Goal: Task Accomplishment & Management: Complete application form

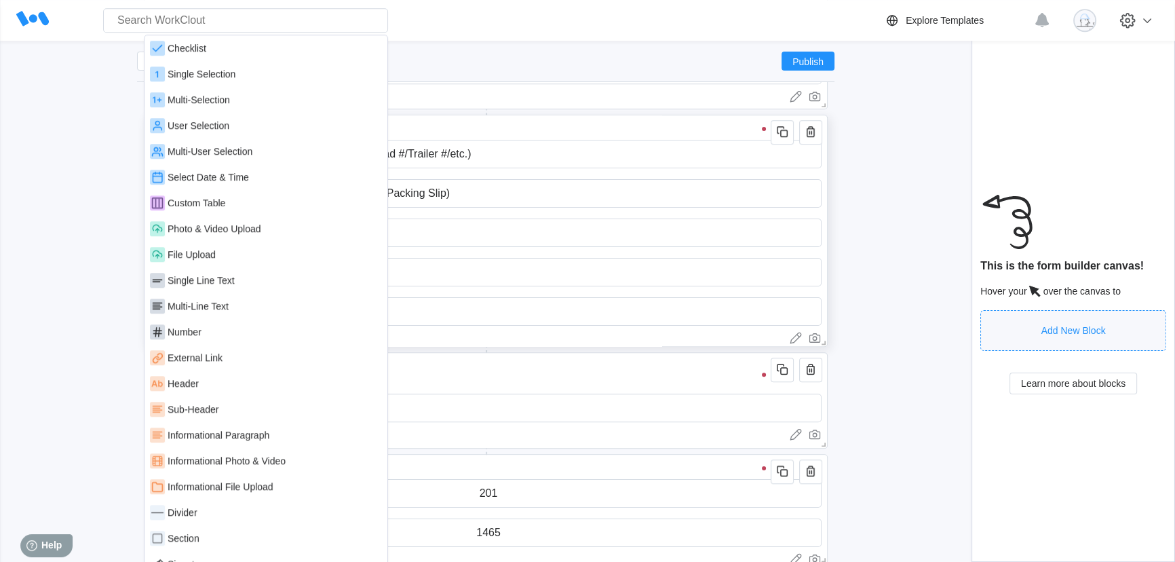
scroll to position [9, 0]
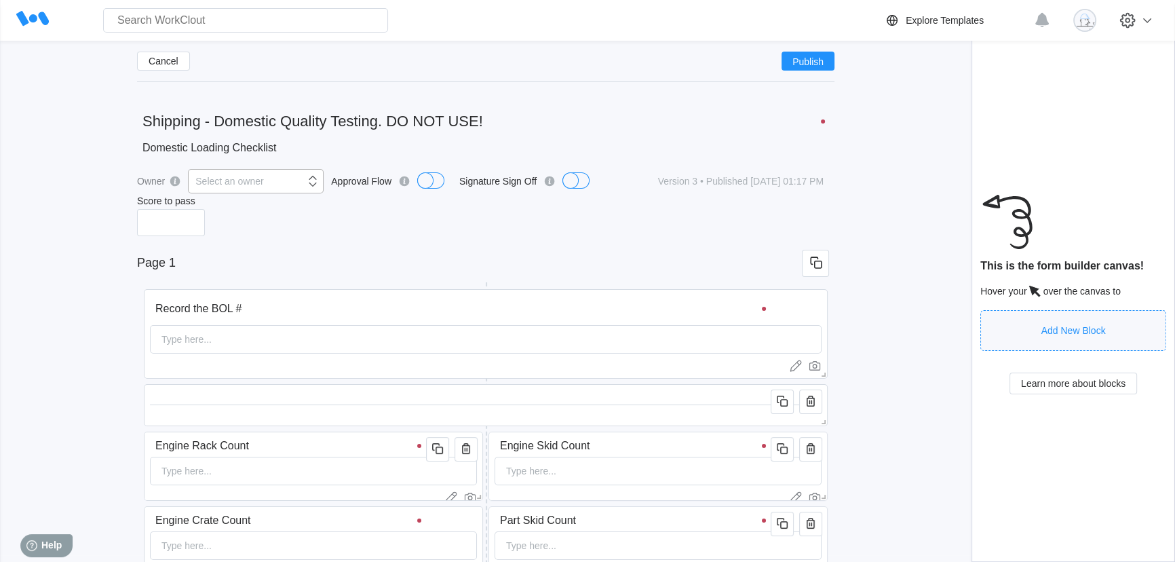
scroll to position [0, 0]
click at [180, 77] on button "Cancel" at bounding box center [163, 77] width 53 height 19
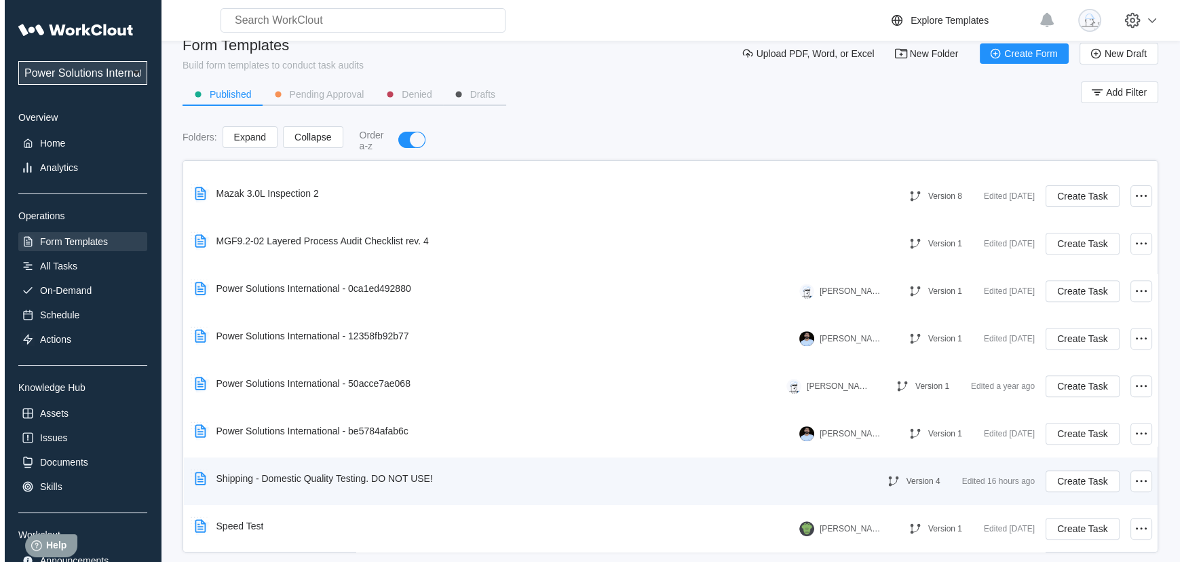
scroll to position [39, 0]
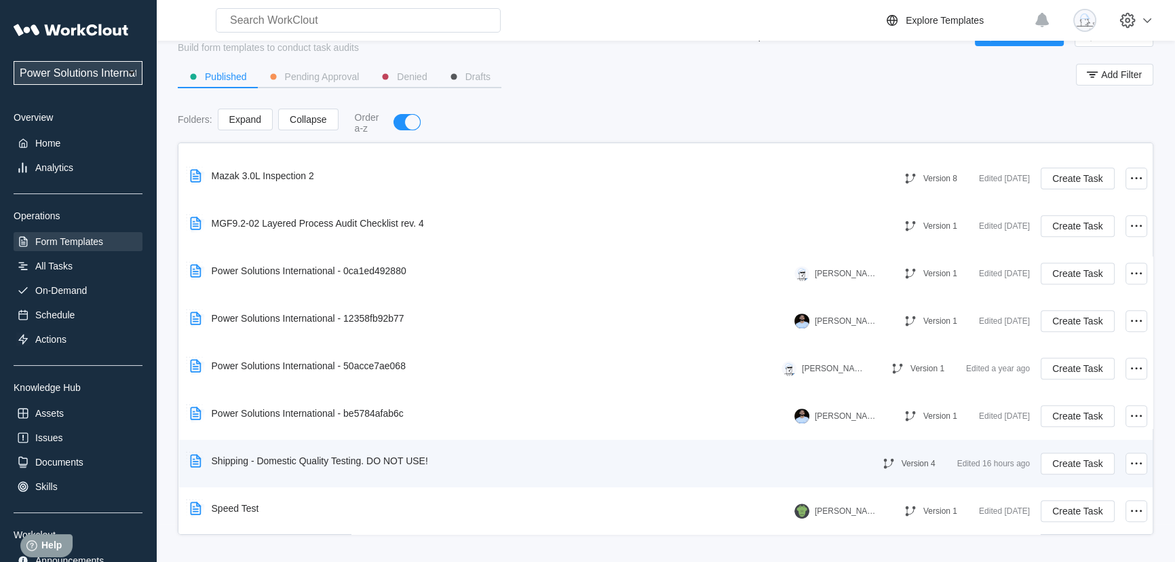
click at [751, 452] on div "Shipping - Domestic Quality Testing. DO NOT USE!" at bounding box center [520, 460] width 670 height 31
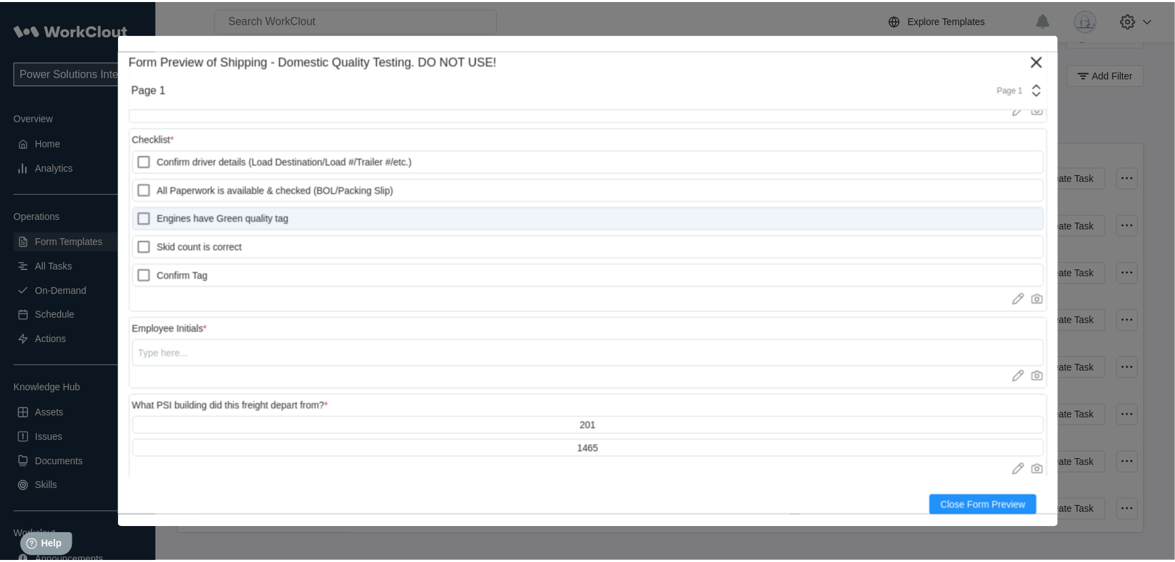
scroll to position [1142, 0]
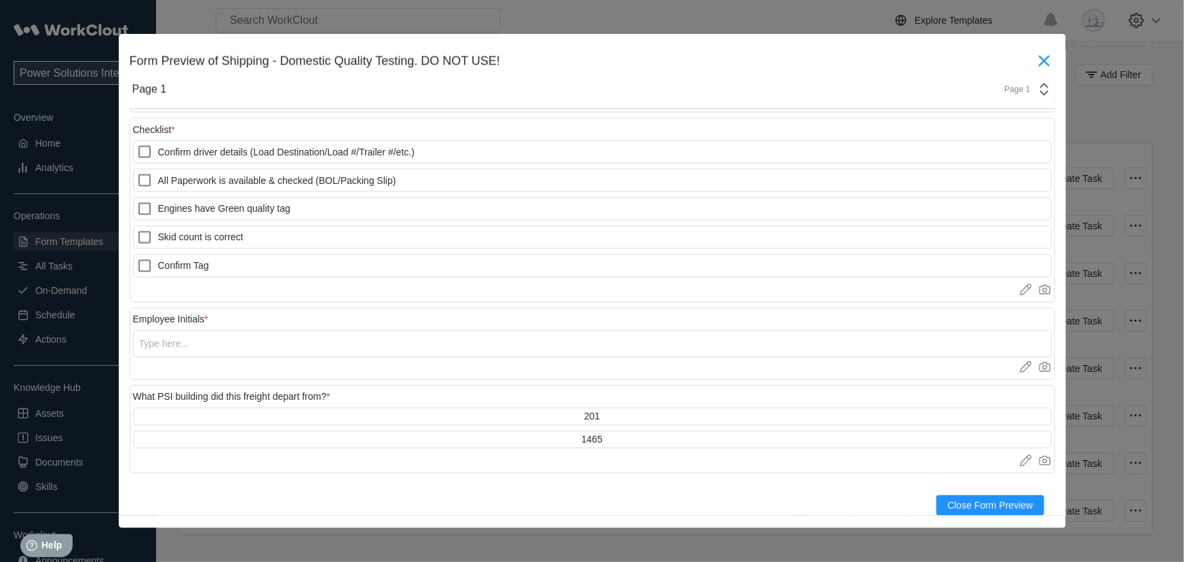
click at [1033, 61] on icon at bounding box center [1044, 61] width 22 height 22
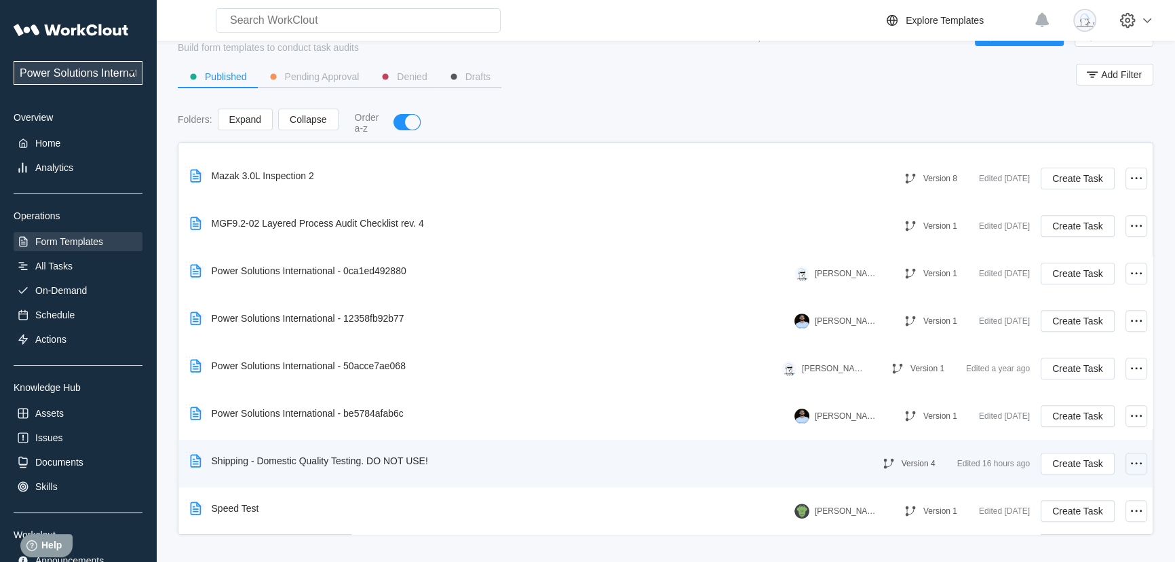
click at [1128, 465] on icon at bounding box center [1136, 463] width 16 height 16
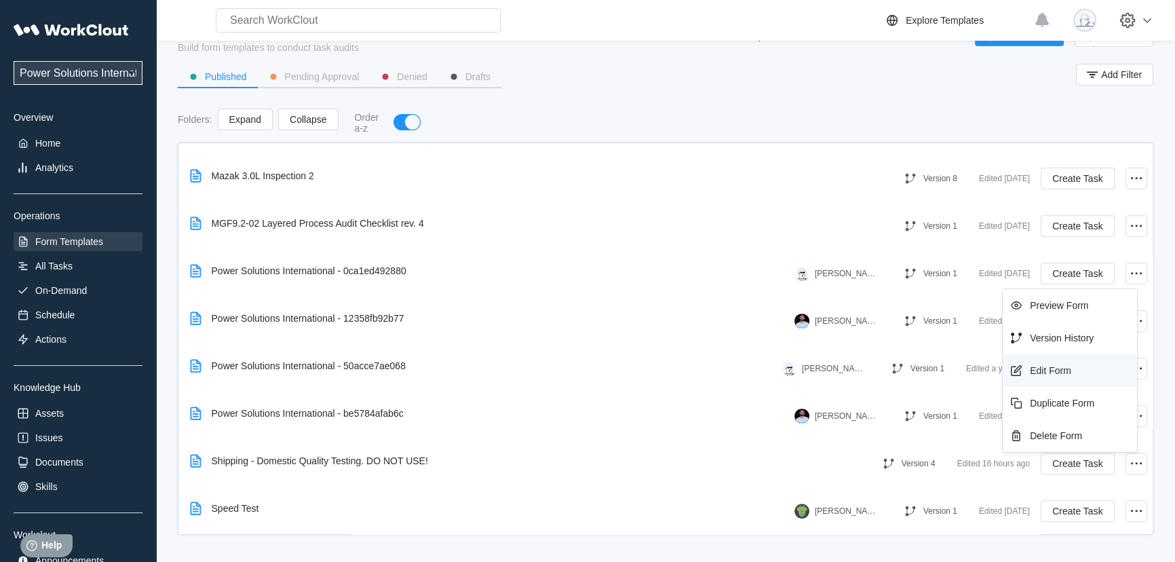
click at [1052, 373] on div "Edit Form" at bounding box center [1050, 370] width 41 height 11
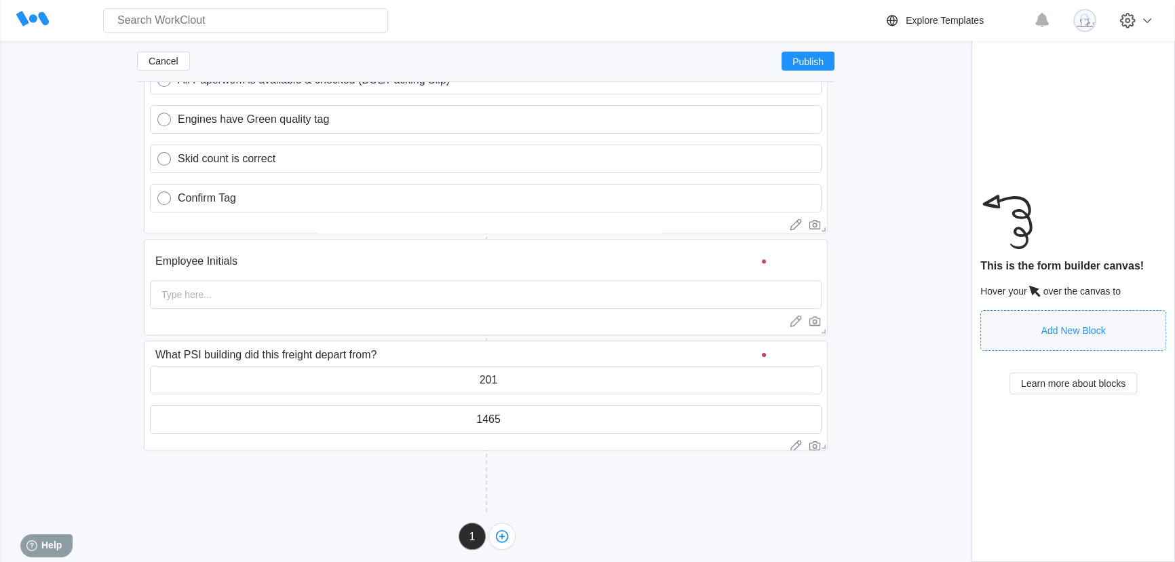
scroll to position [1458, 0]
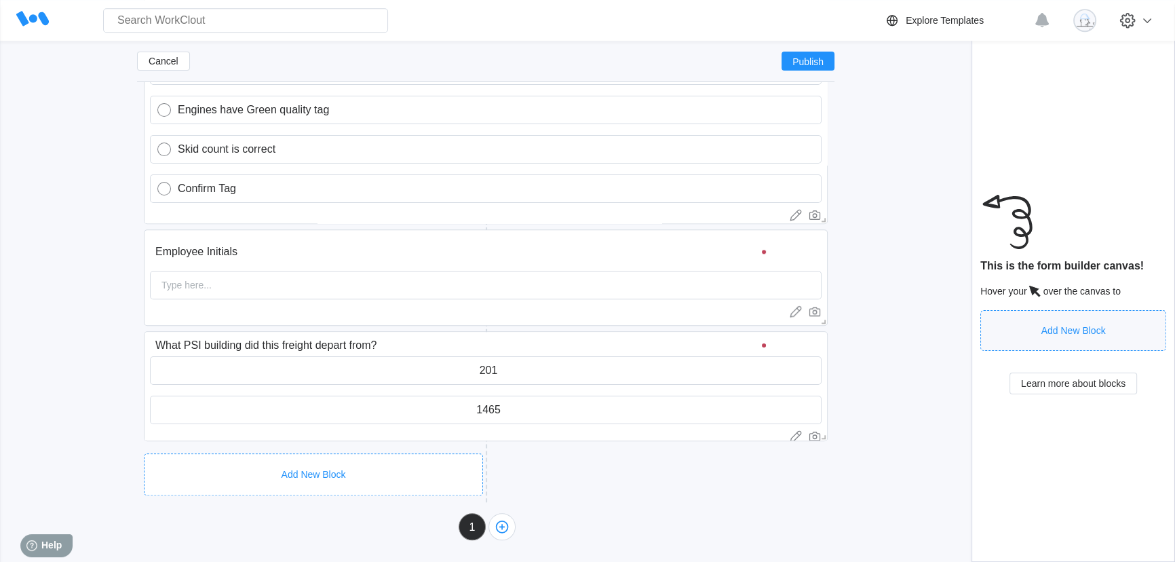
click at [374, 458] on div "Add New Block" at bounding box center [313, 474] width 339 height 42
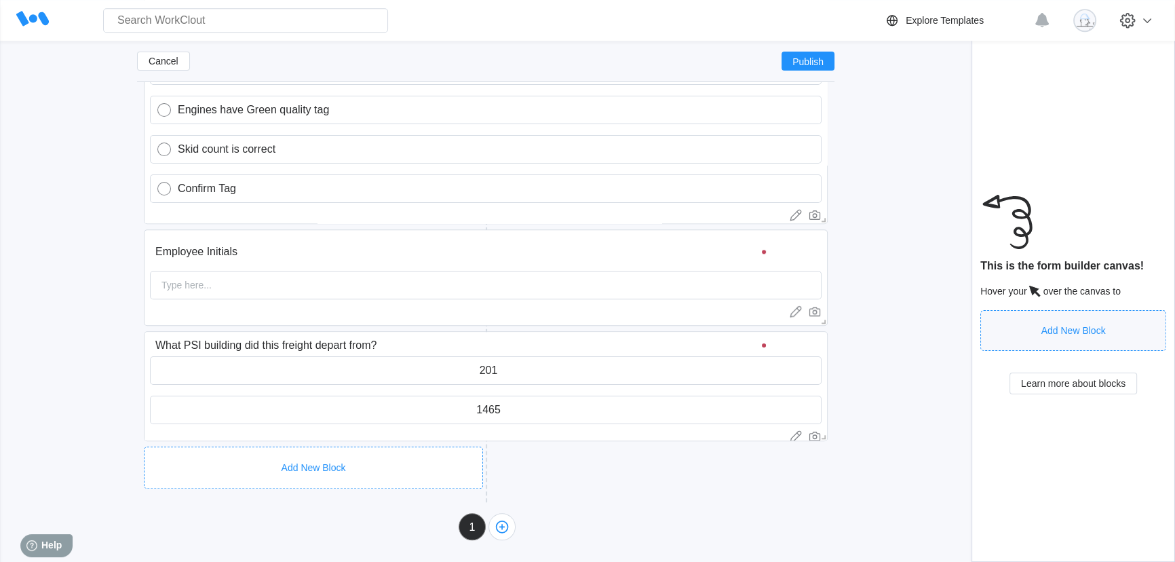
click at [400, 446] on div "Add New Block" at bounding box center [313, 467] width 339 height 42
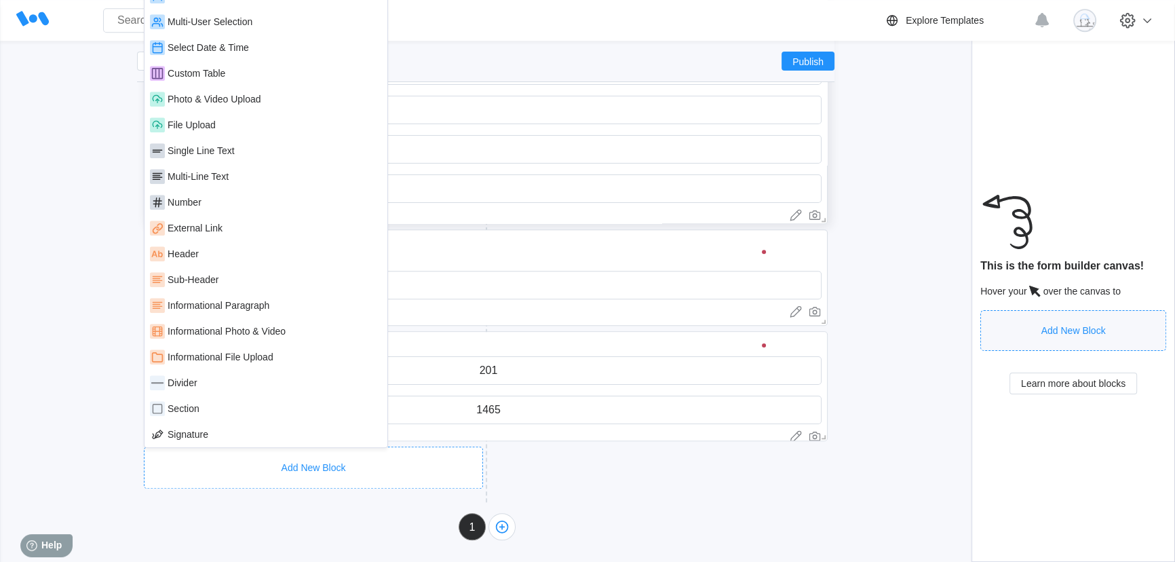
click at [237, 157] on div "Single Line Text" at bounding box center [266, 151] width 243 height 26
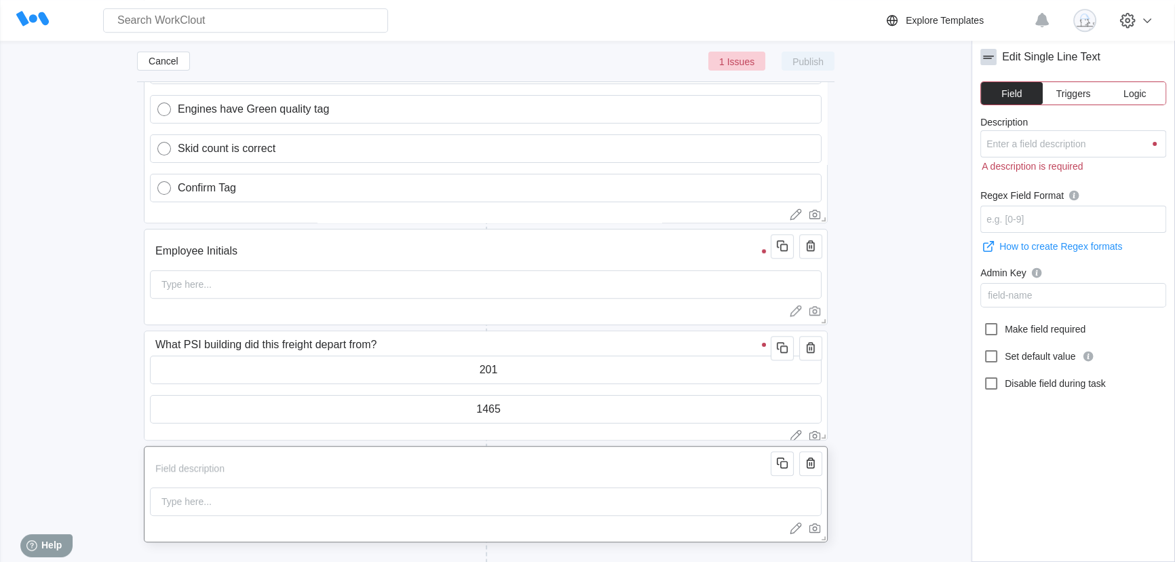
click at [263, 476] on input "Description" at bounding box center [463, 468] width 626 height 27
type input "D"
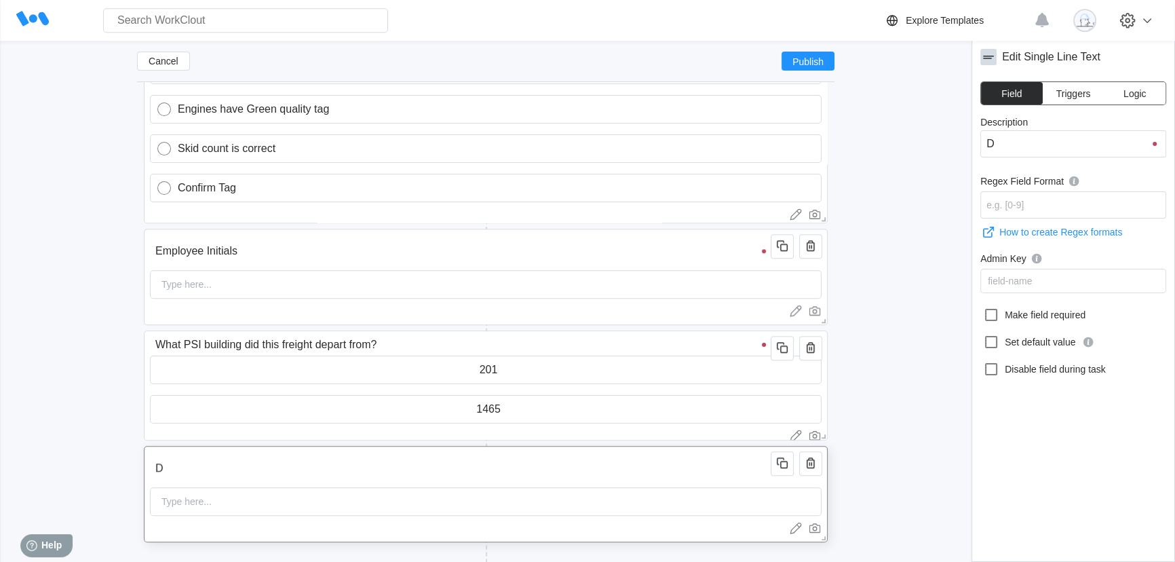
type input "Do"
type input "Doe"
type input "Does"
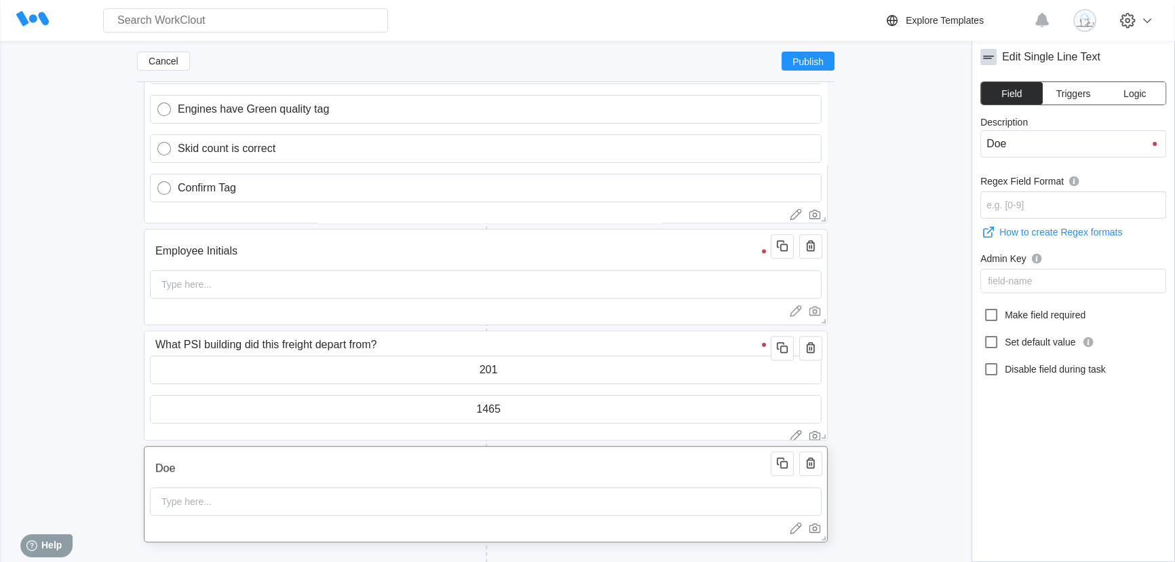
type input "Does"
type input "Does t"
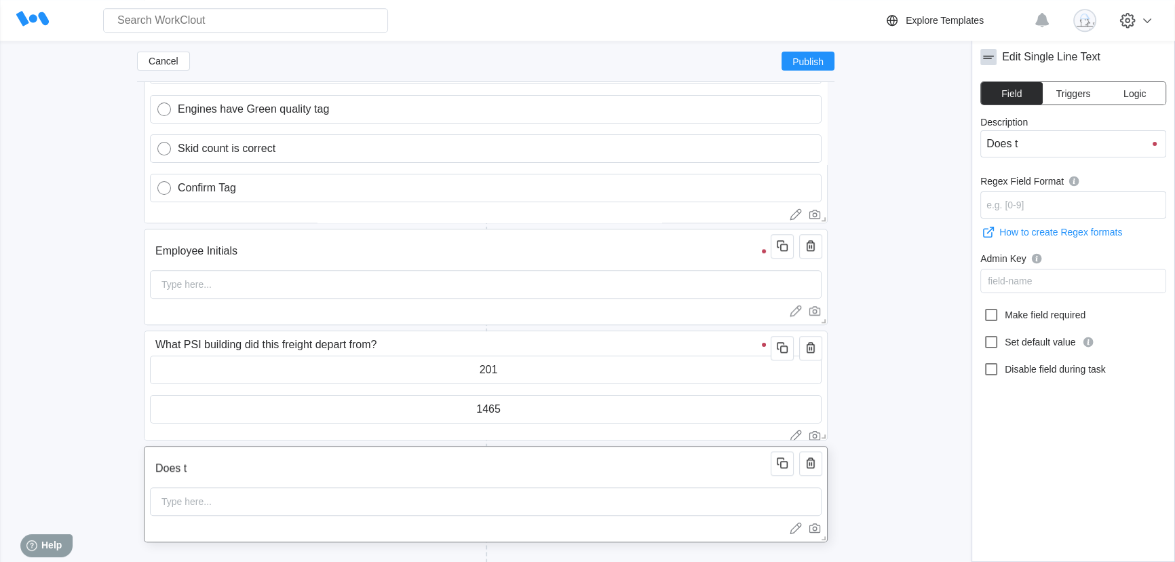
type input "Does th"
type input "Does thi"
type input "Does this"
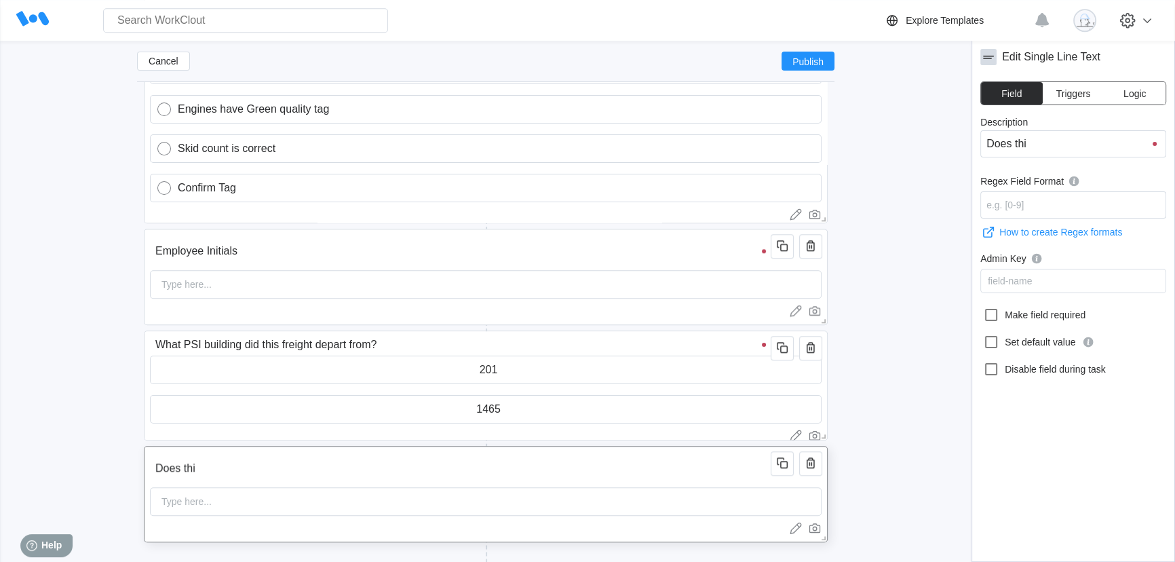
type input "Does this"
type input "Does this S"
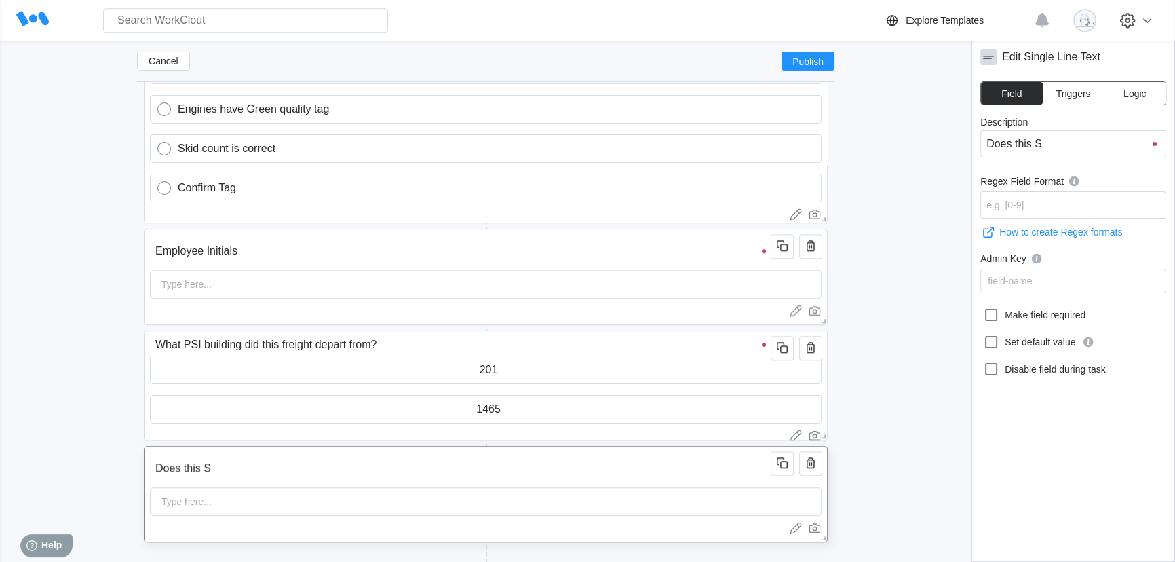
type input "Does this Sh"
type input "Does this S"
type input "Does this"
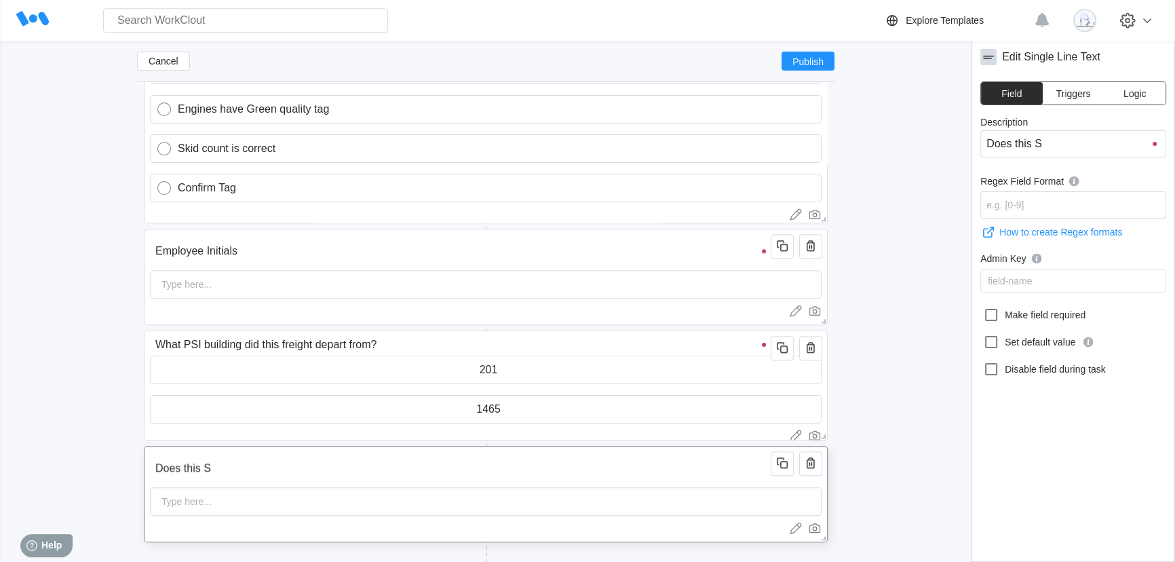
type input "Does this"
type input "Does this S"
type input "Does this Sa"
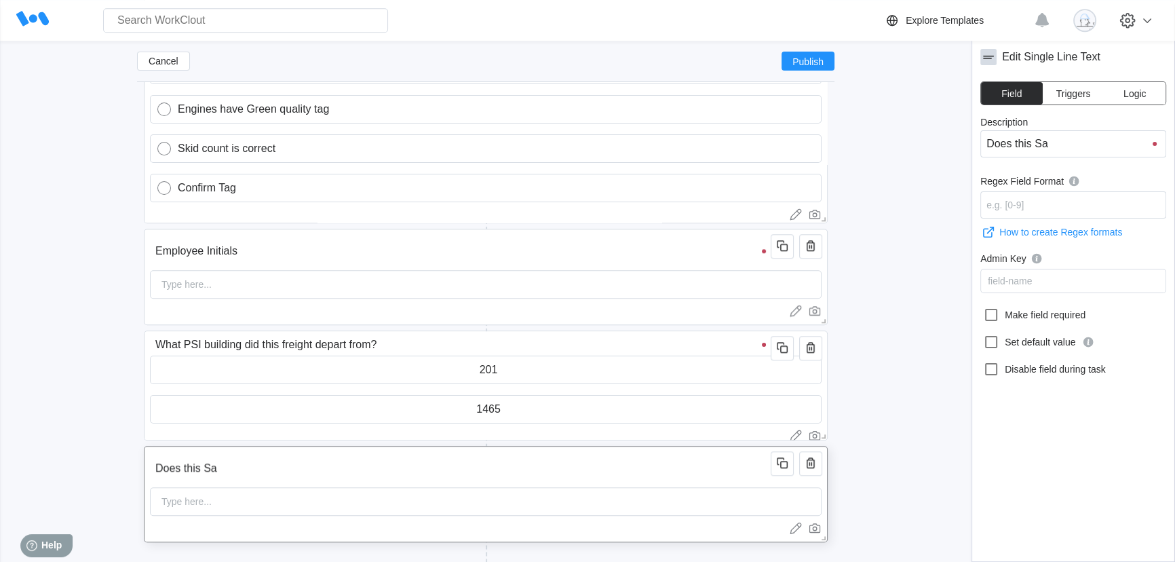
type input "Does this Sal"
type input "Does this Sale"
type input "Does this Sales"
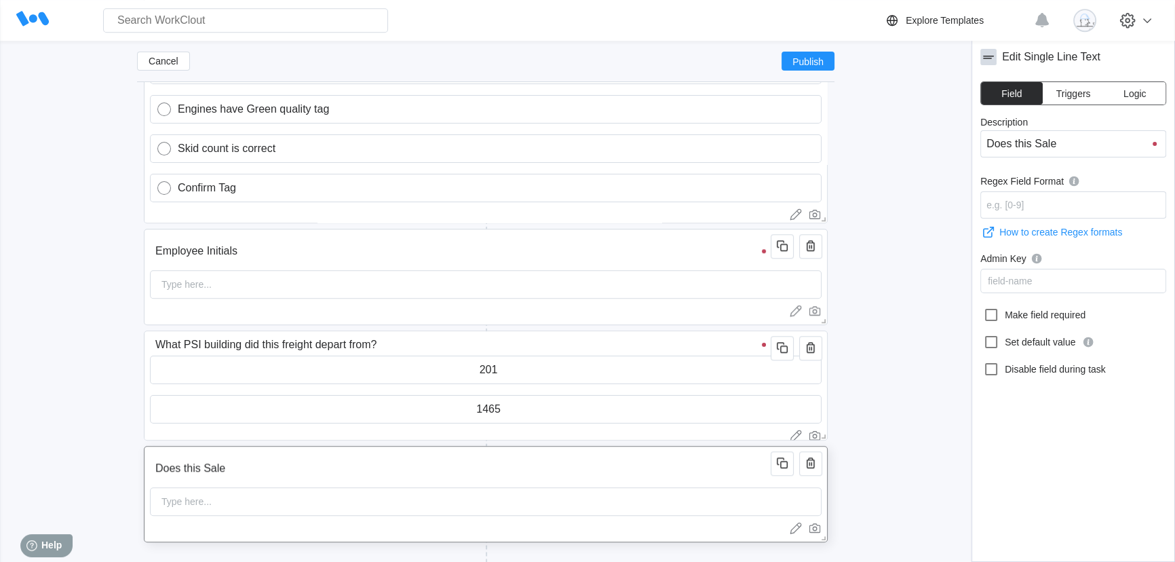
type input "Does this Sales"
type input "Does this Sales or"
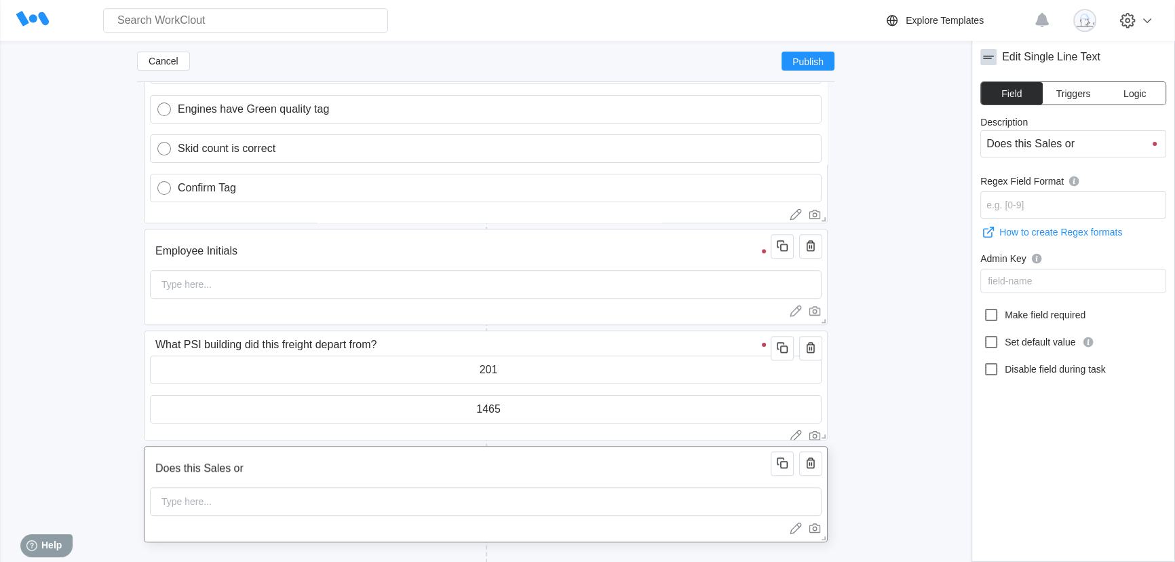
type input "Does this Sales ord"
type input "Does this Sales orde"
type input "Does this Sales order"
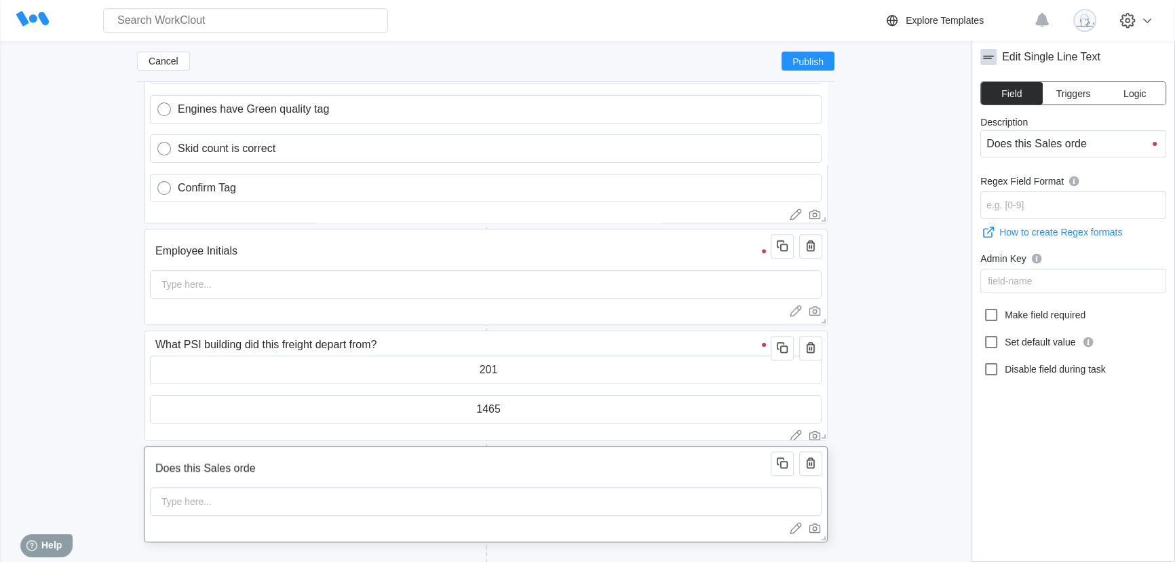
type input "Does this Sales order"
type input "Does this Sales order R"
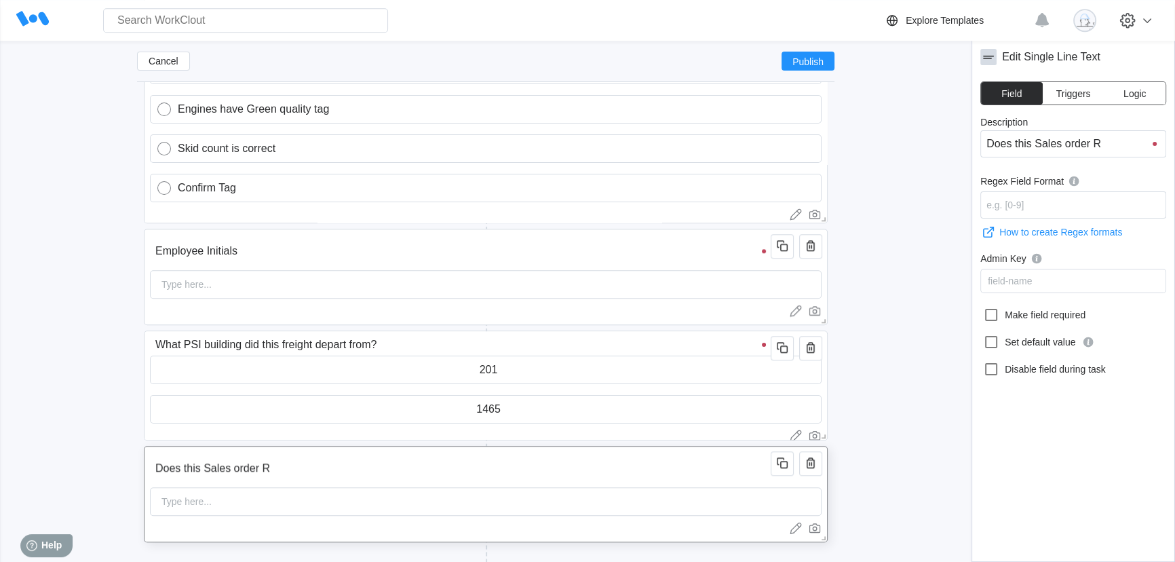
type input "Does this Sales order Re"
type input "Does this Sales order Req"
type input "Does this Sales order Requ"
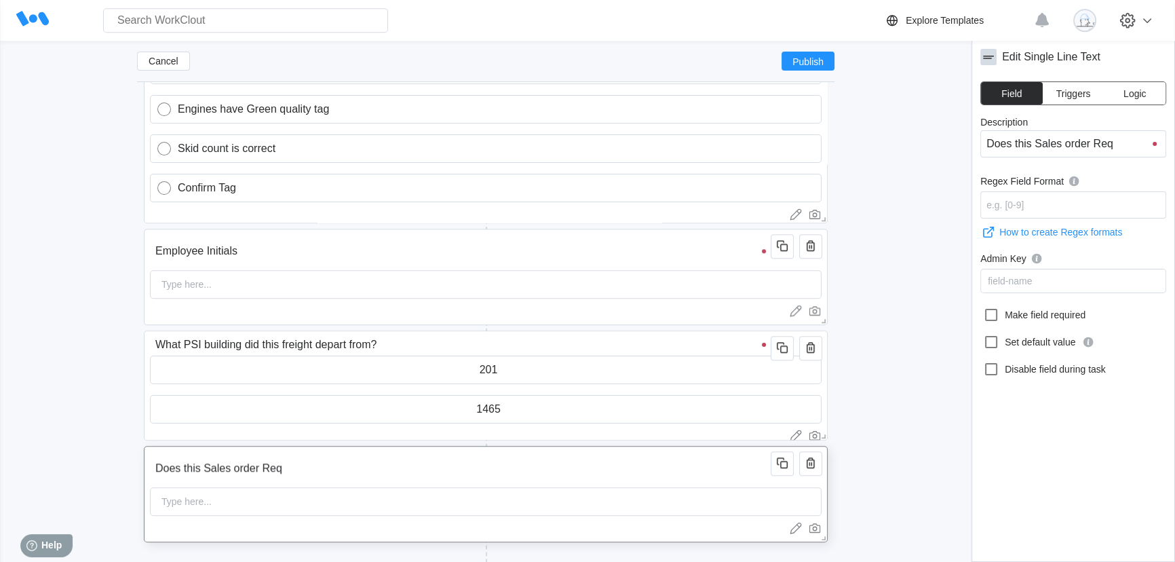
type input "Does this Sales order Requ"
type input "Does this Sales order Requi"
type input "Does this Sales order Requir"
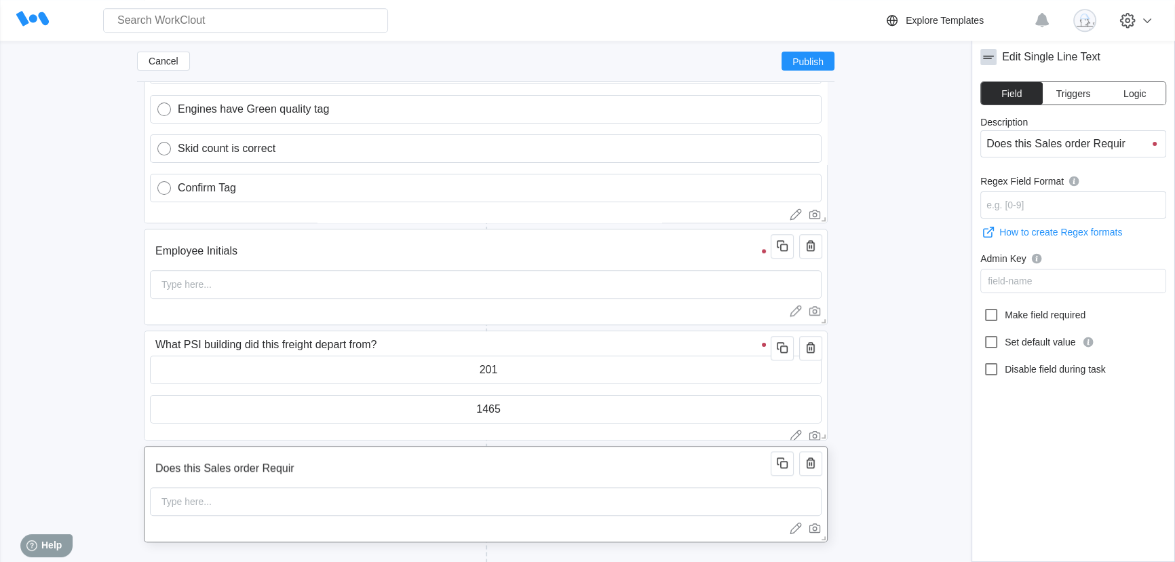
type input "Does this Sales order Require"
type input "Does this Sales order Require a"
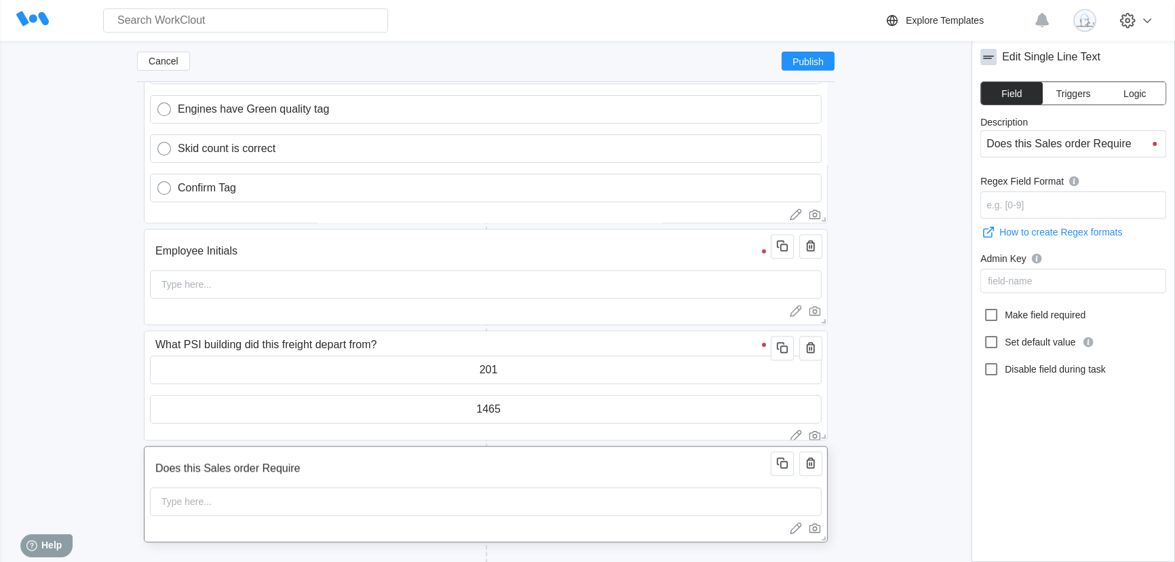
type input "Does this Sales order Require a"
type input "Does this Sales order Require a C"
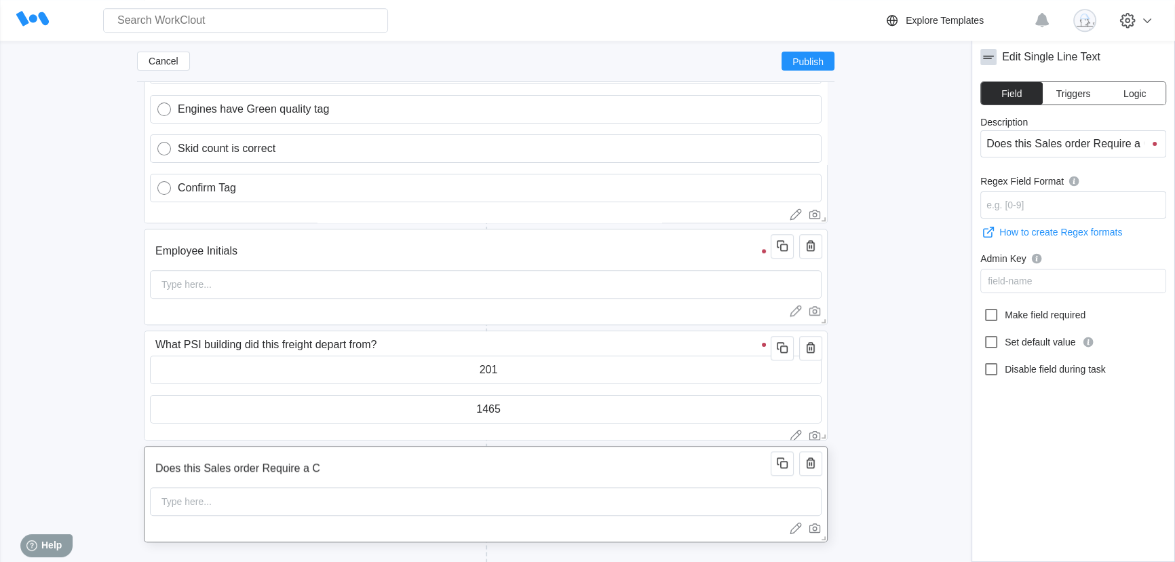
type input "Does this Sales order Require a Co"
type input "Does this Sales order Require a Coo"
type input "Does this Sales order Require a Cool"
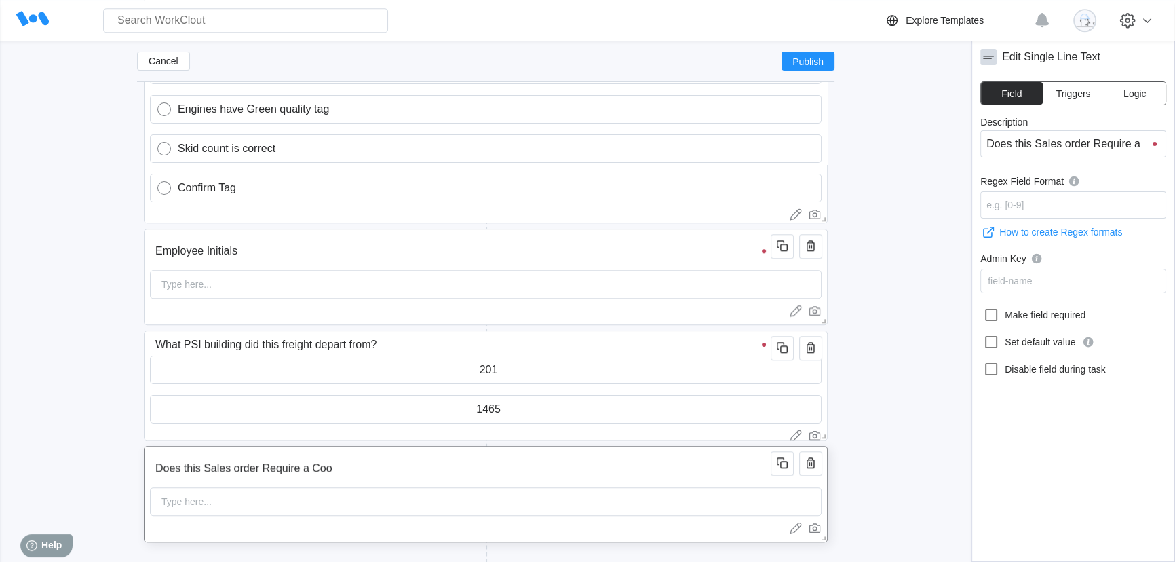
type input "Does this Sales order Require a Cool"
type input "Does this Sales order Require a Cooli"
type input "Does this Sales order Require a Coolin"
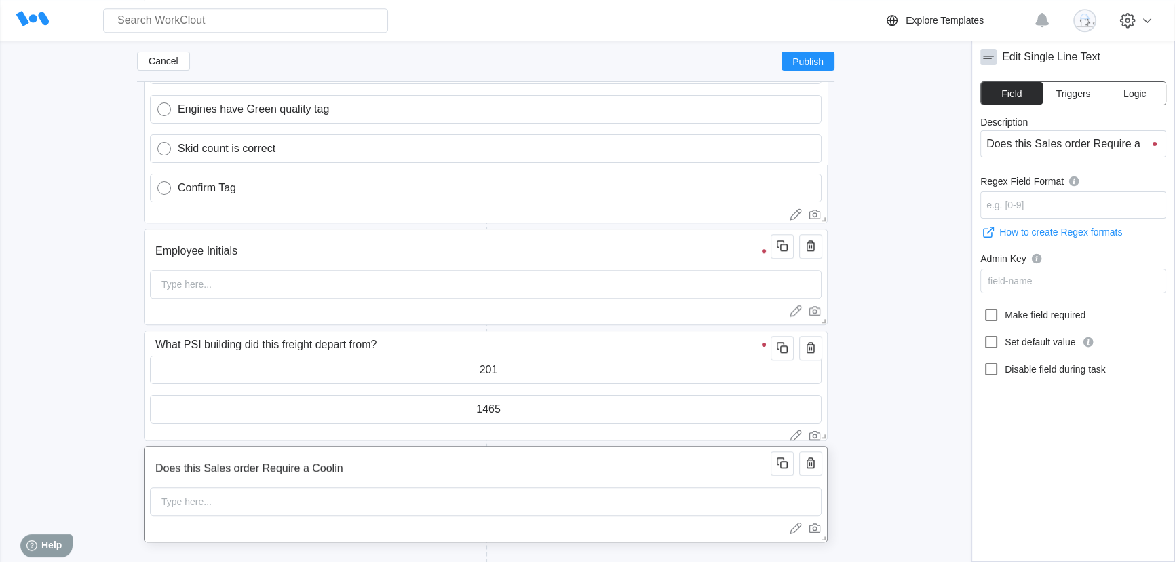
type input "Does this Sales order Require a Cooling"
type input "Does this Sales order Require a Cooling K"
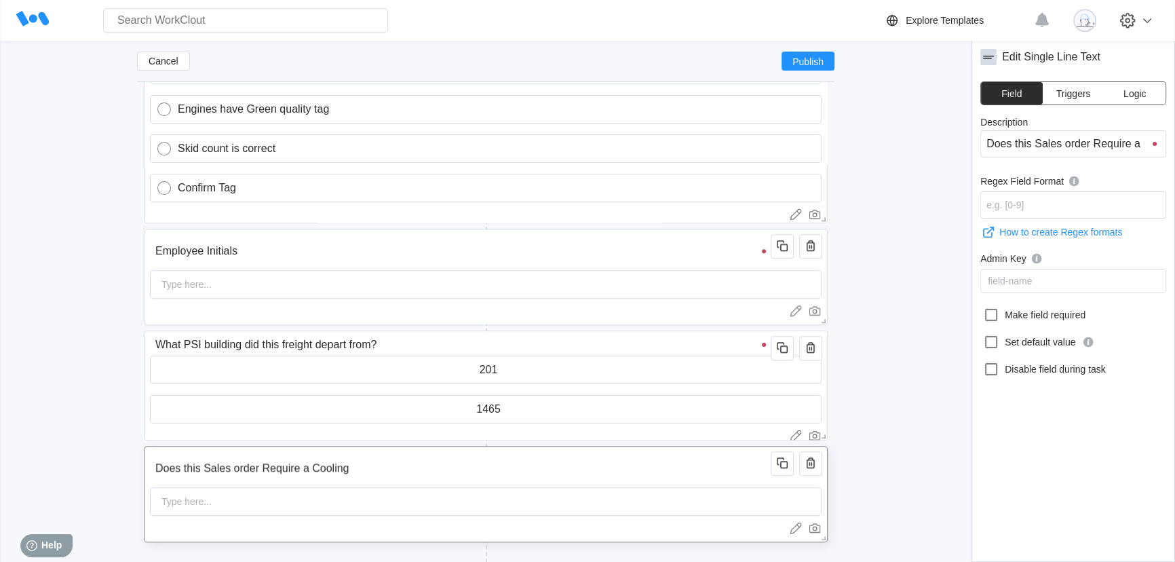
type input "Does this Sales order Require a Cooling K"
type input "Does this Sales order Require a Cooling Ki"
type input "Does this Sales order Require a Cooling Kit"
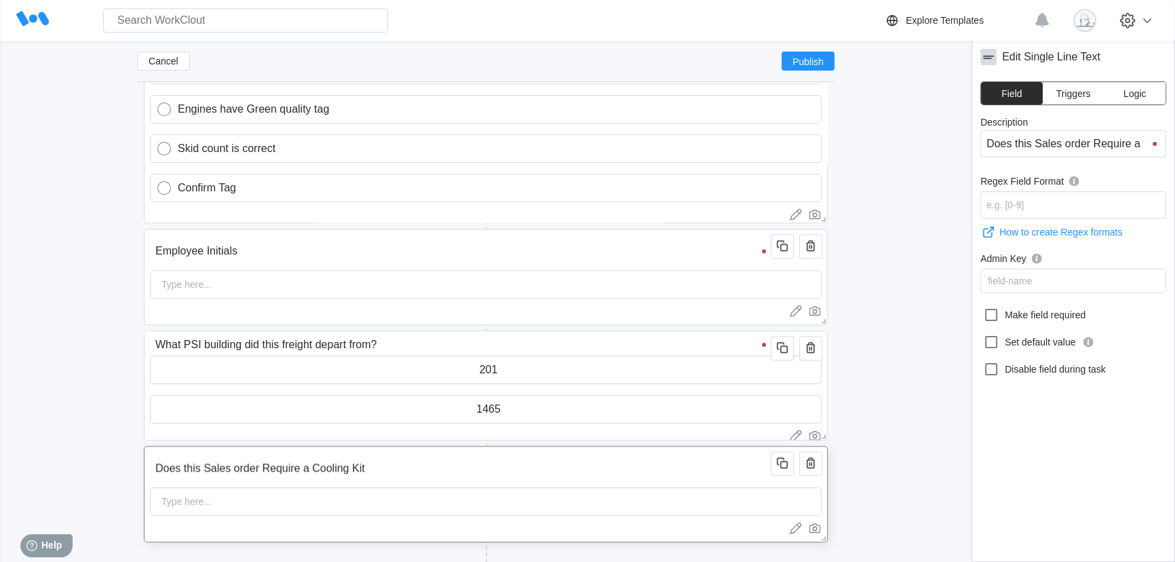
type input "Does this Sales order Require a Cooling Kit?"
click at [806, 463] on icon "button" at bounding box center [811, 463] width 16 height 16
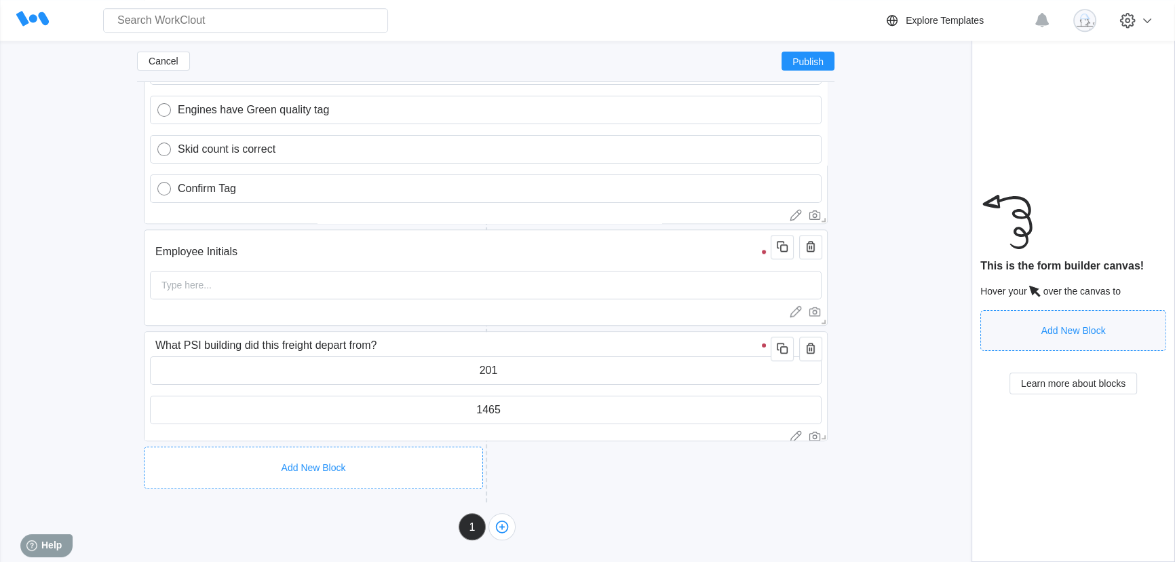
click at [366, 450] on div "Add New Block" at bounding box center [313, 467] width 339 height 42
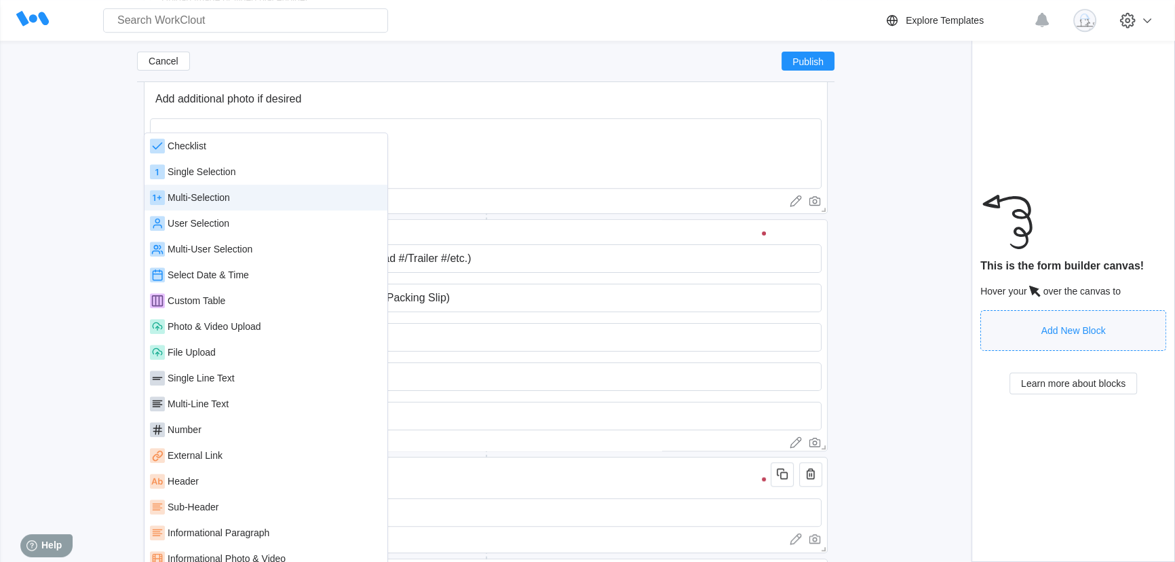
click at [201, 155] on div "Checklist" at bounding box center [266, 146] width 243 height 26
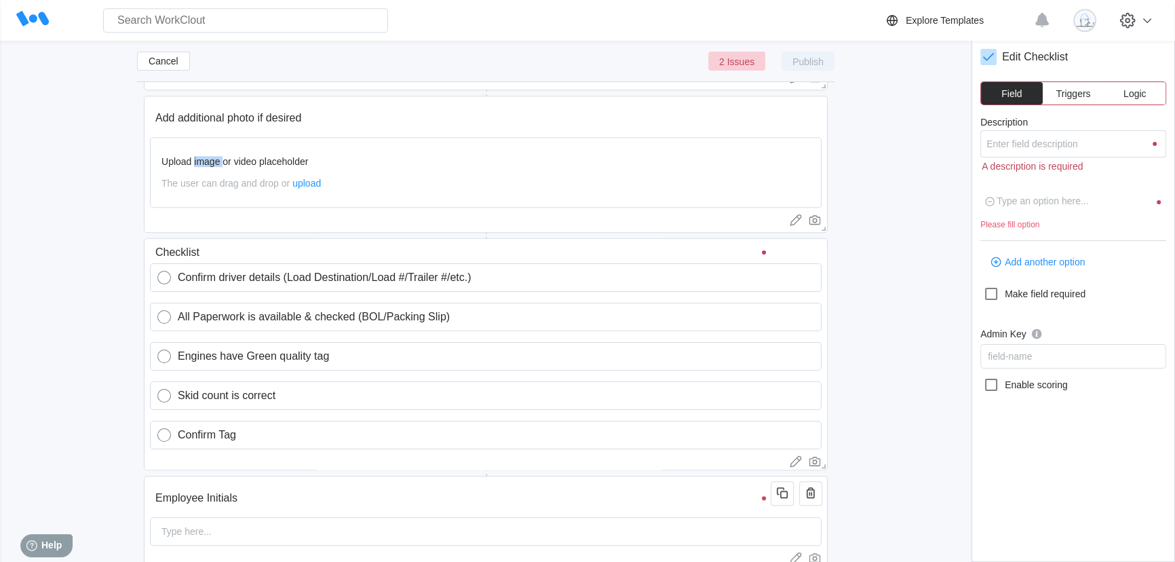
click at [201, 155] on div "Upload image or video placeholder The user can drag and drop or upload" at bounding box center [486, 172] width 672 height 71
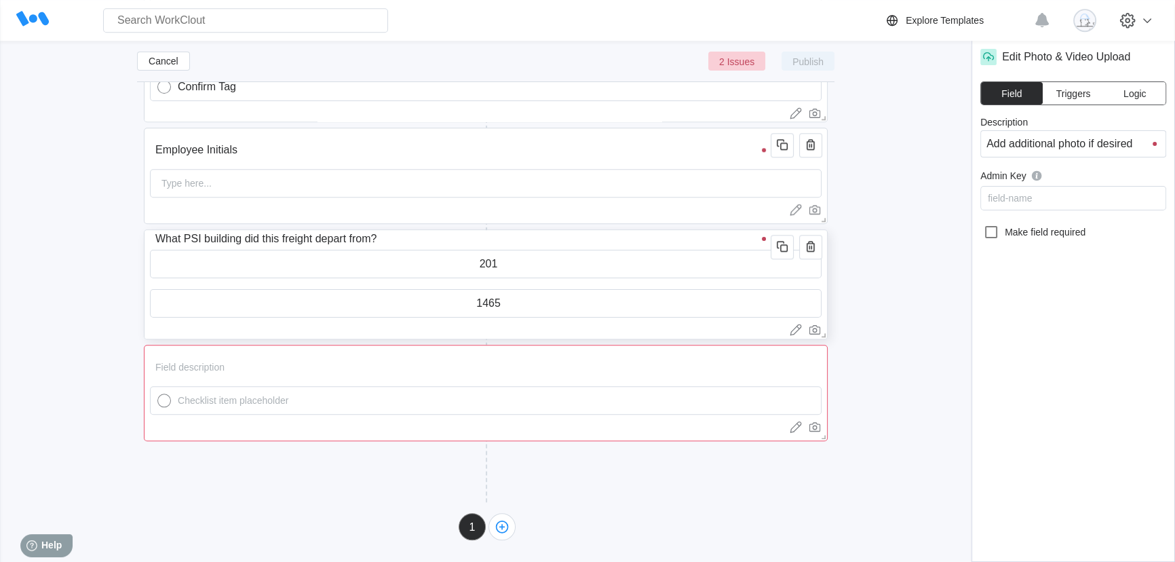
scroll to position [7, 0]
click at [805, 362] on icon "button" at bounding box center [811, 361] width 16 height 16
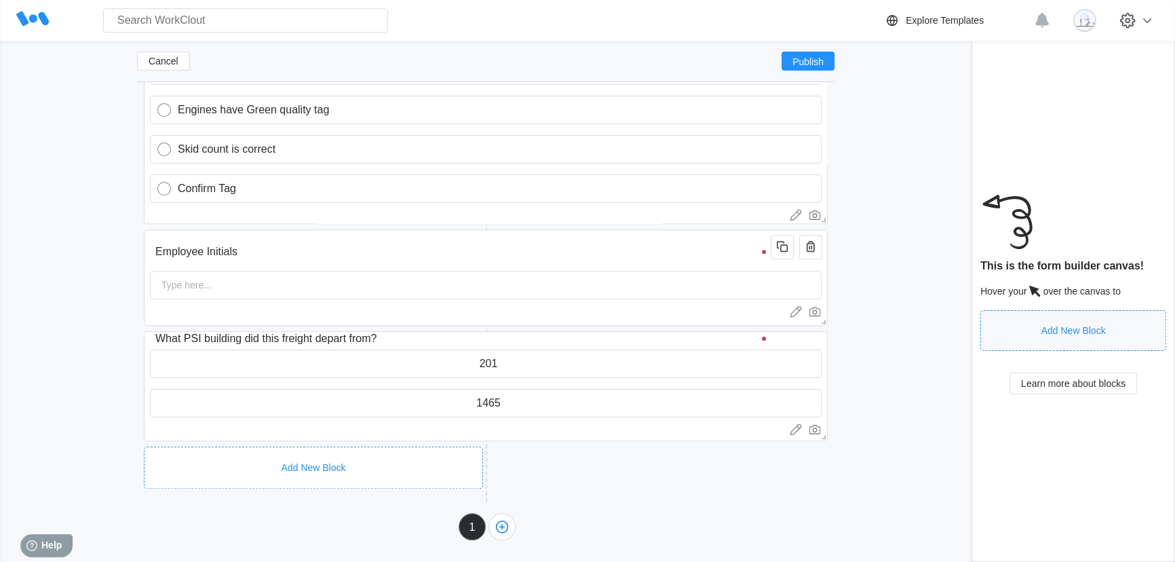
click at [335, 452] on div "Add New Block" at bounding box center [313, 467] width 339 height 42
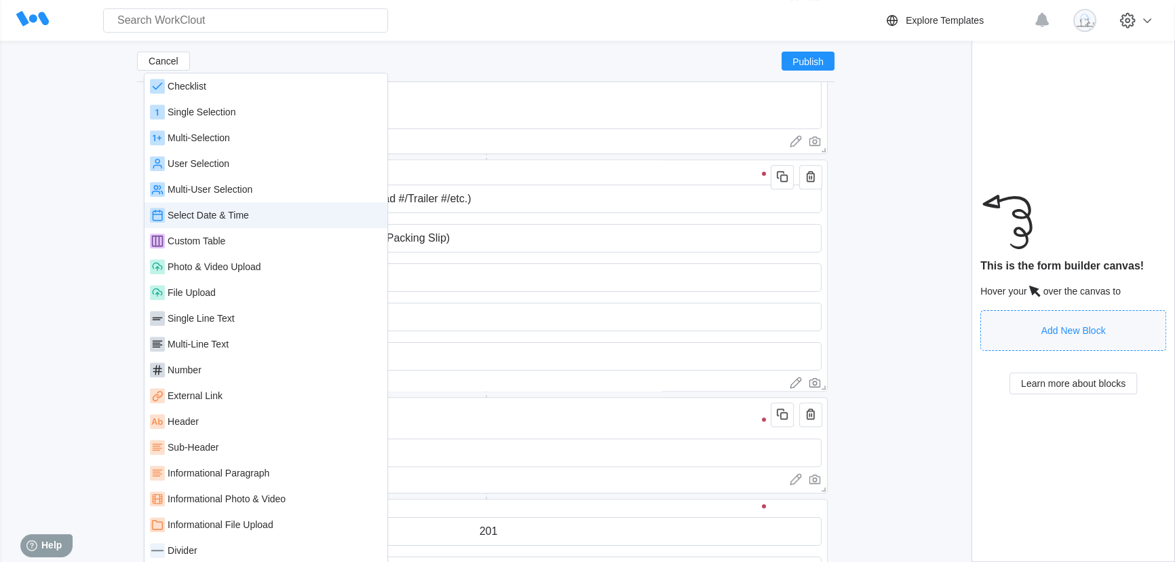
scroll to position [1273, 0]
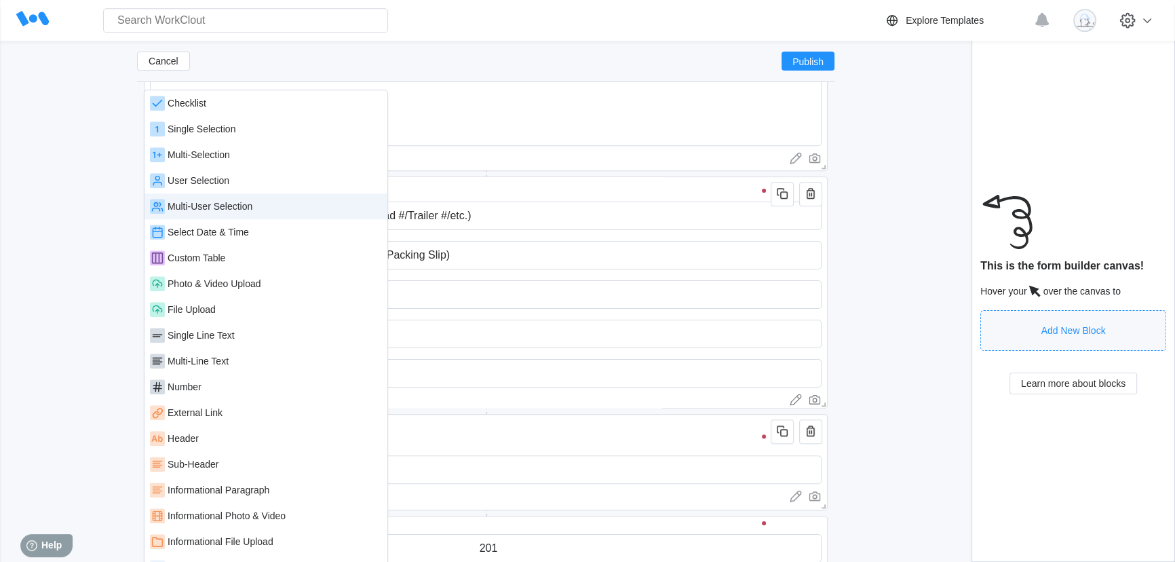
click at [199, 213] on div "Multi-User Selection" at bounding box center [266, 206] width 243 height 26
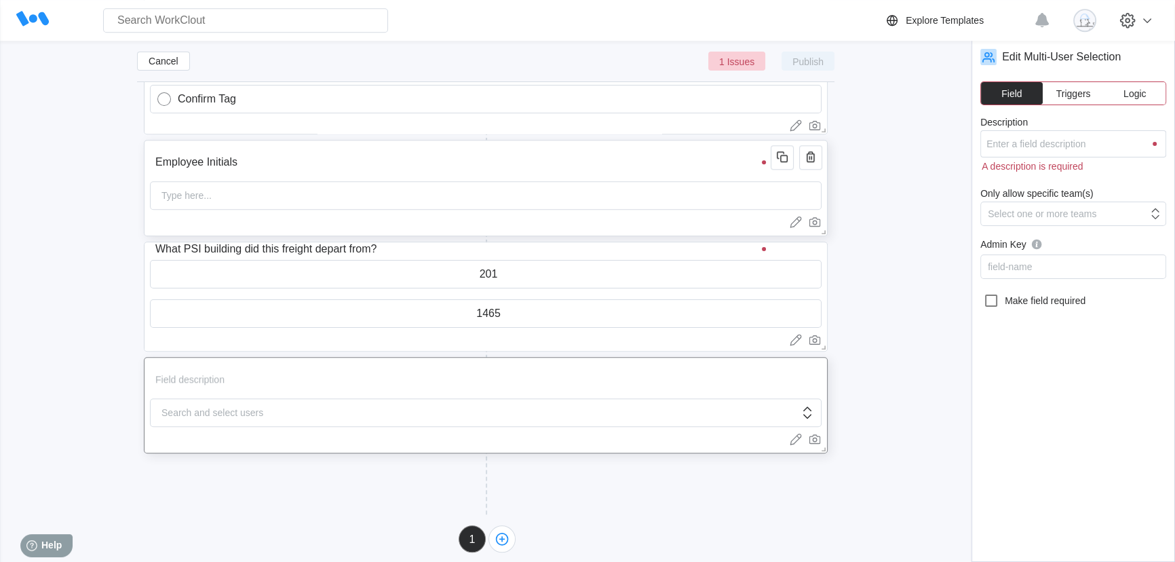
scroll to position [1560, 0]
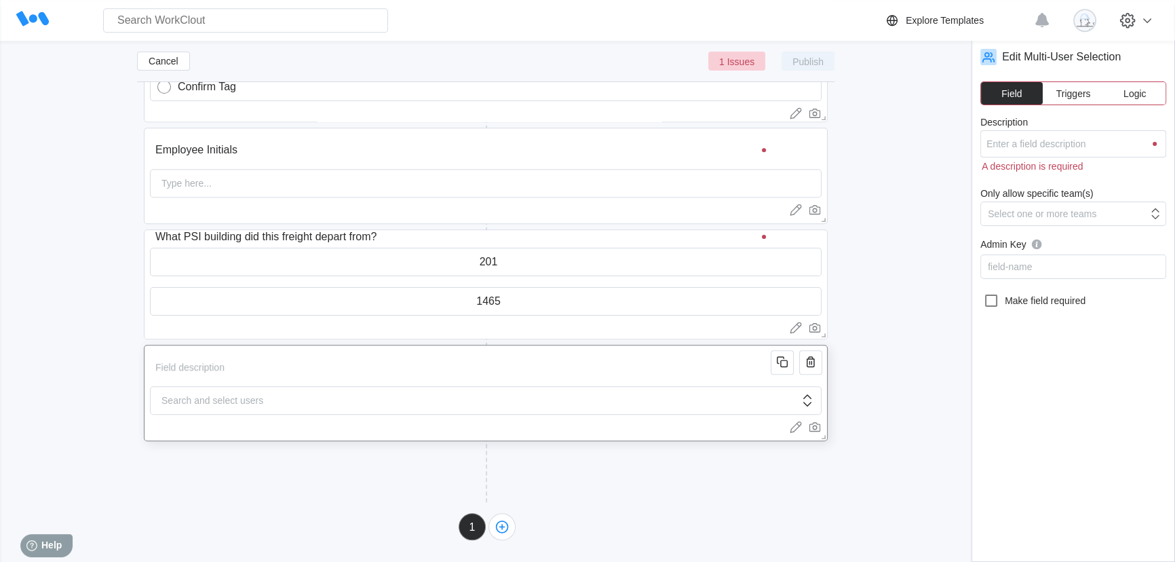
click at [229, 380] on input "Description" at bounding box center [463, 366] width 626 height 27
click at [298, 402] on div "Search and select users" at bounding box center [486, 400] width 672 height 28
click at [807, 367] on icon "button" at bounding box center [811, 361] width 16 height 16
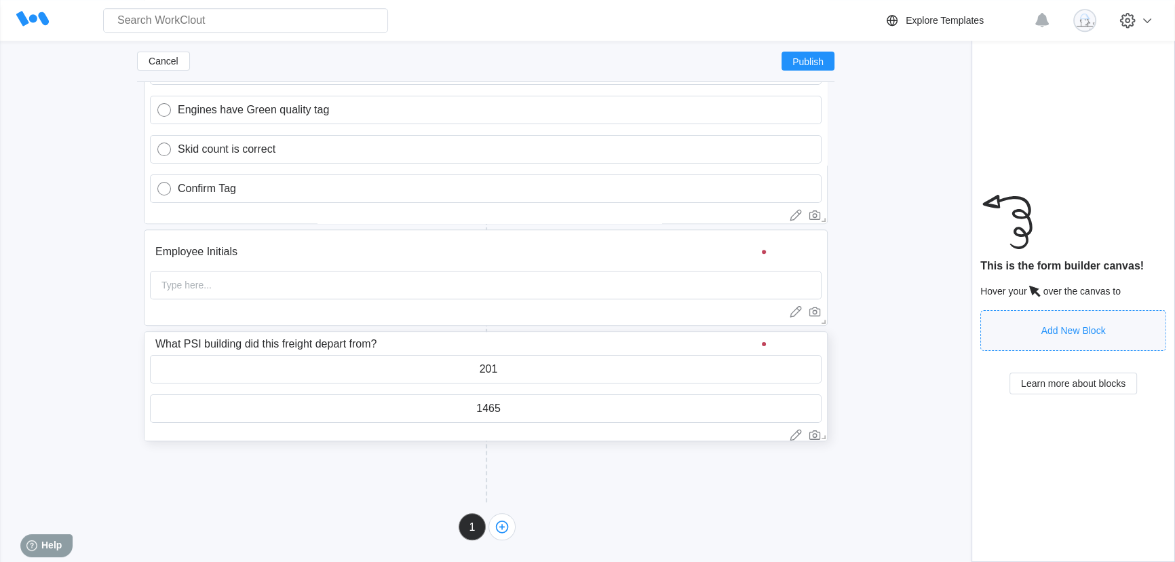
scroll to position [0, 0]
click at [388, 449] on div "Add New Block" at bounding box center [313, 467] width 339 height 42
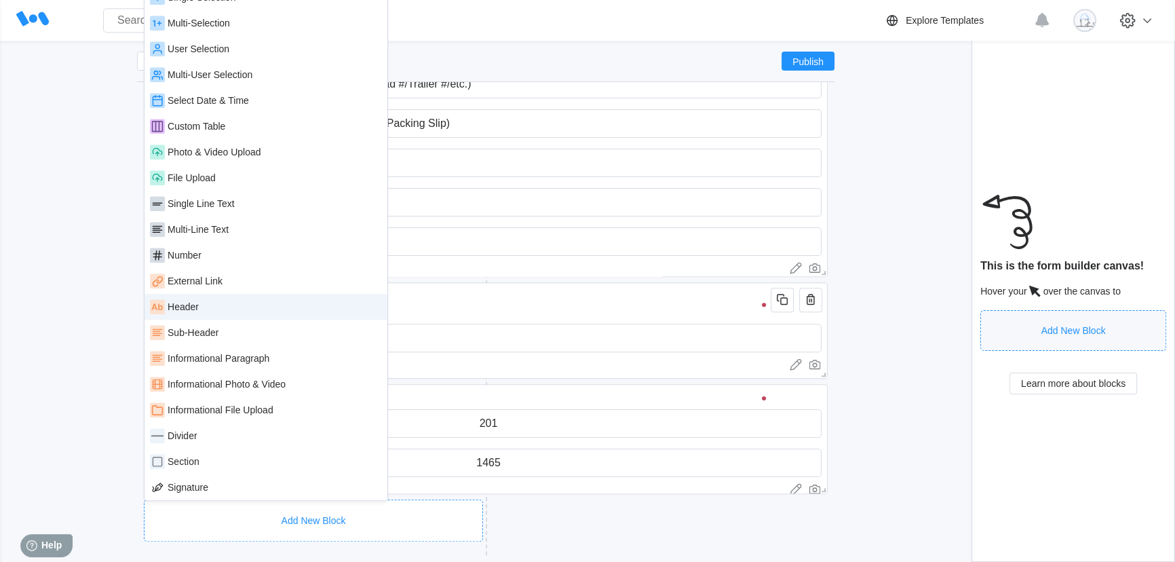
scroll to position [1334, 0]
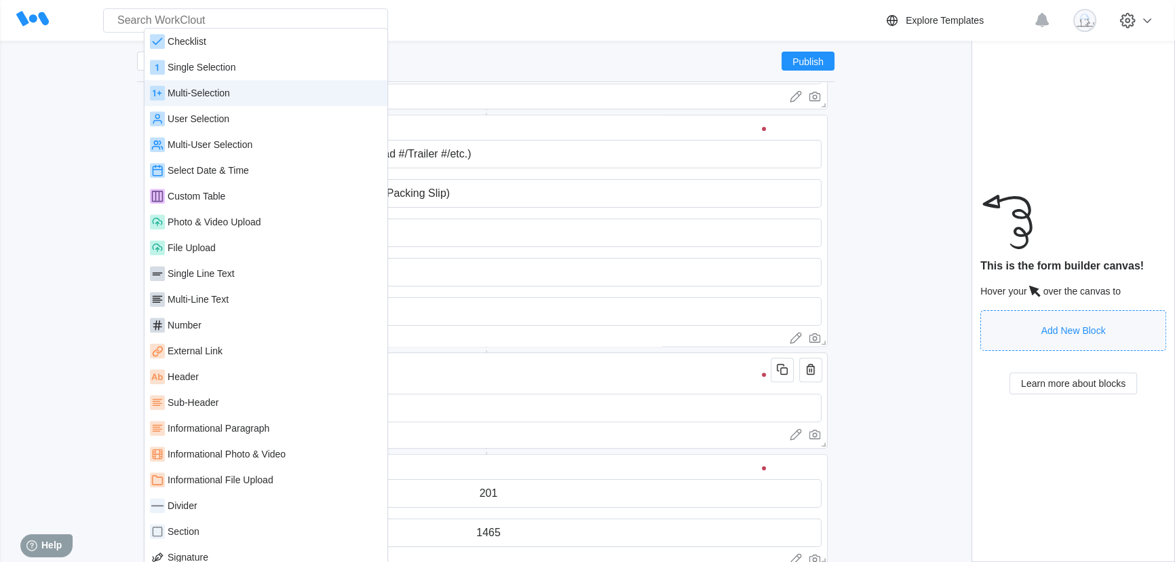
click at [231, 100] on div "Multi-Selection" at bounding box center [266, 93] width 243 height 26
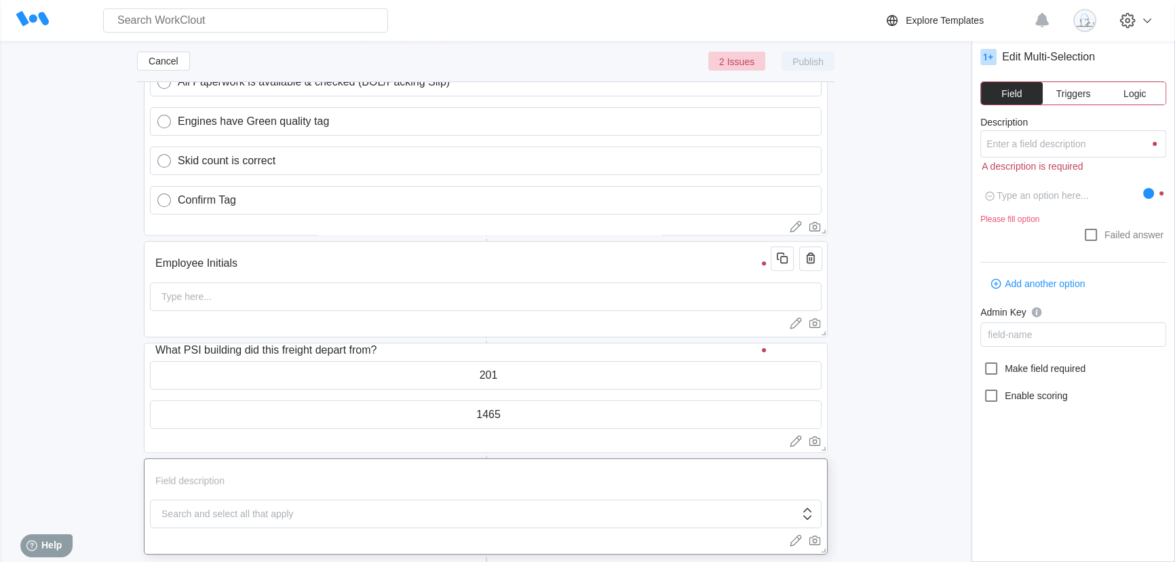
scroll to position [1560, 0]
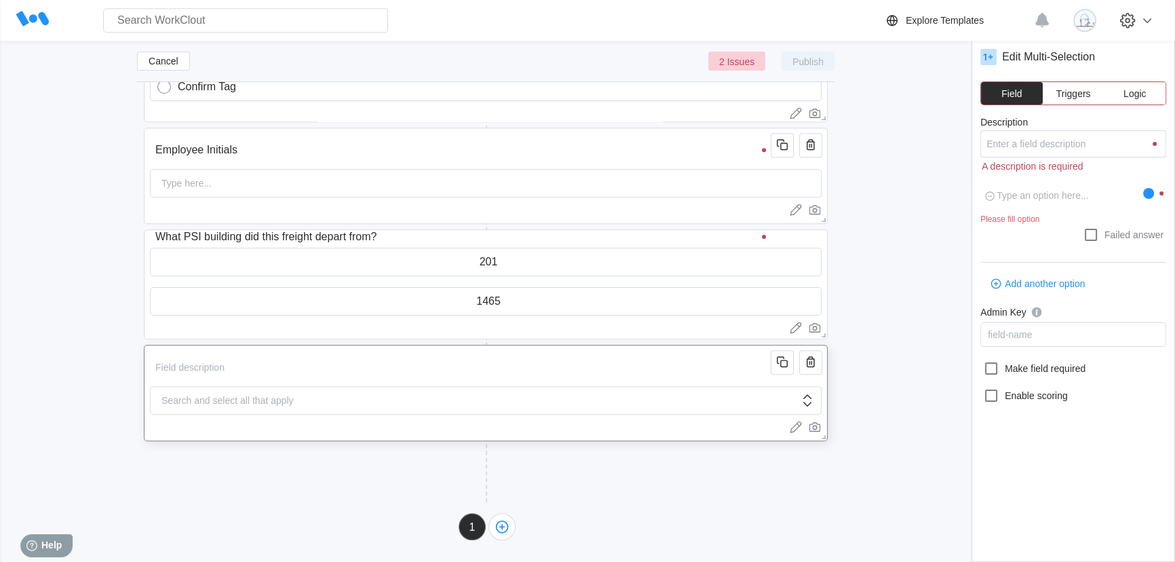
click at [256, 380] on input "Description" at bounding box center [463, 366] width 626 height 27
type input "D"
type textarea "x"
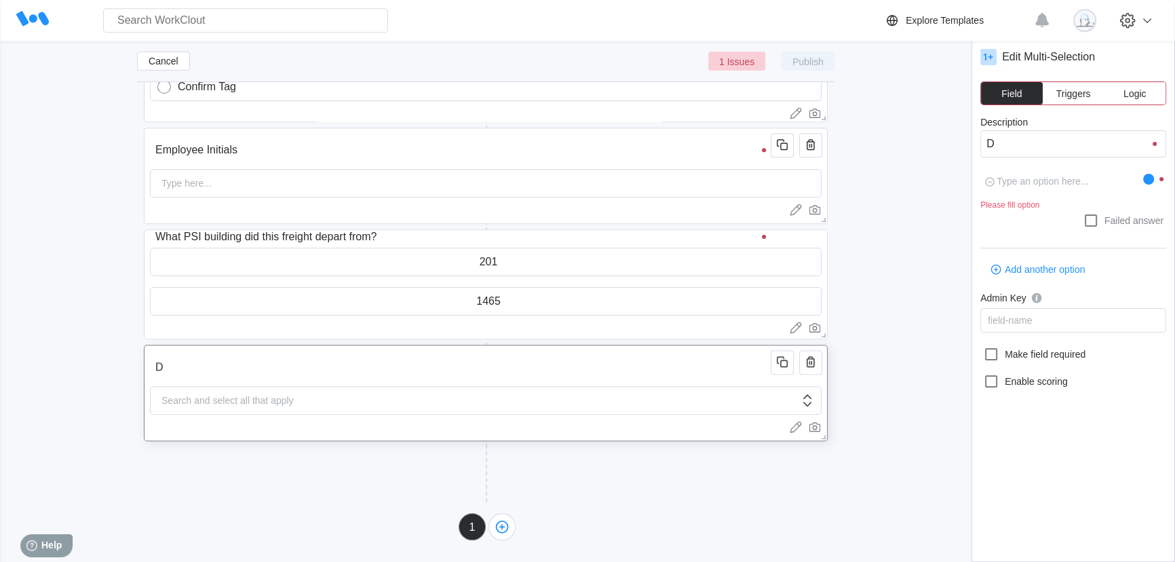
type input "Do"
type textarea "x"
type input "Doe"
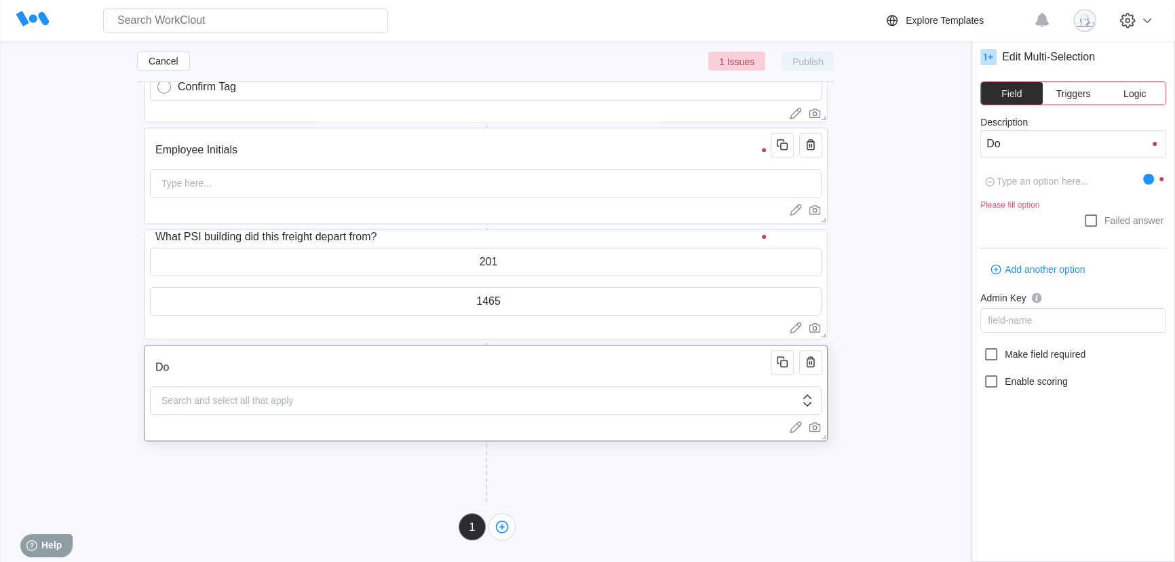
type textarea "x"
type input "Does"
type textarea "x"
type input "Does"
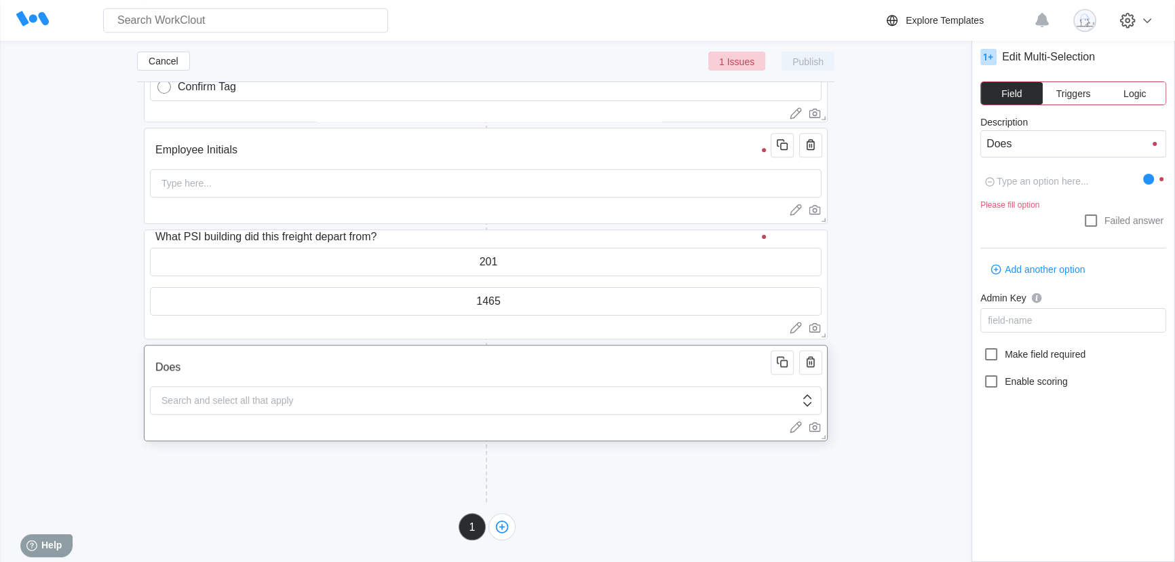
type input "Does"
type textarea "x"
type input "Does t"
type textarea "x"
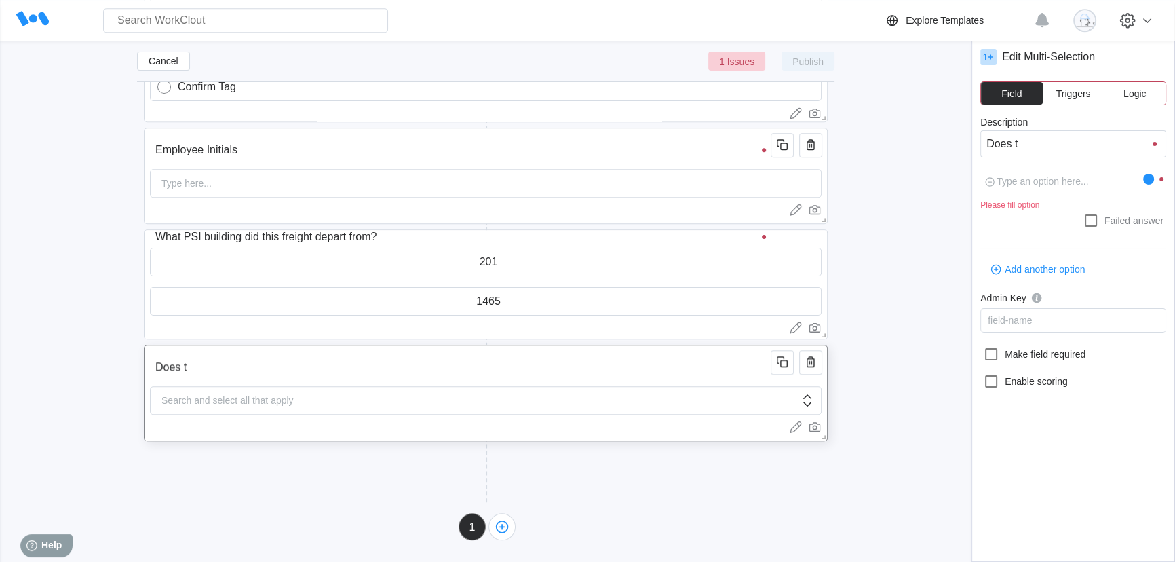
type input "Does th"
type textarea "x"
type input "Does thi"
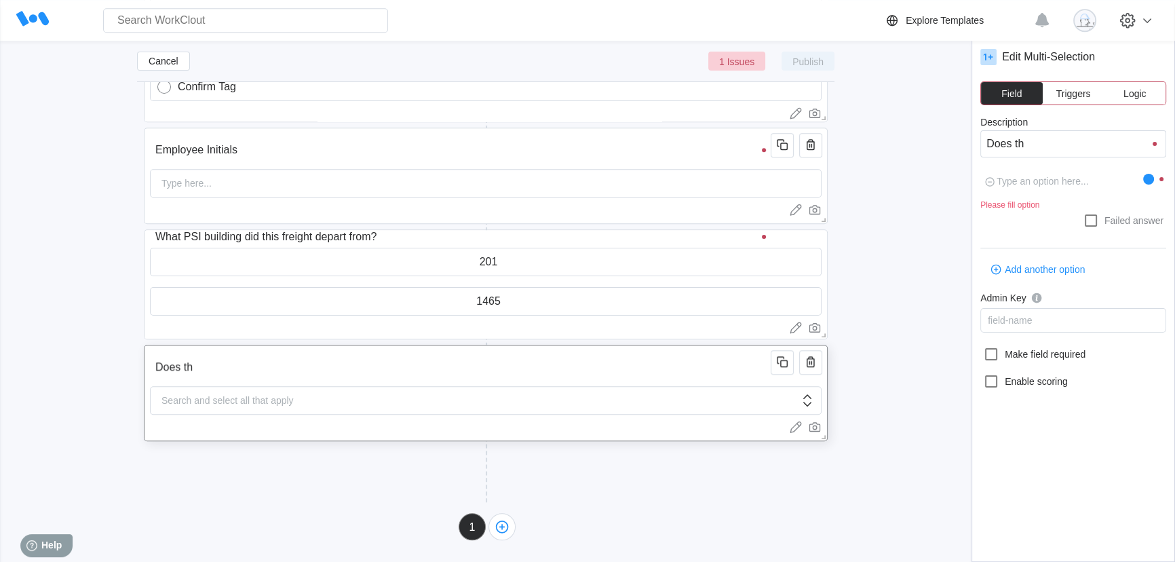
type textarea "x"
type input "Does this"
type textarea "x"
type input "Does this"
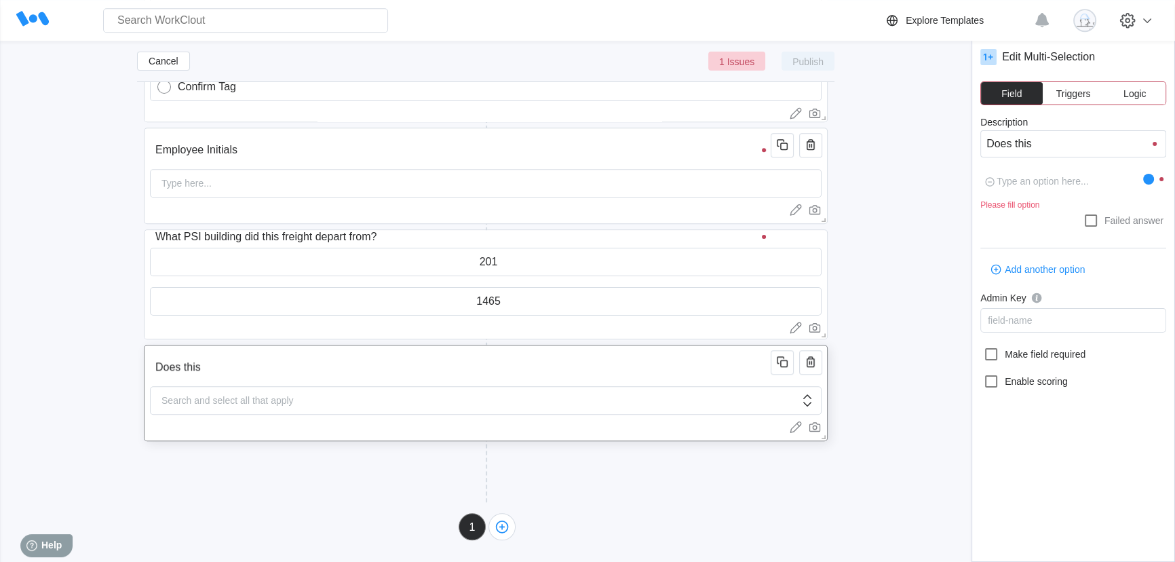
type input "Does this"
type textarea "x"
type input "Does this S"
type textarea "x"
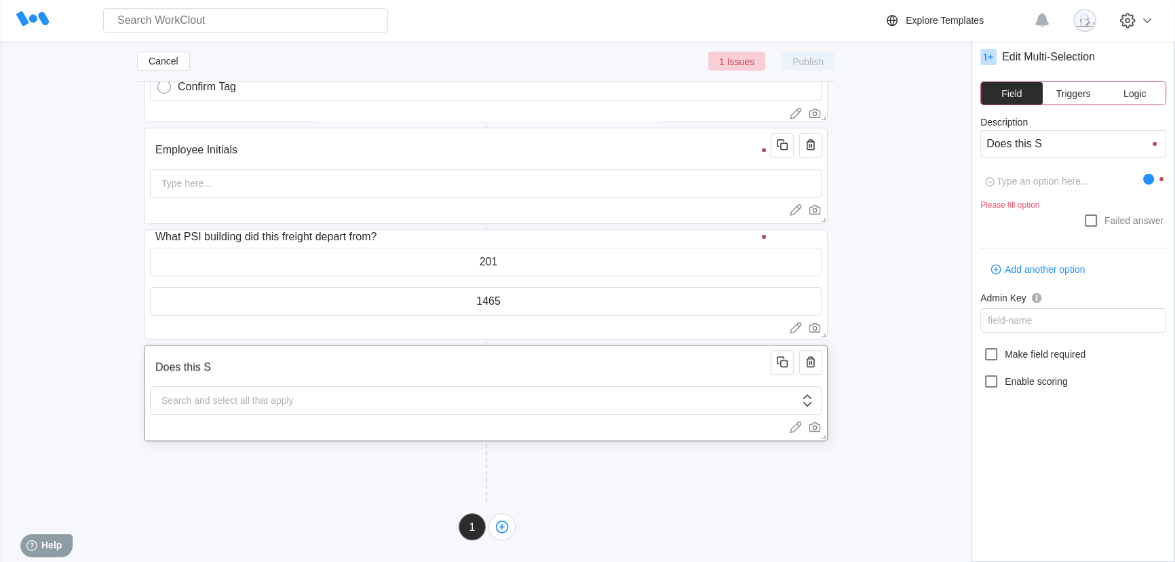
type input "Does this Sa"
type textarea "x"
type input "Does this Sal"
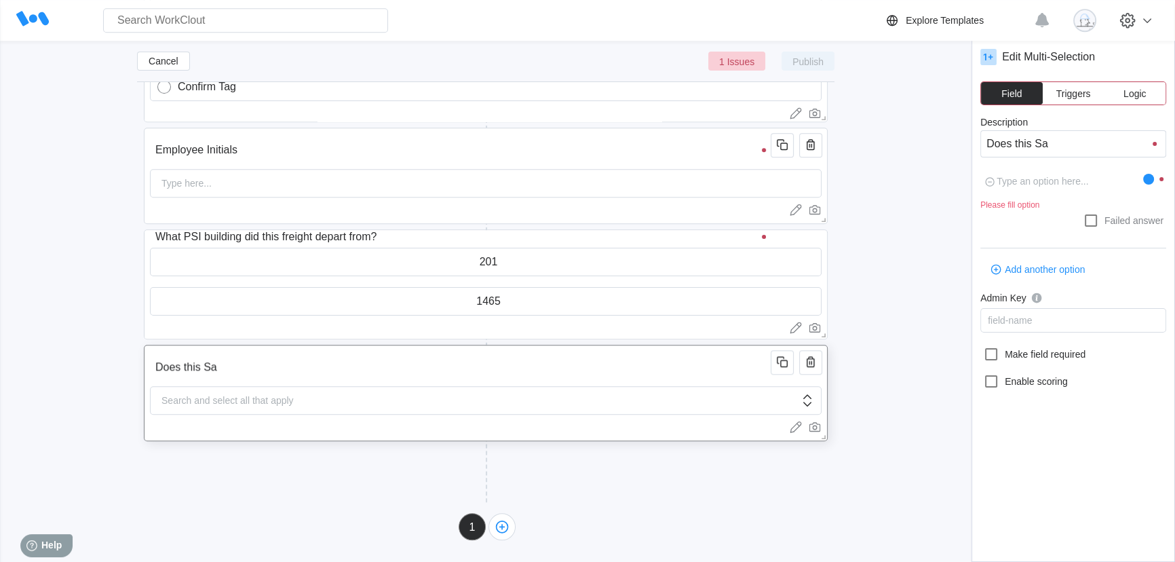
type textarea "x"
type input "Does this Sale"
type textarea "x"
type input "Does this Sales"
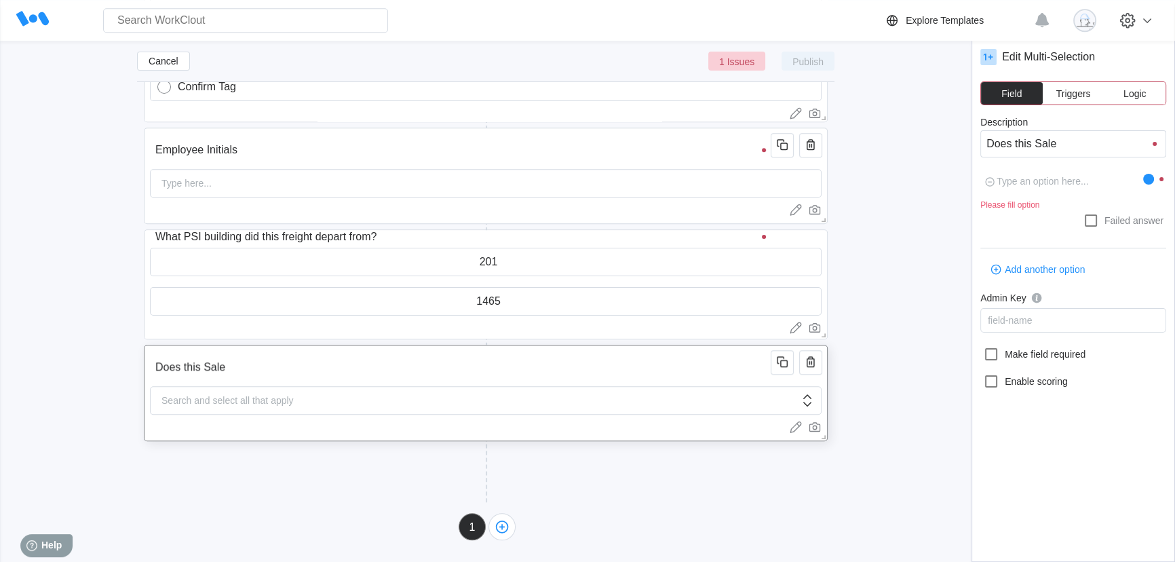
type input "Does this Sales"
type textarea "x"
type input "Does this Sales"
type textarea "x"
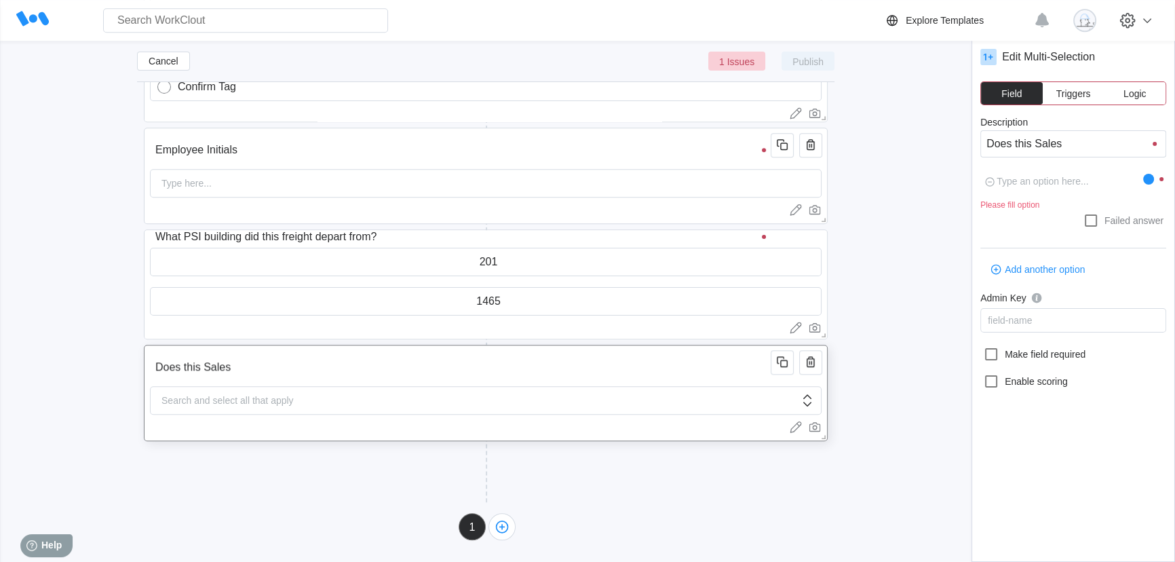
type input "Does this Sales o"
type textarea "x"
type input "Does this Sales or"
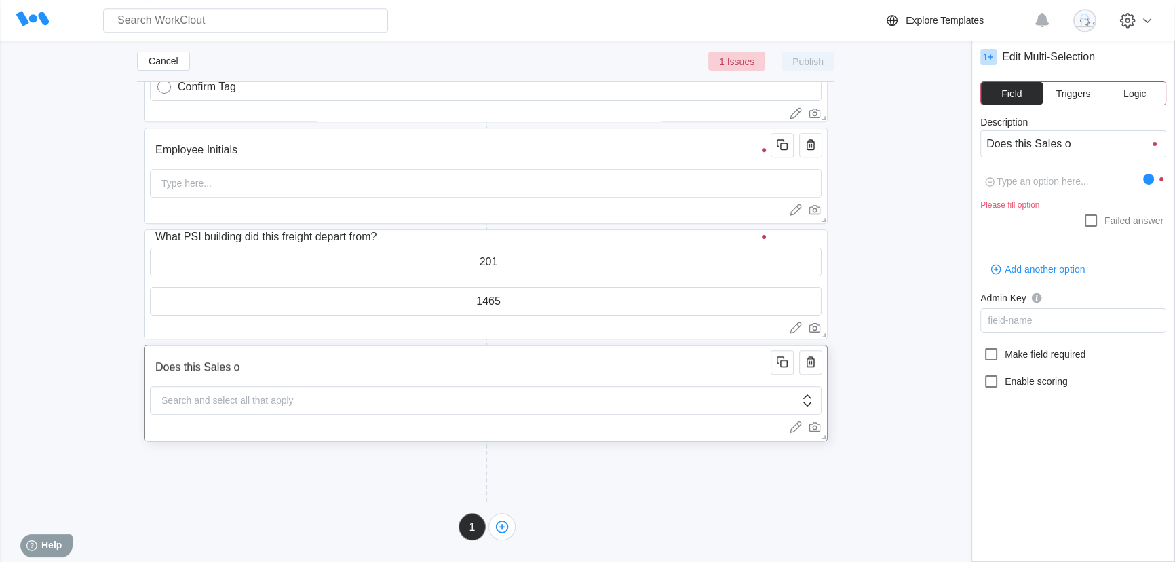
type textarea "x"
type input "Does this Sales ord"
type textarea "x"
type input "Does this Sales orde"
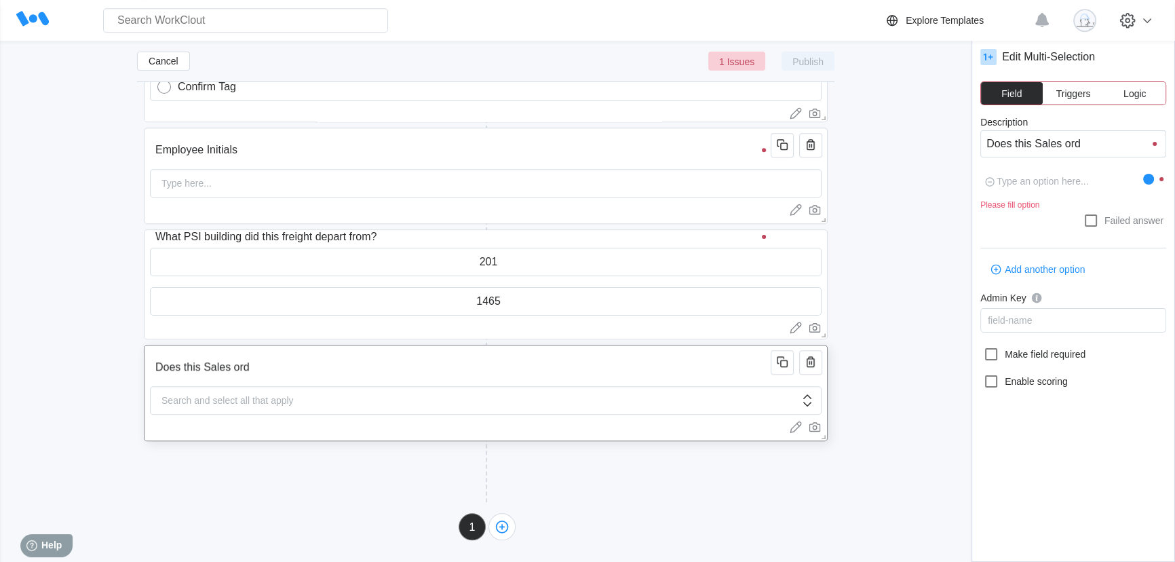
type input "Does this Sales orde"
type textarea "x"
type input "Does this Sales order"
type textarea "x"
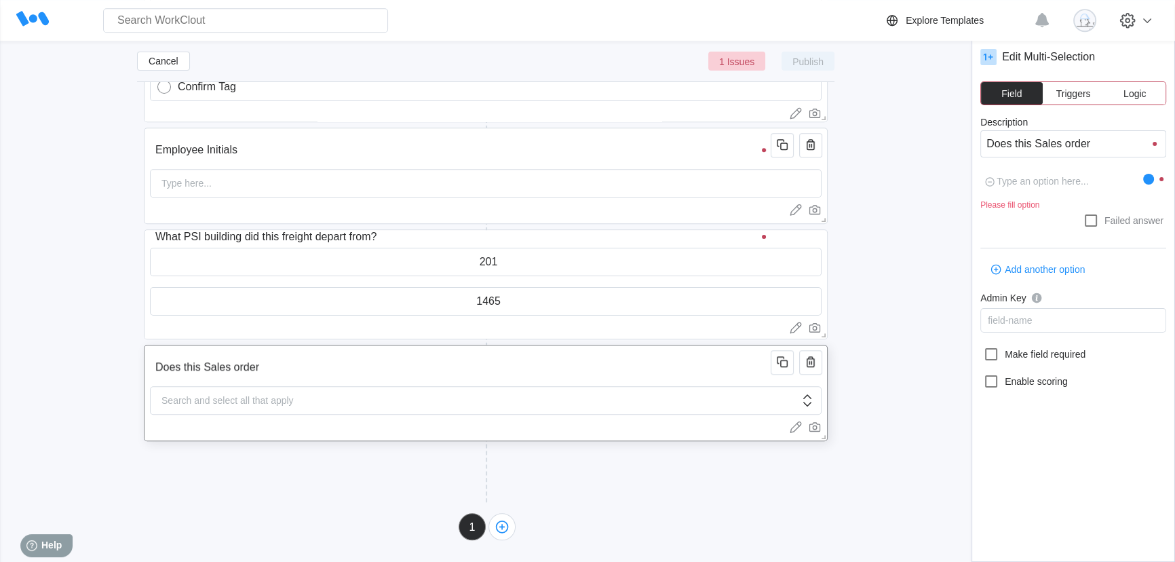
type input "Does this Sales order"
type textarea "x"
type input "Does this Sales order R"
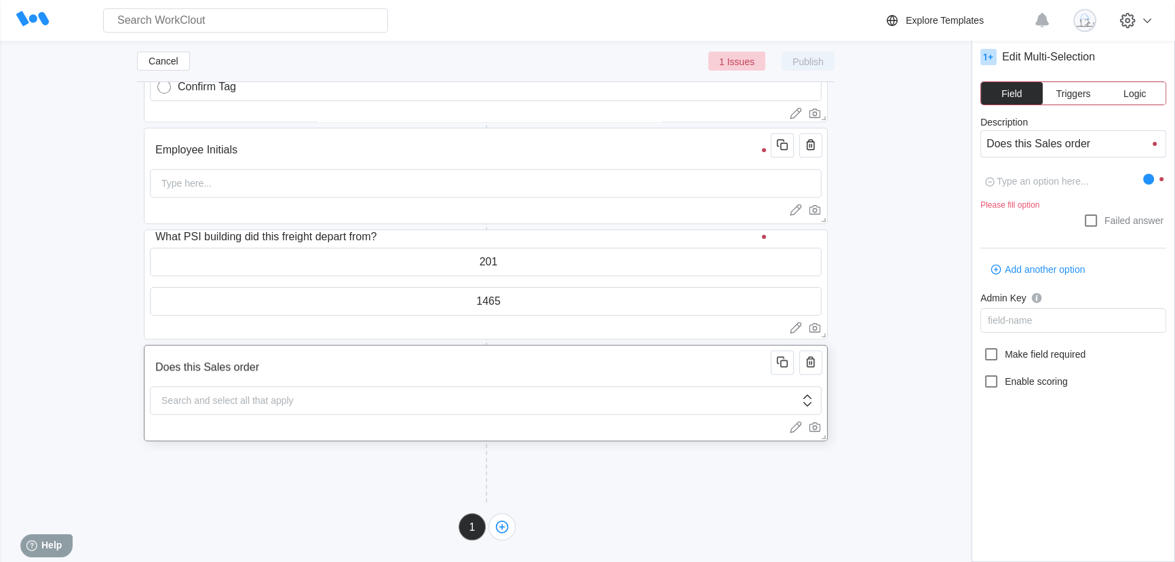
type textarea "x"
type input "Does this Sales order Re"
type textarea "x"
type input "Does this Sales order Reu"
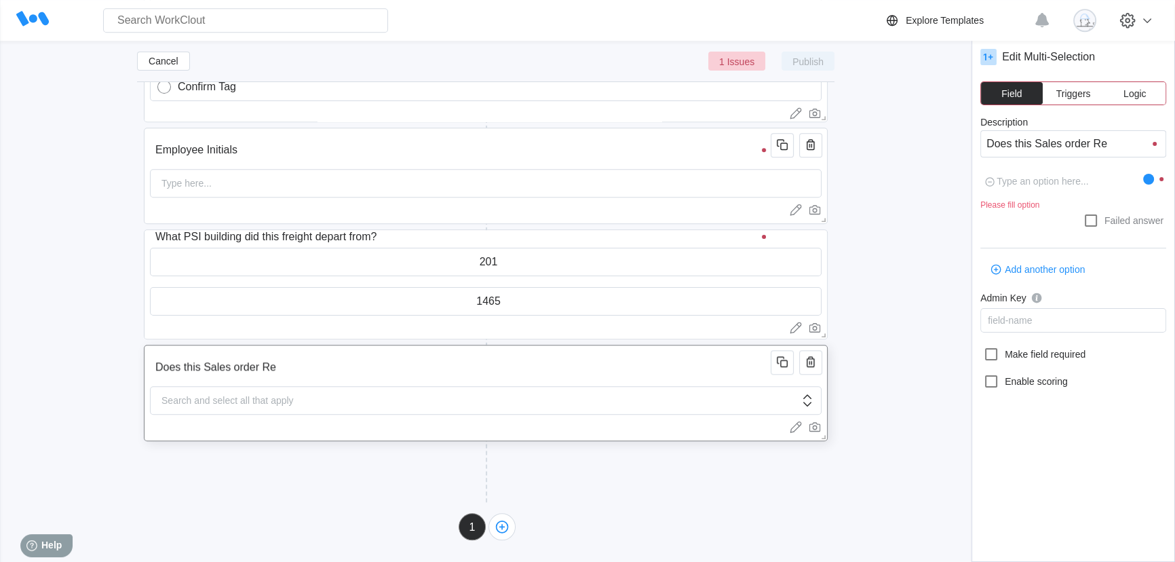
type input "Does this Sales order Reu"
type textarea "x"
type input "Does this Sales order Reui"
type textarea "x"
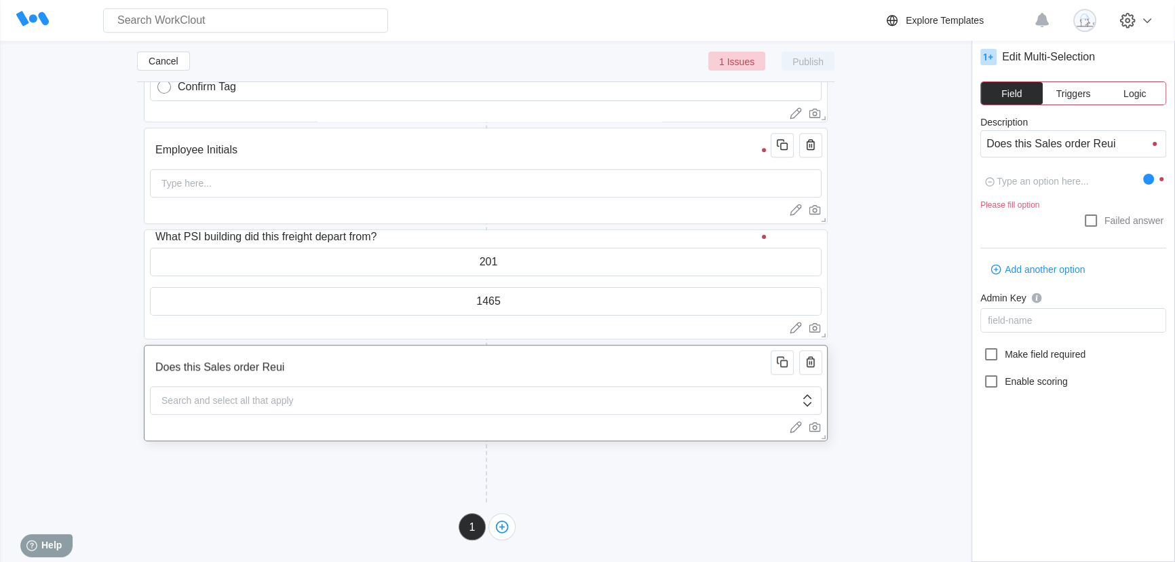
type input "Does this Sales order Reuir"
type textarea "x"
type input "Does this Sales order Reuire"
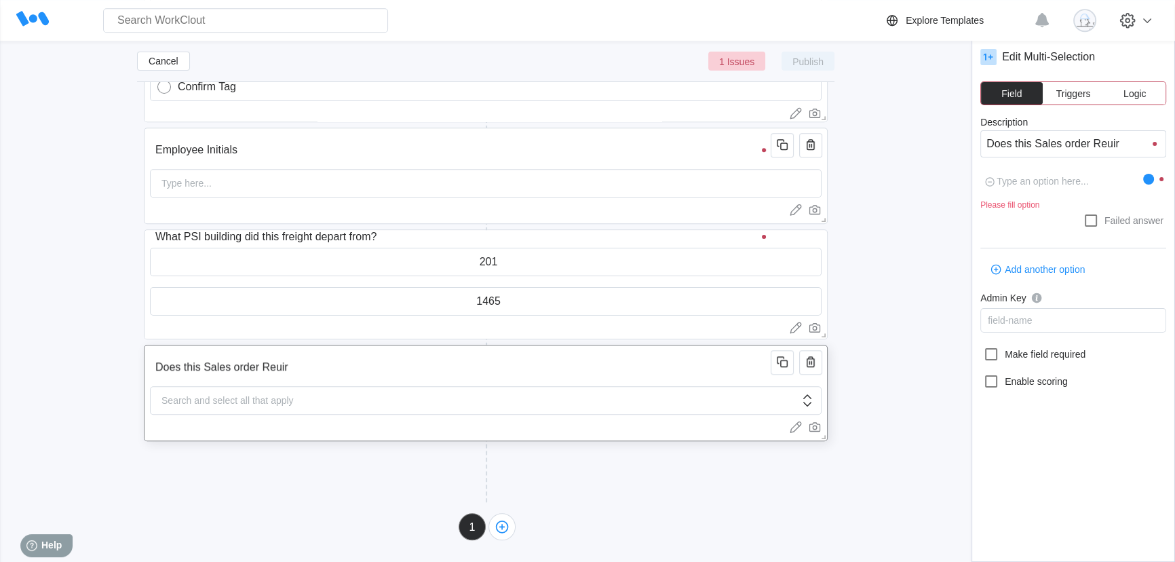
type textarea "x"
type input "Does this Sales order Reuire"
type textarea "x"
type input "Does this Sales order Reuire a"
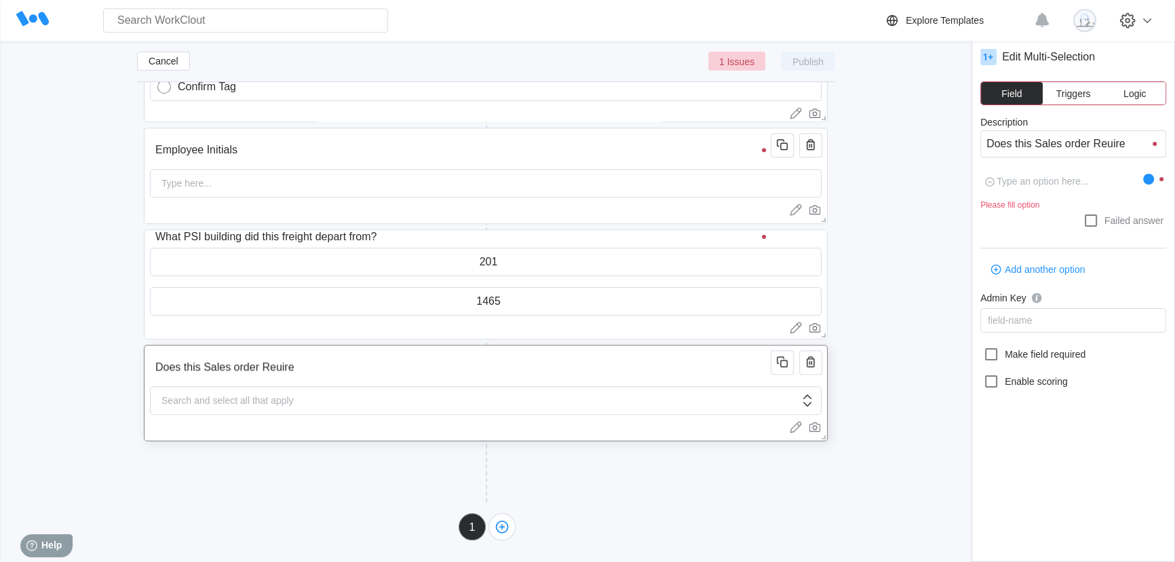
type input "Does this Sales order Reuire a"
type textarea "x"
type input "Does this Sales order Reuire"
type textarea "x"
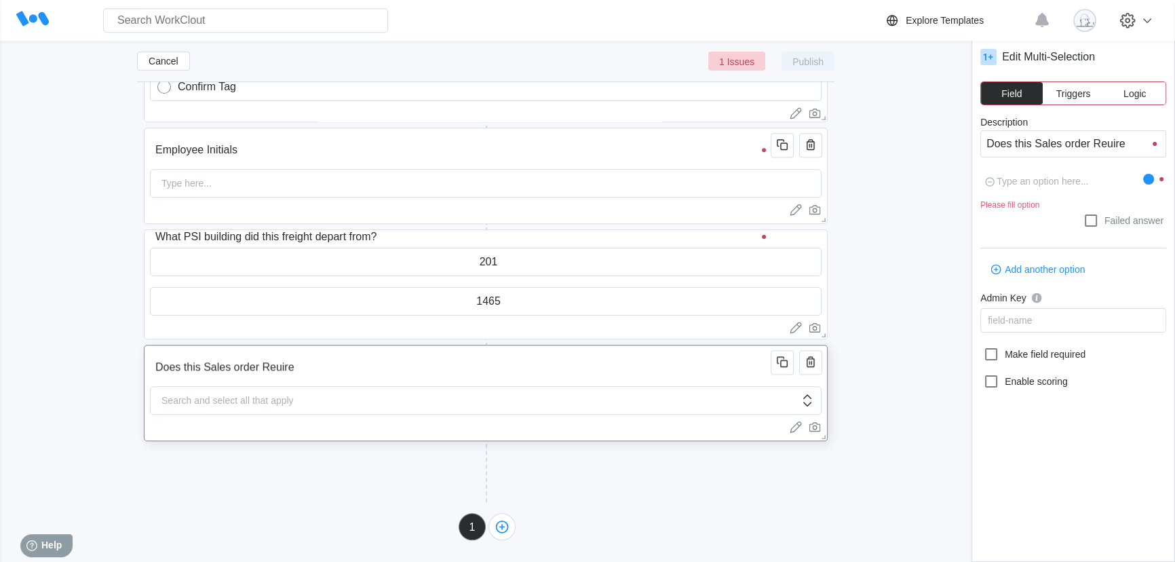
type input "Does this Sales order Reuire"
type textarea "x"
type input "Does this Sales order Reuir"
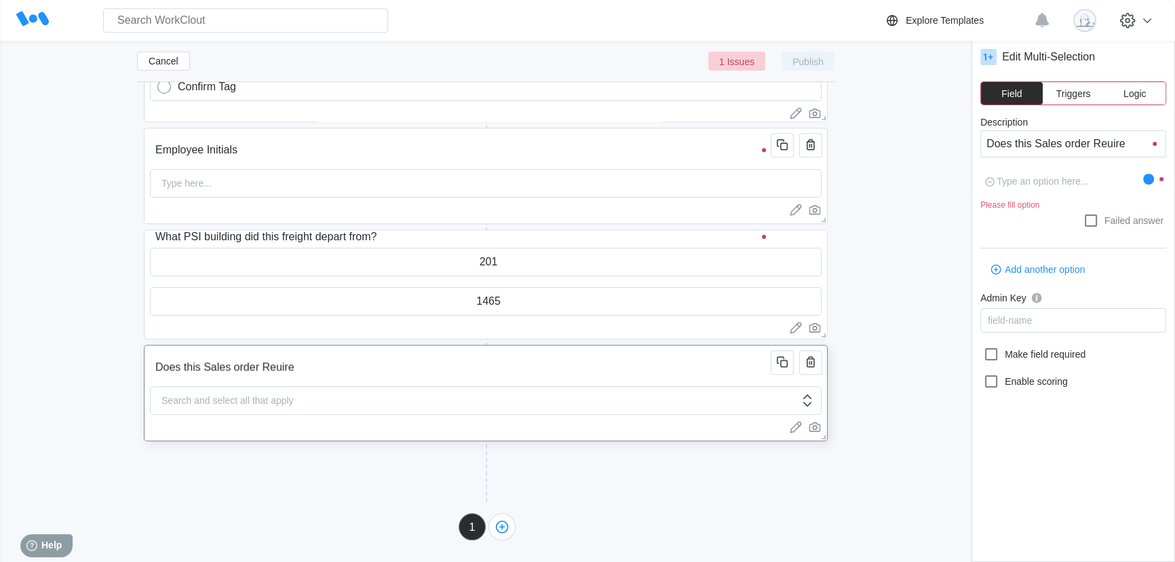
type textarea "x"
type input "Does this Sales order Reui"
type textarea "x"
type input "Does this Sales order Reu"
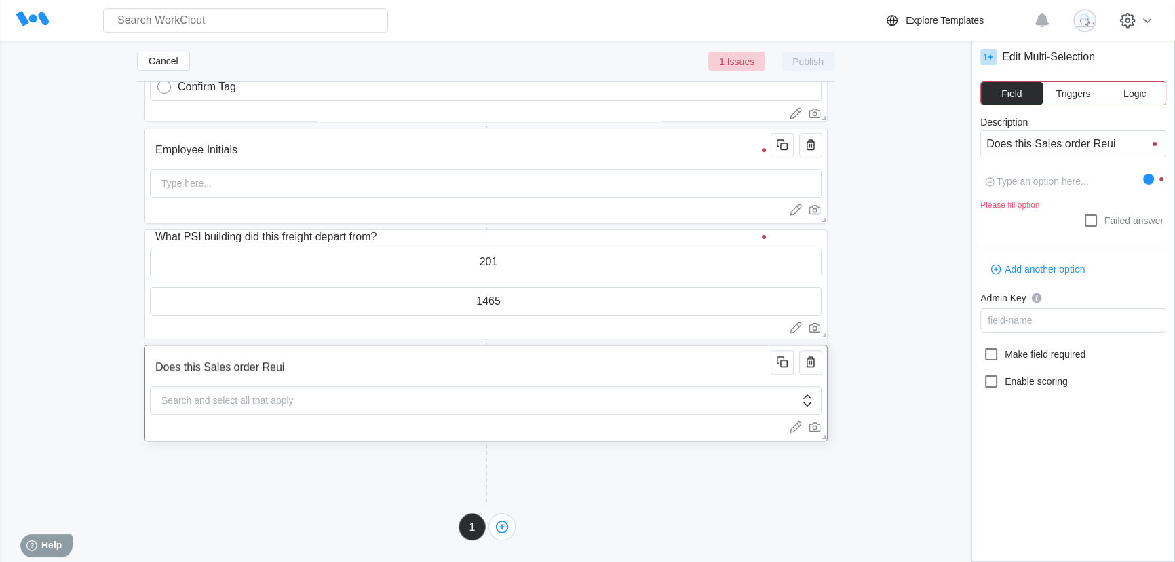
type input "Does this Sales order Reu"
type textarea "x"
click at [433, 396] on div "Search and select all that apply" at bounding box center [486, 400] width 672 height 28
click at [1032, 190] on textarea at bounding box center [1061, 181] width 163 height 26
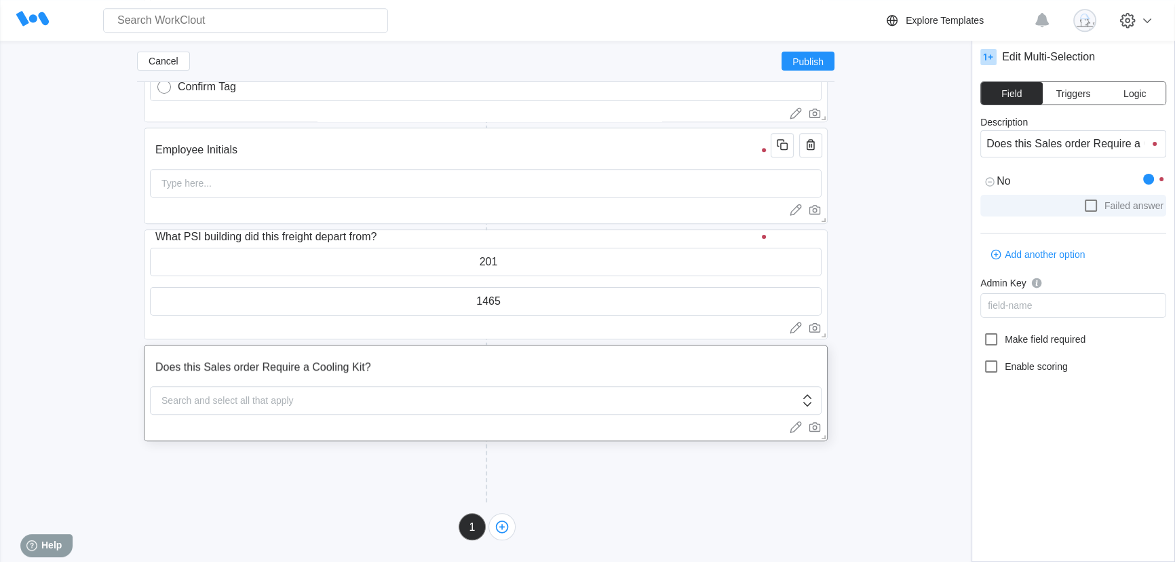
click at [1085, 204] on icon at bounding box center [1091, 205] width 12 height 12
click at [1083, 198] on input "Failed answer" at bounding box center [1083, 197] width 1 height 1
click at [997, 256] on icon "button" at bounding box center [995, 254] width 15 height 15
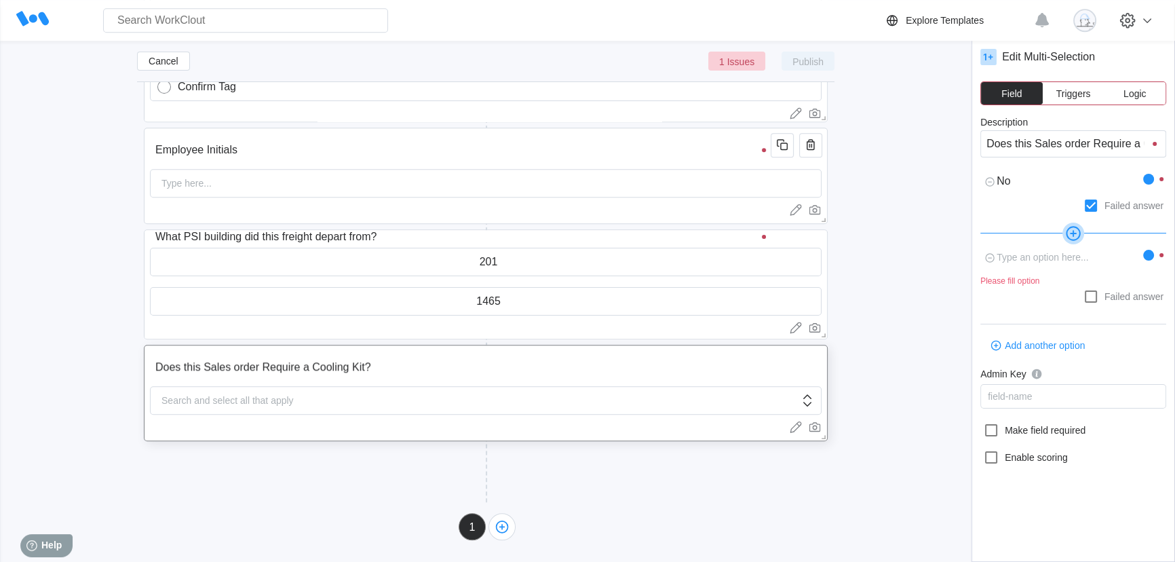
click at [1075, 229] on icon at bounding box center [1073, 234] width 22 height 22
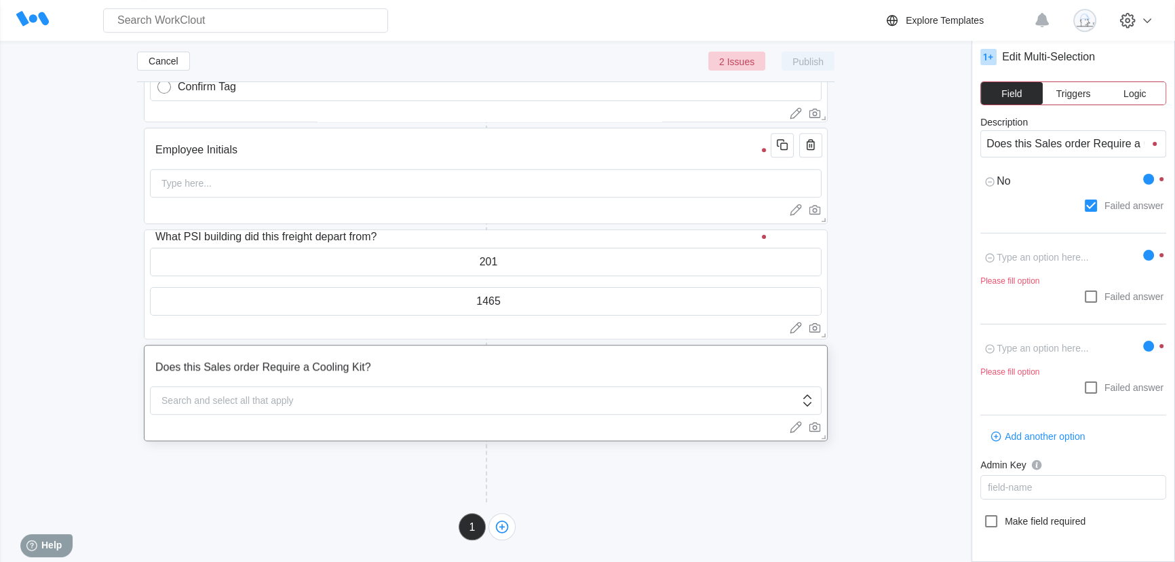
click at [991, 351] on icon at bounding box center [988, 348] width 16 height 27
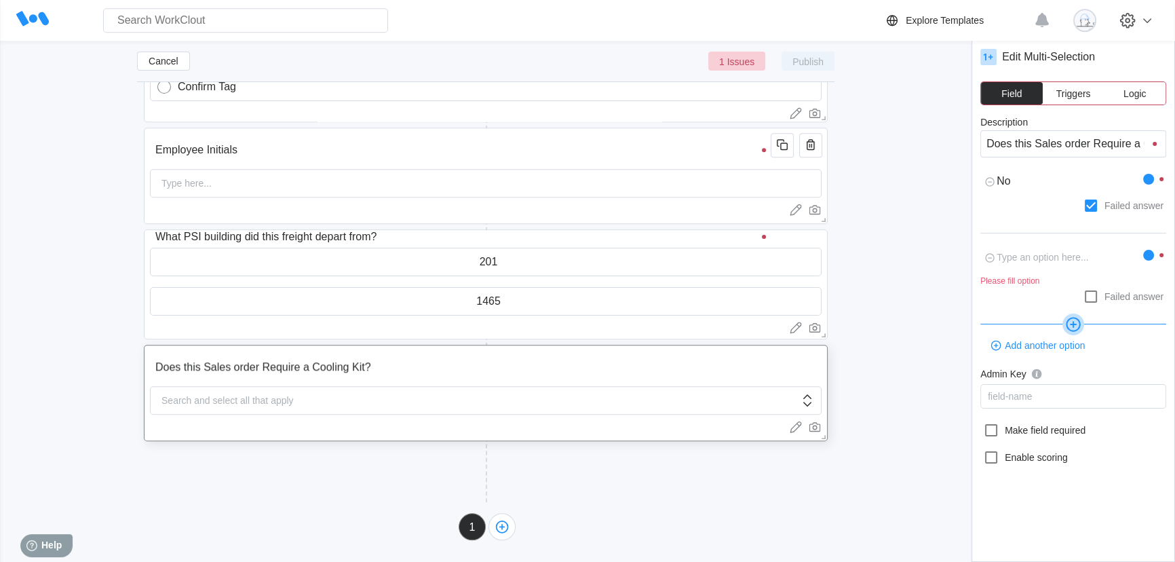
click at [1016, 263] on textarea at bounding box center [1061, 257] width 163 height 26
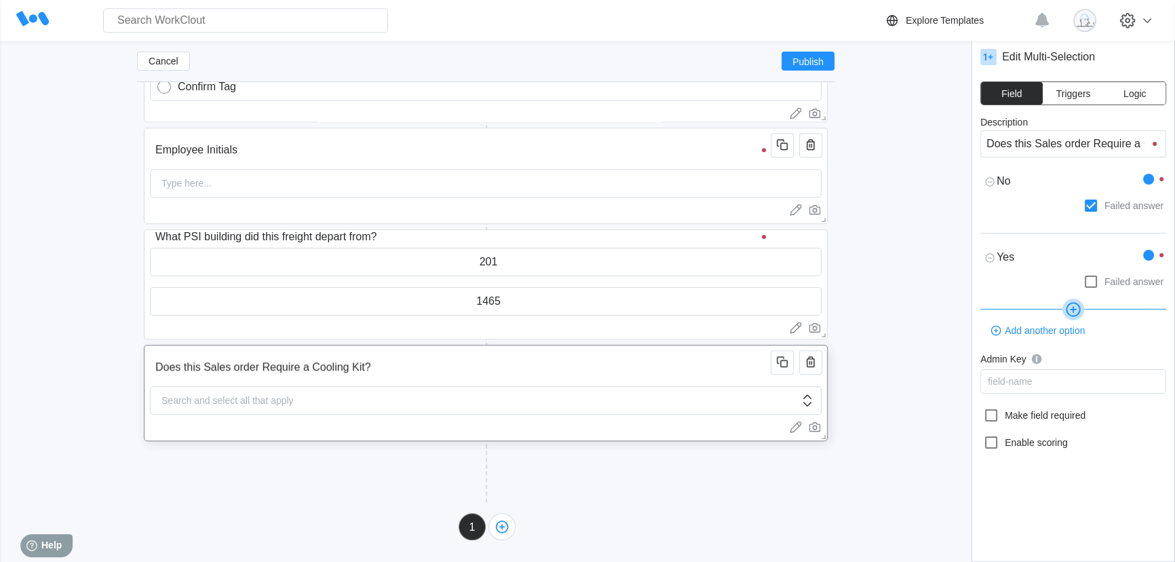
click at [547, 377] on input "Does this Sales order Require a Cooling Kit?" at bounding box center [463, 366] width 626 height 27
click at [525, 395] on div "Search and select all that apply" at bounding box center [486, 400] width 672 height 28
click at [679, 238] on input "What PSI building did this freight depart from?" at bounding box center [463, 236] width 626 height 27
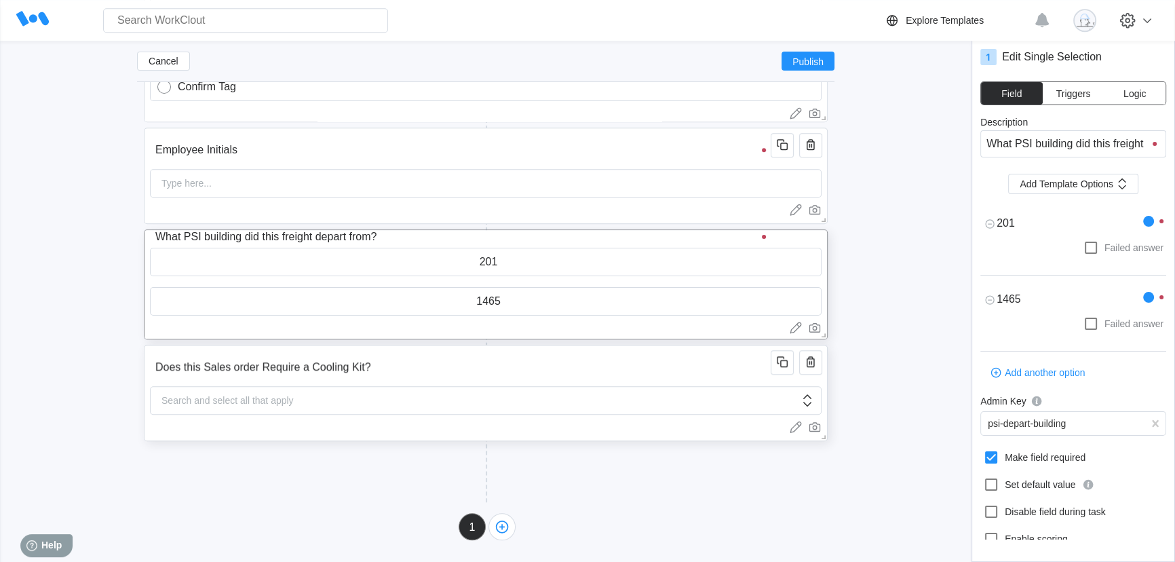
click at [569, 366] on input "Does this Sales order Require a Cooling Kit?" at bounding box center [463, 366] width 626 height 27
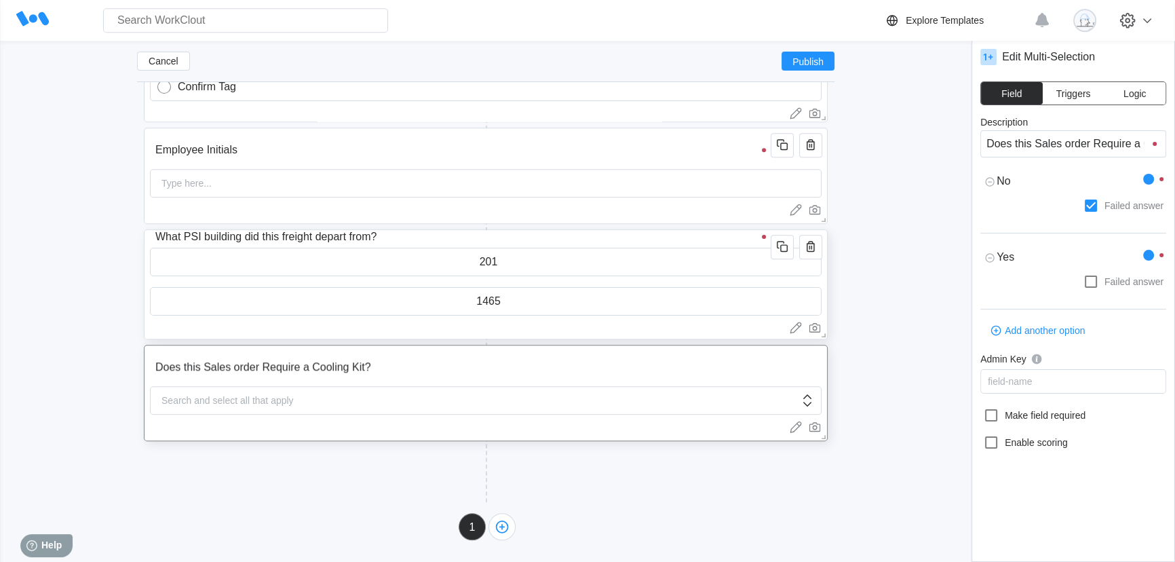
click at [617, 239] on input "What PSI building did this freight depart from?" at bounding box center [463, 236] width 626 height 27
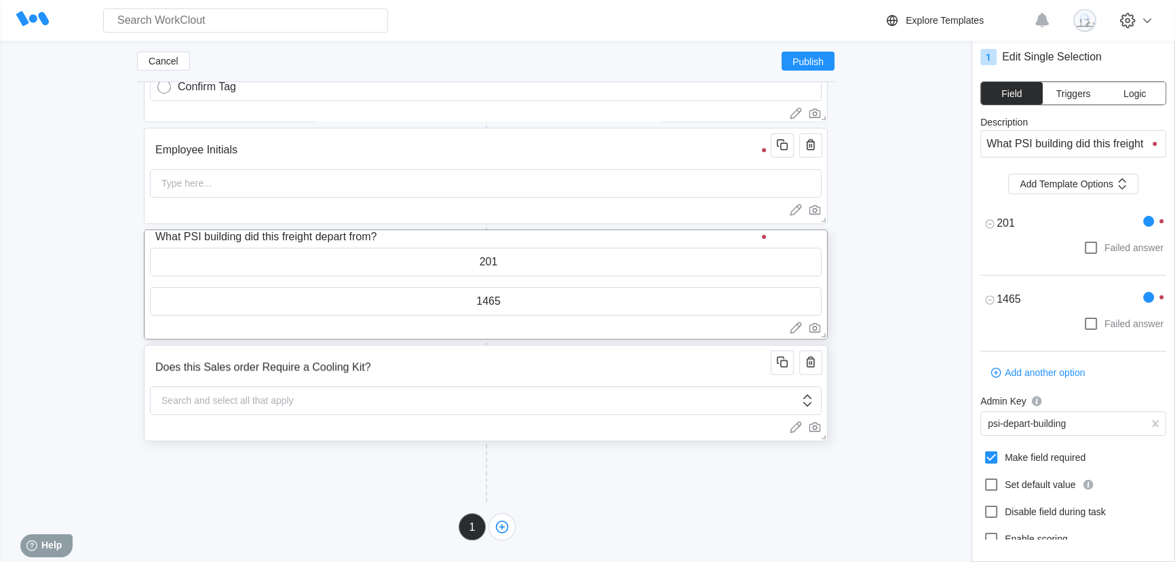
click at [591, 362] on input "Does this Sales order Require a Cooling Kit?" at bounding box center [463, 366] width 626 height 27
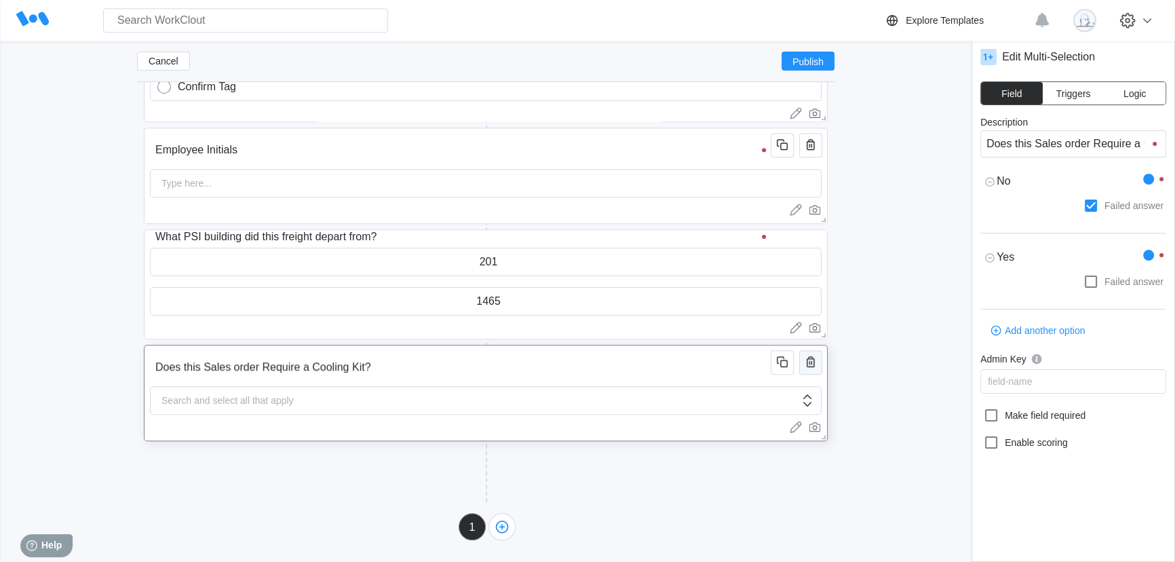
click at [820, 362] on button "button" at bounding box center [810, 362] width 23 height 24
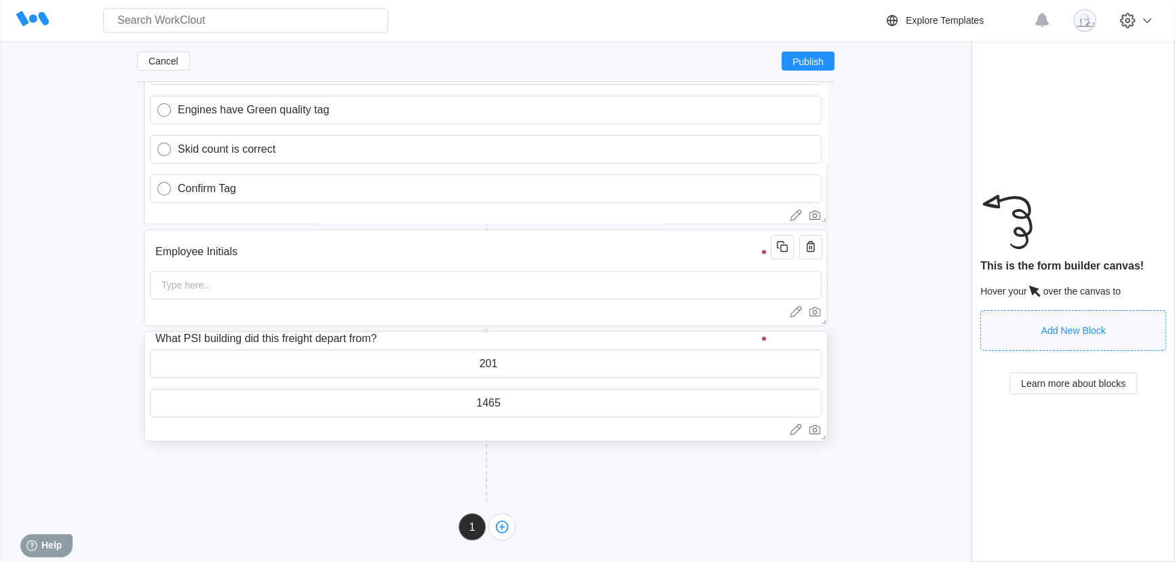
click at [506, 337] on input "What PSI building did this freight depart from?" at bounding box center [463, 338] width 626 height 27
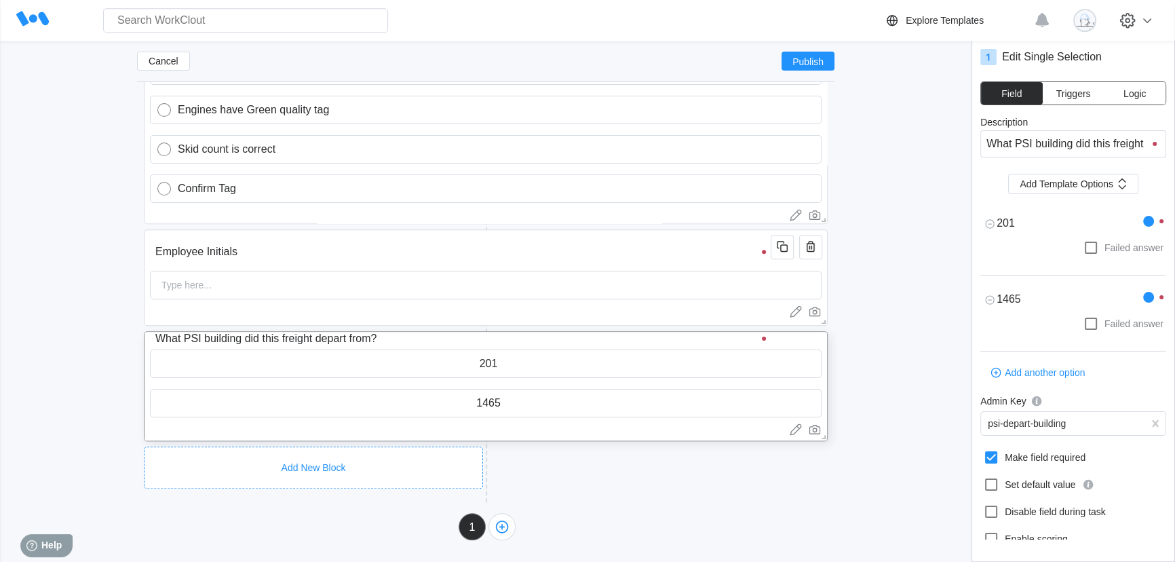
click at [431, 448] on div "Add New Block" at bounding box center [313, 467] width 339 height 42
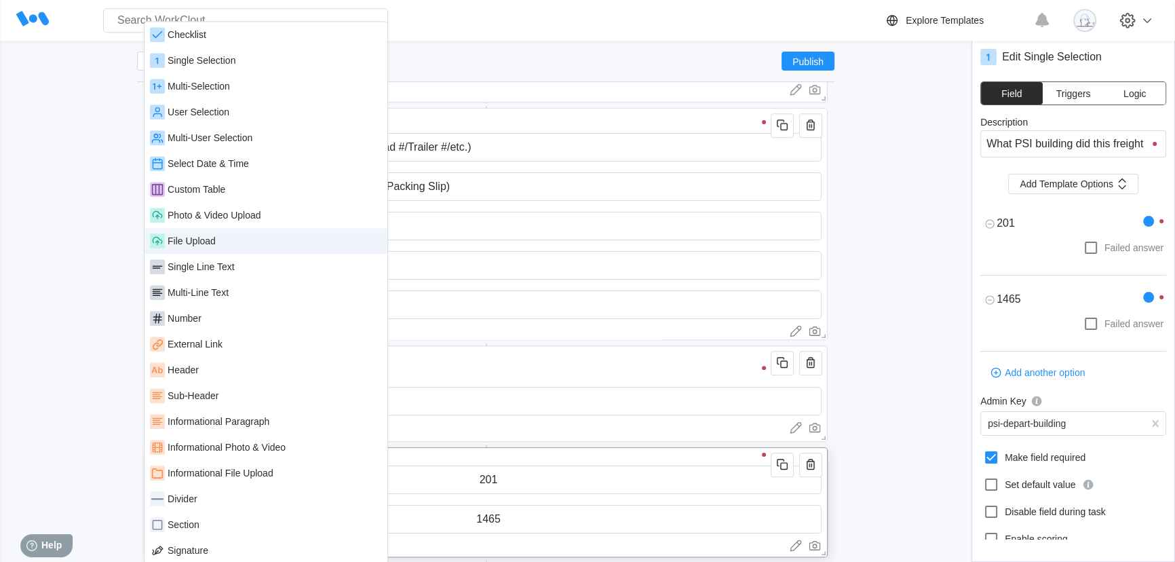
scroll to position [1334, 0]
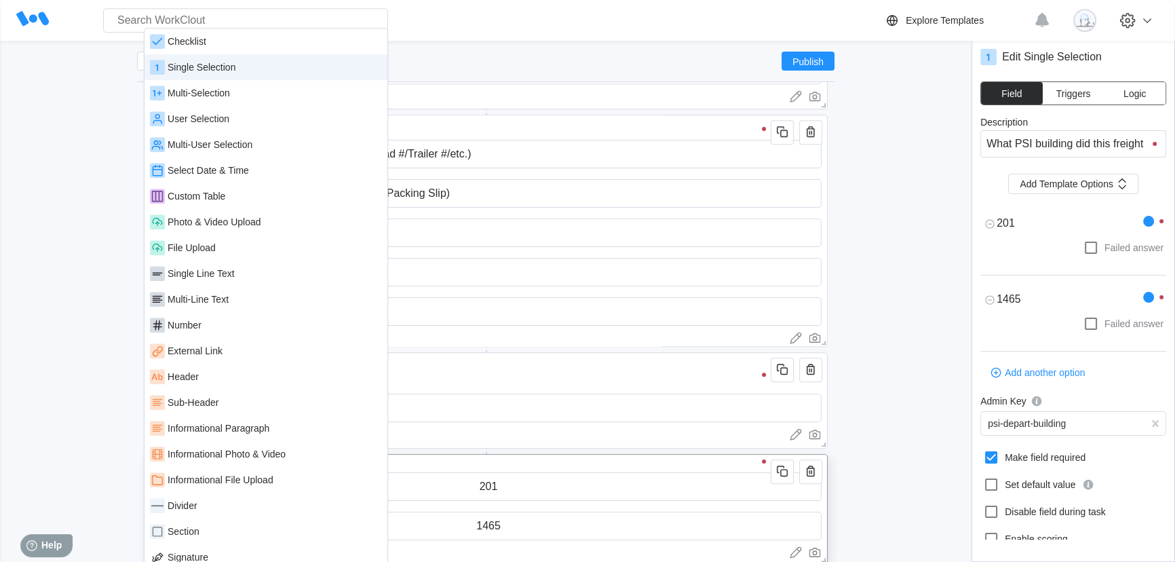
click at [211, 72] on div "Single Selection" at bounding box center [202, 67] width 68 height 11
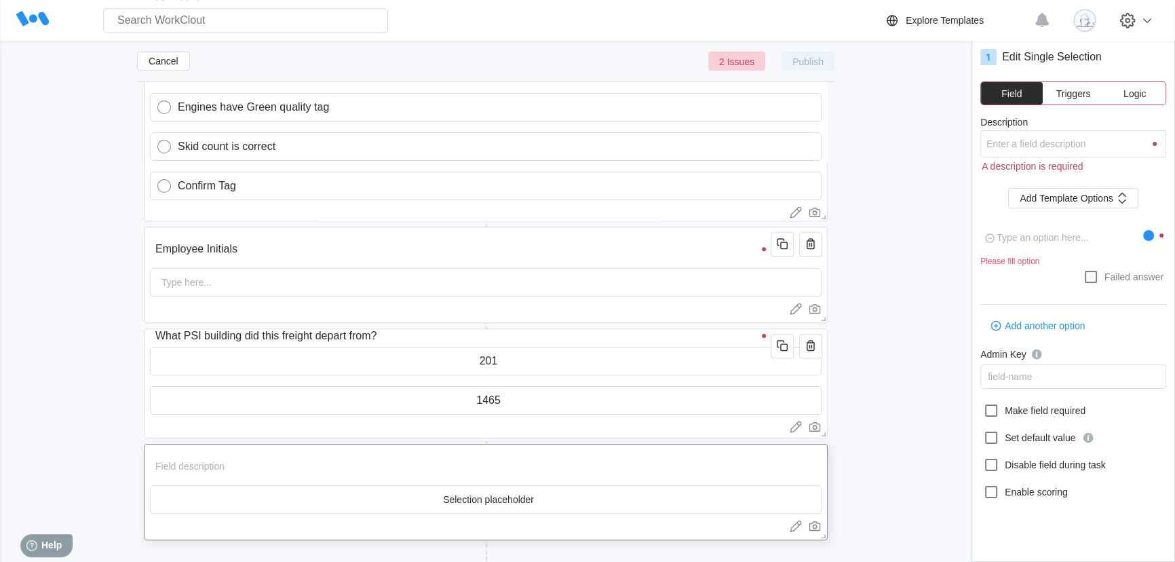
scroll to position [1560, 0]
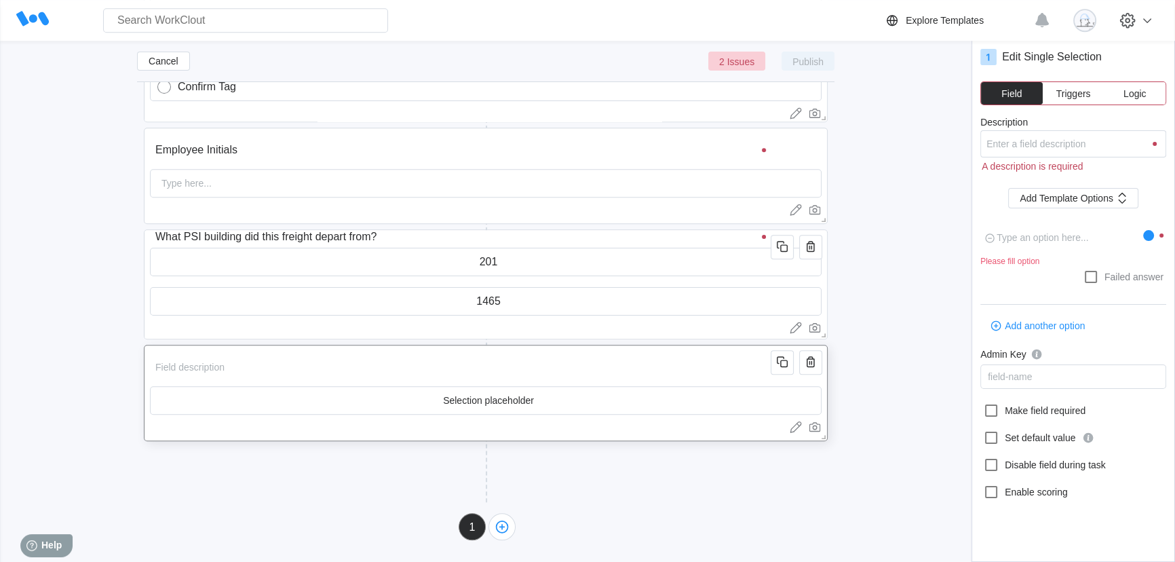
click at [216, 372] on input "Description" at bounding box center [463, 366] width 626 height 27
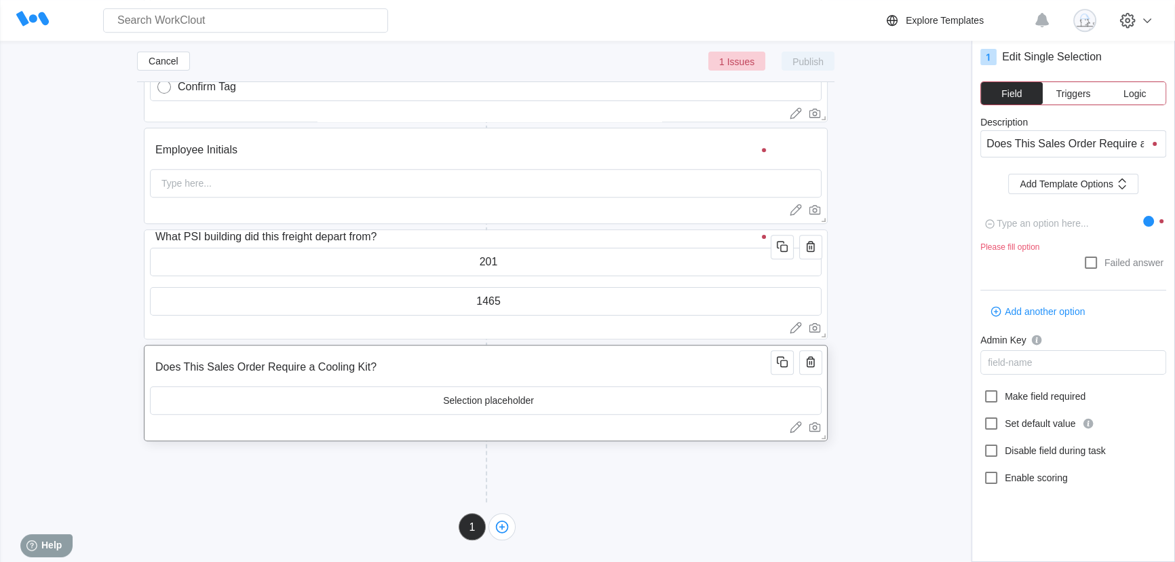
click at [534, 393] on input "text" at bounding box center [486, 400] width 670 height 27
click at [1065, 185] on span "Add Template Options" at bounding box center [1067, 183] width 94 height 9
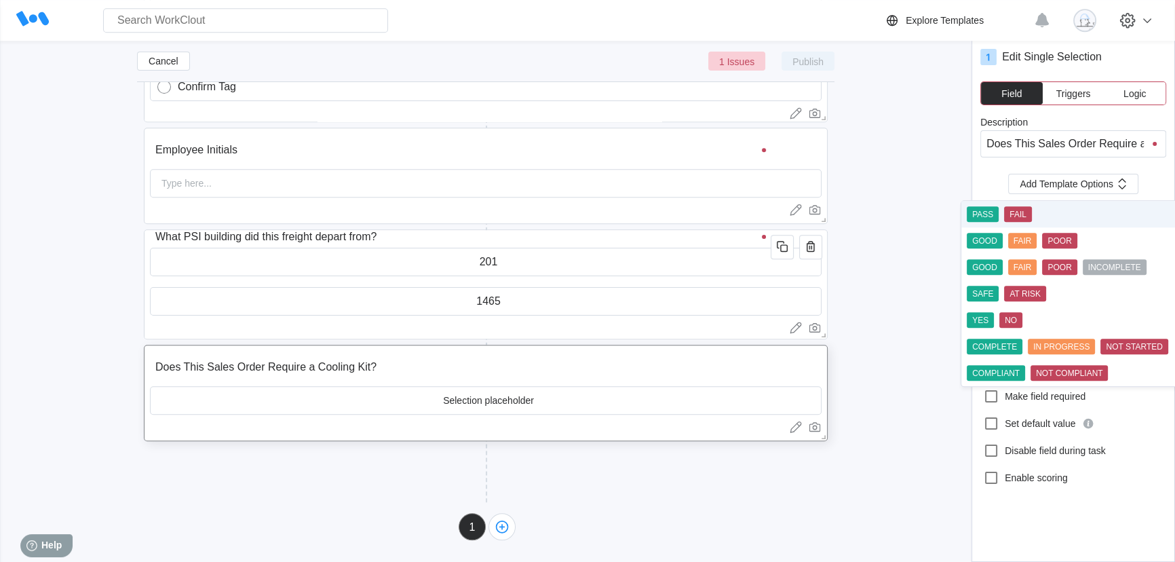
click at [988, 210] on div "PASS" at bounding box center [982, 214] width 21 height 9
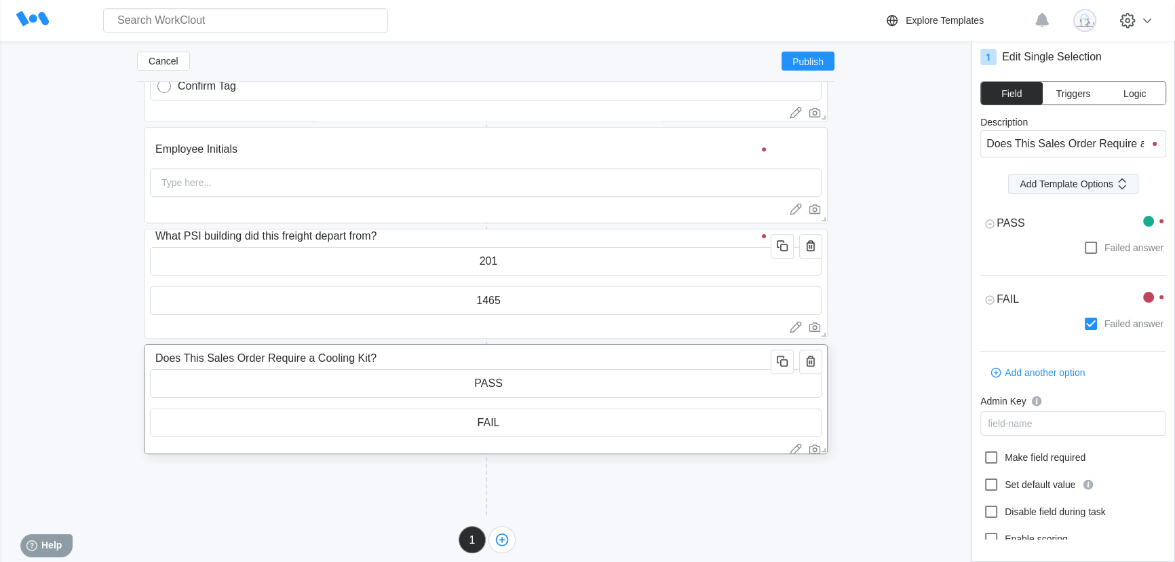
click at [1078, 187] on span "Add Template Options" at bounding box center [1067, 183] width 94 height 9
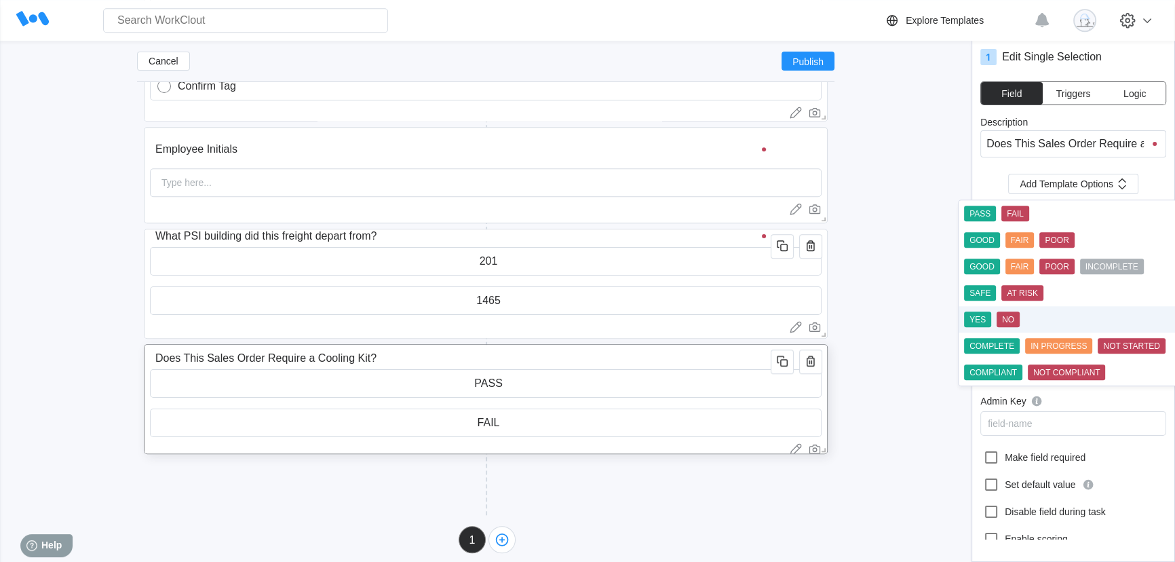
click at [1002, 319] on div "NO" at bounding box center [1008, 319] width 12 height 9
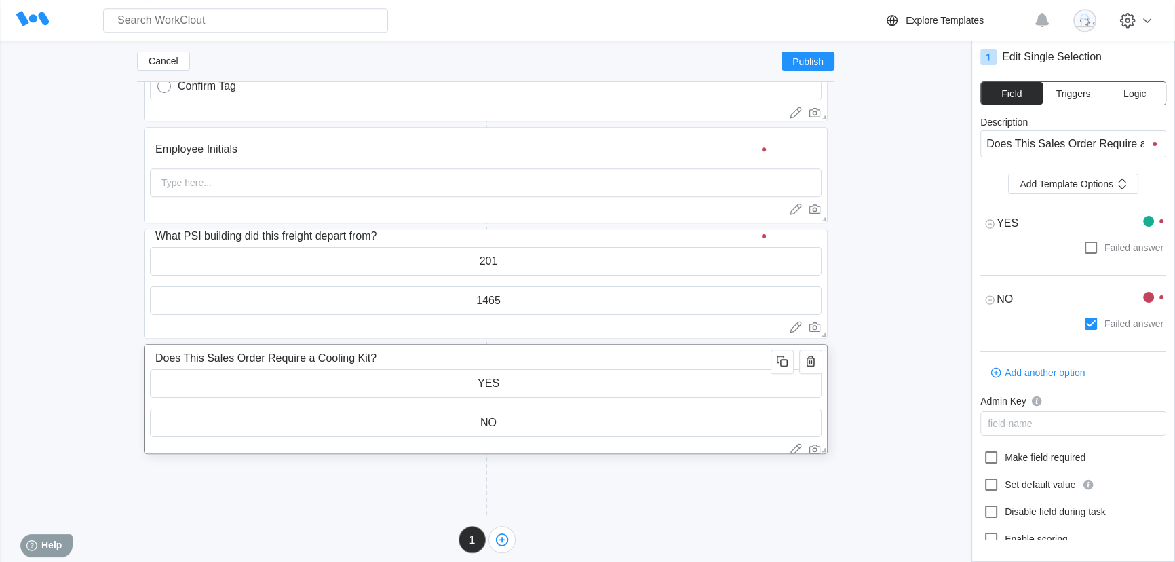
click at [581, 360] on input "Does This Sales Order Require a Cooling Kit?" at bounding box center [463, 358] width 626 height 27
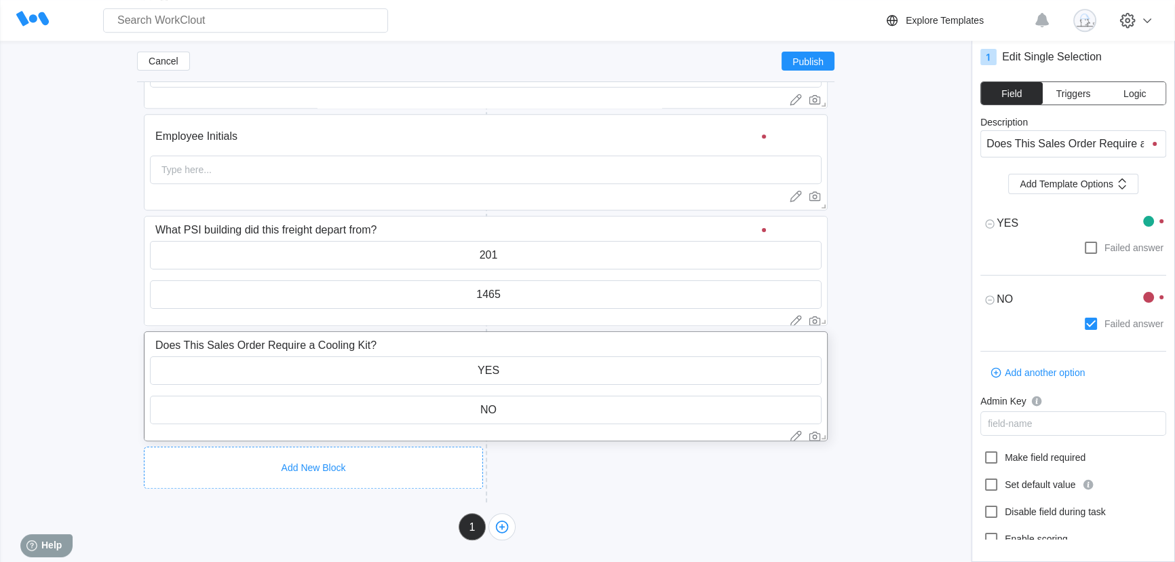
click at [429, 448] on div "Add New Block" at bounding box center [313, 467] width 339 height 42
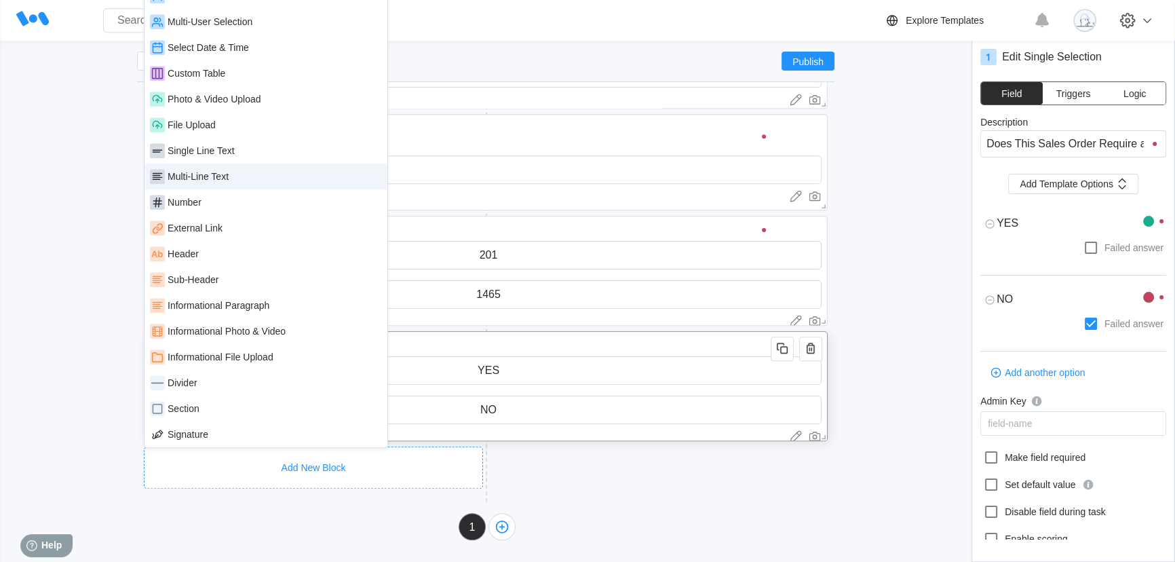
scroll to position [1450, 0]
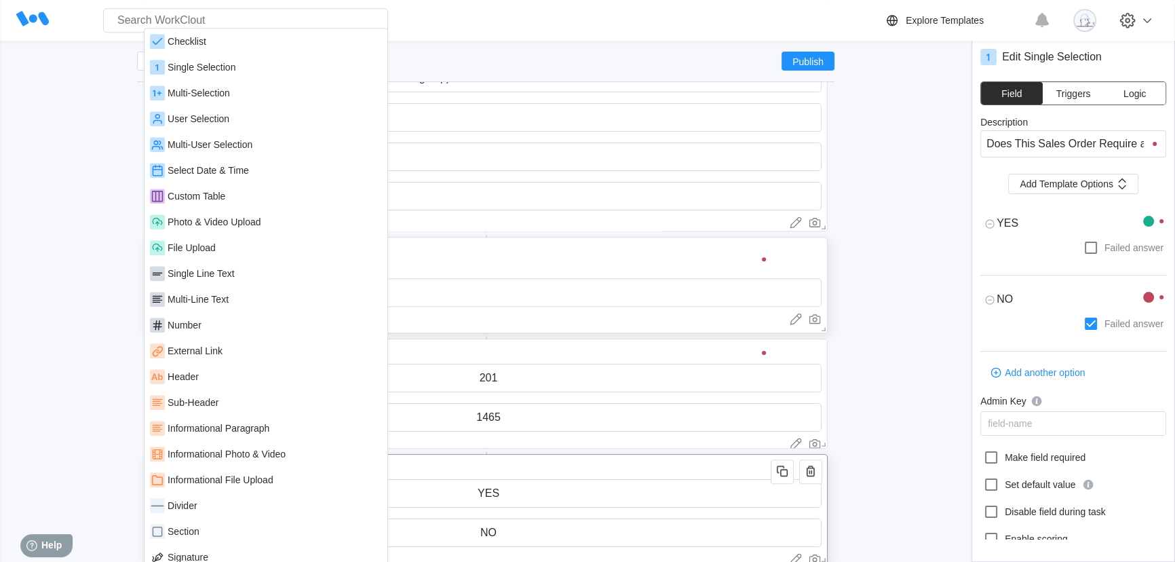
click at [242, 272] on div "Single Line Text" at bounding box center [266, 273] width 232 height 15
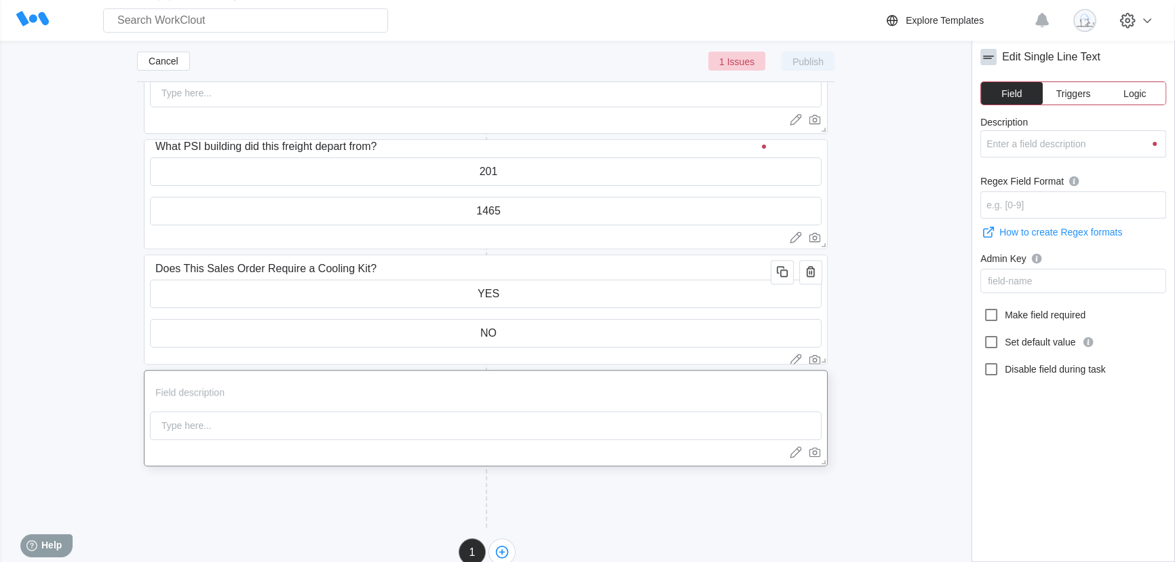
scroll to position [1675, 0]
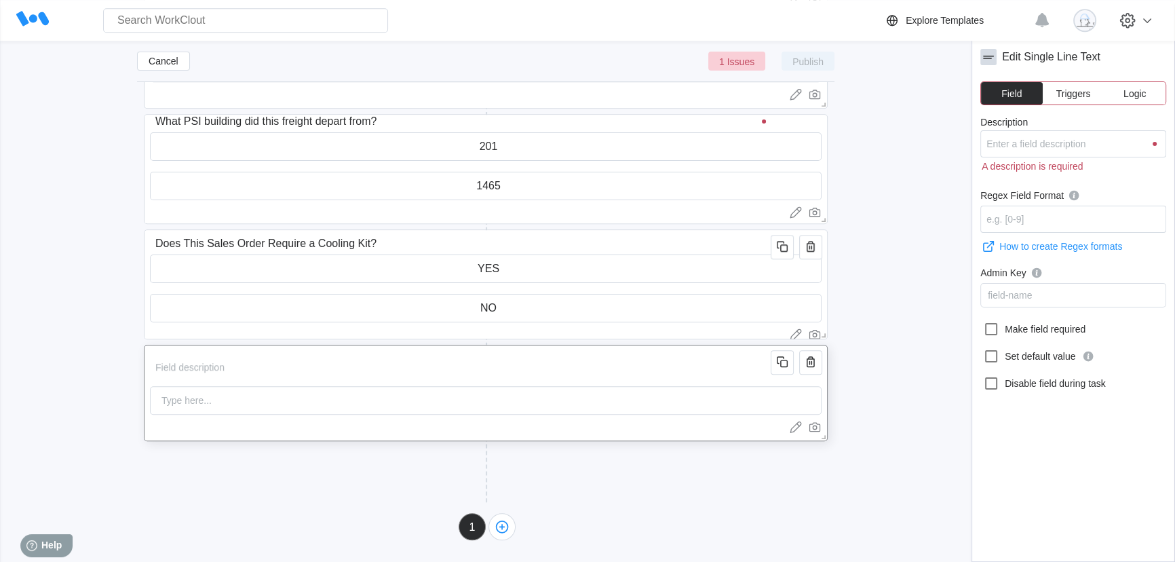
click at [251, 362] on input "Description" at bounding box center [463, 366] width 626 height 27
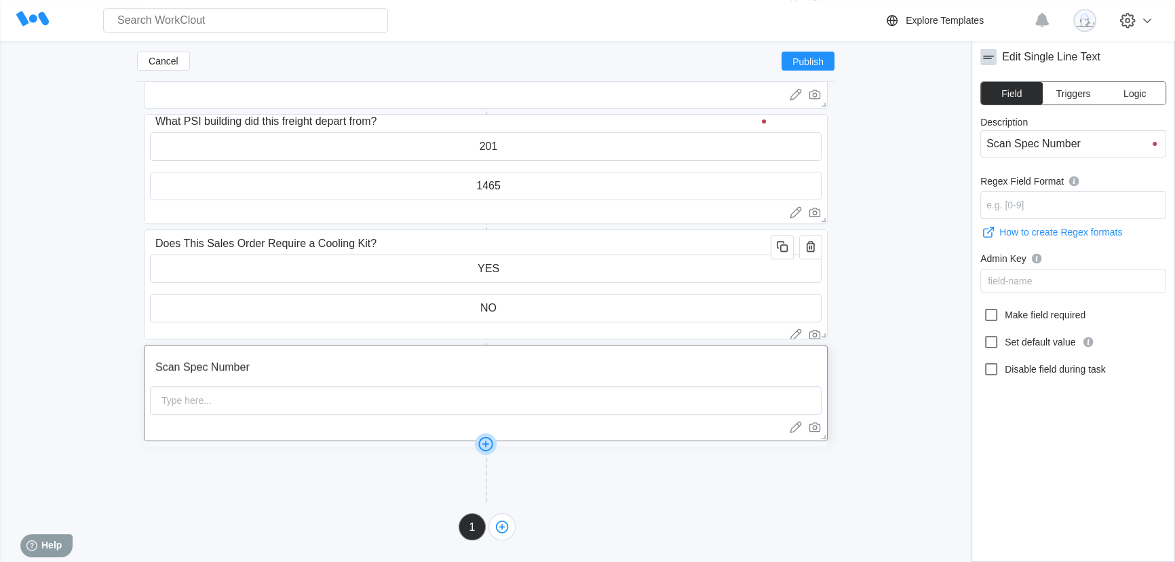
click at [353, 441] on div at bounding box center [486, 443] width 684 height 5
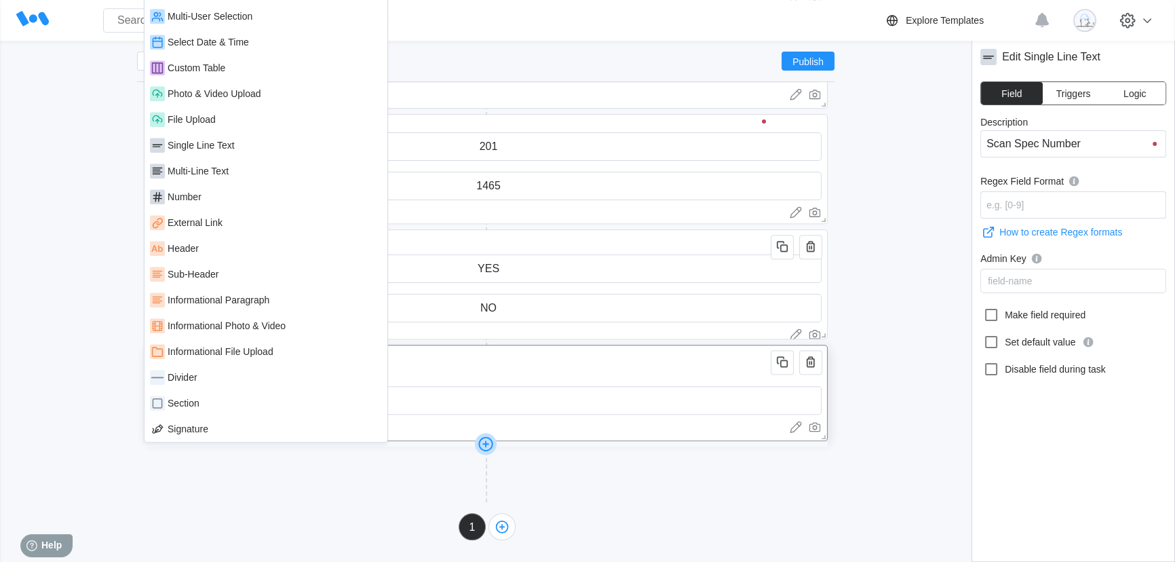
click at [413, 427] on div at bounding box center [486, 427] width 672 height 14
click at [659, 396] on div "Type here..." at bounding box center [486, 400] width 672 height 28
click at [617, 372] on input "Scan Spec Number" at bounding box center [463, 366] width 626 height 27
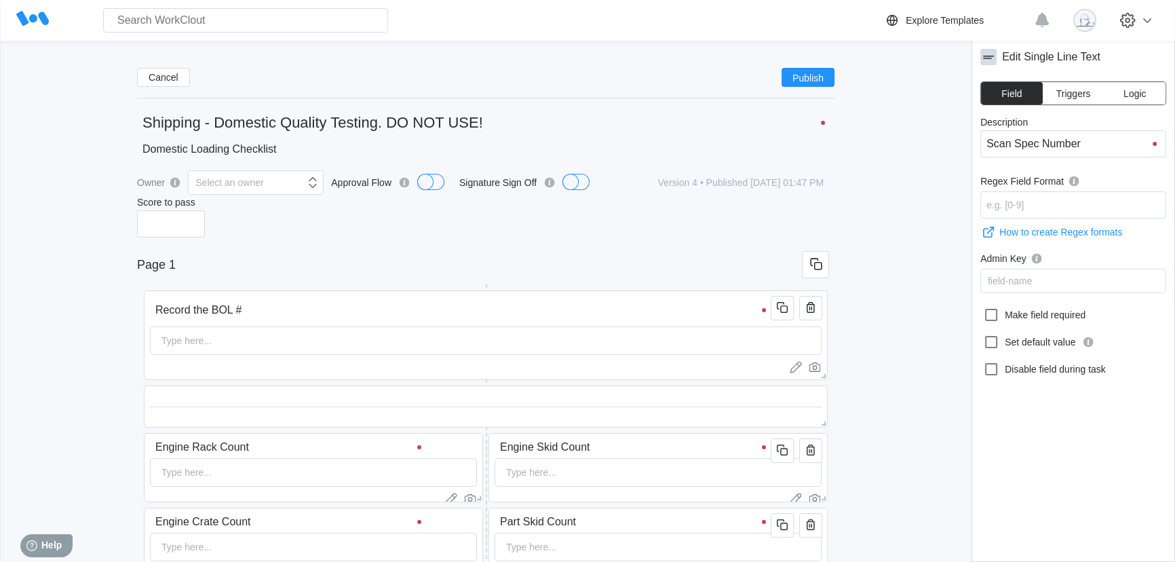
scroll to position [0, 0]
click at [644, 412] on div at bounding box center [486, 406] width 672 height 30
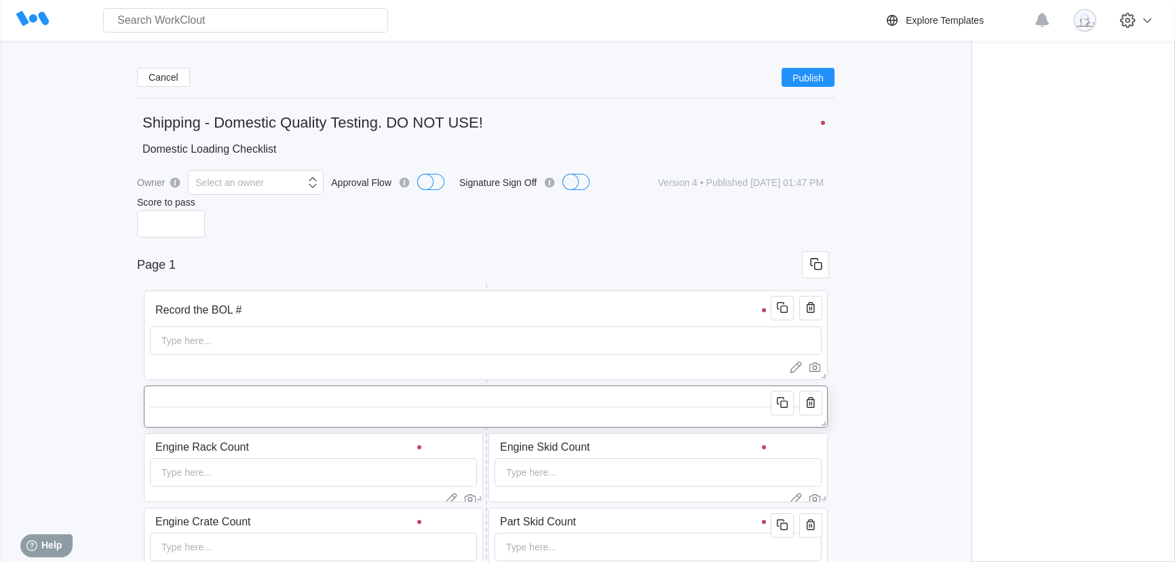
click at [509, 414] on div at bounding box center [486, 406] width 672 height 30
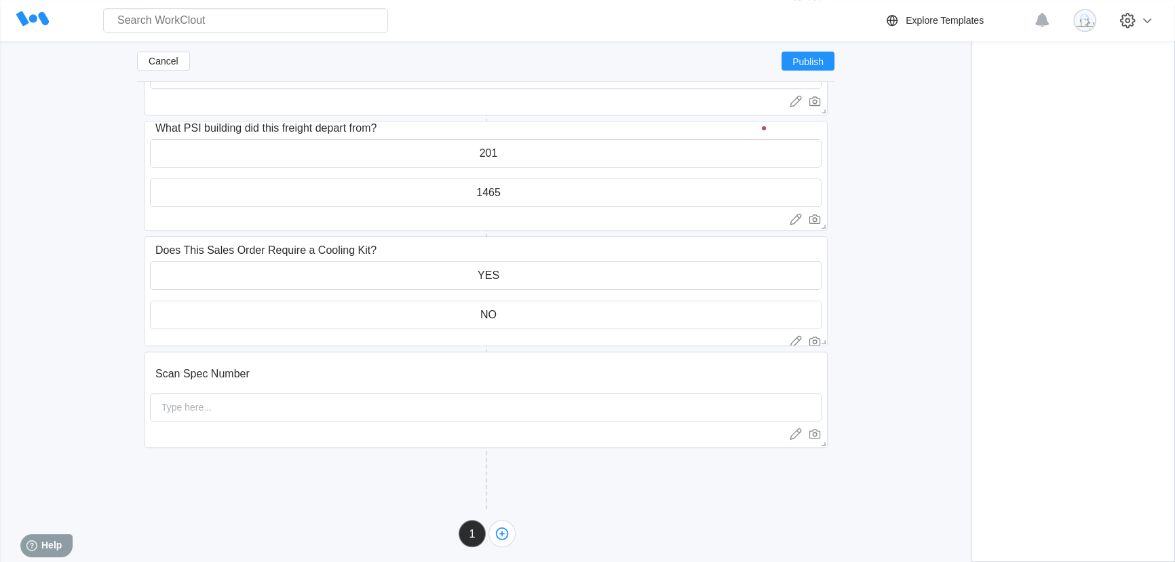
scroll to position [1675, 0]
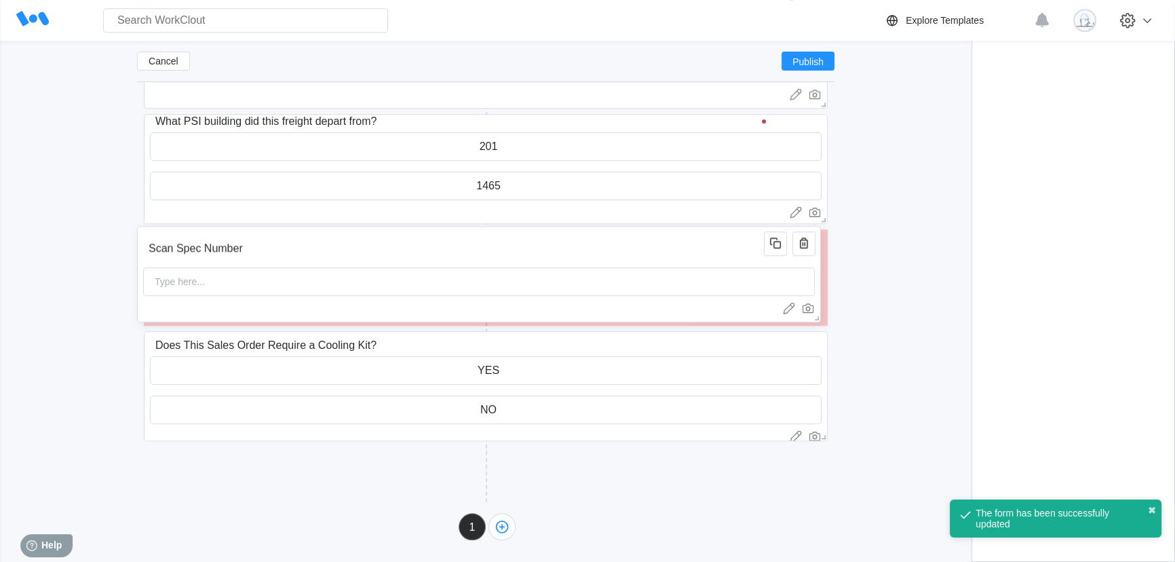
drag, startPoint x: 244, startPoint y: 363, endPoint x: 237, endPoint y: 244, distance: 118.9
click at [237, 244] on input "Scan Spec Number" at bounding box center [456, 248] width 626 height 27
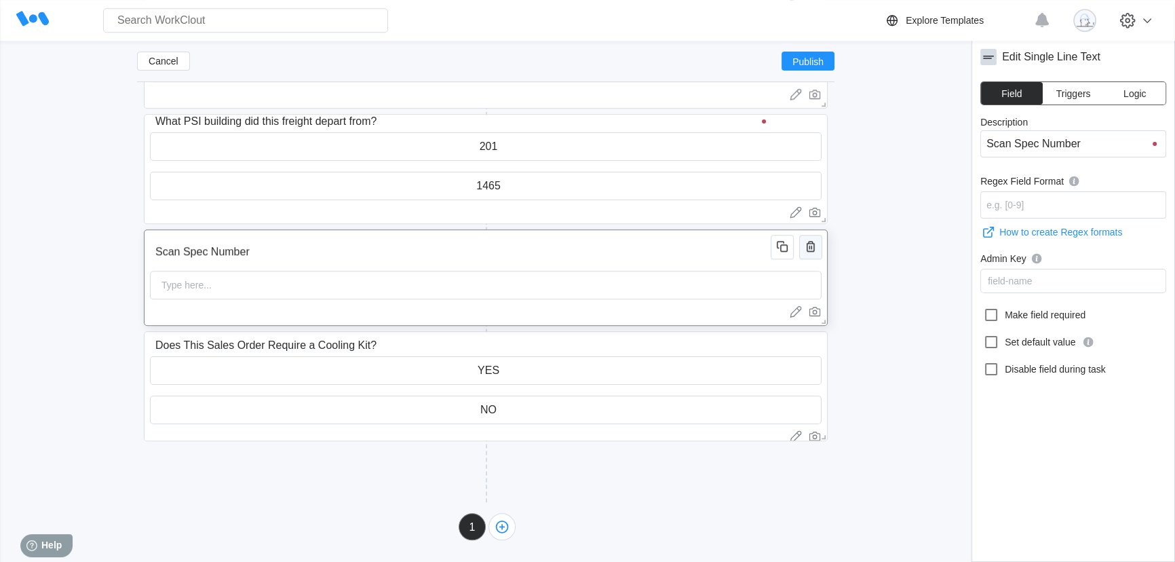
click at [807, 246] on icon "button" at bounding box center [811, 246] width 16 height 16
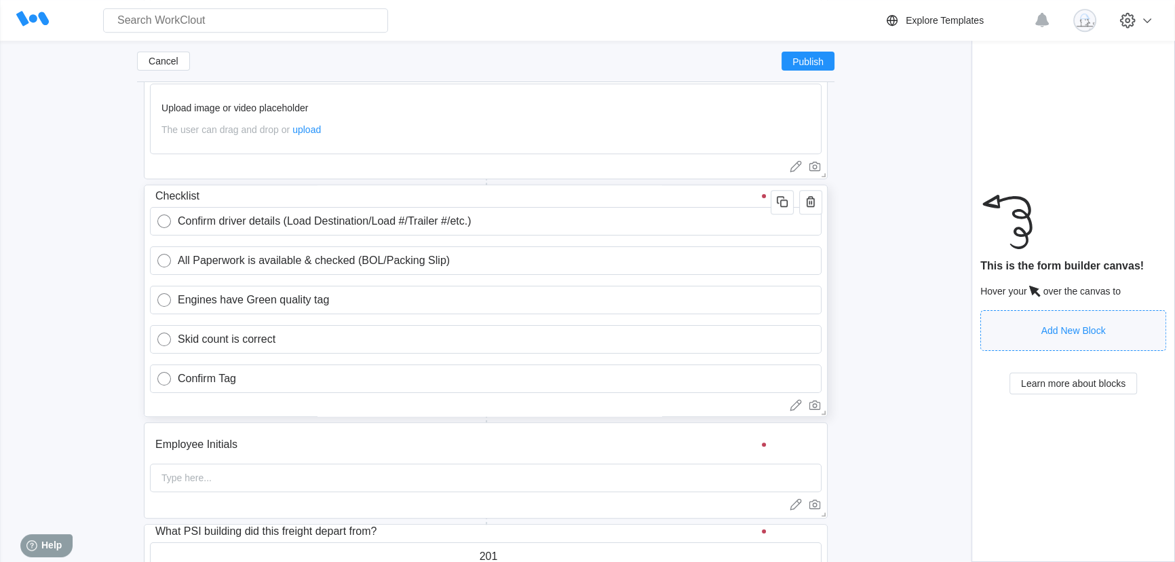
scroll to position [1573, 0]
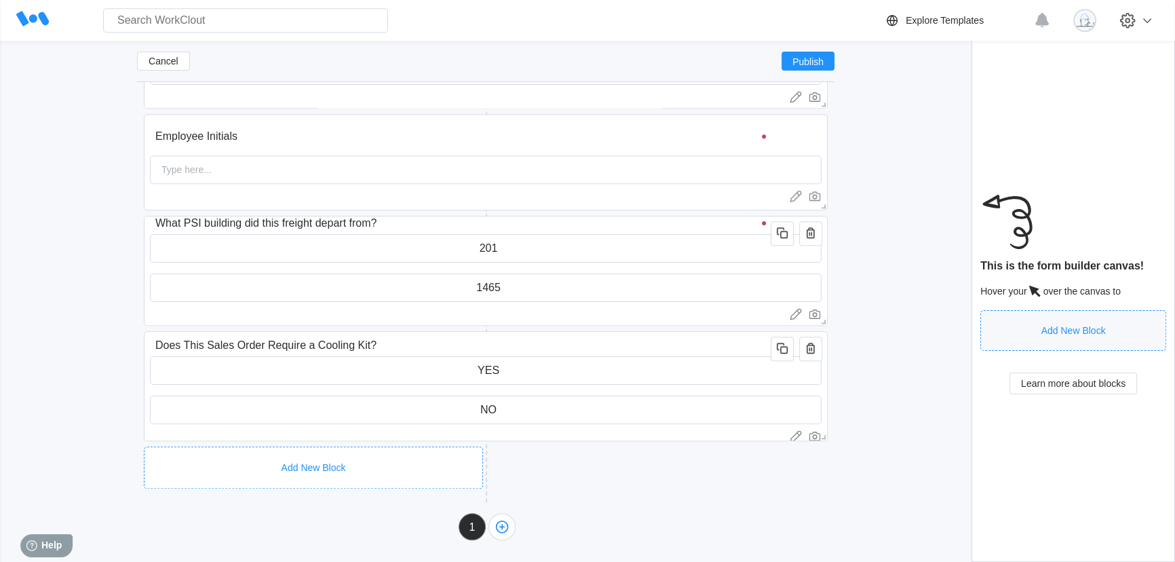
click at [284, 448] on div "Add New Block" at bounding box center [313, 467] width 339 height 42
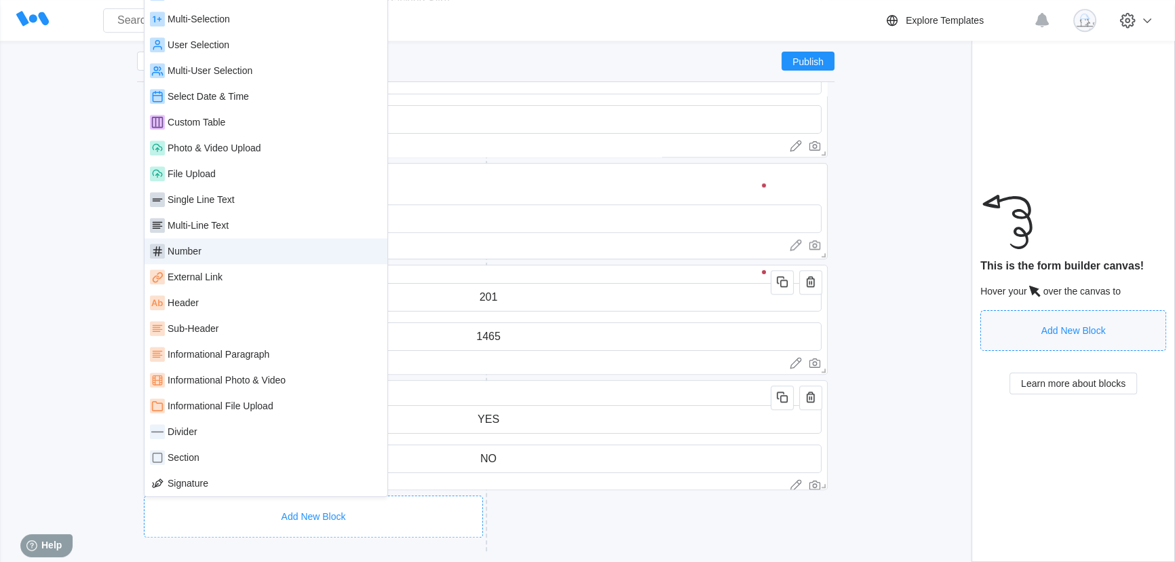
scroll to position [1450, 0]
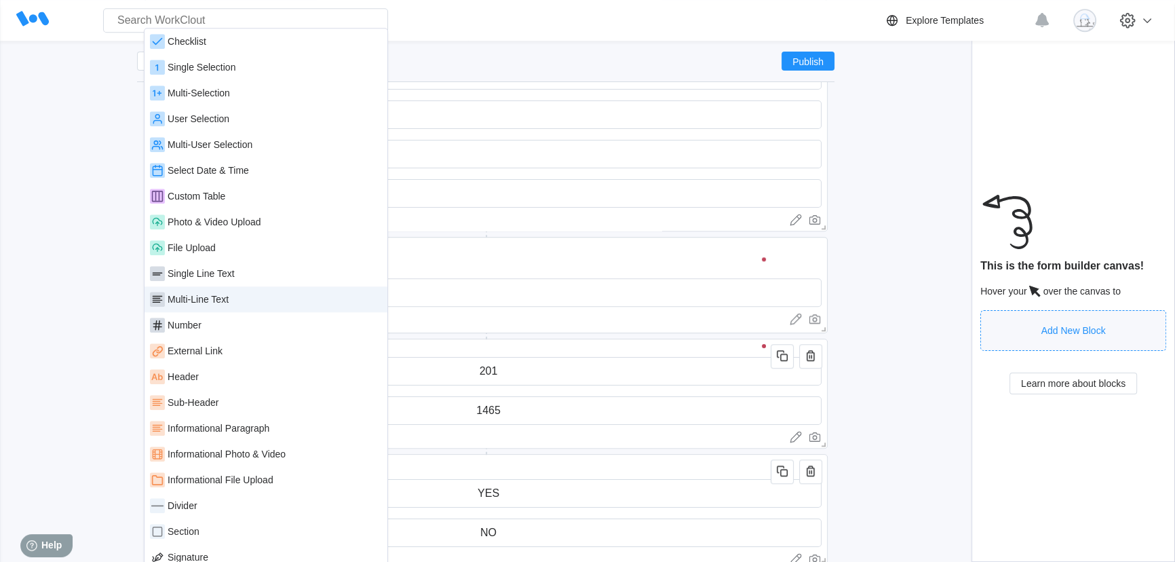
click at [223, 298] on div "Multi-Line Text" at bounding box center [198, 299] width 61 height 11
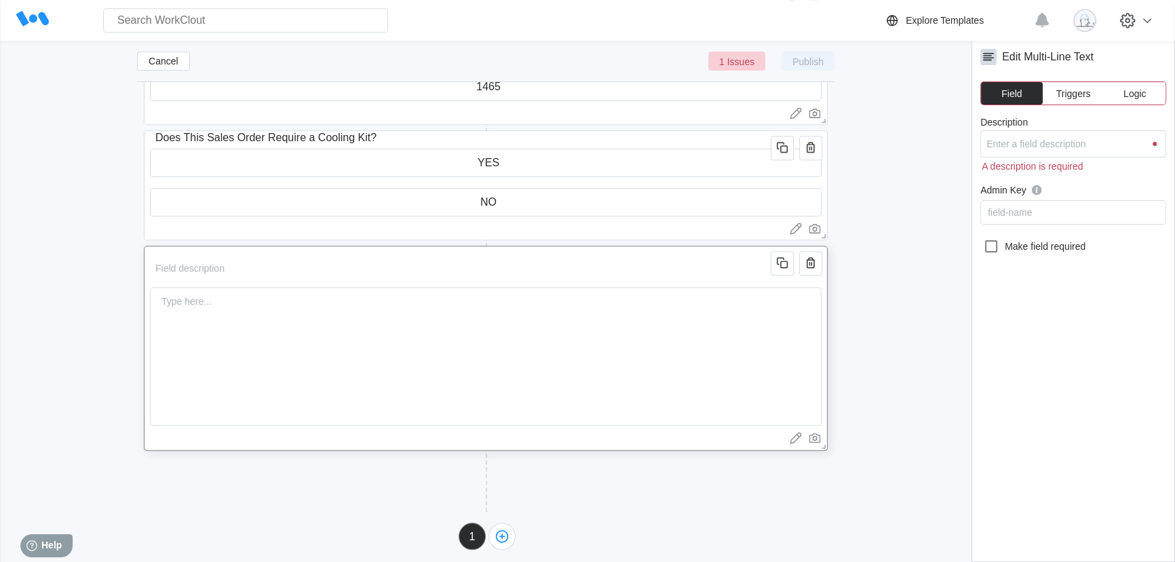
scroll to position [1784, 0]
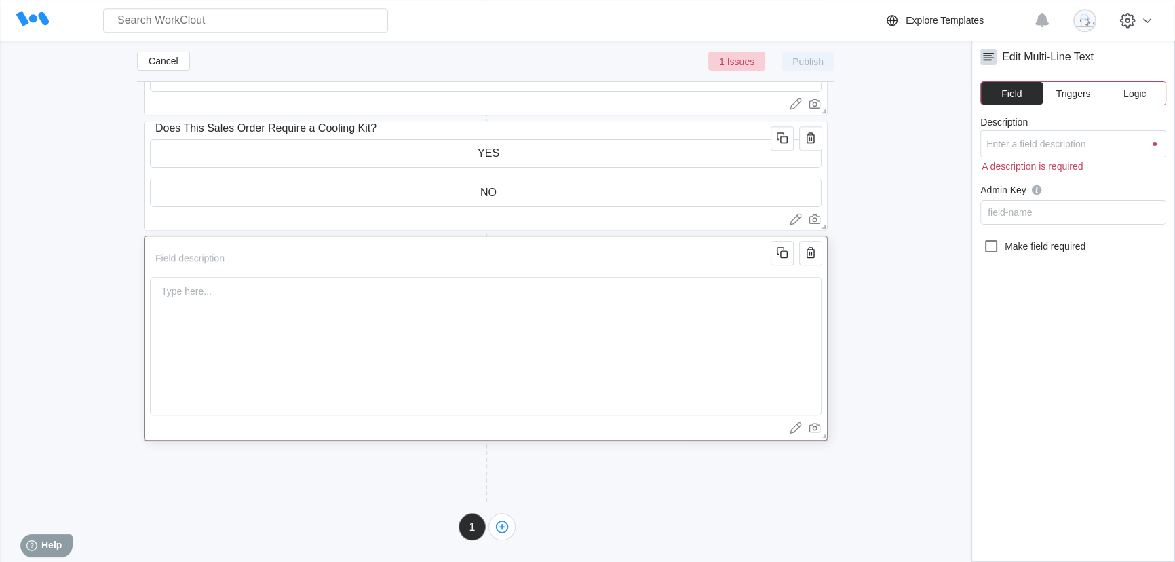
click at [197, 273] on div "Type here..." at bounding box center [486, 337] width 684 height 205
click at [203, 256] on input "Description" at bounding box center [463, 258] width 626 height 27
click at [203, 257] on input "Description" at bounding box center [463, 258] width 626 height 27
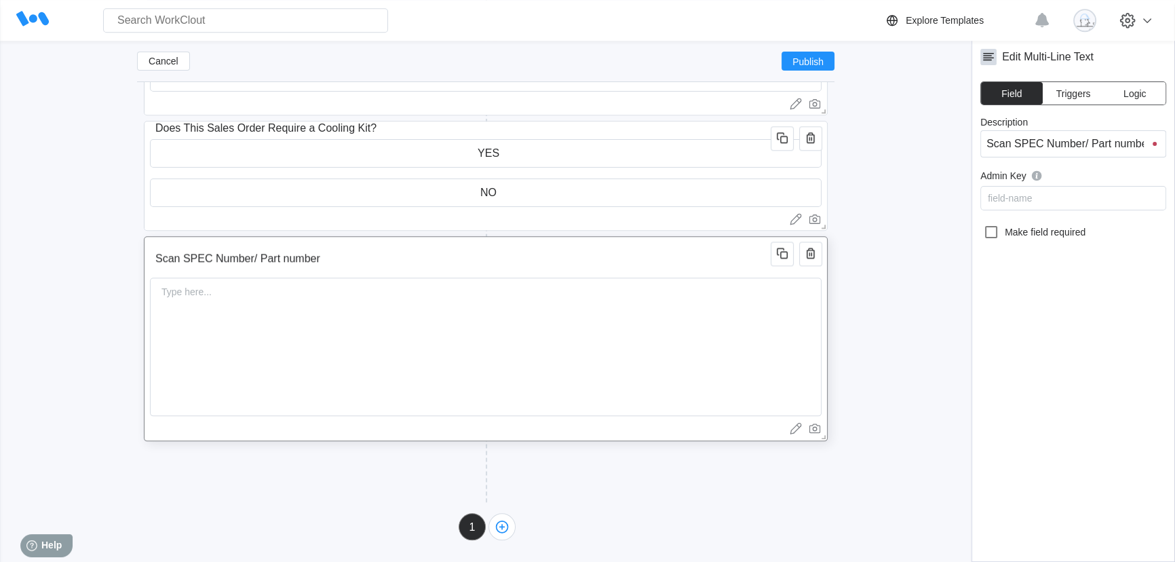
click at [229, 298] on div "Type here..." at bounding box center [486, 346] width 672 height 138
click at [282, 333] on div "Type here..." at bounding box center [486, 346] width 672 height 138
click at [1069, 329] on div "Description Scan SPEC Number/ Part number Admin Key field-name Make field requi…" at bounding box center [1073, 328] width 186 height 423
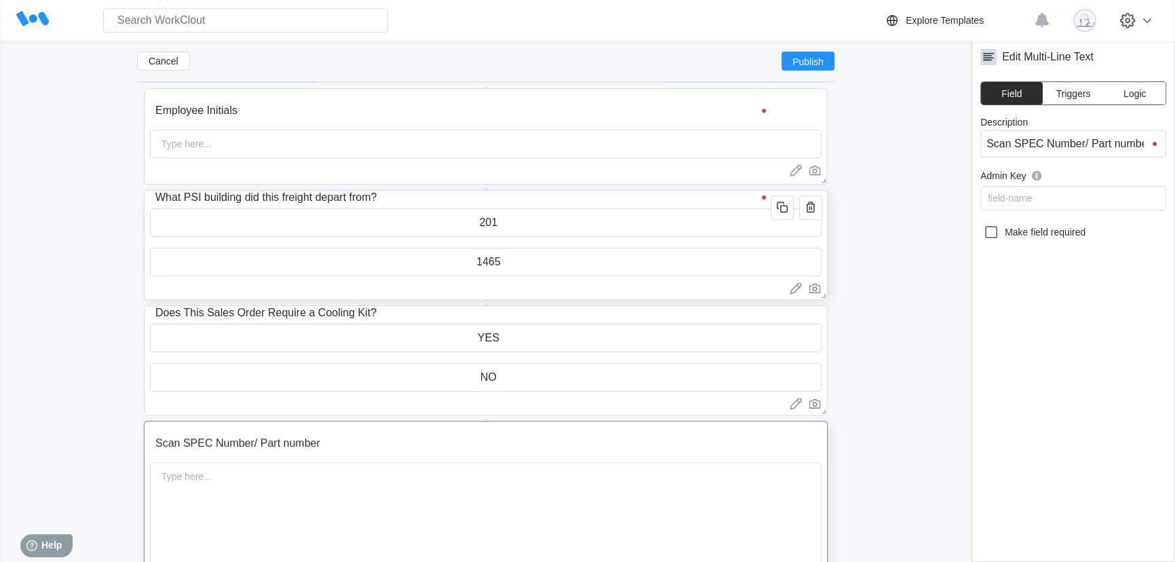
scroll to position [1615, 0]
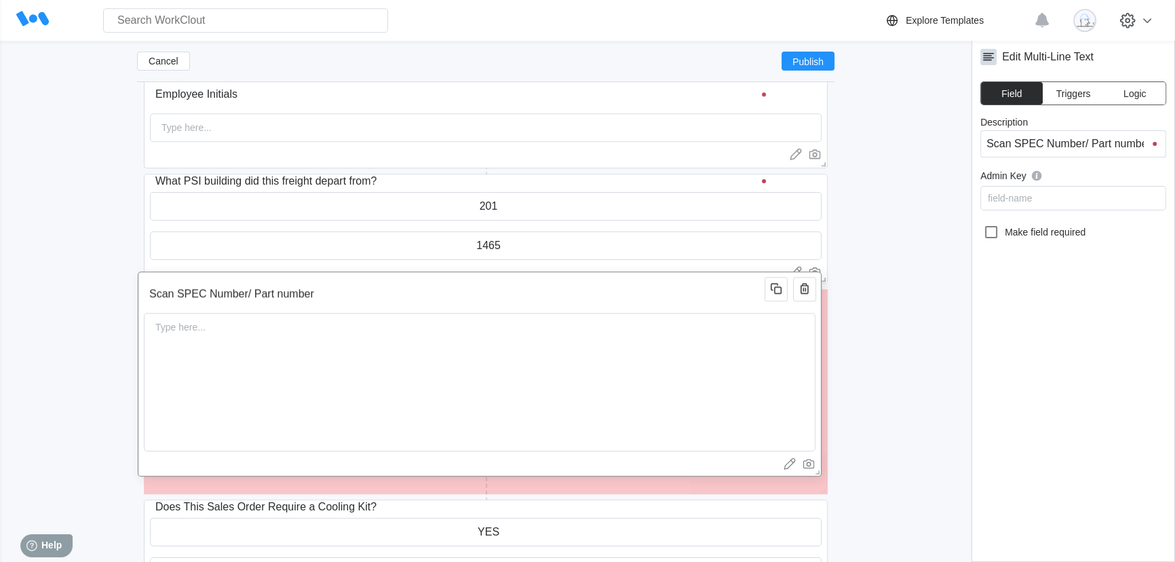
drag, startPoint x: 397, startPoint y: 438, endPoint x: 391, endPoint y: 305, distance: 133.1
click at [391, 305] on input "Scan SPEC Number/ Part number" at bounding box center [457, 293] width 626 height 27
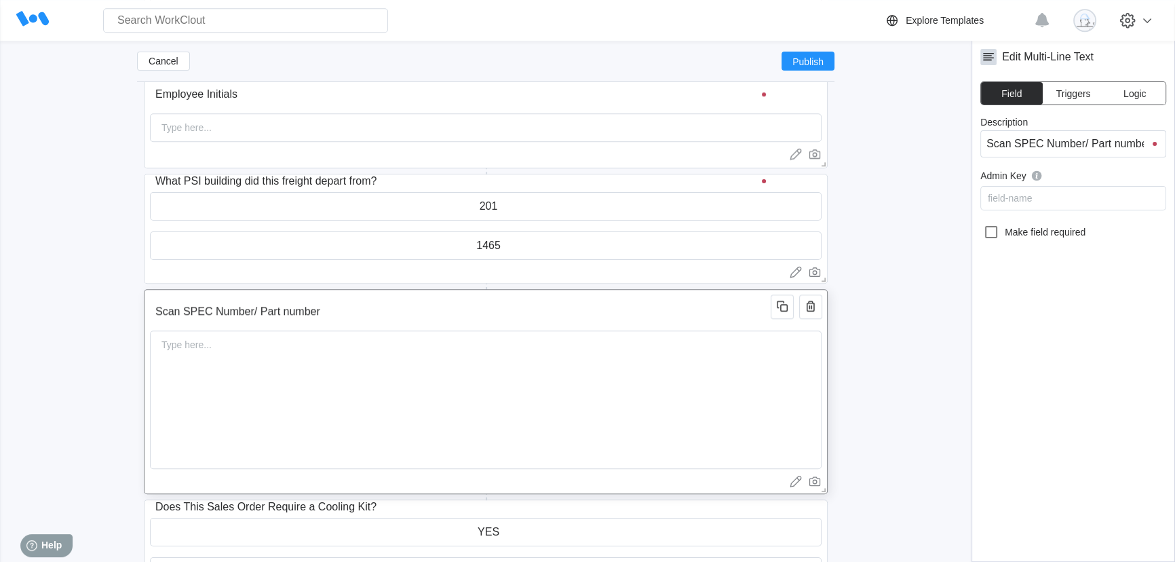
click at [211, 311] on input "Scan SPEC Number/ Part number" at bounding box center [463, 311] width 626 height 27
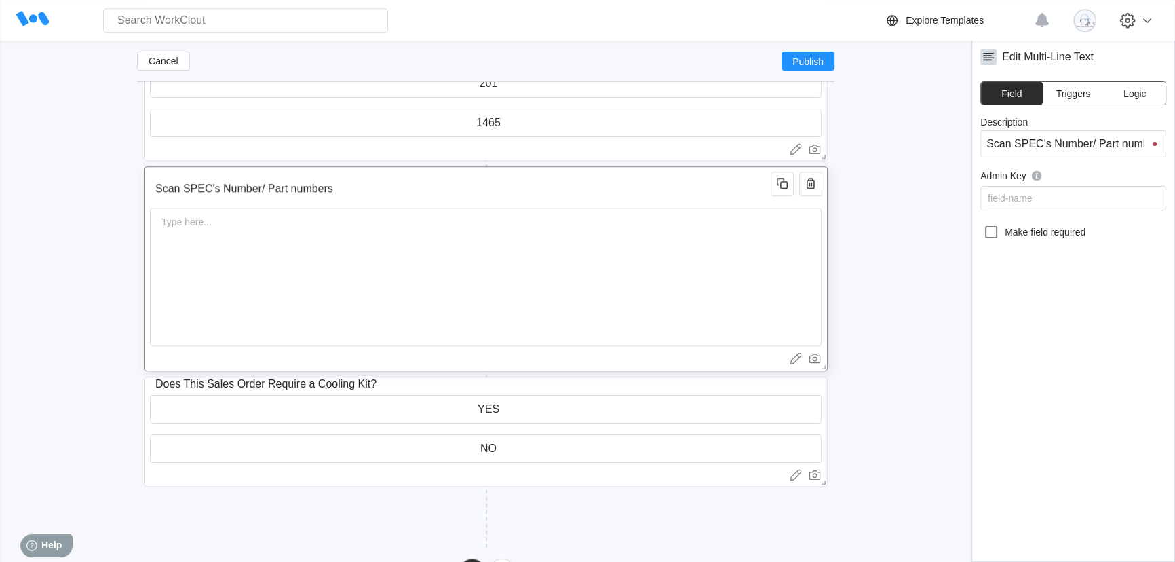
scroll to position [1738, 0]
click at [199, 234] on div "Type here..." at bounding box center [186, 220] width 61 height 27
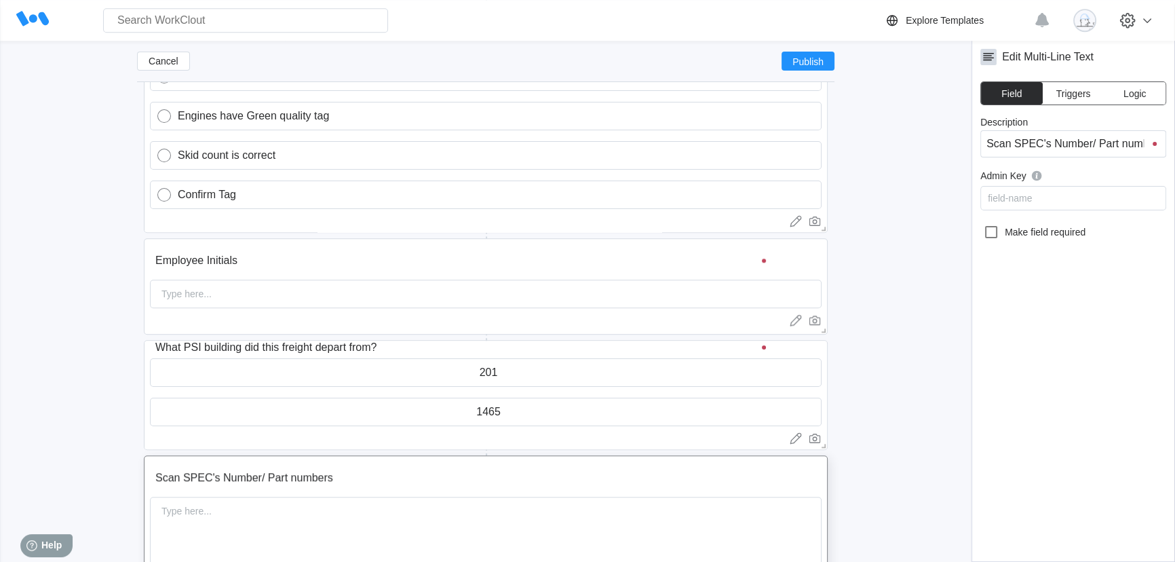
scroll to position [1615, 0]
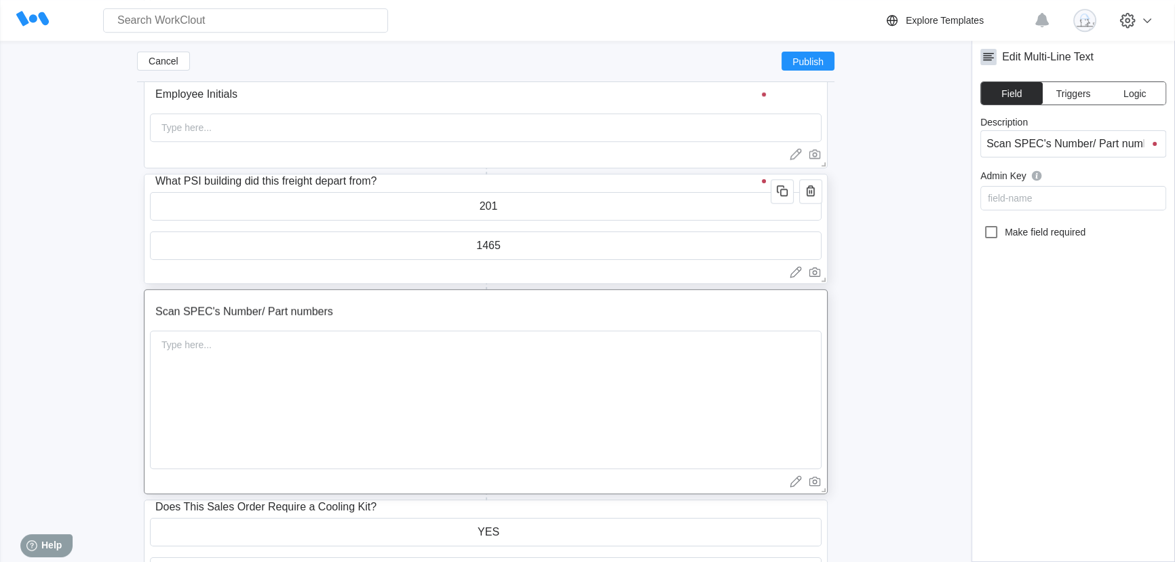
click at [692, 183] on input "What PSI building did this freight depart from?" at bounding box center [463, 181] width 626 height 27
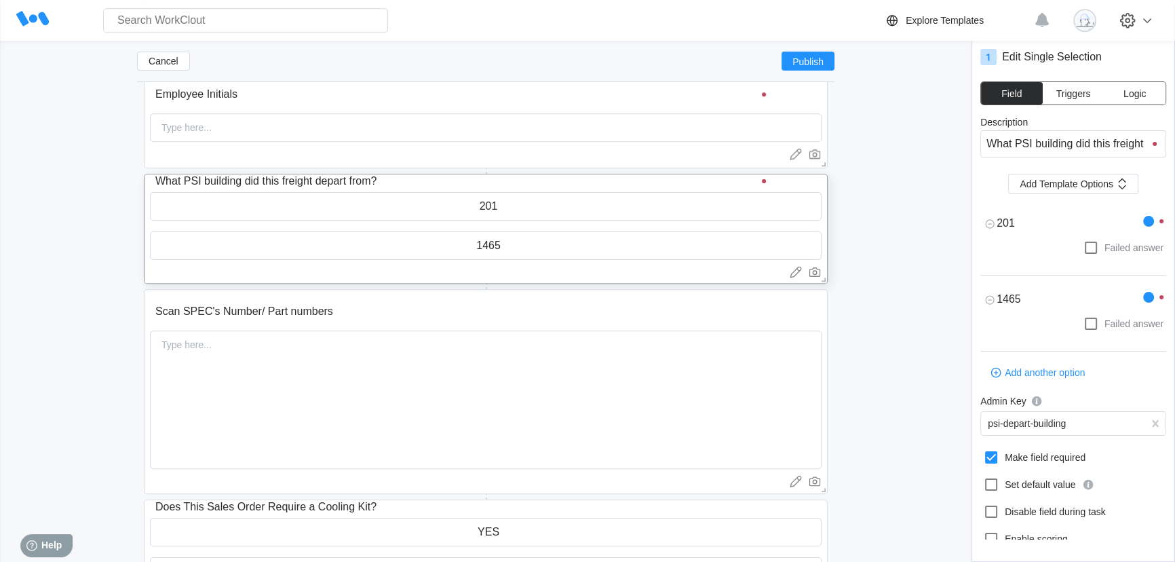
click at [1146, 86] on button "Logic" at bounding box center [1135, 93] width 62 height 22
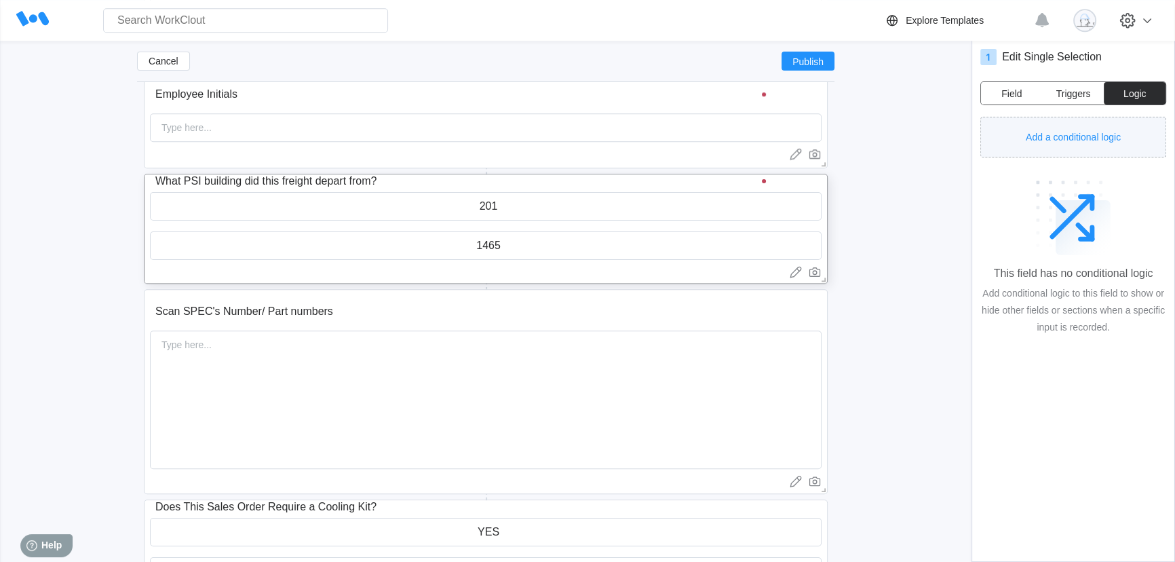
click at [1065, 142] on button "Add a conditional logic" at bounding box center [1073, 137] width 186 height 41
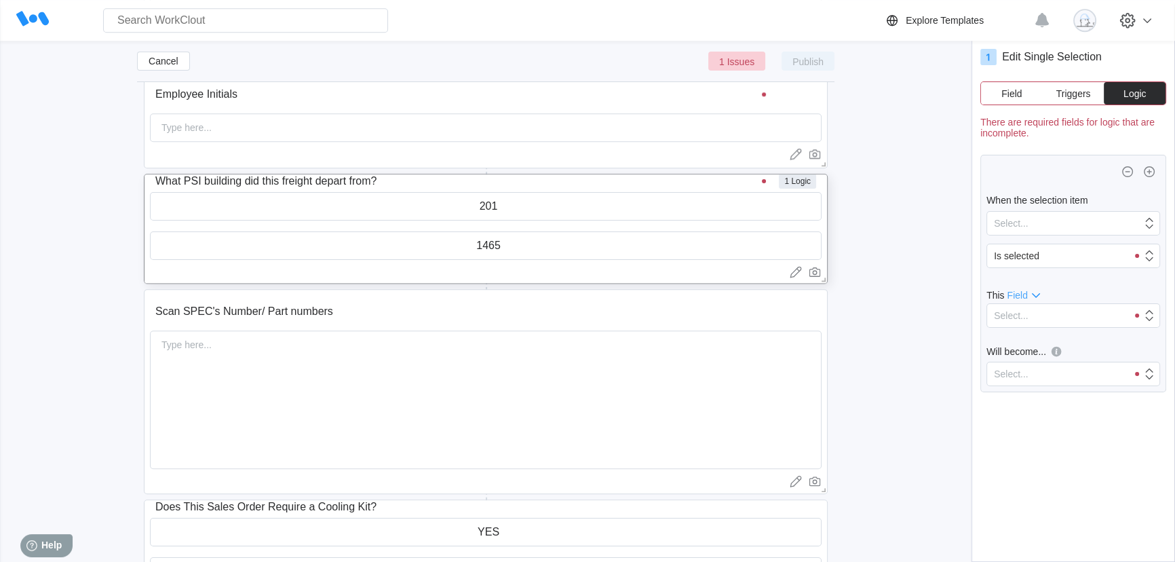
click at [1026, 295] on span "Field" at bounding box center [1017, 295] width 20 height 11
click at [1022, 313] on div "Section" at bounding box center [1025, 315] width 32 height 11
click at [1130, 176] on icon "button" at bounding box center [1127, 171] width 11 height 11
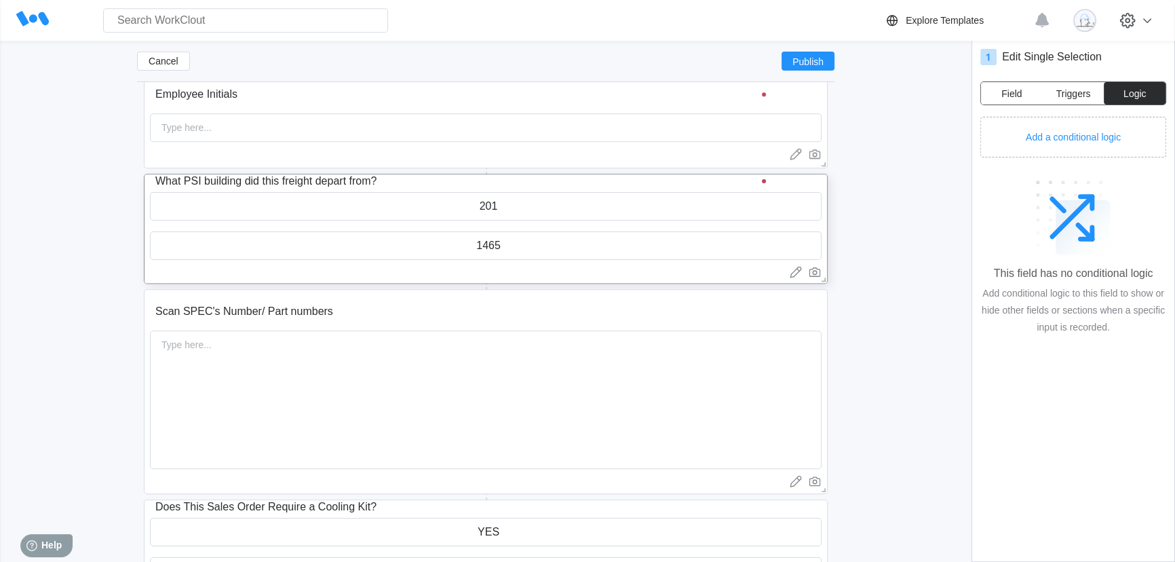
scroll to position [1784, 0]
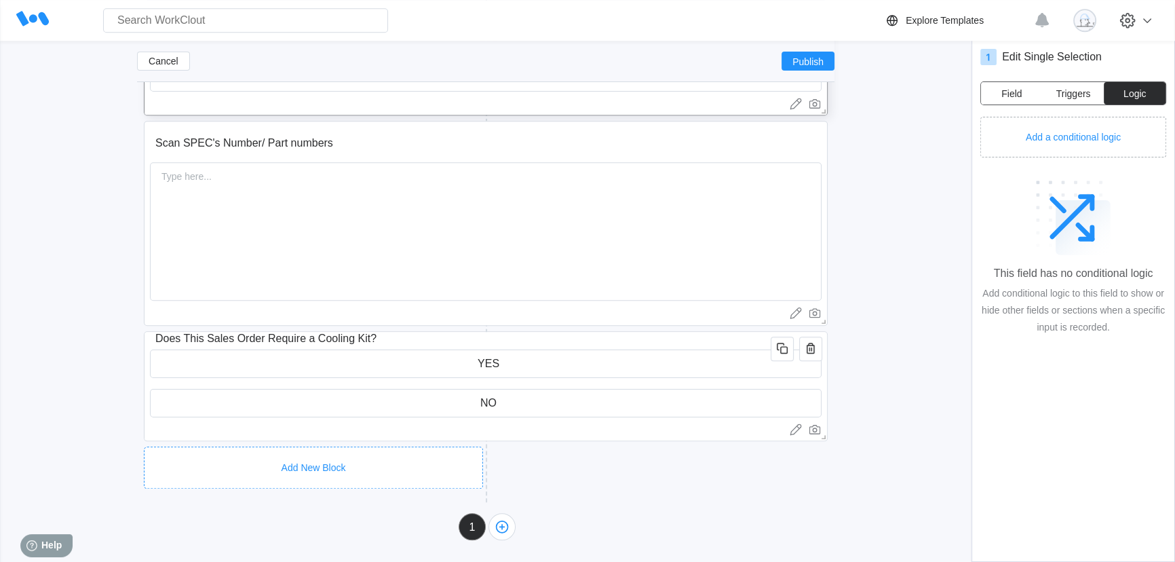
click at [367, 448] on div "Add New Block" at bounding box center [313, 467] width 339 height 42
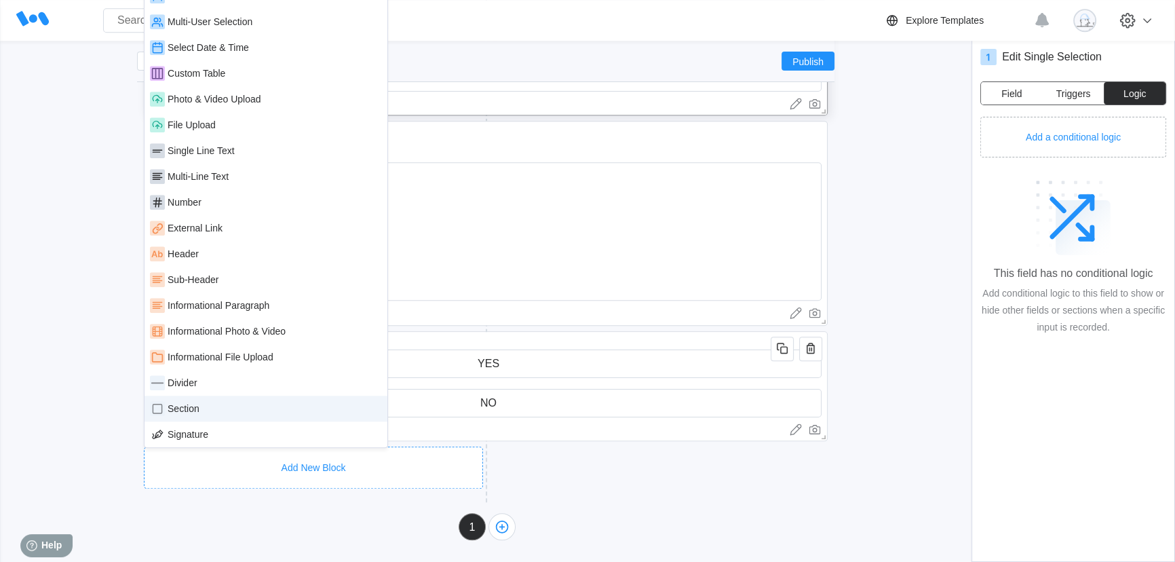
click at [237, 404] on div "Section" at bounding box center [266, 408] width 232 height 15
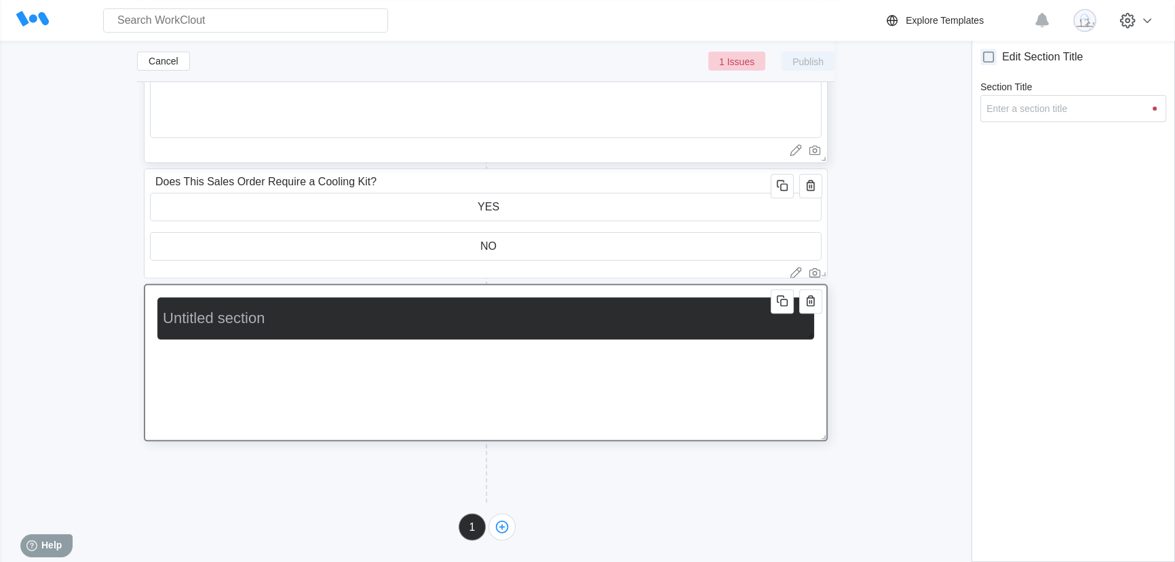
scroll to position [0, 0]
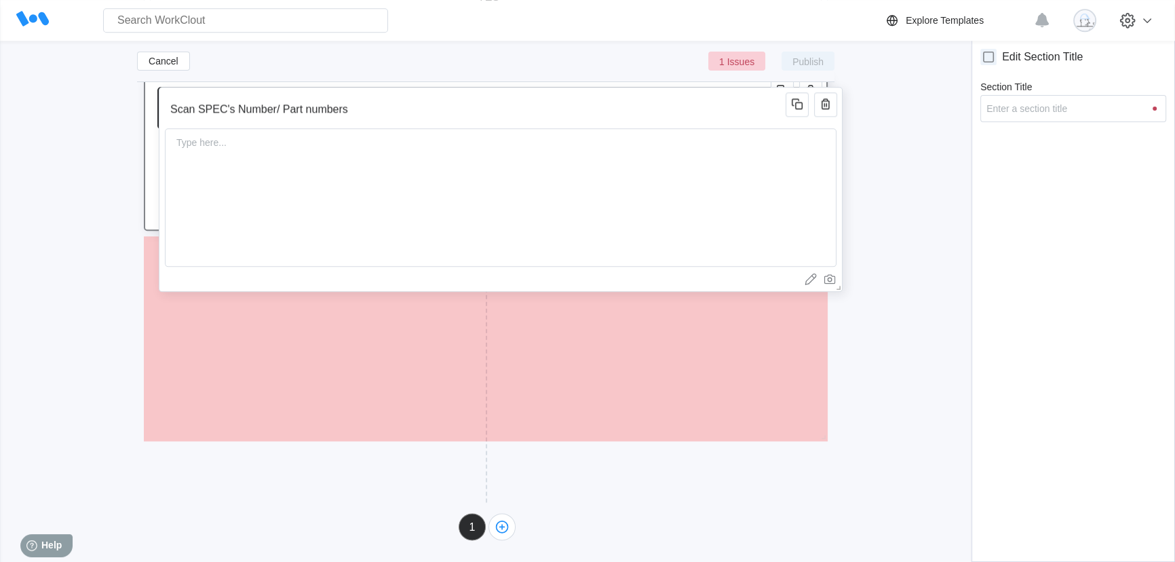
drag, startPoint x: 374, startPoint y: 121, endPoint x: 389, endPoint y: 250, distance: 129.8
click at [389, 250] on div "Type here..." at bounding box center [501, 197] width 672 height 138
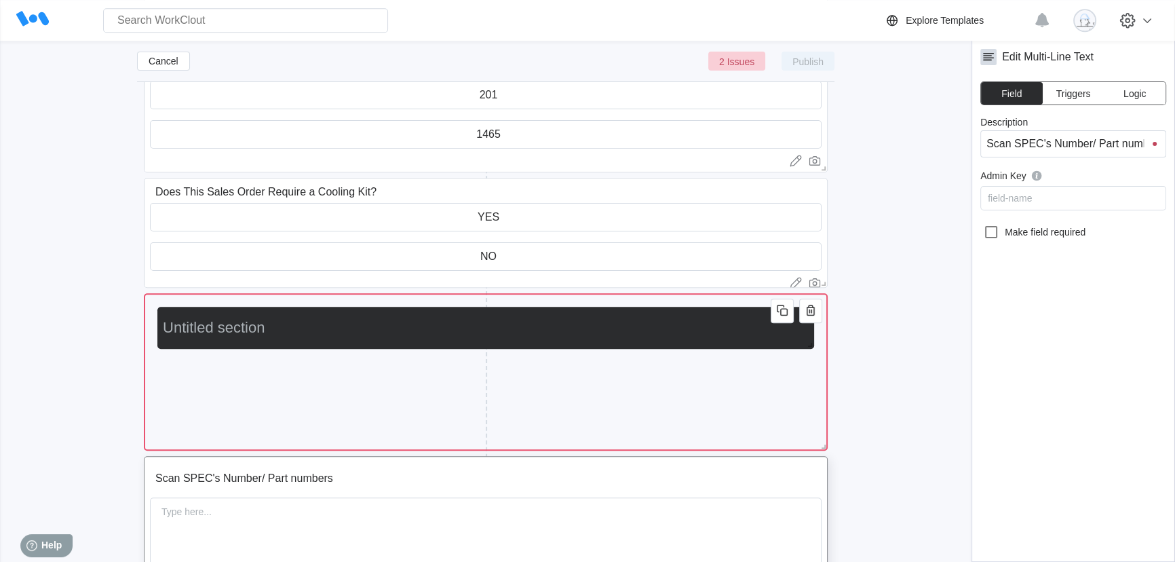
scroll to position [1699, 0]
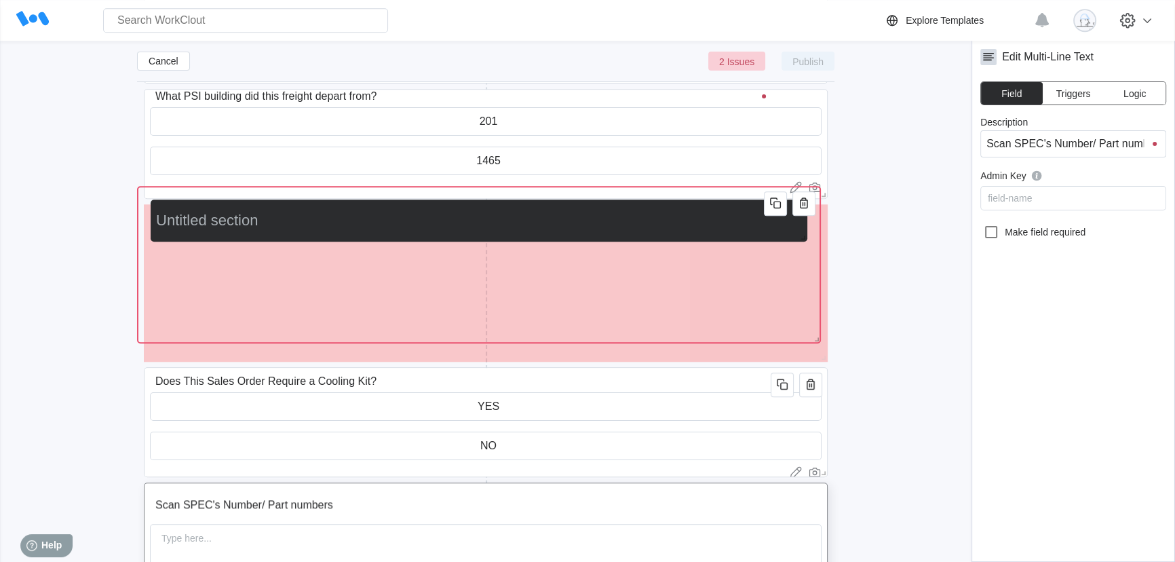
drag, startPoint x: 448, startPoint y: 366, endPoint x: 441, endPoint y: 233, distance: 133.8
click at [441, 233] on input "text" at bounding box center [476, 220] width 651 height 27
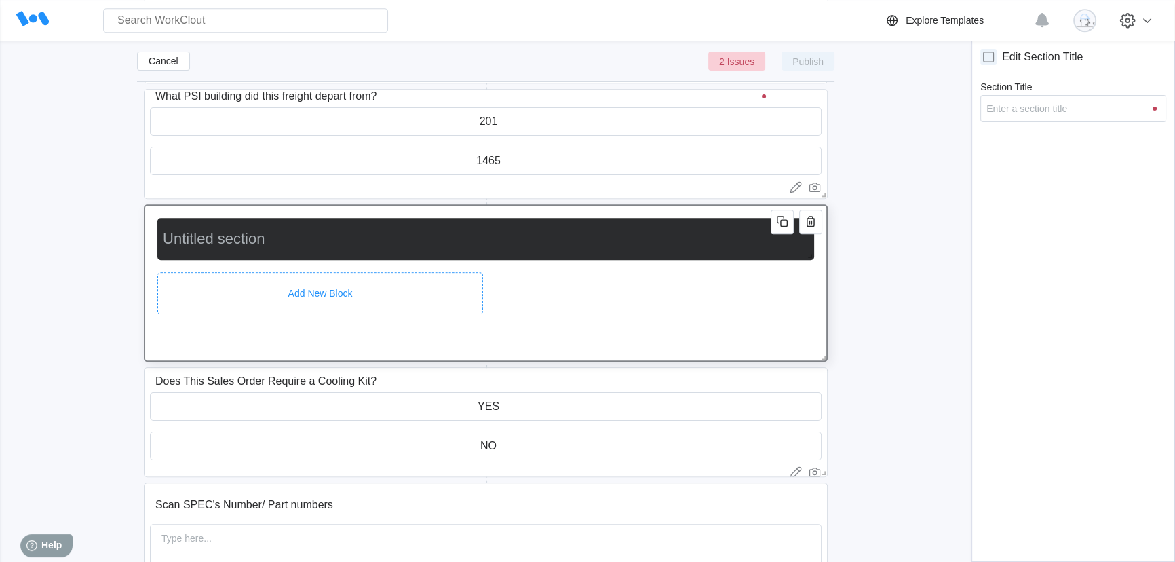
click at [219, 277] on div "Add New Block" at bounding box center [320, 293] width 326 height 42
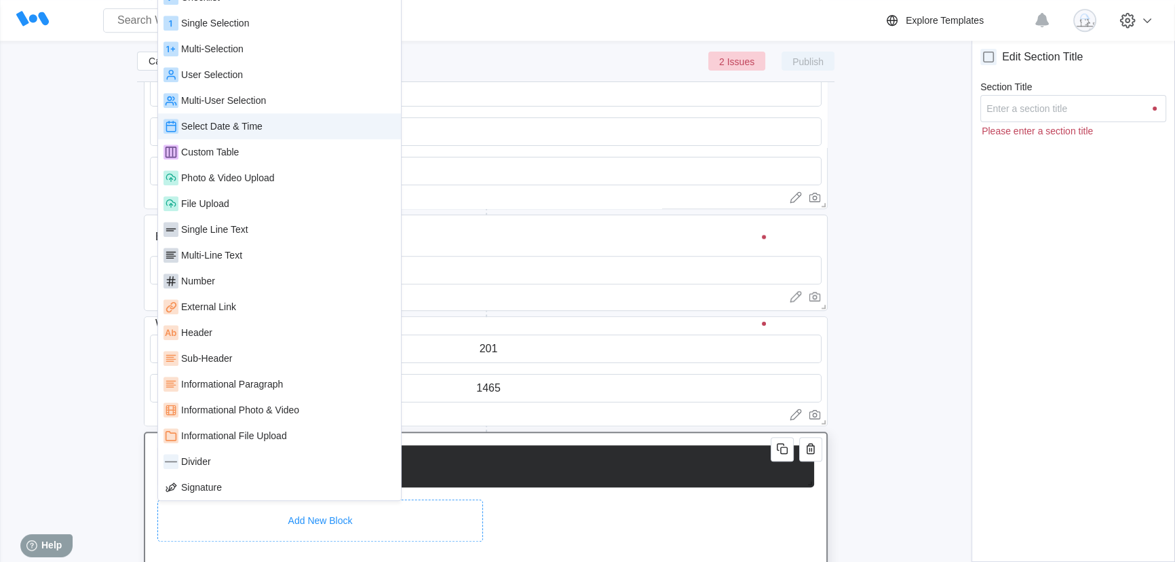
scroll to position [1453, 0]
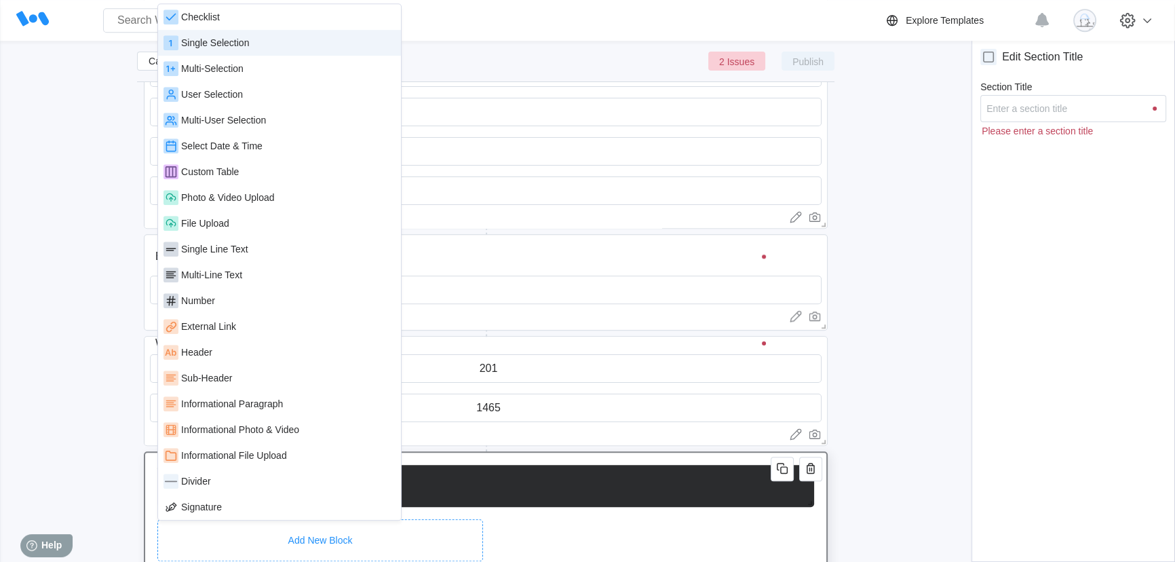
click at [217, 47] on div "Single Selection" at bounding box center [215, 42] width 68 height 11
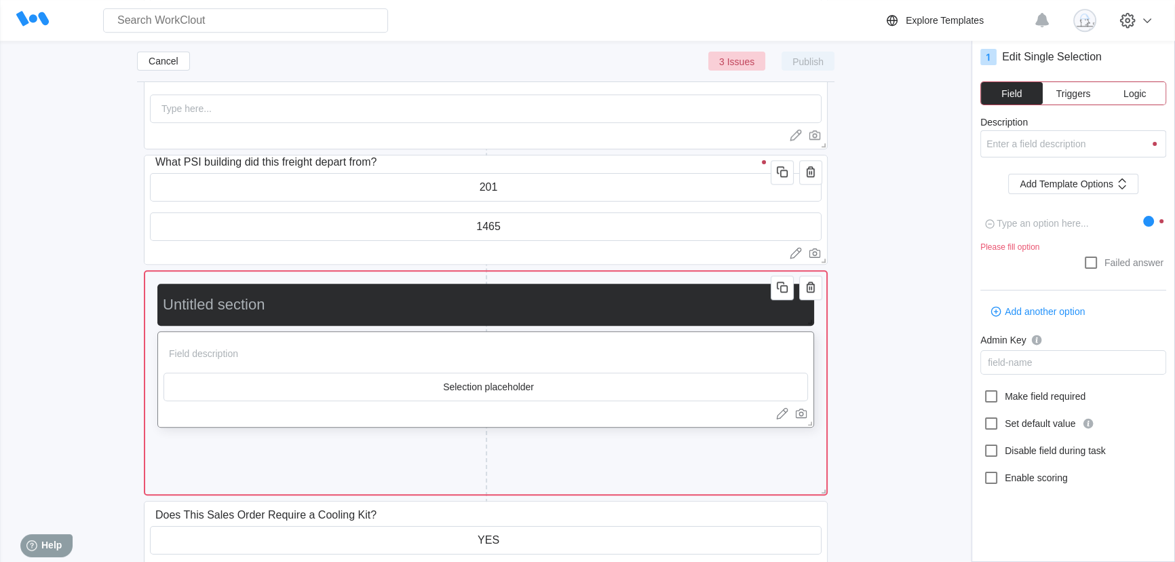
scroll to position [1638, 0]
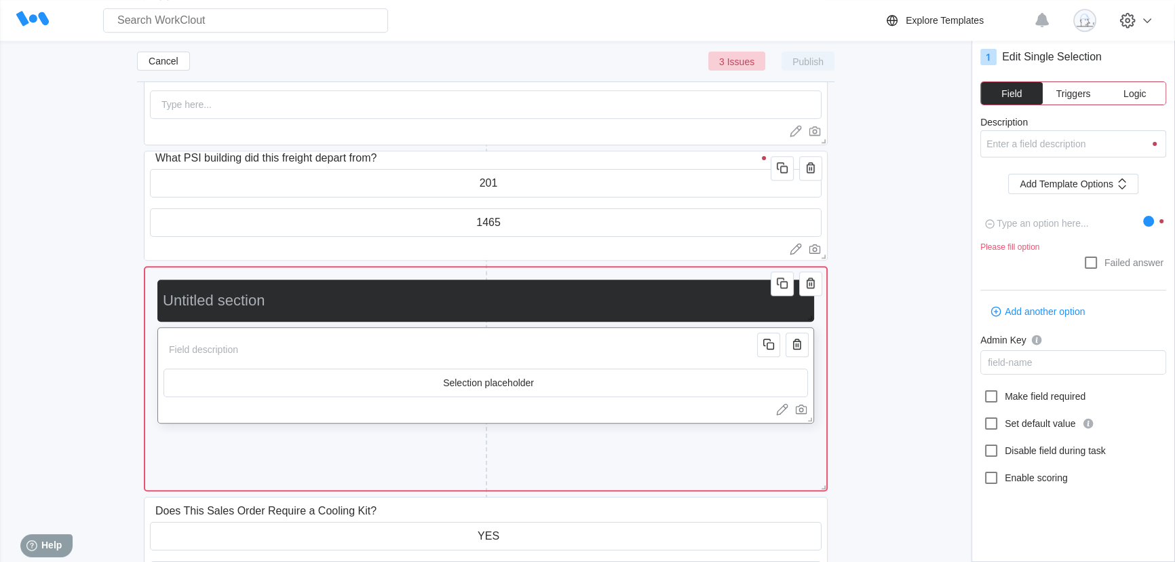
click at [324, 349] on input "Description" at bounding box center [463, 349] width 598 height 27
click at [551, 381] on input "text" at bounding box center [485, 382] width 643 height 27
click at [542, 347] on input "Does This Sales Order Require a Cooling Kit?" at bounding box center [463, 349] width 598 height 27
click at [1066, 182] on span "Add Template Options" at bounding box center [1067, 183] width 94 height 9
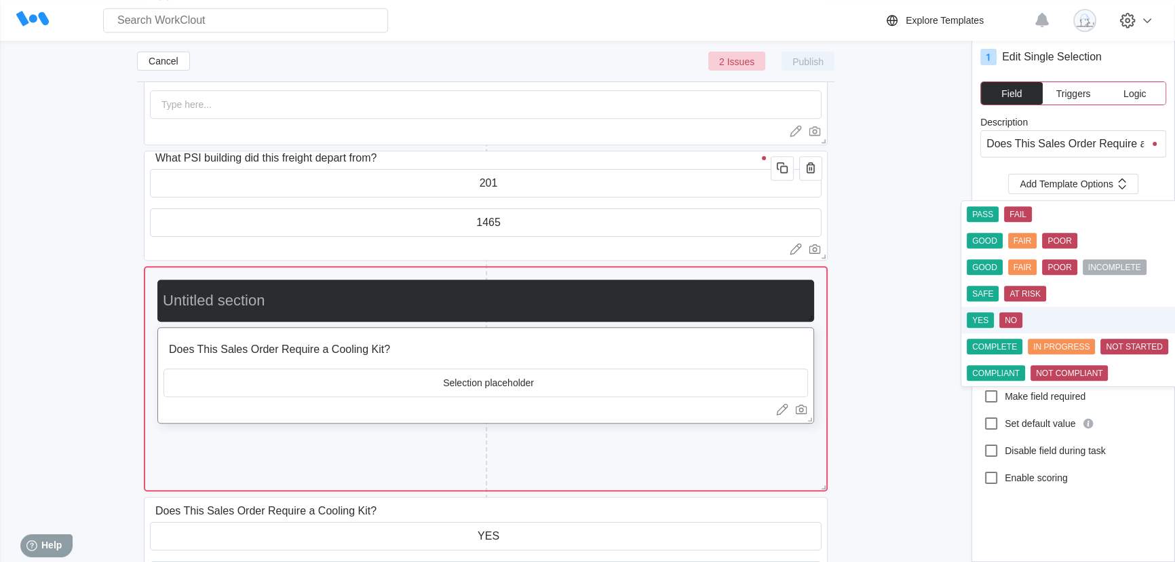
click at [997, 322] on div "YES NO" at bounding box center [1070, 320] width 207 height 16
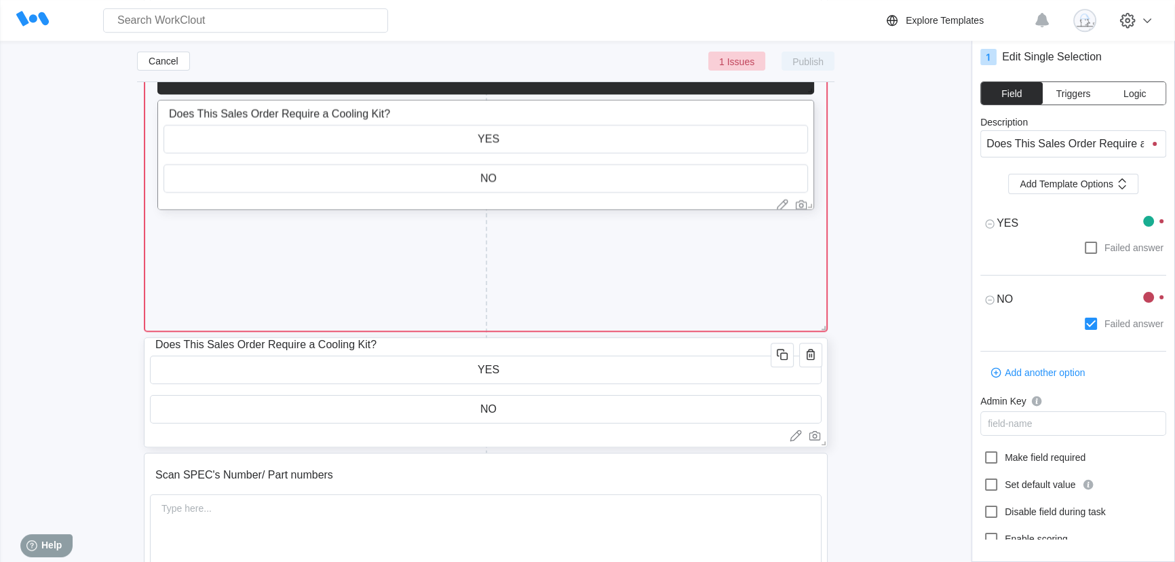
scroll to position [1885, 0]
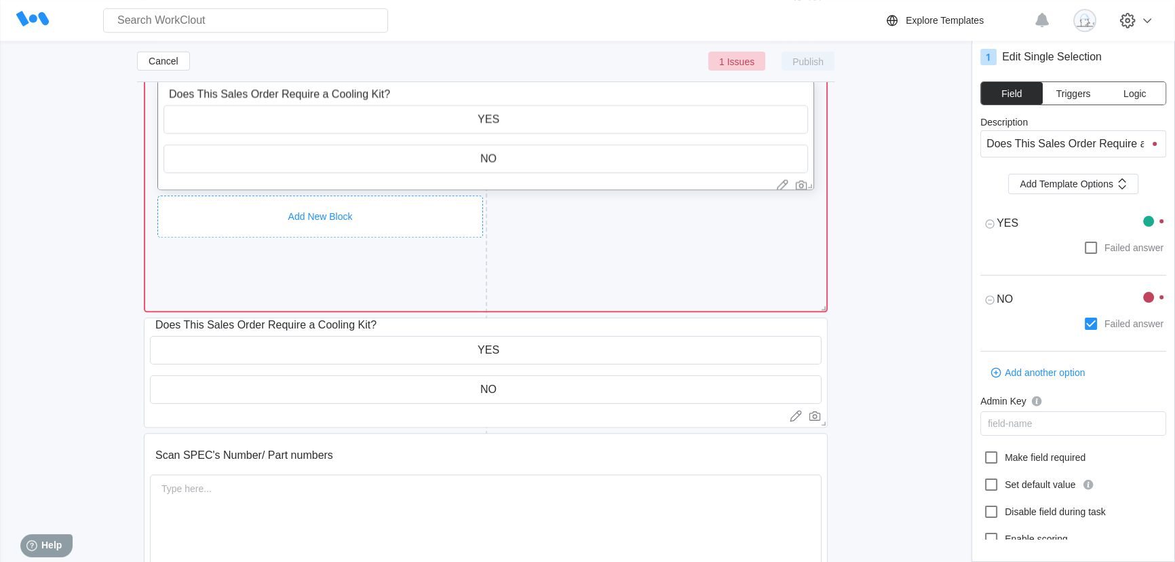
click at [442, 199] on div "Add New Block" at bounding box center [320, 216] width 326 height 42
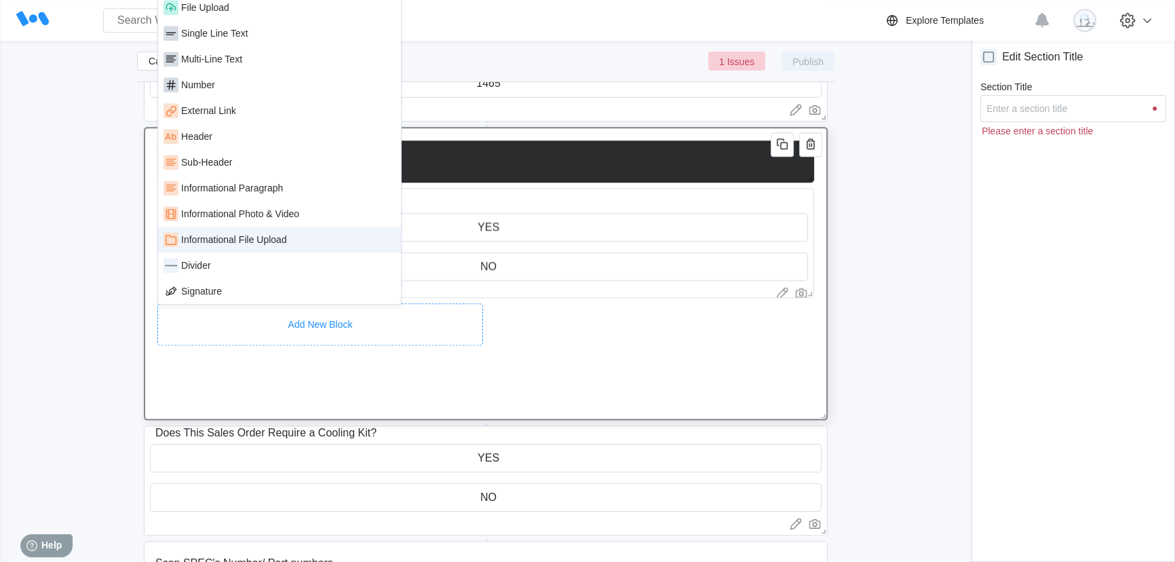
scroll to position [1761, 0]
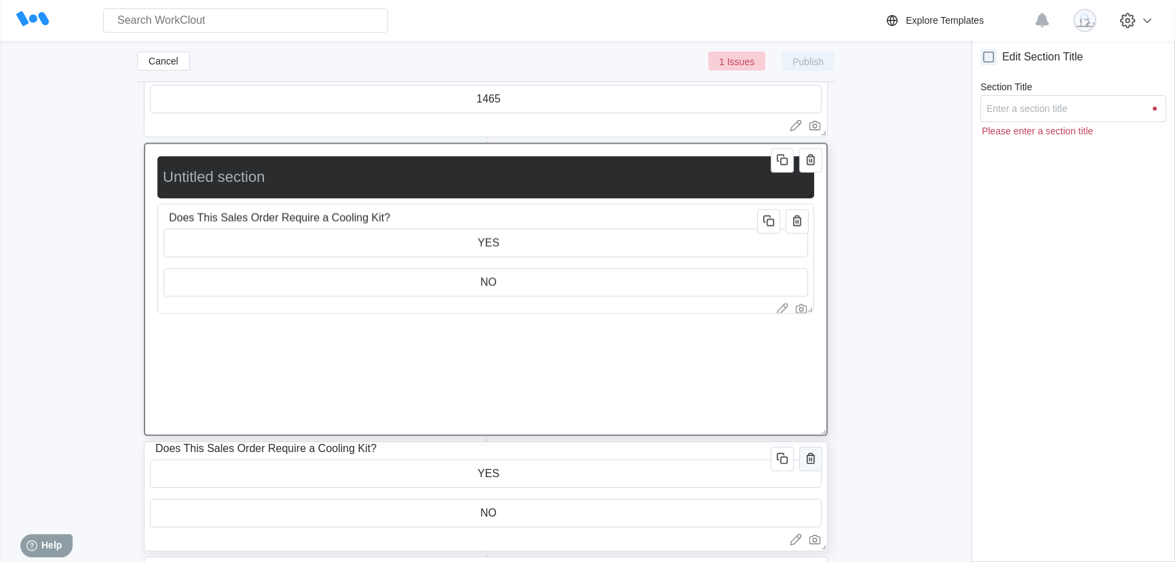
click at [812, 465] on icon "button" at bounding box center [811, 458] width 16 height 16
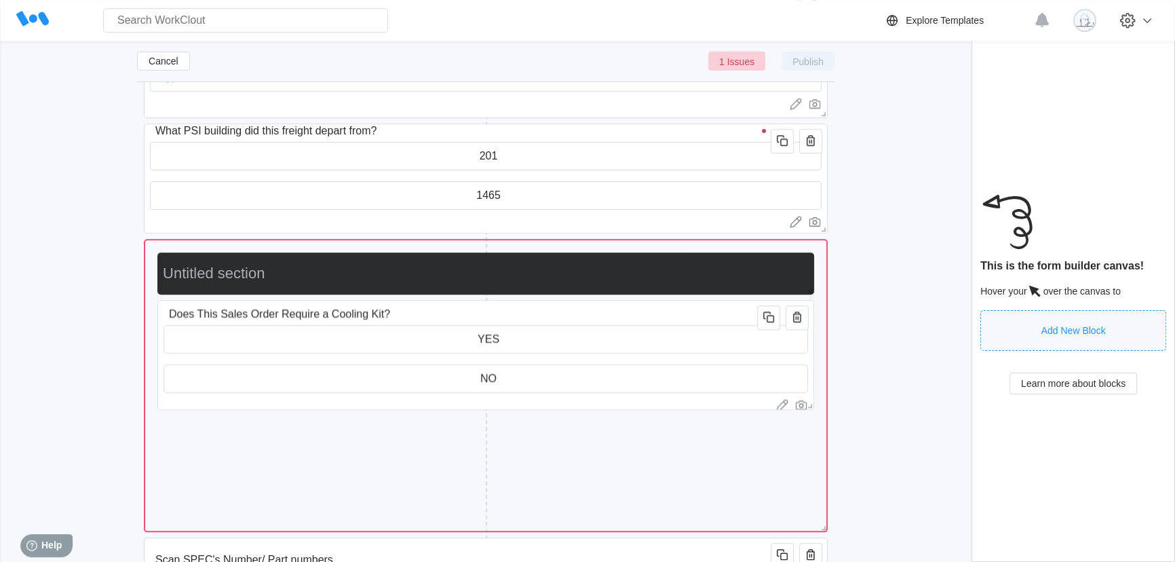
scroll to position [1699, 0]
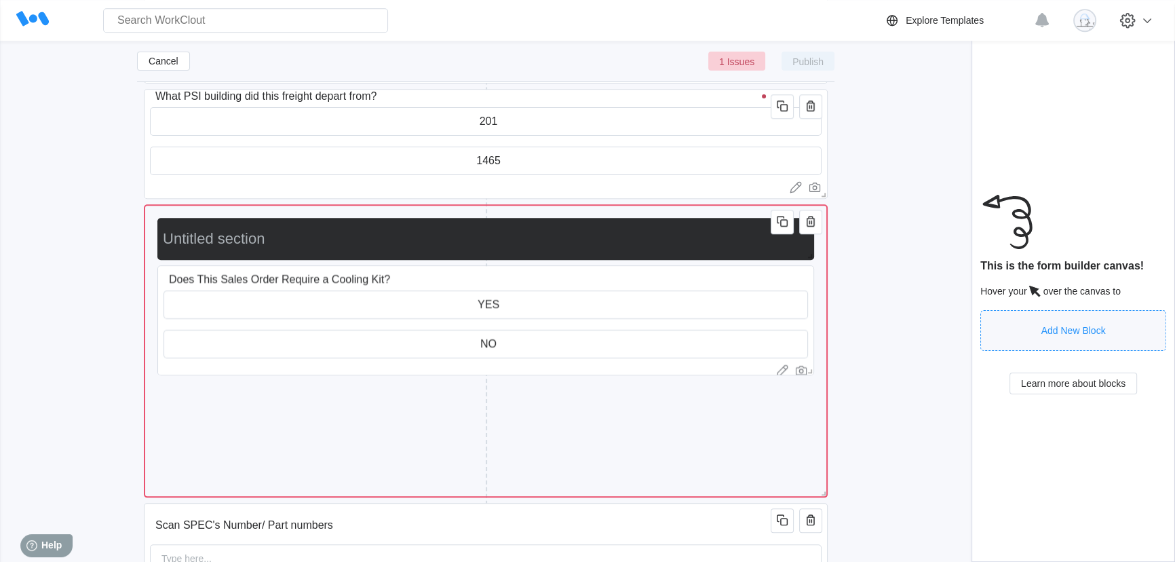
click at [246, 244] on input "text" at bounding box center [482, 238] width 651 height 27
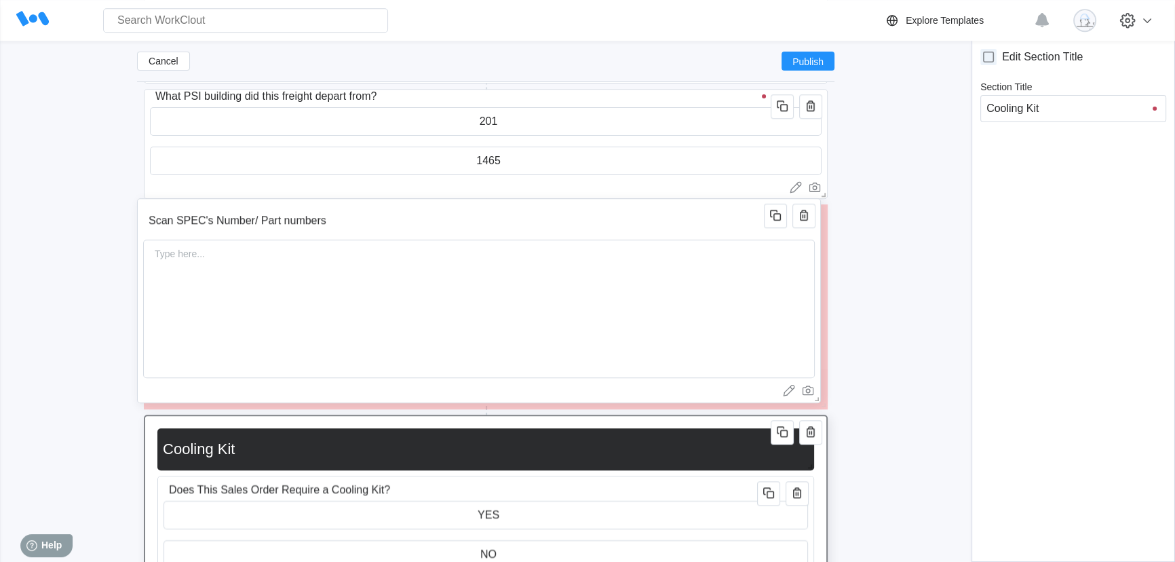
drag, startPoint x: 389, startPoint y: 525, endPoint x: 383, endPoint y: 220, distance: 304.7
click at [383, 220] on input "Scan SPEC's Number/ Part numbers" at bounding box center [456, 220] width 626 height 27
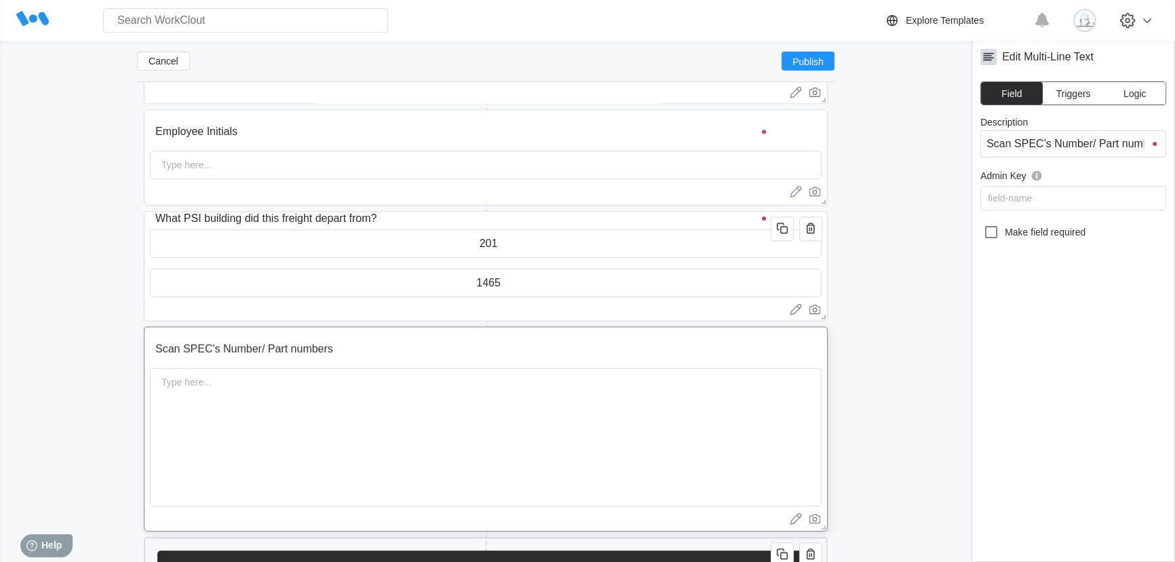
scroll to position [1576, 0]
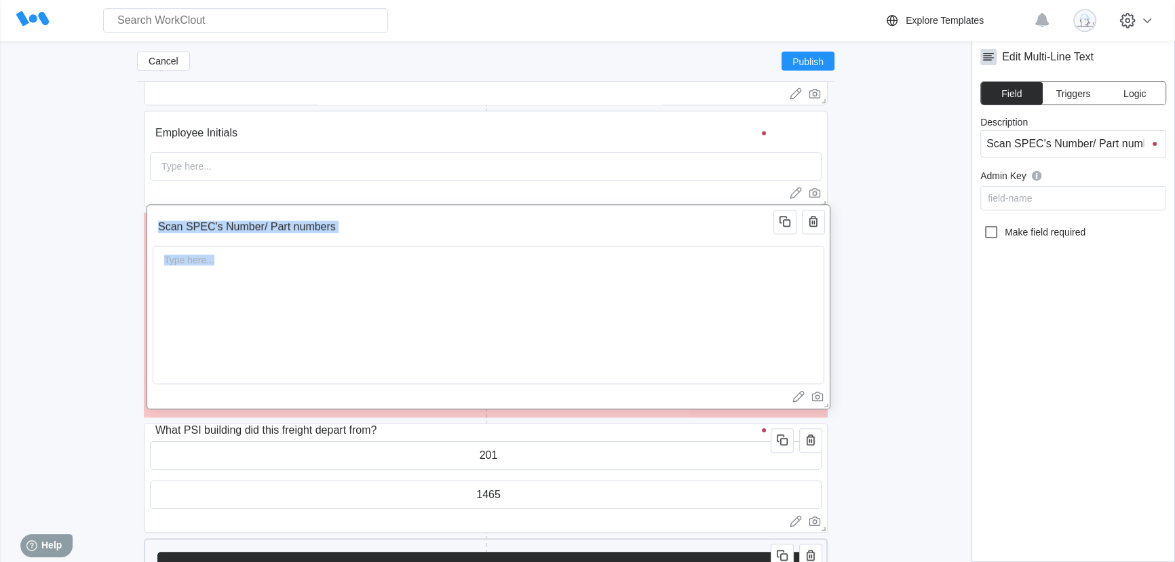
drag, startPoint x: 448, startPoint y: 364, endPoint x: 451, endPoint y: 241, distance: 123.5
click at [451, 241] on div "Scan SPEC's Number/ Part numbers Type here..." at bounding box center [489, 306] width 684 height 205
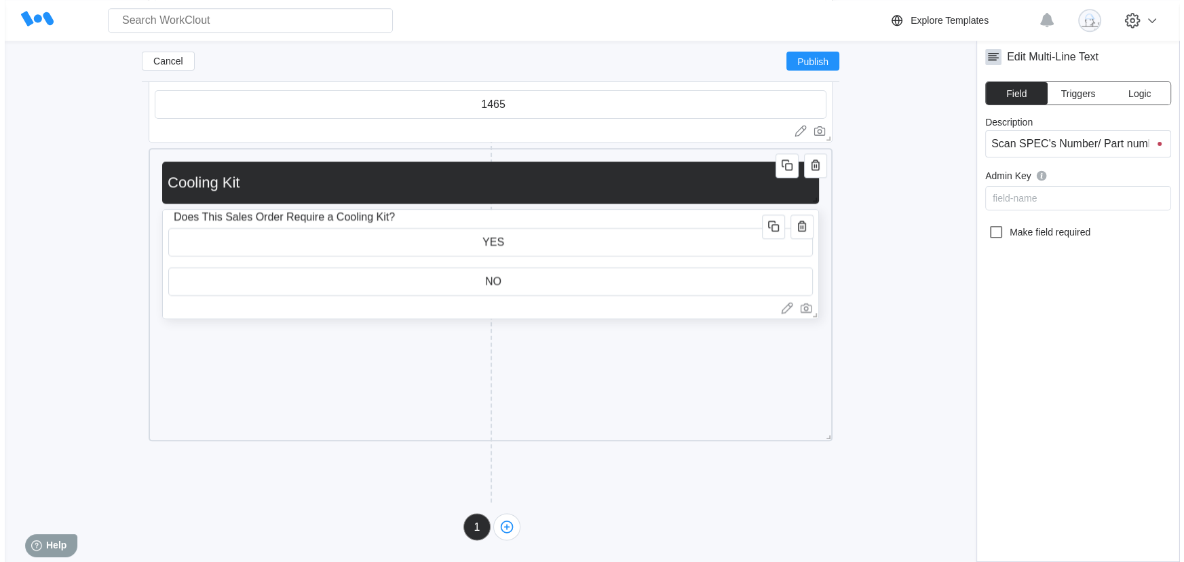
scroll to position [7, 0]
click at [801, 64] on span "Publish" at bounding box center [807, 61] width 31 height 8
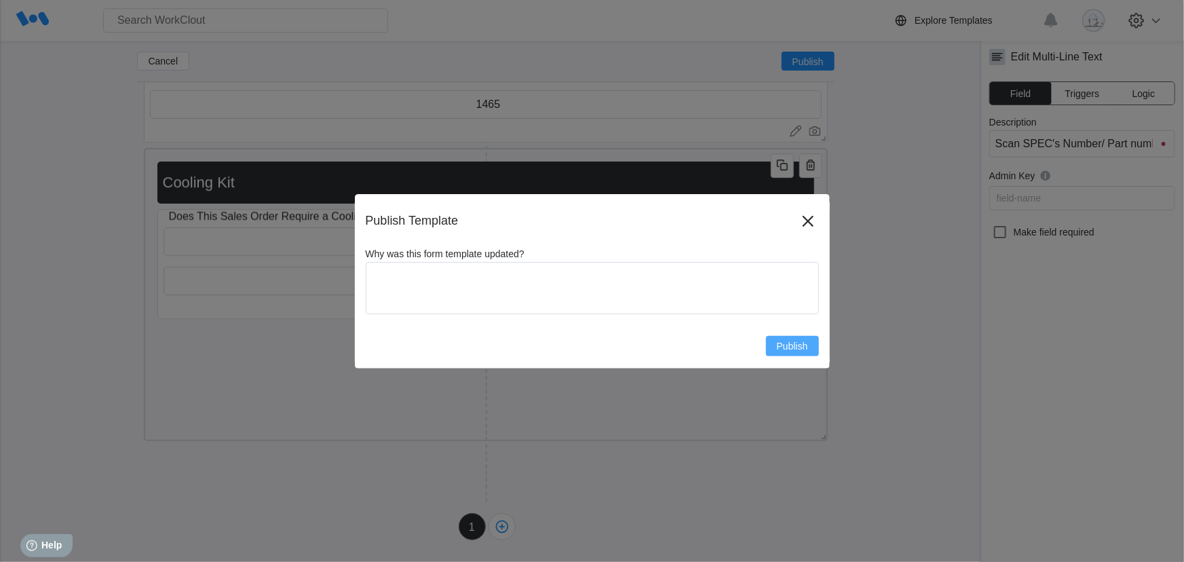
click at [799, 345] on span "Publish" at bounding box center [792, 345] width 31 height 9
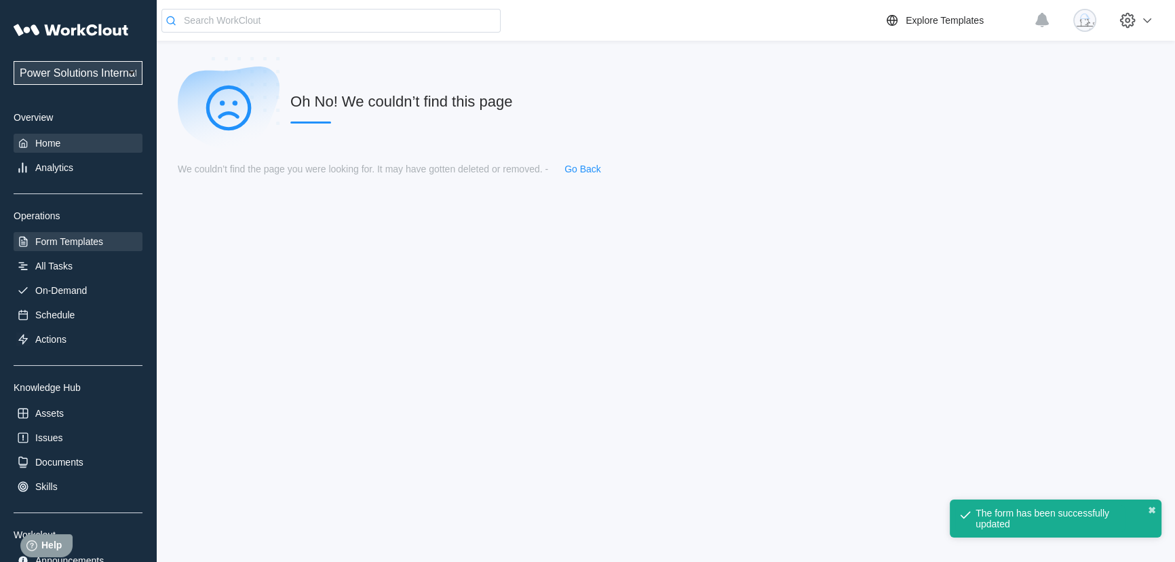
click at [41, 146] on div "Home" at bounding box center [47, 143] width 25 height 11
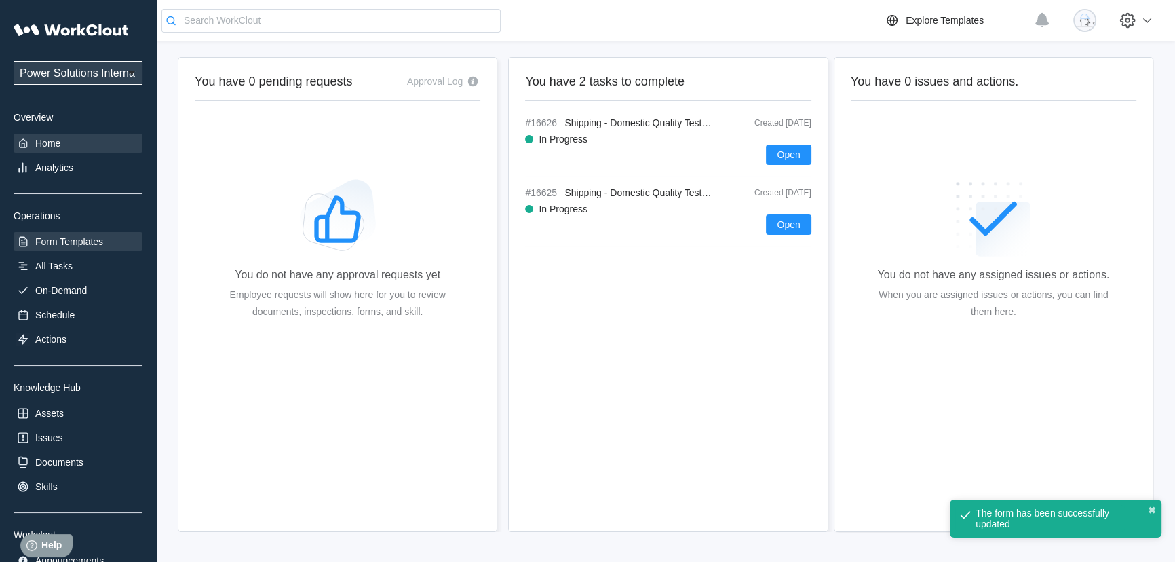
click at [80, 244] on div "Form Templates" at bounding box center [69, 241] width 68 height 11
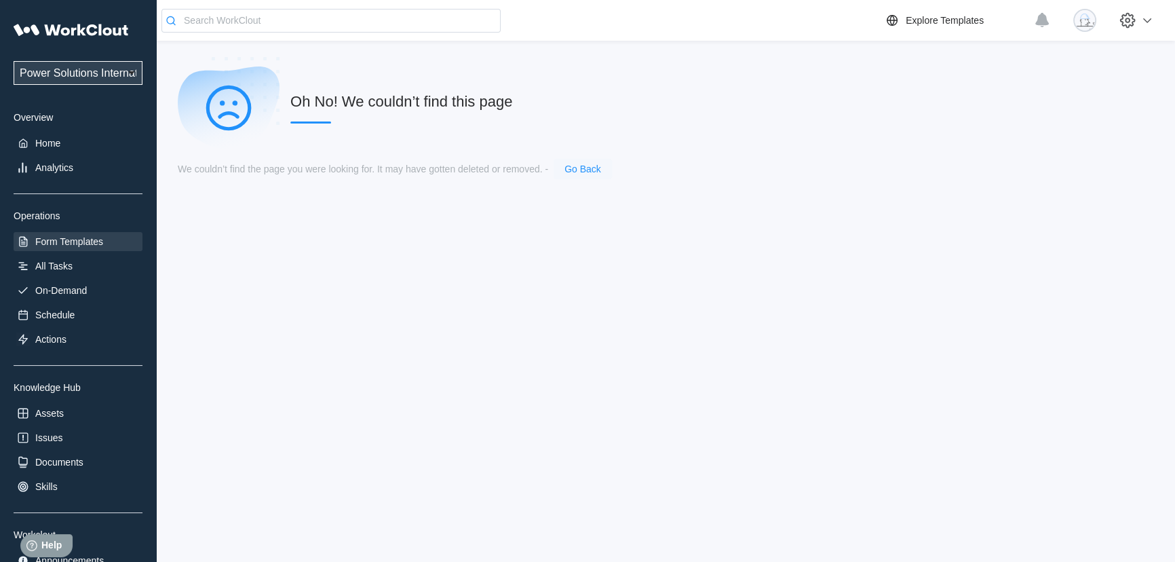
click at [581, 169] on link "Go Back" at bounding box center [582, 169] width 37 height 11
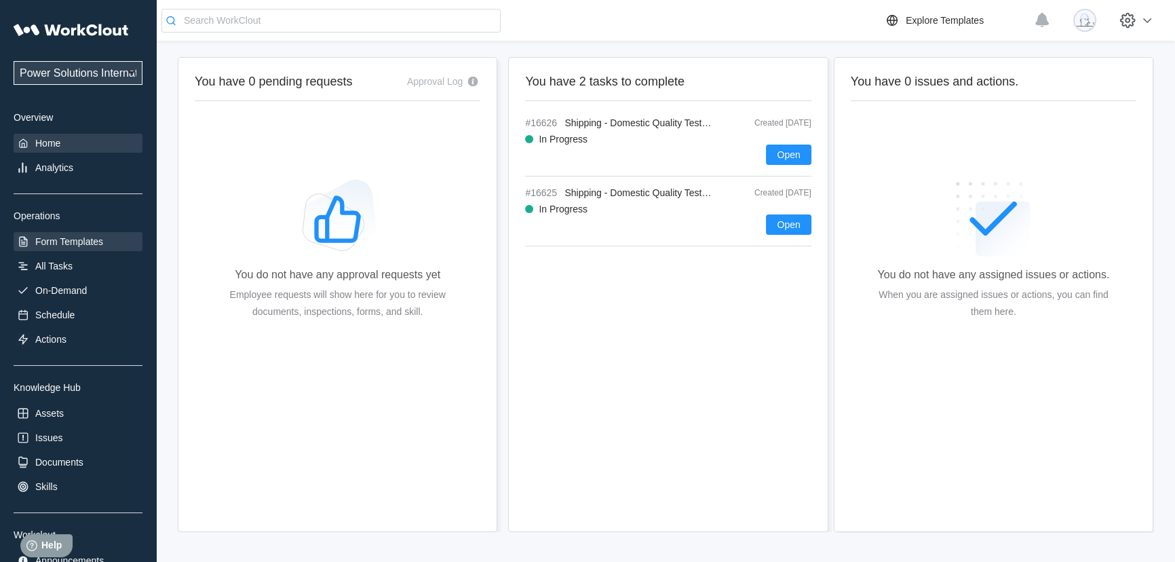
click at [70, 246] on div "Form Templates" at bounding box center [69, 241] width 68 height 11
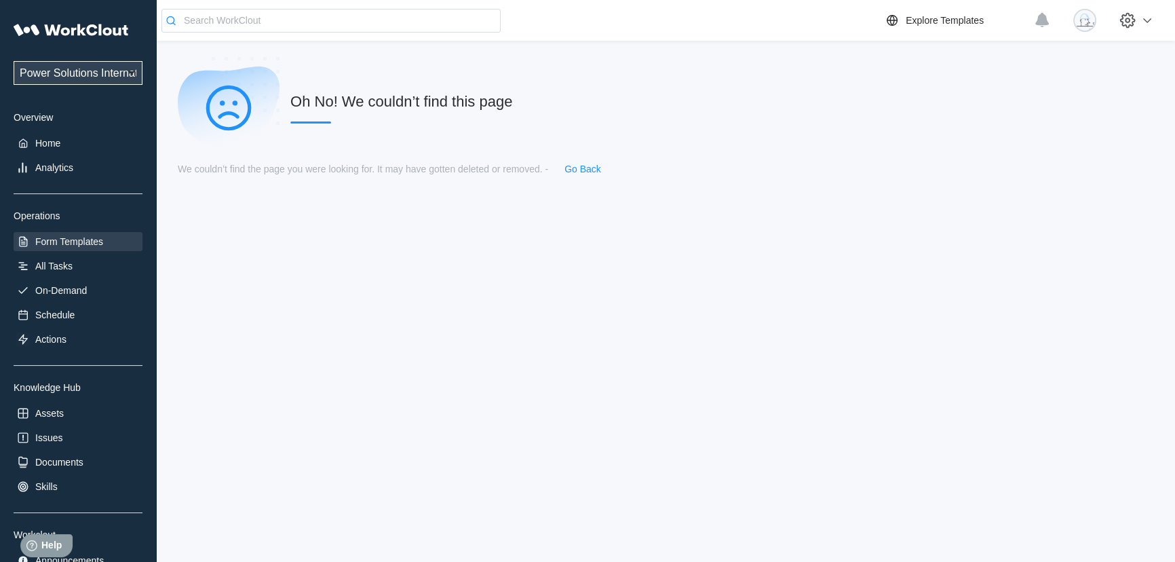
click at [54, 74] on select "Power Solutions International Power Solutions International 201" at bounding box center [78, 73] width 129 height 24
click at [14, 61] on select "Power Solutions International Power Solutions International 201" at bounding box center [78, 73] width 129 height 24
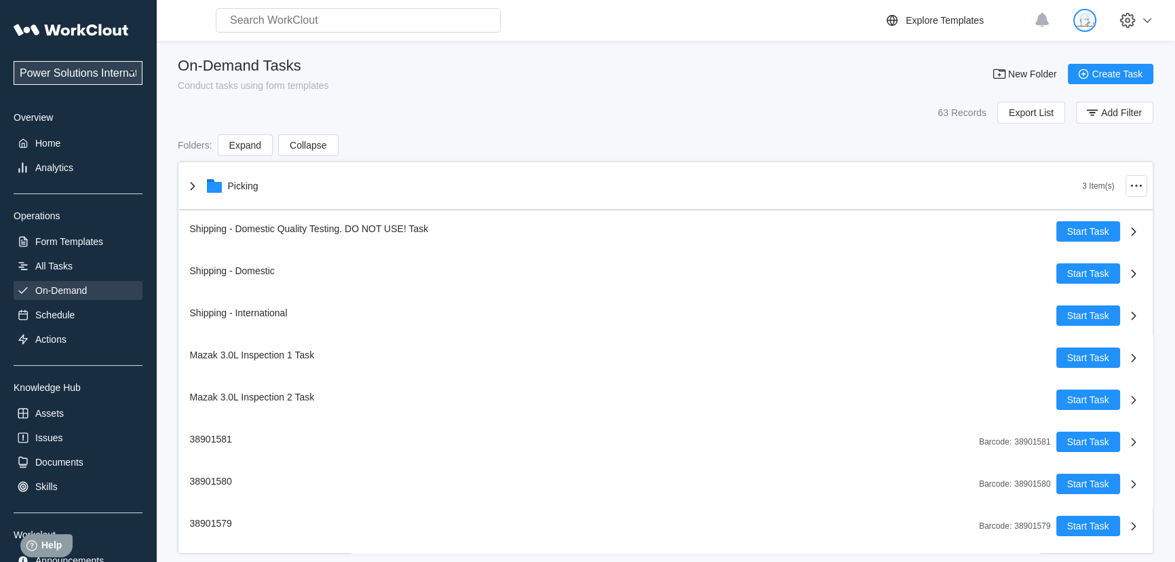
click at [1096, 20] on img at bounding box center [1084, 20] width 23 height 23
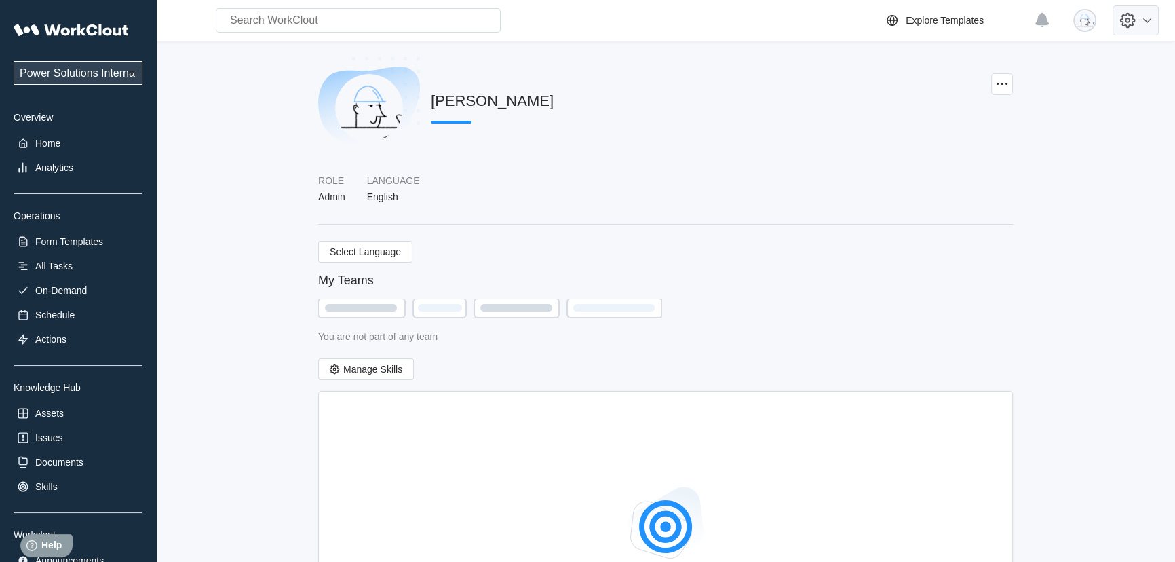
click at [1130, 21] on icon at bounding box center [1127, 20] width 5 height 5
click at [1052, 66] on div "Employee Directory" at bounding box center [1036, 63] width 83 height 11
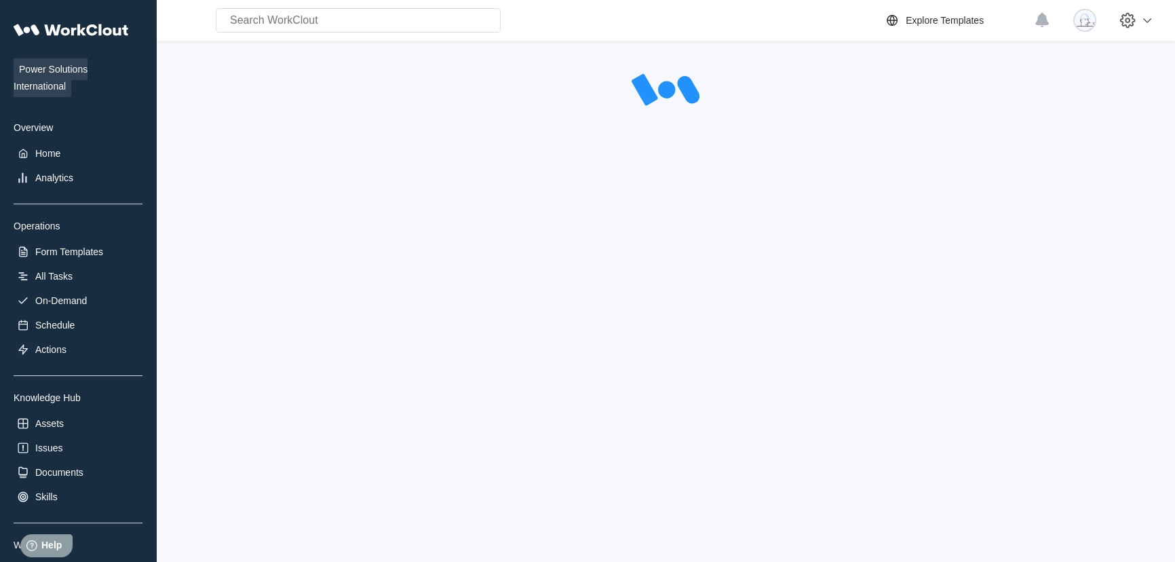
select select "20"
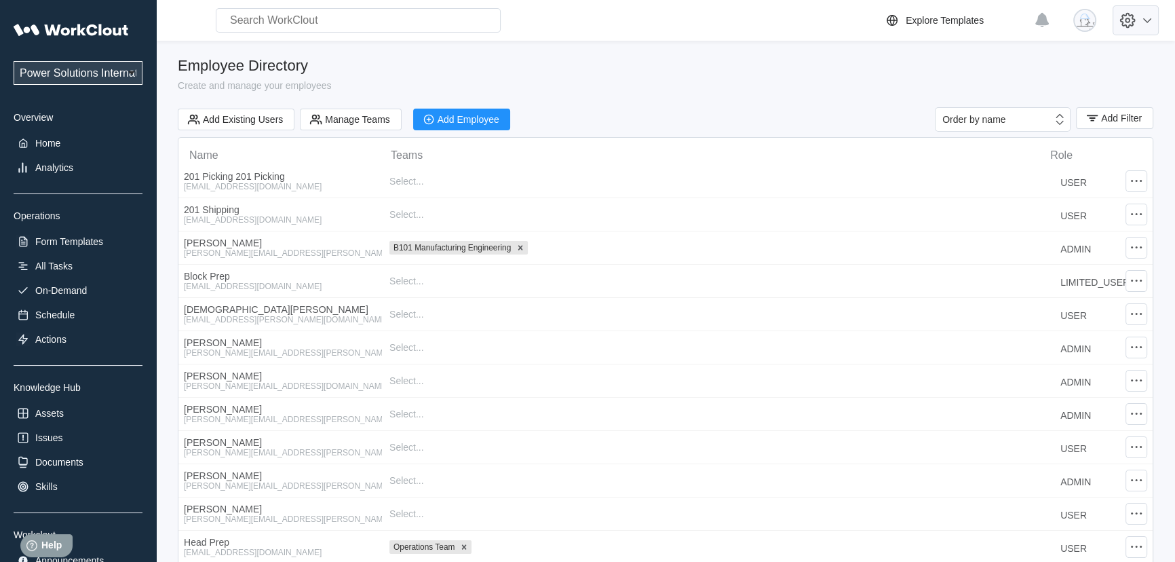
click at [1148, 16] on icon at bounding box center [1147, 20] width 16 height 16
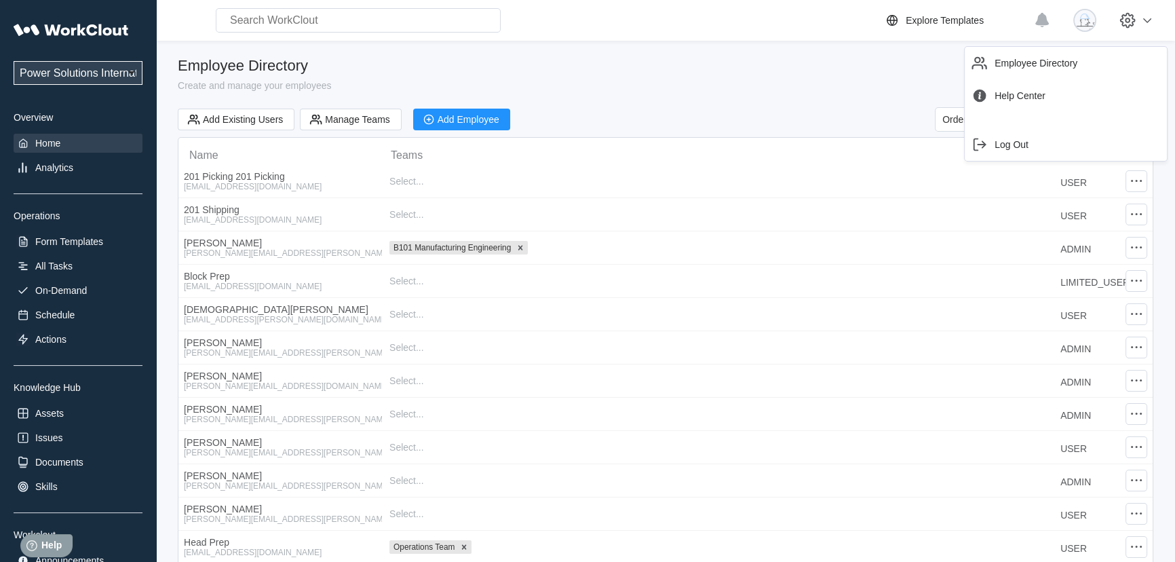
click at [46, 140] on div "Home" at bounding box center [47, 143] width 25 height 11
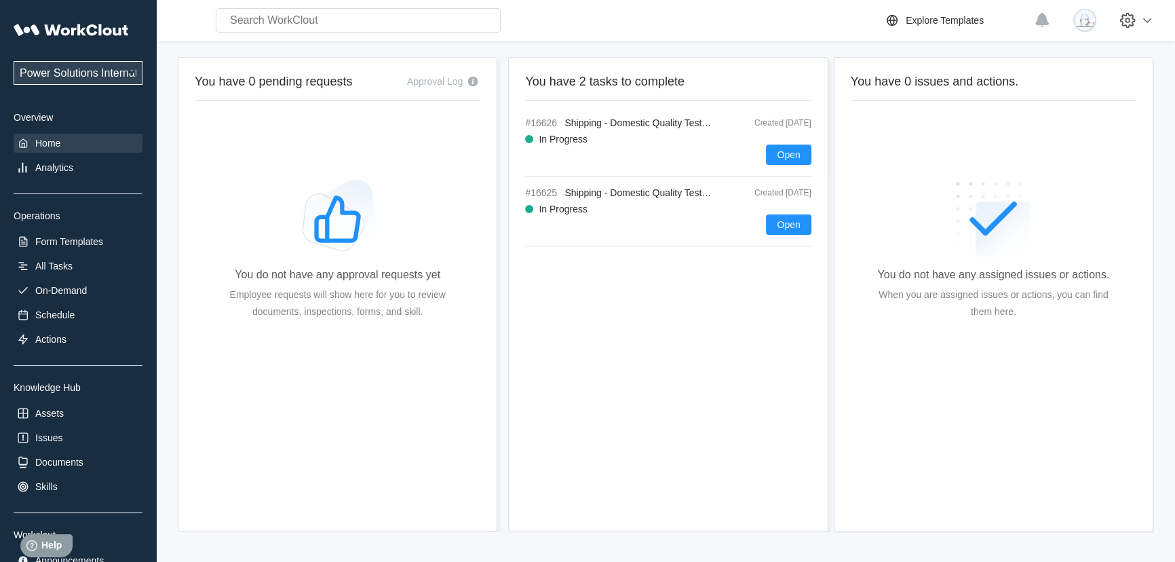
click at [50, 67] on select "Power Solutions International Power Solutions International 201" at bounding box center [78, 73] width 129 height 24
select select "07425dee-593a-484f-b88a-18953f7e7ad8"
click at [14, 61] on select "Power Solutions International Power Solutions International 201" at bounding box center [78, 73] width 129 height 24
click at [45, 165] on div "Analytics" at bounding box center [54, 167] width 38 height 11
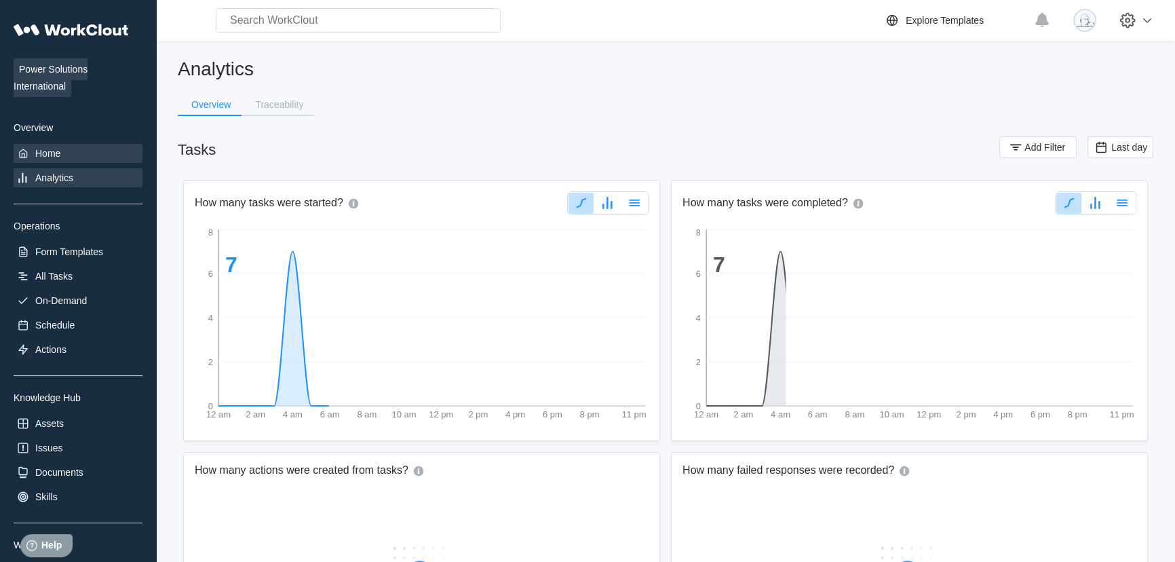
click at [59, 144] on div "Home" at bounding box center [78, 153] width 129 height 19
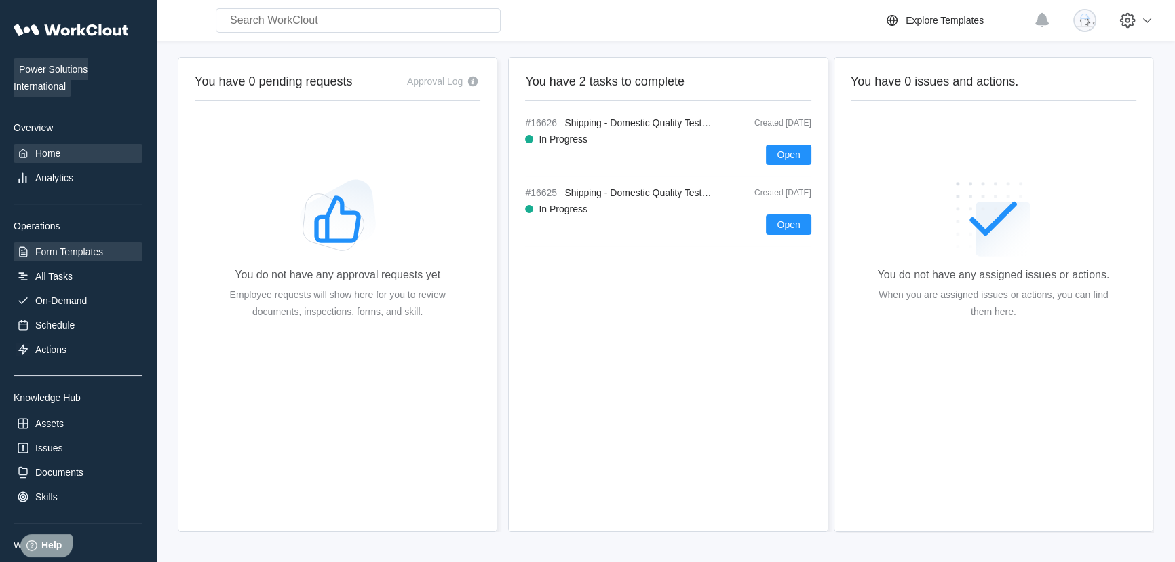
click at [79, 256] on div "Form Templates" at bounding box center [69, 251] width 68 height 11
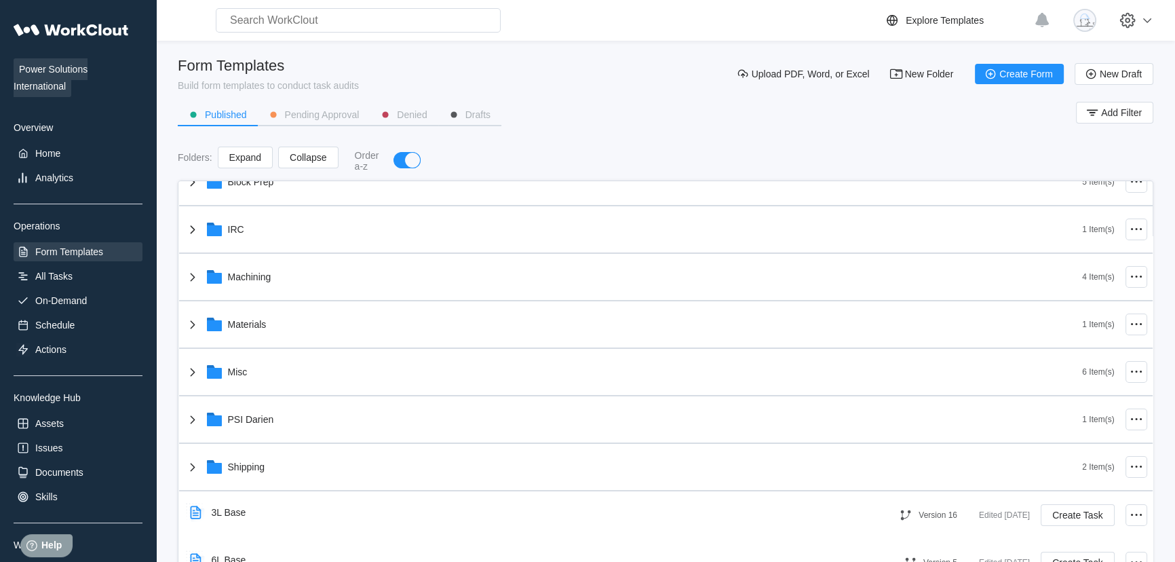
scroll to position [431, 0]
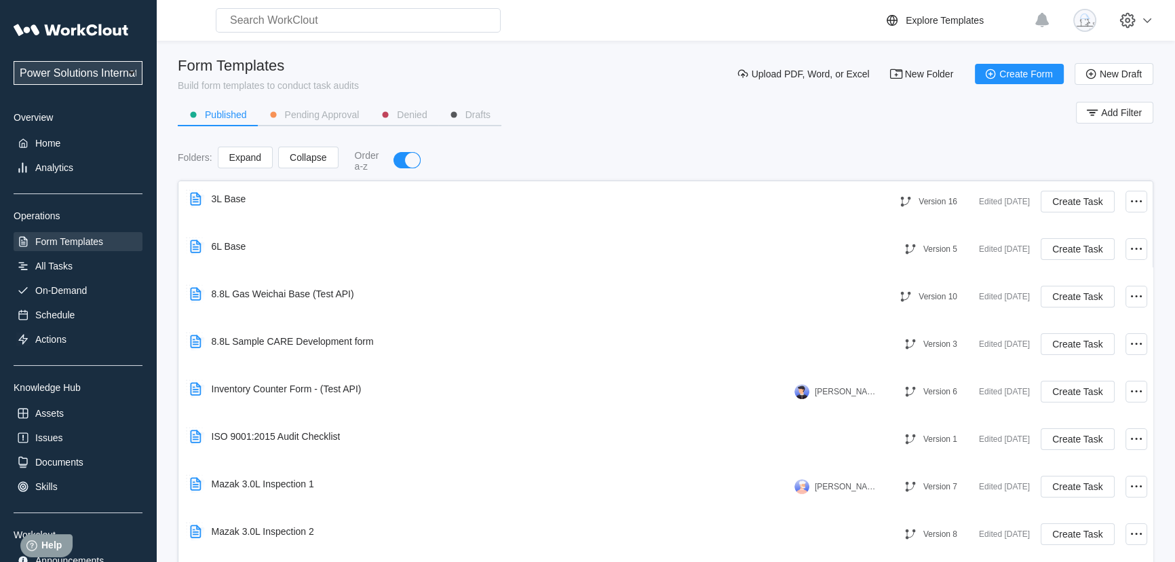
click at [75, 76] on select "Power Solutions International Power Solutions International 201" at bounding box center [78, 73] width 129 height 24
select select "07425dee-593a-484f-b88a-18953f7e7ad8"
click at [14, 61] on select "Power Solutions International Power Solutions International 201" at bounding box center [78, 73] width 129 height 24
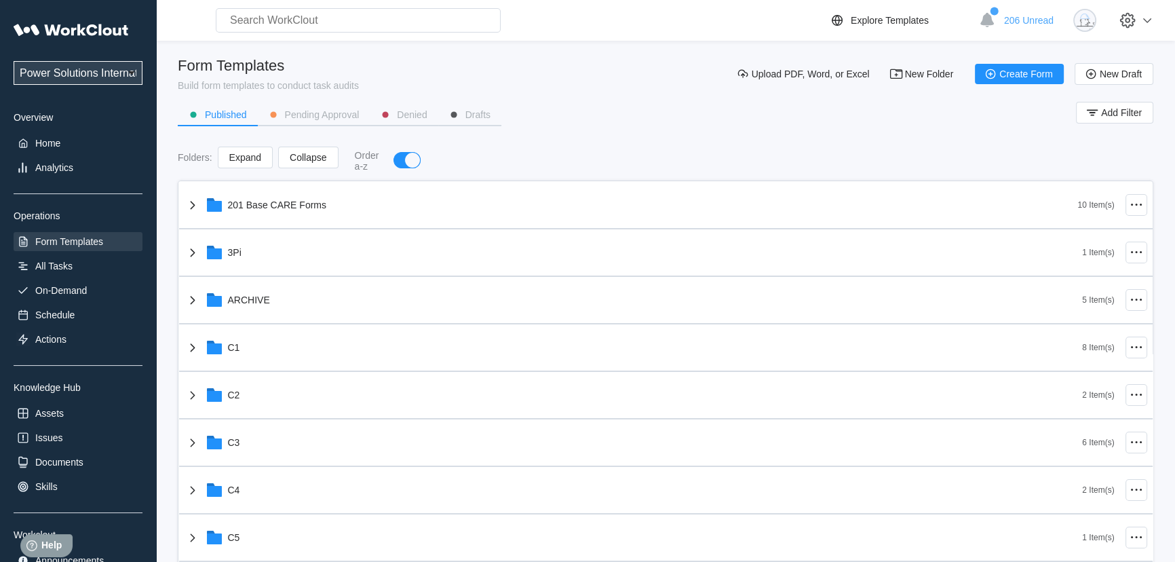
click at [307, 41] on main "Form Templates Build form templates to conduct task audits Upload PDF, Word, or…" at bounding box center [666, 320] width 976 height 559
click at [309, 27] on input "text" at bounding box center [358, 20] width 285 height 24
type input "5"
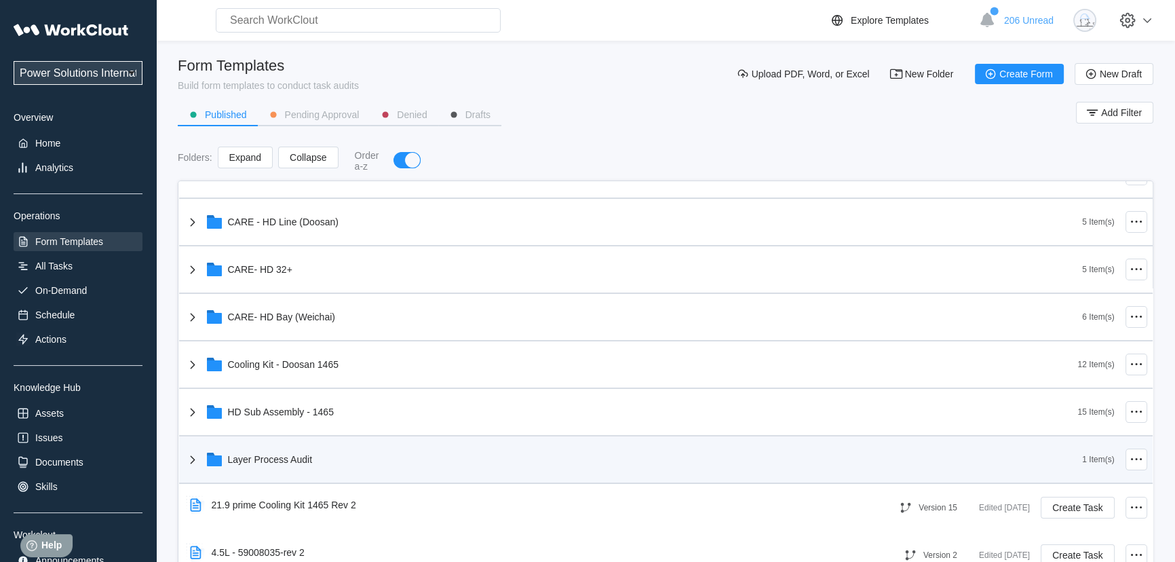
scroll to position [431, 0]
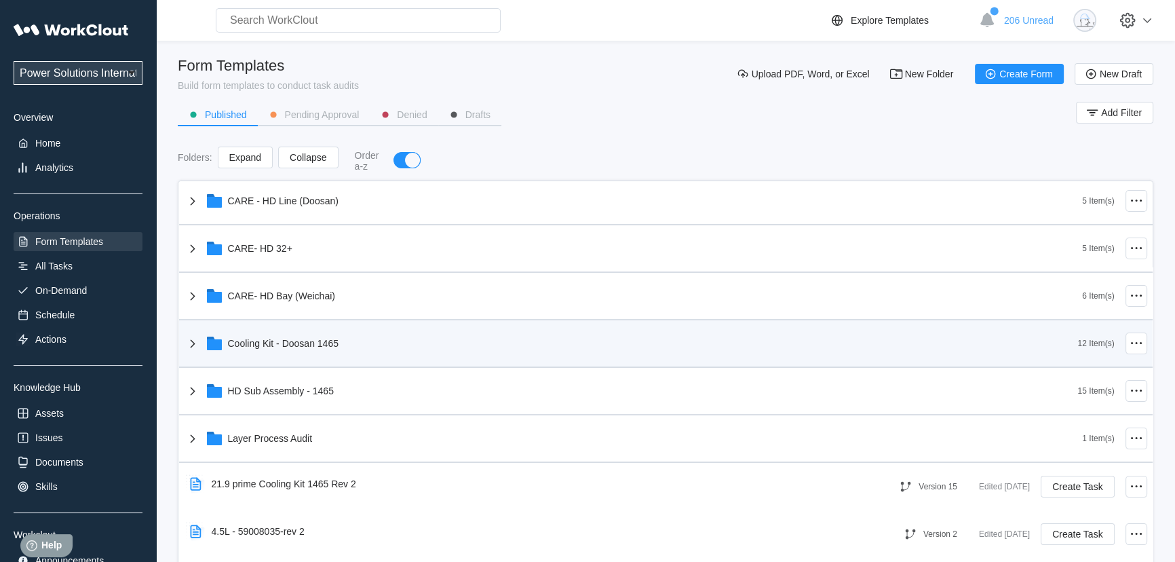
click at [189, 339] on icon at bounding box center [193, 343] width 16 height 16
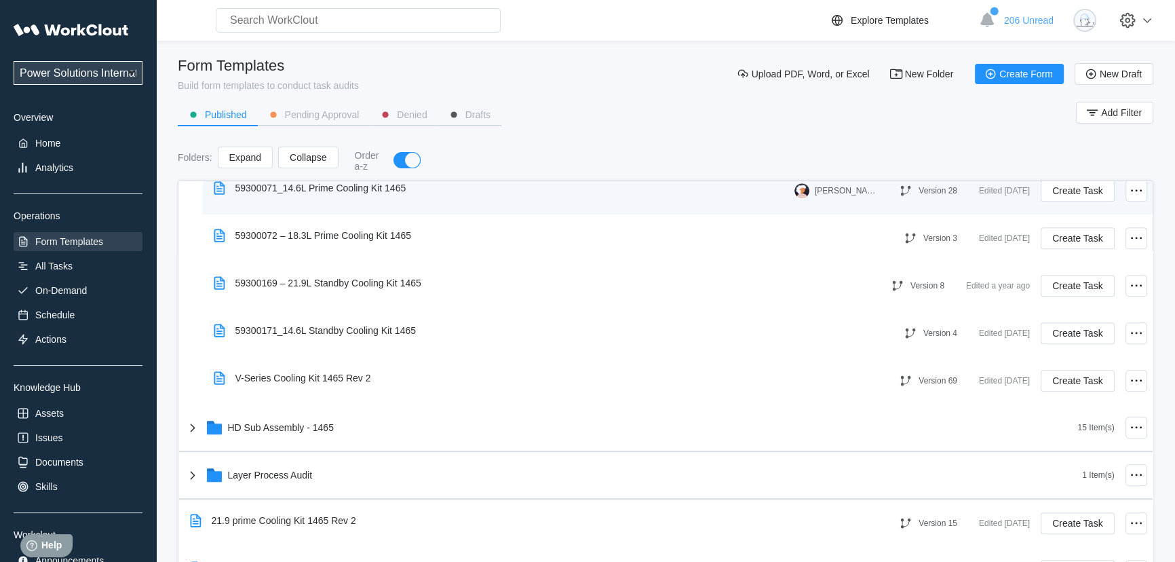
scroll to position [986, 0]
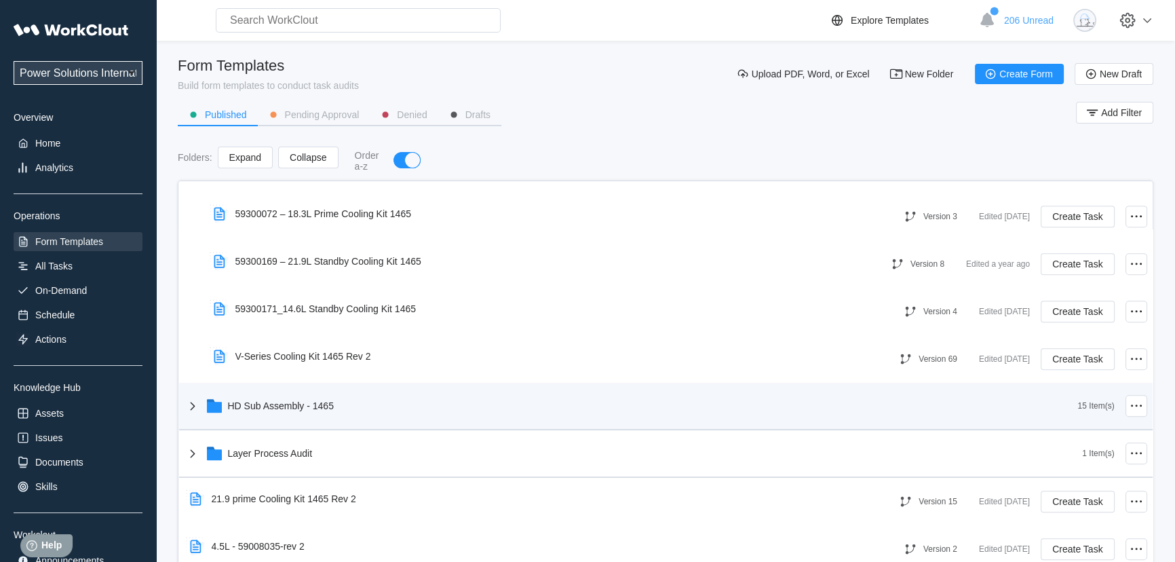
click at [257, 417] on div "HD Sub Assembly - 1465" at bounding box center [632, 405] width 894 height 35
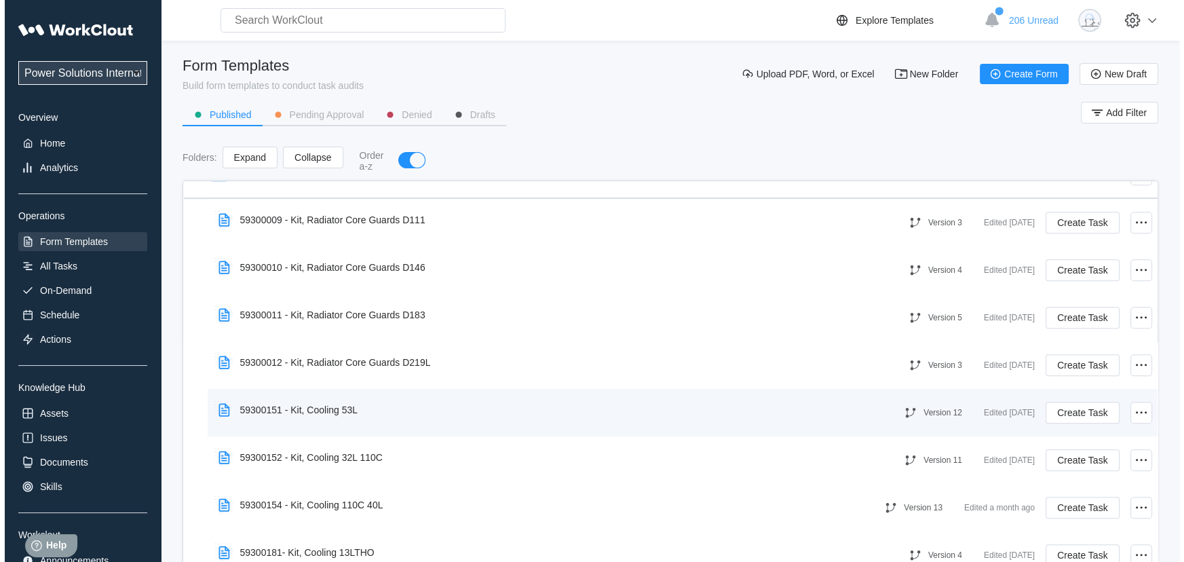
scroll to position [1295, 0]
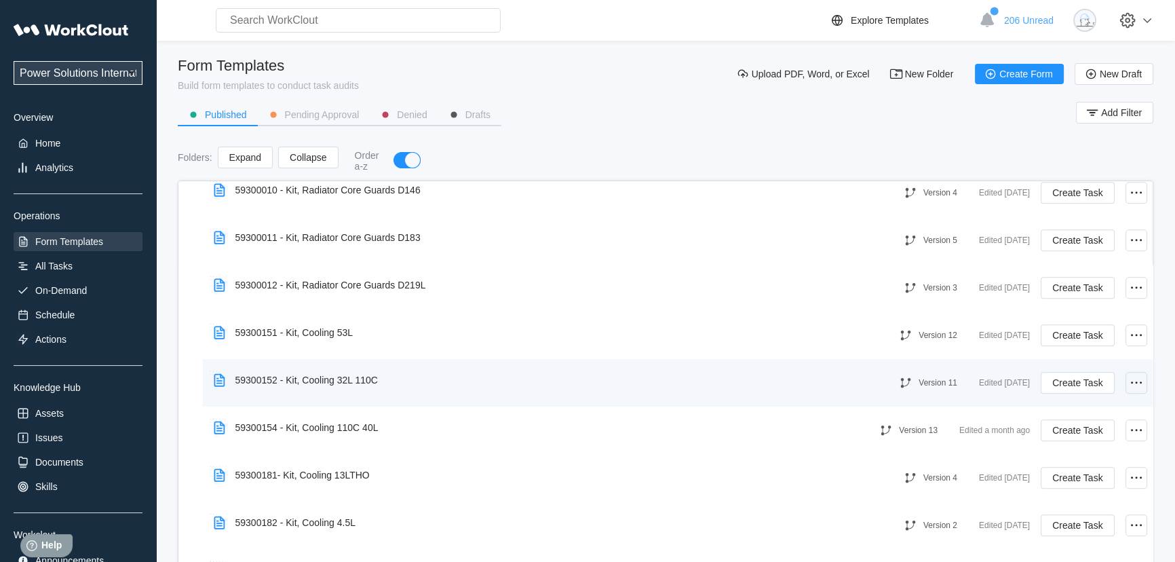
click at [1129, 381] on icon at bounding box center [1136, 382] width 16 height 16
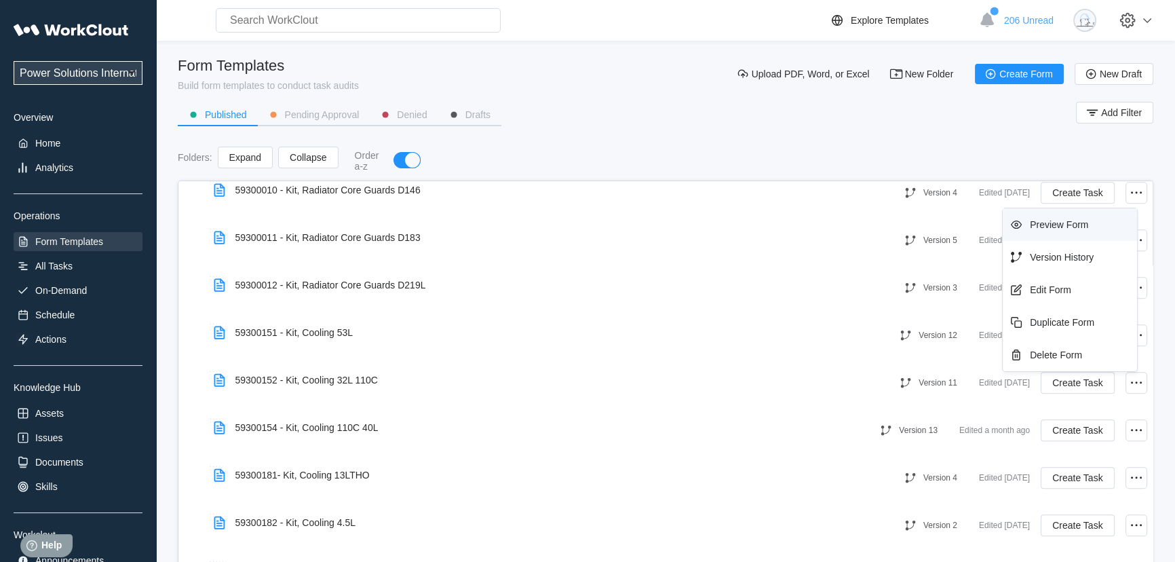
click at [1080, 228] on div "Preview Form" at bounding box center [1059, 224] width 58 height 11
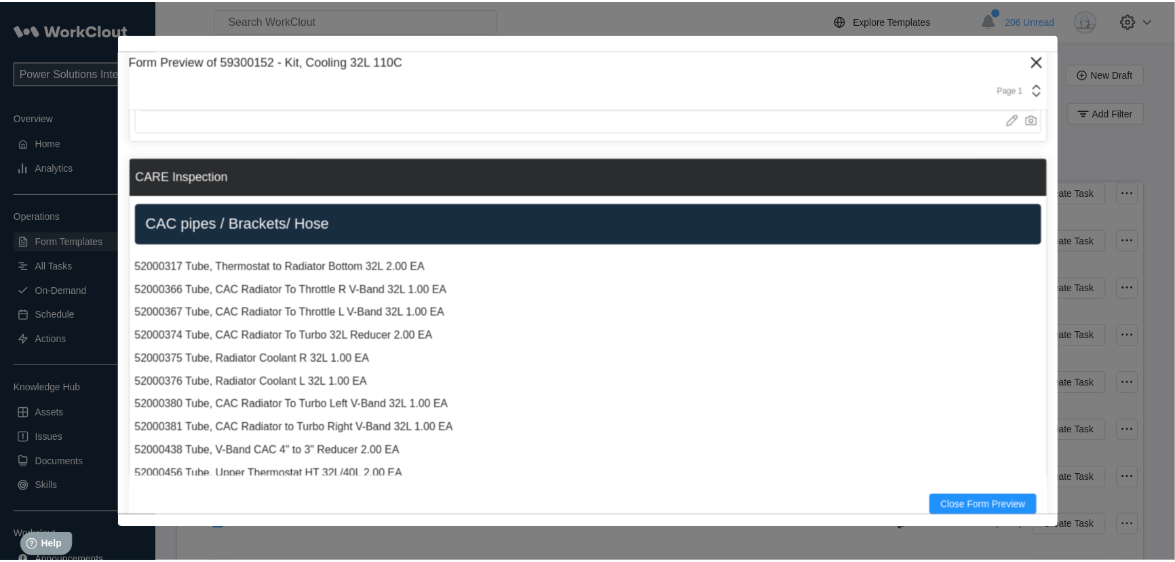
scroll to position [61, 0]
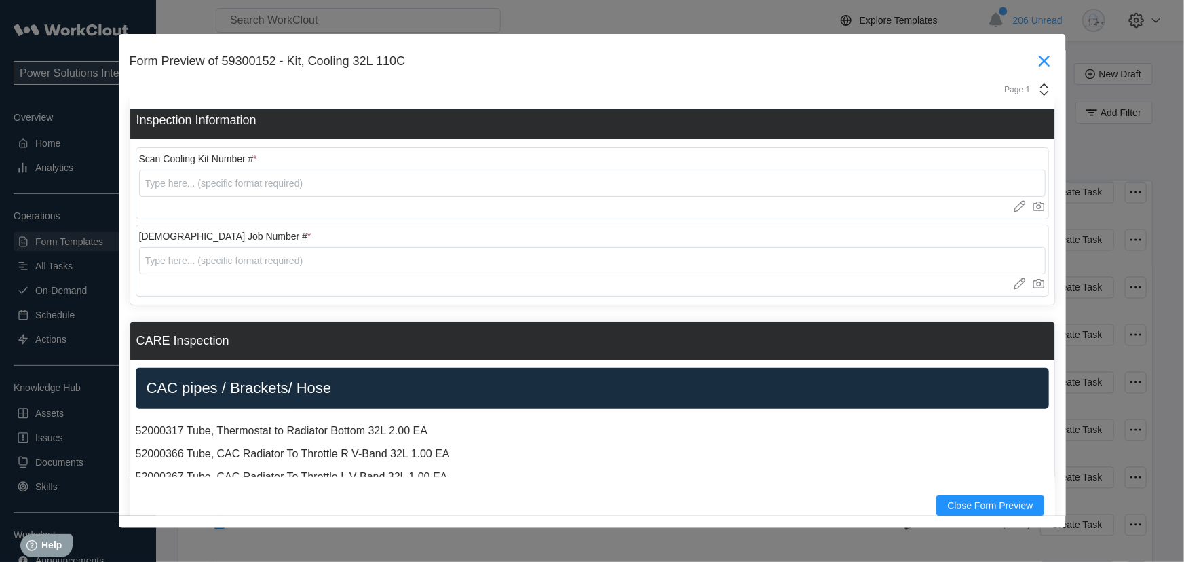
click at [1040, 59] on icon at bounding box center [1044, 61] width 22 height 22
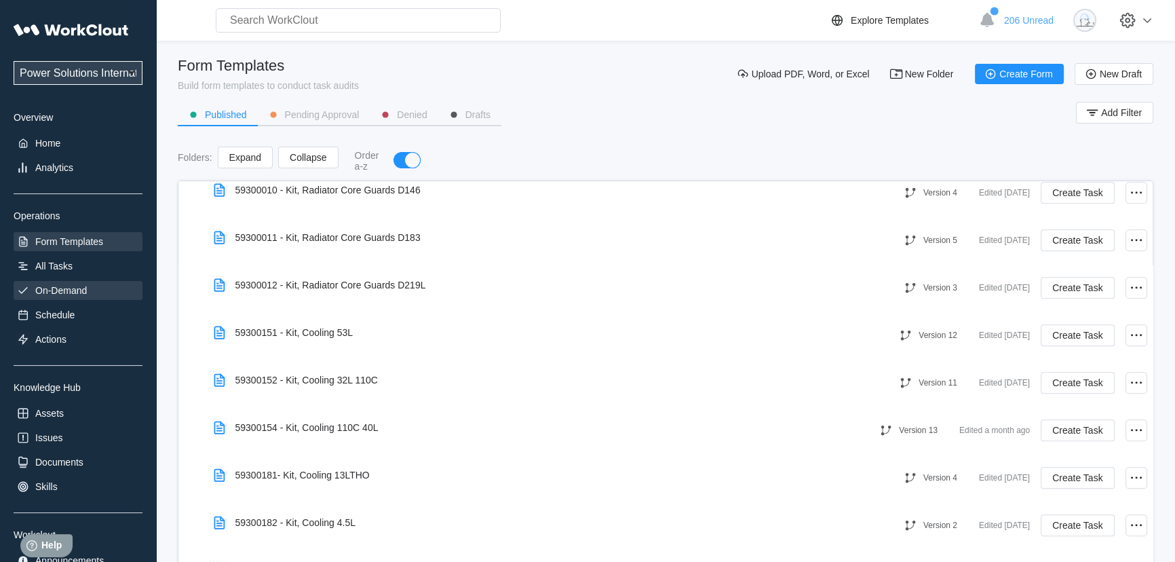
click at [66, 283] on div "On-Demand" at bounding box center [78, 290] width 129 height 19
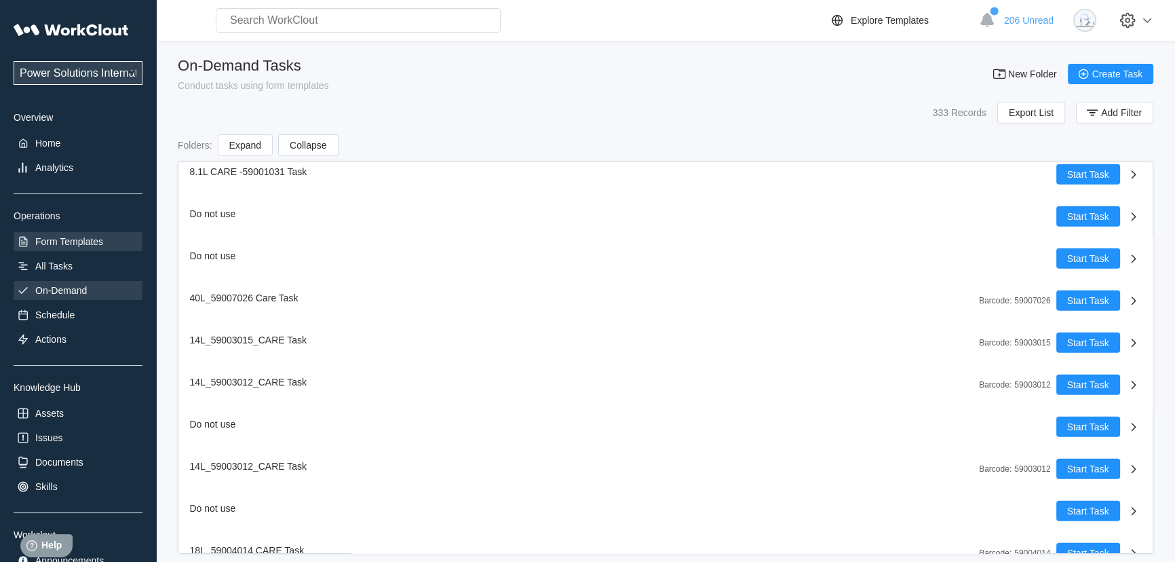
scroll to position [5304, 0]
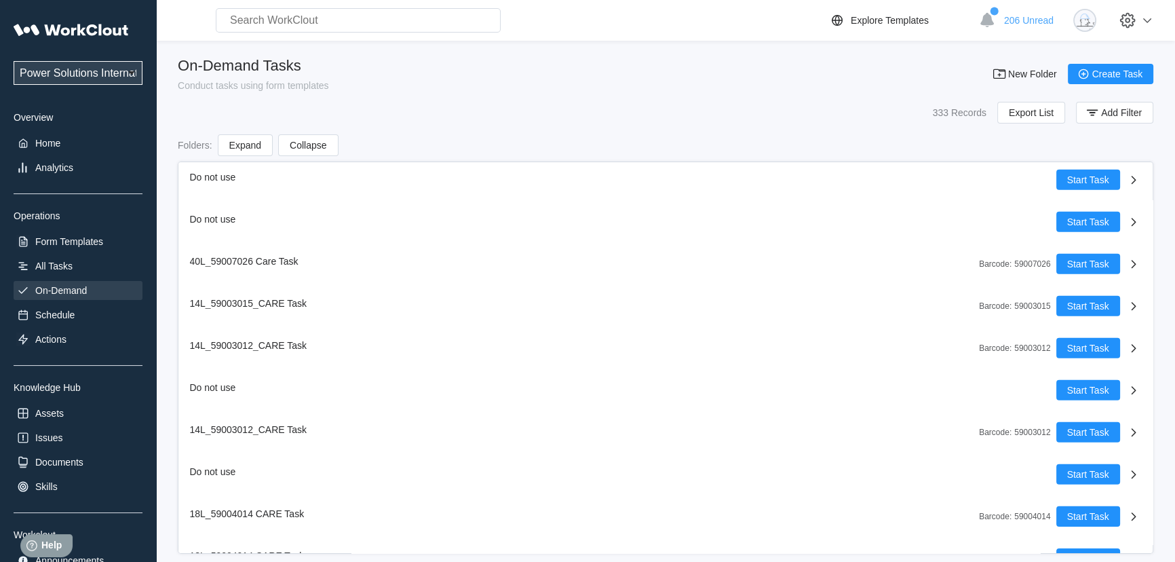
click at [81, 254] on div "Power Solutions International Power Solutions International 201 Overview Home A…" at bounding box center [78, 293] width 129 height 554
click at [79, 256] on div "Power Solutions International Power Solutions International 201 Overview Home A…" at bounding box center [78, 293] width 129 height 554
click at [77, 261] on div "All Tasks" at bounding box center [78, 265] width 129 height 19
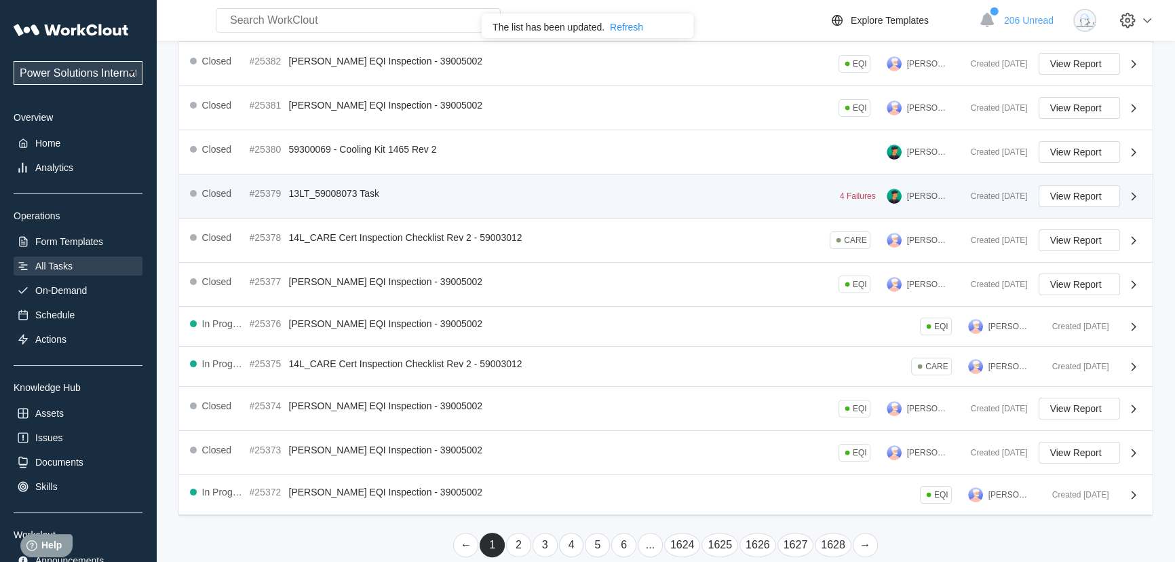
scroll to position [292, 0]
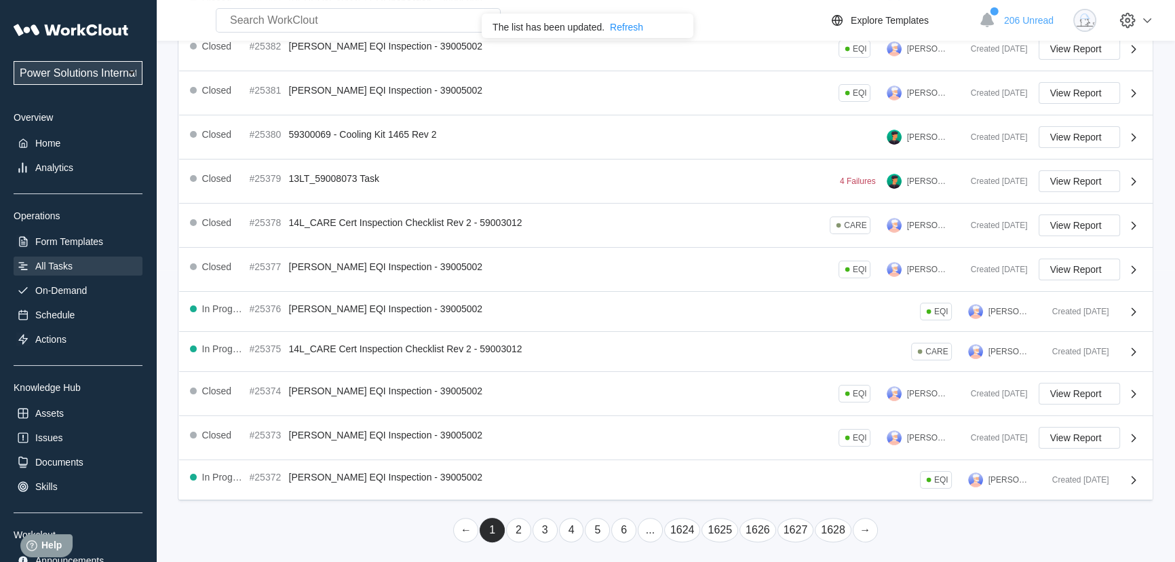
click at [519, 521] on link "2" at bounding box center [518, 530] width 25 height 24
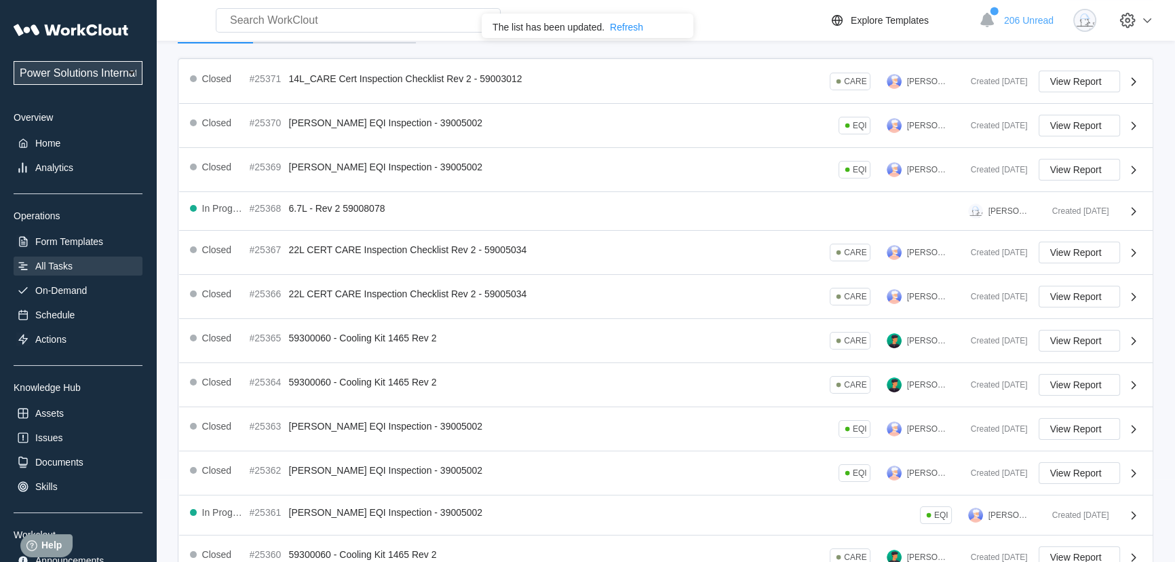
scroll to position [294, 0]
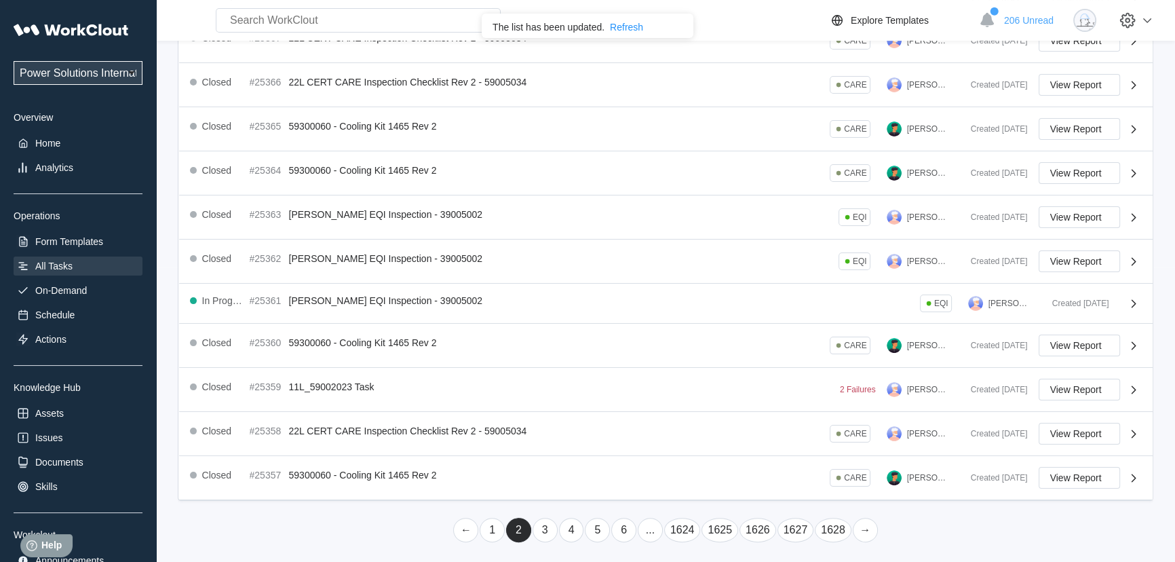
click at [550, 522] on link "3" at bounding box center [545, 530] width 25 height 24
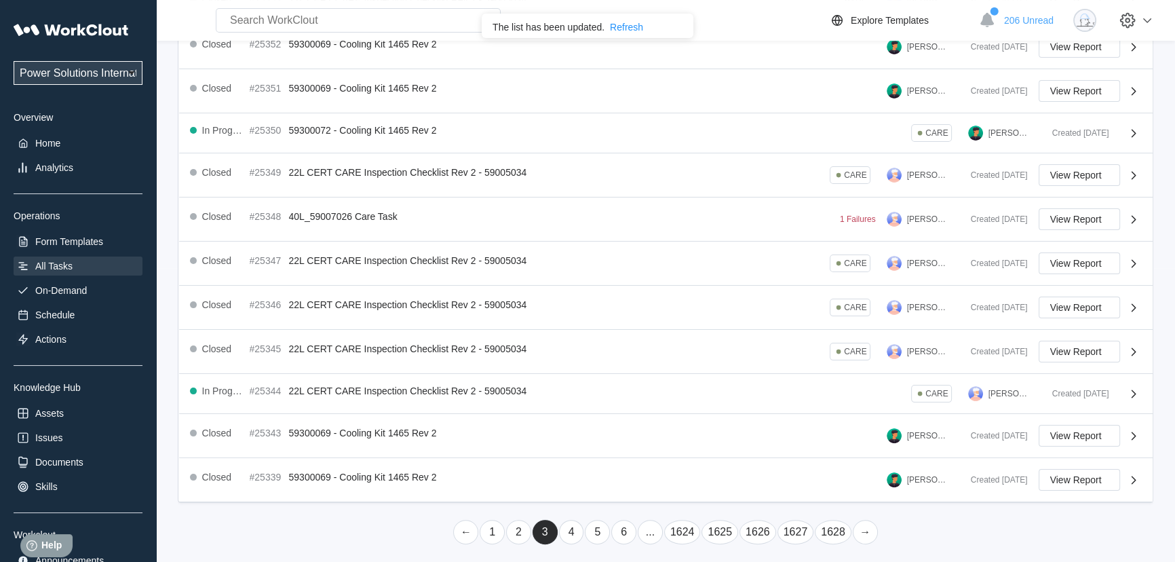
scroll to position [296, 0]
click at [573, 523] on link "4" at bounding box center [571, 530] width 25 height 24
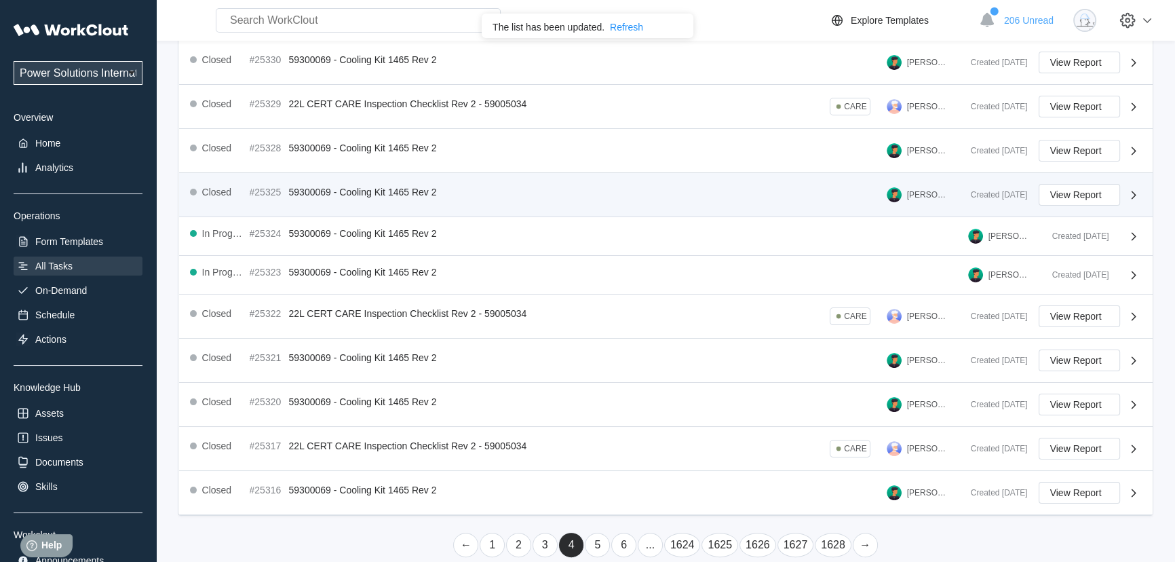
scroll to position [294, 0]
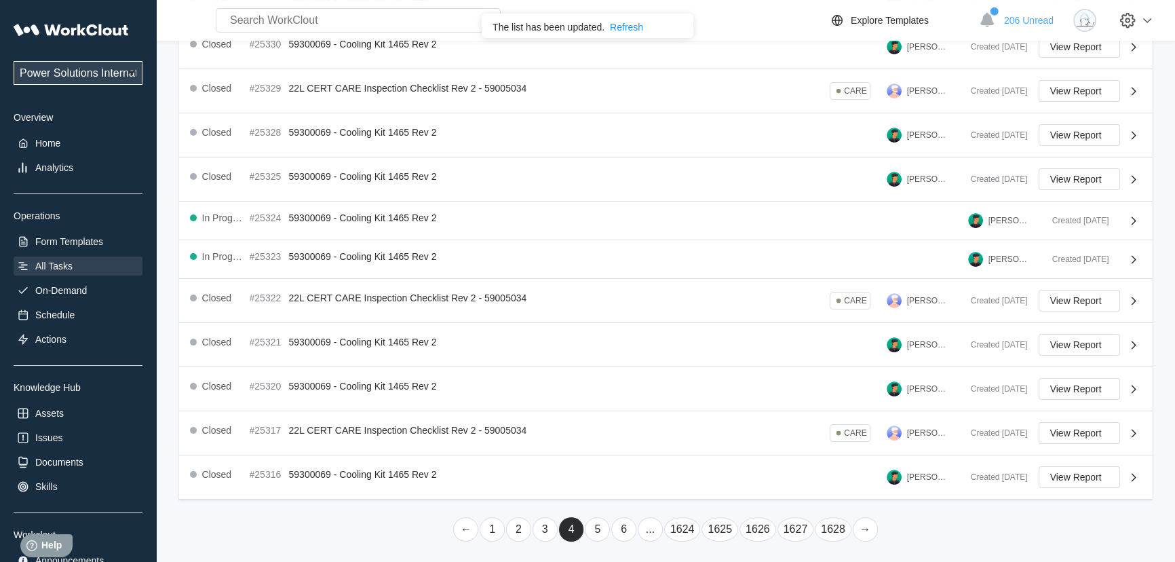
click at [599, 529] on link "5" at bounding box center [597, 529] width 25 height 24
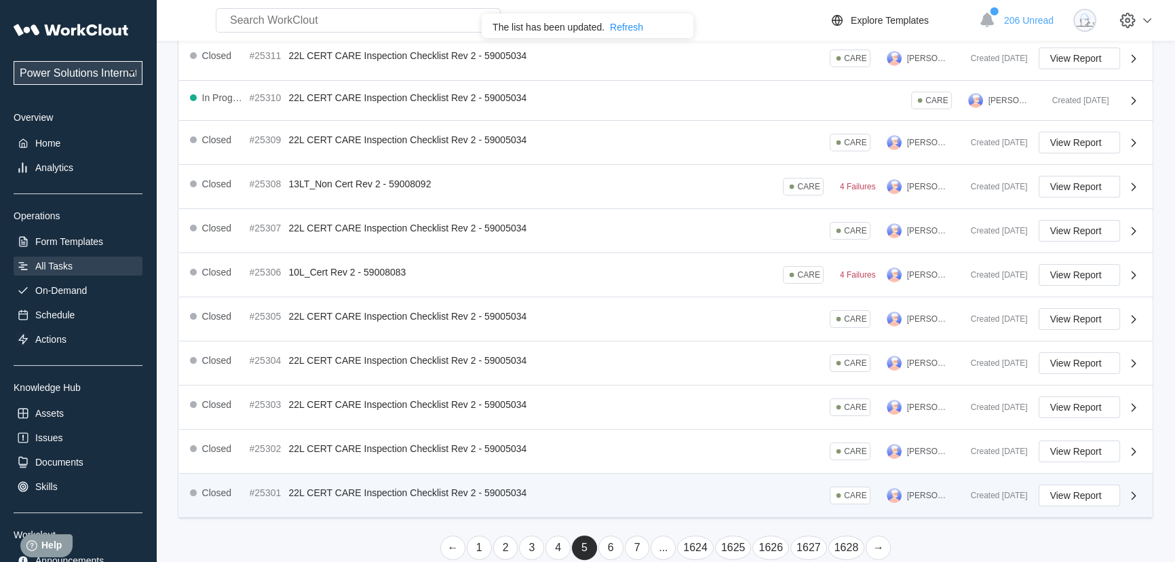
scroll to position [300, 0]
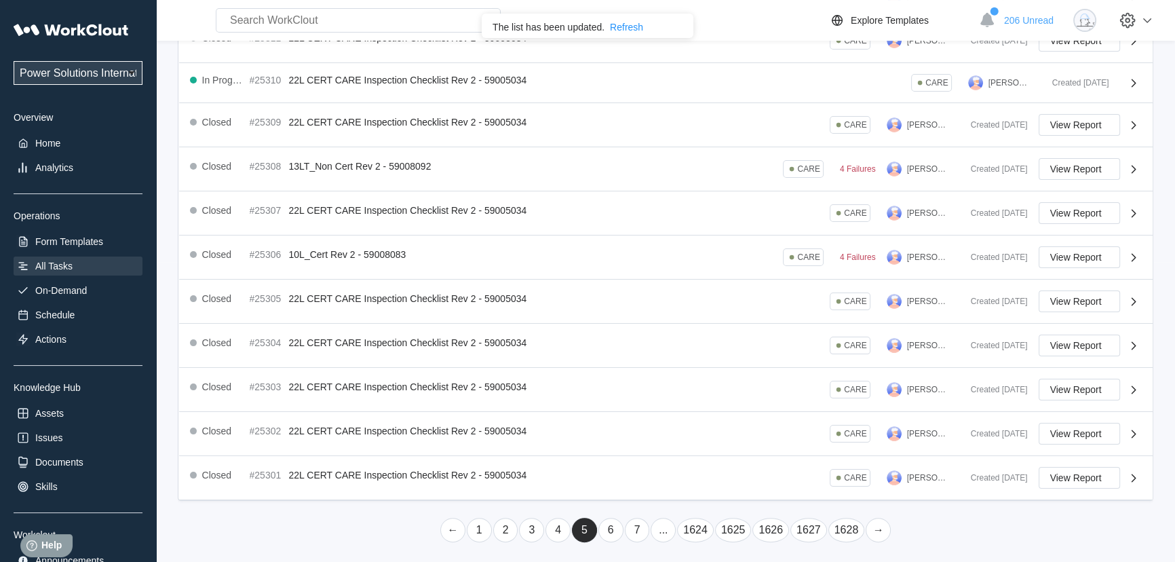
click at [617, 524] on link "6" at bounding box center [610, 530] width 25 height 24
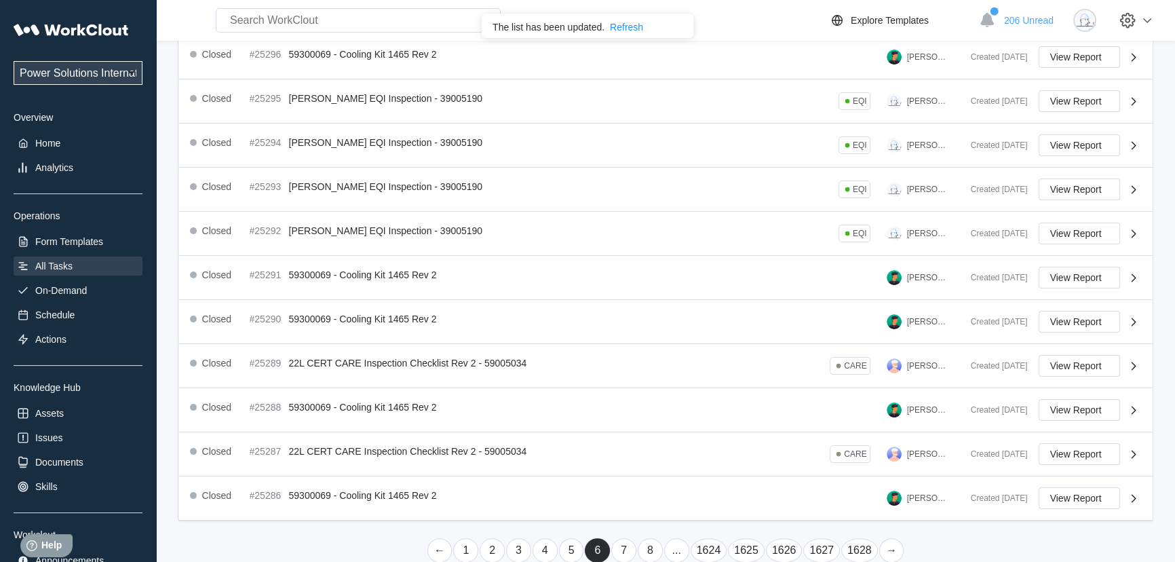
scroll to position [304, 0]
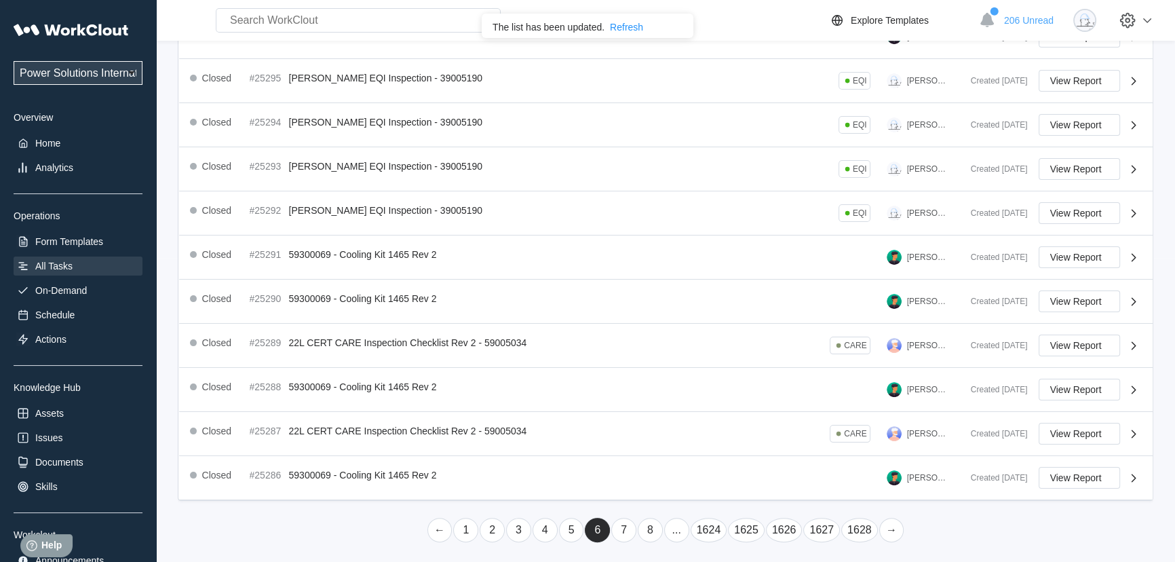
click at [626, 536] on link "7" at bounding box center [623, 530] width 25 height 24
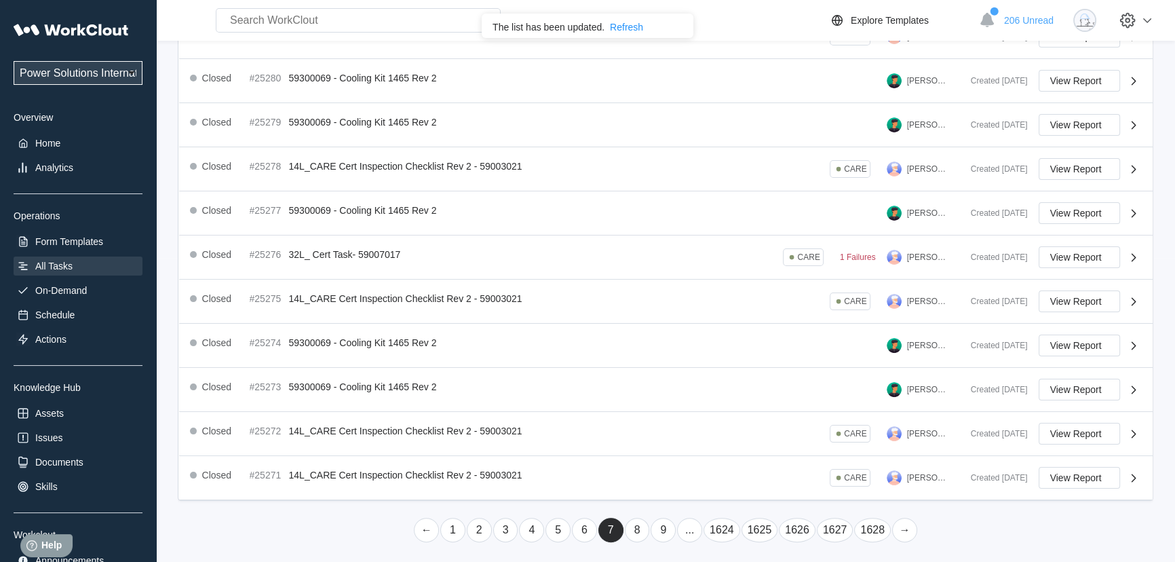
click at [626, 532] on link "8" at bounding box center [637, 530] width 25 height 24
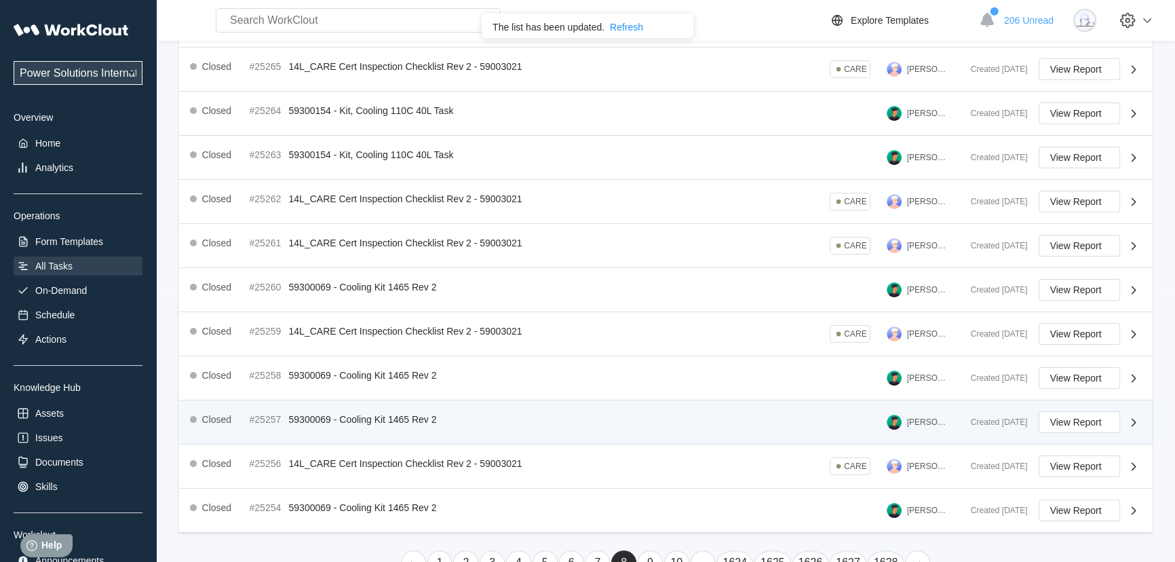
scroll to position [0, 0]
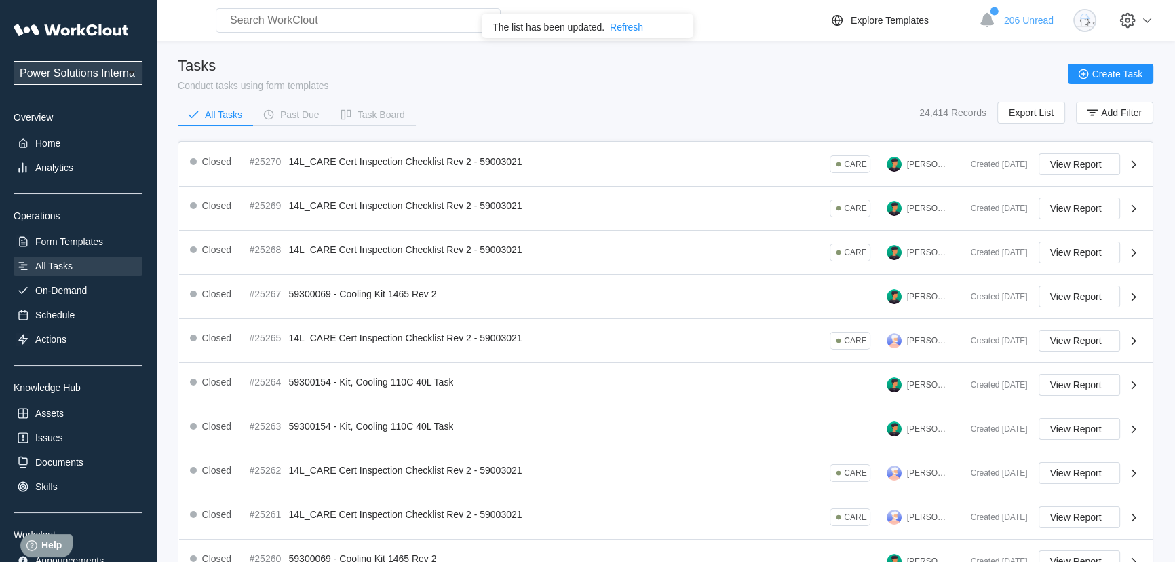
click at [345, 18] on input "text" at bounding box center [358, 20] width 285 height 24
type input "59300152"
click at [64, 290] on div "On-Demand" at bounding box center [61, 290] width 52 height 11
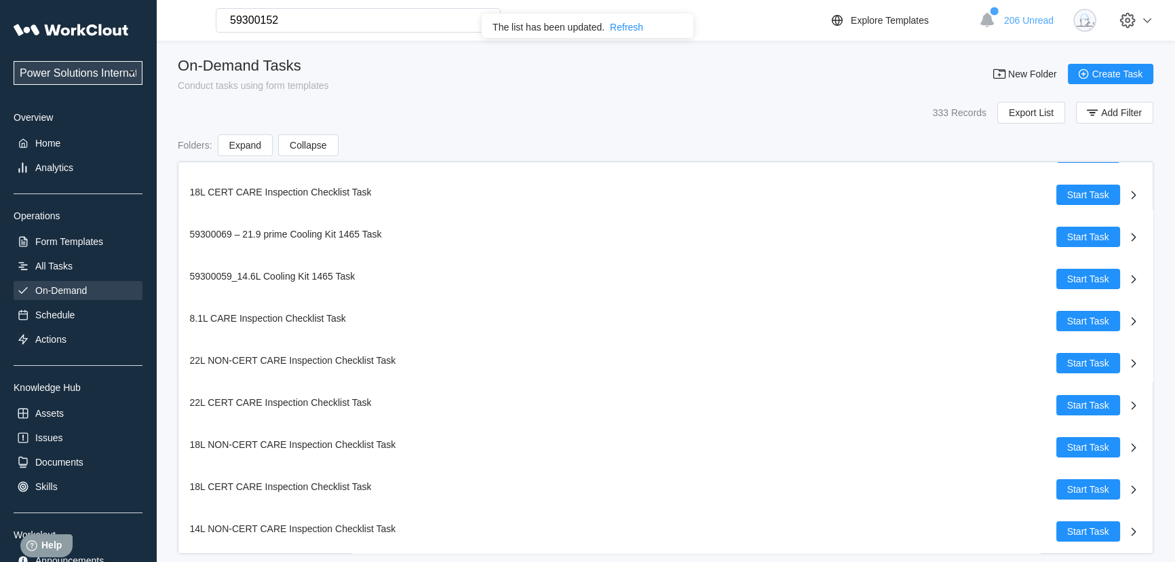
scroll to position [6784, 0]
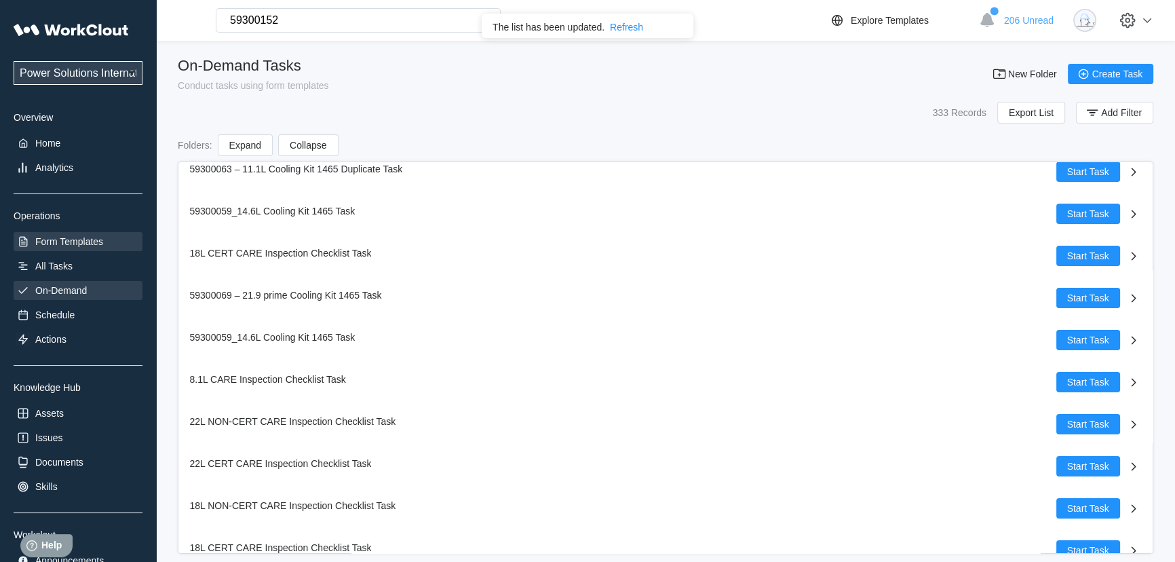
click at [77, 235] on div "Form Templates" at bounding box center [78, 241] width 129 height 19
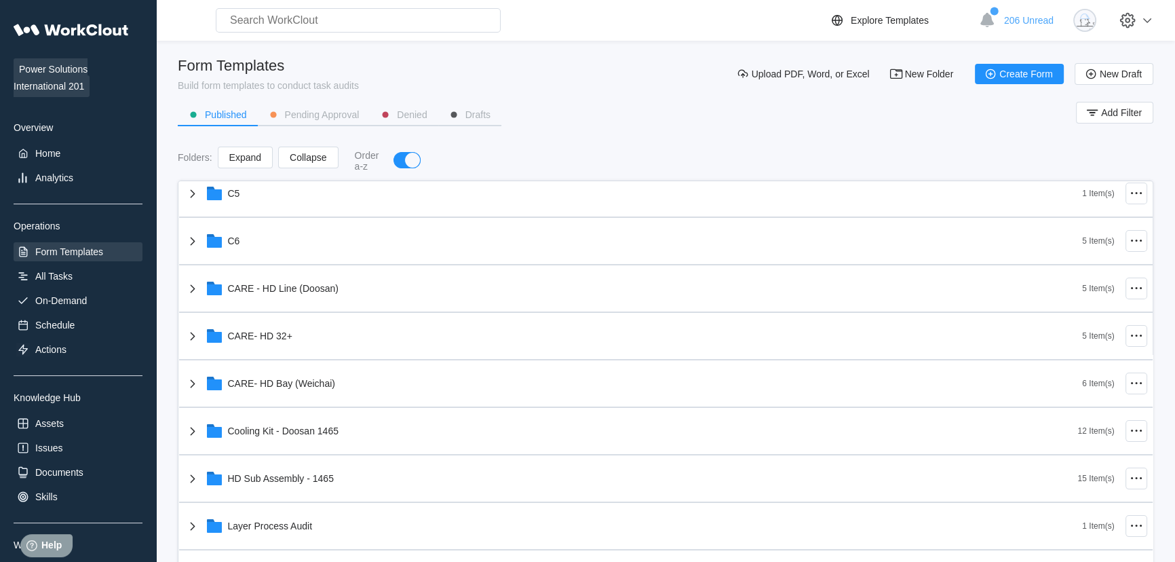
scroll to position [370, 0]
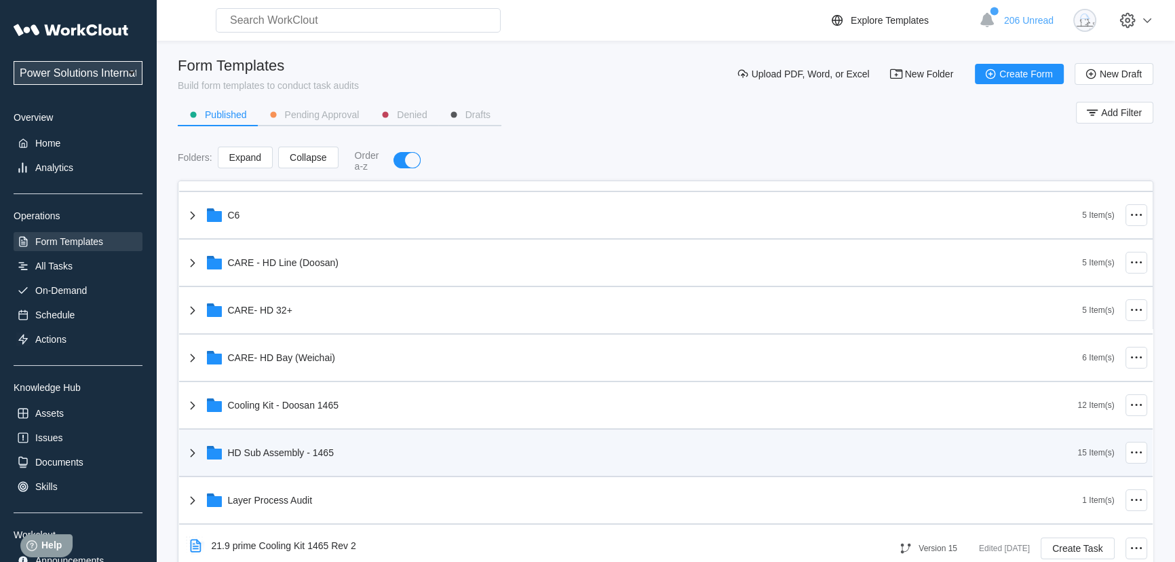
click at [347, 456] on div "HD Sub Assembly - 1465" at bounding box center [632, 452] width 894 height 35
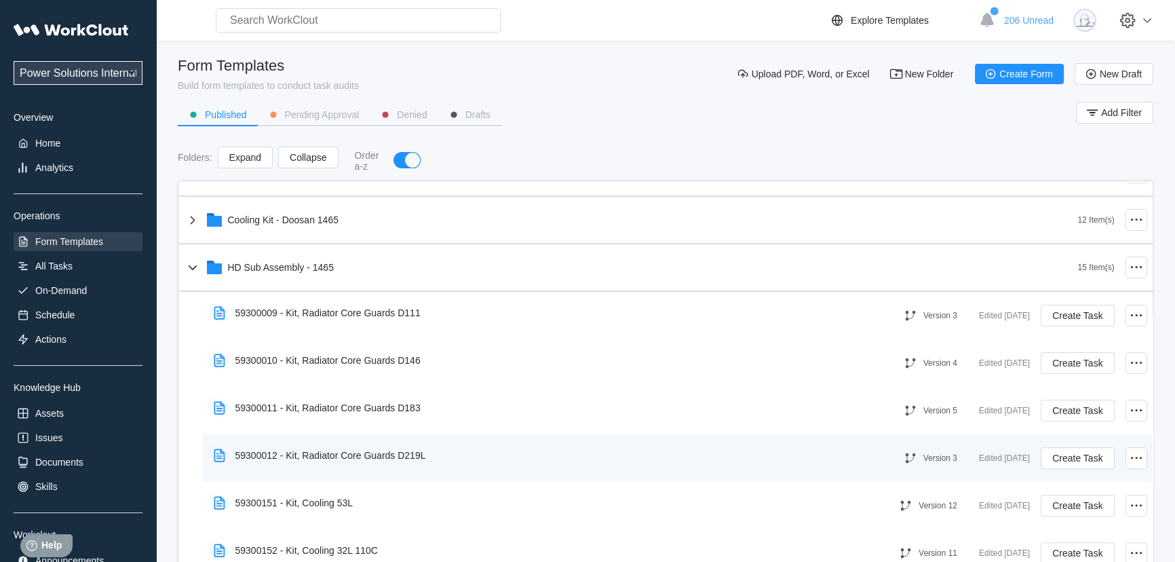
scroll to position [739, 0]
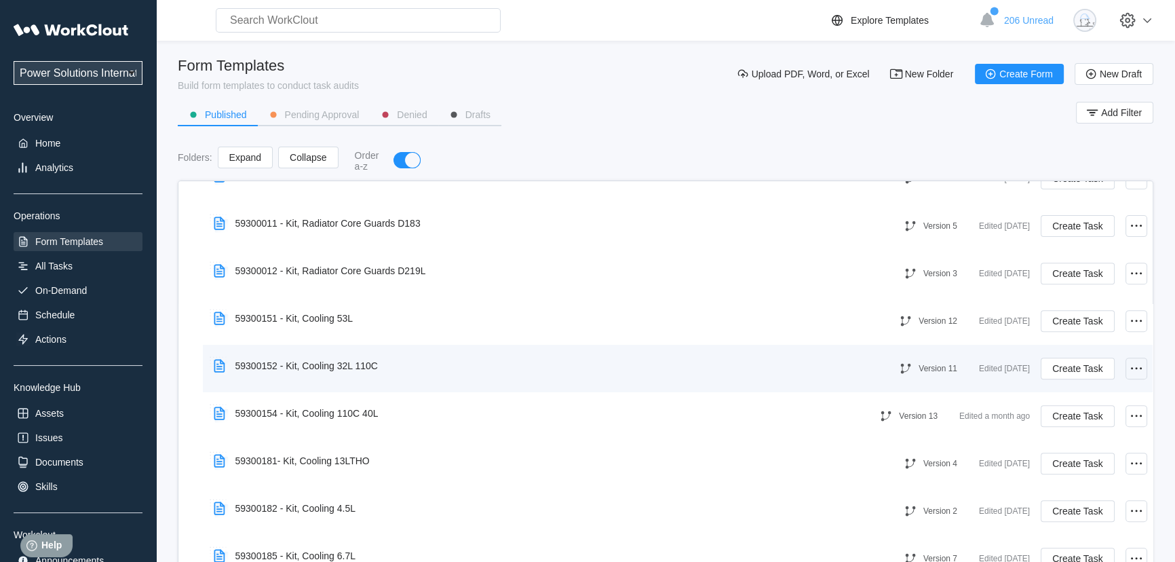
click at [1128, 366] on icon at bounding box center [1136, 368] width 16 height 16
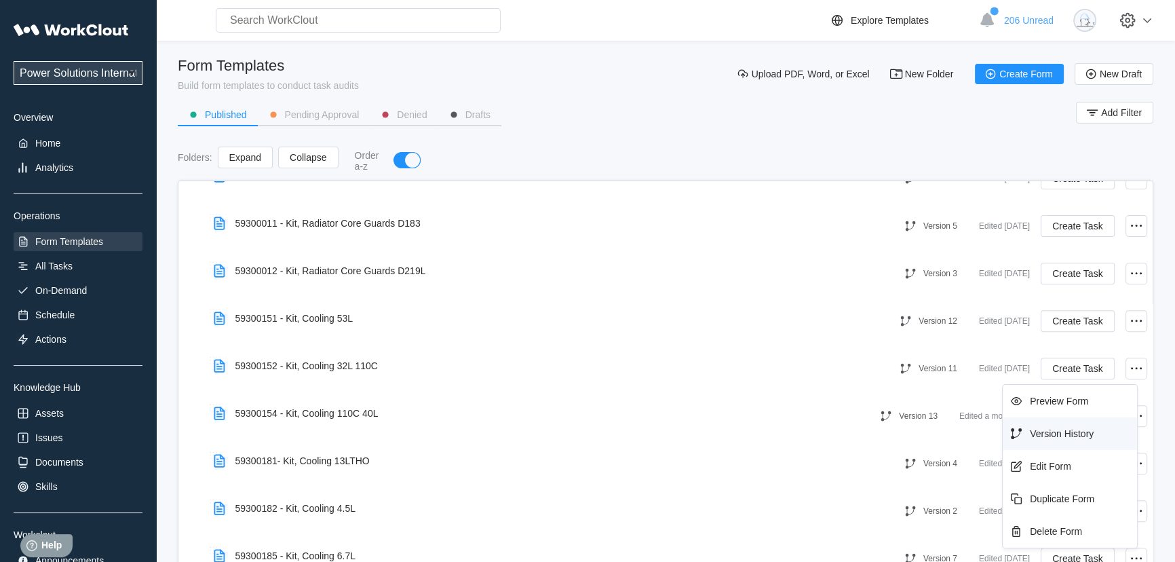
click at [1076, 438] on div "Version History" at bounding box center [1062, 433] width 64 height 11
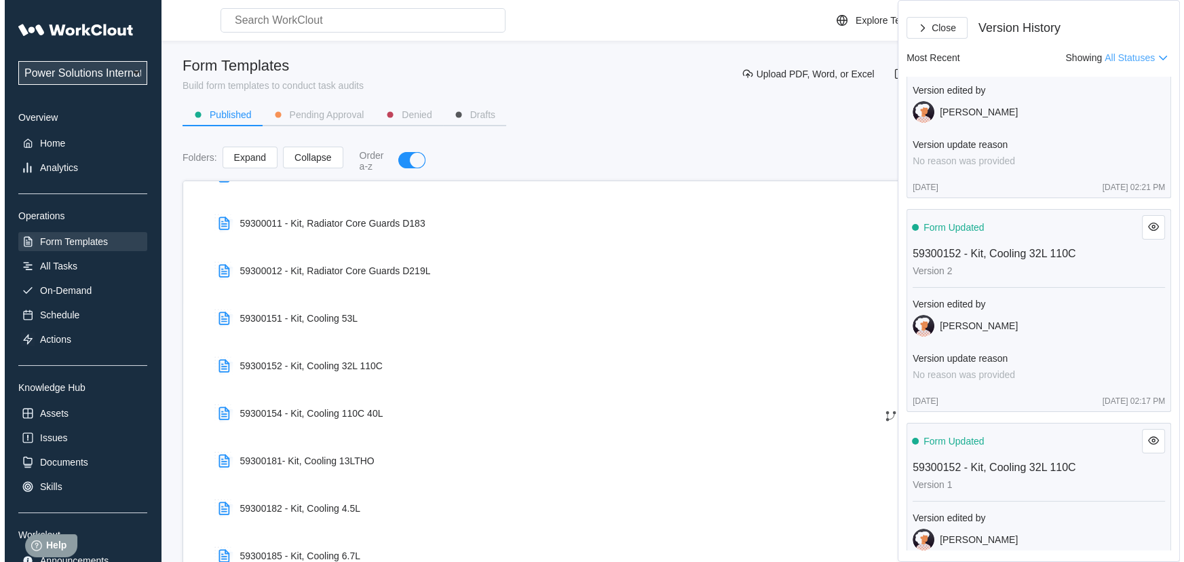
scroll to position [1890, 0]
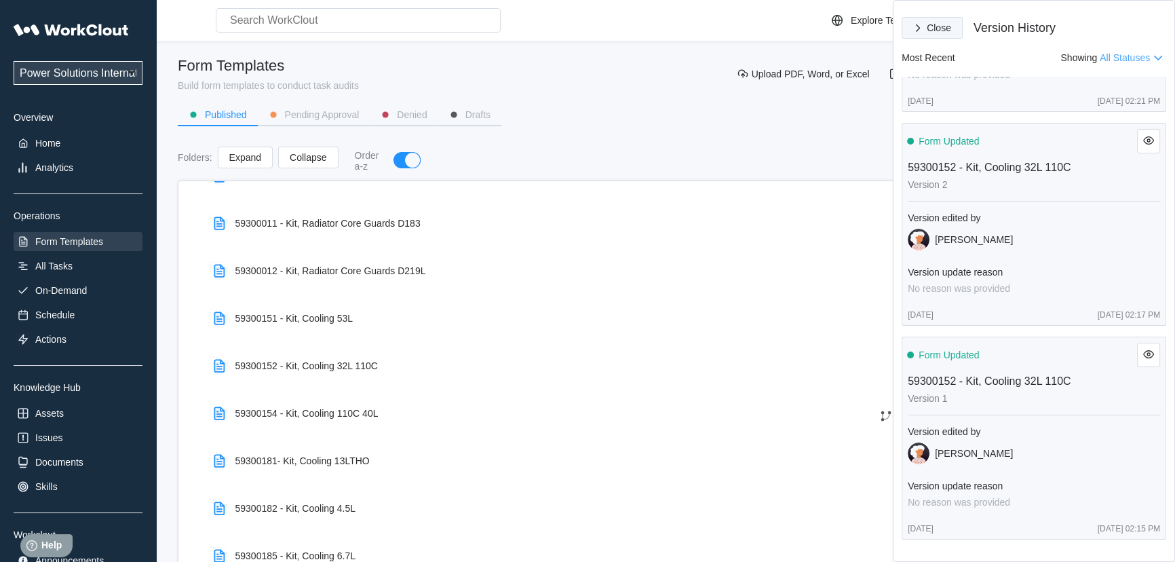
click at [929, 33] on button "Close" at bounding box center [932, 28] width 61 height 22
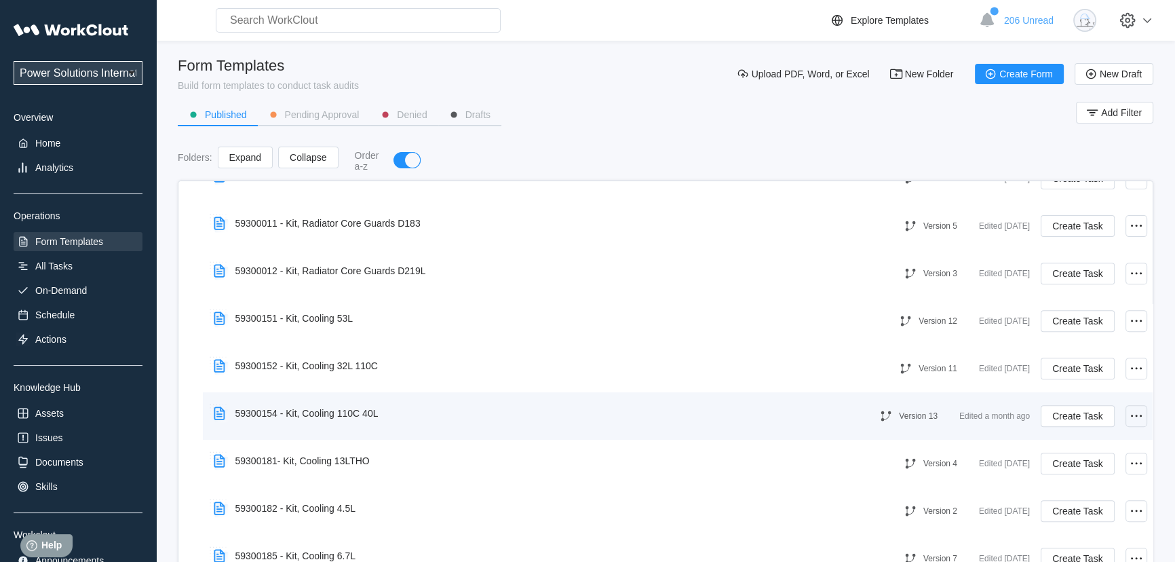
click at [1140, 415] on circle at bounding box center [1141, 416] width 2 height 2
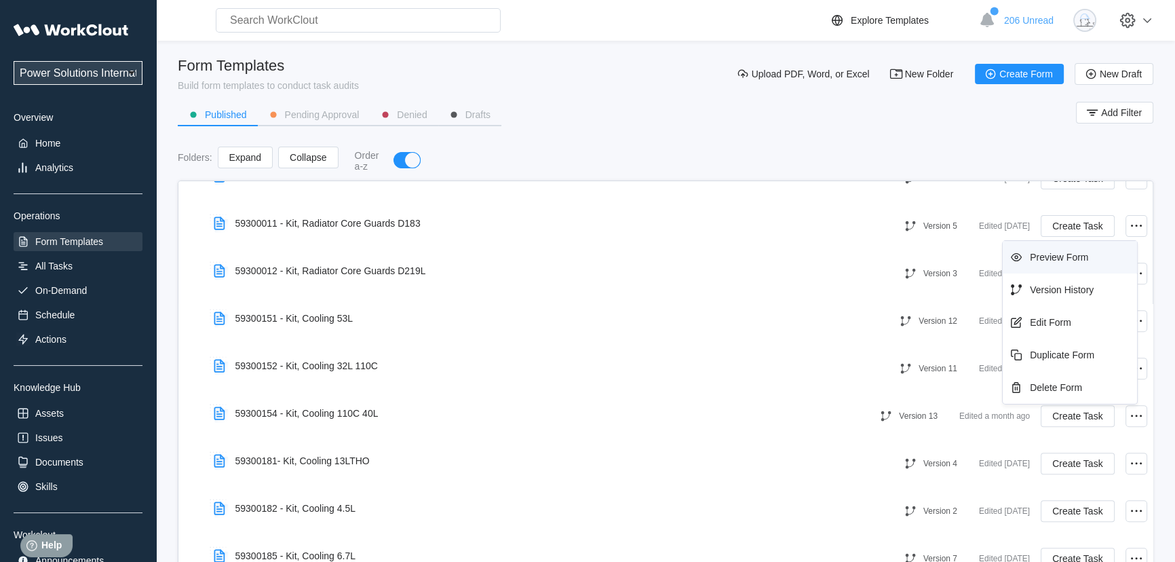
click at [1072, 261] on div "Preview Form" at bounding box center [1059, 257] width 58 height 11
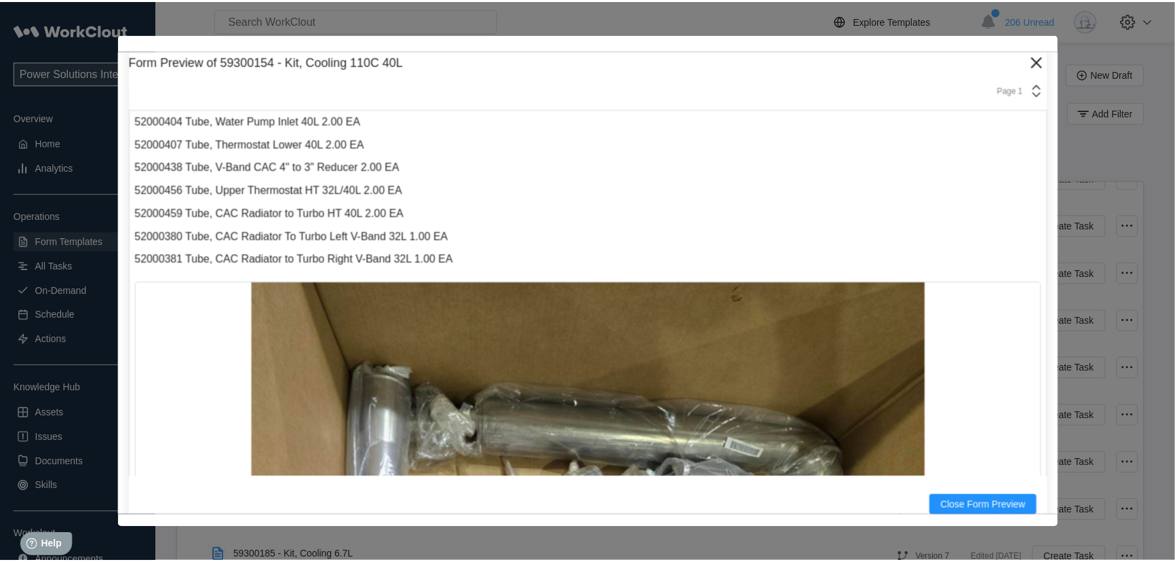
scroll to position [370, 0]
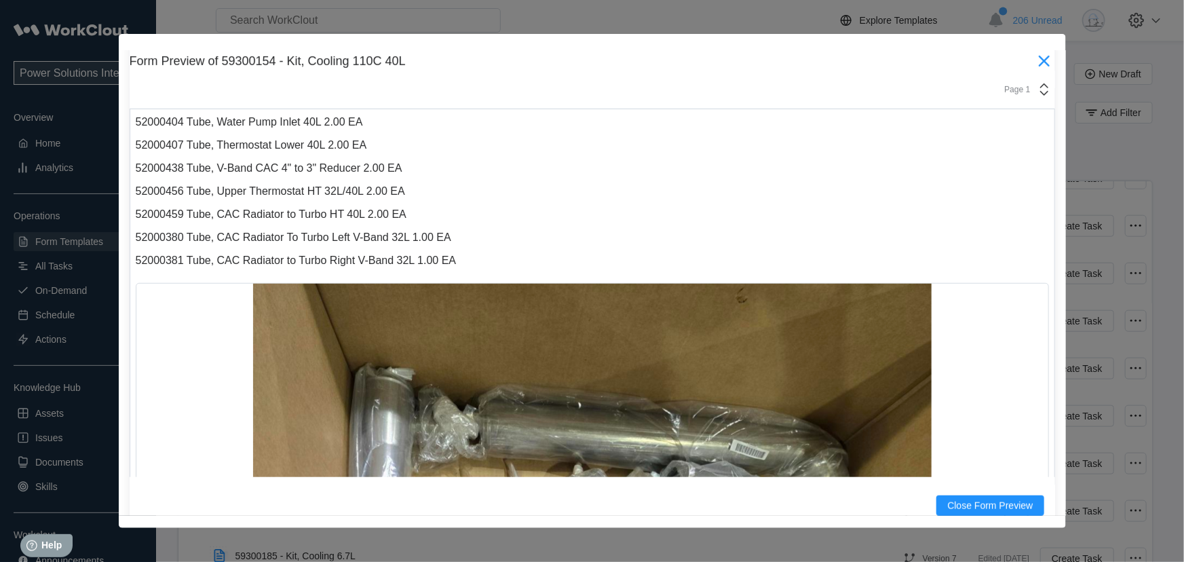
click at [1038, 58] on icon at bounding box center [1043, 61] width 11 height 11
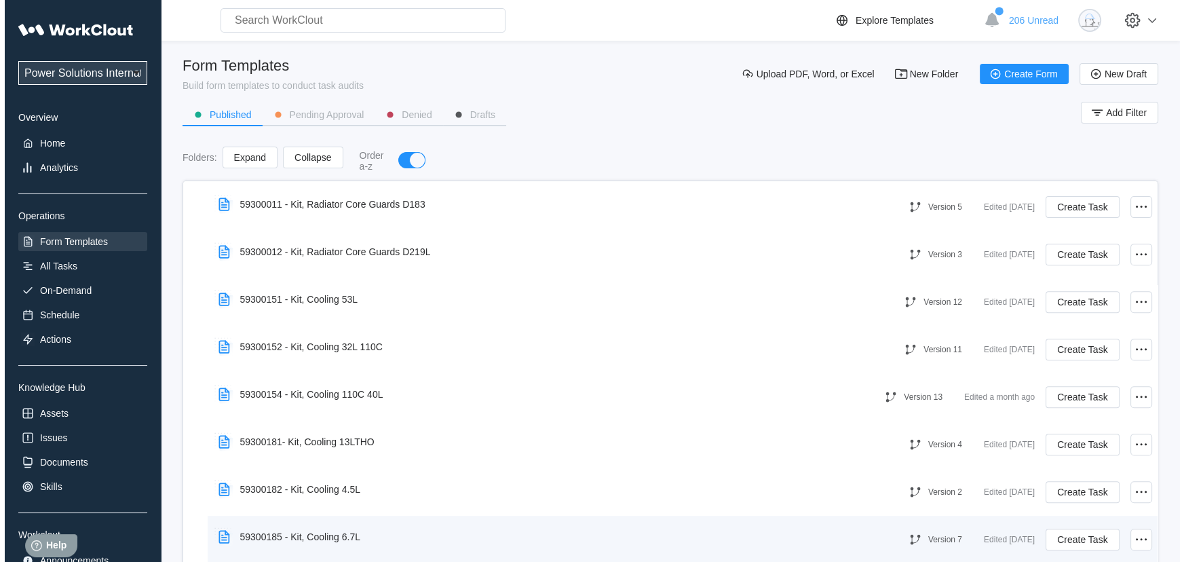
scroll to position [739, 0]
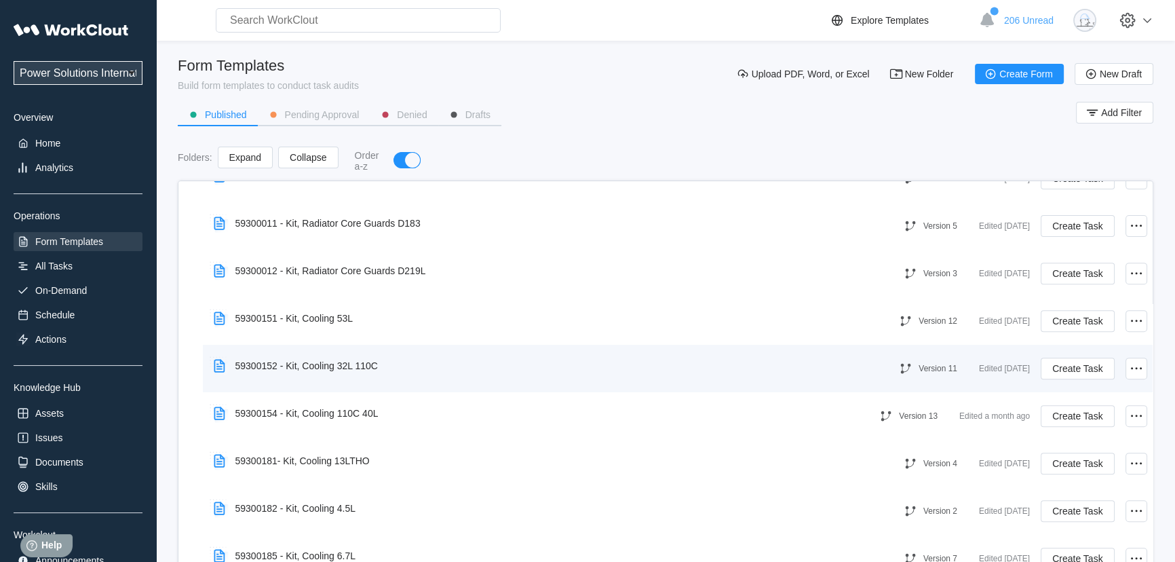
click at [334, 360] on div "59300152 - Kit, Cooling 32L 110C" at bounding box center [306, 365] width 142 height 11
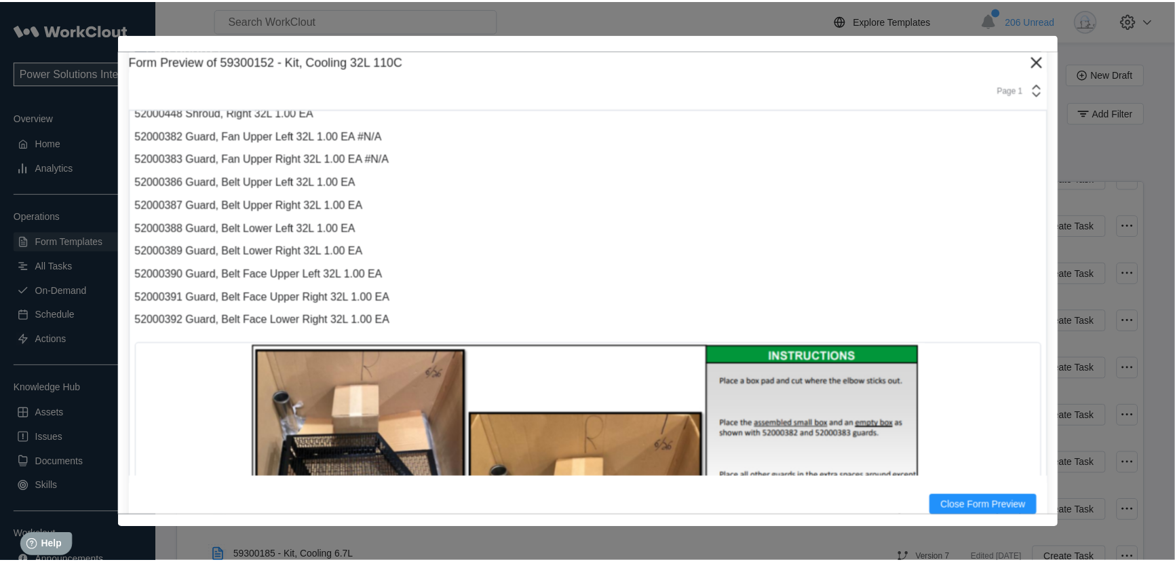
scroll to position [1295, 0]
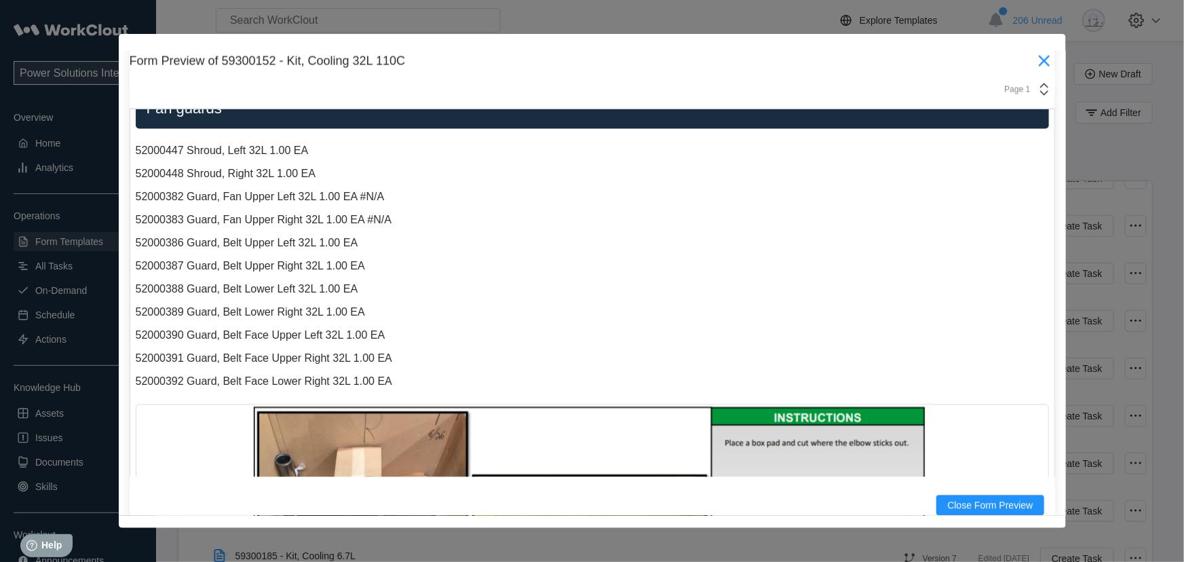
click at [1033, 65] on icon at bounding box center [1044, 61] width 22 height 22
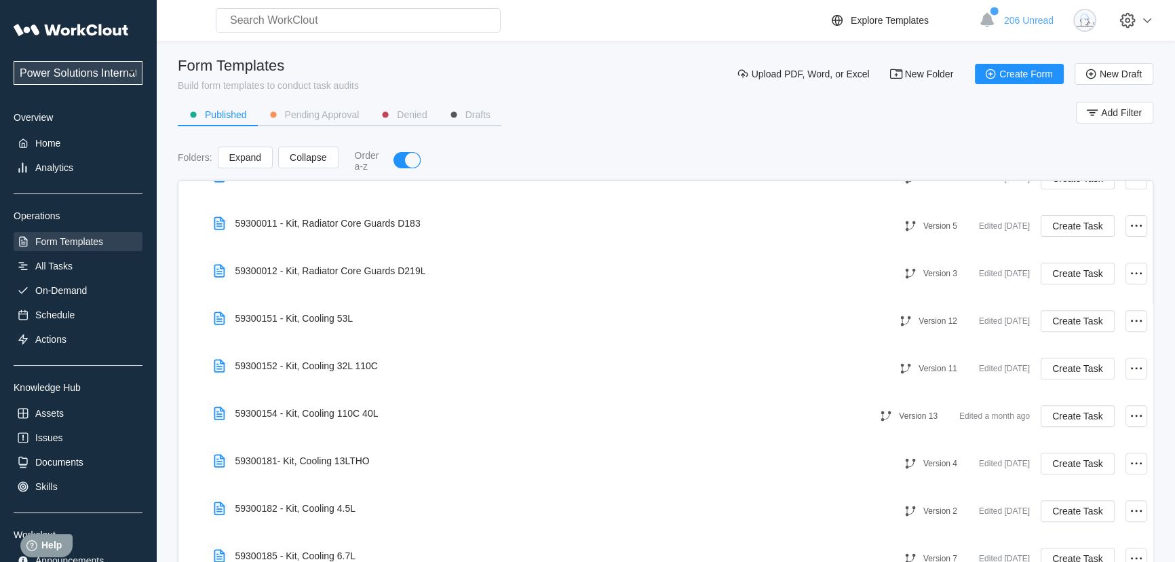
click at [119, 75] on select "Power Solutions International Power Solutions International 201" at bounding box center [78, 73] width 129 height 24
select select "3cbc4bb7-e42f-4028-935d-ed8337c68b35"
click at [14, 61] on select "Power Solutions International Power Solutions International 201" at bounding box center [78, 73] width 129 height 24
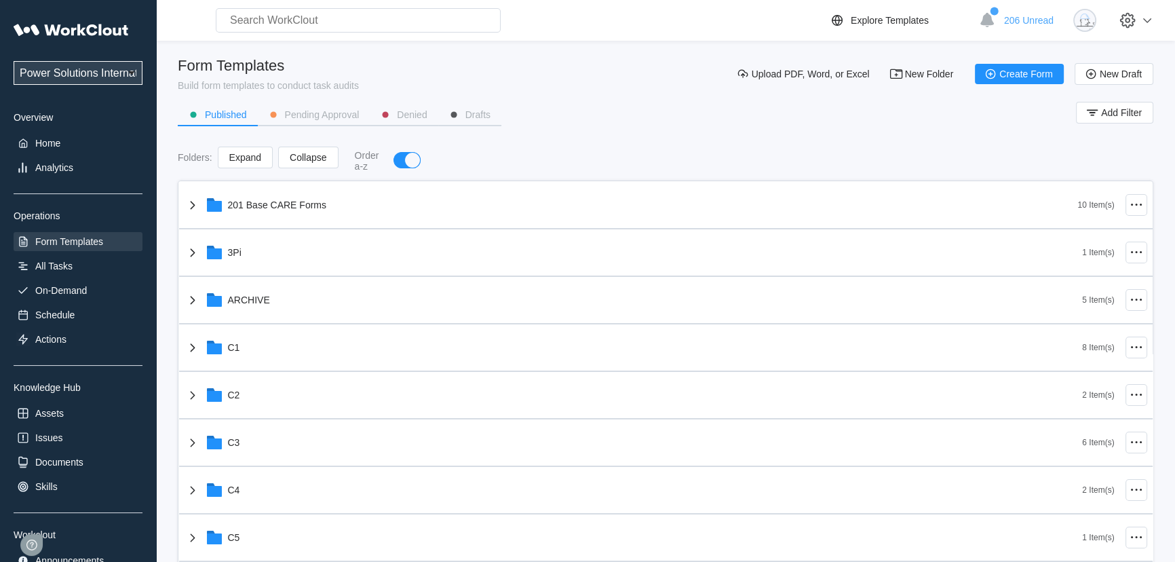
click at [79, 71] on select "Power Solutions International Power Solutions International 201" at bounding box center [78, 73] width 129 height 24
select select "3cbc4bb7-e42f-4028-935d-ed8337c68b35"
click at [14, 61] on select "Power Solutions International Power Solutions International 201" at bounding box center [78, 73] width 129 height 24
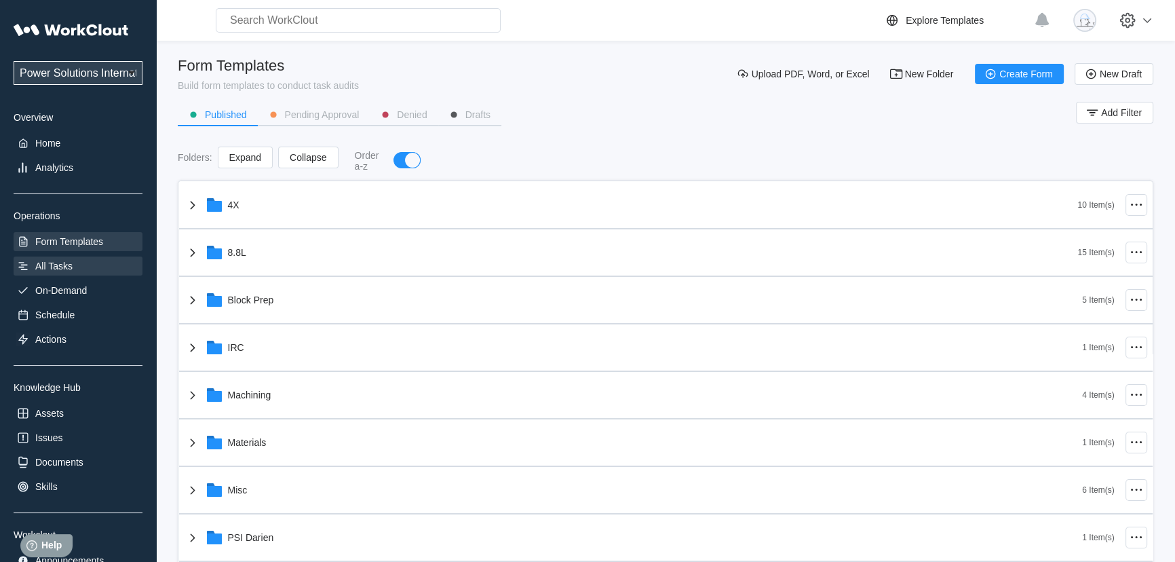
click at [80, 265] on div "All Tasks" at bounding box center [78, 265] width 129 height 19
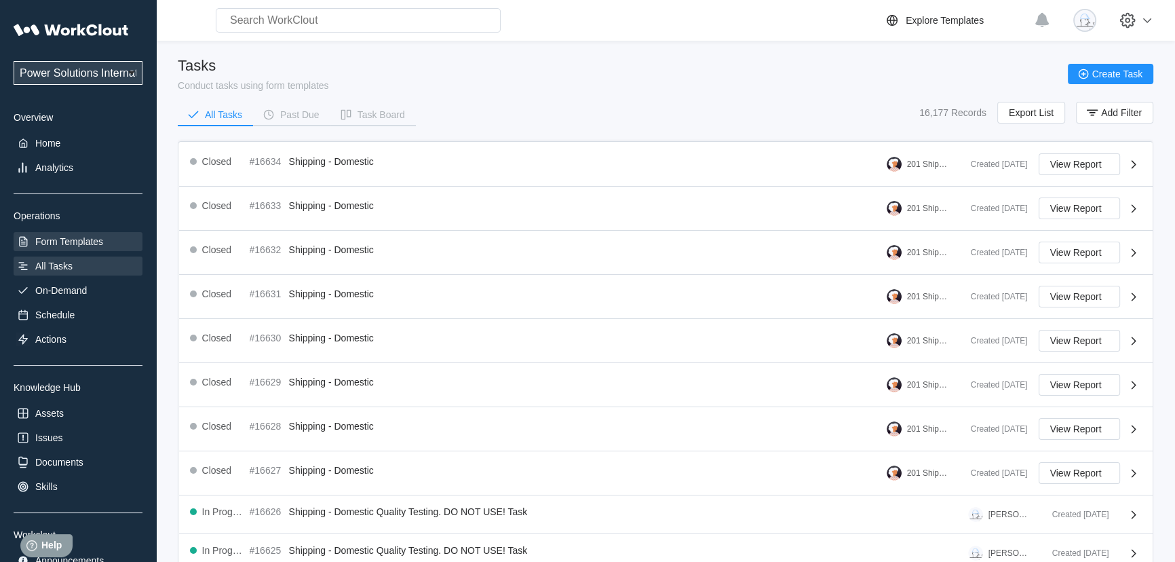
click at [90, 248] on div "Form Templates" at bounding box center [78, 241] width 129 height 19
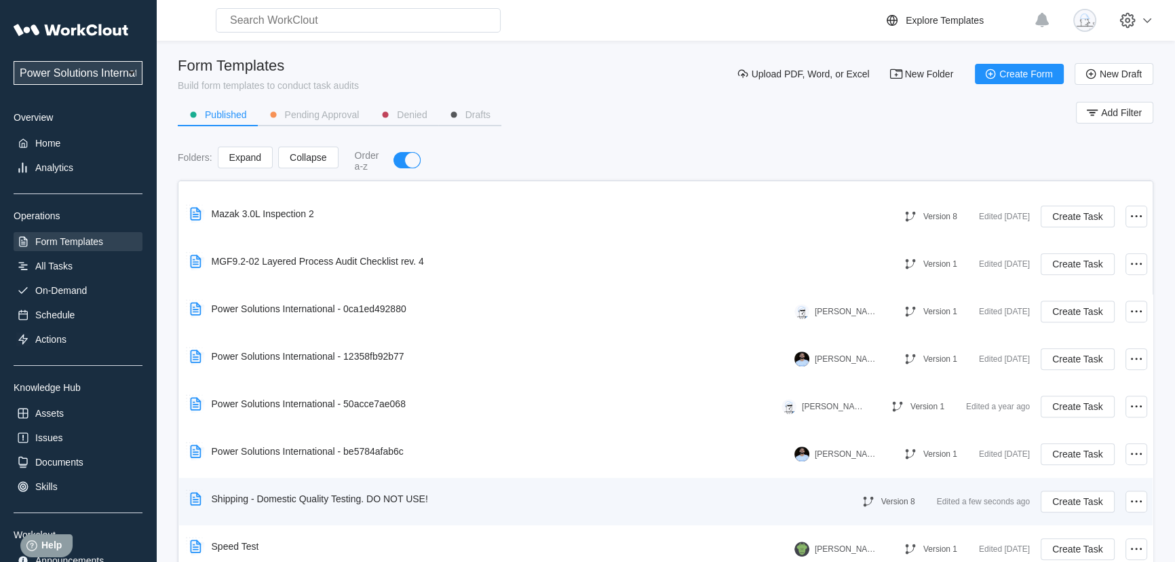
scroll to position [39, 0]
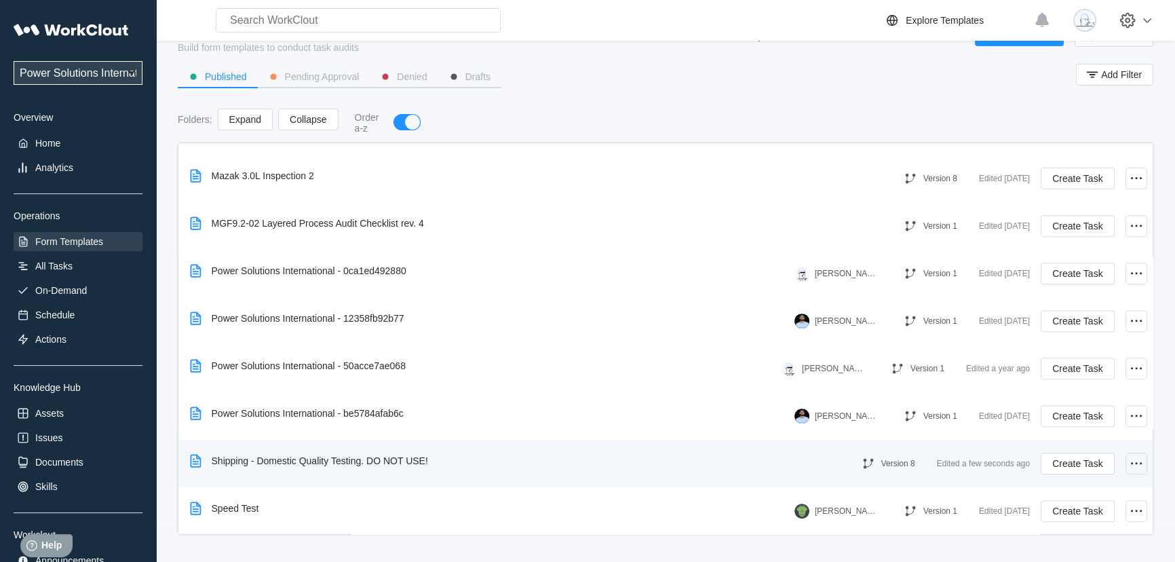
click at [1128, 465] on icon at bounding box center [1136, 463] width 16 height 16
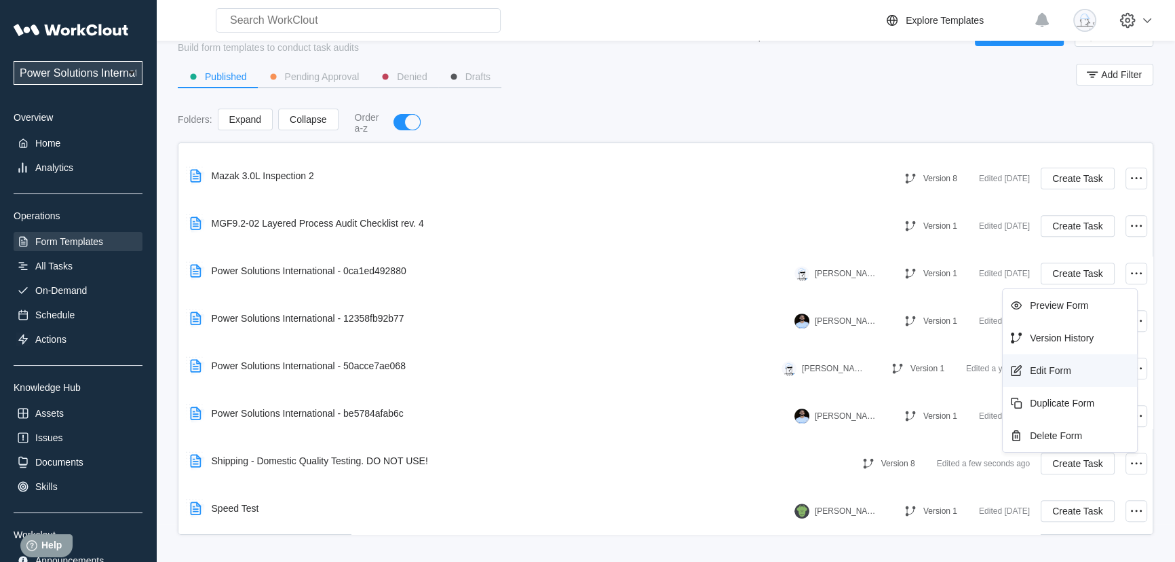
click at [1050, 366] on div "Edit Form" at bounding box center [1050, 370] width 41 height 11
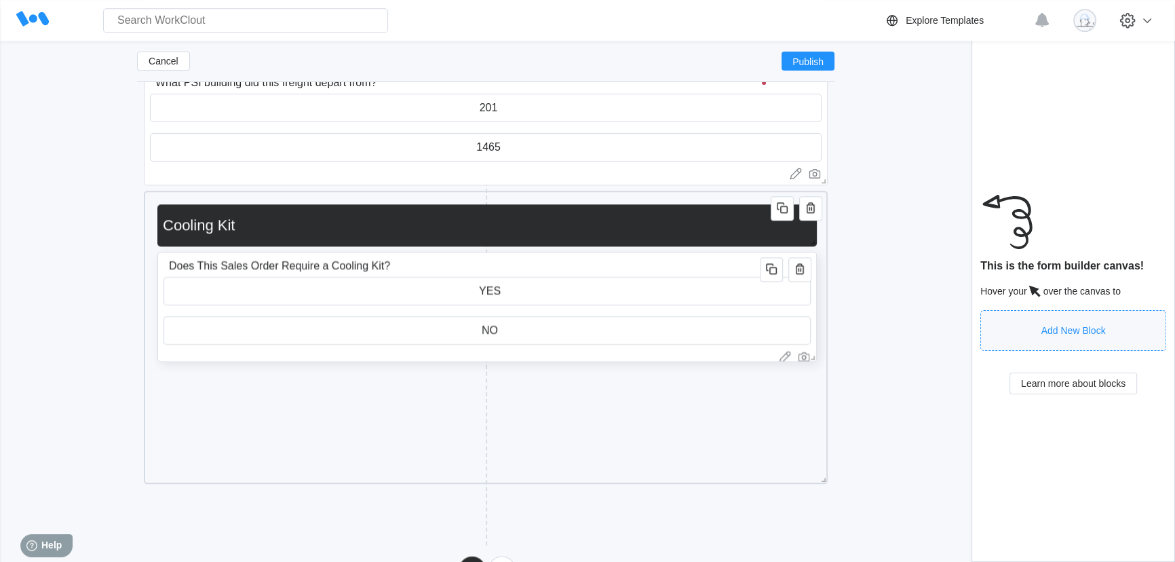
scroll to position [7, 0]
click at [298, 374] on div "Add New Block" at bounding box center [320, 388] width 327 height 42
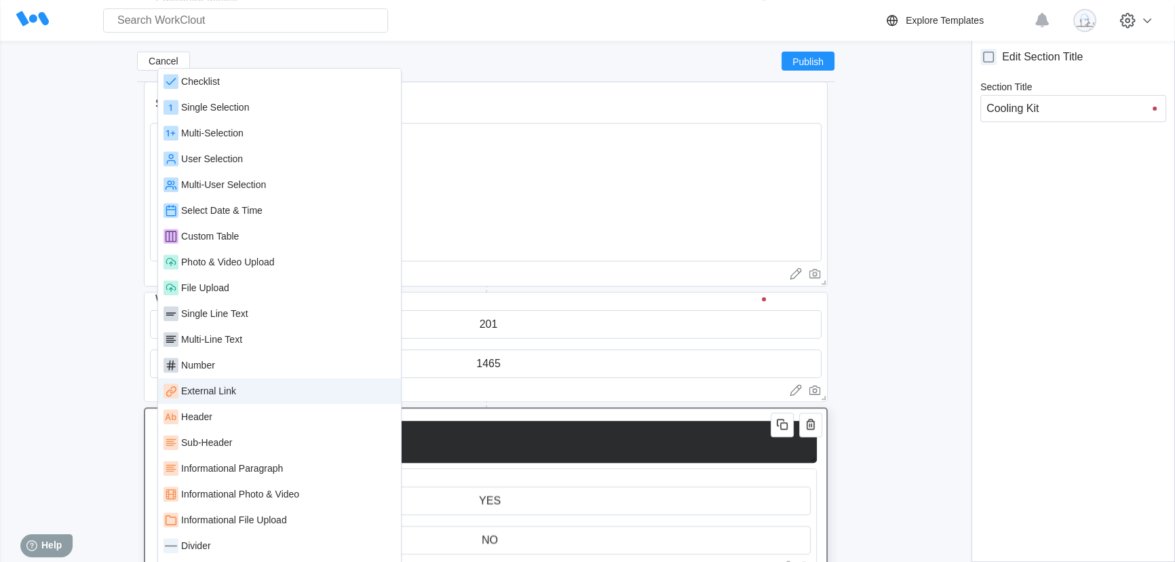
scroll to position [1658, 0]
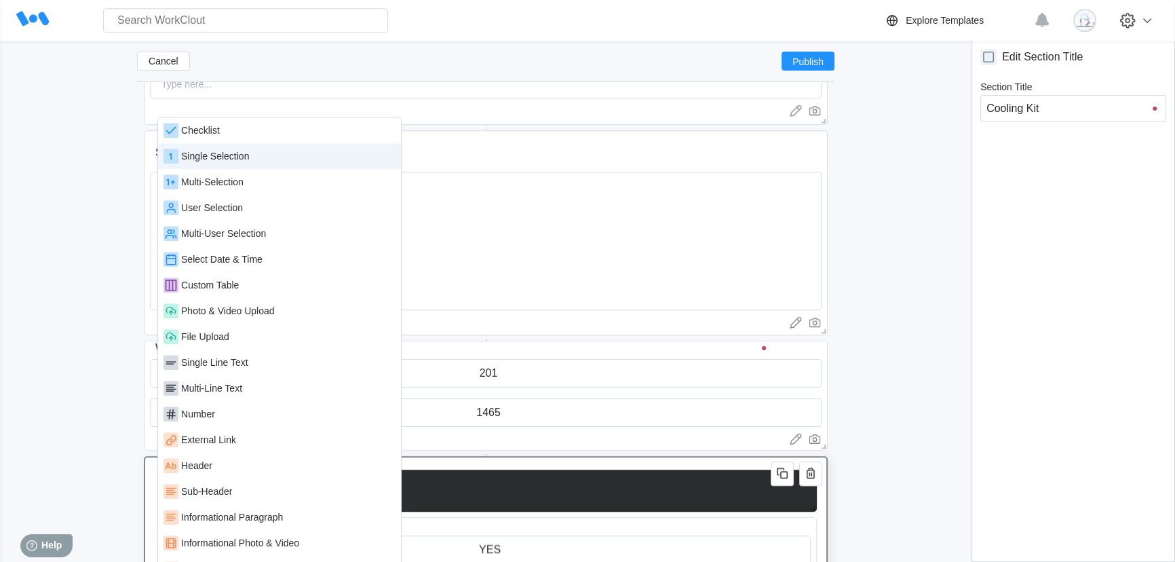
click at [246, 162] on div "Single Selection" at bounding box center [280, 156] width 232 height 15
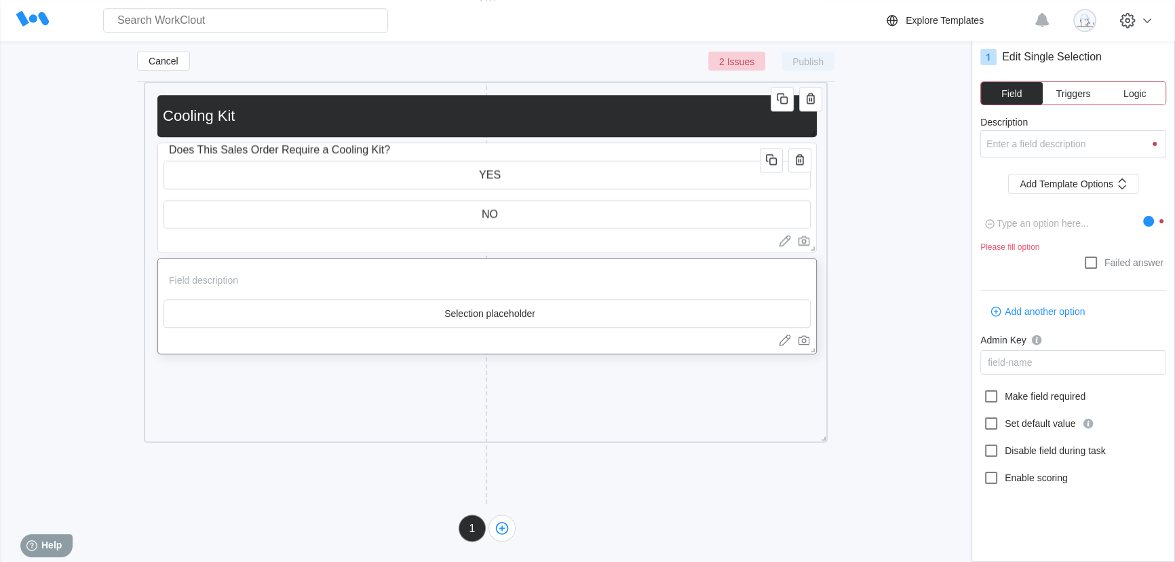
scroll to position [2035, 0]
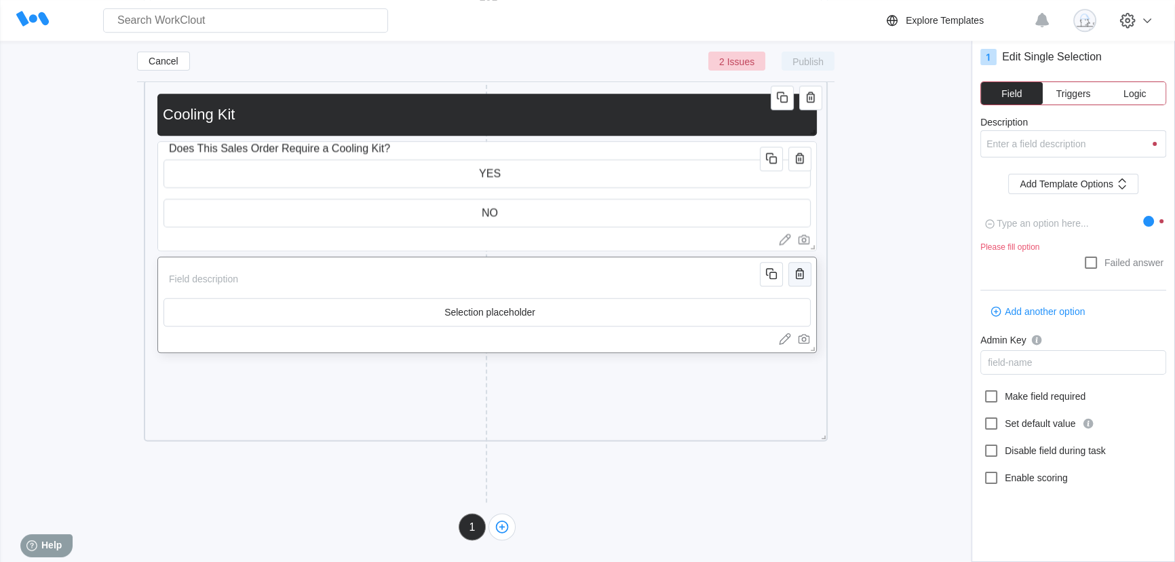
click at [801, 276] on icon "button" at bounding box center [800, 273] width 16 height 16
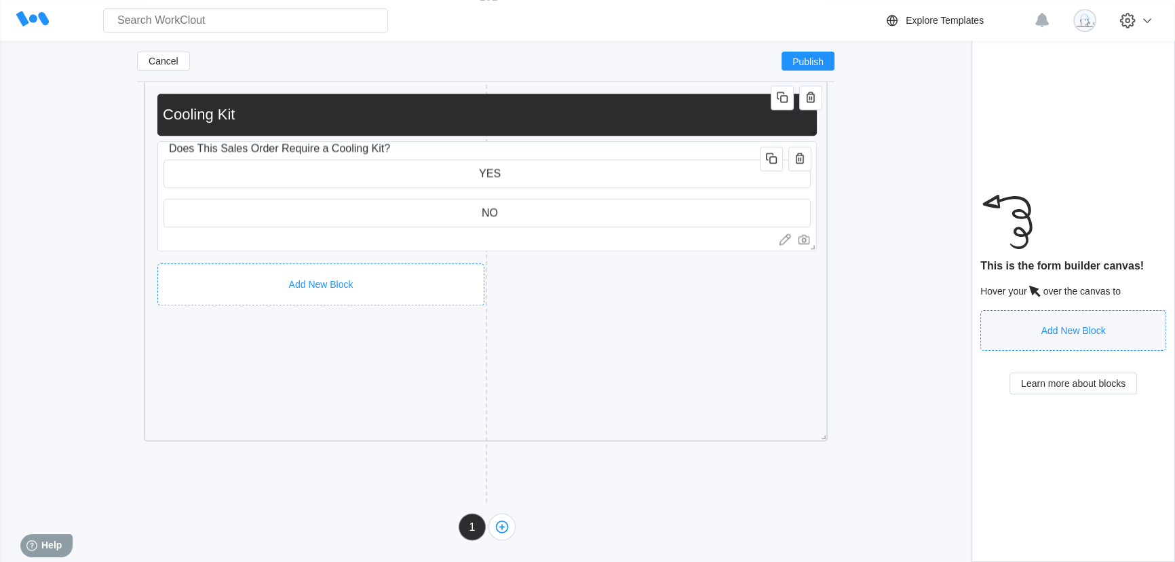
click at [319, 263] on div "Add New Block" at bounding box center [320, 284] width 327 height 42
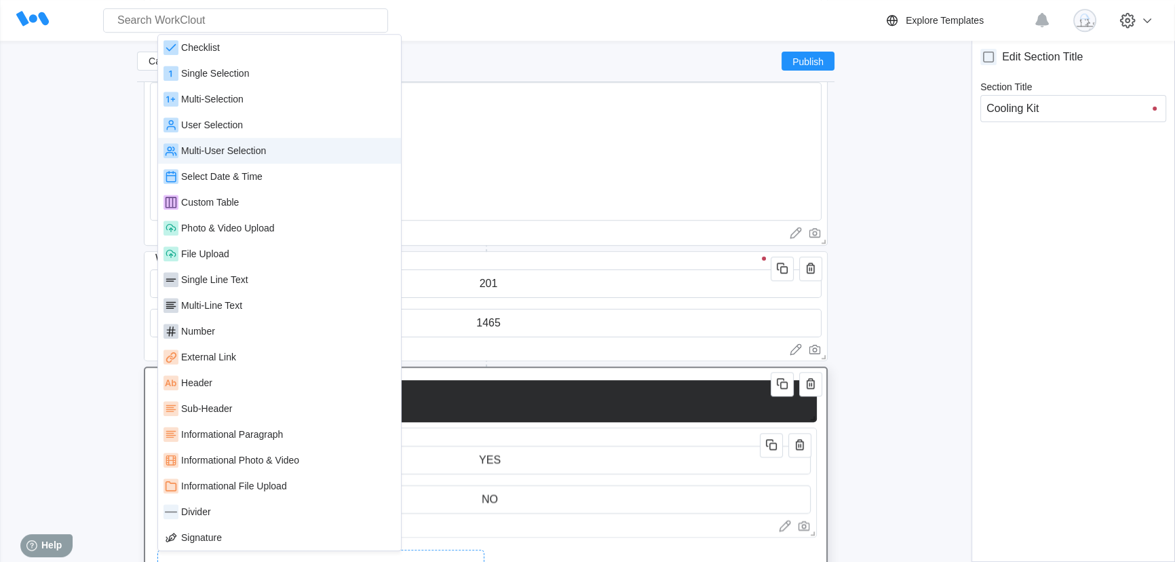
scroll to position [1726, 0]
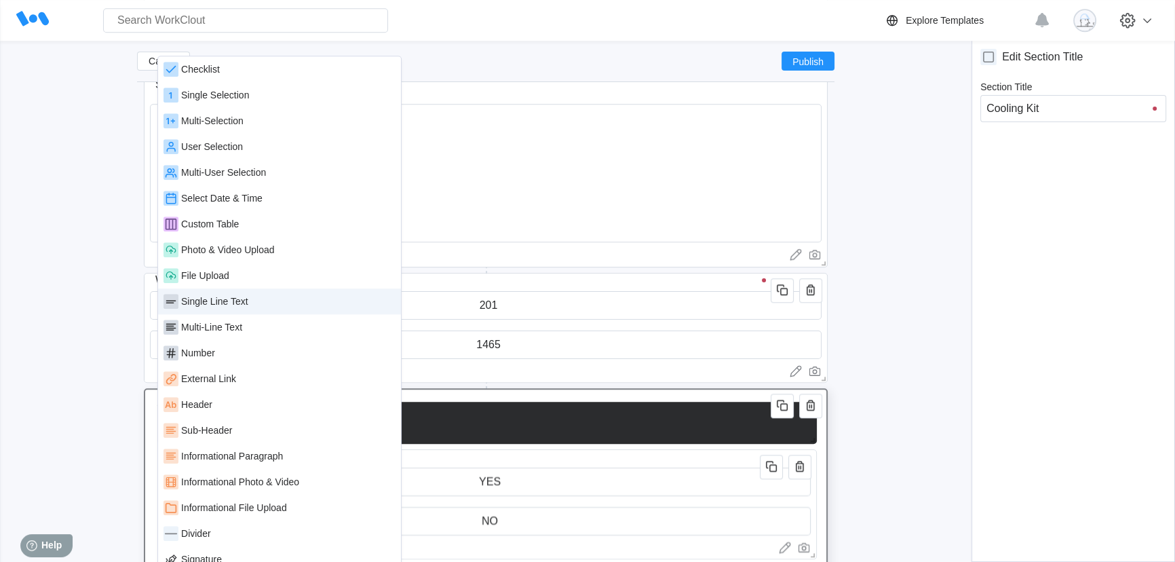
click at [231, 302] on div "Single Line Text" at bounding box center [214, 301] width 67 height 11
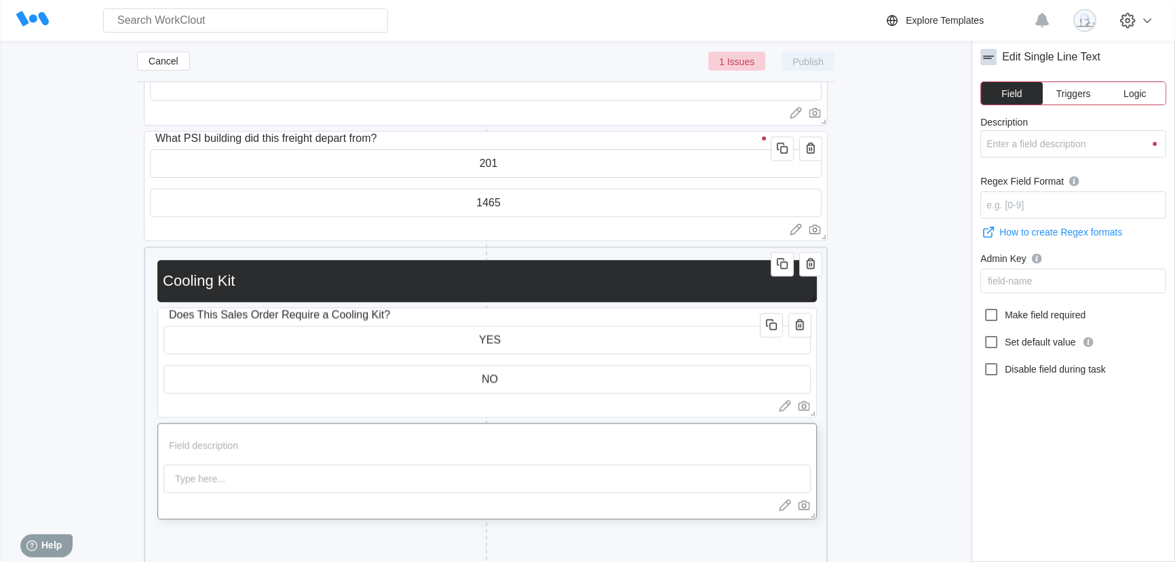
scroll to position [2035, 0]
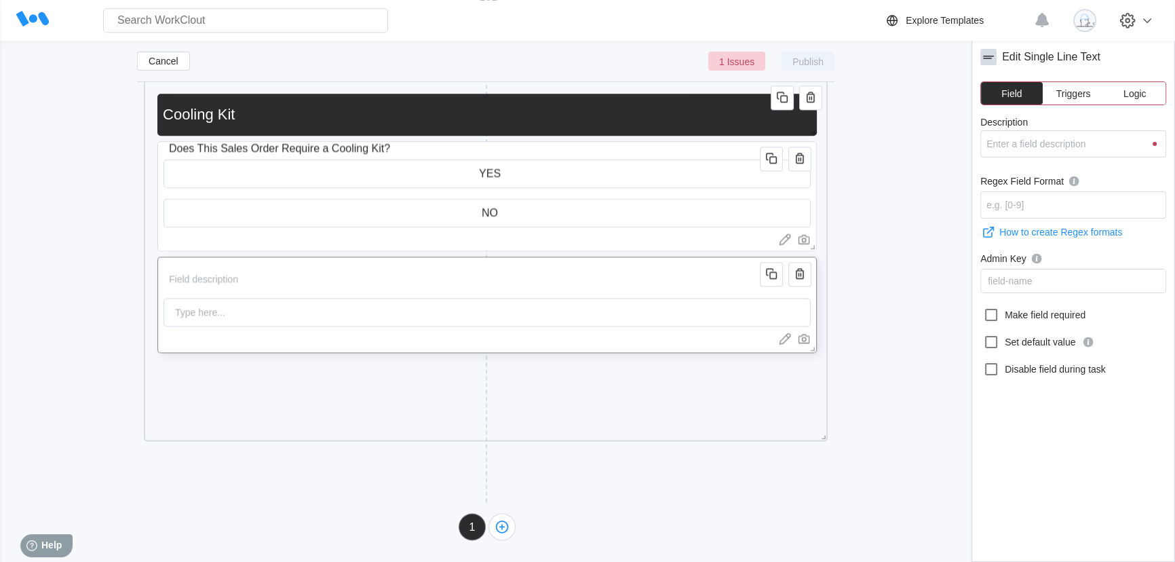
click at [316, 284] on input "Description" at bounding box center [464, 278] width 601 height 27
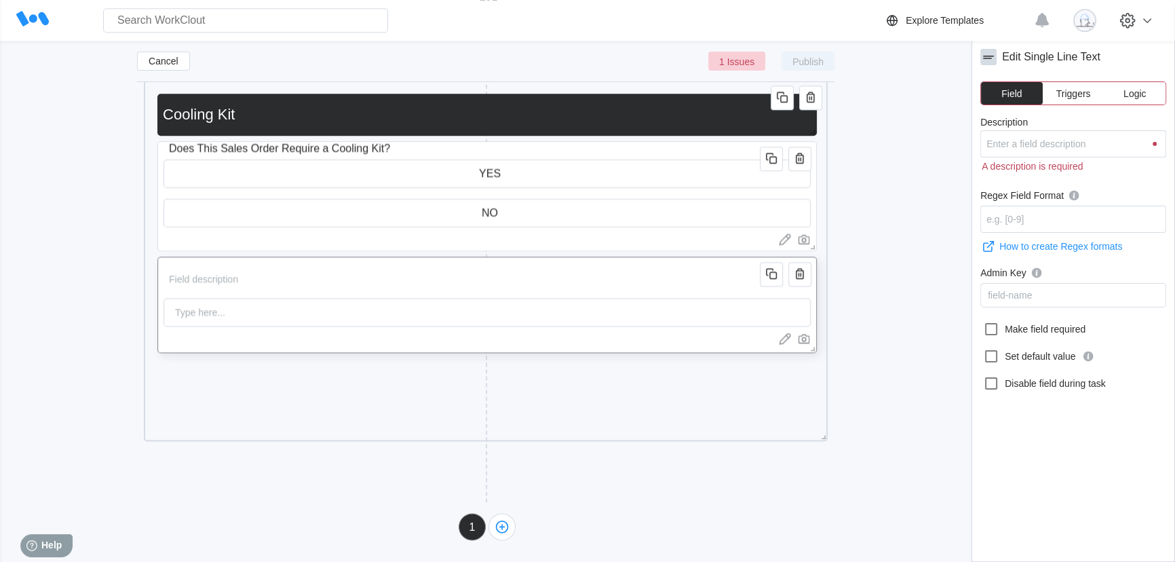
type input "S"
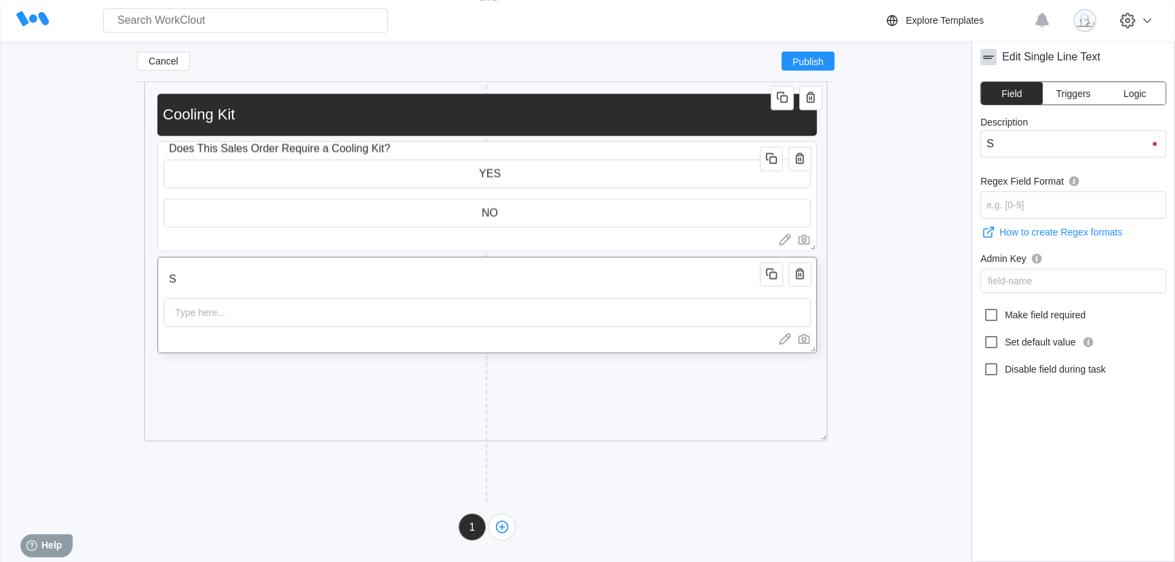
type input "Sc"
type input "Sca"
type input "Scan"
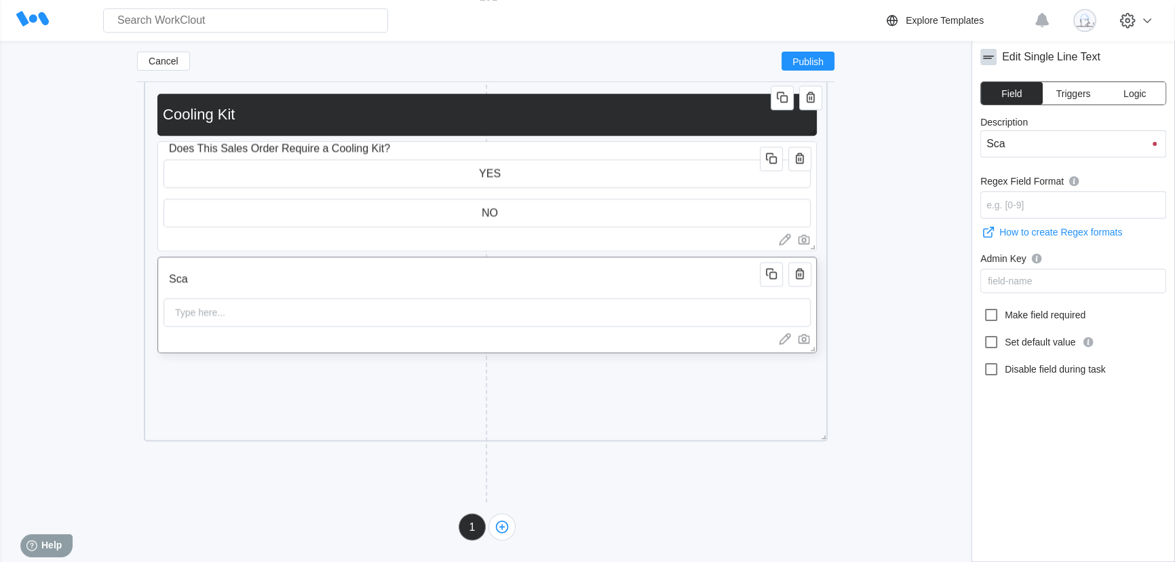
type input "Scan"
type input "Scan C"
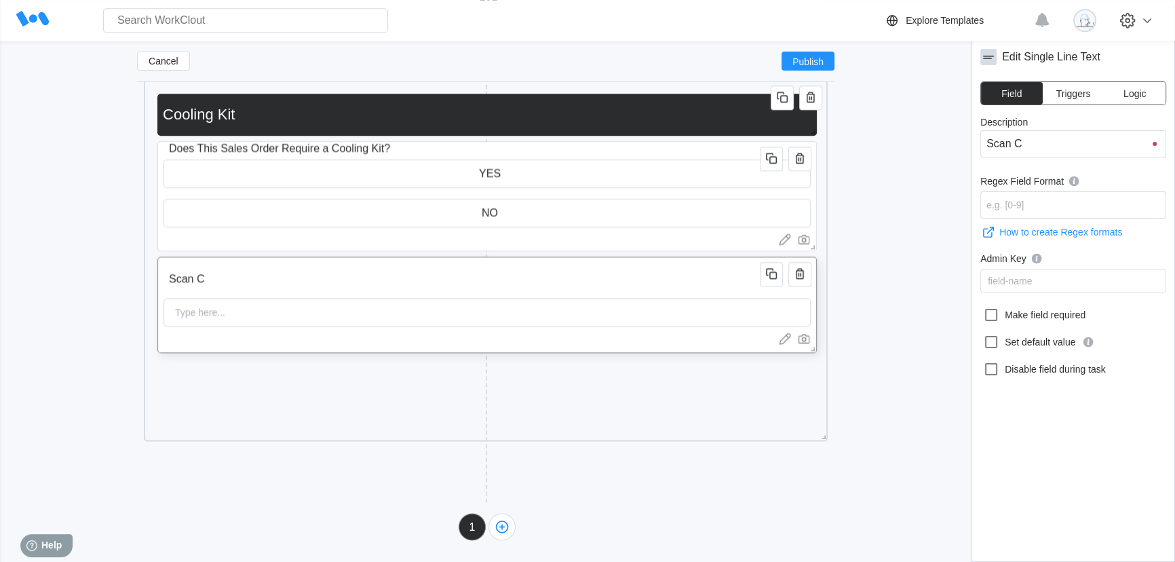
type input "Scan Co"
type input "Scan Coo"
type input "Scan Cool"
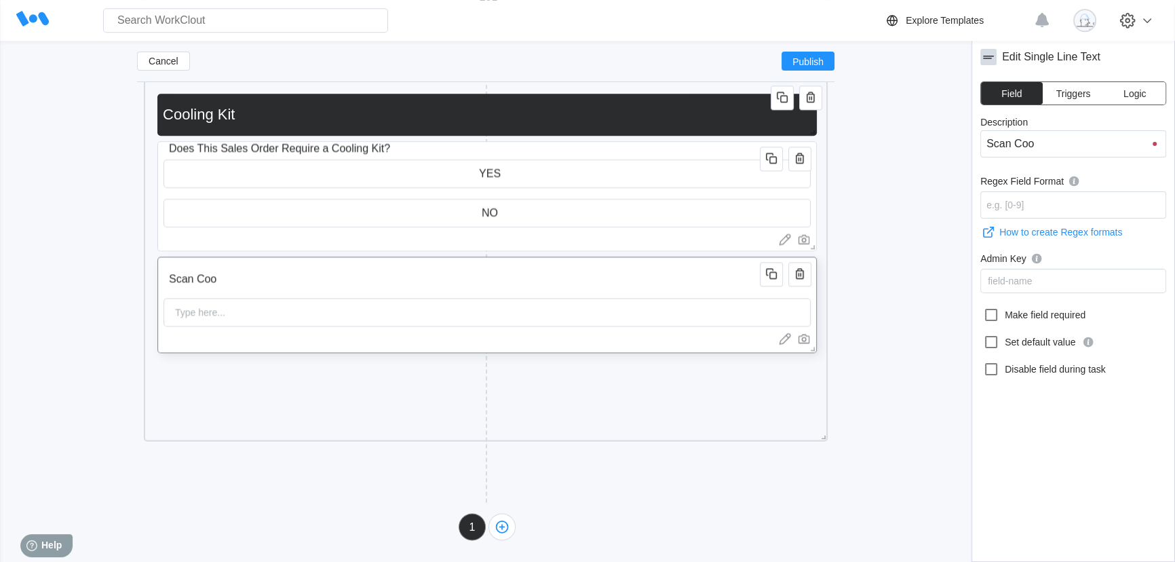
type input "Scan Cool"
type input "Scan Cooli"
type input "Scan Coolin"
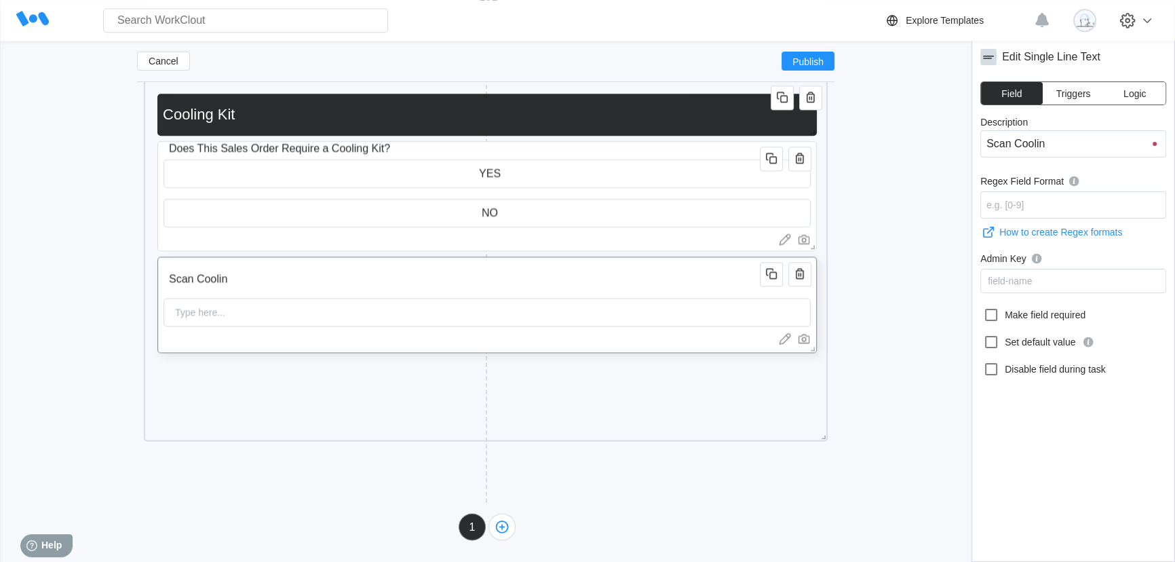
type input "Scan Cooling"
type input "Scan Cooling K"
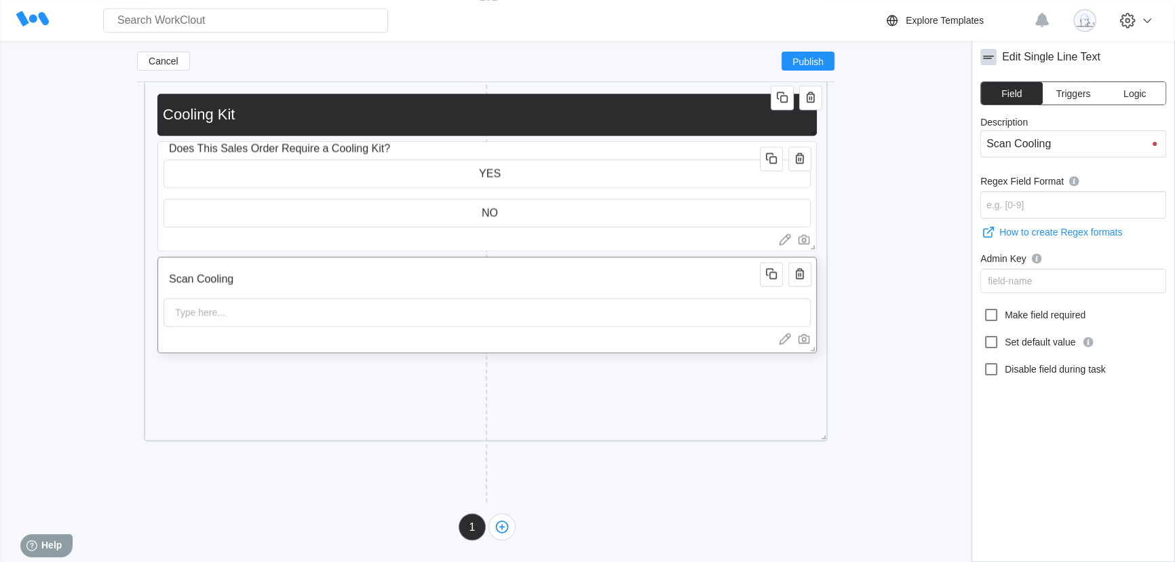
type input "Scan Cooling K"
type input "Scan Cooling Ki"
type input "Scan Cooling Kit"
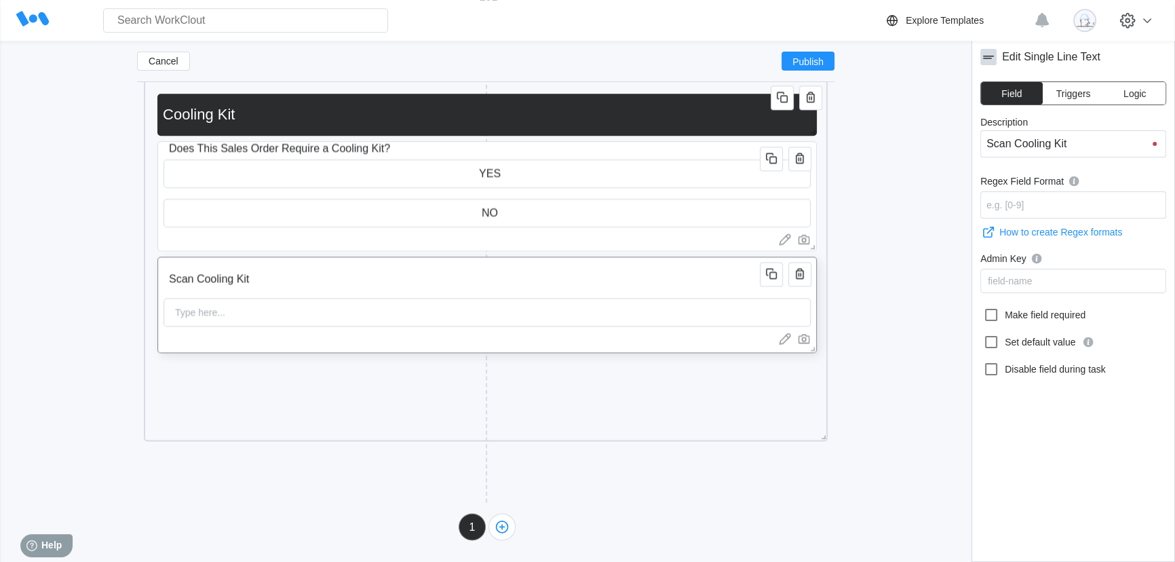
type input "Scan Cooling Kit"
type input "Scan Cooling Kit P"
type input "Scan Cooling Kit Pa"
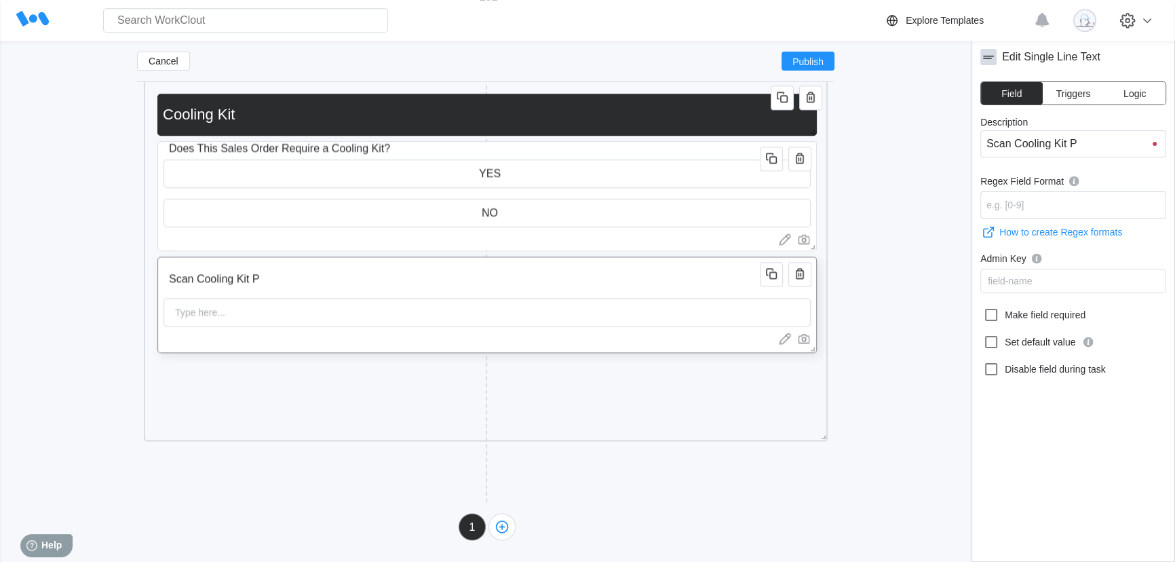
type input "Scan Cooling Kit Pa"
type input "Scan Cooling Kit Par"
type input "Scan Cooling Kit Part"
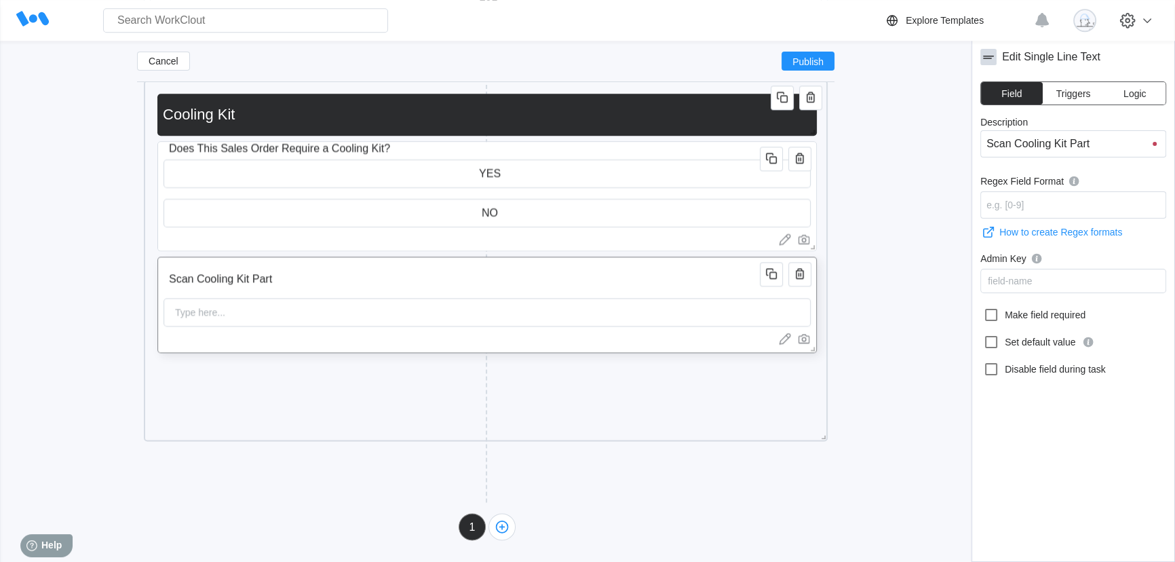
type input "Scan Cooling Kit Part"
type input "Scan Cooling Kit Part #"
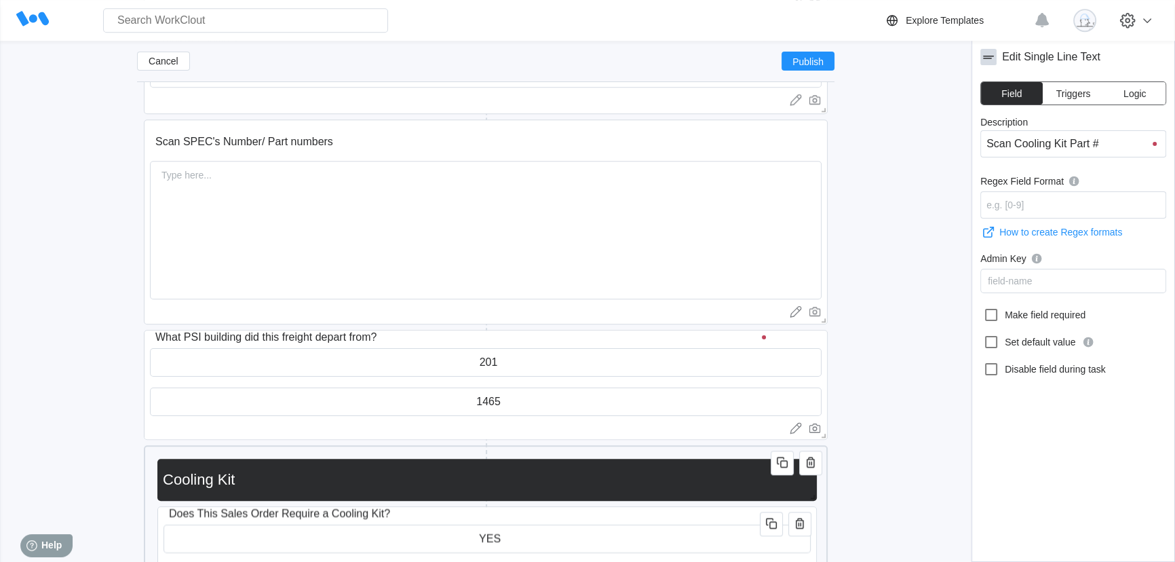
scroll to position [1664, 0]
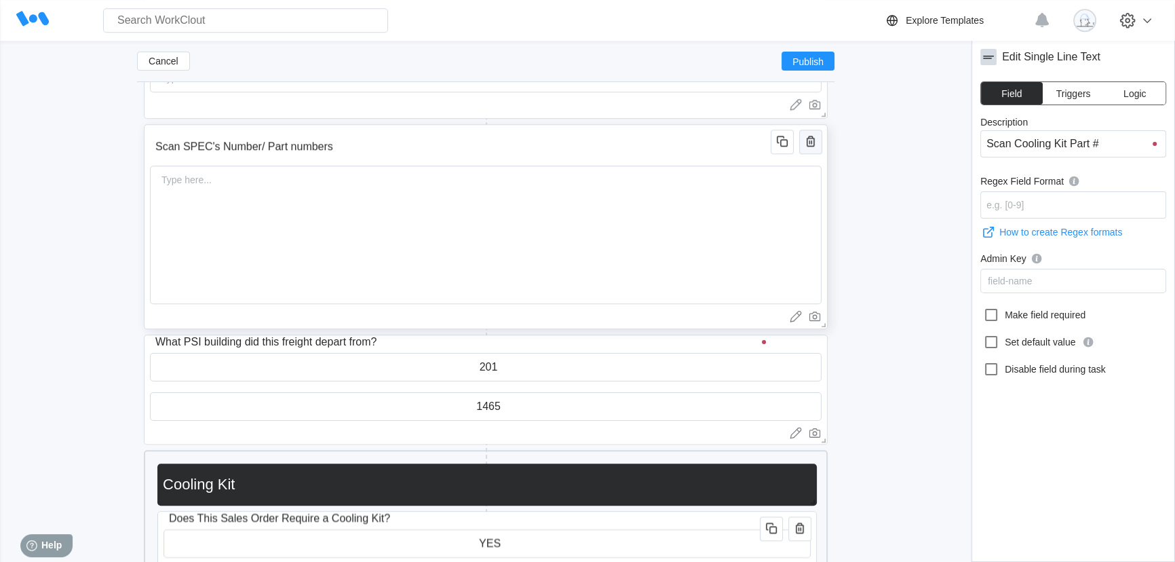
click at [811, 147] on icon "button" at bounding box center [811, 141] width 16 height 16
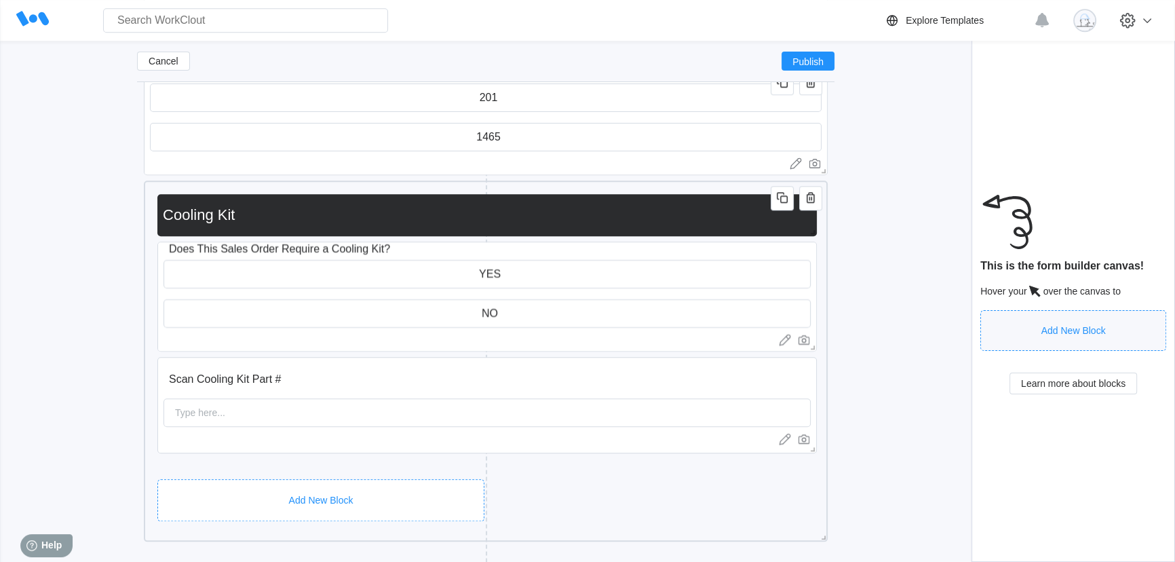
scroll to position [1788, 0]
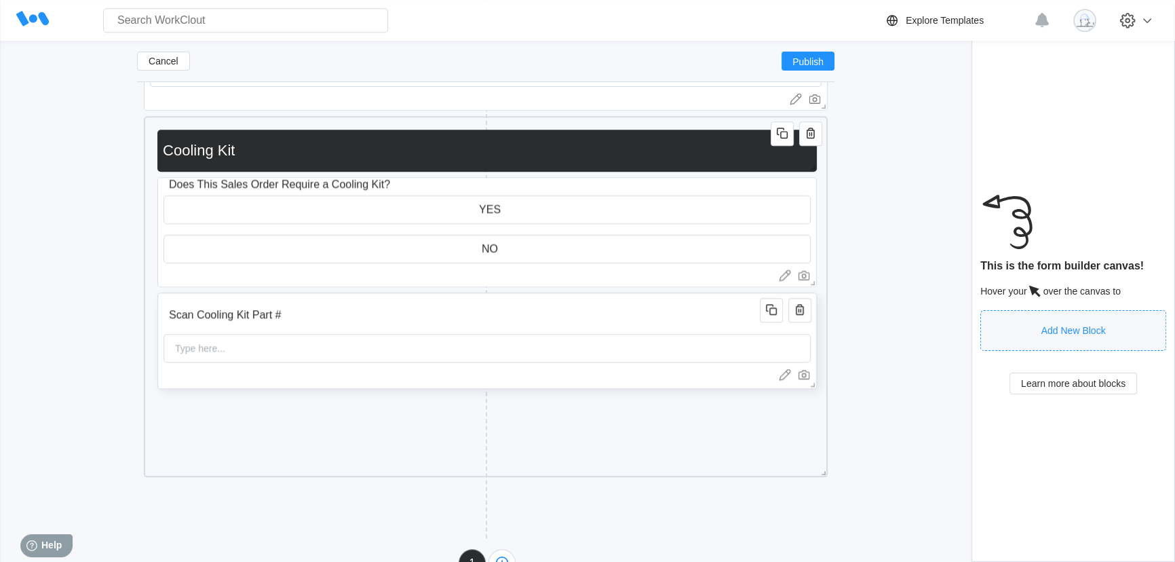
click at [311, 309] on input "Scan Cooling Kit Part #" at bounding box center [464, 314] width 601 height 27
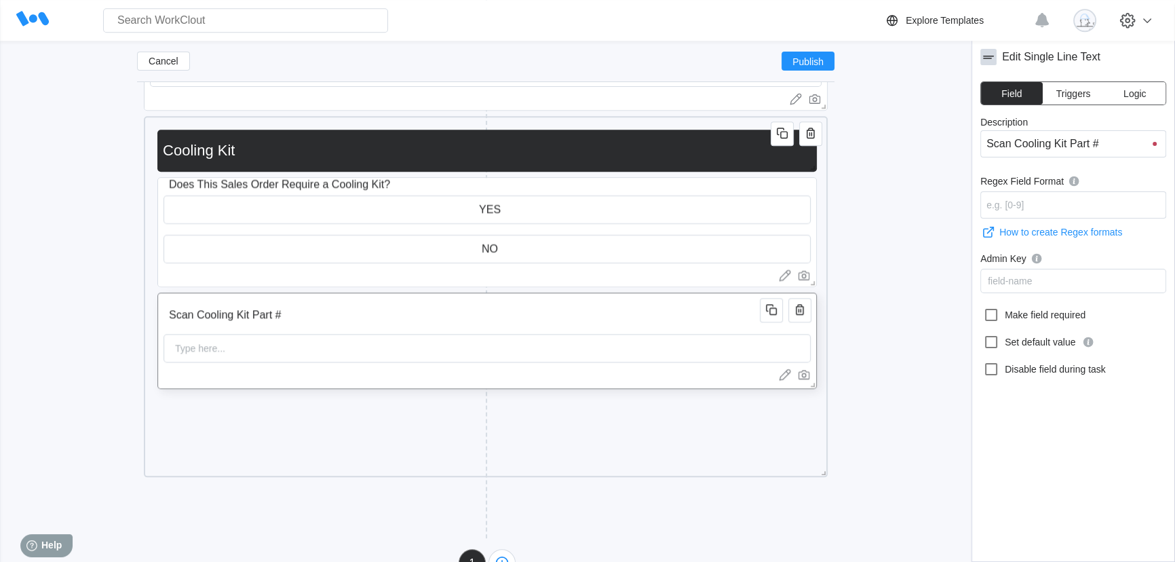
click at [271, 311] on input "Scan Cooling Kit Part #" at bounding box center [464, 314] width 601 height 27
type input "Scan Cooling Kit Par #"
type input "Scan Cooling Kit Pa #"
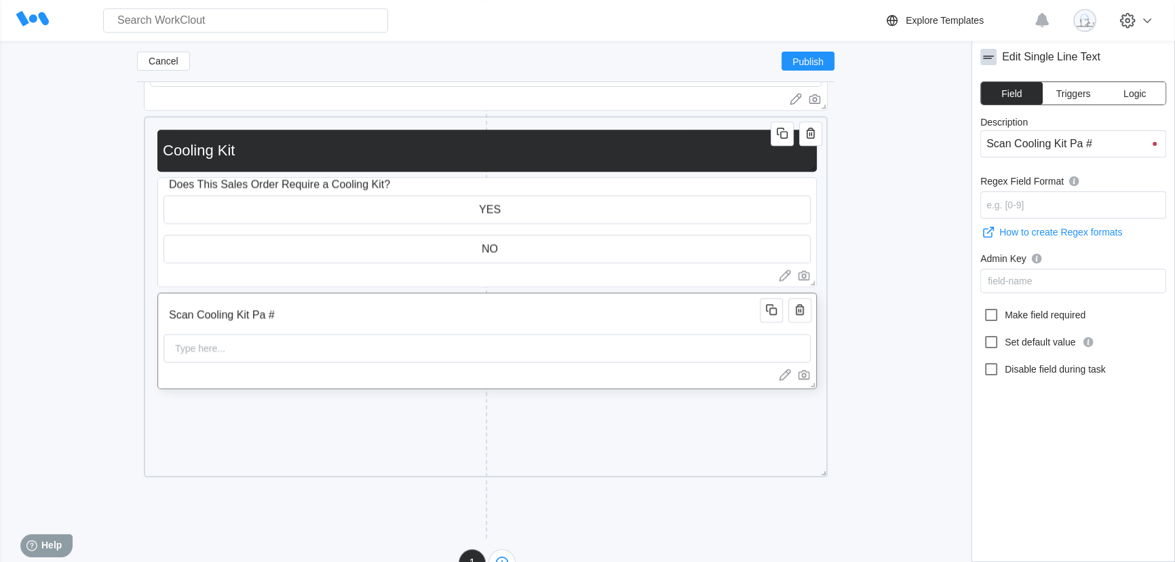
type input "Scan Cooling Kit P #"
type input "Scan Cooling Kit #"
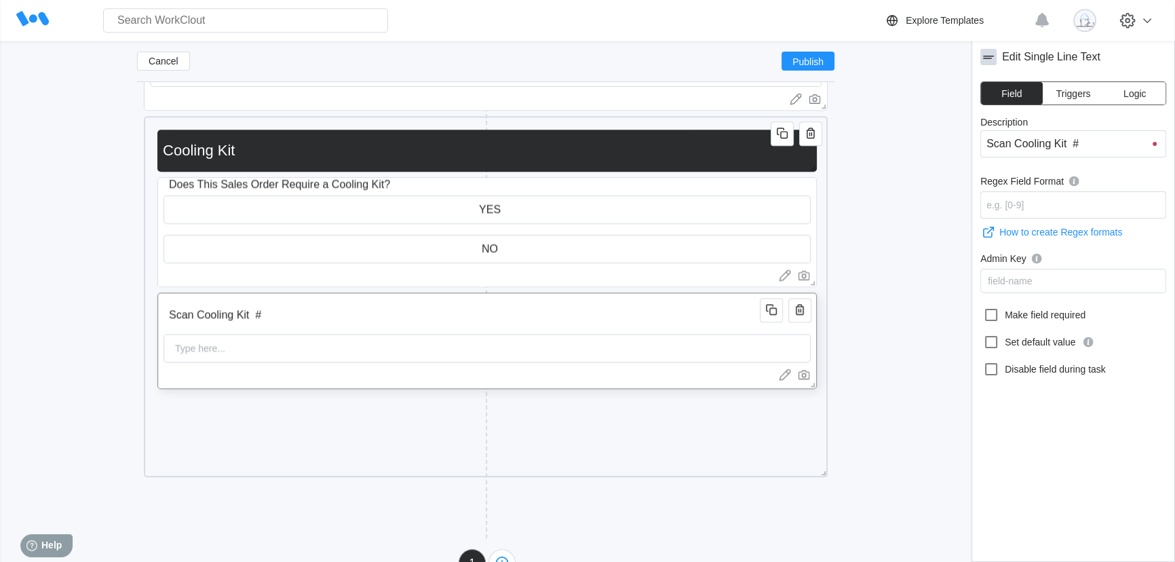
type input "Scan Cooling Kit #"
type input "Scan Cooling Ki #"
type input "Scan Cooling K #"
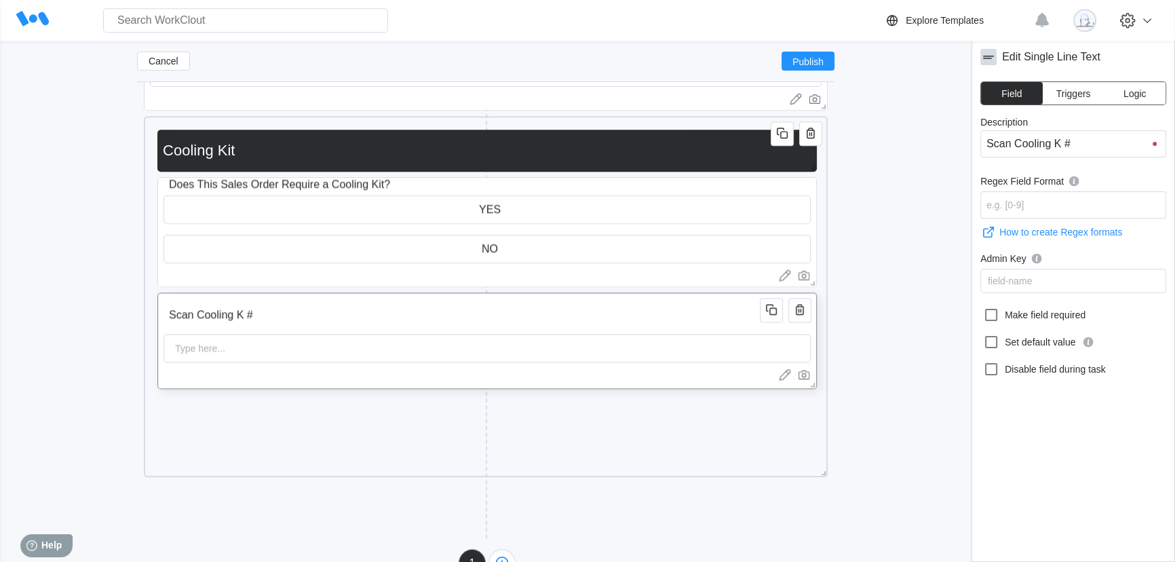
type input "Scan Cooling #"
type input "Scan Coolin #"
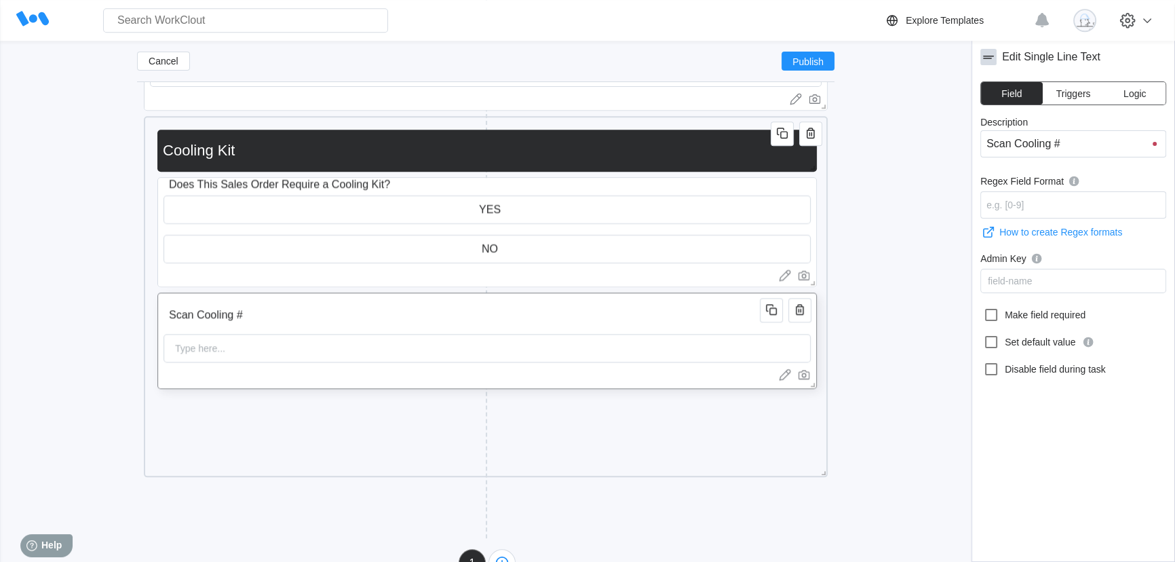
type input "Scan Coolin #"
type input "Scan Cooli #"
type input "Scan Cool #"
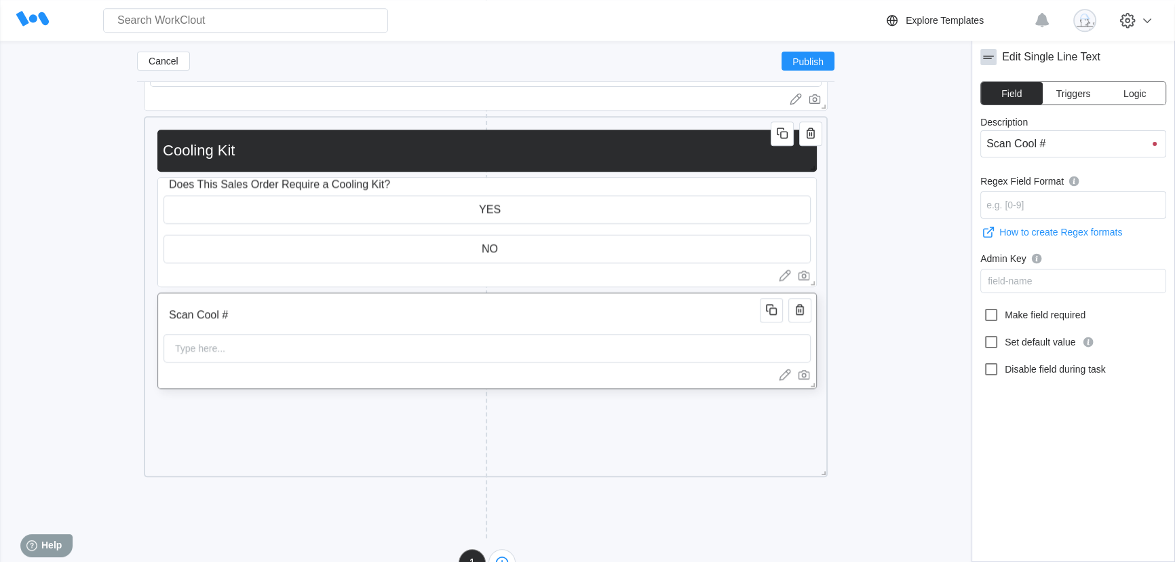
type input "Scan Coo #"
type input "Scan Co #"
type input "Scan C #"
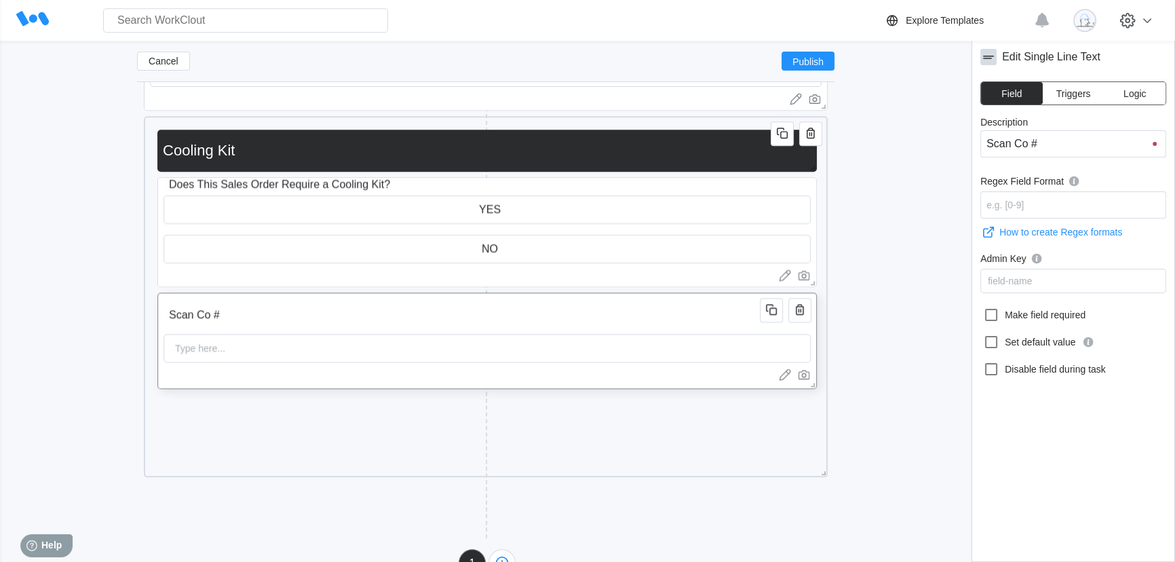
type input "Scan C #"
type input "Scan #"
type input "Scan S #"
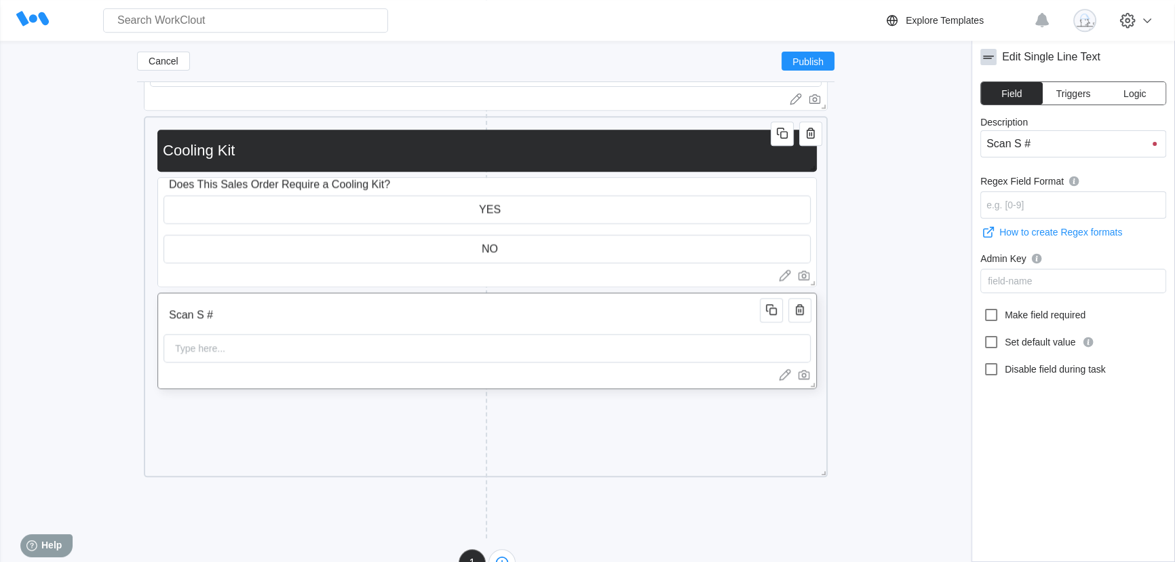
type input "Scan SP #"
type input "Scan SPE #"
type input "Scan SPEC #"
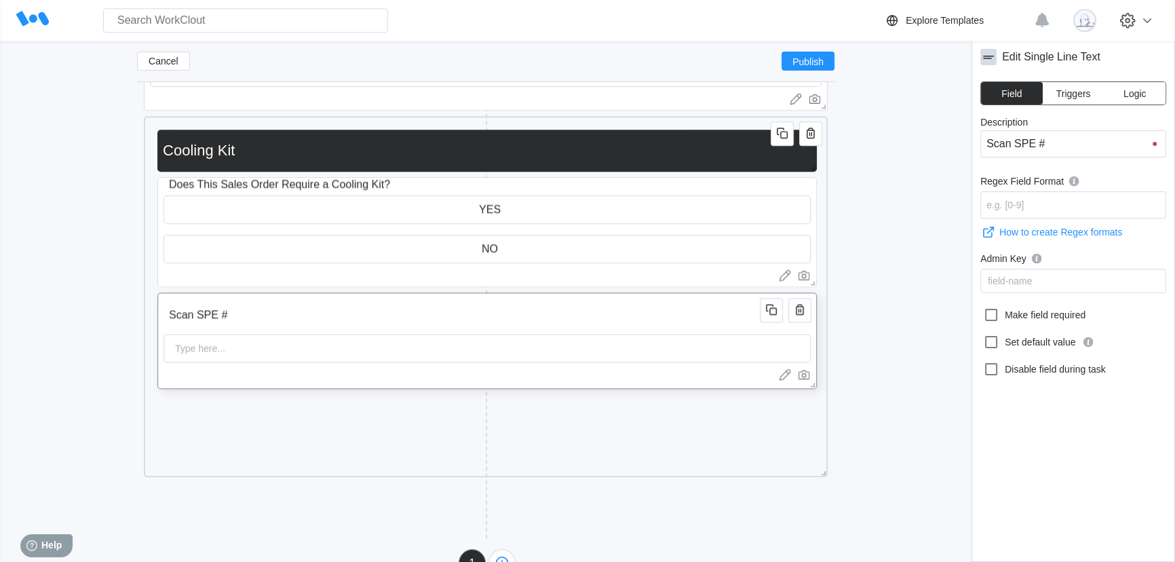
type input "Scan SPEC #"
type input "Scan SPEC # #"
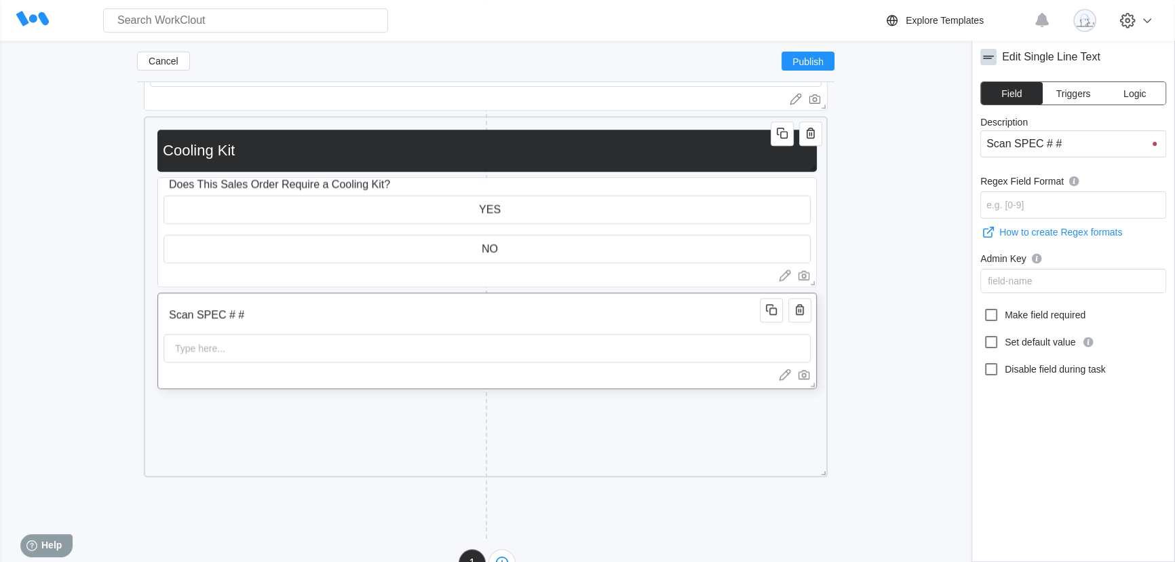
type input "Scan SPEC #"
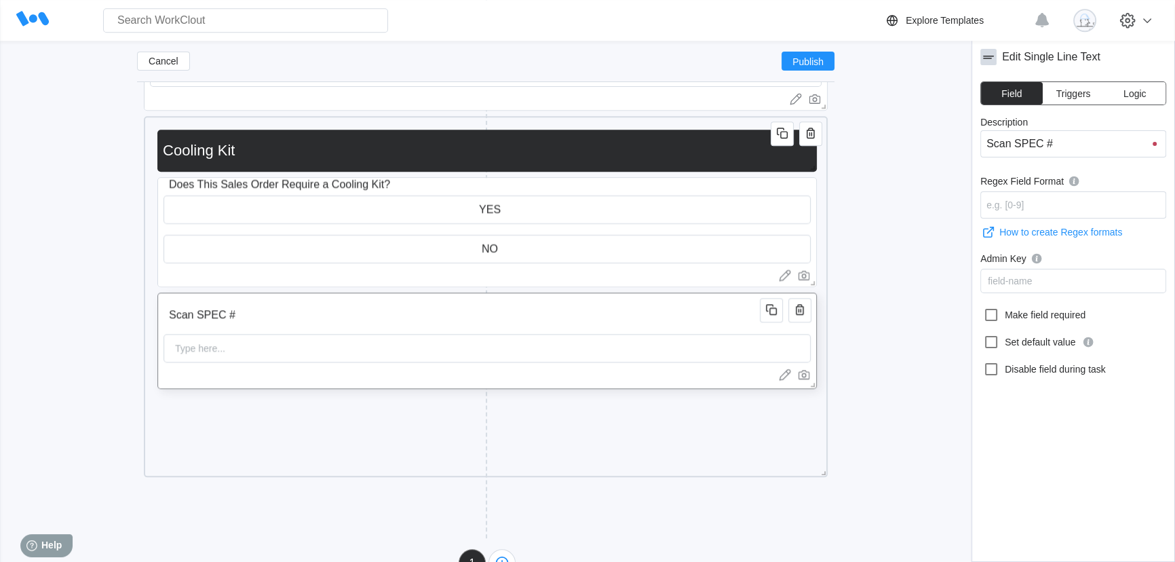
click at [315, 349] on div "Type here..." at bounding box center [487, 348] width 647 height 28
click at [322, 394] on div at bounding box center [486, 391] width 659 height 5
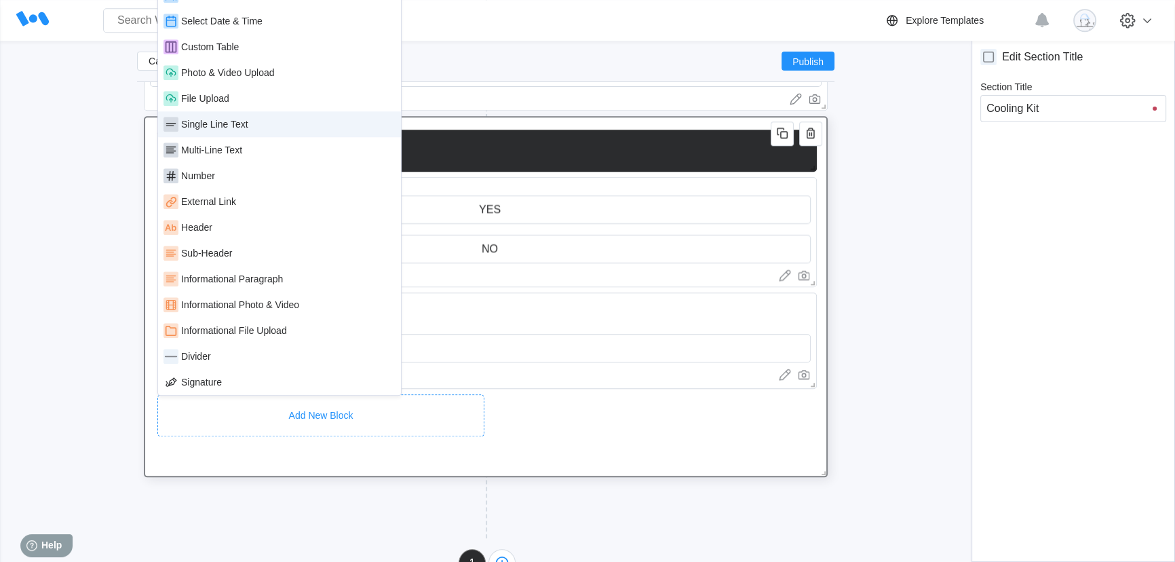
click at [252, 119] on div "Single Line Text" at bounding box center [280, 124] width 232 height 15
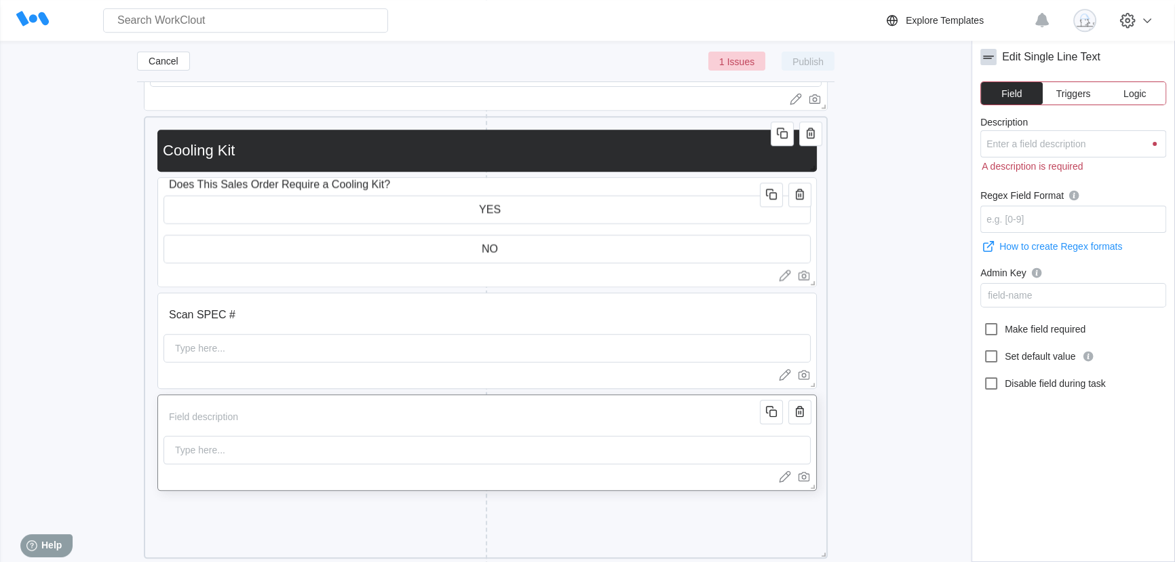
click at [251, 427] on input "Description" at bounding box center [464, 416] width 601 height 27
type input "S"
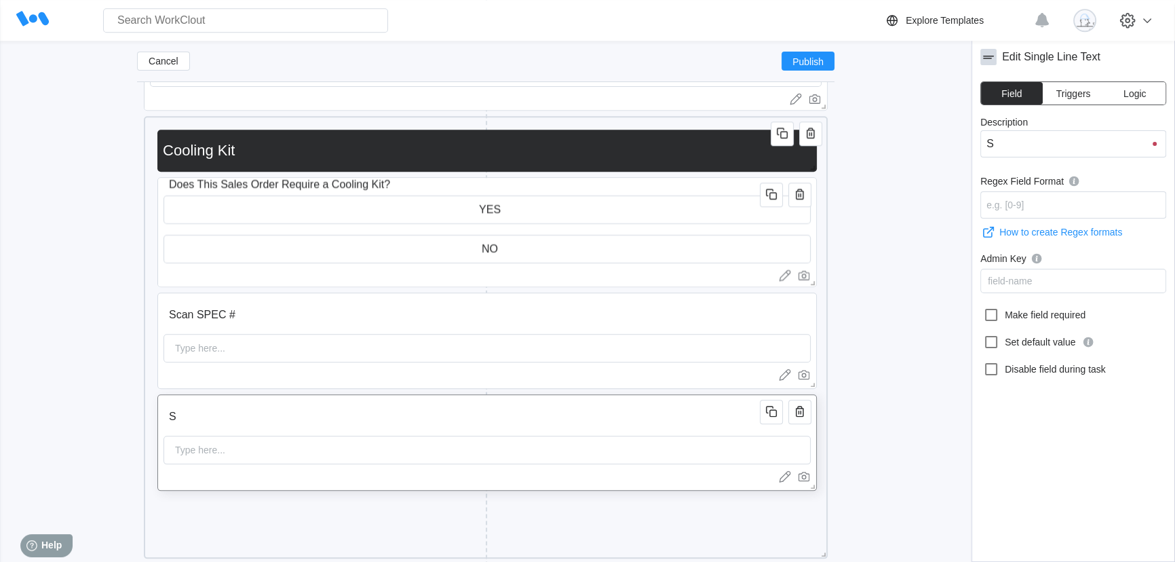
type input "Sc"
type input "Sca"
type input "Scan"
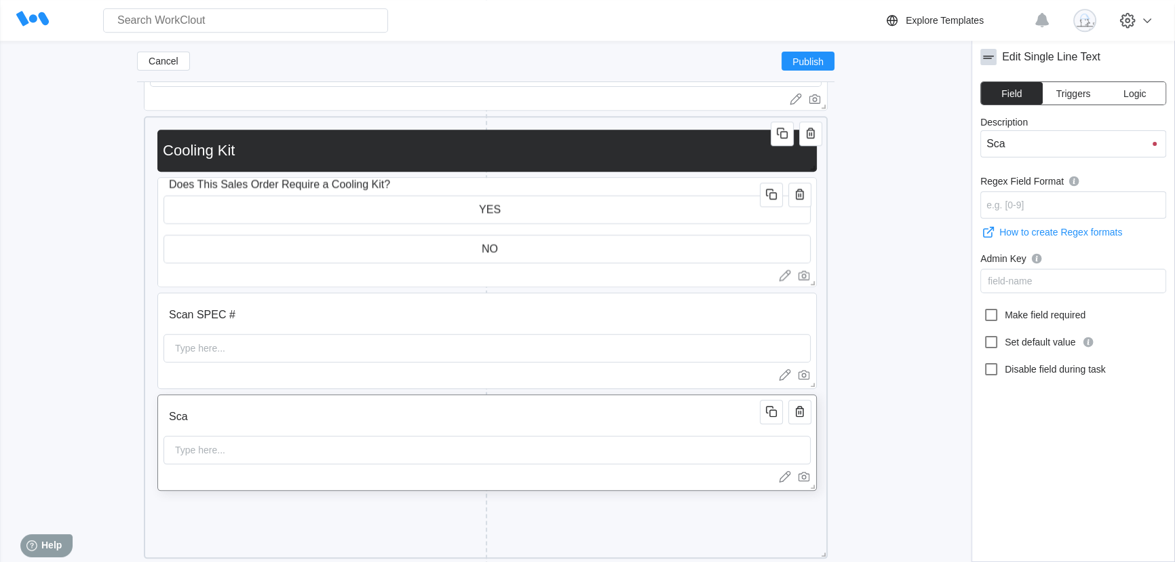
type input "Scan"
type input "Scan C"
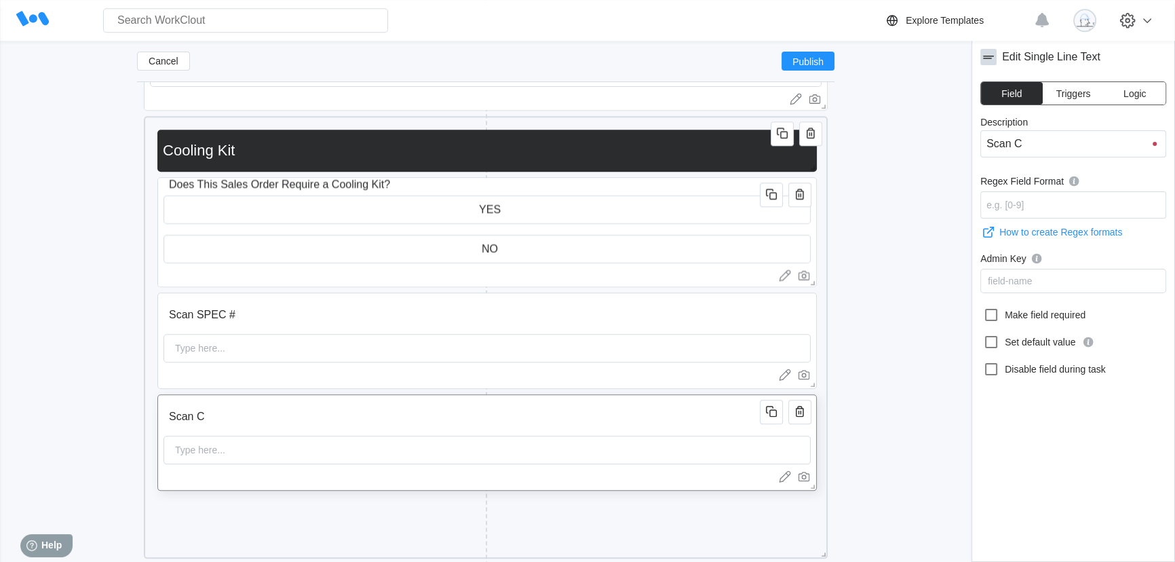
type input "Scan Co"
type input "Scan Coo"
type input "Scan Cool"
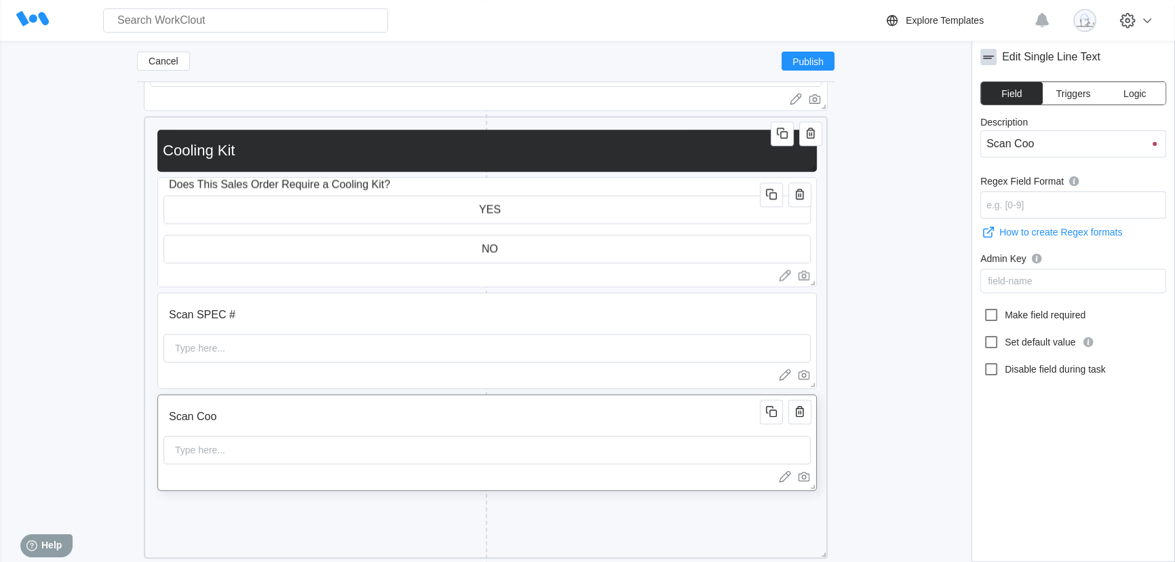
type input "Scan Cool"
type input "Scan Cooli"
type input "Scan Coolin"
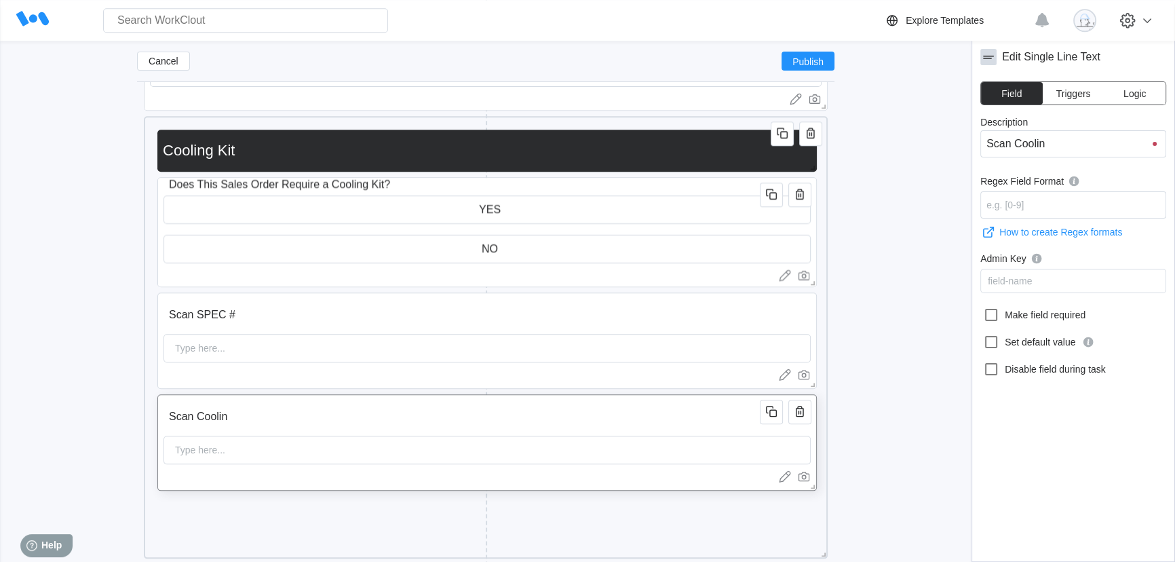
type input "Scan Cooling"
type input "Scan Cooling K"
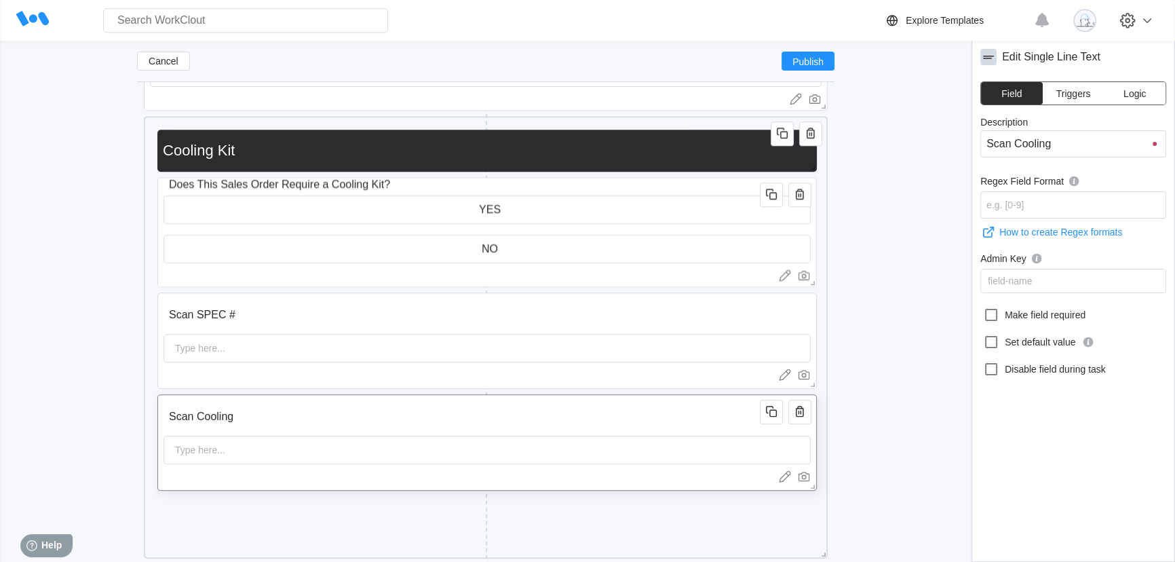
type input "Scan Cooling K"
type input "Scan Cooling Ki"
type input "Scan Cooling Kit"
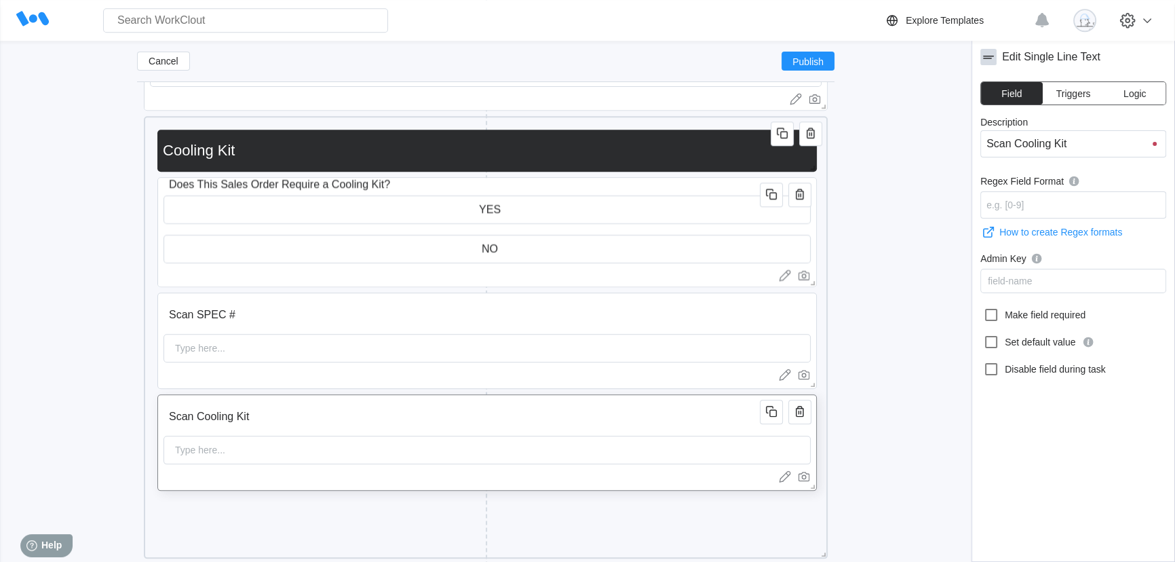
type input "Scan Cooling Kit"
type input "Scan Cooling Kit P"
type input "Scan Cooling Kit Pa"
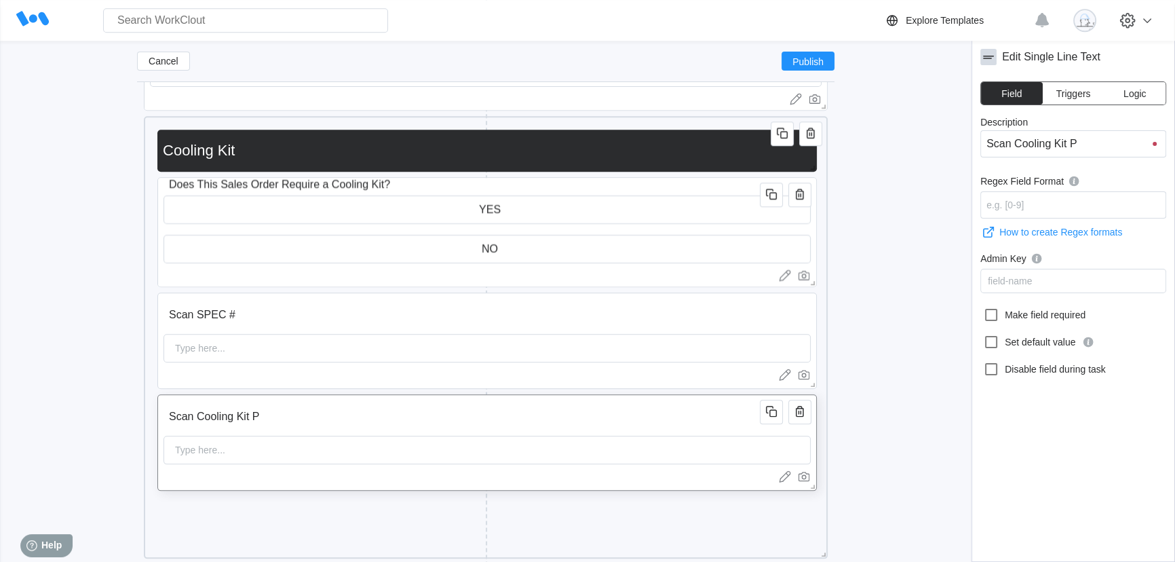
type input "Scan Cooling Kit Pa"
type input "Scan Cooling Kit Par"
type input "Scan Cooling Kit Part"
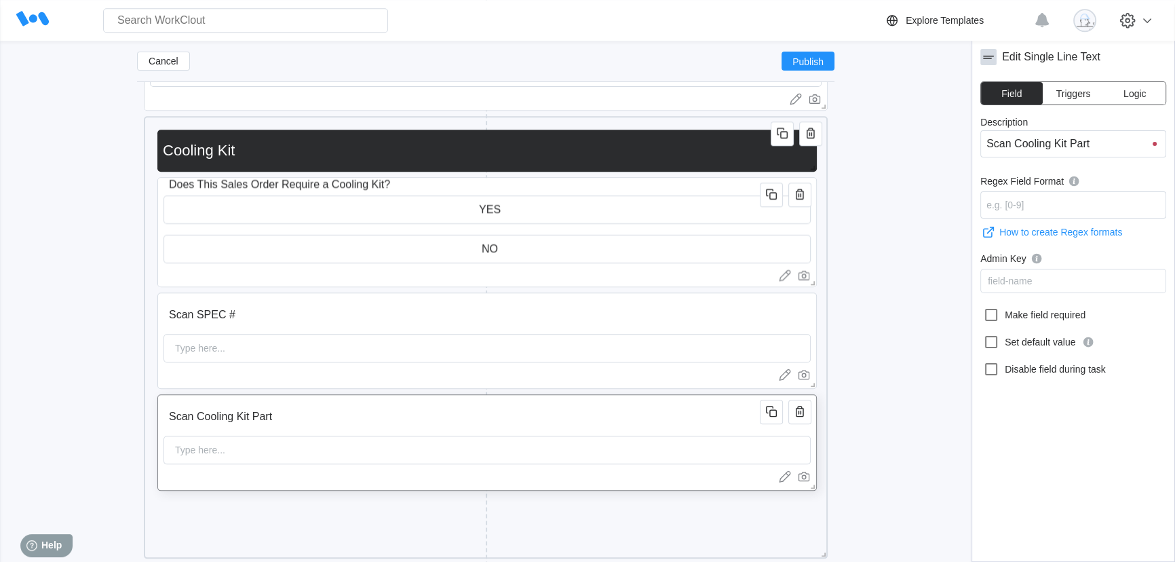
type input "Scan Cooling Kit Part"
type input "Scan Cooling Kit Part N"
type input "Scan Cooling Kit Part Nu"
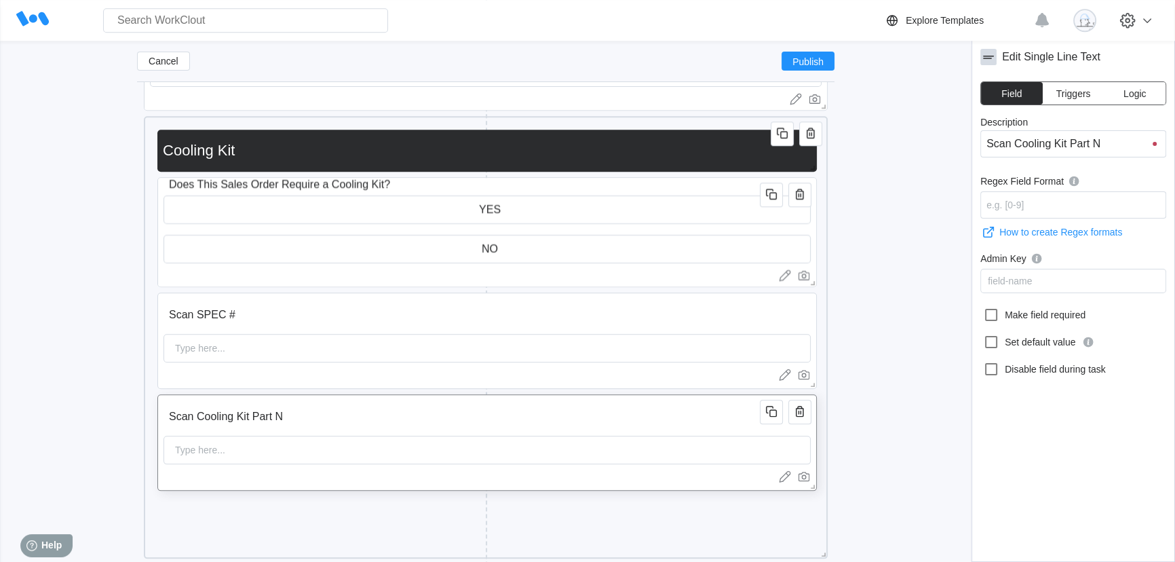
type input "Scan Cooling Kit Part Nu"
type input "Scan Cooling Kit Part Num"
type input "Scan Cooling Kit Part Numb"
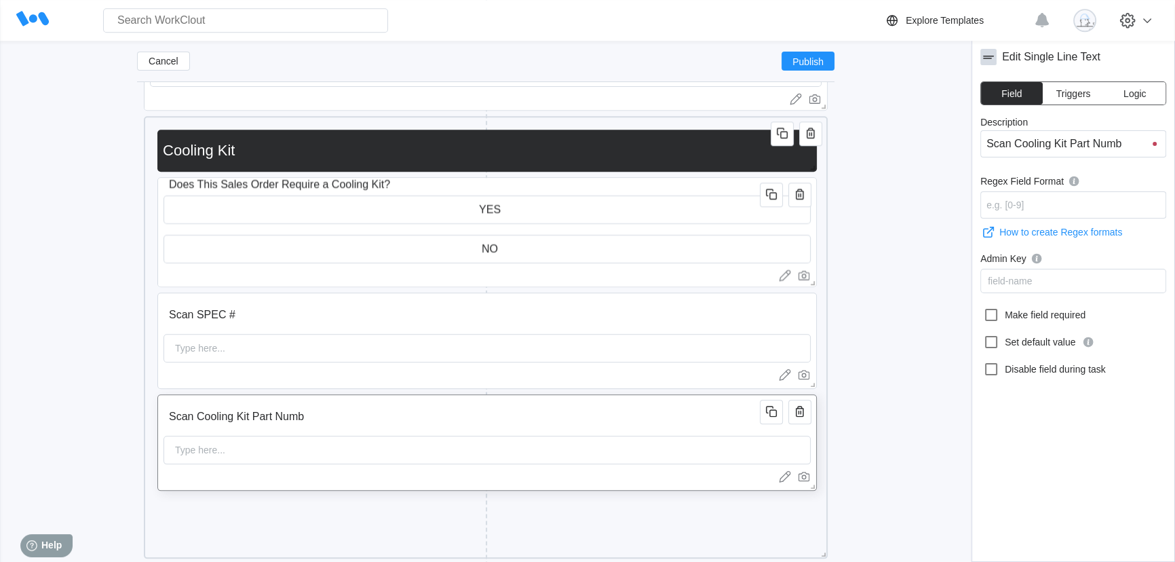
type input "Scan Cooling Kit Part Numbe"
type input "Scan Cooling Kit Part Number"
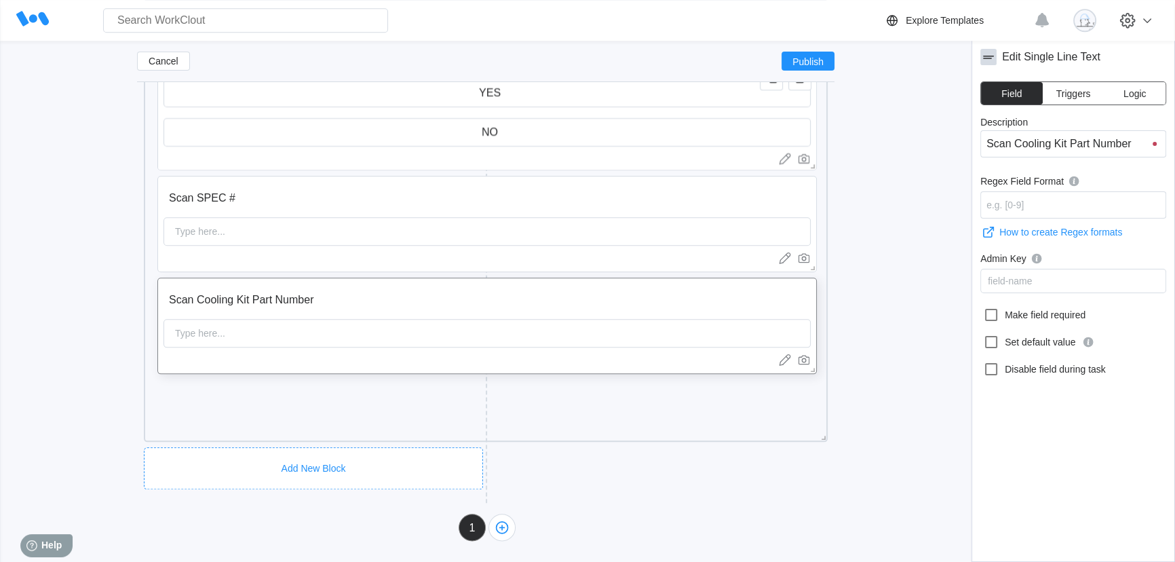
scroll to position [1906, 0]
type input "Scan Cooling Kit Part Number"
click at [259, 387] on div "Add New Block" at bounding box center [320, 406] width 327 height 42
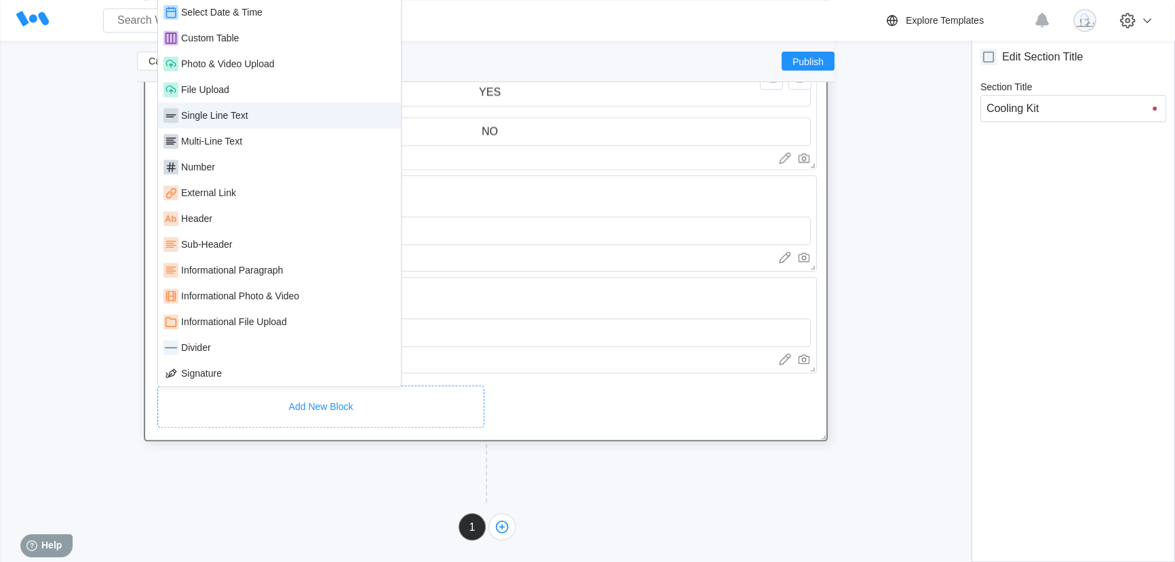
click at [237, 108] on div "Single Line Text" at bounding box center [280, 115] width 232 height 15
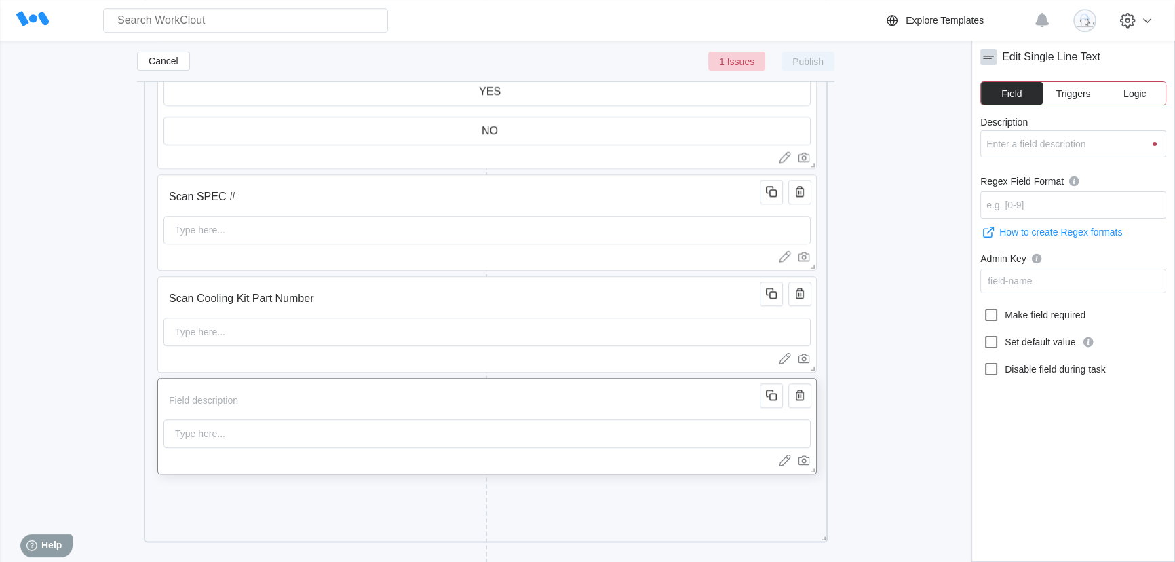
click at [305, 404] on input "Description" at bounding box center [464, 400] width 601 height 27
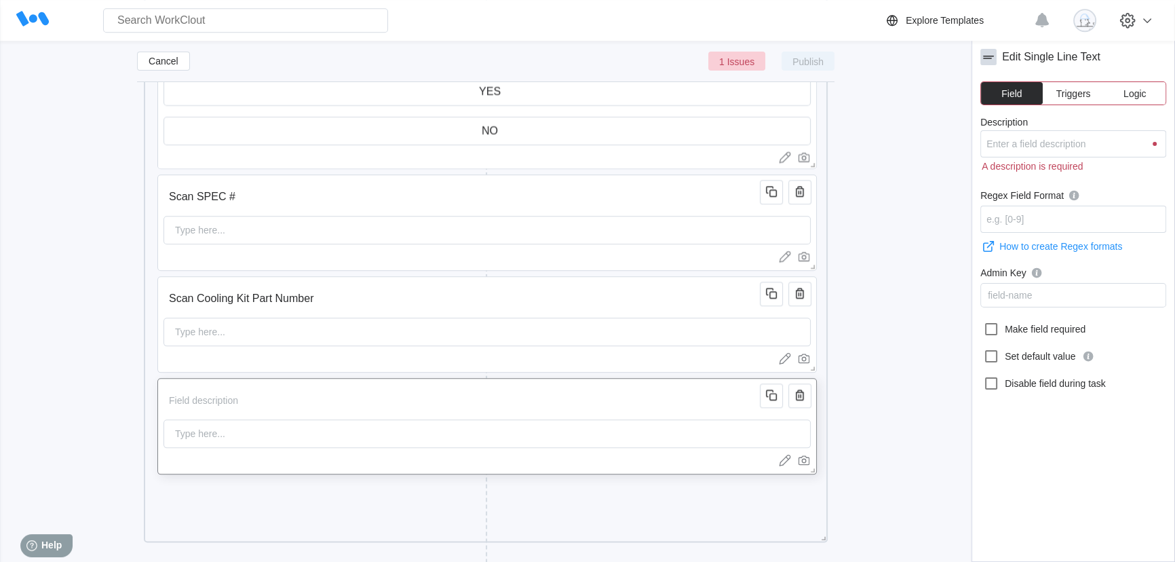
type input "S"
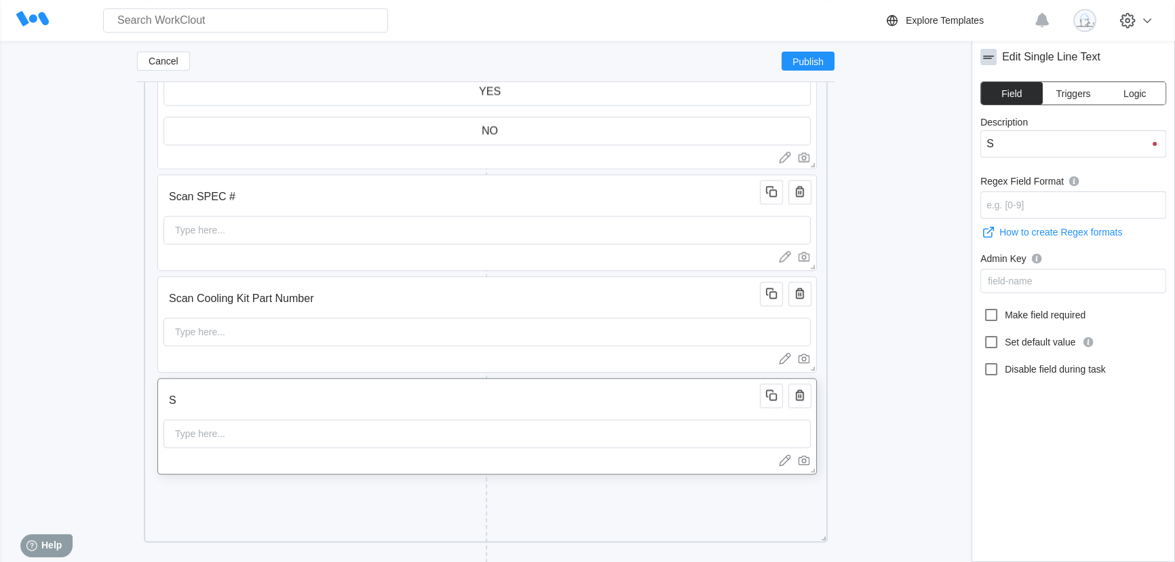
type input "Sc"
type input "Sca"
type input "Scan"
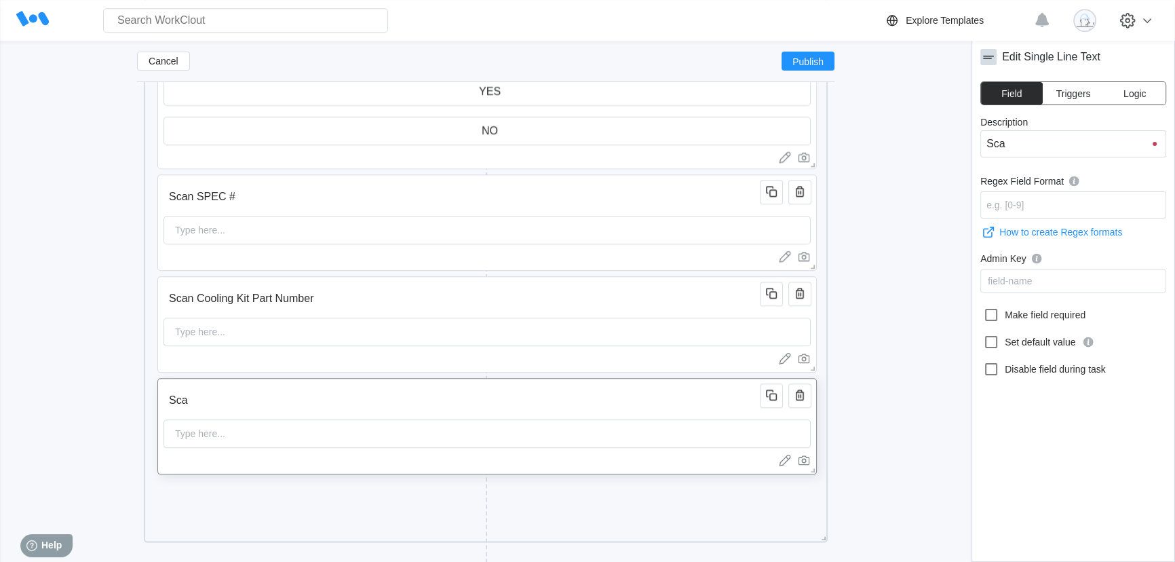
type input "Scan"
type input "Scan F"
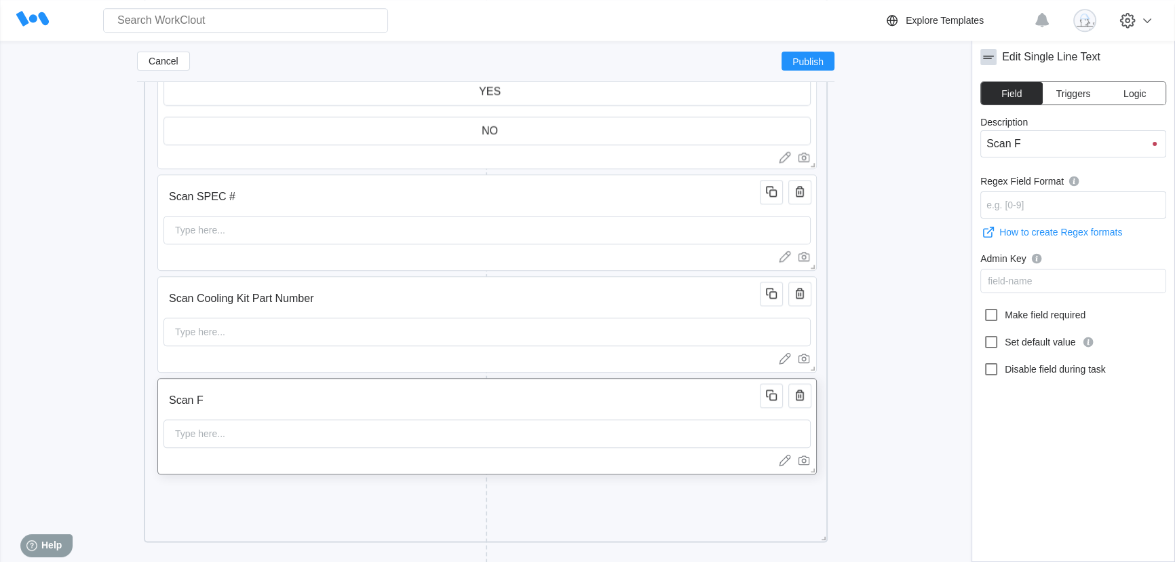
type input "Scan Fa"
type input "Scan Fan"
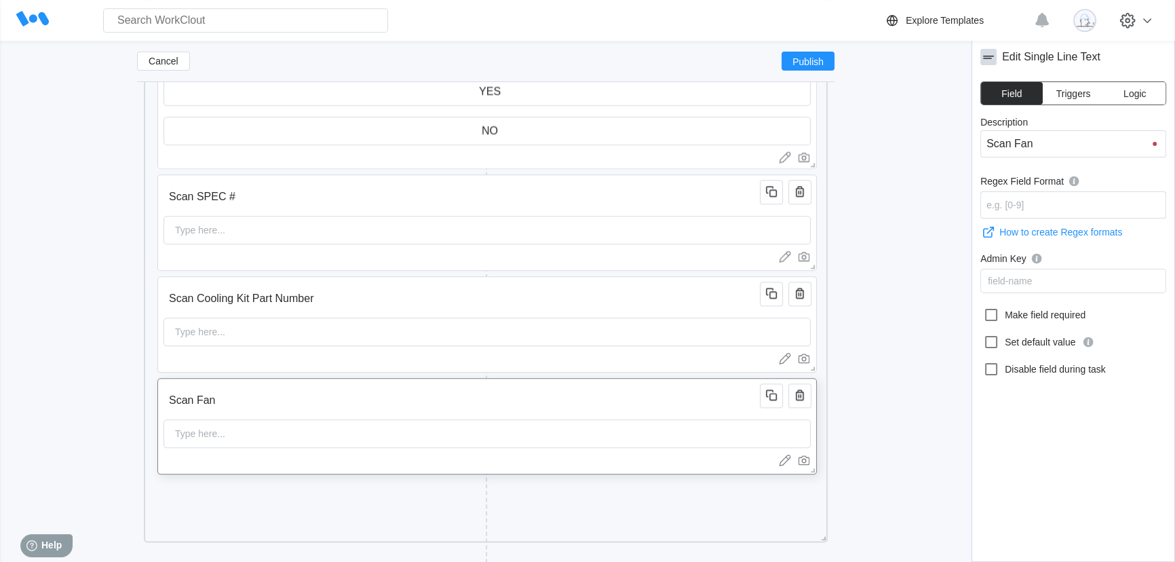
type input "Scan Fan"
type input "Scan Fan P"
type input "Scan Fan Pa"
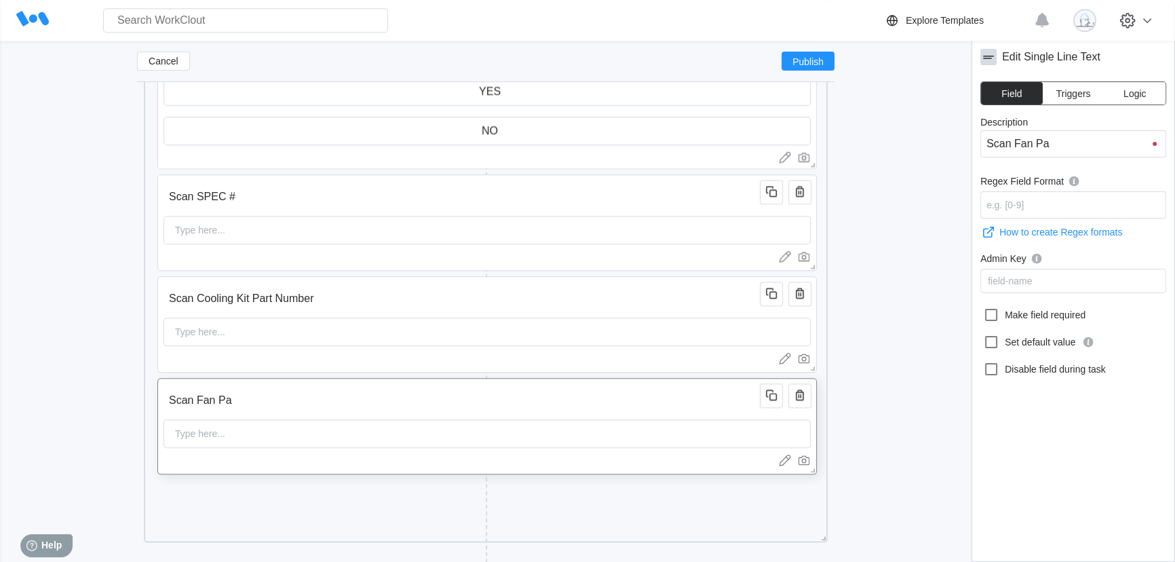
type input "Scan Fan Par"
type input "Scan Fan Part"
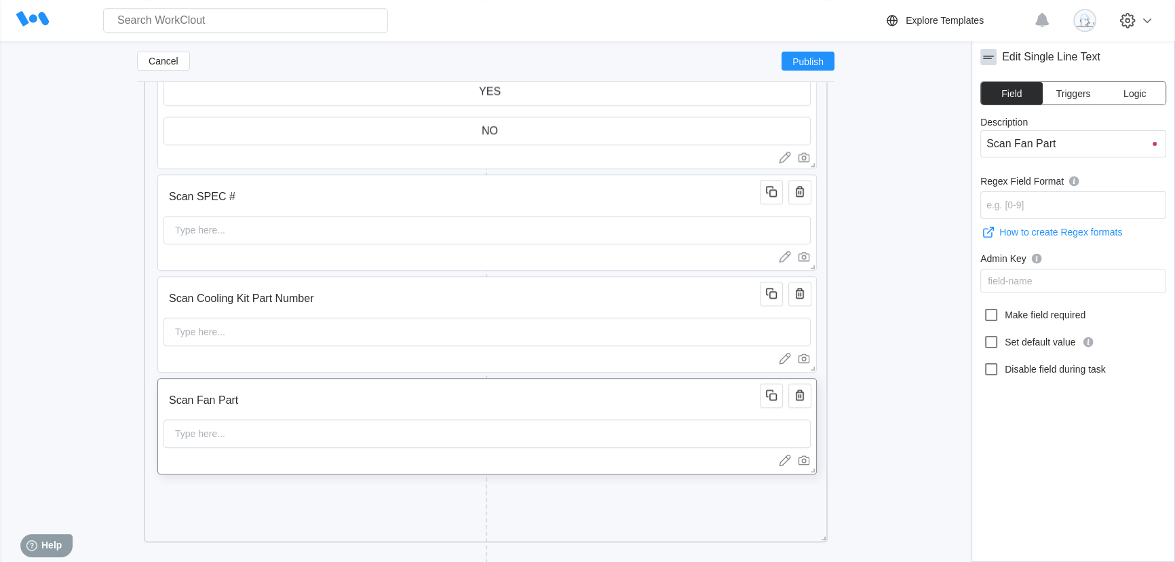
type input "Scan Fan Part"
type input "Scan Fan Part N"
type input "Scan Fan Part Nu"
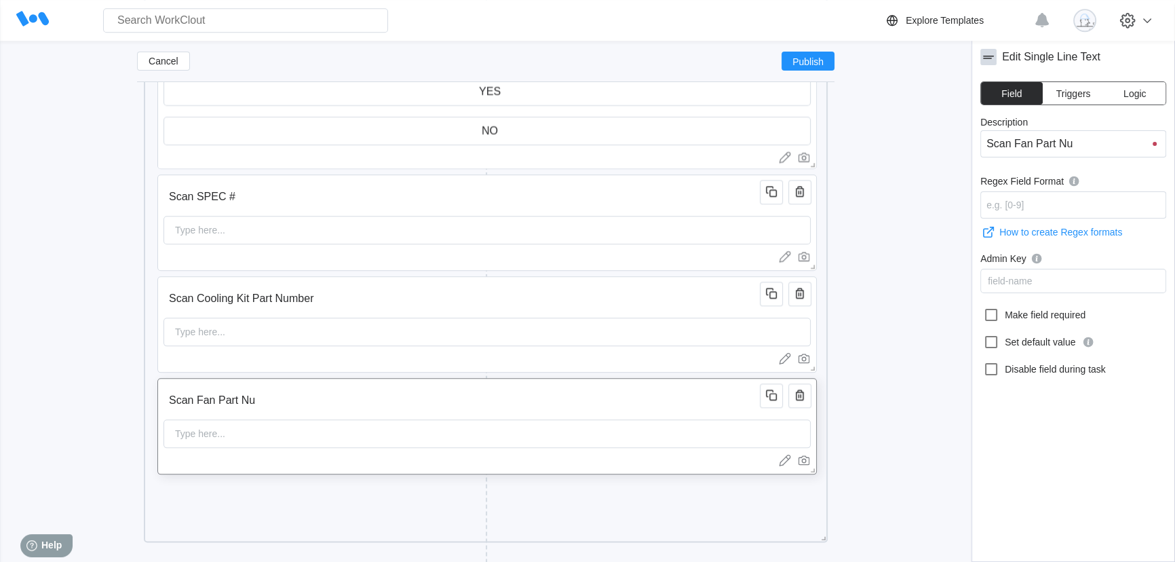
type input "Scan Fan Part Num"
type input "Scan Fan Part Numb"
type input "Scan Fan Part Numbe"
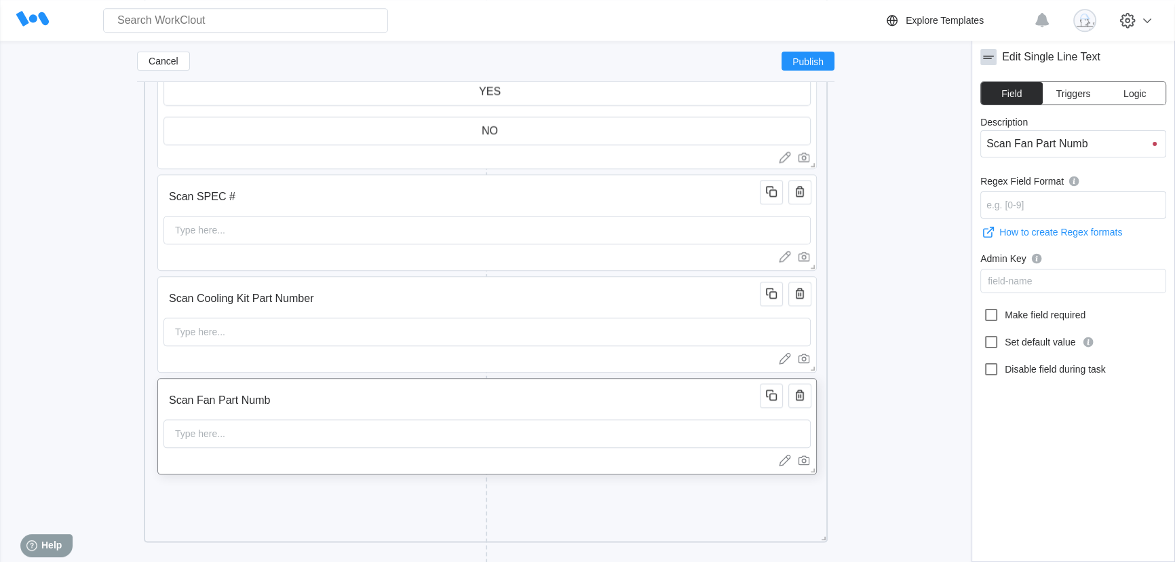
type input "Scan Fan Part Numbe"
type input "Scan Fan Part Number"
click at [374, 486] on div "Add New Block" at bounding box center [320, 507] width 327 height 42
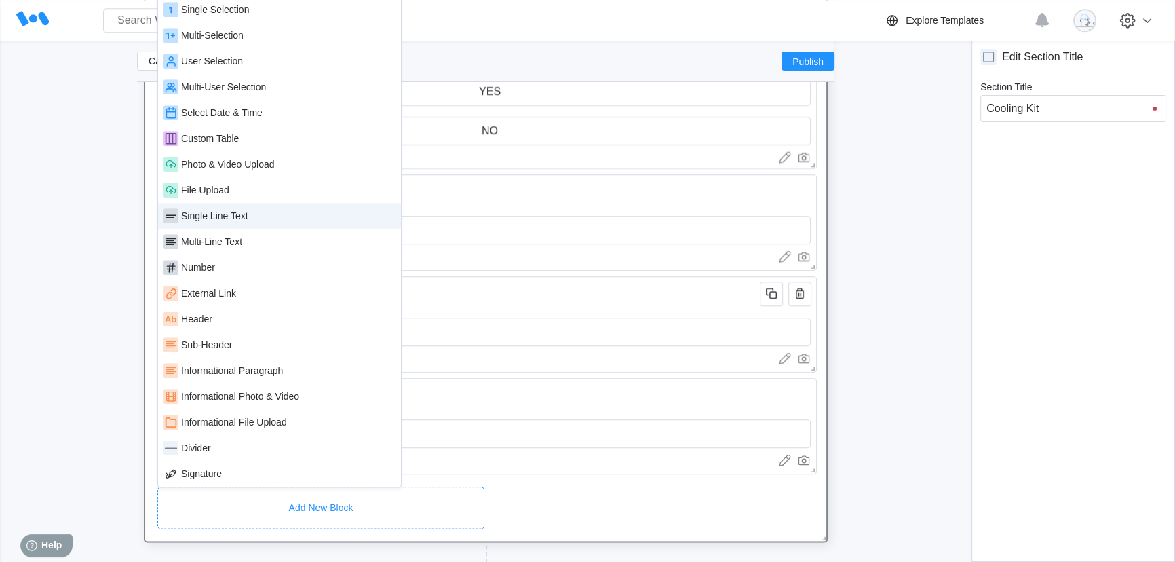
click at [248, 213] on div "Single Line Text" at bounding box center [214, 215] width 67 height 11
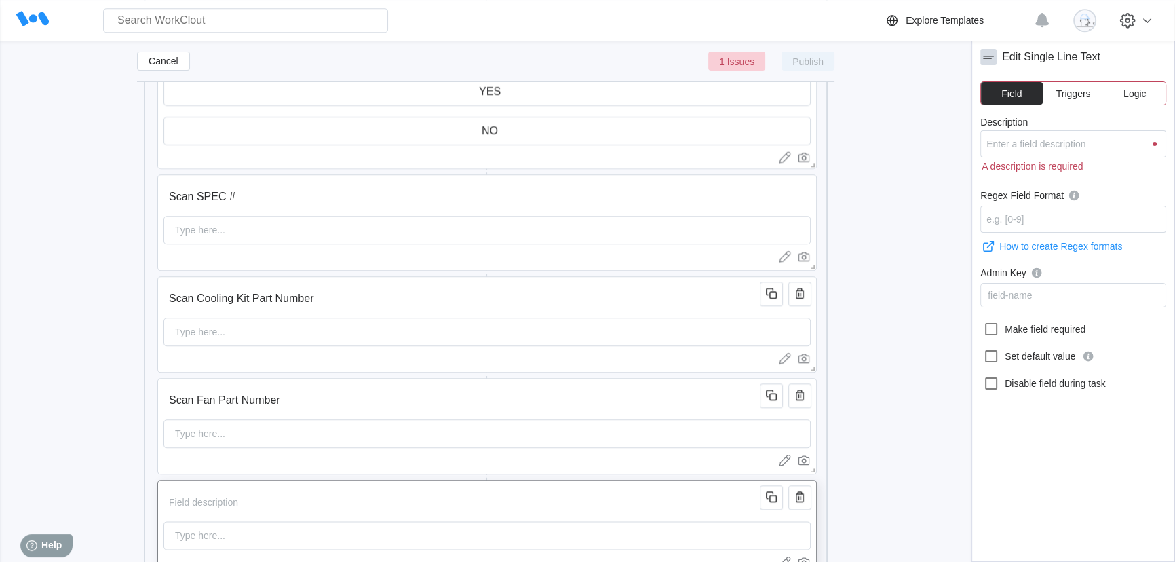
click at [264, 507] on input "Description" at bounding box center [464, 501] width 601 height 27
type input "S"
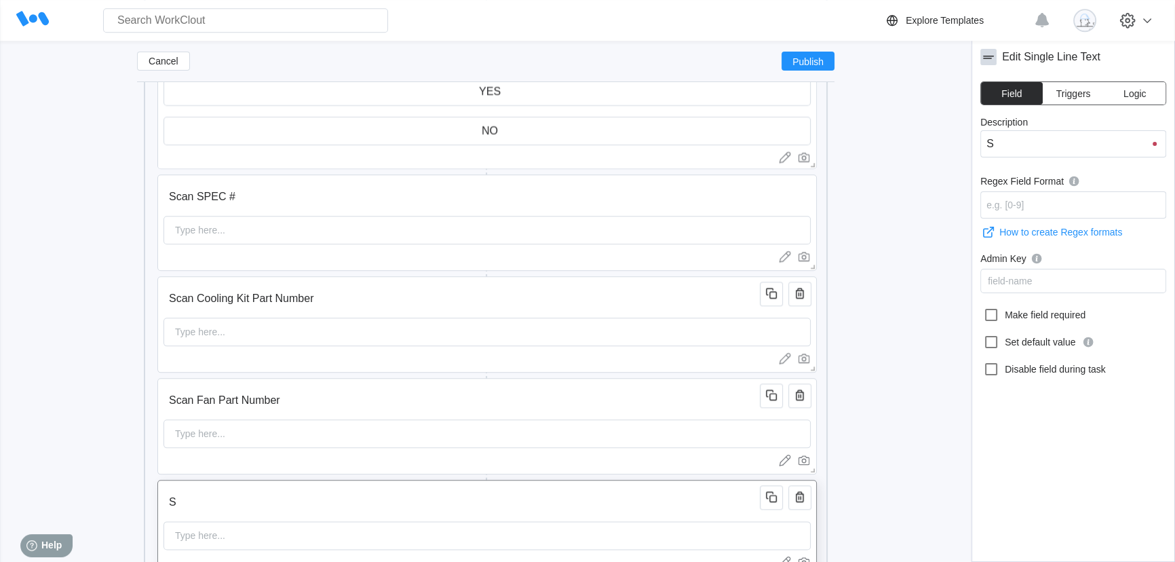
type input "Sc"
type input "Sca"
type input "Scan"
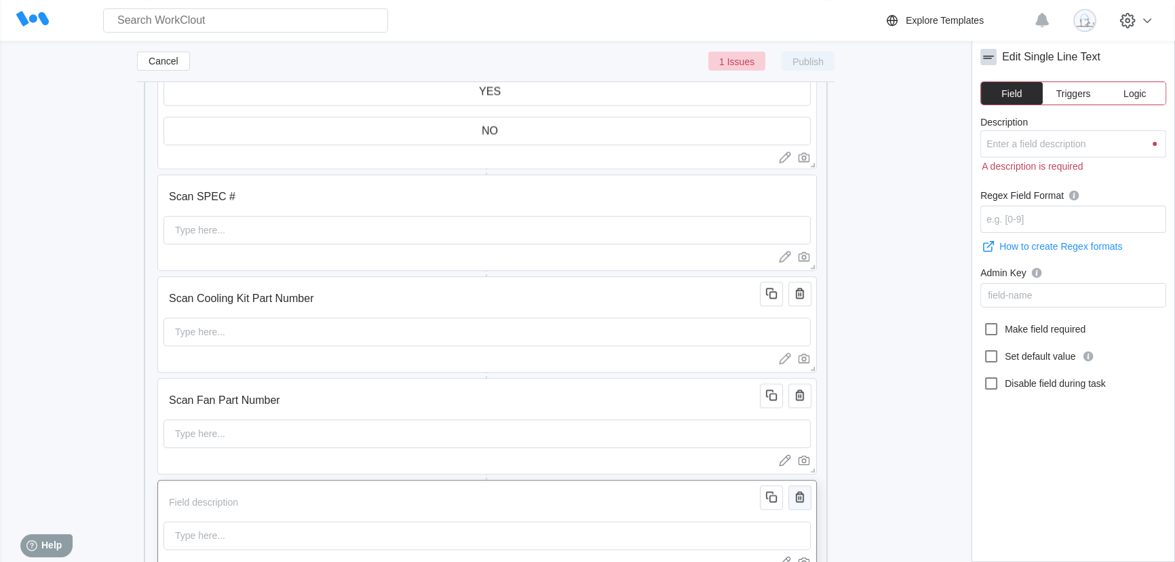
click at [806, 501] on icon "button" at bounding box center [800, 496] width 16 height 16
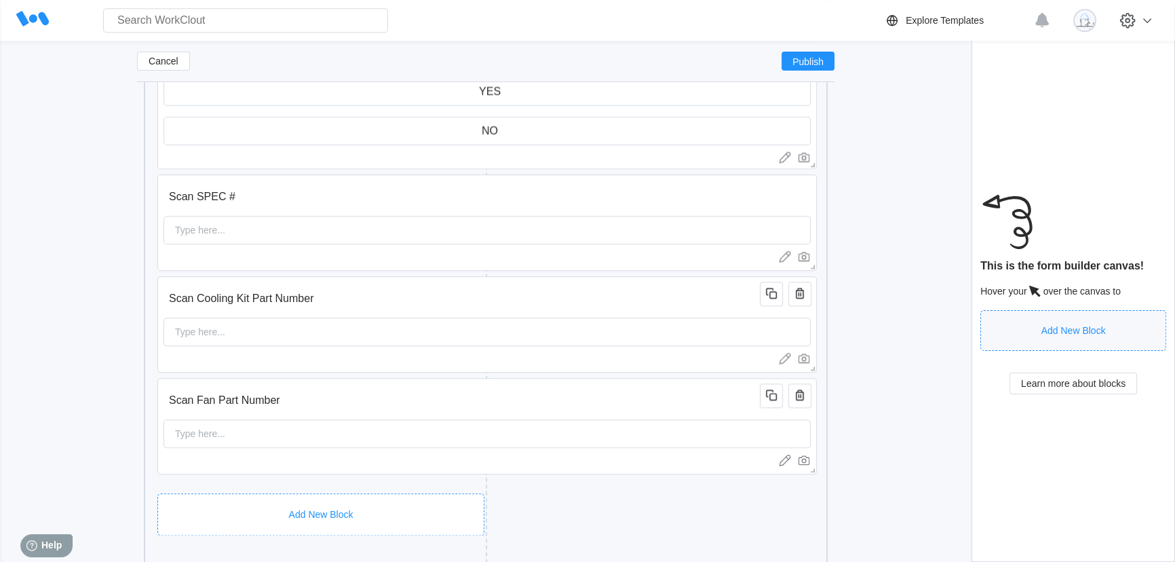
click at [294, 494] on div "Add New Block" at bounding box center [320, 514] width 327 height 42
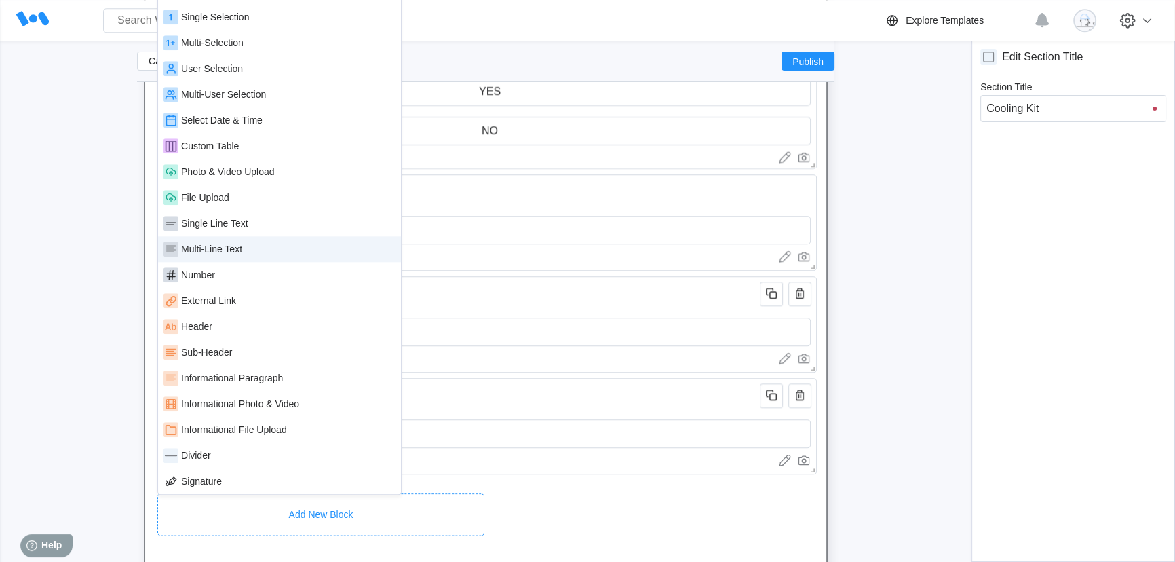
click at [237, 254] on div "Multi-Line Text" at bounding box center [280, 249] width 232 height 15
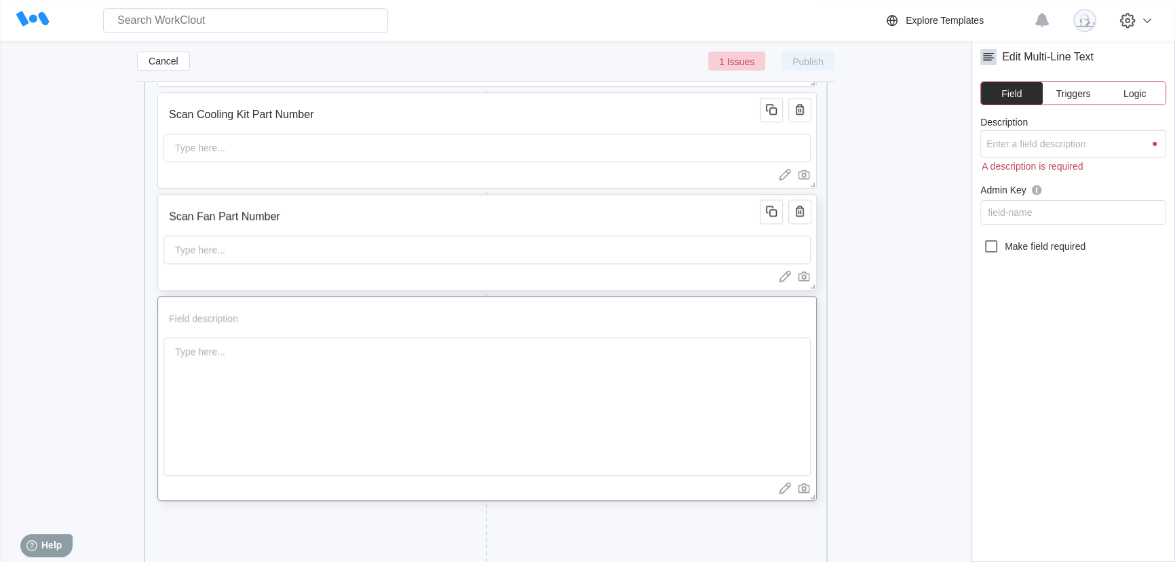
scroll to position [2090, 0]
click at [259, 317] on input "Description" at bounding box center [464, 317] width 601 height 27
click at [250, 349] on div "Type here..." at bounding box center [487, 406] width 647 height 138
click at [248, 323] on input "Description" at bounding box center [464, 317] width 601 height 27
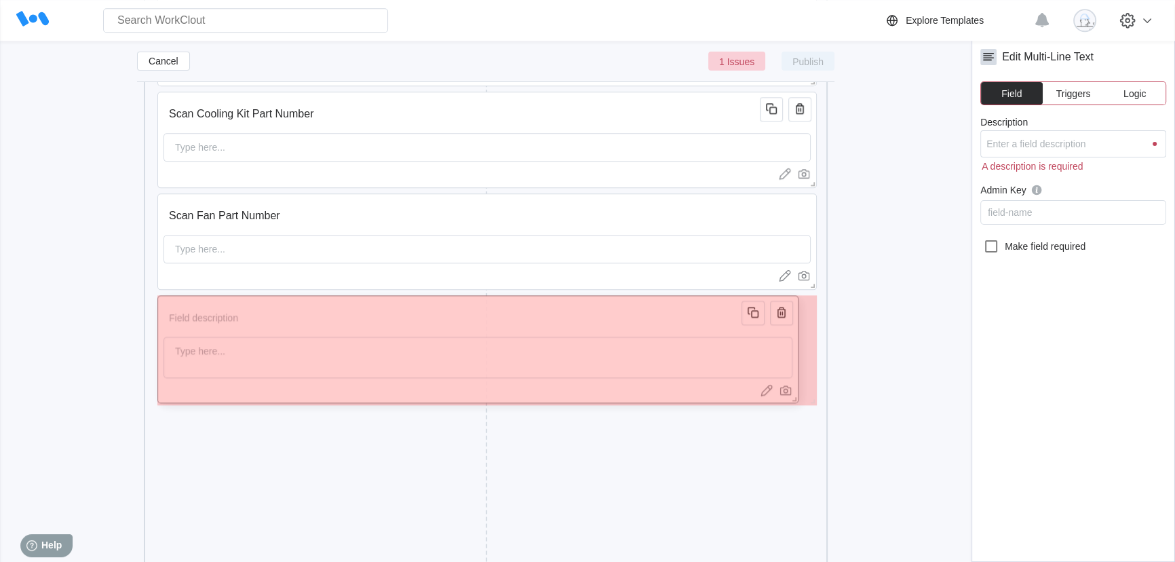
drag, startPoint x: 812, startPoint y: 499, endPoint x: 793, endPoint y: 400, distance: 100.2
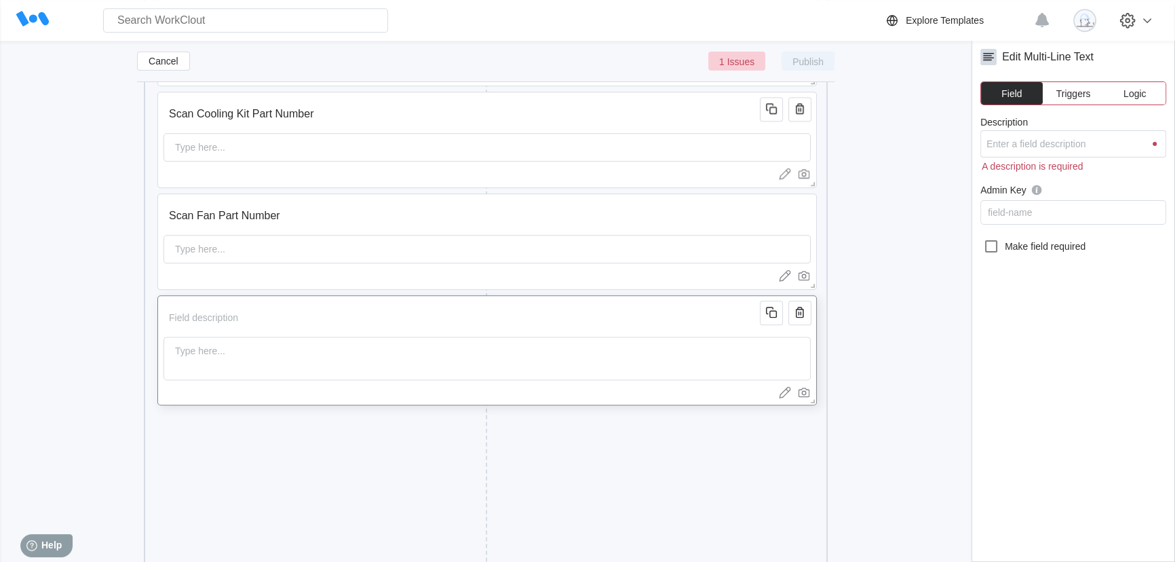
drag, startPoint x: 248, startPoint y: 301, endPoint x: 253, endPoint y: 311, distance: 12.1
click at [248, 300] on div "Type here..." at bounding box center [486, 350] width 659 height 110
click at [255, 316] on input "Description" at bounding box center [464, 317] width 601 height 27
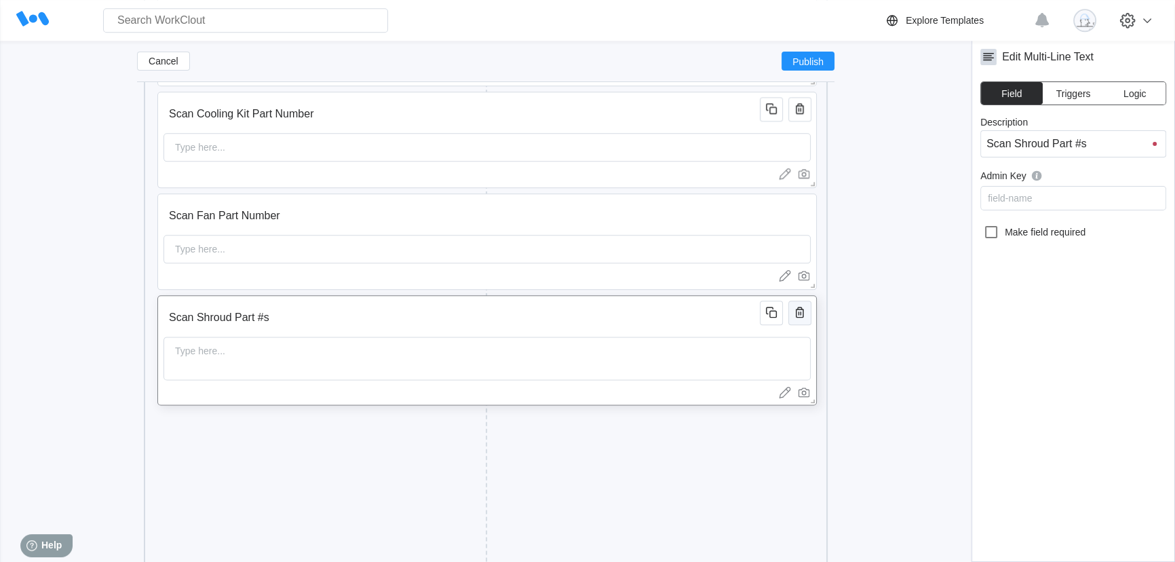
click at [801, 314] on icon "button" at bounding box center [800, 313] width 3 height 4
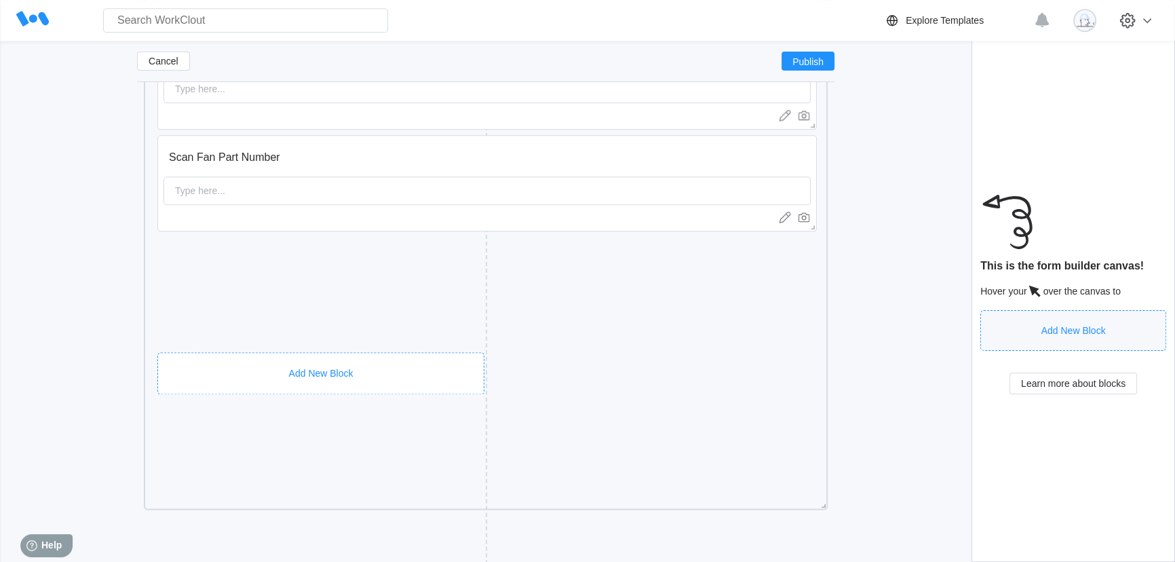
scroll to position [2218, 0]
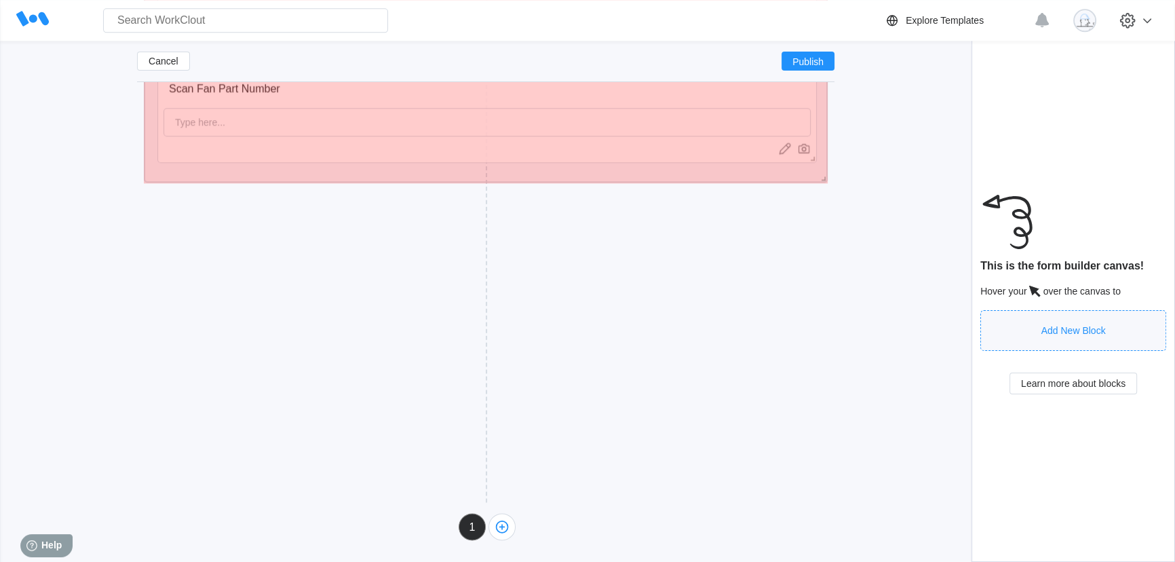
drag, startPoint x: 825, startPoint y: 435, endPoint x: 788, endPoint y: 176, distance: 261.2
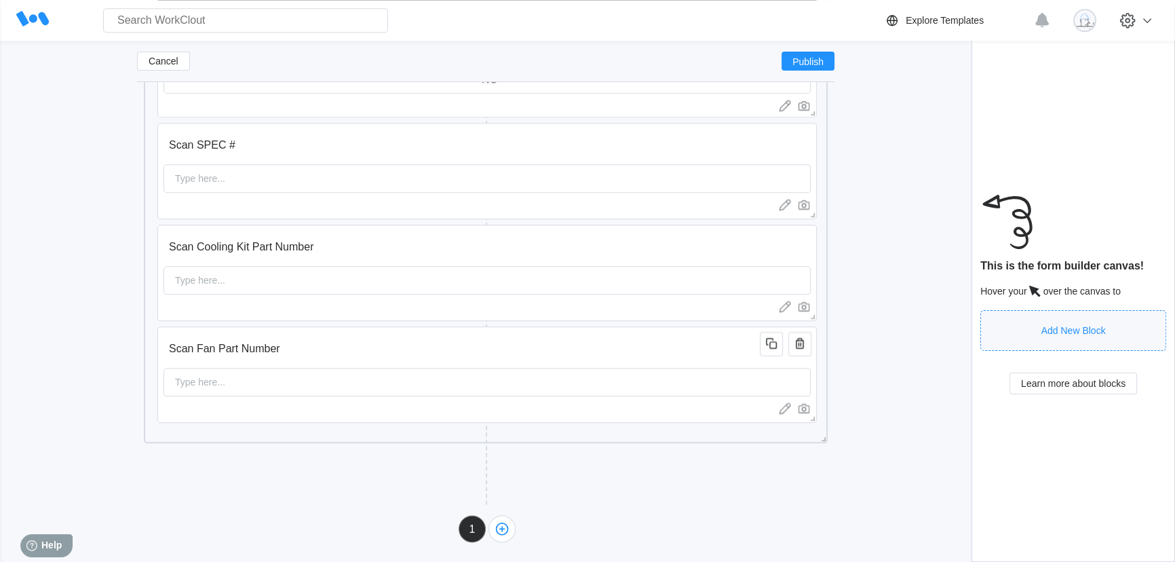
scroll to position [1960, 0]
click at [338, 455] on div "Add New Block" at bounding box center [313, 474] width 339 height 42
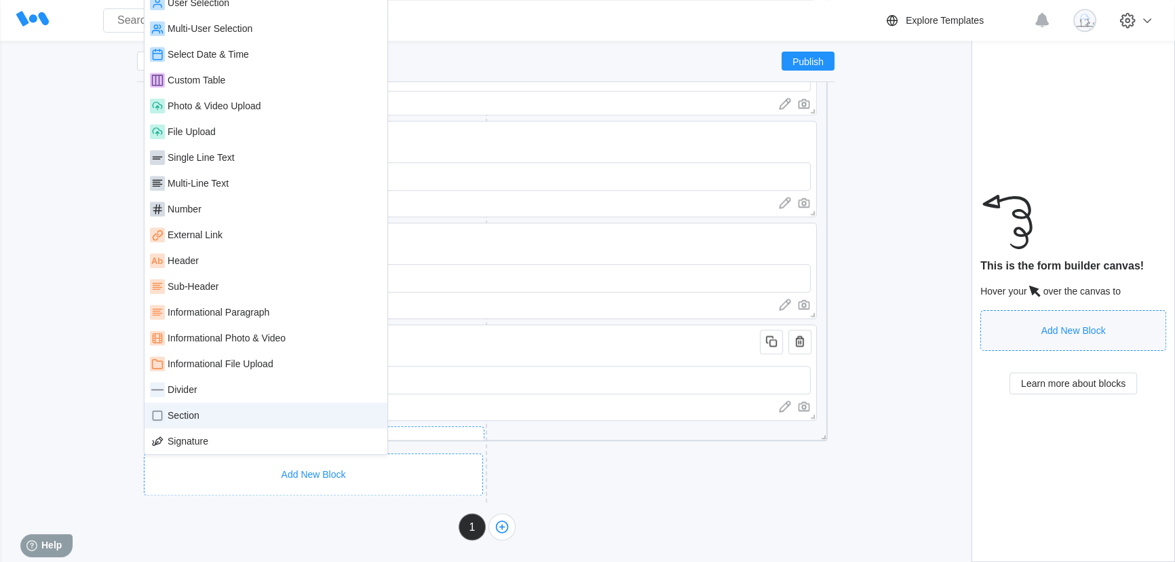
click at [244, 402] on div "Section" at bounding box center [266, 415] width 243 height 26
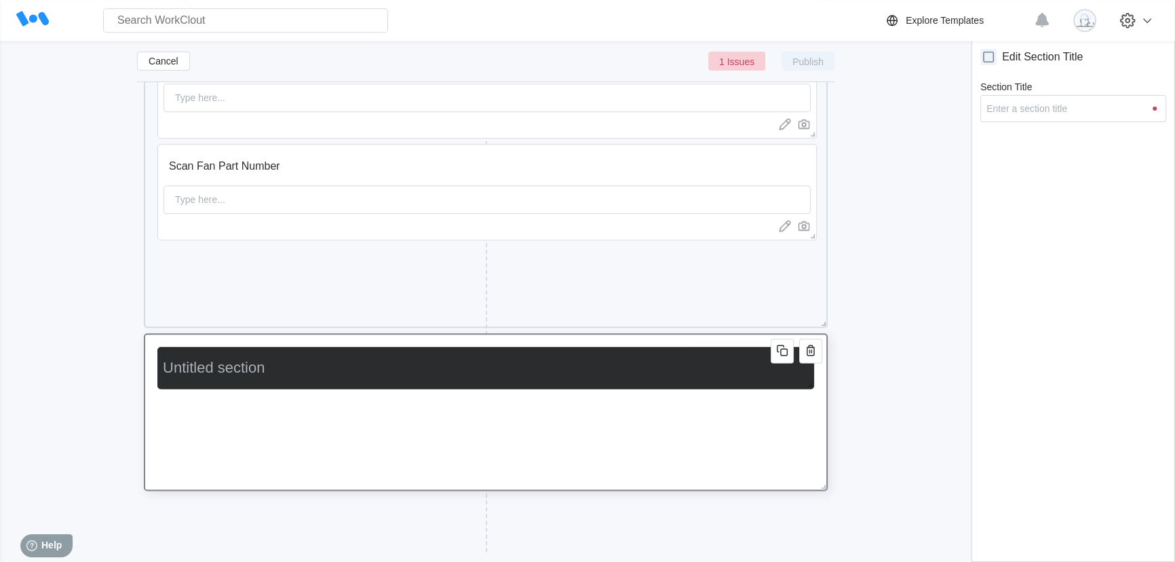
scroll to position [2123, 0]
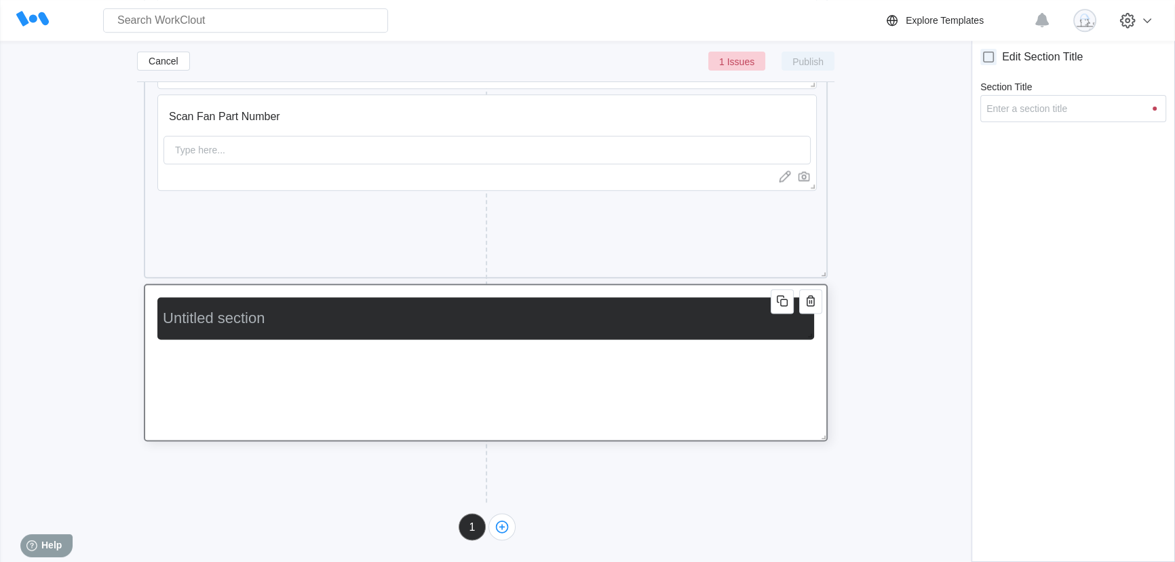
click at [265, 318] on input "Section Title" at bounding box center [482, 318] width 651 height 27
click at [244, 349] on div "Add New Block" at bounding box center [320, 366] width 326 height 42
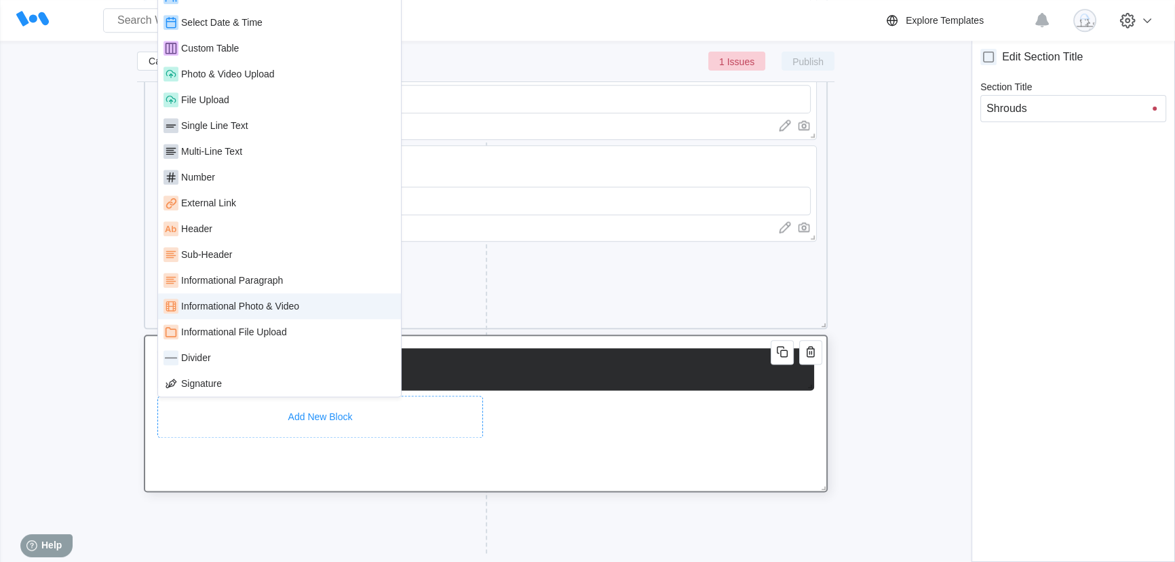
scroll to position [1999, 0]
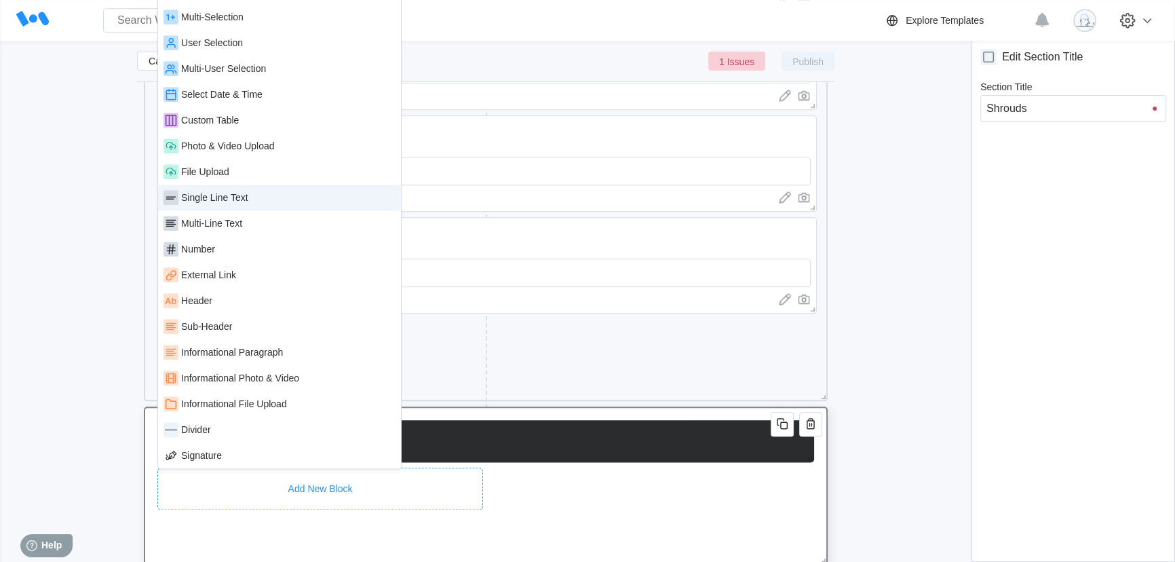
click at [239, 201] on div "Single Line Text" at bounding box center [214, 197] width 67 height 11
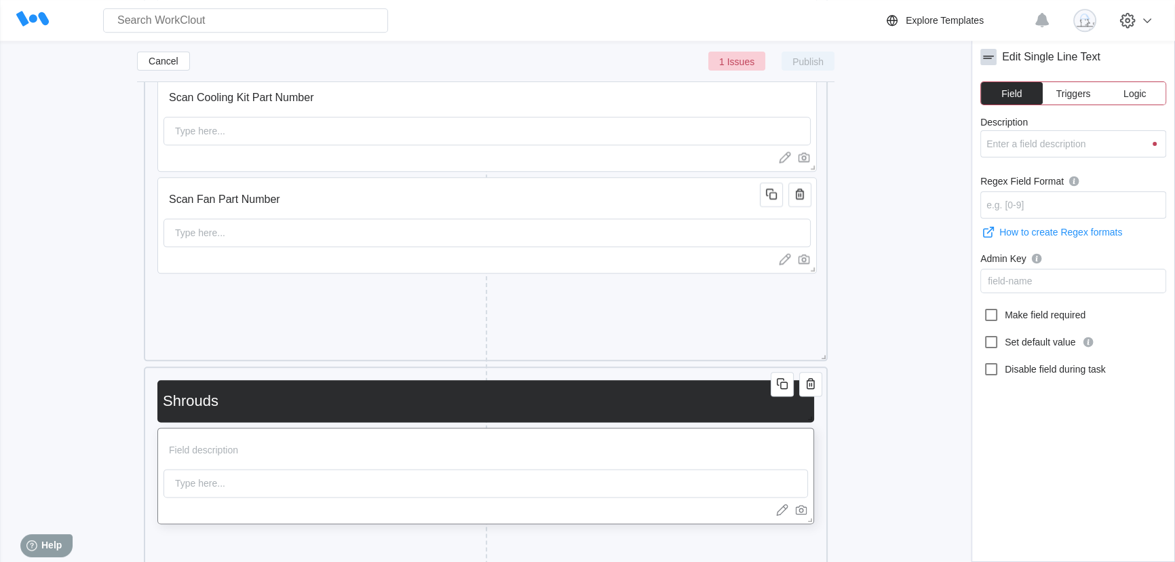
scroll to position [2061, 0]
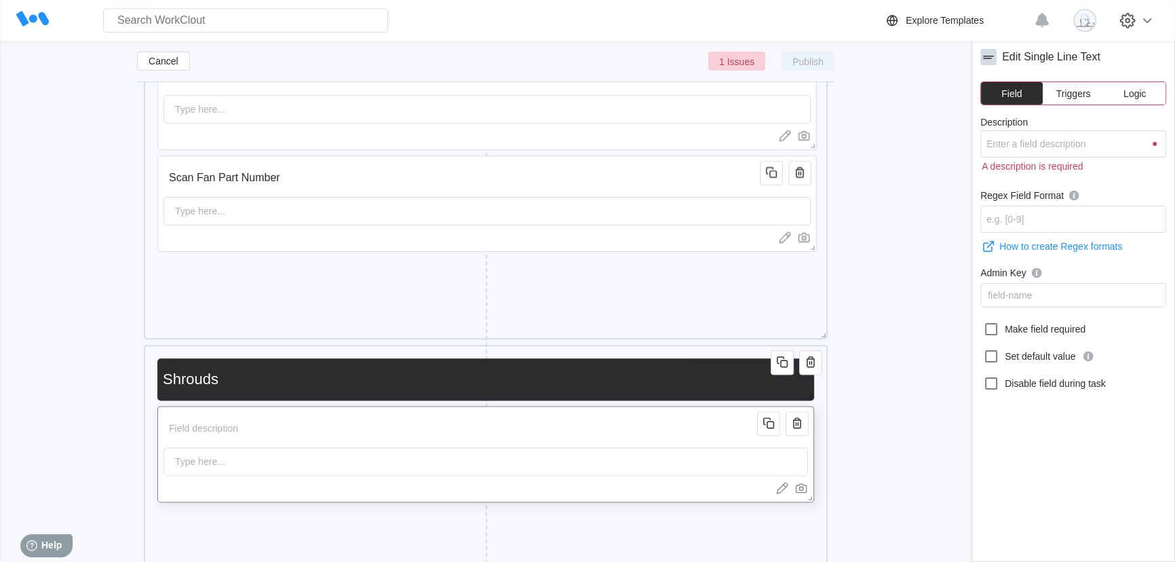
click at [262, 431] on input "Description" at bounding box center [463, 428] width 598 height 27
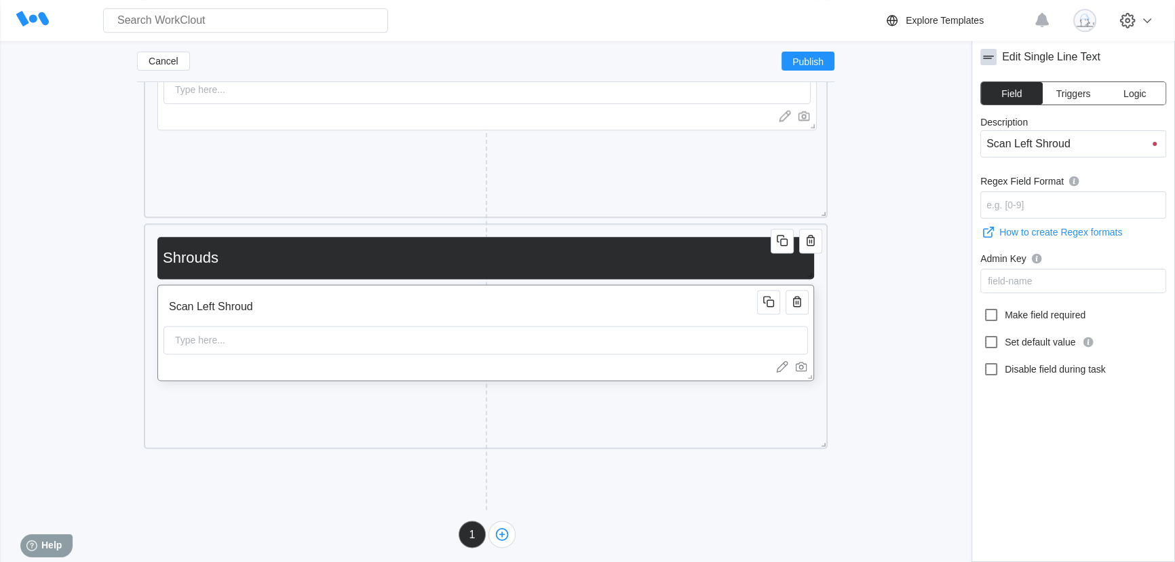
scroll to position [2185, 0]
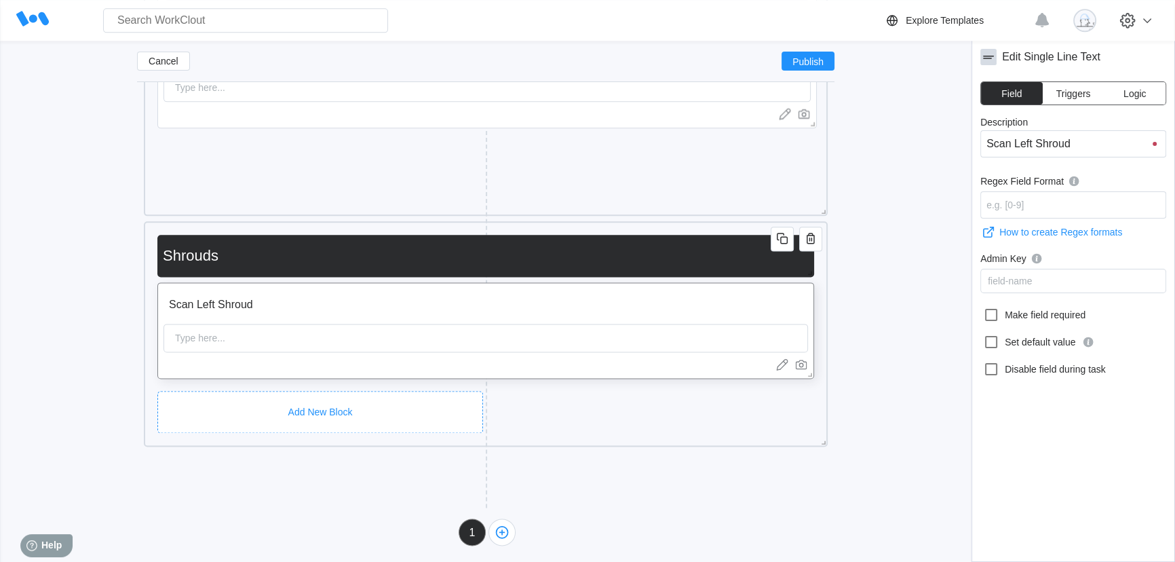
click at [288, 393] on div "Add New Block" at bounding box center [320, 412] width 326 height 42
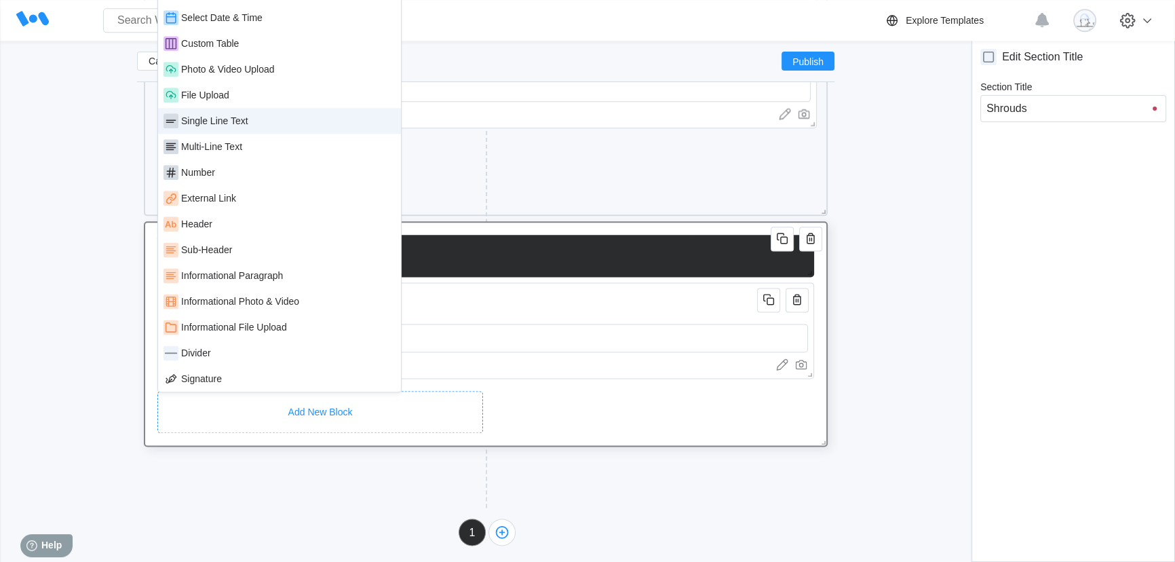
click at [225, 115] on div "Single Line Text" at bounding box center [214, 120] width 67 height 11
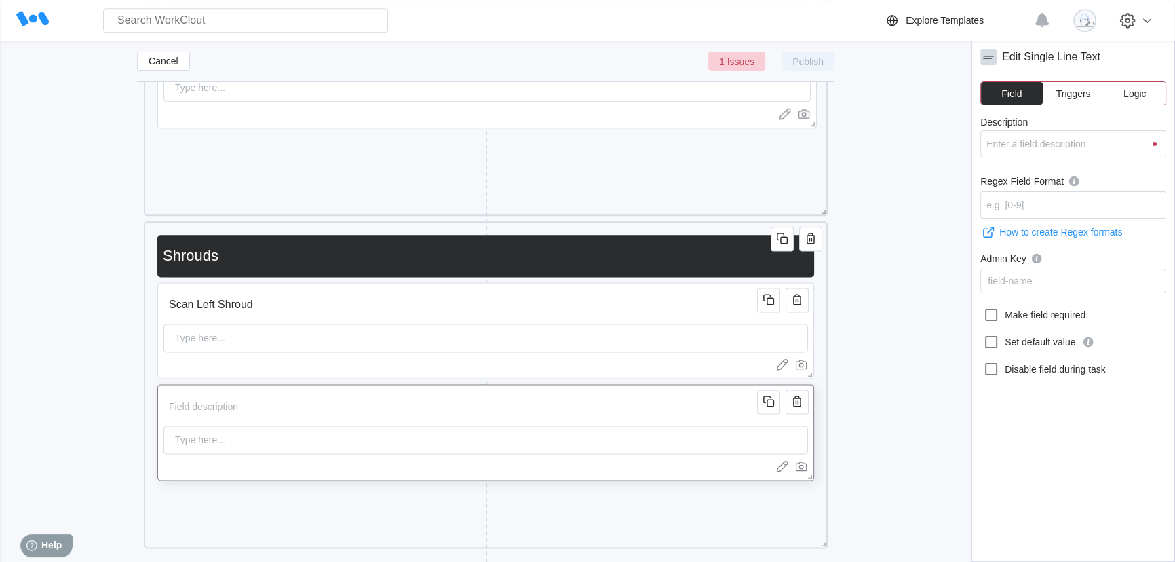
click at [294, 417] on input "Description" at bounding box center [463, 406] width 598 height 27
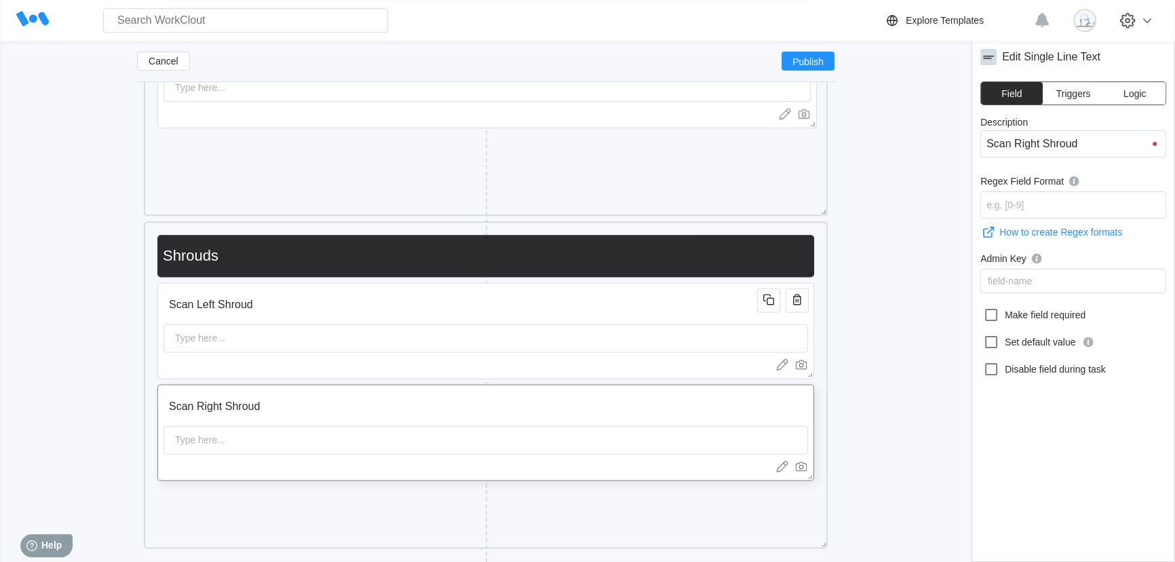
click at [730, 168] on div "Add New Block" at bounding box center [653, 189] width 327 height 42
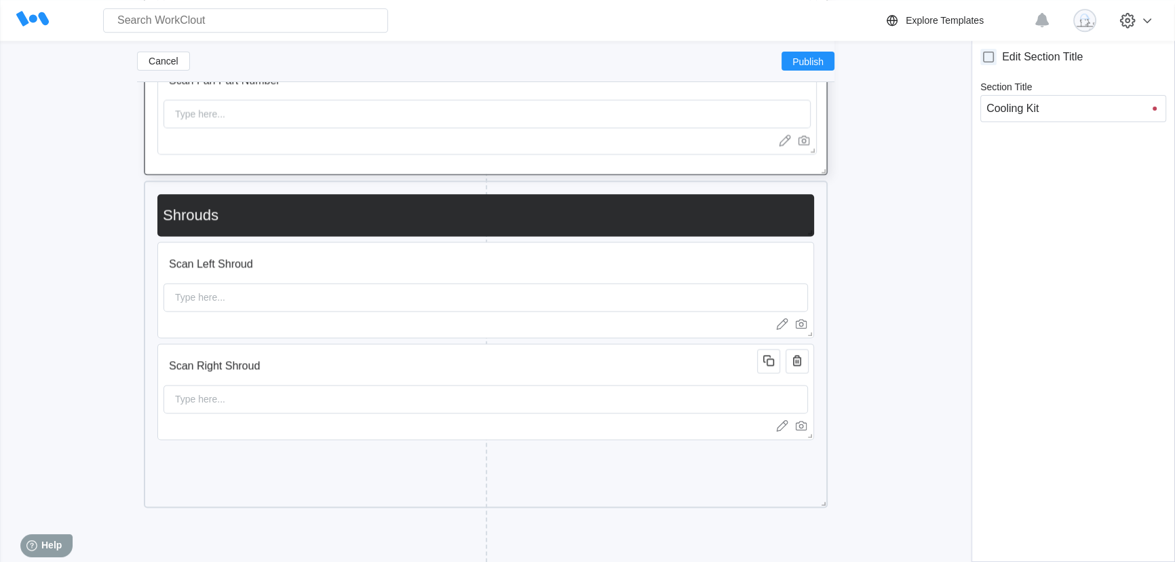
scroll to position [2246, 0]
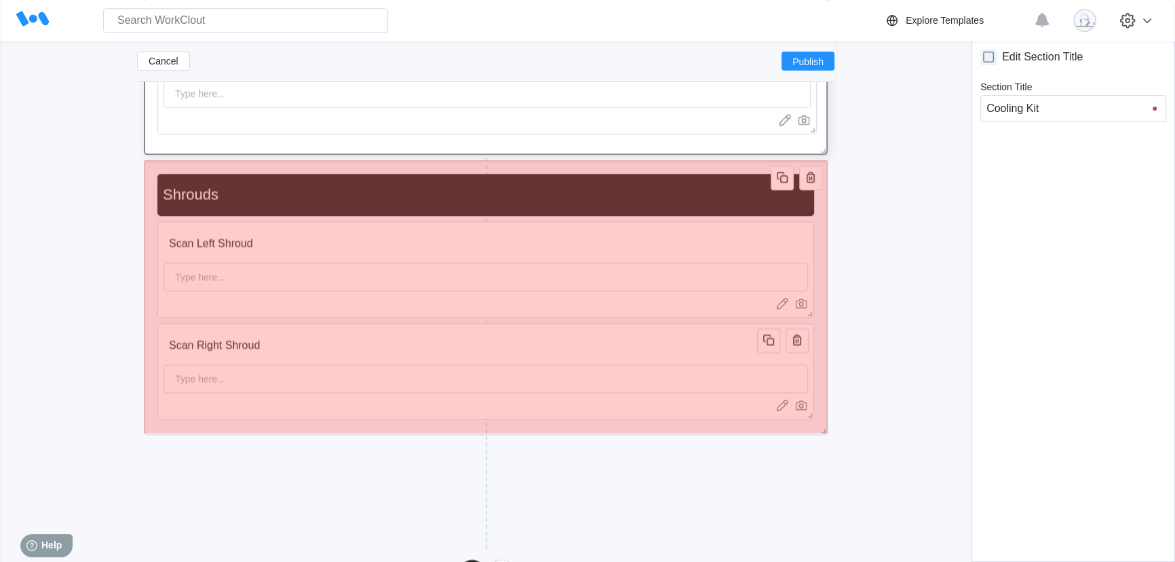
drag, startPoint x: 823, startPoint y: 484, endPoint x: 813, endPoint y: 431, distance: 53.8
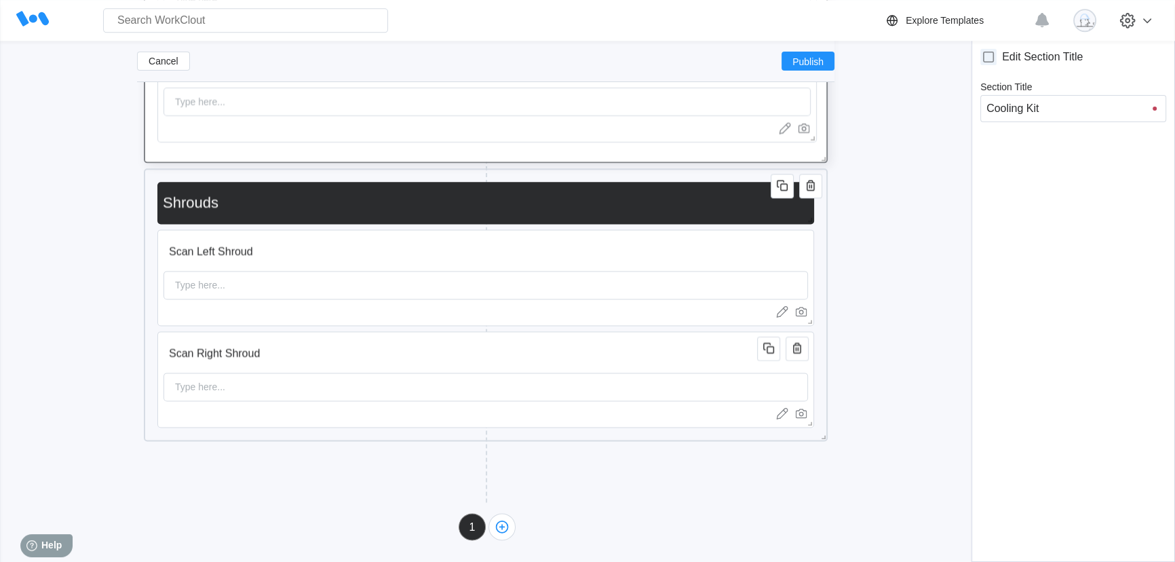
scroll to position [2238, 0]
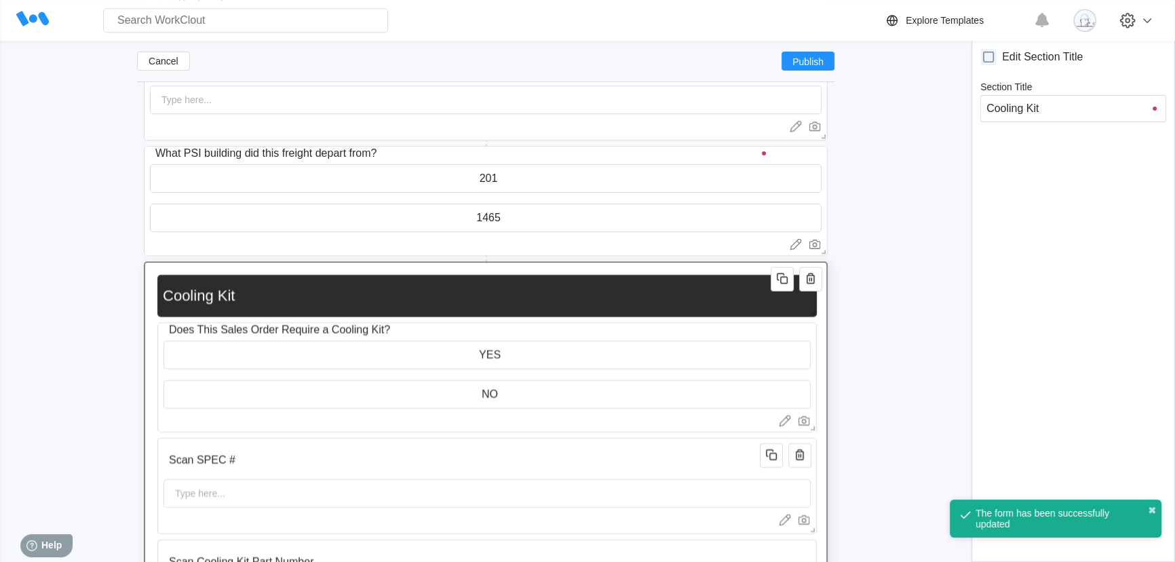
scroll to position [1621, 0]
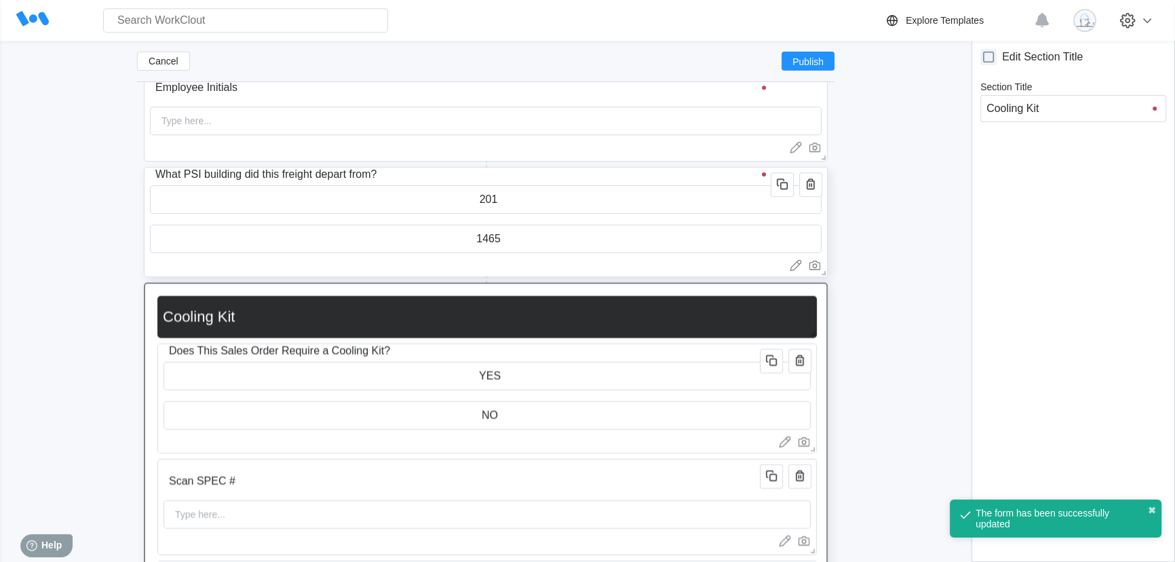
click at [429, 248] on input "1465" at bounding box center [486, 238] width 670 height 27
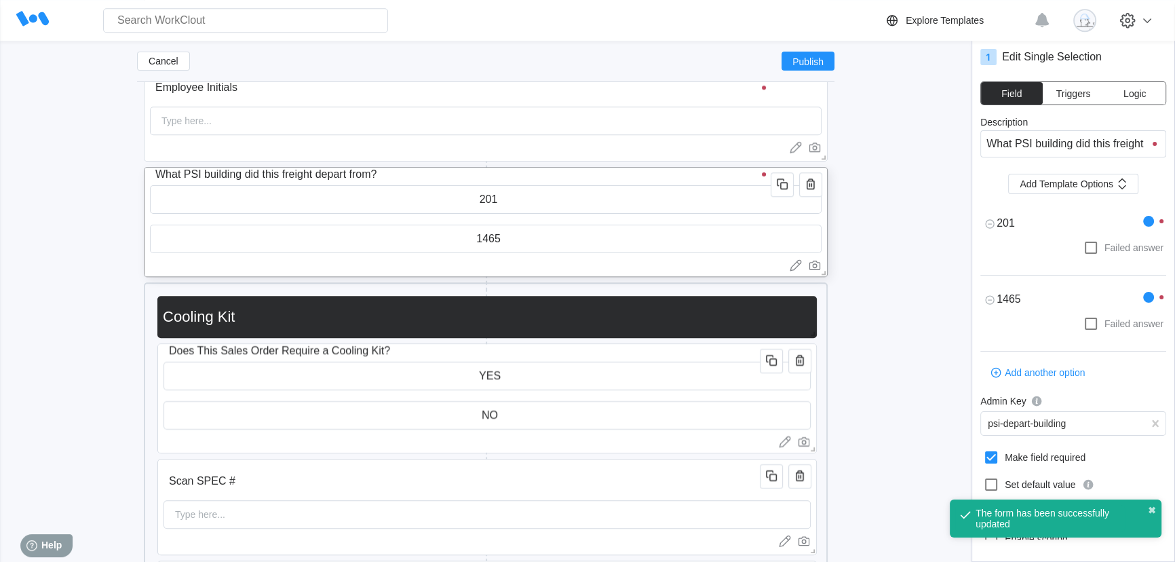
click at [524, 270] on div at bounding box center [486, 265] width 672 height 14
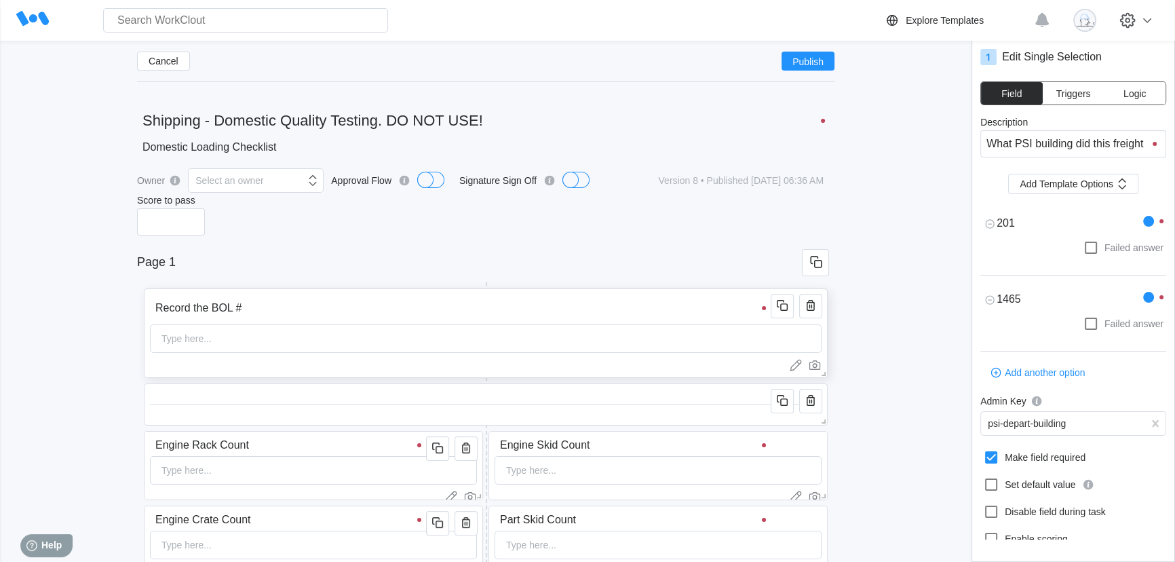
scroll to position [0, 0]
click at [442, 299] on input "Record the BOL #" at bounding box center [463, 309] width 626 height 27
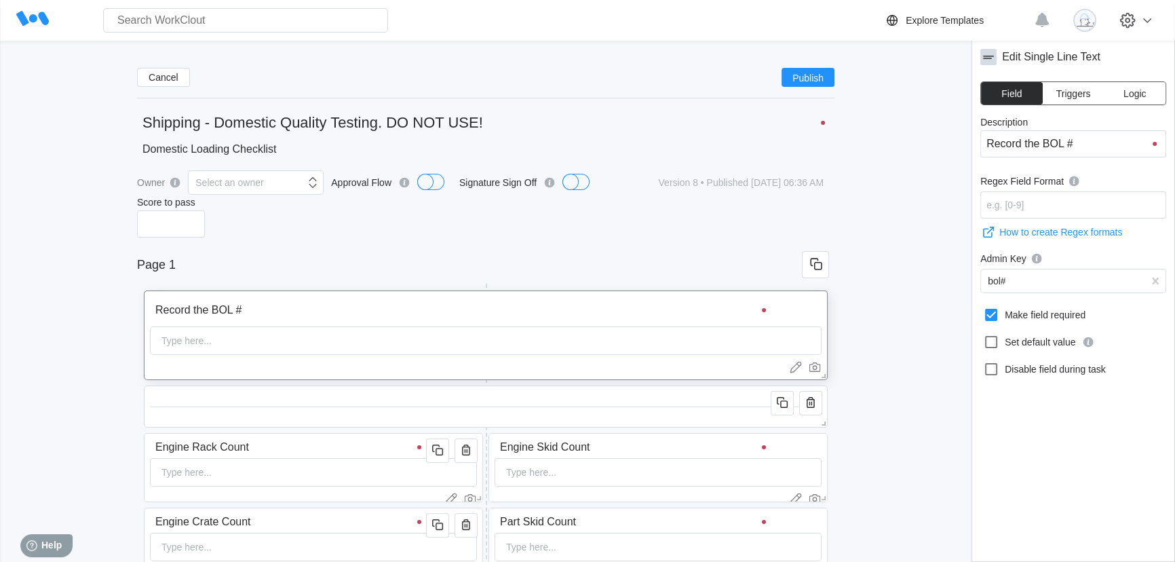
click at [1142, 90] on span "Logic" at bounding box center [1134, 93] width 22 height 9
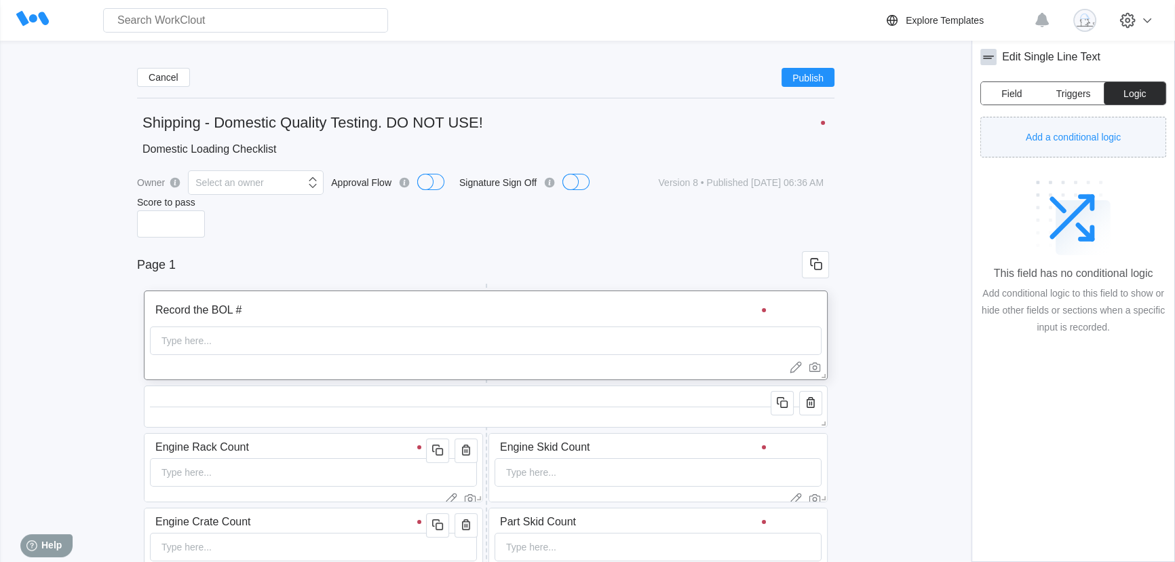
click at [1089, 138] on span "Add a conditional logic" at bounding box center [1073, 136] width 95 height 9
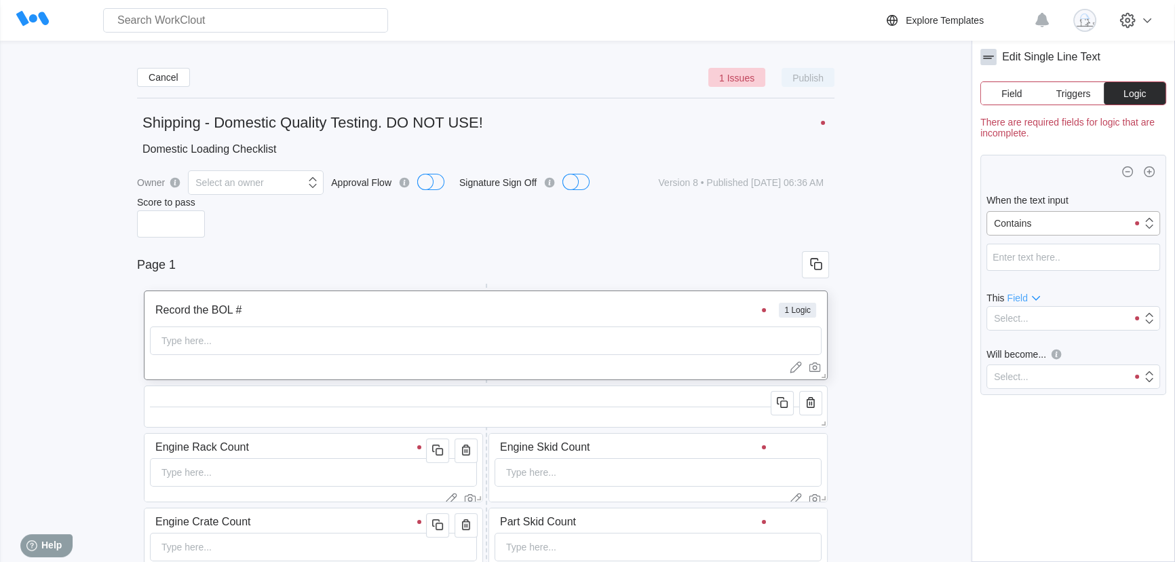
click at [1052, 225] on div "Contains" at bounding box center [1057, 223] width 140 height 19
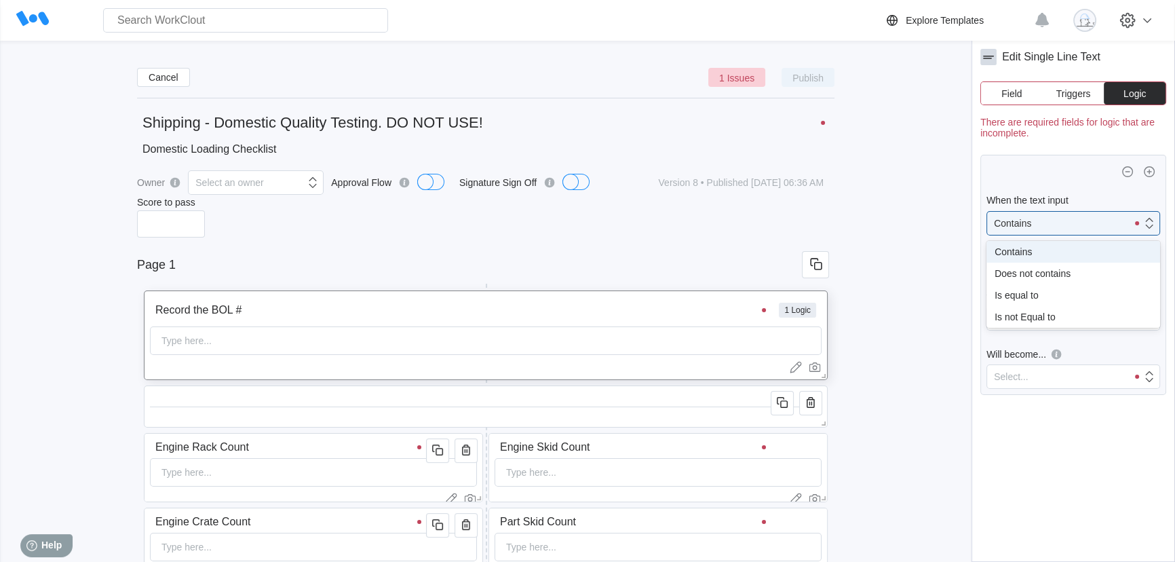
click at [1045, 260] on div "Contains" at bounding box center [1073, 252] width 174 height 22
click at [1039, 264] on input "text" at bounding box center [1073, 257] width 174 height 27
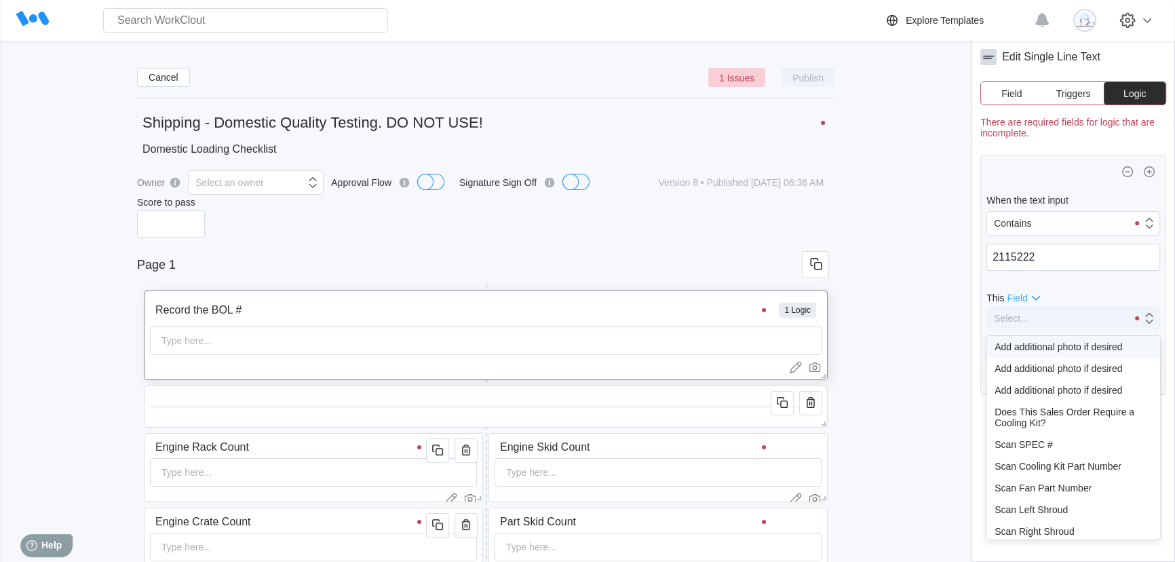
click at [1041, 320] on div "Select..." at bounding box center [1057, 318] width 140 height 19
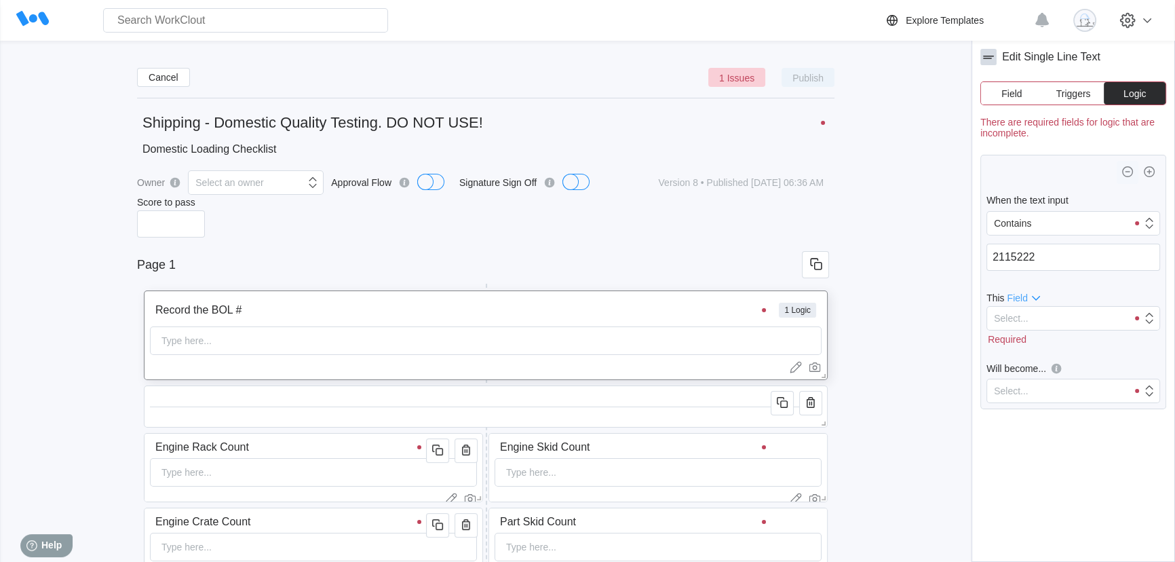
click at [1126, 173] on icon "button" at bounding box center [1127, 172] width 16 height 16
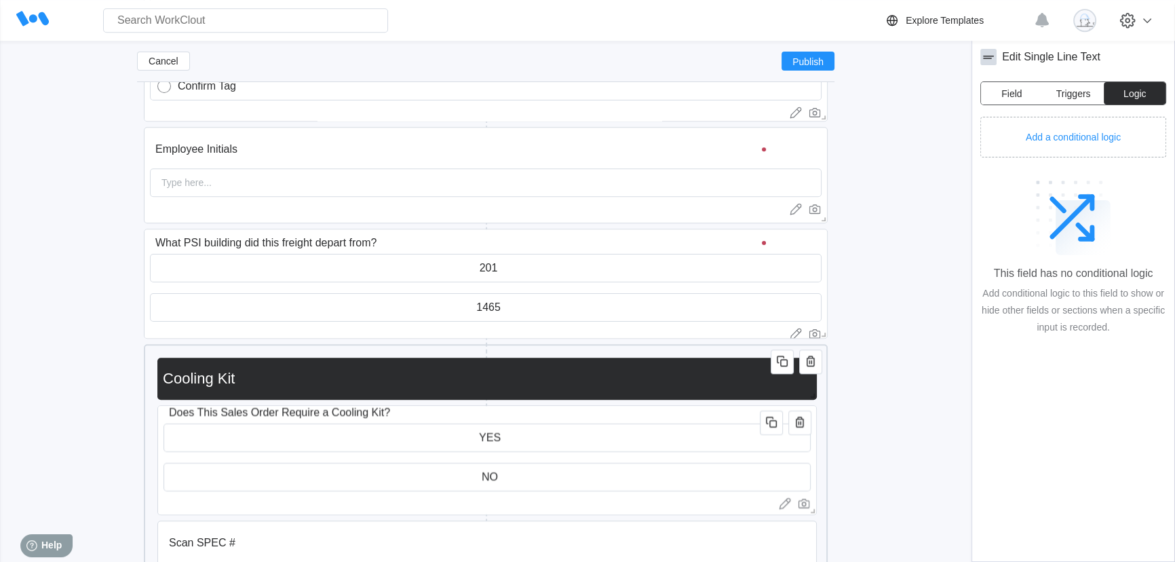
scroll to position [1492, 0]
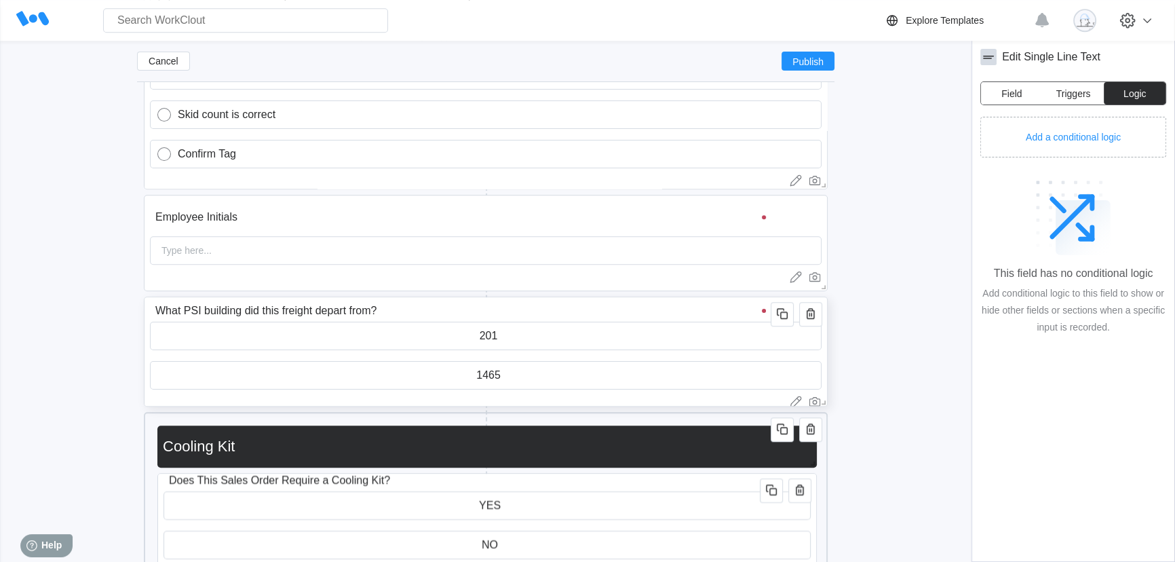
click at [680, 309] on input "What PSI building did this freight depart from?" at bounding box center [463, 310] width 626 height 27
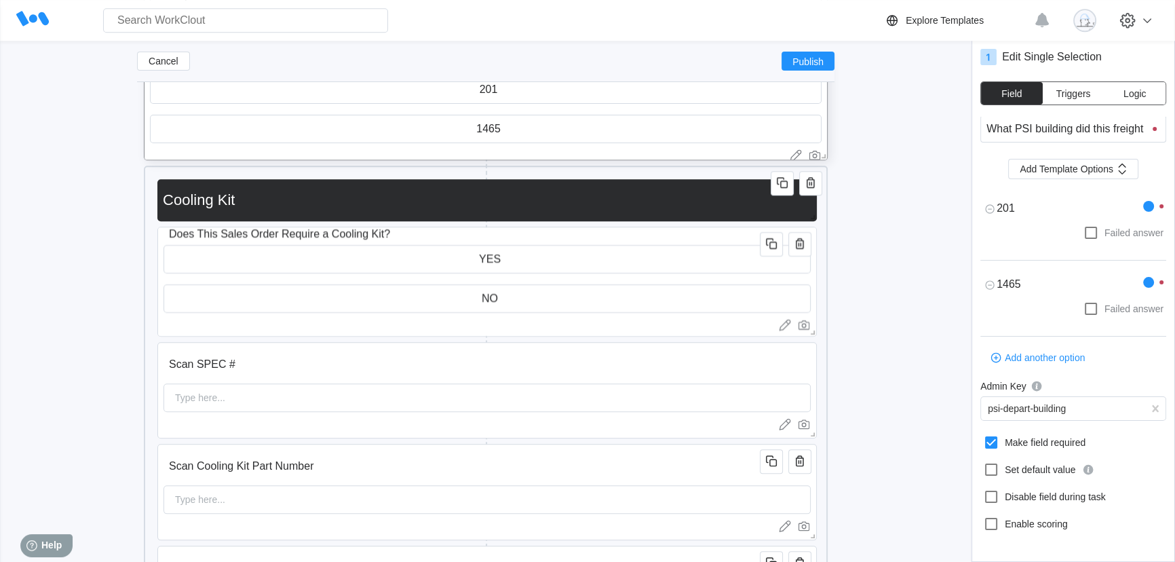
scroll to position [1676, 0]
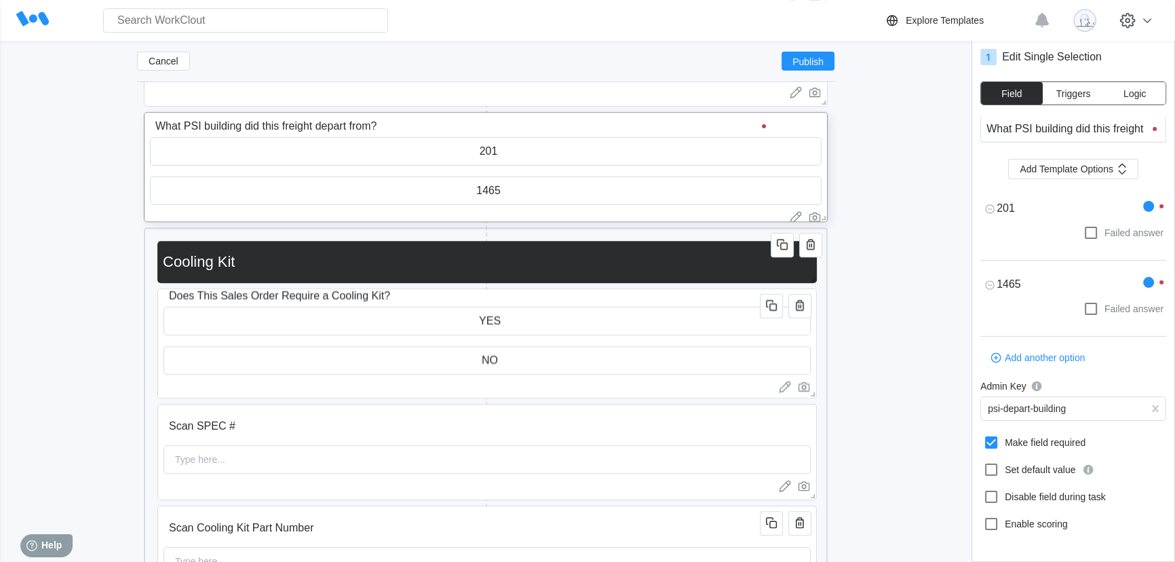
click at [1143, 89] on span "Logic" at bounding box center [1134, 93] width 22 height 9
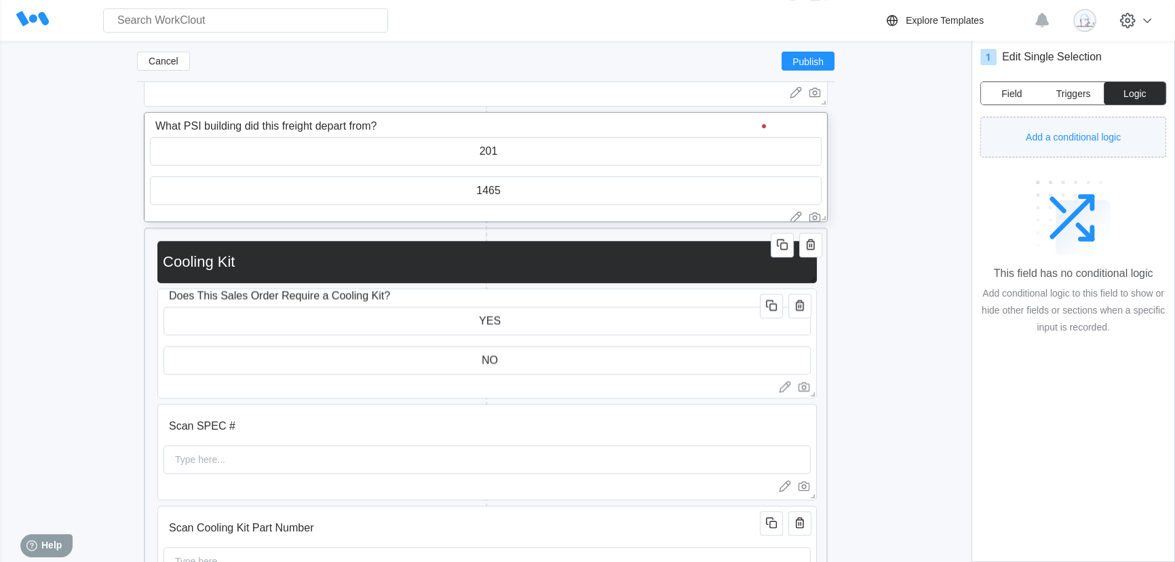
click at [1107, 129] on button "Add a conditional logic" at bounding box center [1073, 137] width 186 height 41
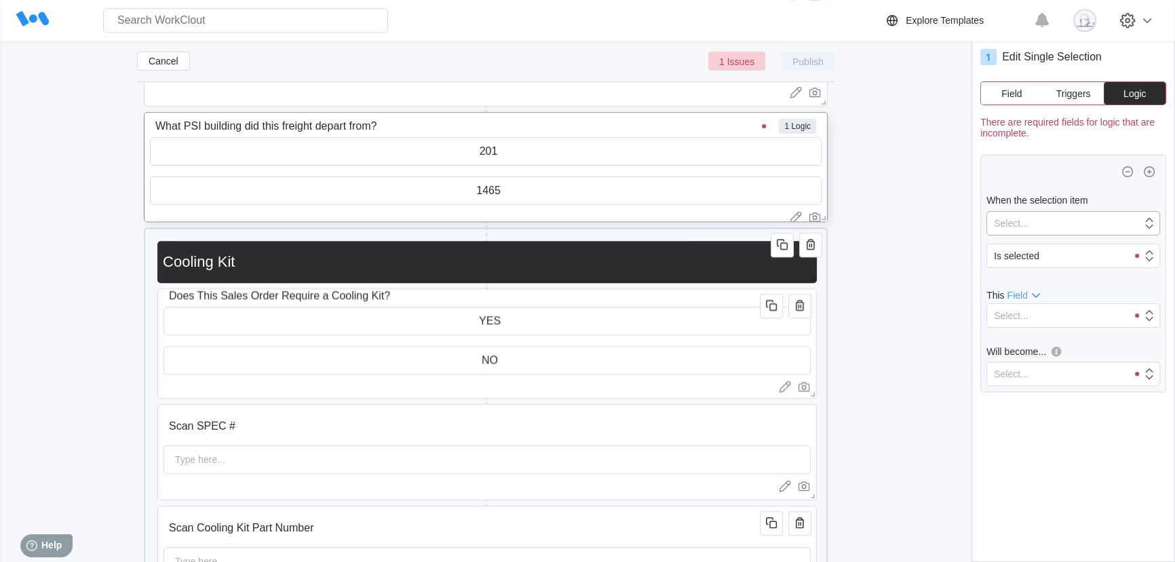
click at [1084, 218] on div "Select..." at bounding box center [1064, 223] width 155 height 19
click at [1064, 285] on div "1465" at bounding box center [1073, 289] width 157 height 19
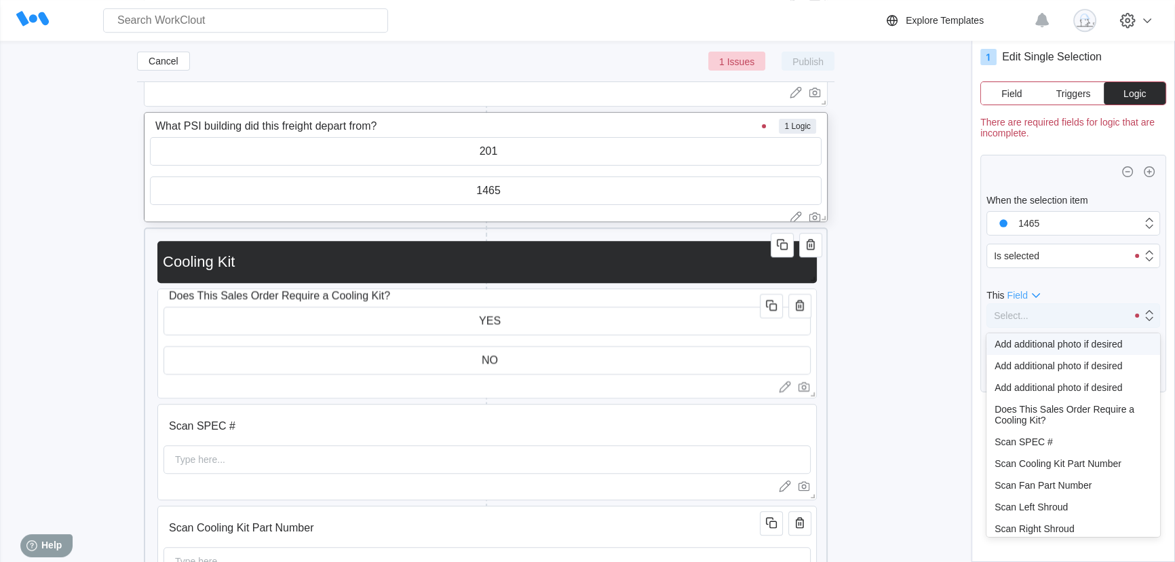
click at [1060, 311] on div "Select..." at bounding box center [1057, 315] width 140 height 19
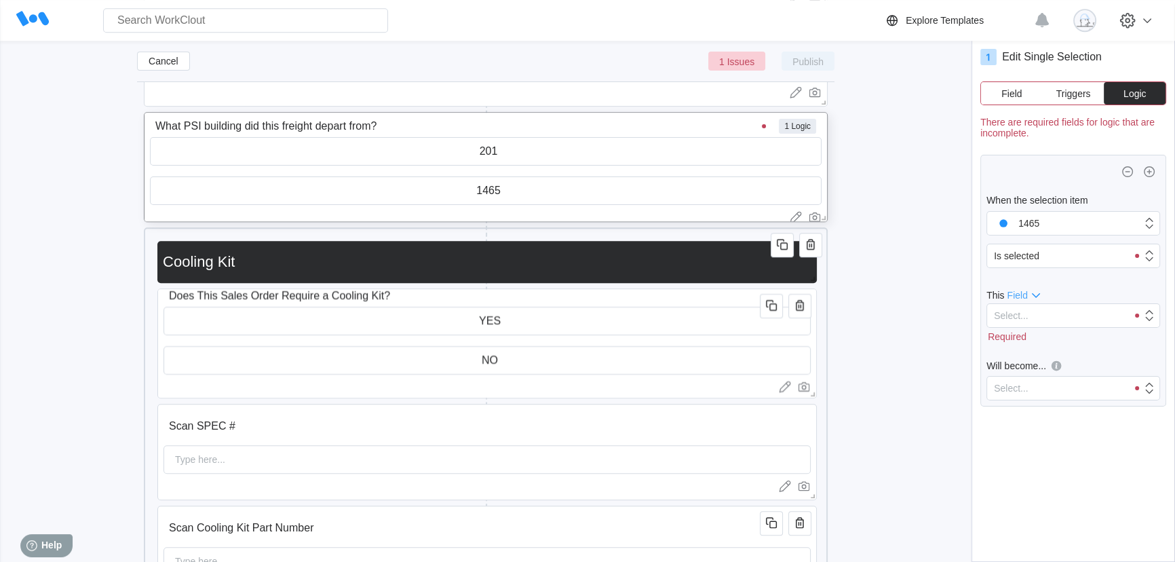
click at [1017, 290] on span "Field" at bounding box center [1017, 295] width 20 height 11
click at [1024, 316] on div "Section" at bounding box center [1025, 316] width 32 height 11
click at [1035, 318] on div "Select..." at bounding box center [1057, 315] width 140 height 19
click at [1036, 344] on div "Cooling Kit" at bounding box center [1073, 344] width 157 height 11
click at [1080, 371] on div "Select..." at bounding box center [1057, 373] width 140 height 19
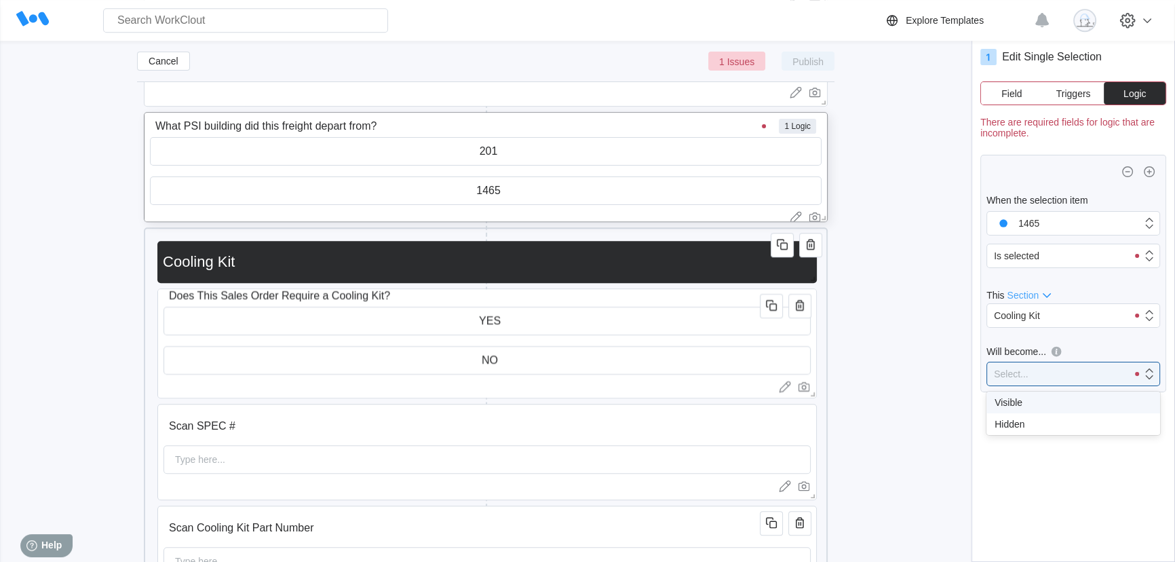
click at [1052, 408] on div "Visible" at bounding box center [1073, 402] width 174 height 22
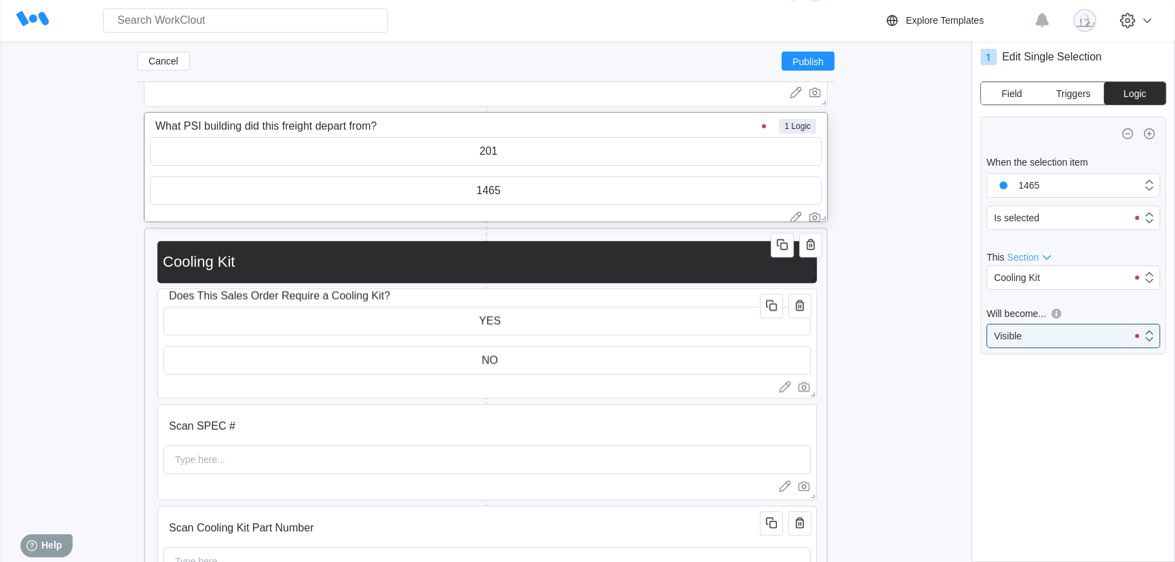
click at [1014, 98] on button "Field" at bounding box center [1012, 93] width 62 height 22
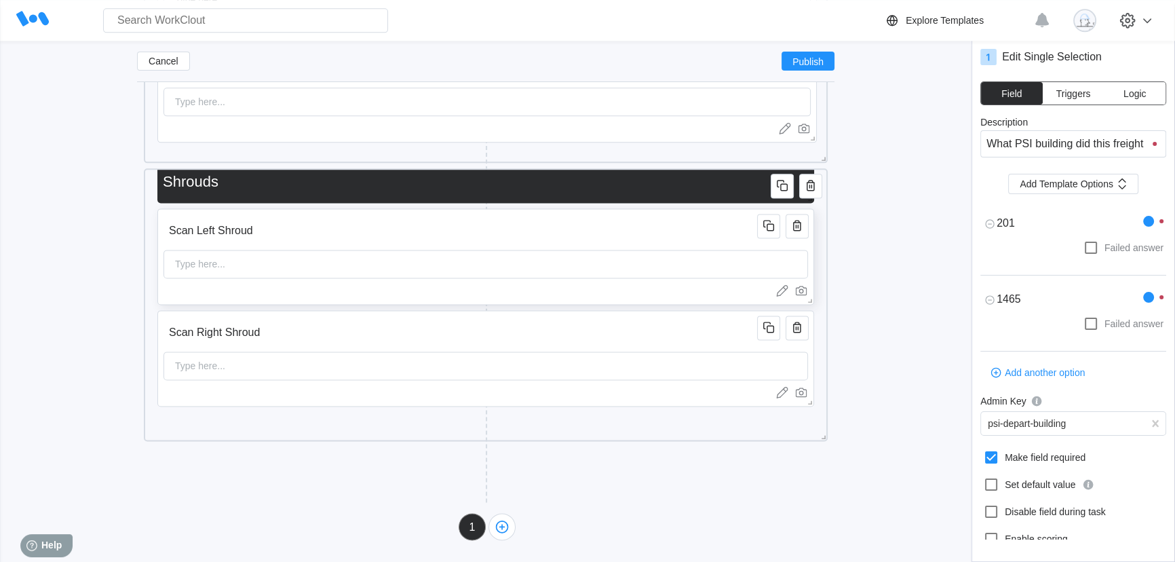
scroll to position [0, 0]
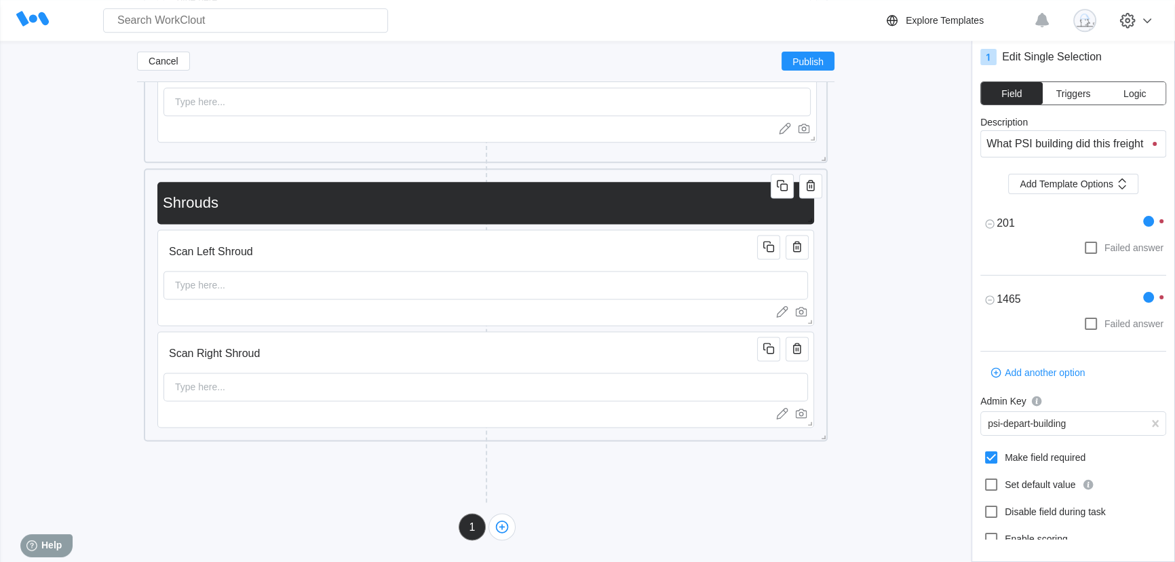
click at [252, 197] on input "Shrouds" at bounding box center [482, 202] width 651 height 27
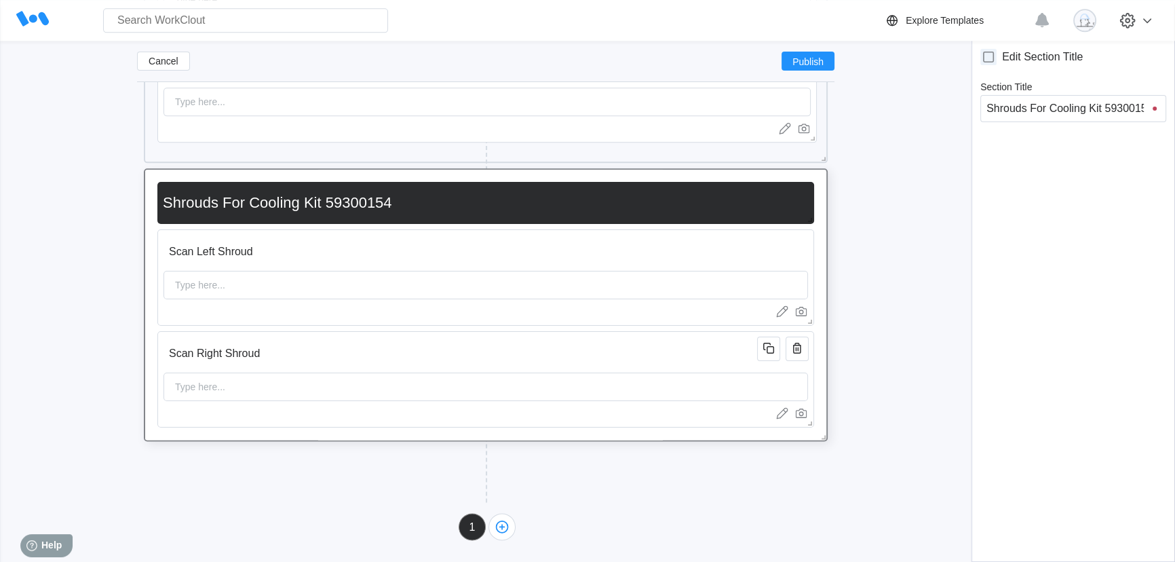
click at [384, 448] on div "Add New Block" at bounding box center [313, 467] width 339 height 42
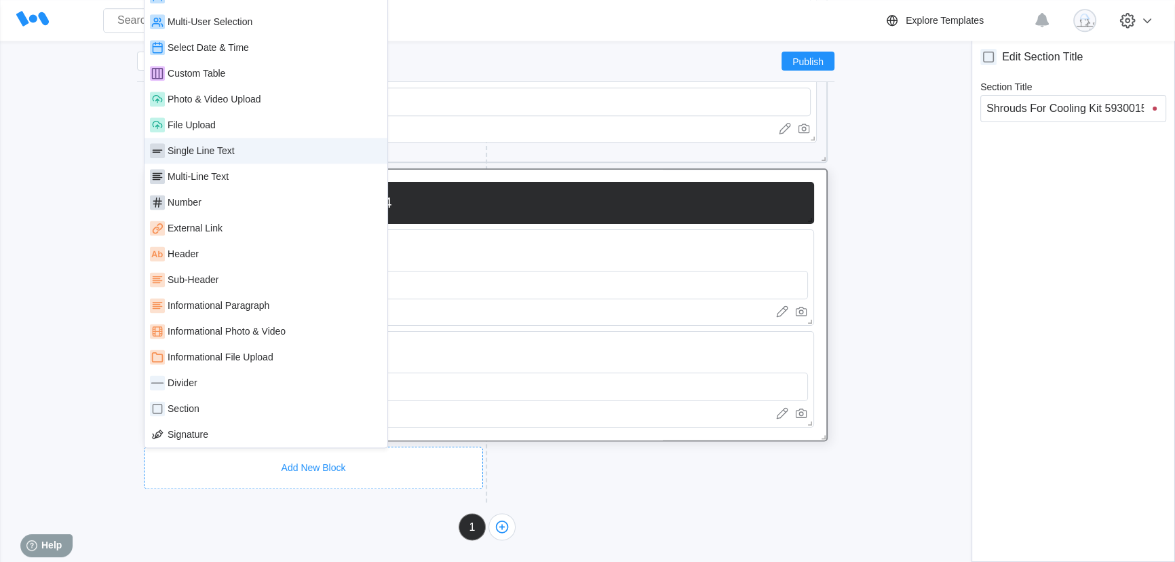
click at [248, 158] on div "Single Line Text" at bounding box center [266, 151] width 243 height 26
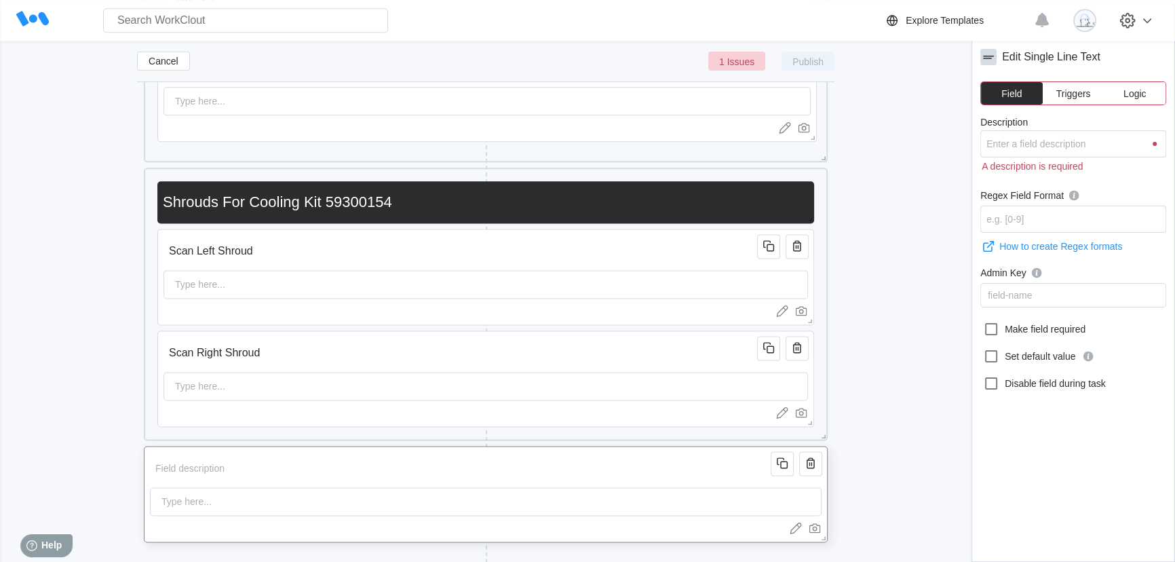
click at [305, 461] on input "Description" at bounding box center [463, 468] width 626 height 27
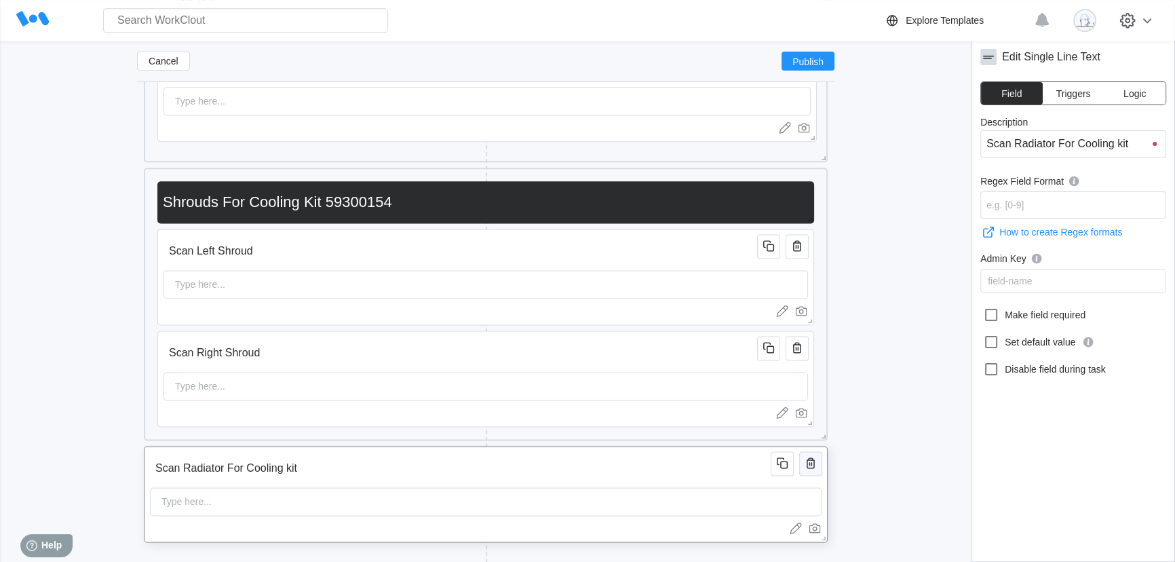
click at [808, 467] on icon "button" at bounding box center [811, 463] width 16 height 16
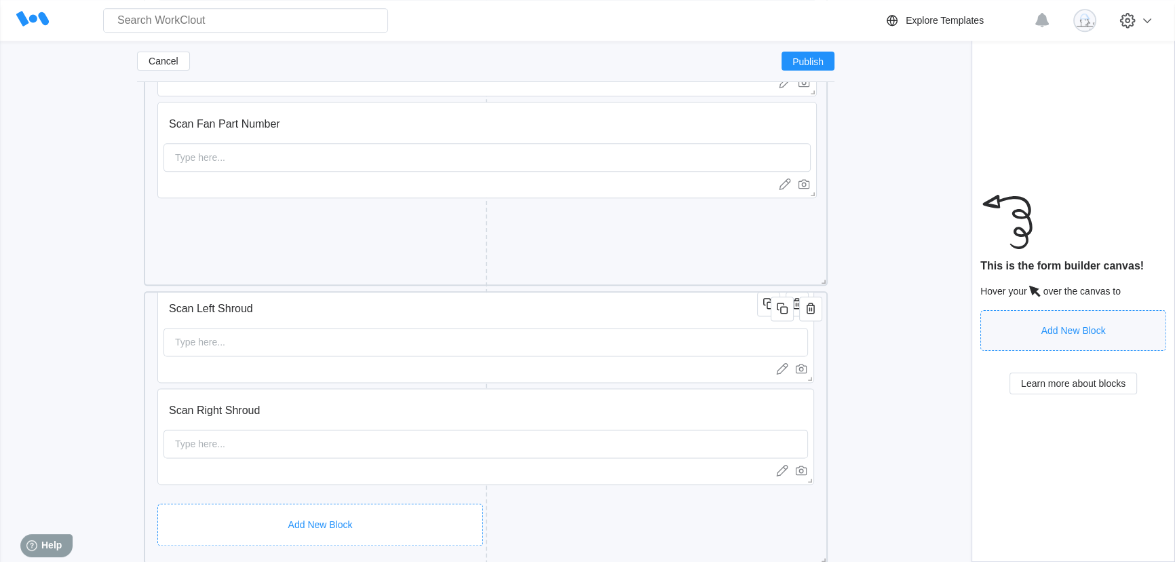
scroll to position [67, 0]
click at [225, 495] on div "Add New Block" at bounding box center [320, 509] width 326 height 42
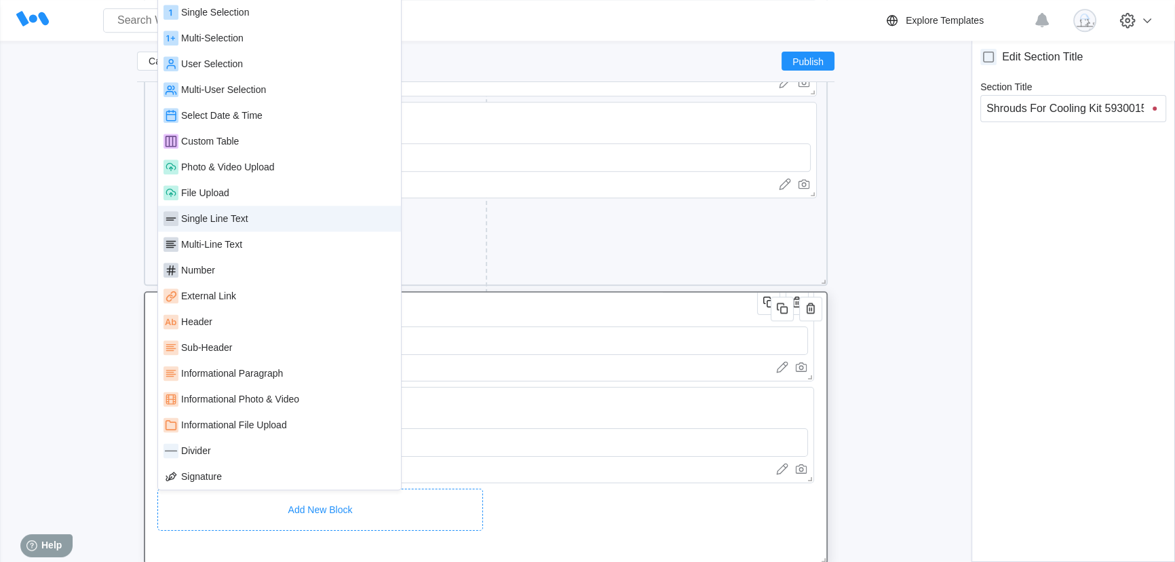
click at [240, 225] on div "Single Line Text" at bounding box center [280, 218] width 232 height 15
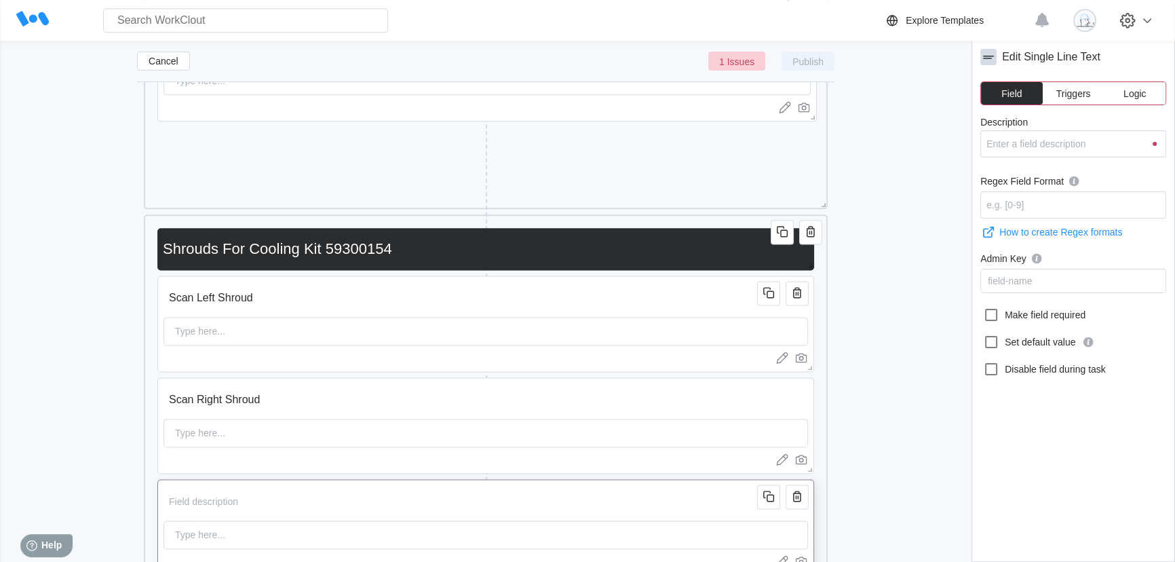
scroll to position [2300, 0]
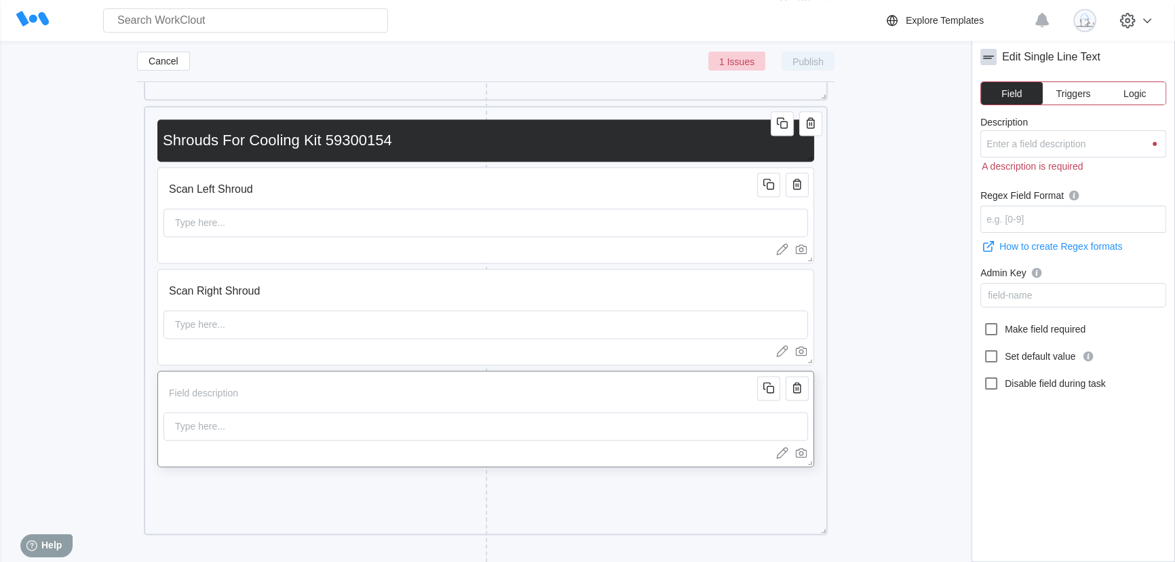
click at [284, 395] on input "Description" at bounding box center [463, 392] width 598 height 27
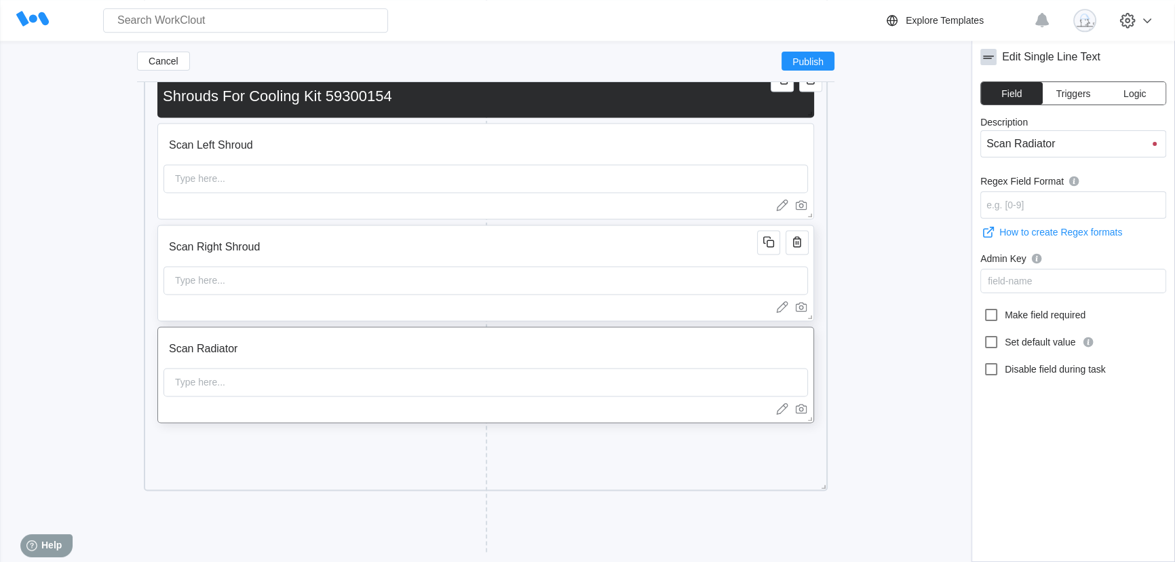
scroll to position [2394, 0]
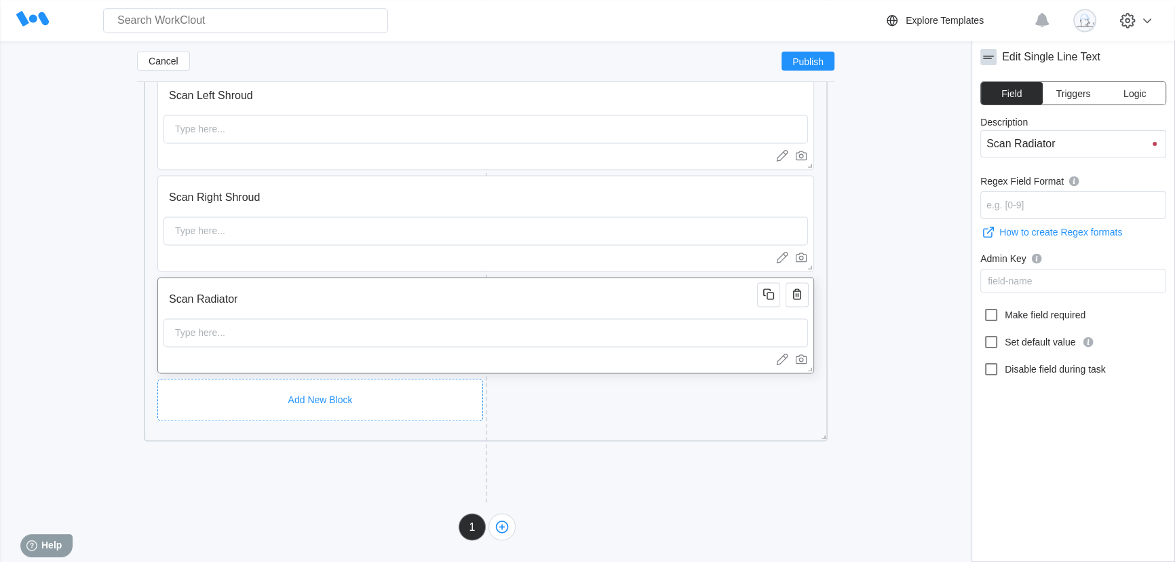
click at [233, 383] on div "Add New Block" at bounding box center [320, 400] width 326 height 42
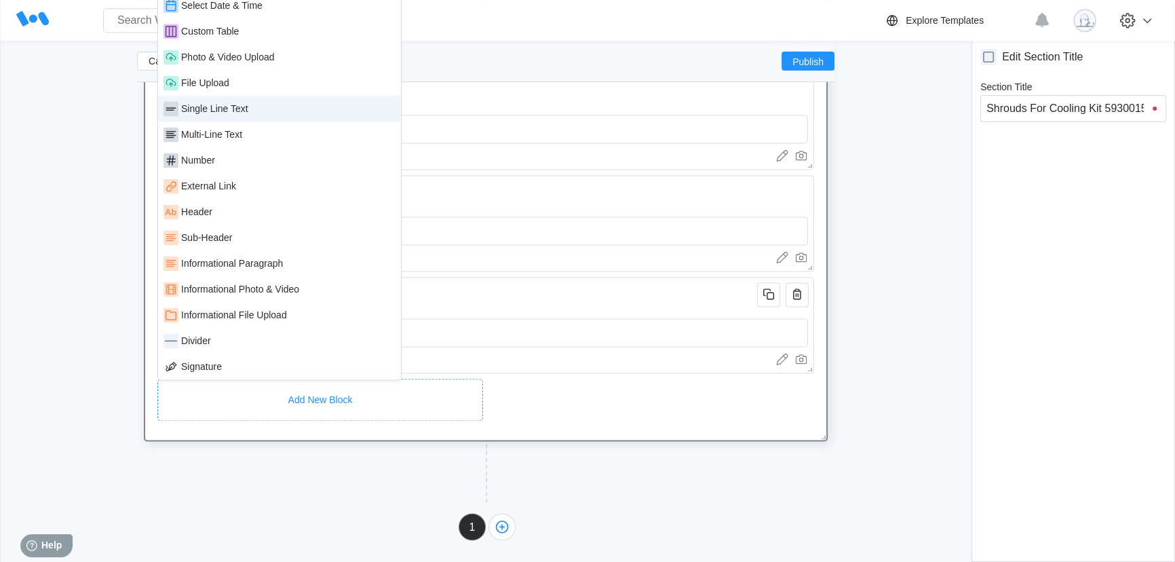
click at [235, 114] on div "Single Line Text" at bounding box center [280, 108] width 232 height 15
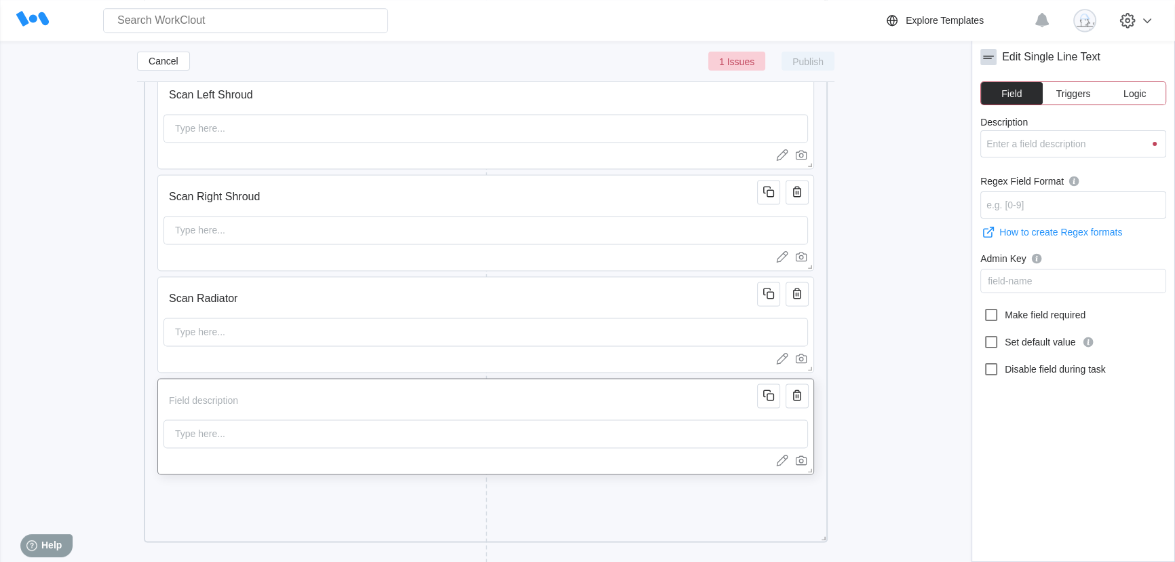
click at [287, 406] on input "Description" at bounding box center [463, 400] width 598 height 27
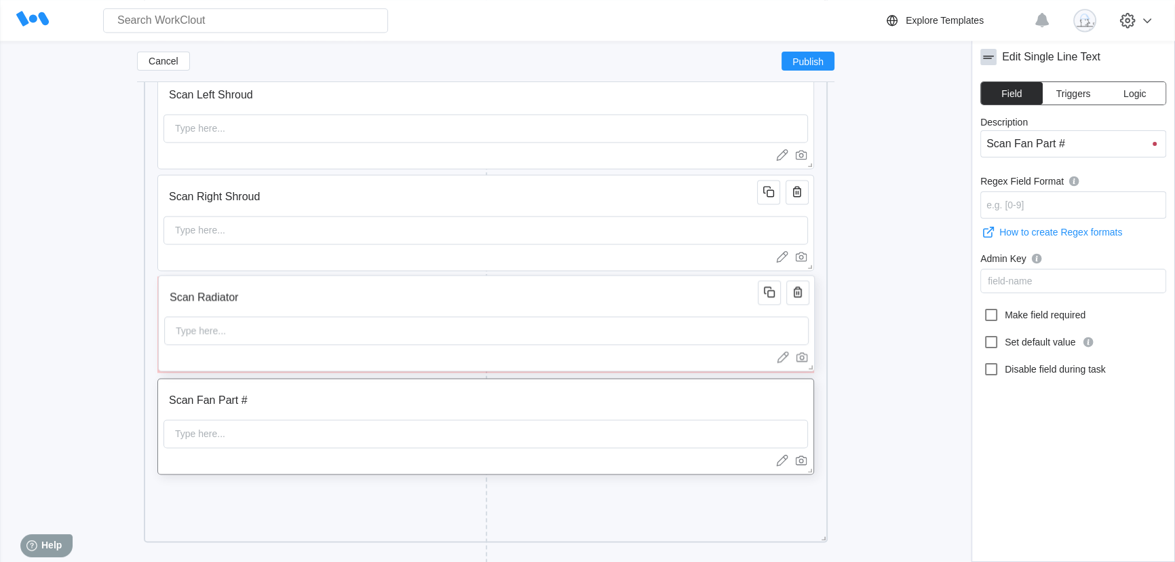
click at [284, 305] on input "Scan Radiator" at bounding box center [463, 297] width 598 height 27
click at [283, 300] on input "Scan Radiator" at bounding box center [463, 298] width 598 height 27
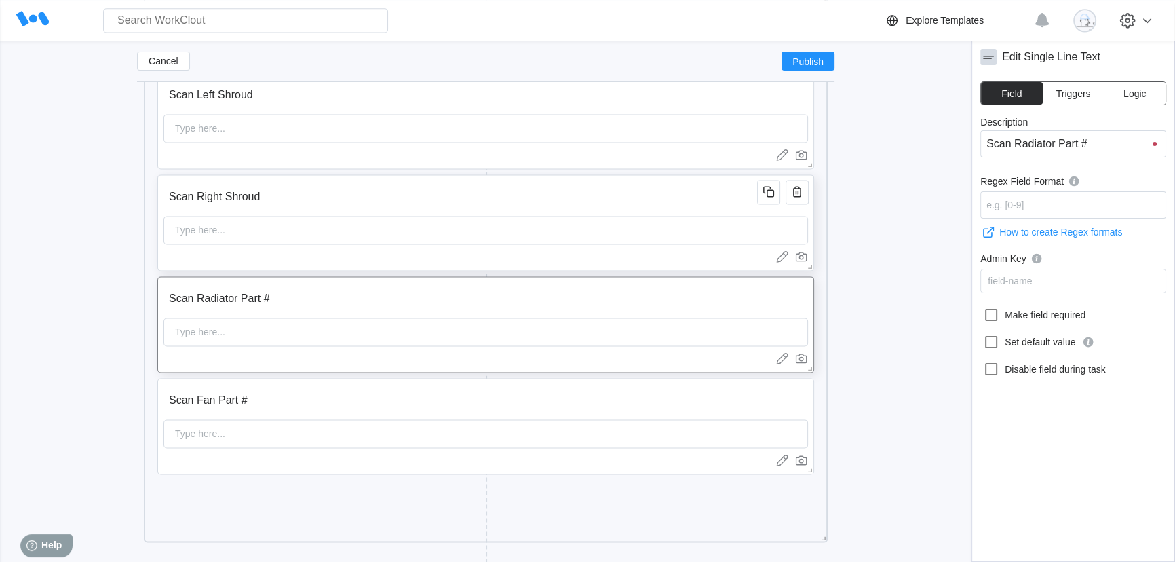
click at [291, 204] on input "Scan Right Shroud" at bounding box center [463, 196] width 598 height 27
click at [299, 95] on input "Scan Left Shroud" at bounding box center [463, 94] width 598 height 27
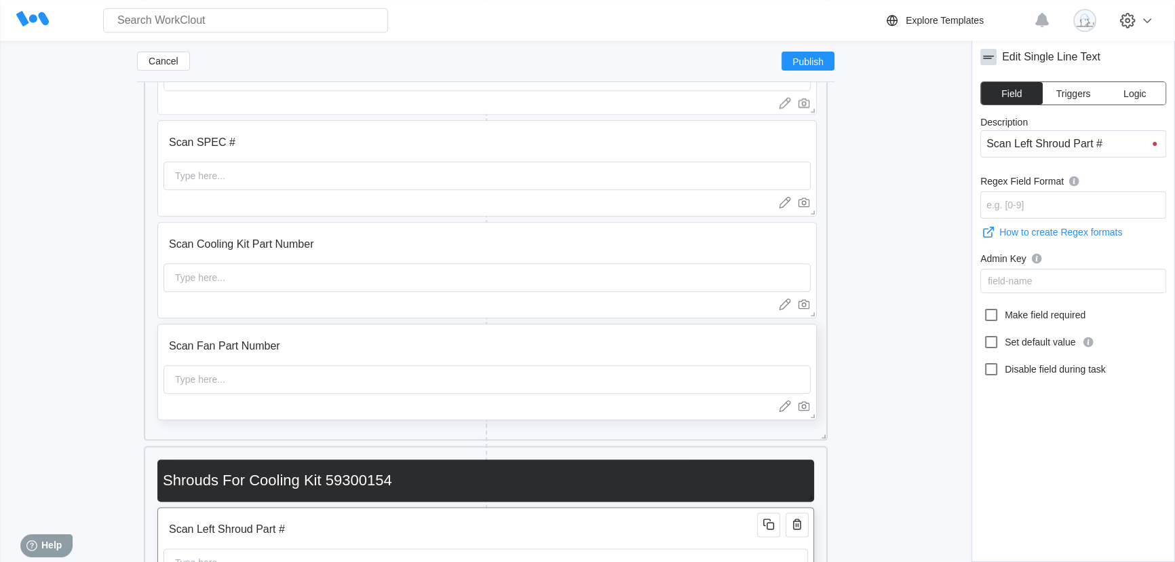
scroll to position [1962, 0]
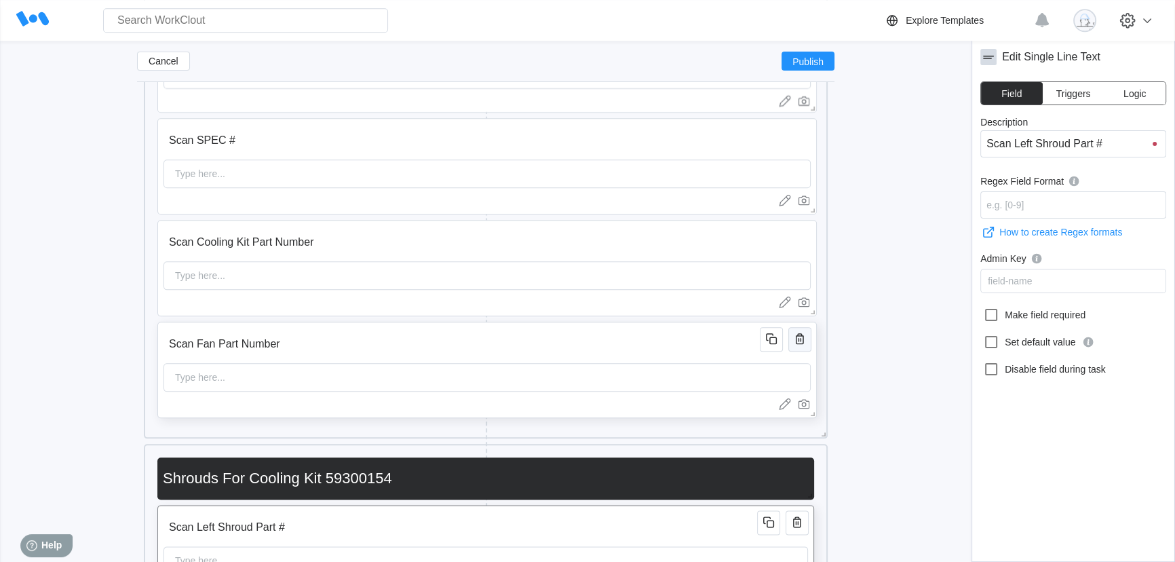
click at [800, 339] on icon "button" at bounding box center [800, 338] width 16 height 16
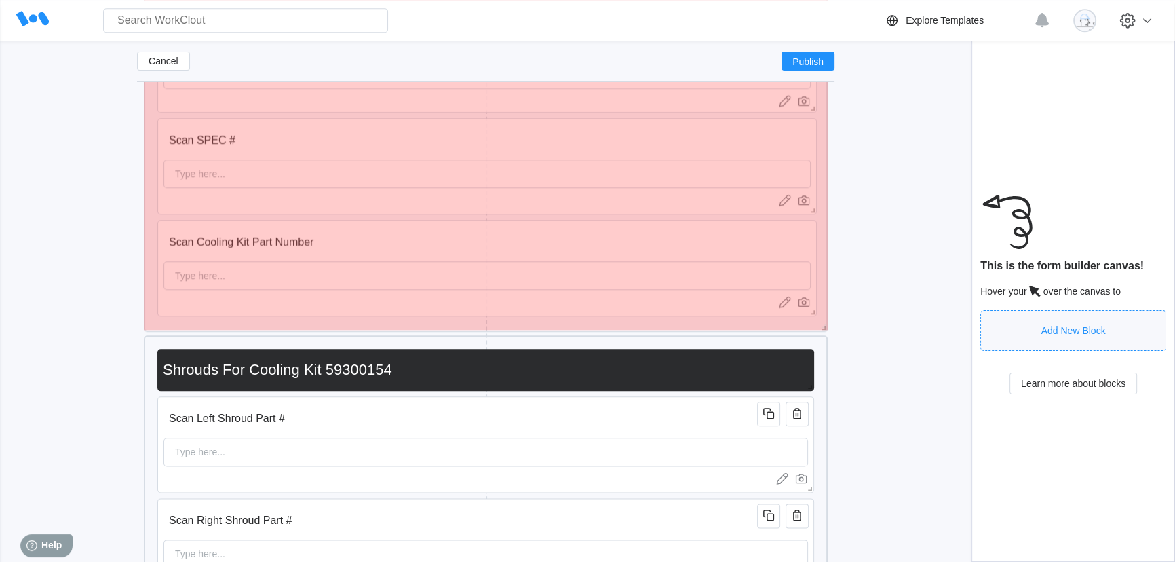
drag, startPoint x: 825, startPoint y: 433, endPoint x: 811, endPoint y: 327, distance: 106.8
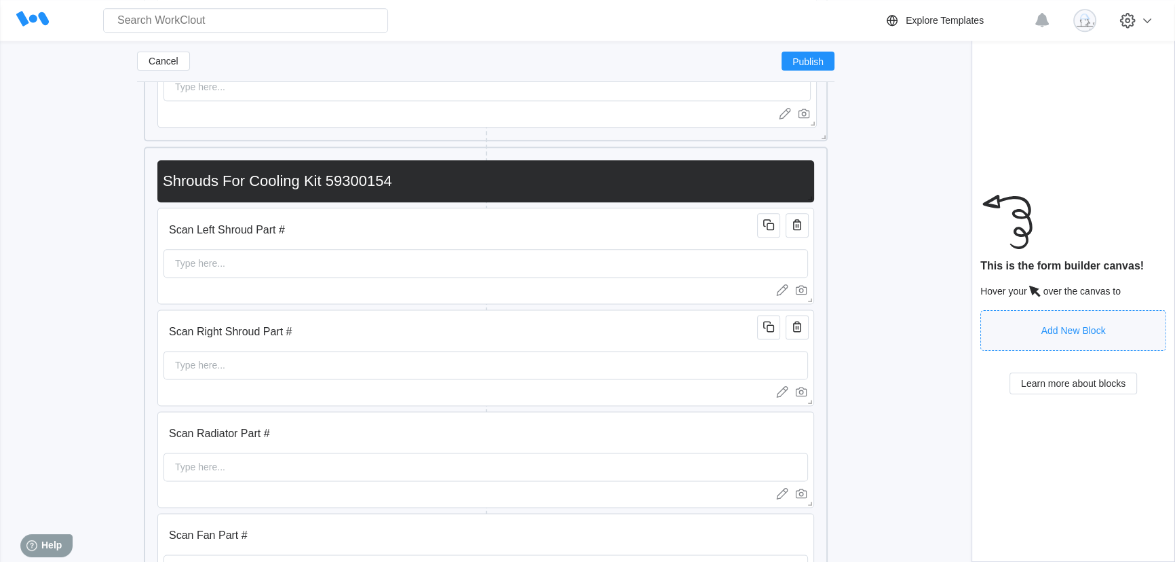
scroll to position [2147, 0]
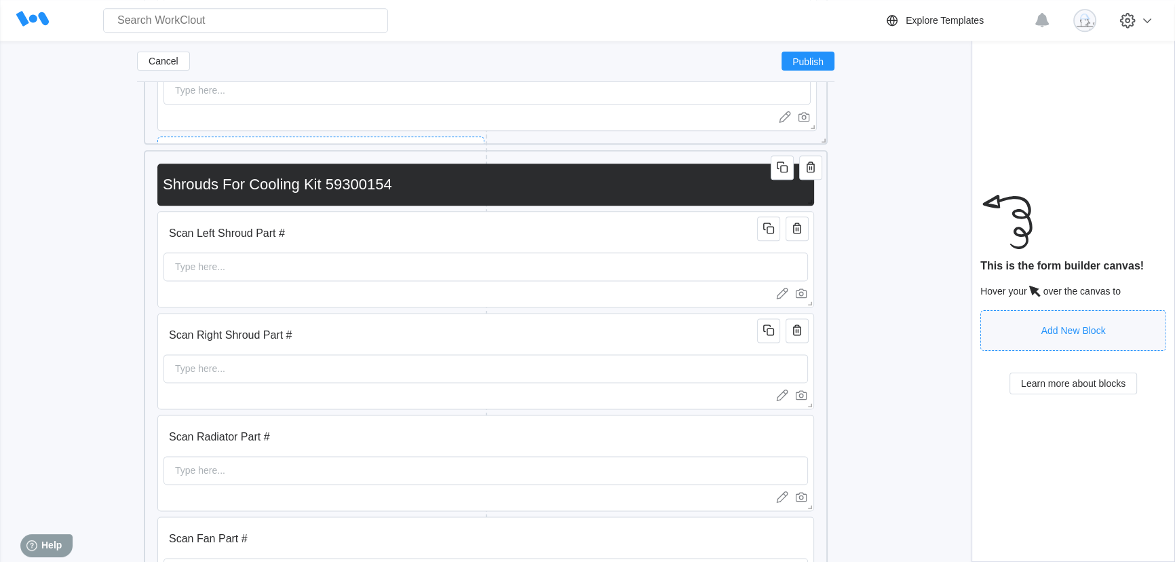
click at [246, 185] on input "Shrouds For Cooling Kit 59300154" at bounding box center [482, 184] width 651 height 27
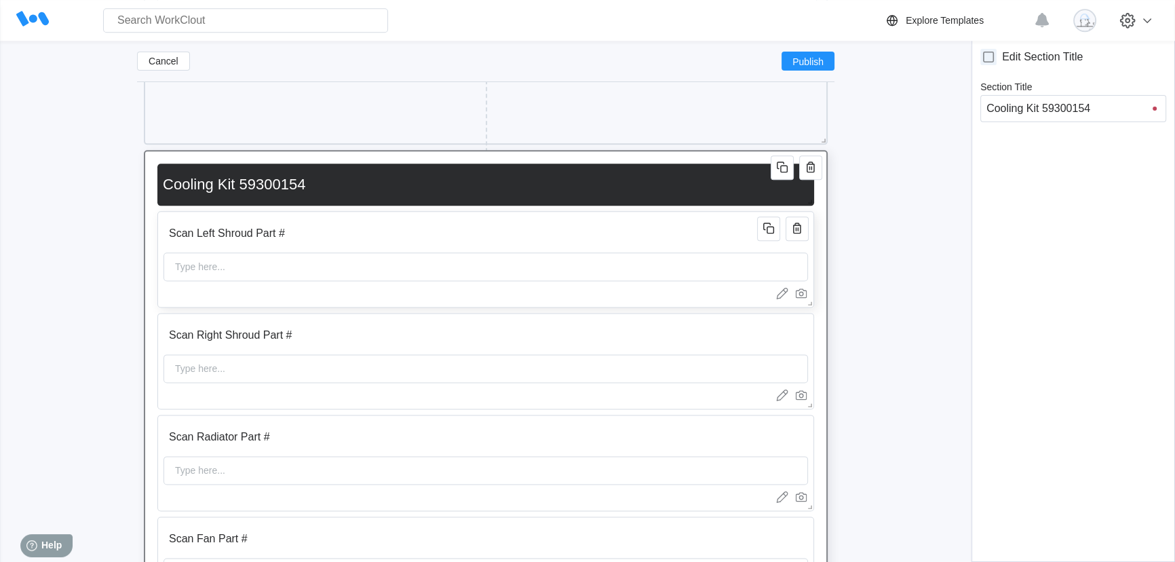
scroll to position [2086, 0]
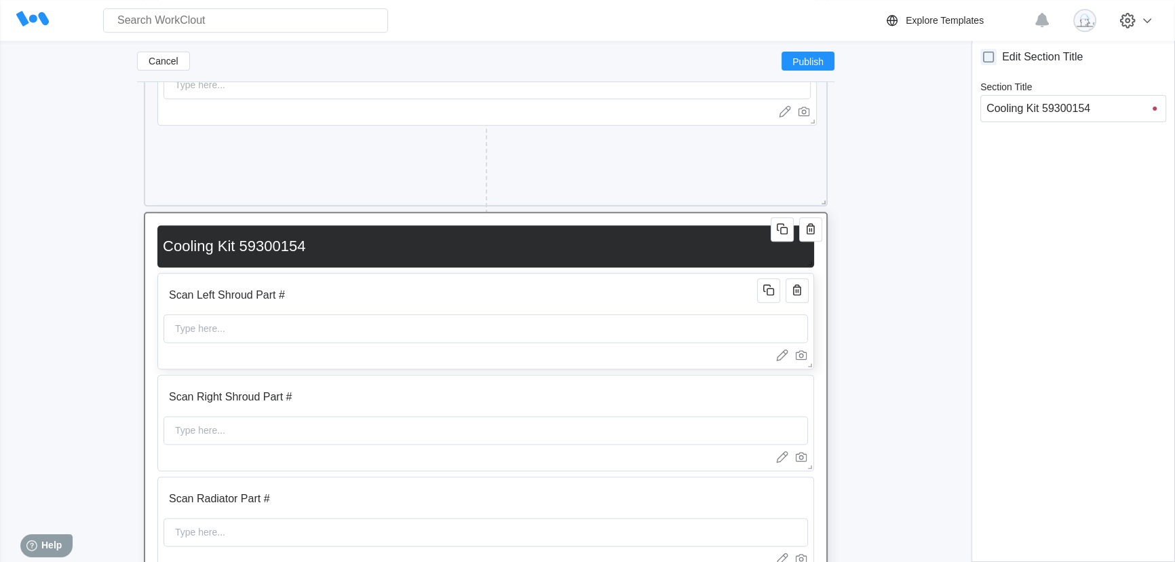
click at [358, 295] on input "Scan Left Shroud Part #" at bounding box center [463, 295] width 598 height 27
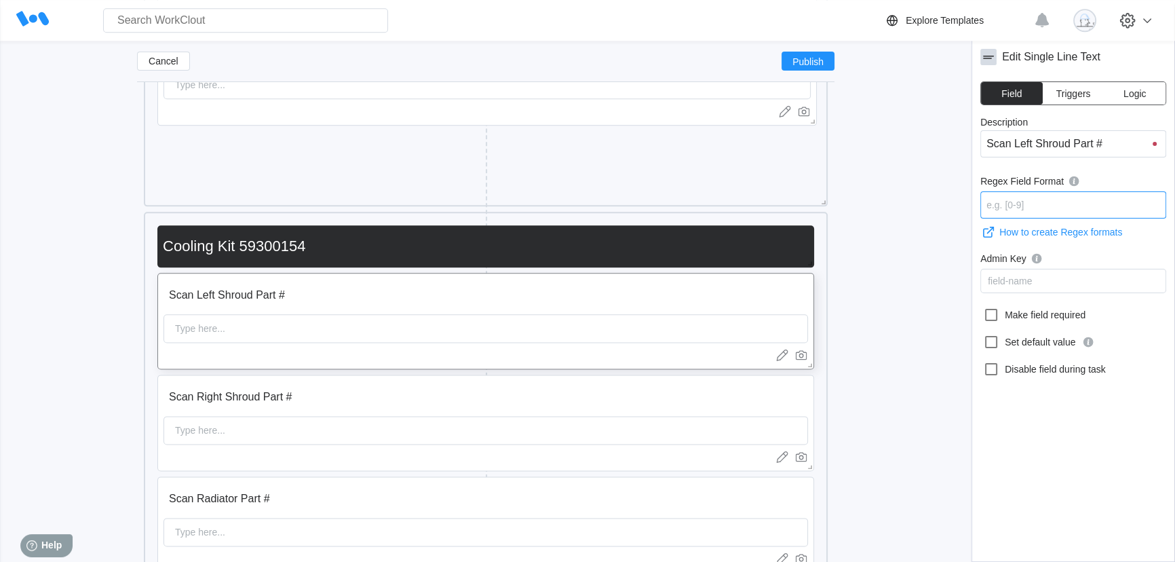
click at [1060, 195] on input "Regex Field Format" at bounding box center [1073, 204] width 186 height 27
click at [288, 384] on input "Scan Right Shroud Part #" at bounding box center [463, 396] width 598 height 27
click at [1055, 206] on input "Regex Field Format" at bounding box center [1073, 204] width 186 height 27
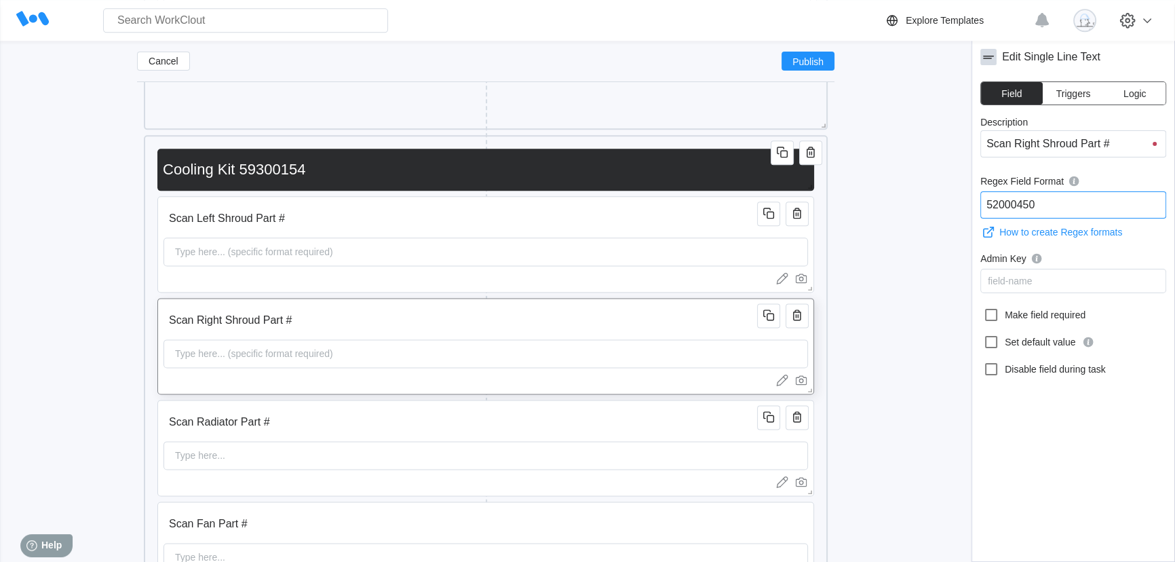
scroll to position [2271, 0]
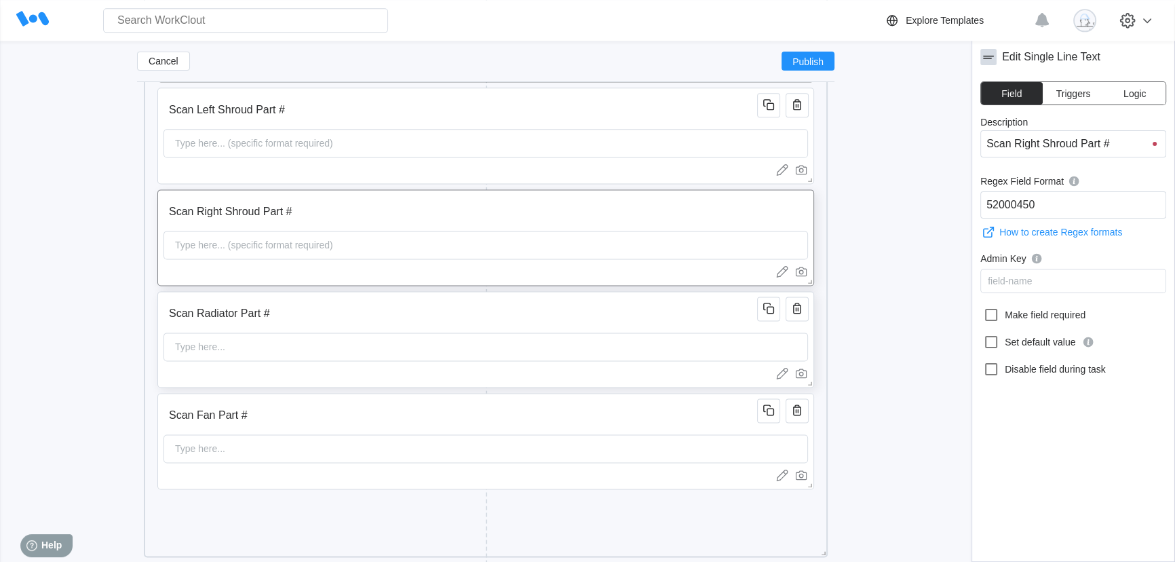
click at [364, 313] on input "Scan Radiator Part #" at bounding box center [463, 313] width 598 height 27
click at [1022, 200] on input "Regex Field Format" at bounding box center [1073, 204] width 186 height 27
click at [337, 424] on input "Scan Fan Part #" at bounding box center [463, 415] width 598 height 27
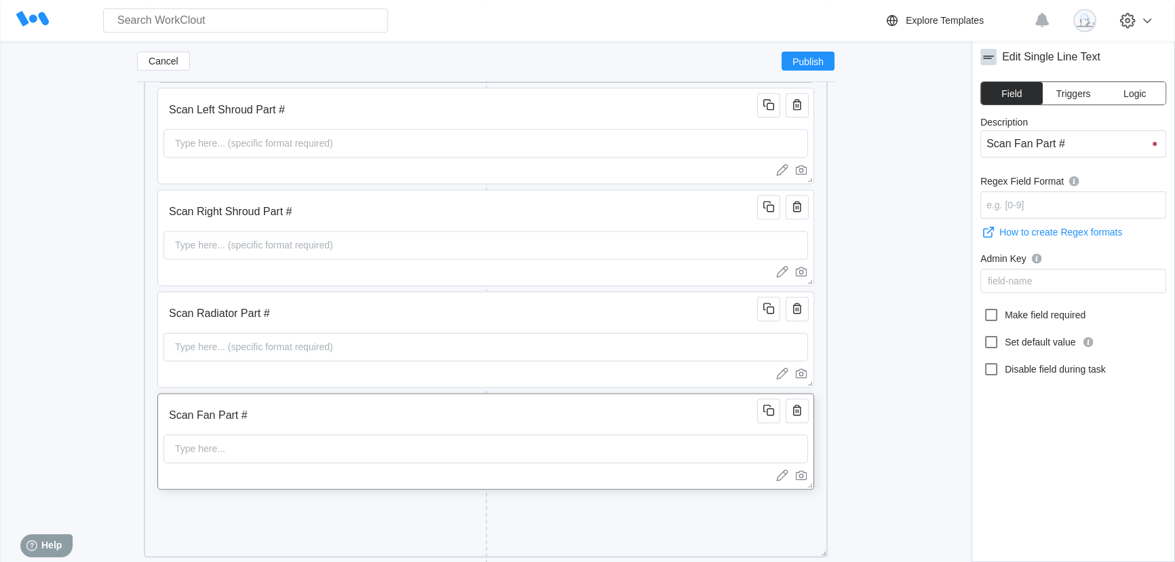
click at [310, 448] on div "Type here..." at bounding box center [486, 448] width 645 height 28
click at [1035, 204] on input "Regex Field Format" at bounding box center [1073, 204] width 186 height 27
click at [319, 116] on input "Scan Left Shroud Part #" at bounding box center [463, 109] width 598 height 27
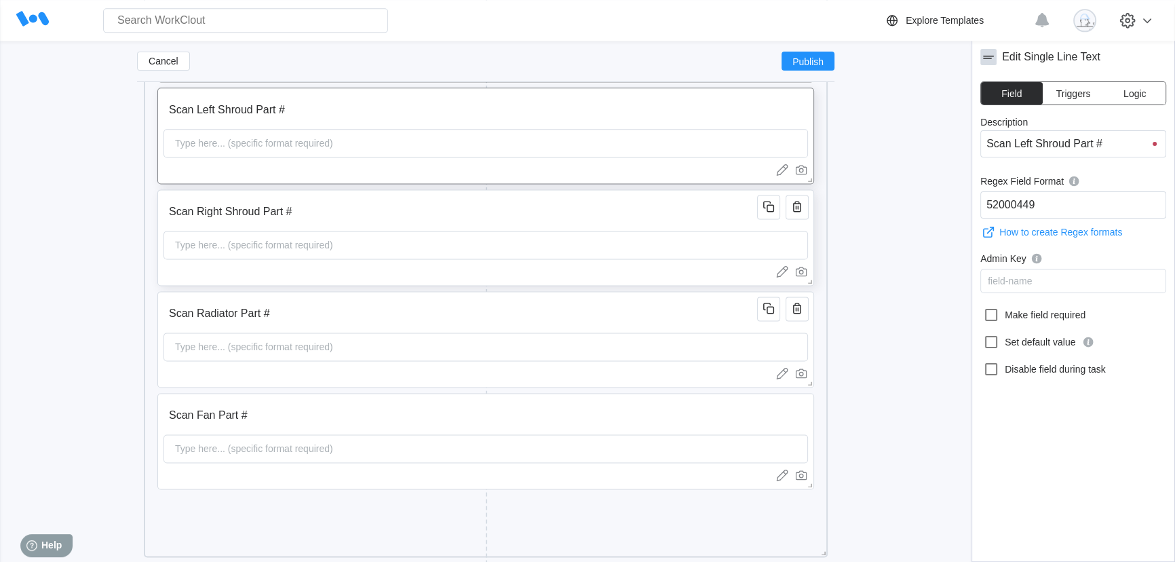
click at [335, 204] on input "Scan Right Shroud Part #" at bounding box center [463, 211] width 598 height 27
click at [303, 315] on input "Scan Radiator Part #" at bounding box center [463, 313] width 598 height 27
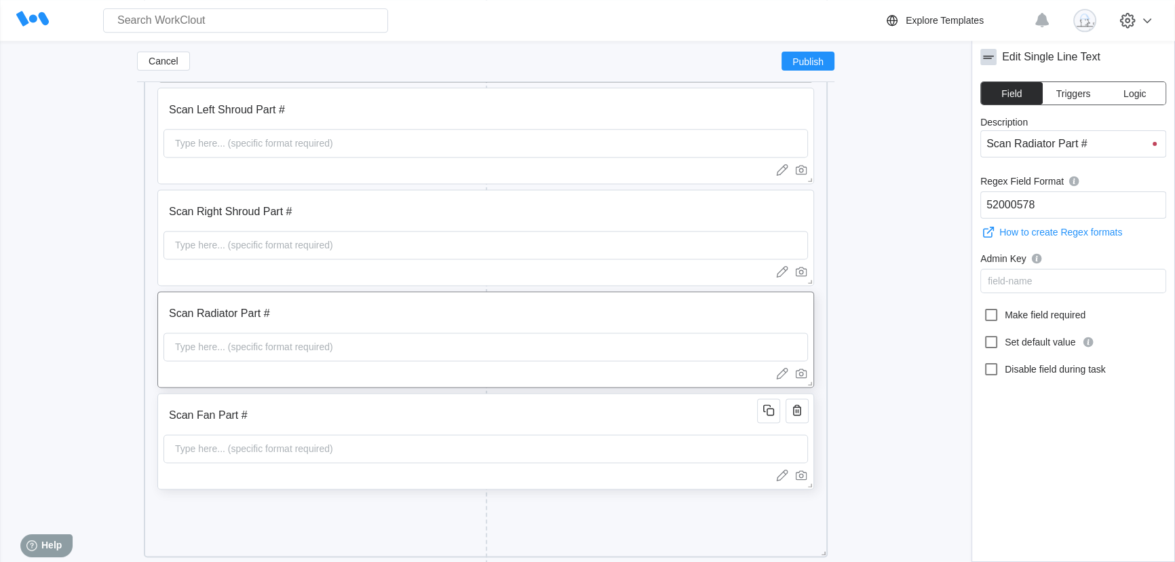
click at [318, 409] on input "Scan Fan Part #" at bounding box center [463, 415] width 598 height 27
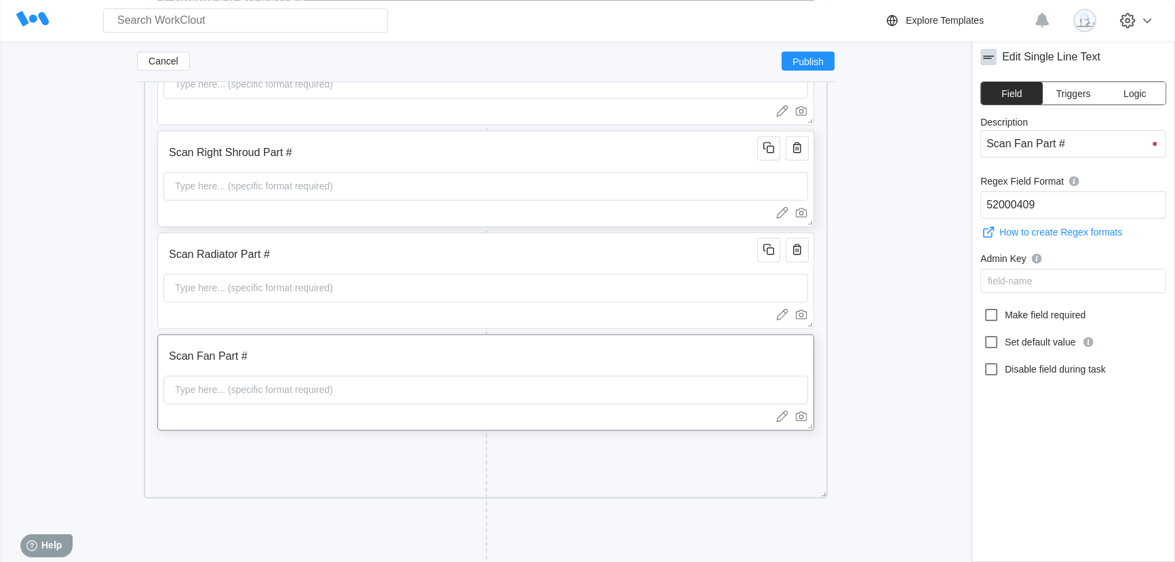
scroll to position [2387, 0]
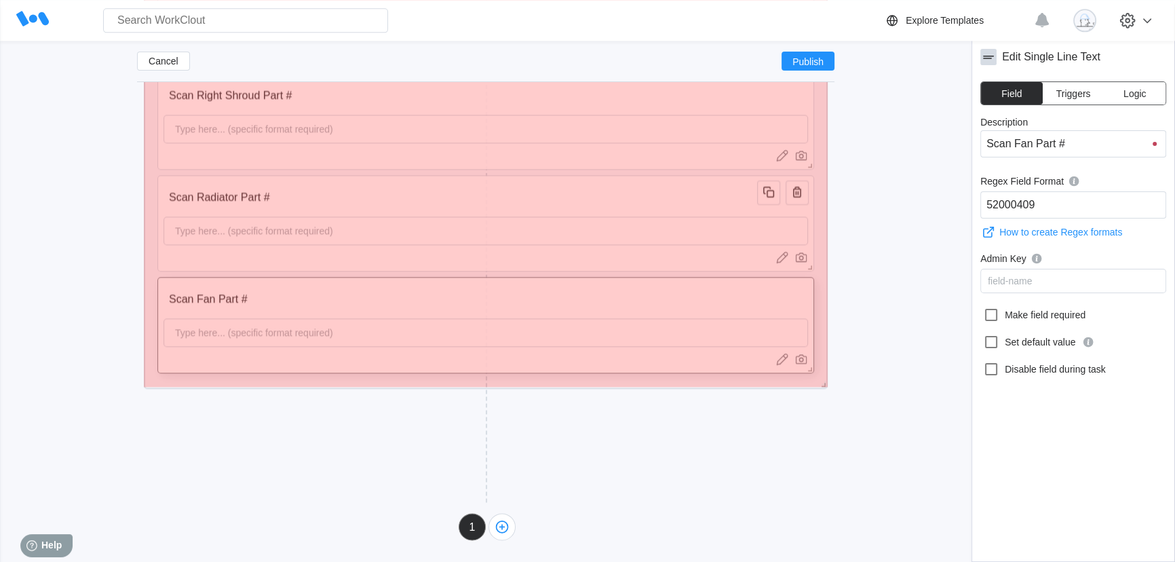
drag, startPoint x: 821, startPoint y: 437, endPoint x: 810, endPoint y: 385, distance: 53.4
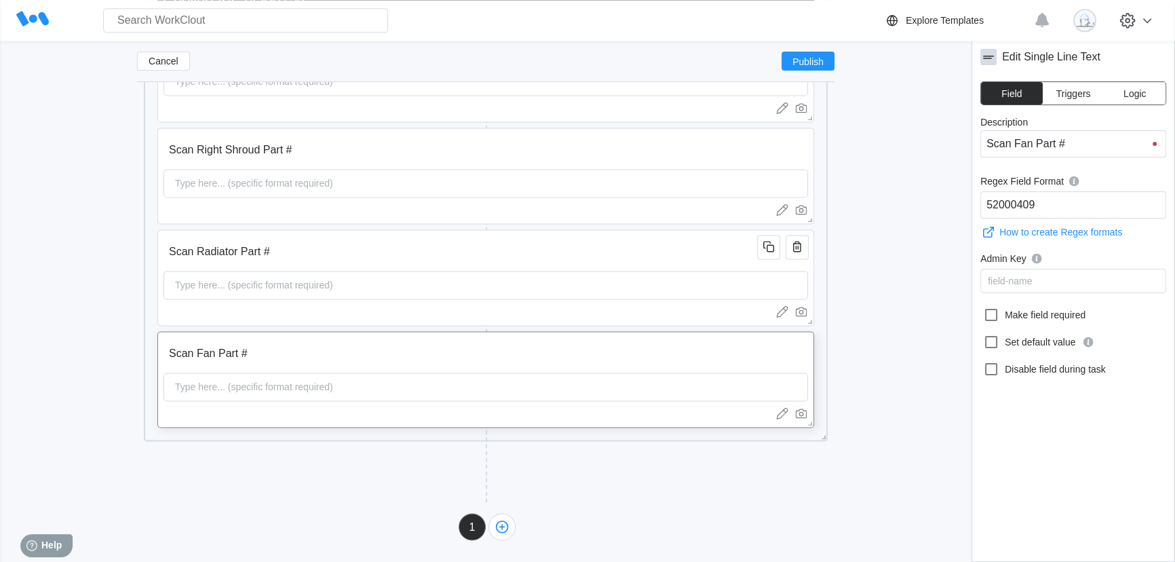
scroll to position [2333, 0]
click at [361, 453] on div "Add New Block" at bounding box center [313, 467] width 339 height 42
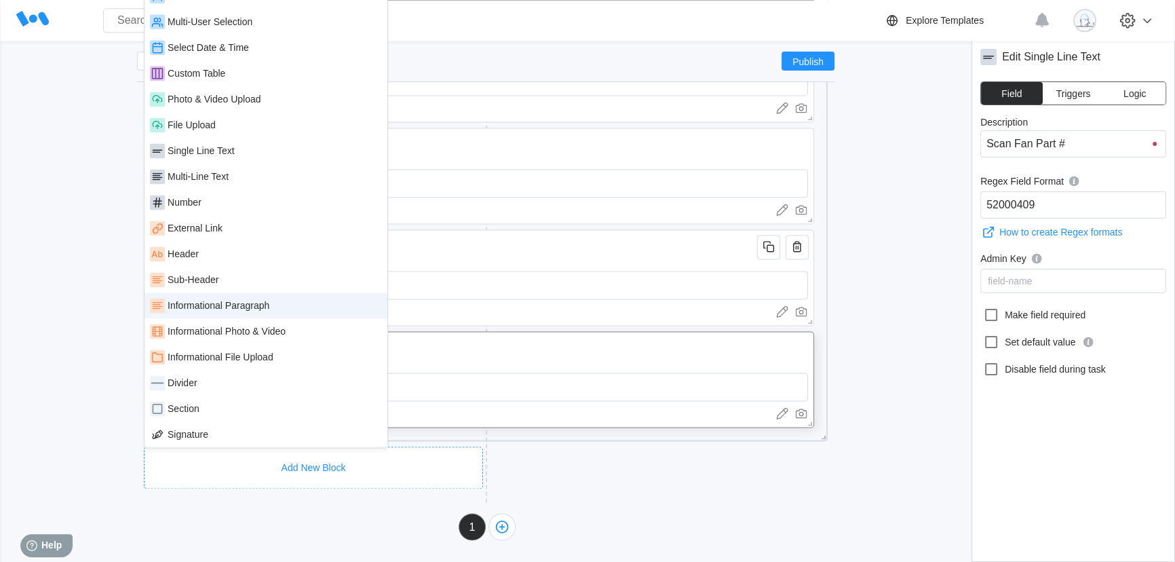
scroll to position [2271, 0]
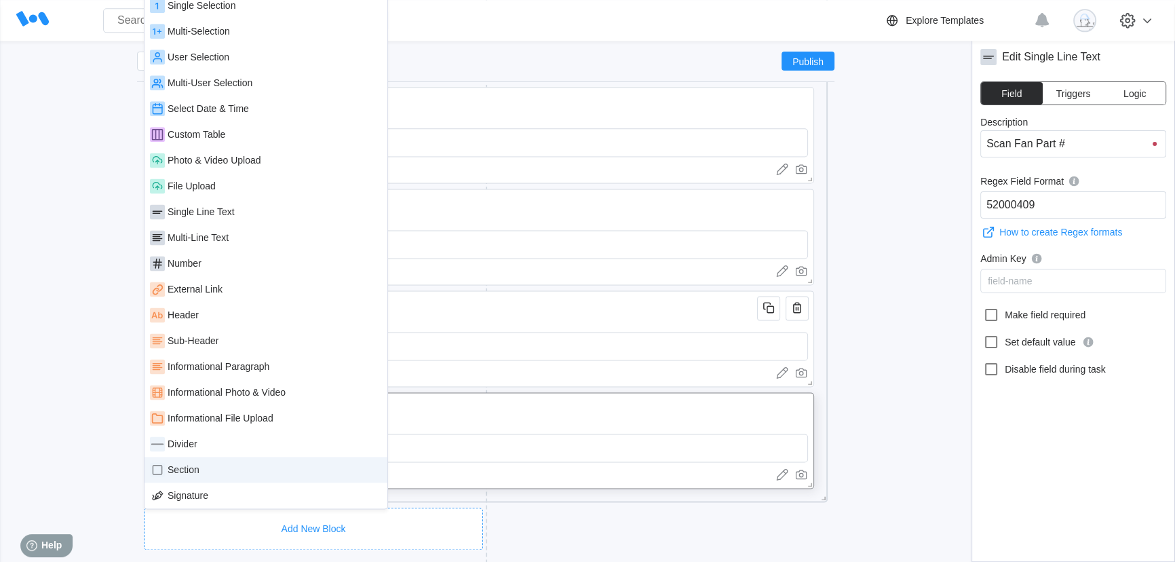
click at [199, 477] on div "Section" at bounding box center [266, 470] width 243 height 26
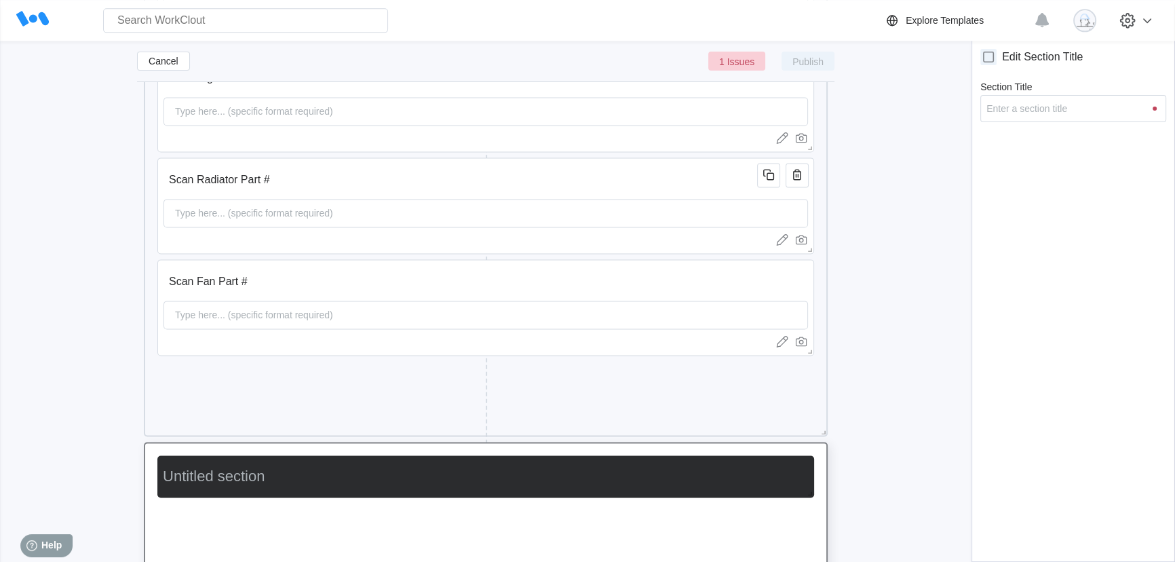
scroll to position [2496, 0]
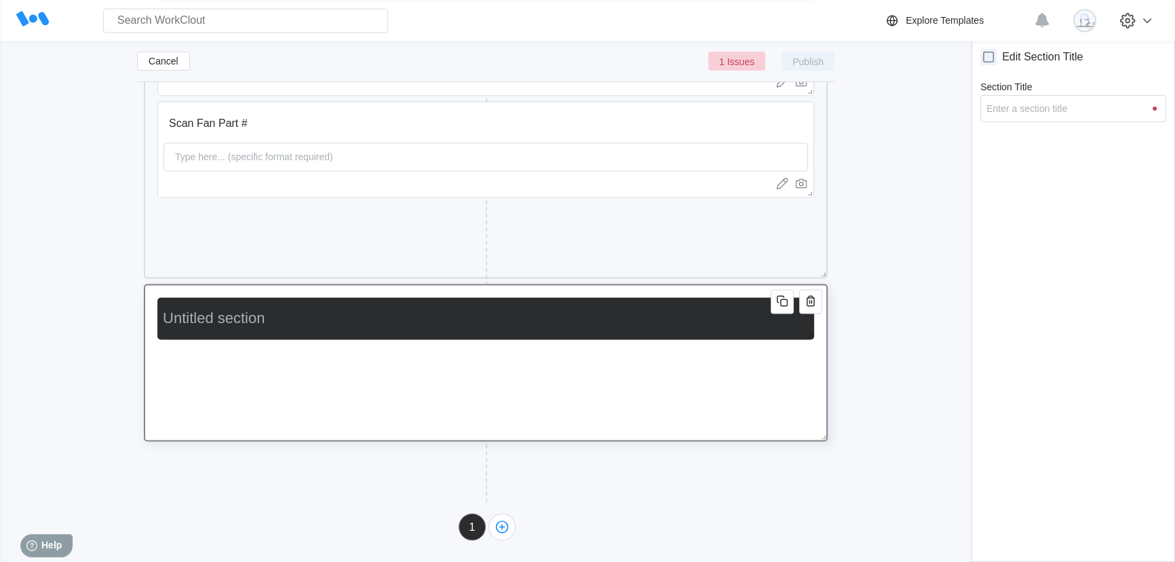
click at [212, 326] on input "Section Title" at bounding box center [482, 318] width 651 height 27
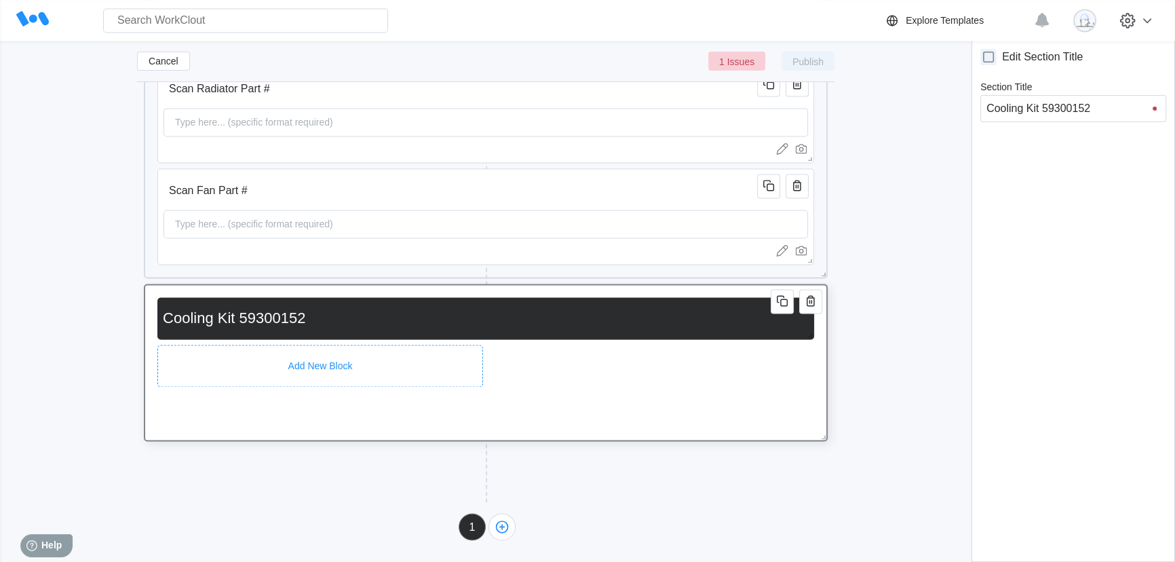
click at [284, 347] on div "Add New Block" at bounding box center [320, 366] width 326 height 42
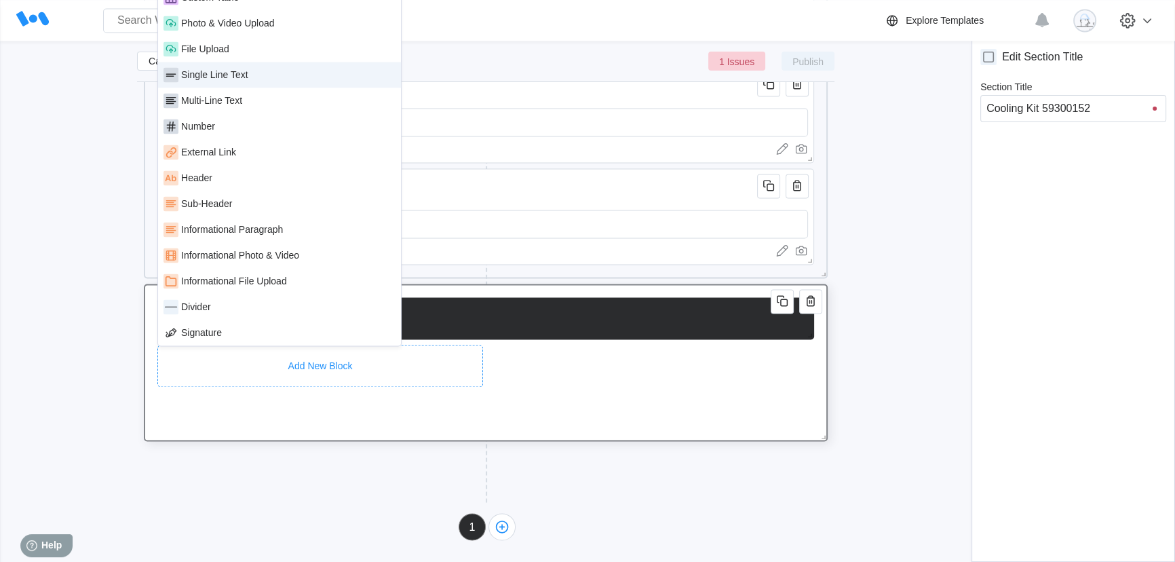
click at [265, 77] on div "Single Line Text" at bounding box center [280, 74] width 232 height 15
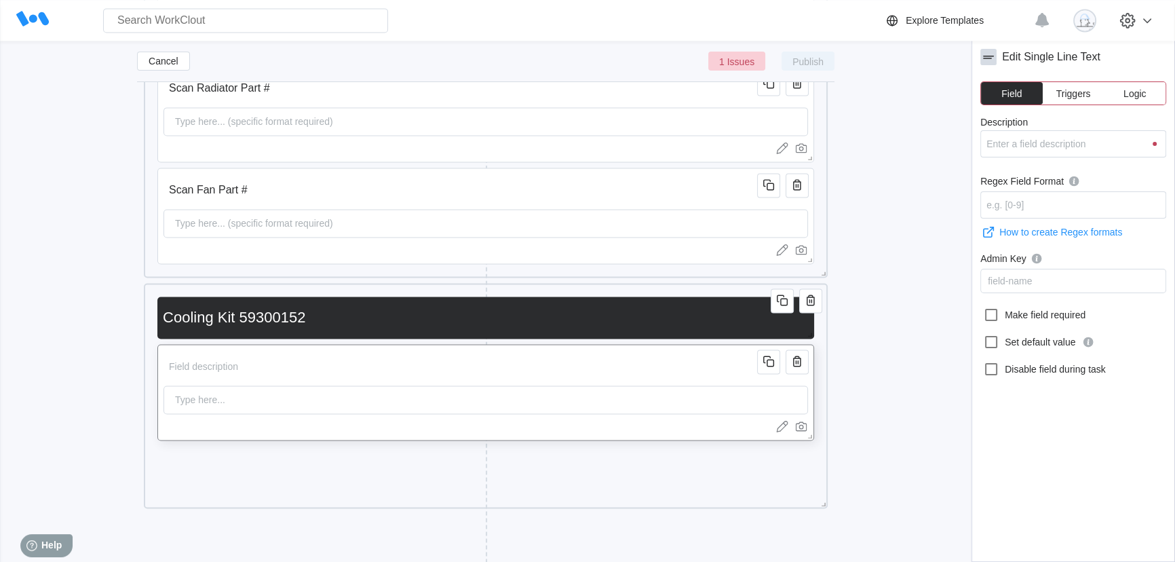
click at [294, 364] on input "Description" at bounding box center [463, 366] width 598 height 27
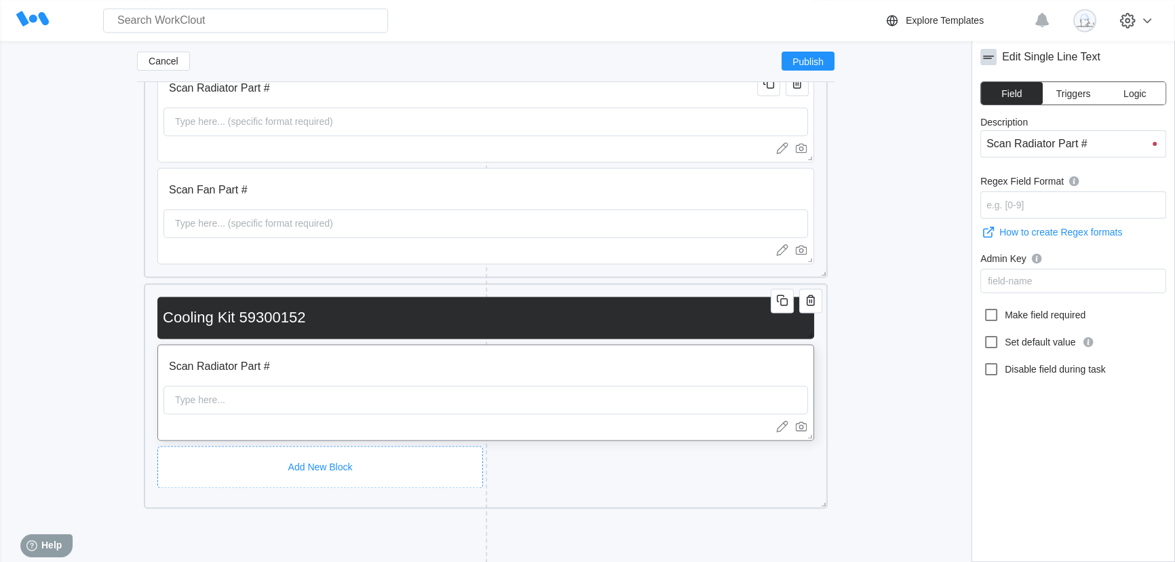
click at [292, 452] on div "Add New Block" at bounding box center [320, 467] width 326 height 42
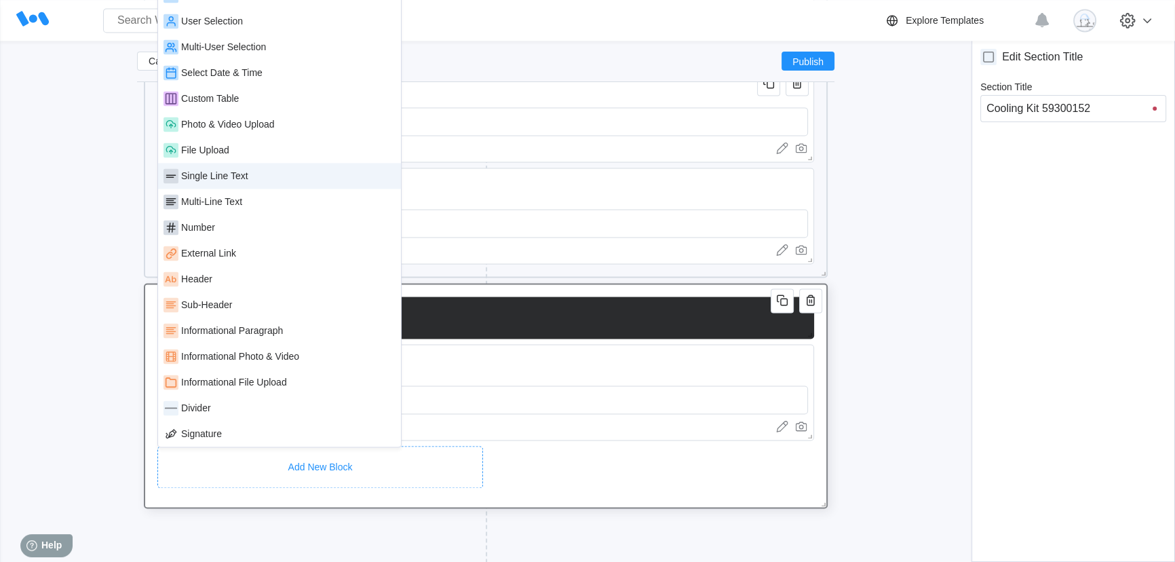
click at [223, 176] on div "Single Line Text" at bounding box center [214, 175] width 67 height 11
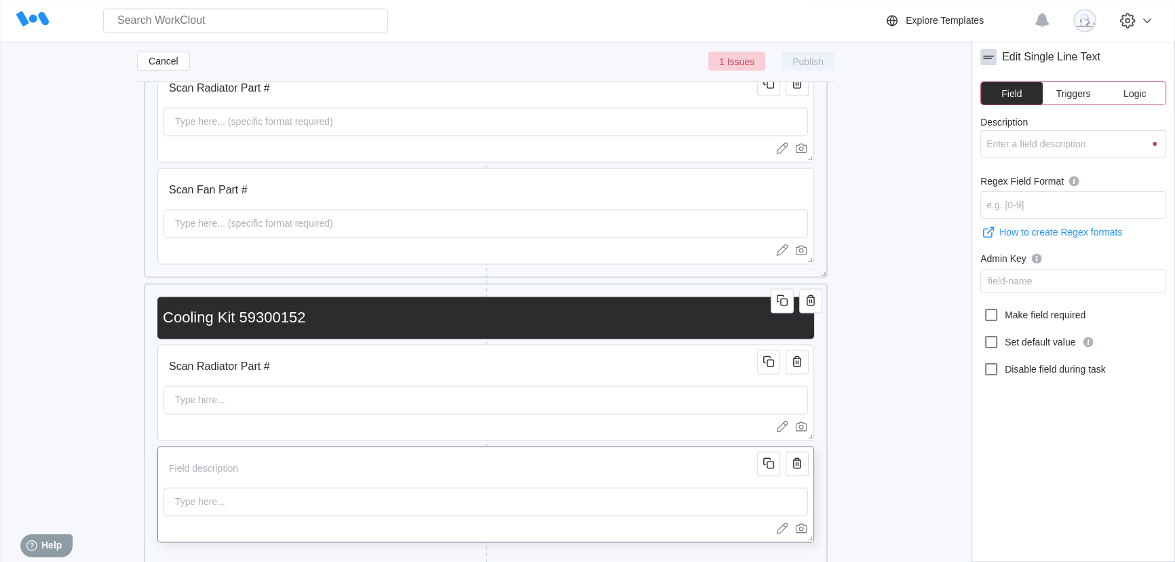
click at [246, 465] on input "Description" at bounding box center [463, 468] width 598 height 27
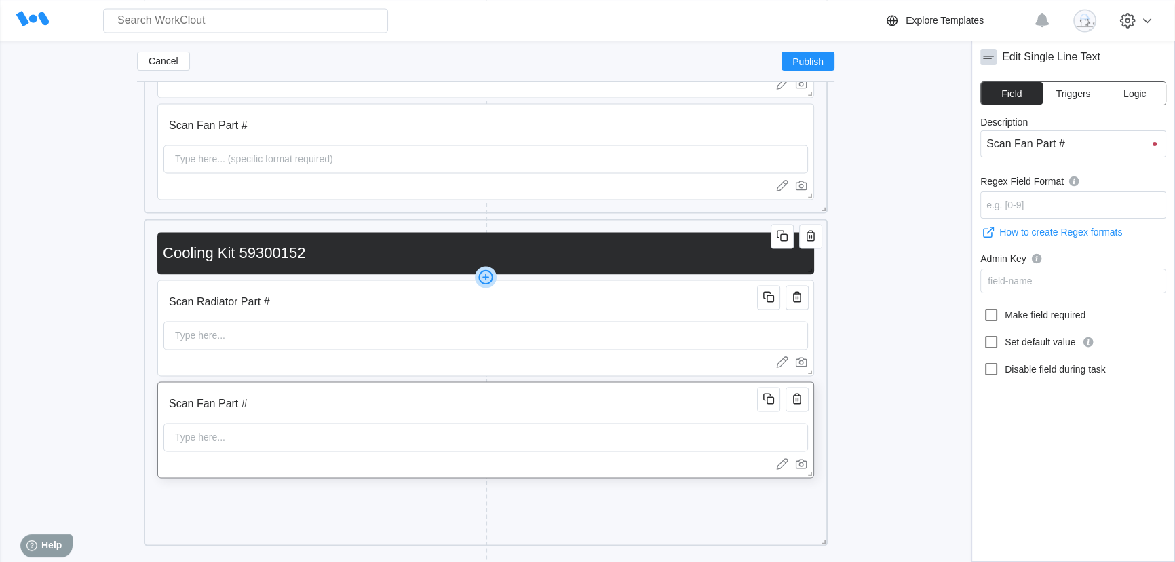
scroll to position [2666, 0]
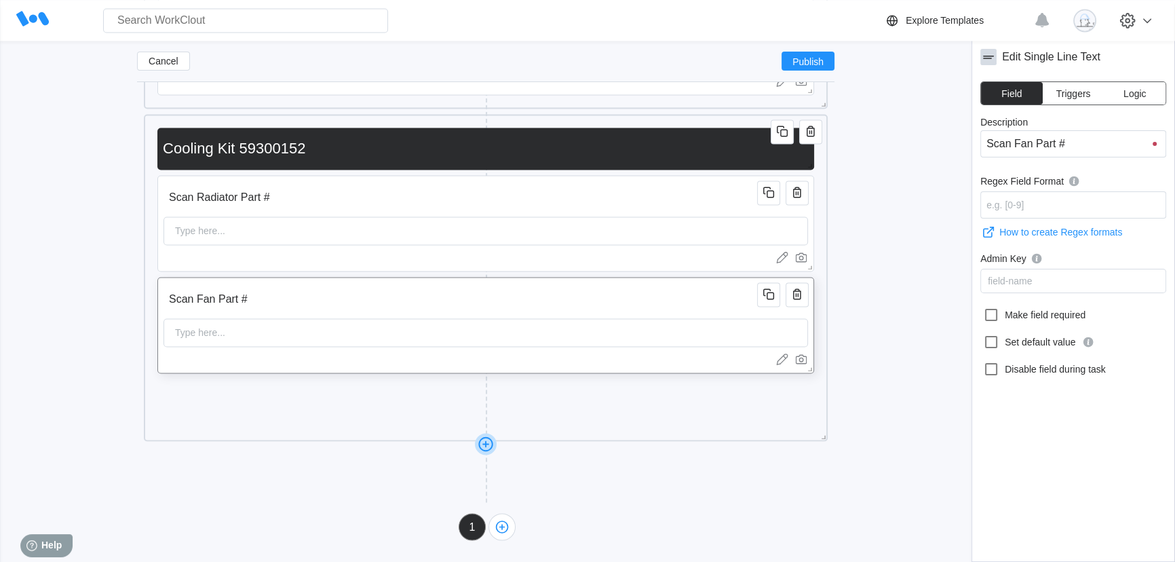
click at [823, 441] on div at bounding box center [486, 443] width 684 height 5
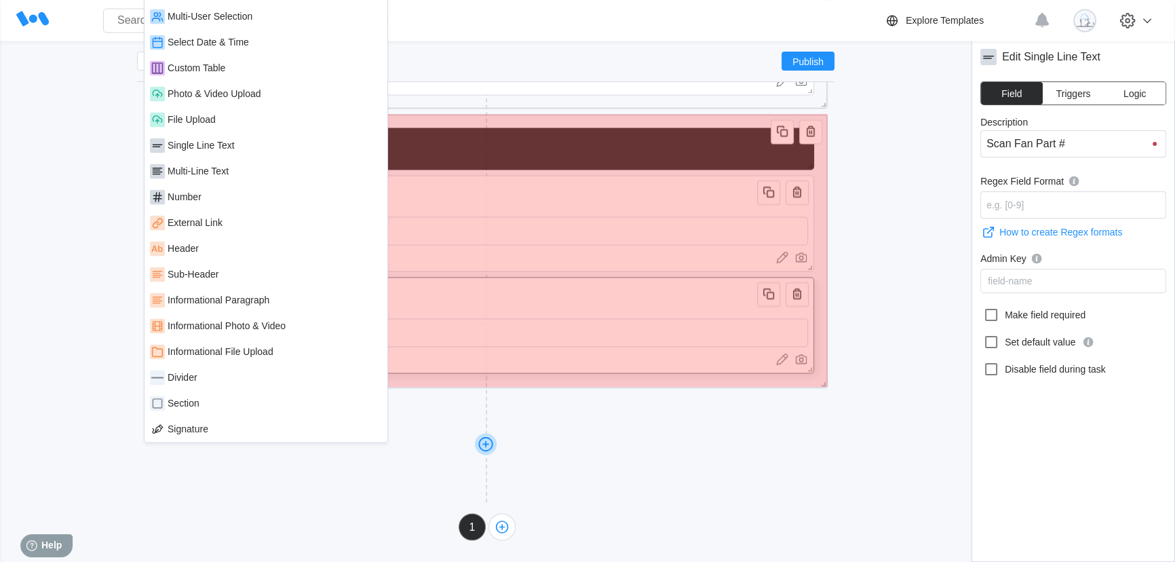
drag, startPoint x: 820, startPoint y: 436, endPoint x: 808, endPoint y: 382, distance: 55.6
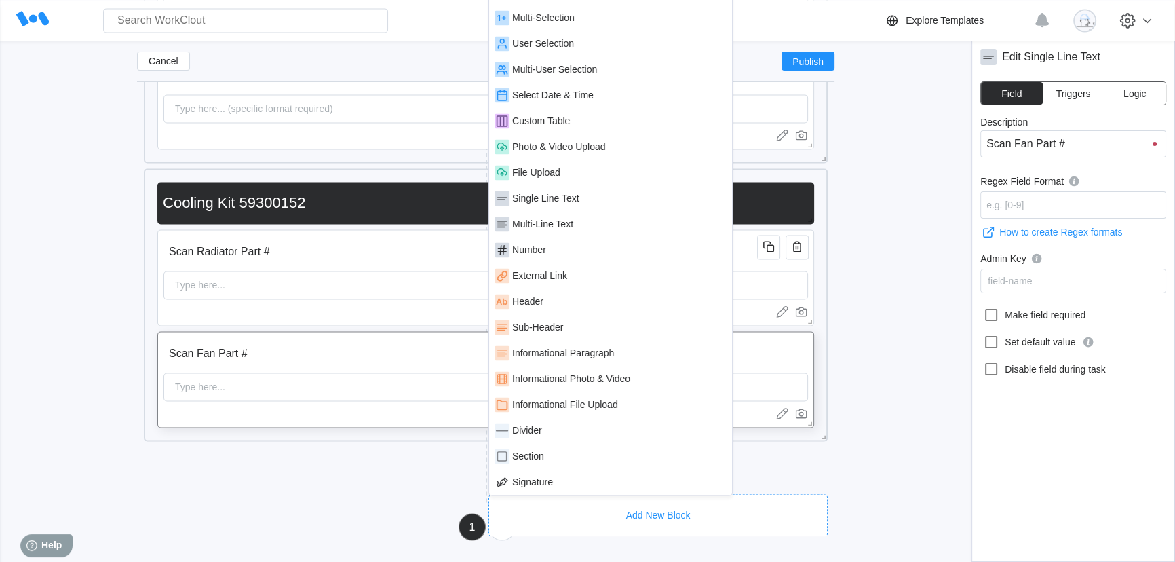
scroll to position [2611, 0]
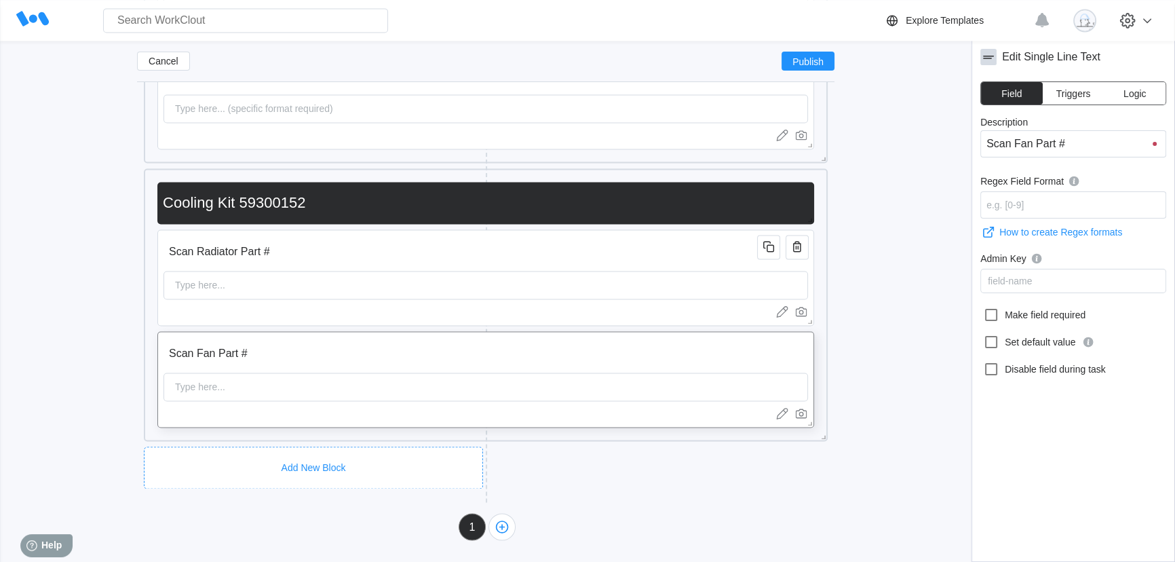
click at [321, 450] on div "Add New Block" at bounding box center [313, 467] width 339 height 42
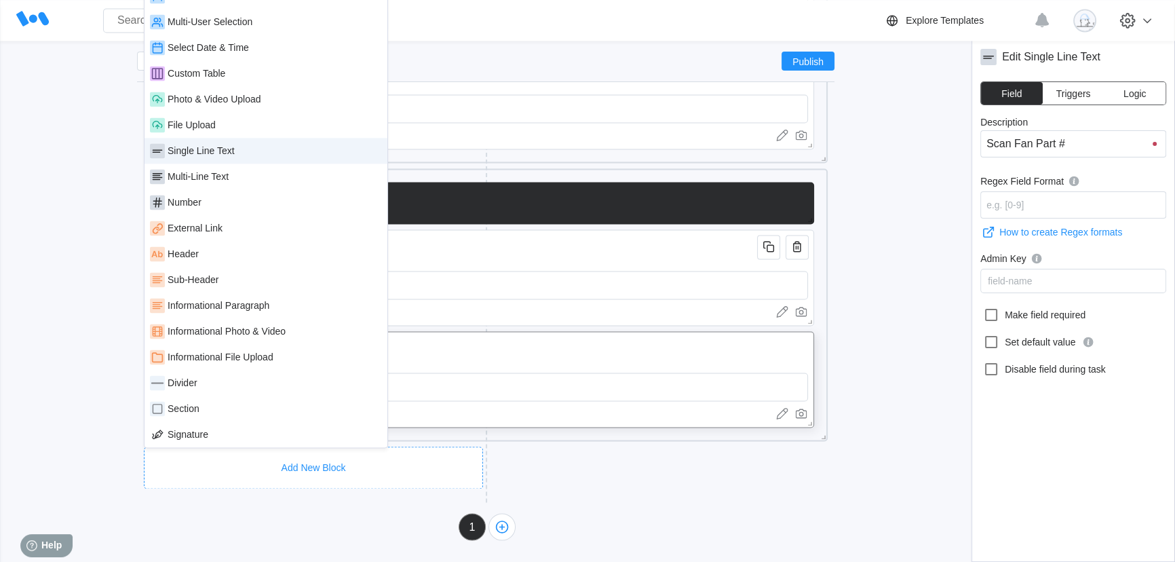
click at [238, 157] on div "Single Line Text" at bounding box center [266, 151] width 243 height 26
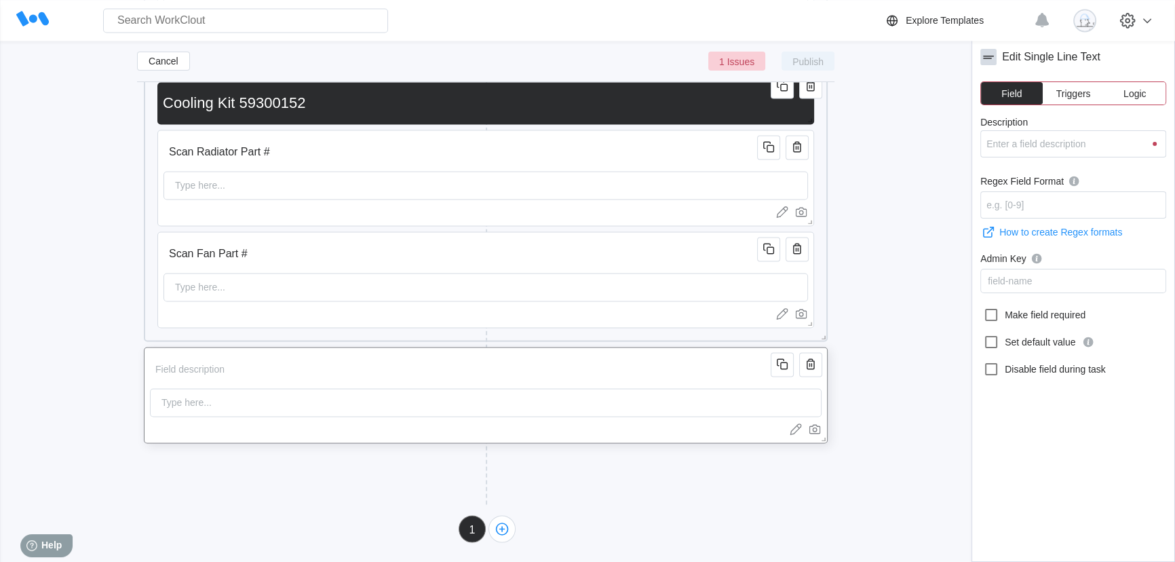
scroll to position [2713, 0]
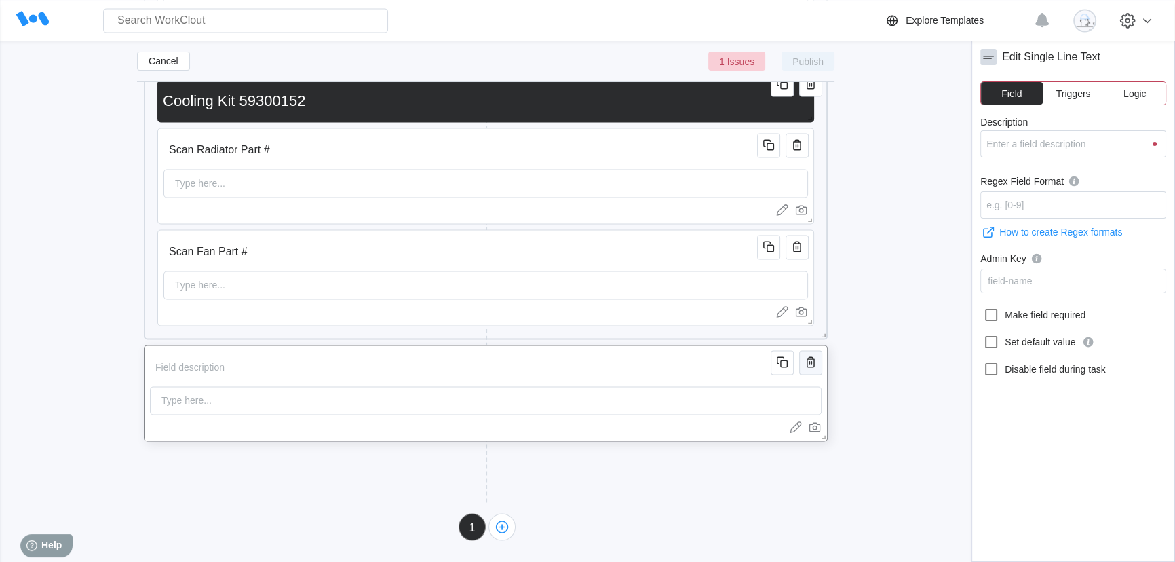
click at [810, 361] on icon "button" at bounding box center [811, 361] width 16 height 16
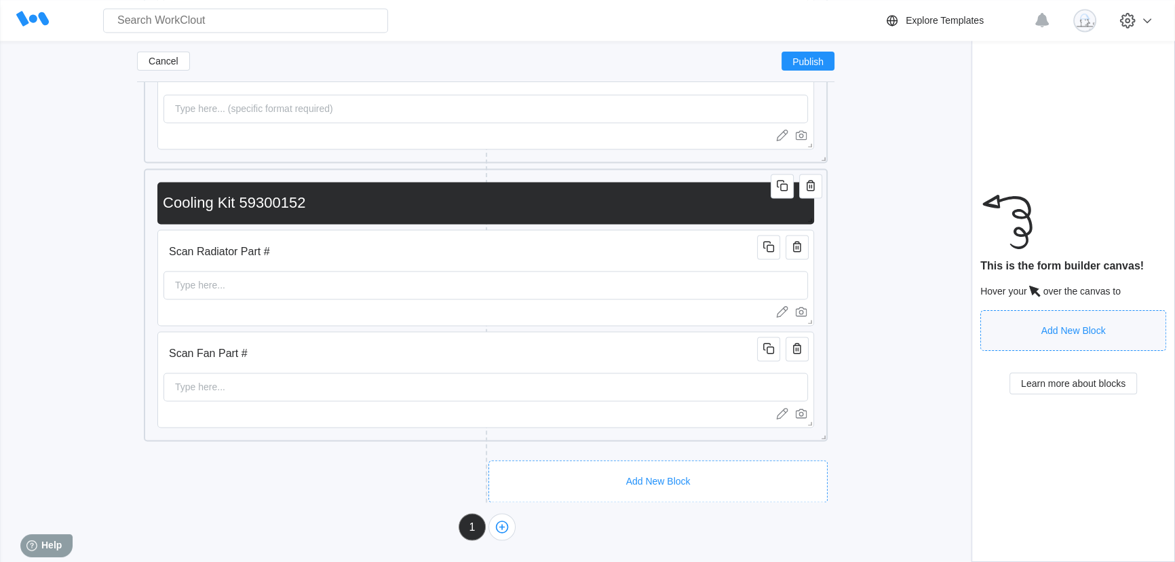
scroll to position [2611, 0]
click at [294, 448] on div "Add New Block" at bounding box center [313, 467] width 339 height 42
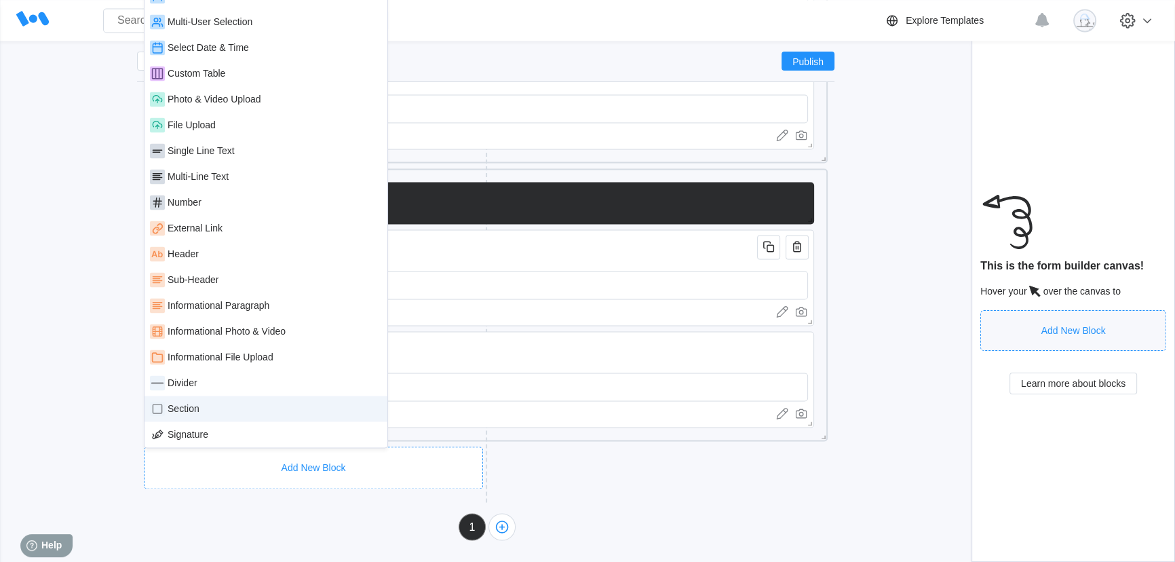
click at [215, 404] on div "Section" at bounding box center [266, 408] width 232 height 15
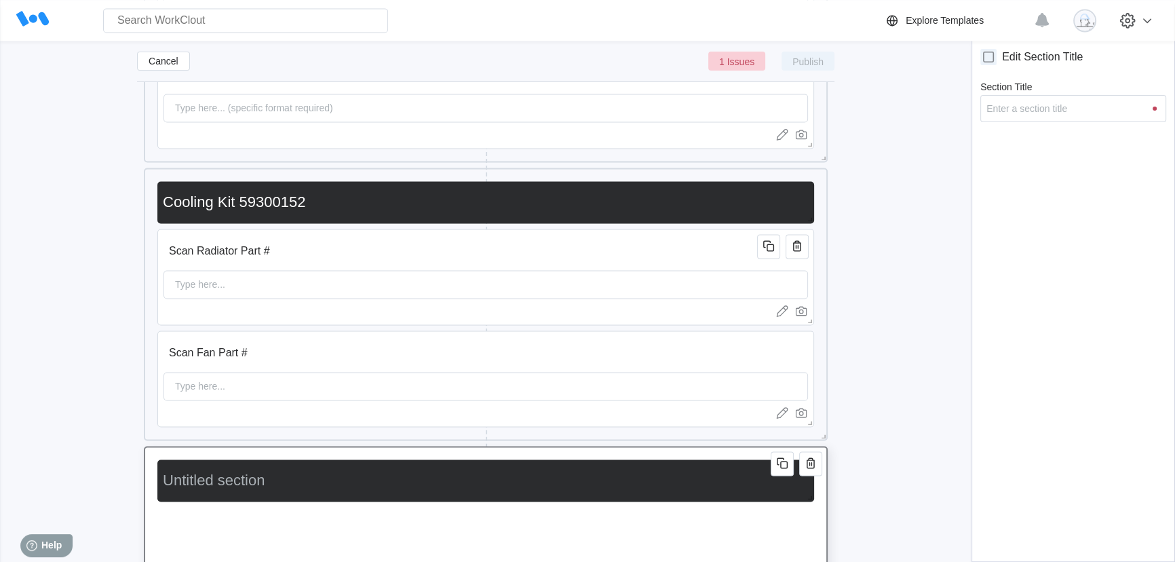
click at [277, 480] on input "Section Title" at bounding box center [482, 480] width 651 height 27
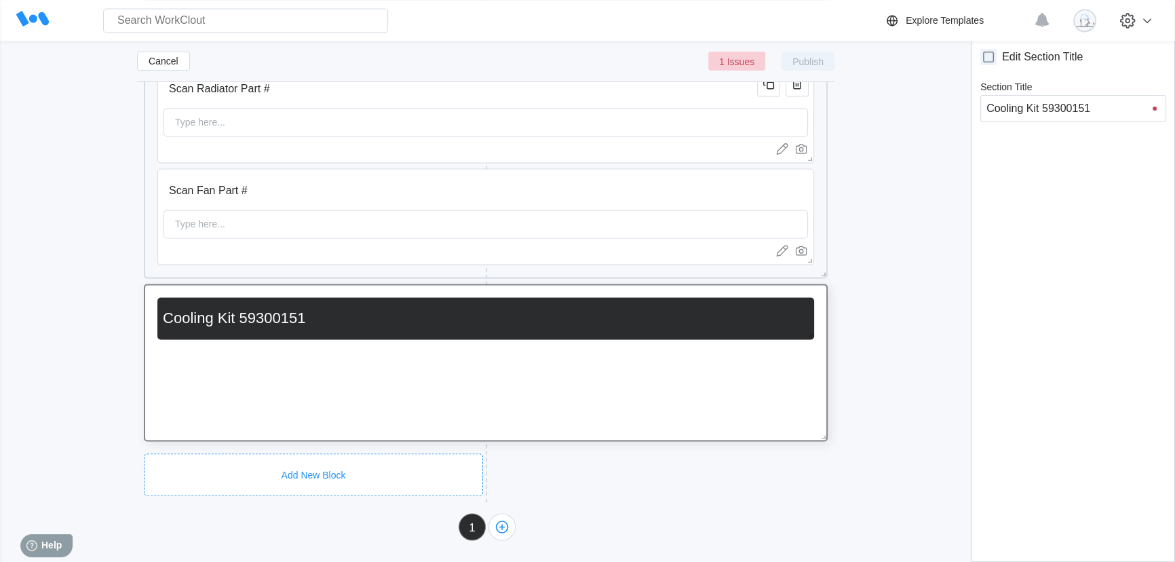
scroll to position [2774, 0]
click at [251, 347] on div "Add New Block" at bounding box center [320, 366] width 326 height 42
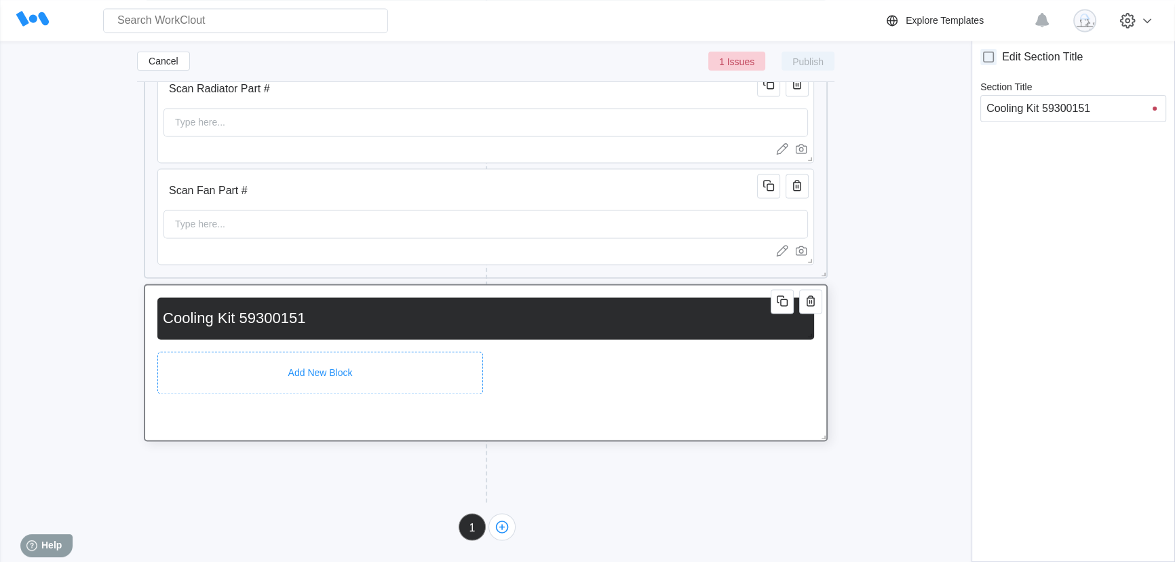
click at [311, 353] on div "Add New Block" at bounding box center [320, 372] width 326 height 42
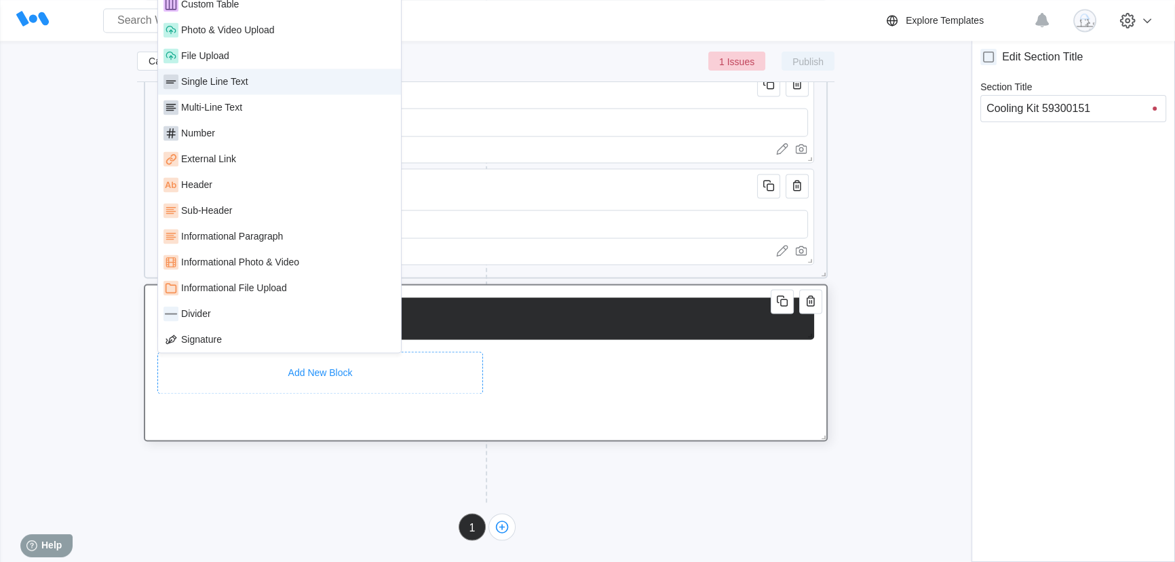
click at [230, 85] on div "Single Line Text" at bounding box center [214, 81] width 67 height 11
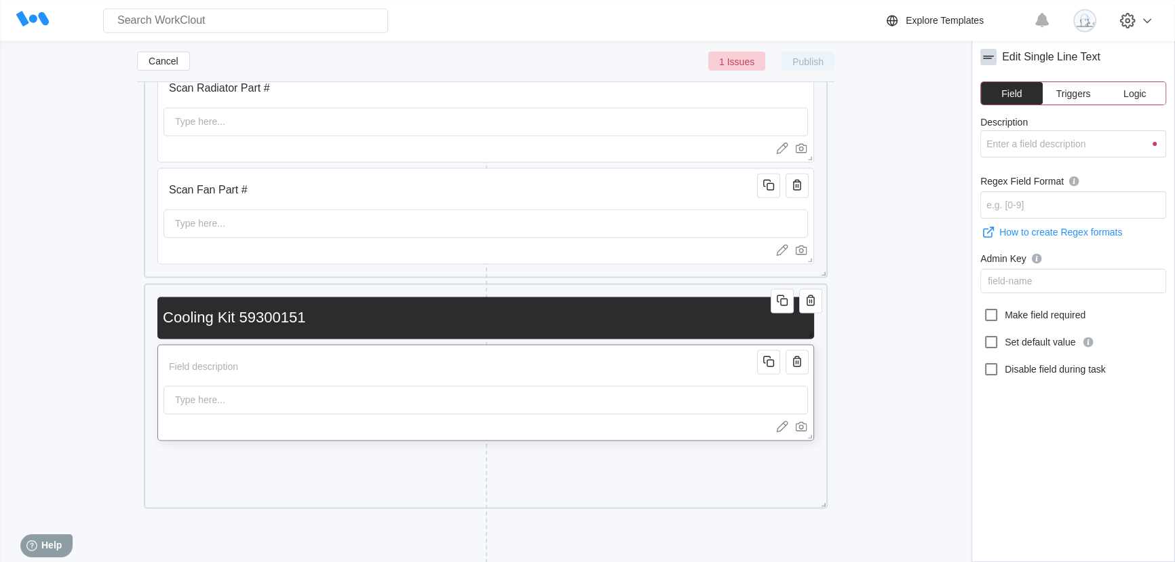
click at [275, 360] on input "Description" at bounding box center [463, 366] width 598 height 27
click at [248, 450] on div "Add New Block" at bounding box center [320, 467] width 326 height 42
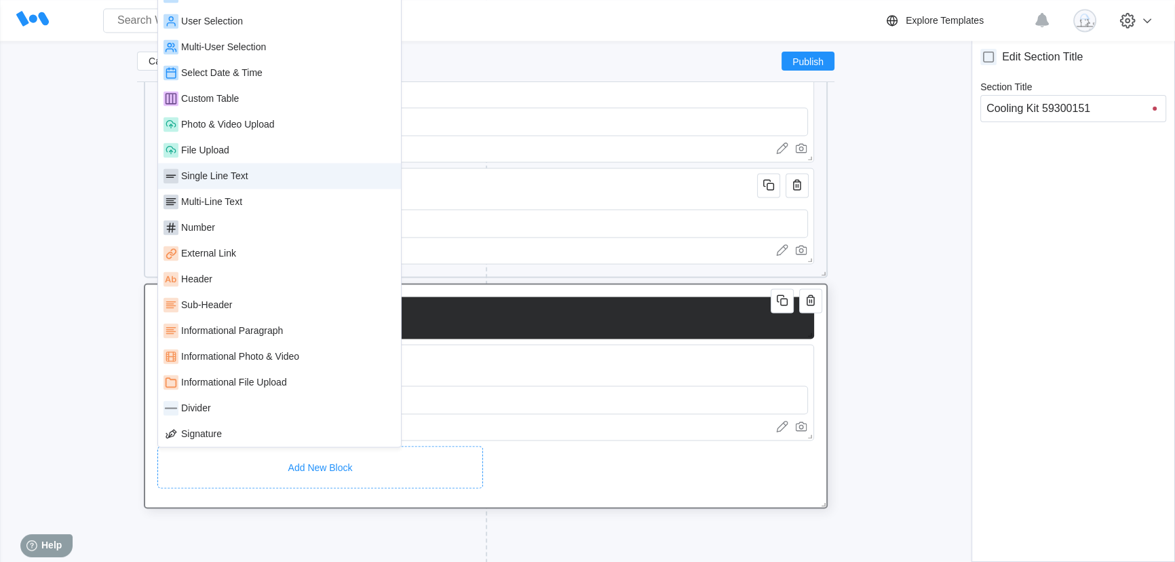
click at [247, 177] on div "Single Line Text" at bounding box center [214, 175] width 67 height 11
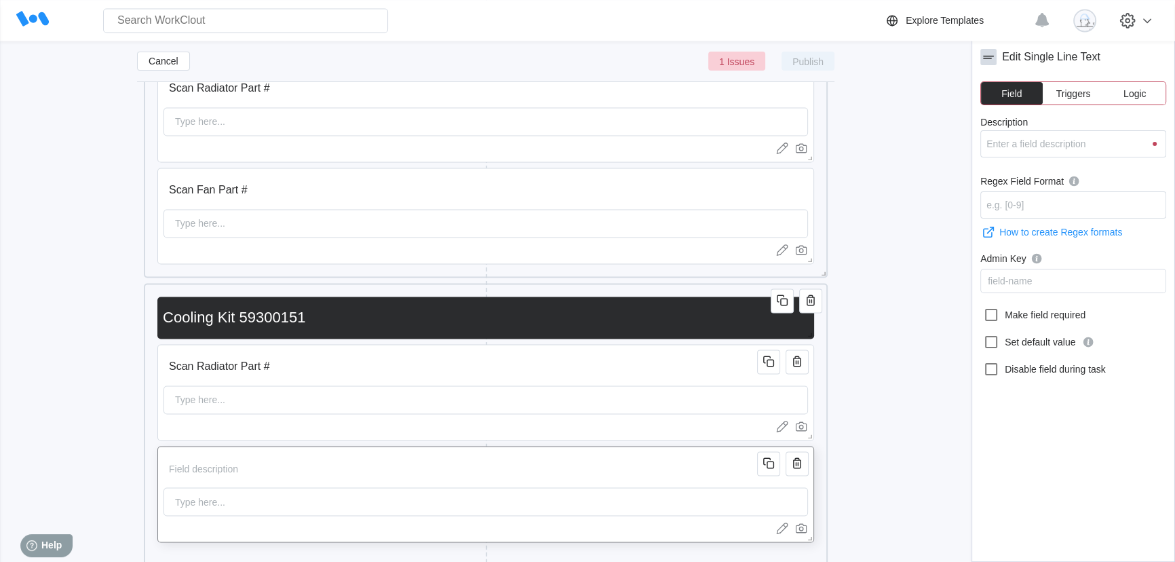
click at [256, 471] on input "Description" at bounding box center [463, 468] width 598 height 27
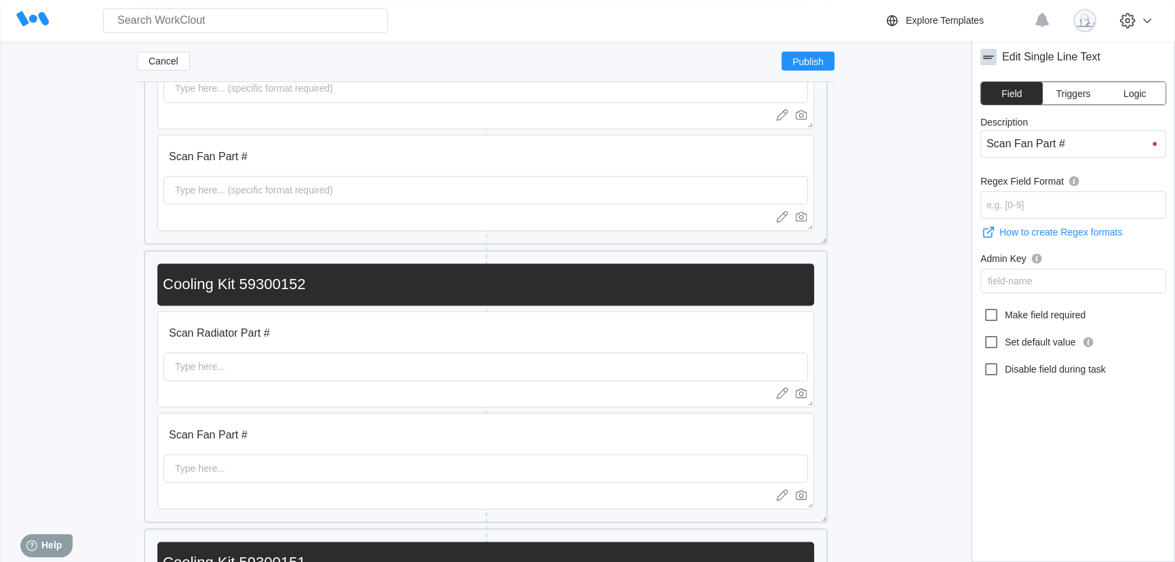
scroll to position [2589, 0]
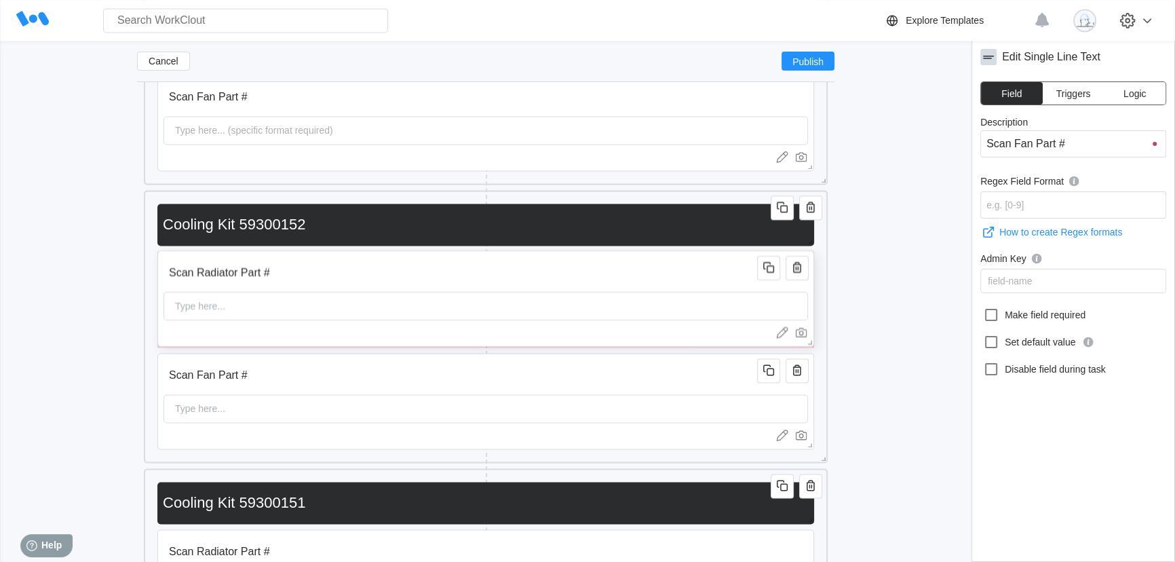
click at [312, 280] on input "Scan Radiator Part #" at bounding box center [463, 272] width 598 height 27
click at [1010, 203] on input "Regex Field Format" at bounding box center [1073, 204] width 186 height 27
click at [345, 388] on input "Scan Fan Part #" at bounding box center [463, 375] width 598 height 27
click at [1078, 212] on input "Regex Field Format" at bounding box center [1073, 204] width 186 height 27
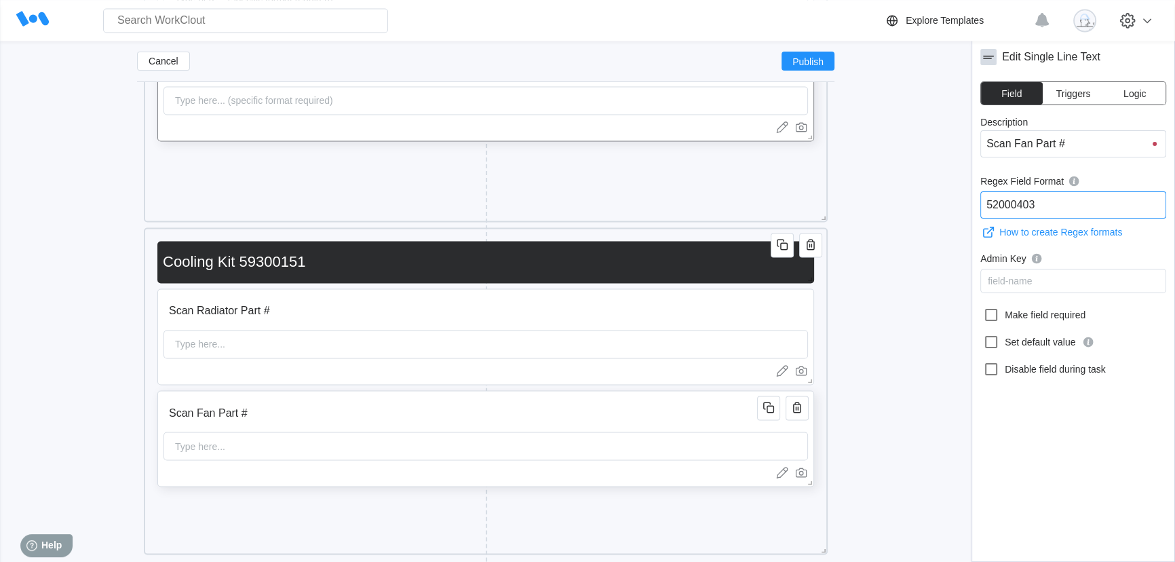
scroll to position [2836, 0]
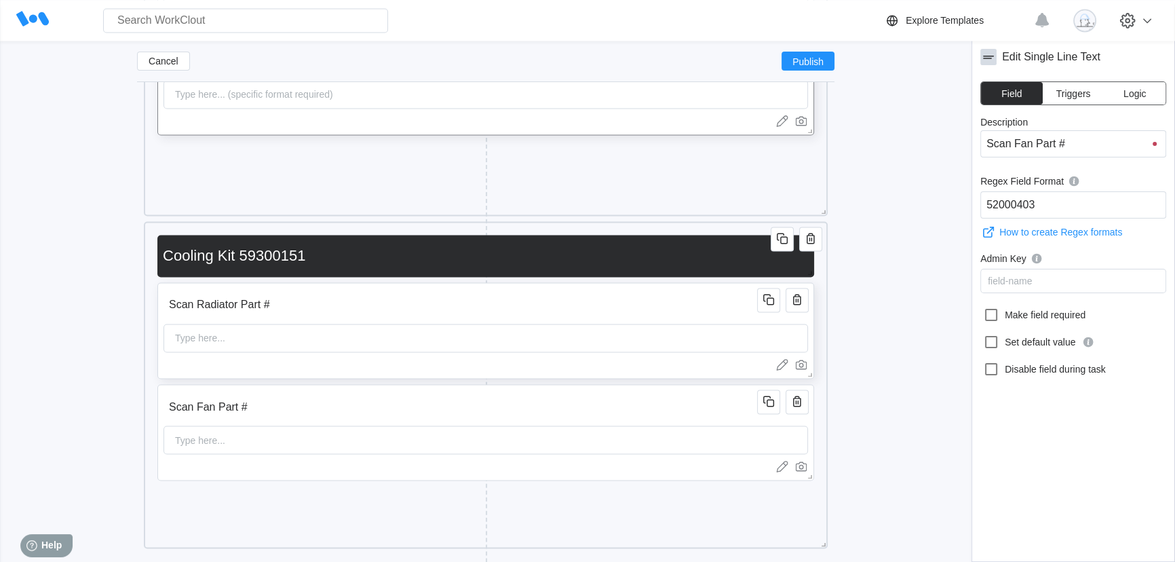
click at [315, 315] on input "Scan Radiator Part #" at bounding box center [463, 304] width 598 height 27
click at [302, 332] on div "Type here..." at bounding box center [486, 338] width 645 height 28
click at [1069, 210] on input "Regex Field Format" at bounding box center [1073, 204] width 186 height 27
click at [282, 417] on input "Scan Fan Part #" at bounding box center [463, 406] width 598 height 27
click at [1059, 201] on input "Regex Field Format" at bounding box center [1073, 204] width 186 height 27
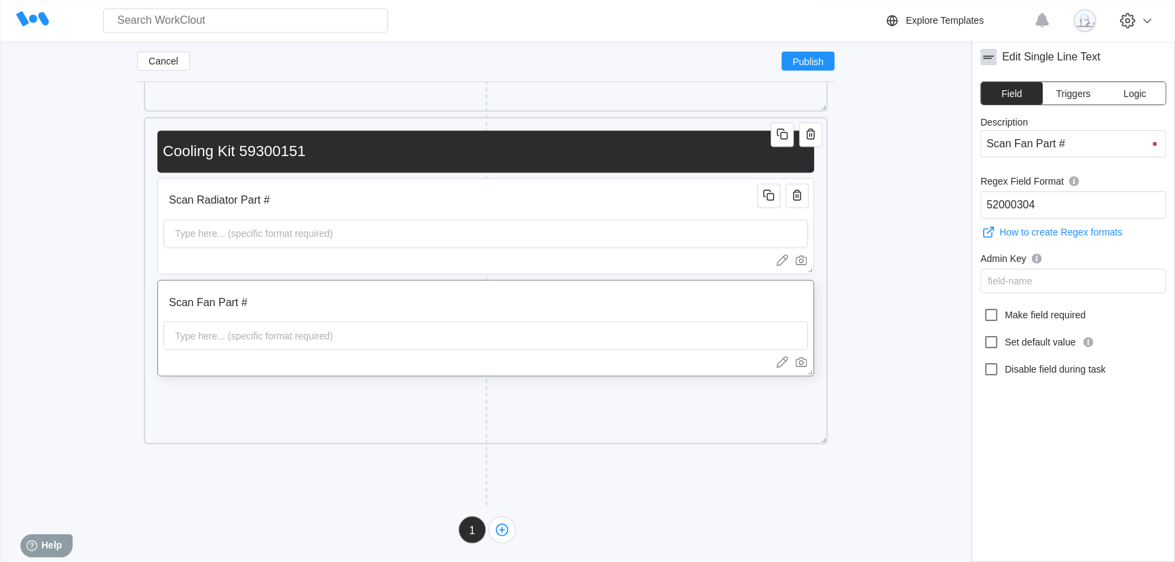
scroll to position [2944, 0]
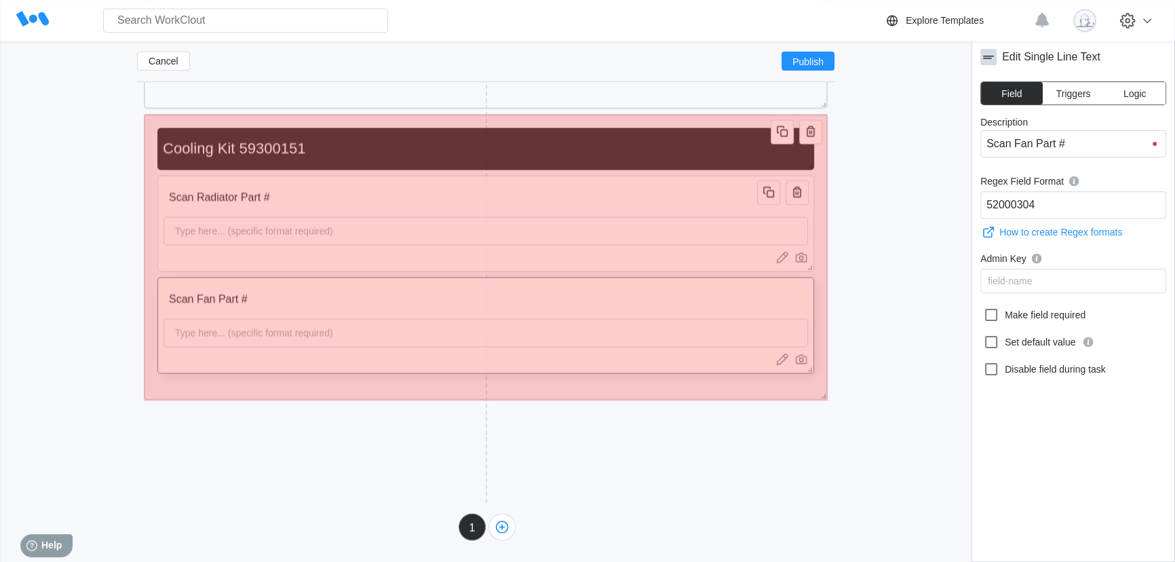
drag, startPoint x: 822, startPoint y: 437, endPoint x: 807, endPoint y: 396, distance: 43.8
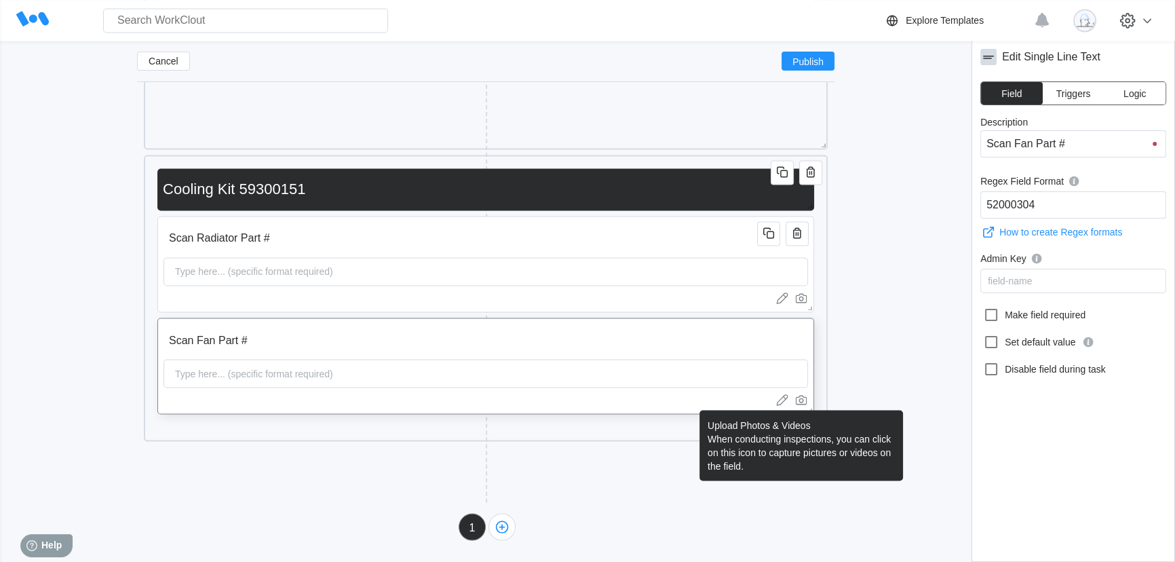
scroll to position [2903, 0]
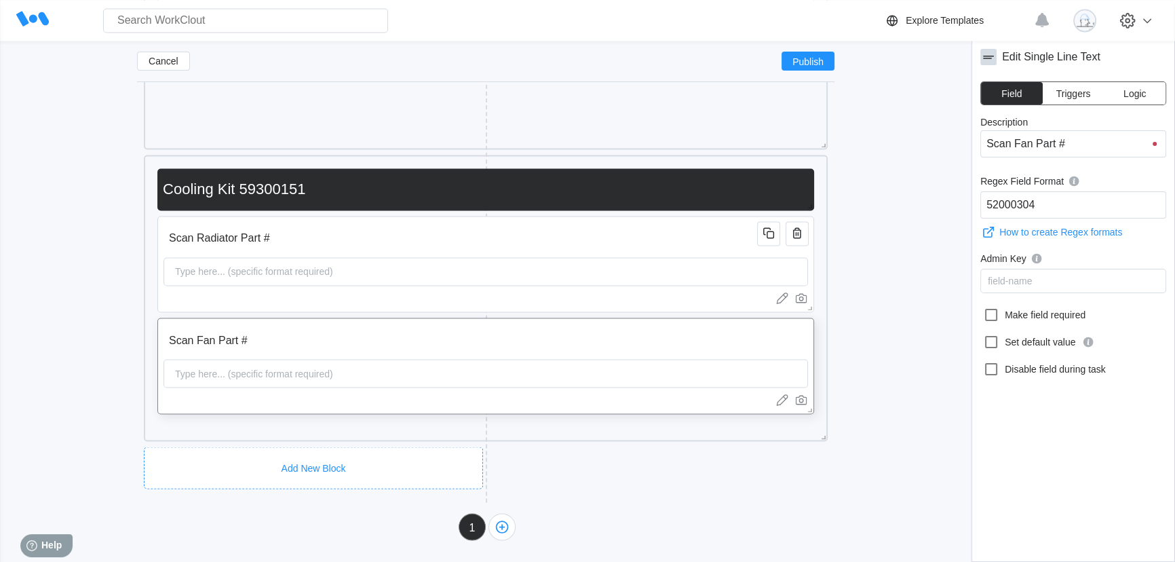
click at [392, 452] on div "Add New Block" at bounding box center [313, 467] width 339 height 42
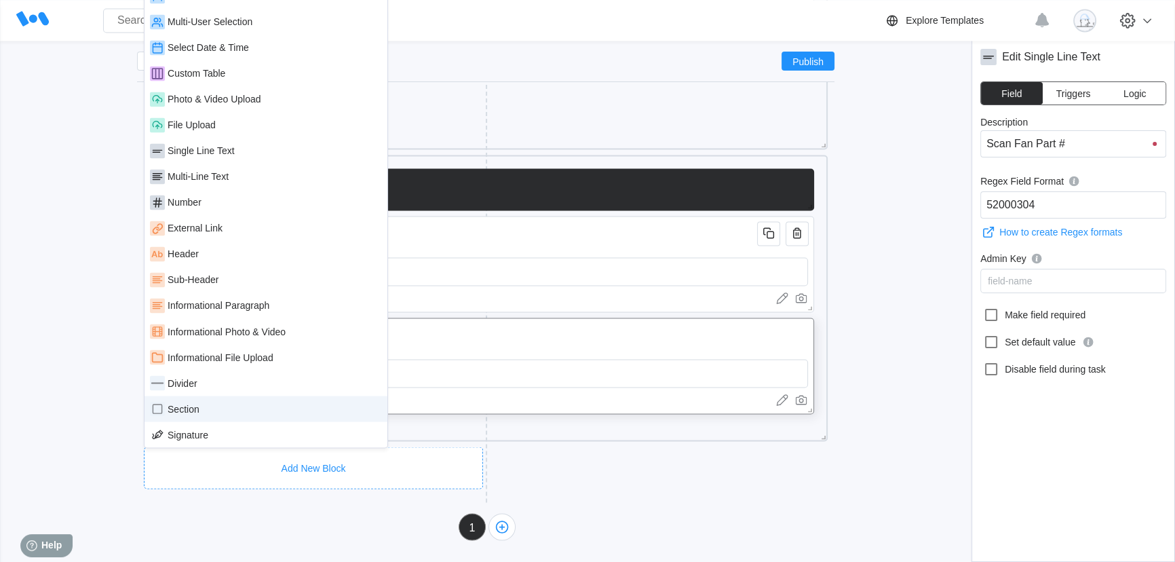
click at [208, 402] on div "Section" at bounding box center [266, 408] width 232 height 15
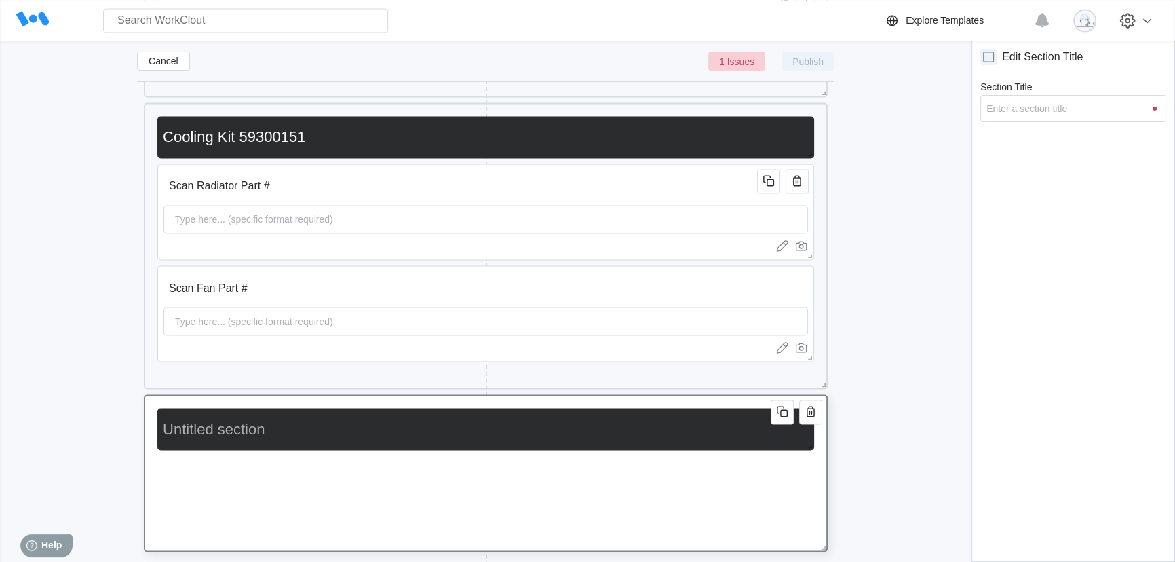
scroll to position [3026, 0]
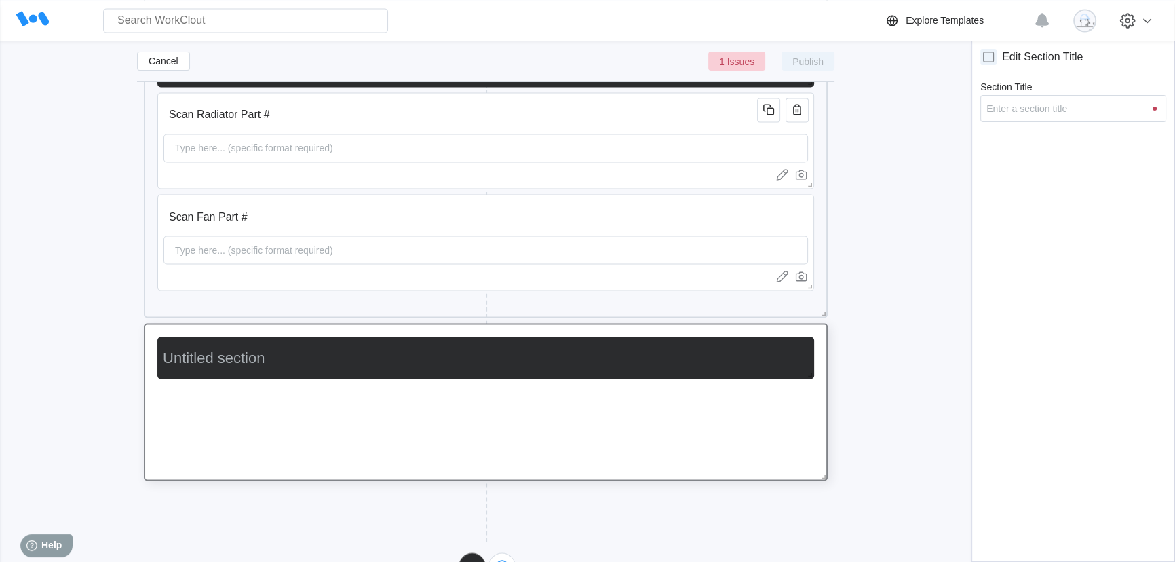
click at [272, 351] on input "Section Title" at bounding box center [482, 357] width 651 height 27
click at [260, 393] on div "Add New Block" at bounding box center [320, 412] width 326 height 42
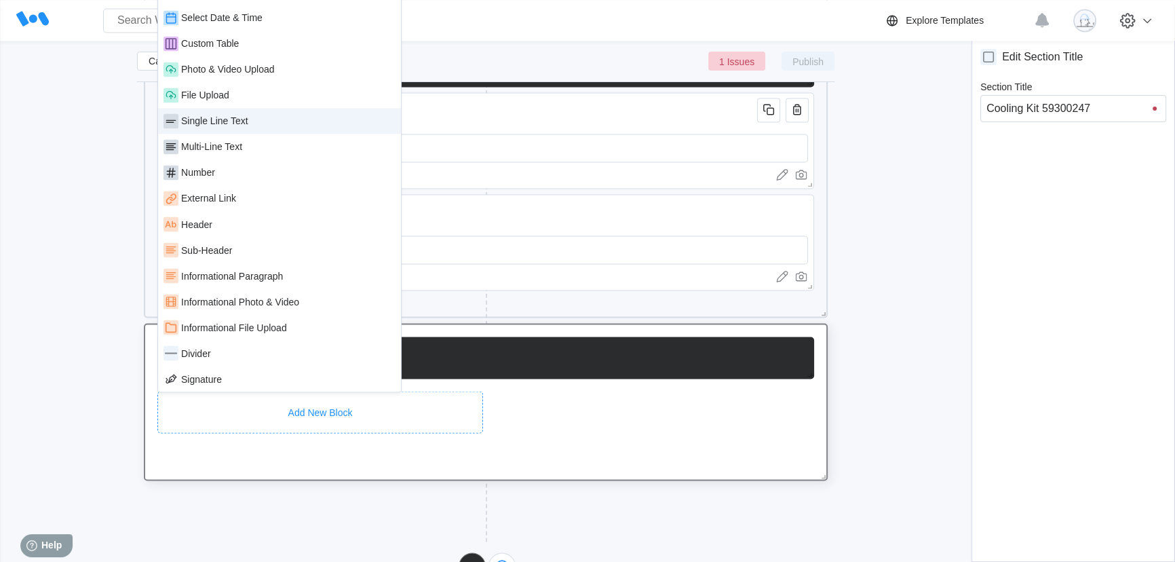
click at [291, 117] on div "Single Line Text" at bounding box center [280, 120] width 232 height 15
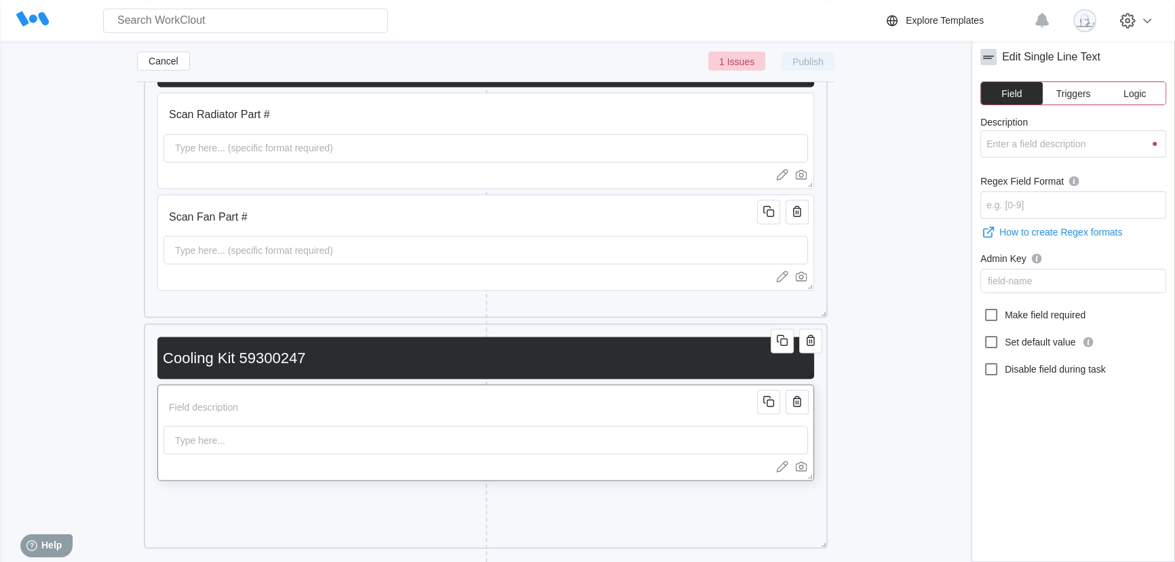
click at [316, 398] on input "Description" at bounding box center [463, 406] width 598 height 27
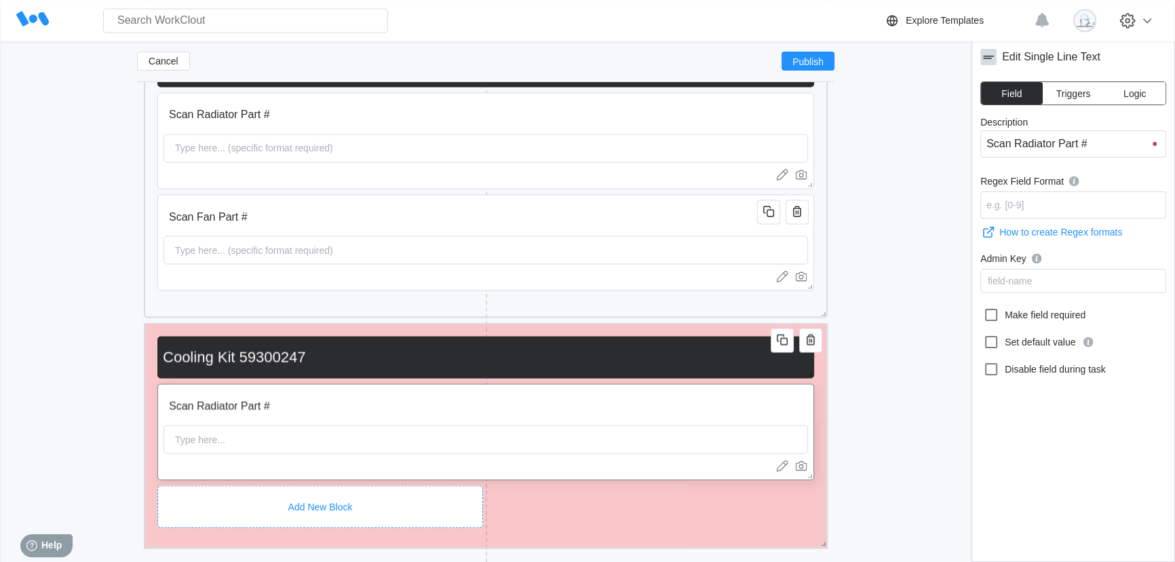
click at [290, 488] on div "Add New Block" at bounding box center [320, 506] width 326 height 42
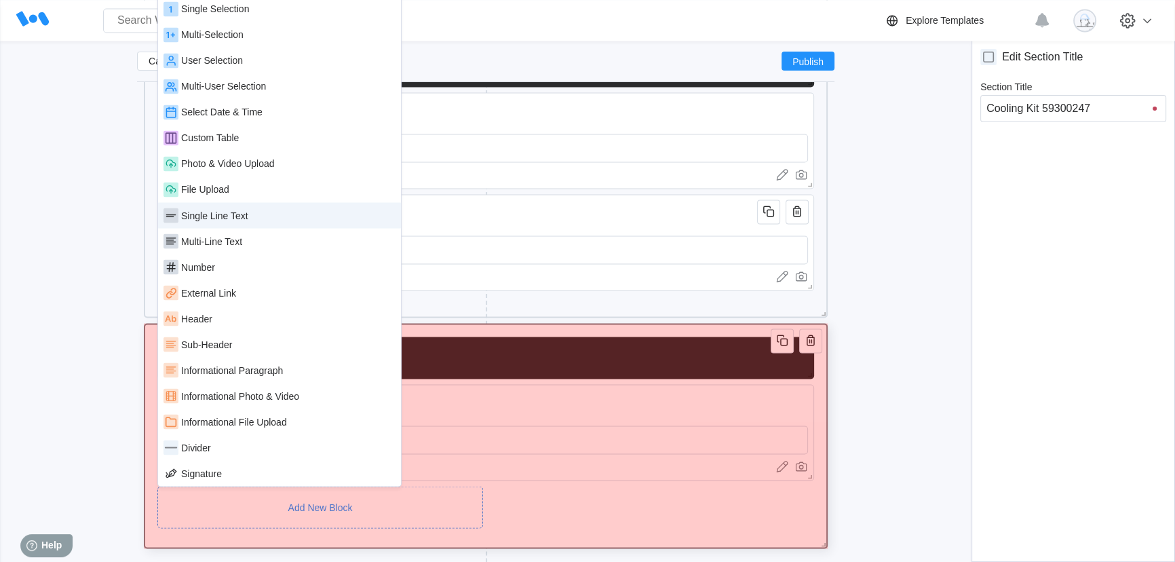
click at [230, 217] on div "Single Line Text" at bounding box center [214, 215] width 67 height 11
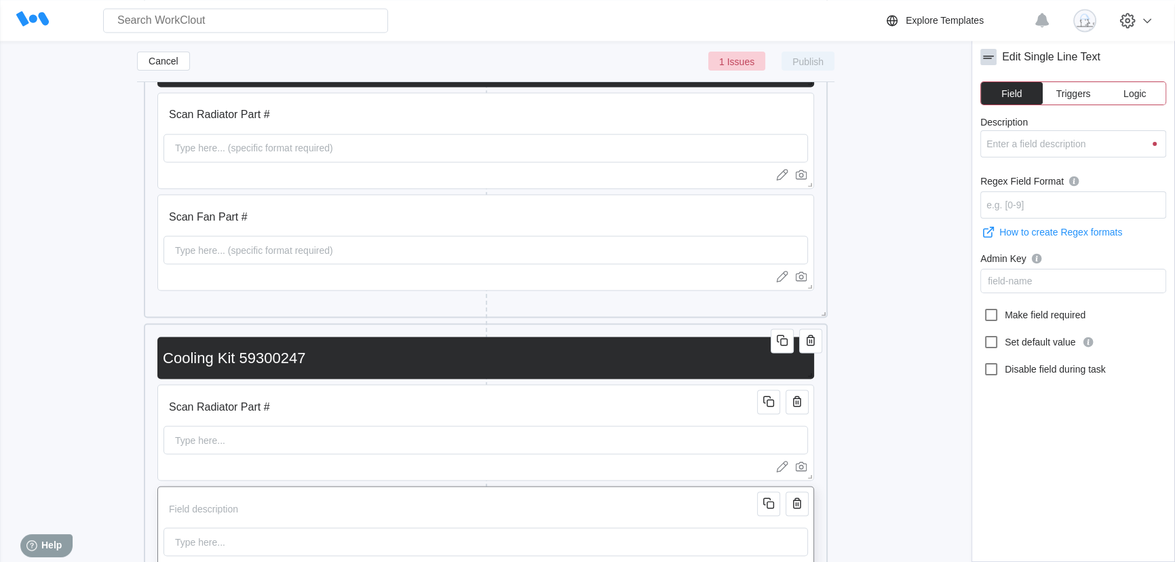
click at [273, 509] on input "Description" at bounding box center [463, 508] width 598 height 27
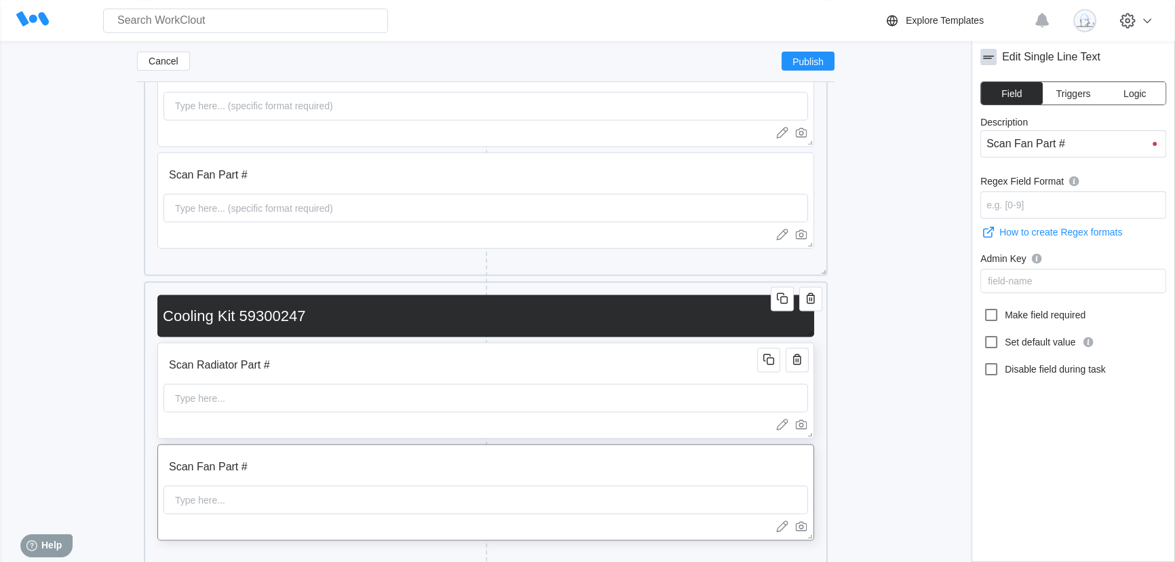
scroll to position [3088, 0]
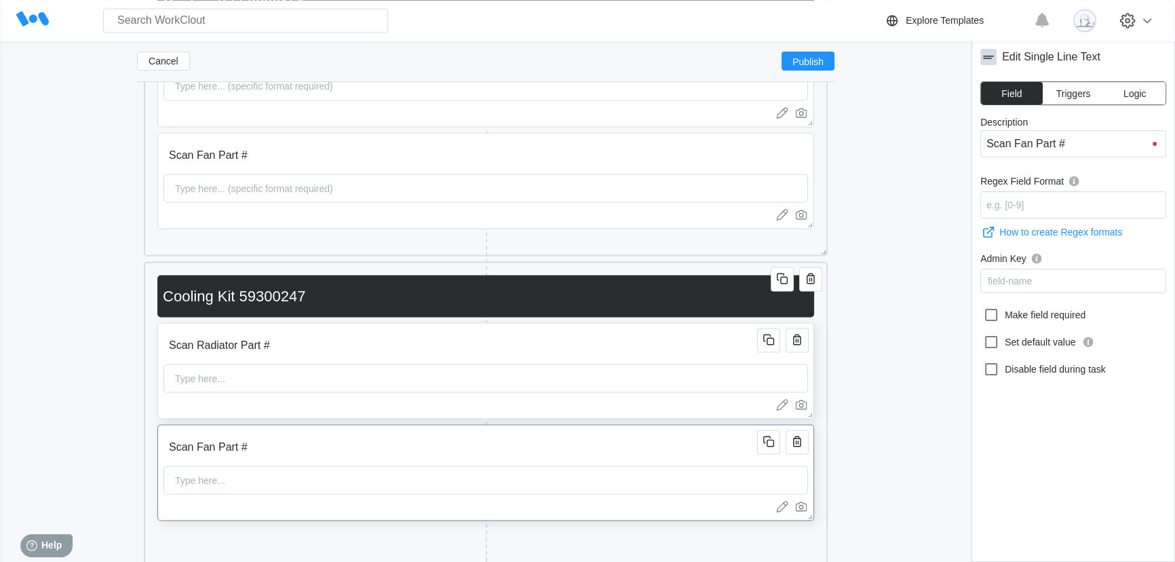
click at [371, 349] on input "Scan Radiator Part #" at bounding box center [463, 344] width 598 height 27
click at [1031, 201] on input "Regex Field Format" at bounding box center [1073, 204] width 186 height 27
click at [274, 458] on input "Scan Fan Part #" at bounding box center [463, 446] width 598 height 27
click at [1039, 207] on input "Regex Field Format" at bounding box center [1073, 204] width 186 height 27
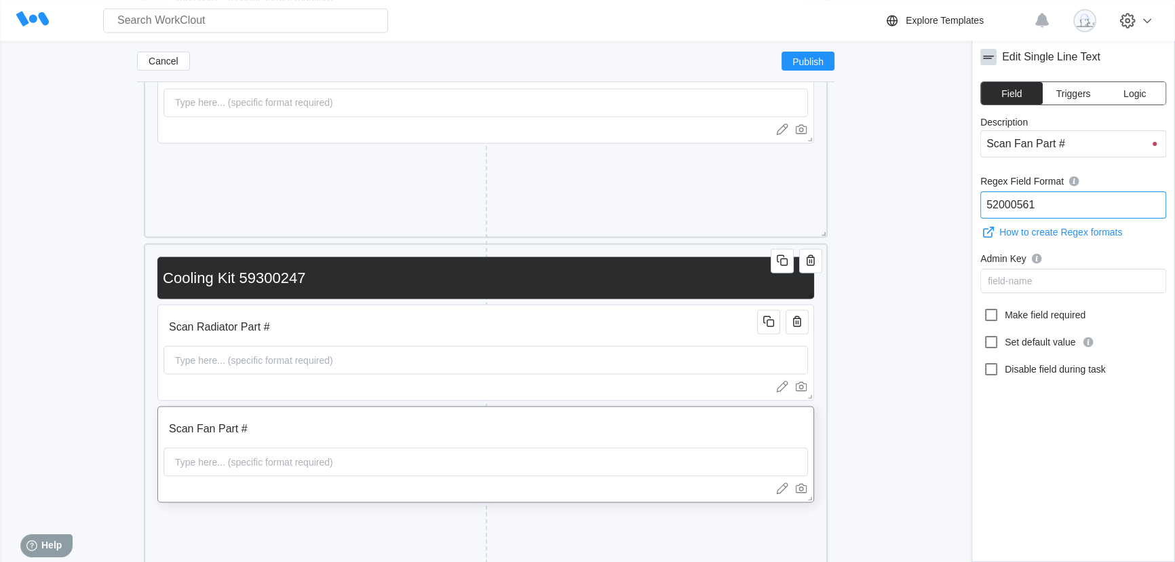
scroll to position [3235, 0]
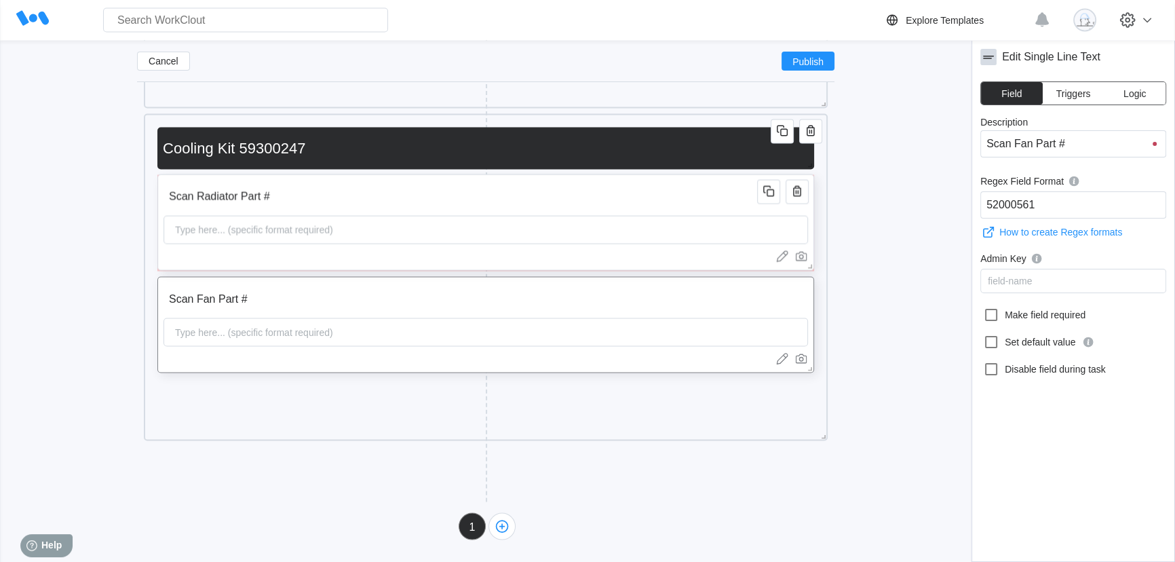
click at [379, 206] on input "Scan Radiator Part #" at bounding box center [463, 196] width 598 height 27
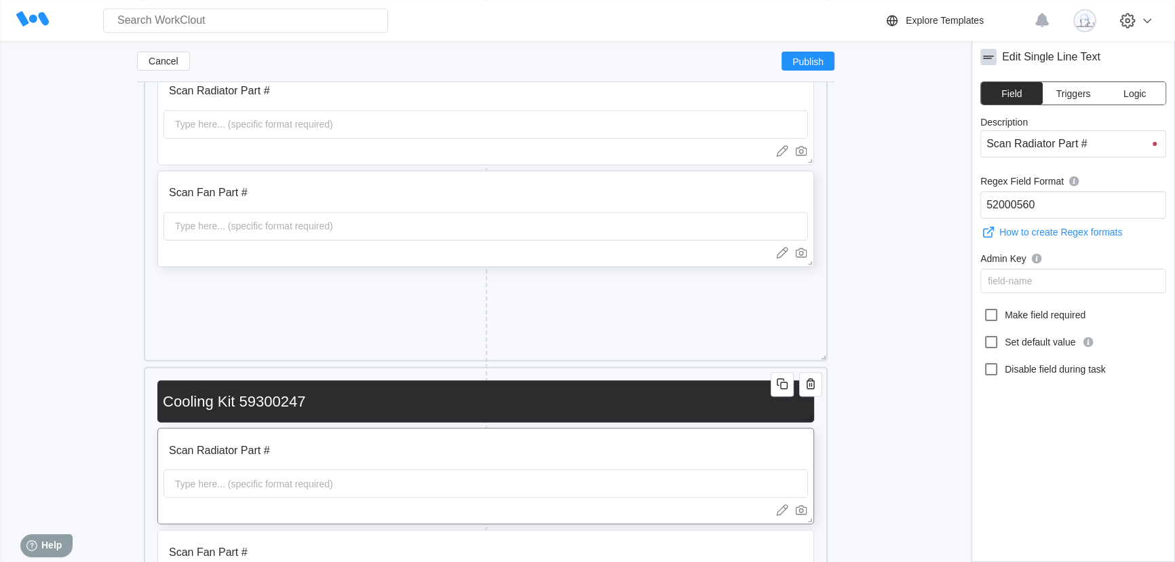
scroll to position [2927, 0]
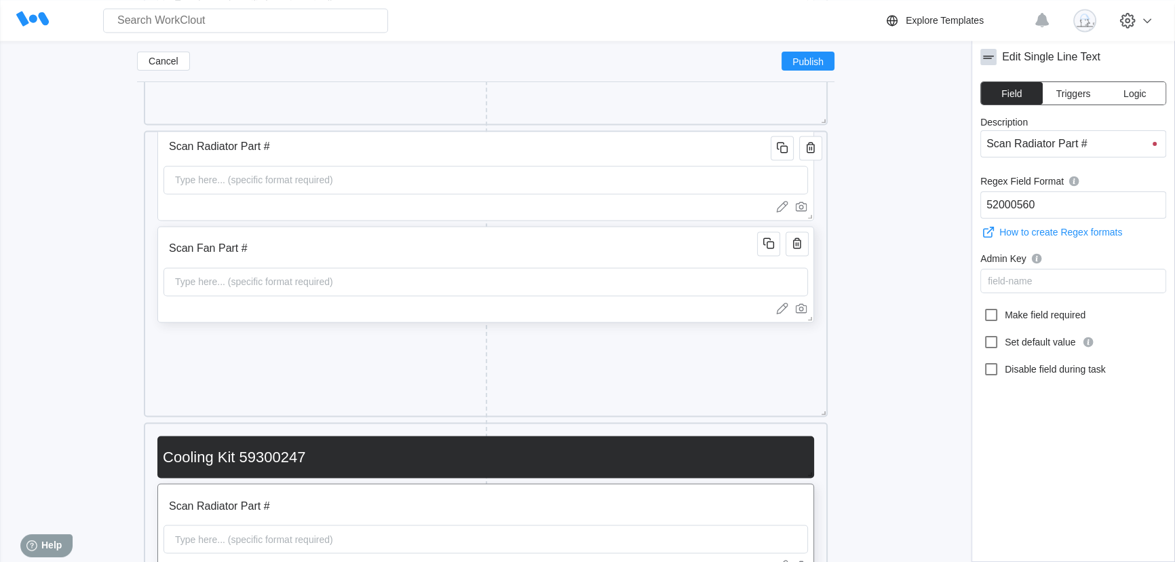
click at [380, 248] on input "Scan Fan Part #" at bounding box center [463, 248] width 598 height 27
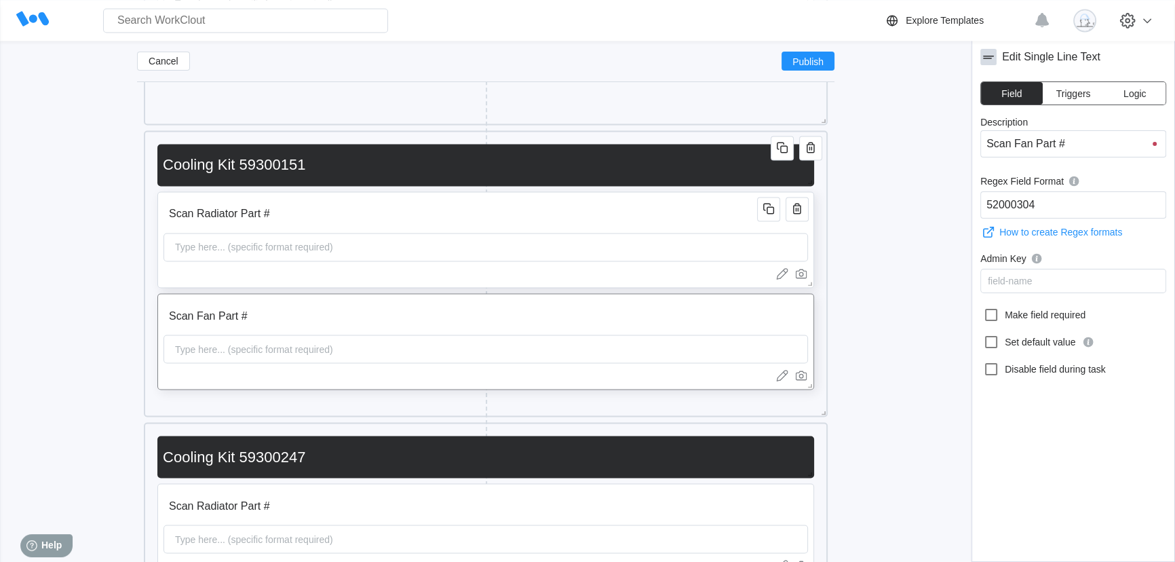
click at [382, 224] on input "Scan Radiator Part #" at bounding box center [463, 213] width 598 height 27
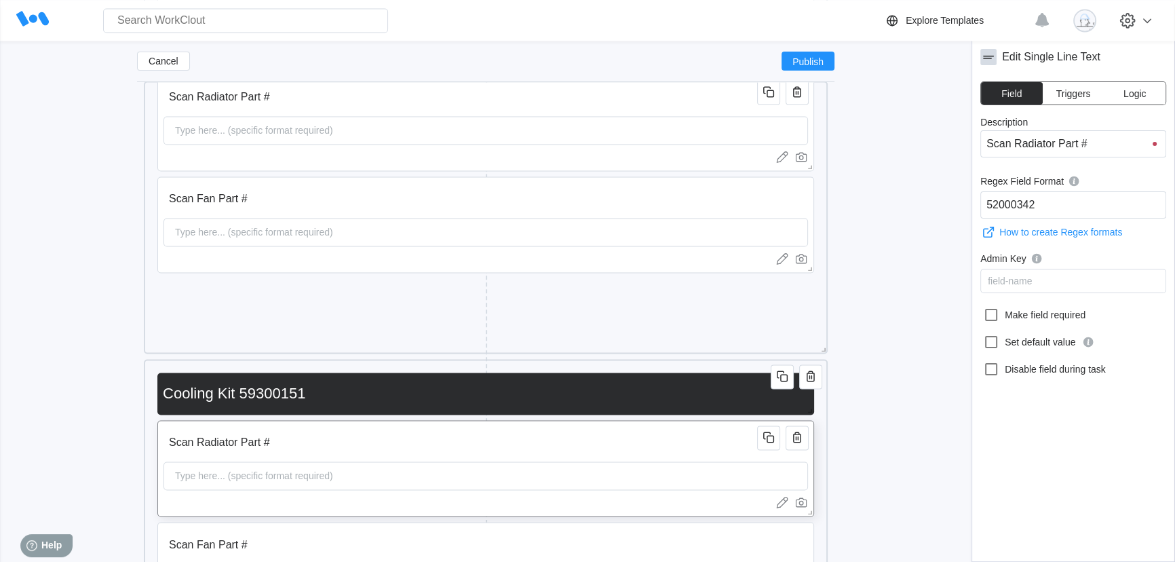
scroll to position [2680, 0]
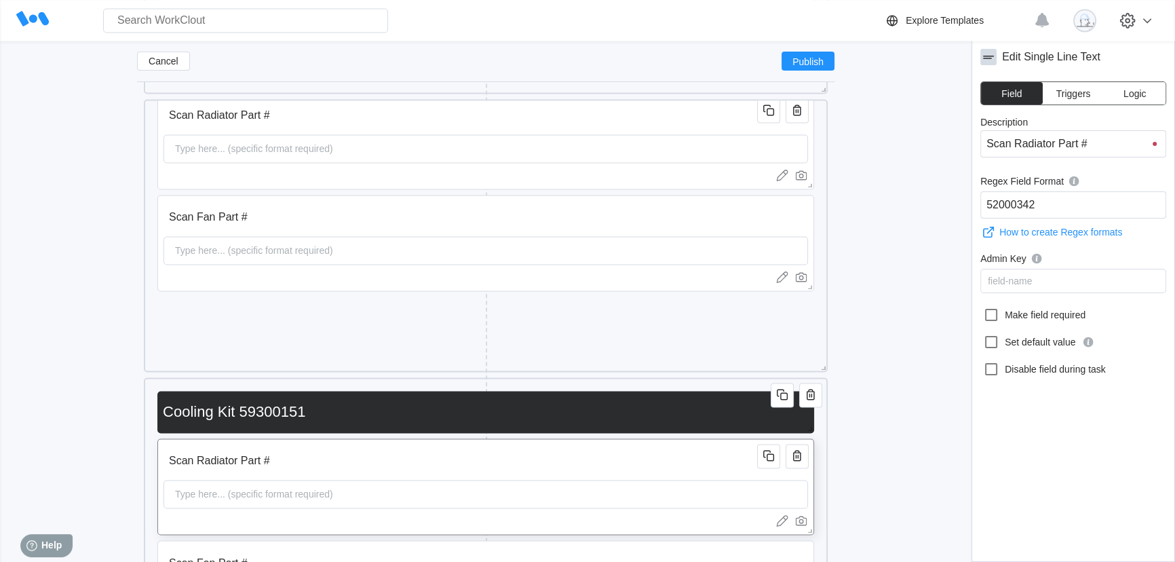
click at [382, 224] on input "Scan Fan Part #" at bounding box center [463, 217] width 598 height 27
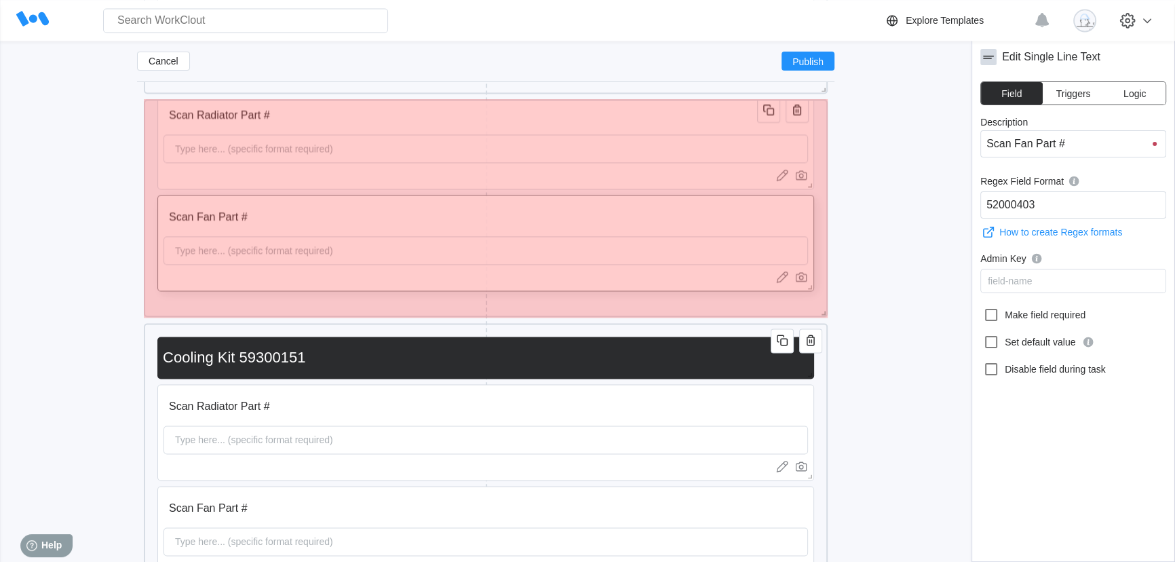
drag, startPoint x: 826, startPoint y: 369, endPoint x: 814, endPoint y: 314, distance: 56.3
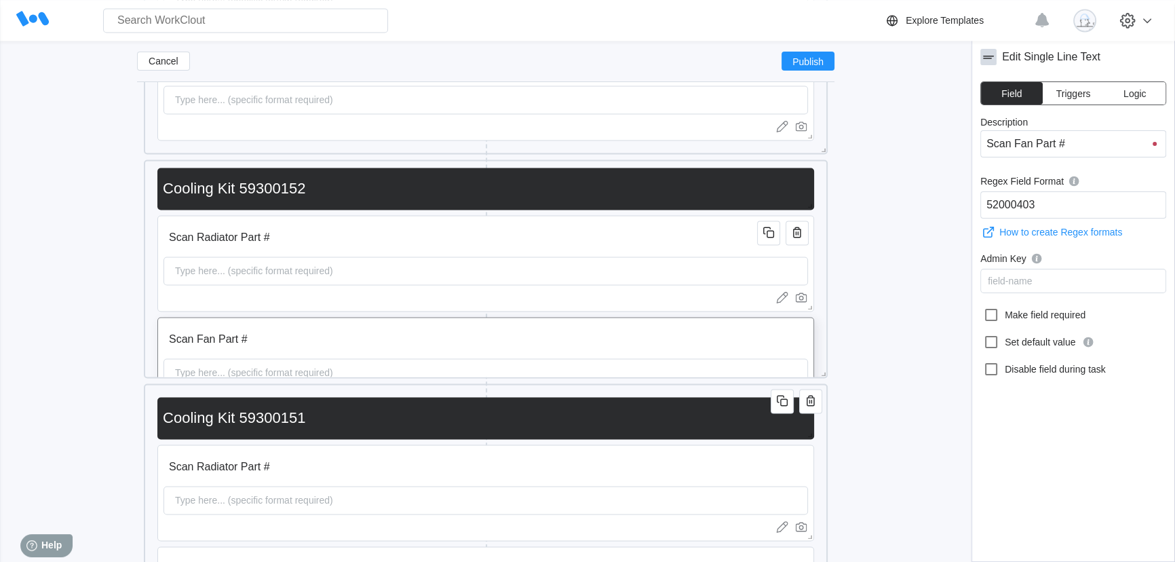
scroll to position [2619, 0]
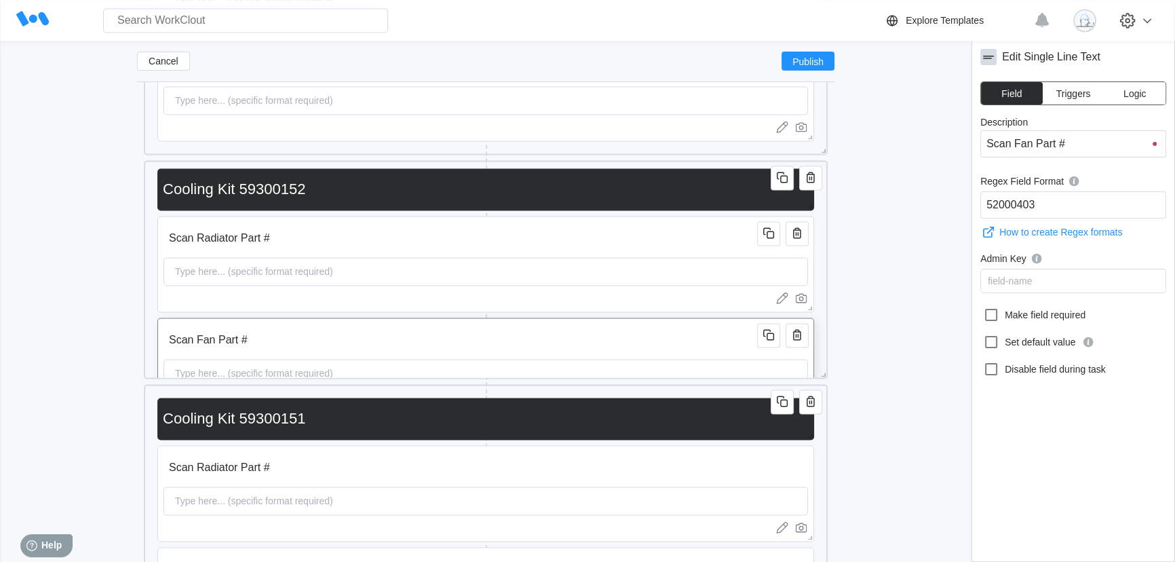
click at [500, 338] on input "Scan Fan Part #" at bounding box center [463, 339] width 598 height 27
click at [478, 240] on input "Scan Radiator Part #" at bounding box center [463, 238] width 598 height 27
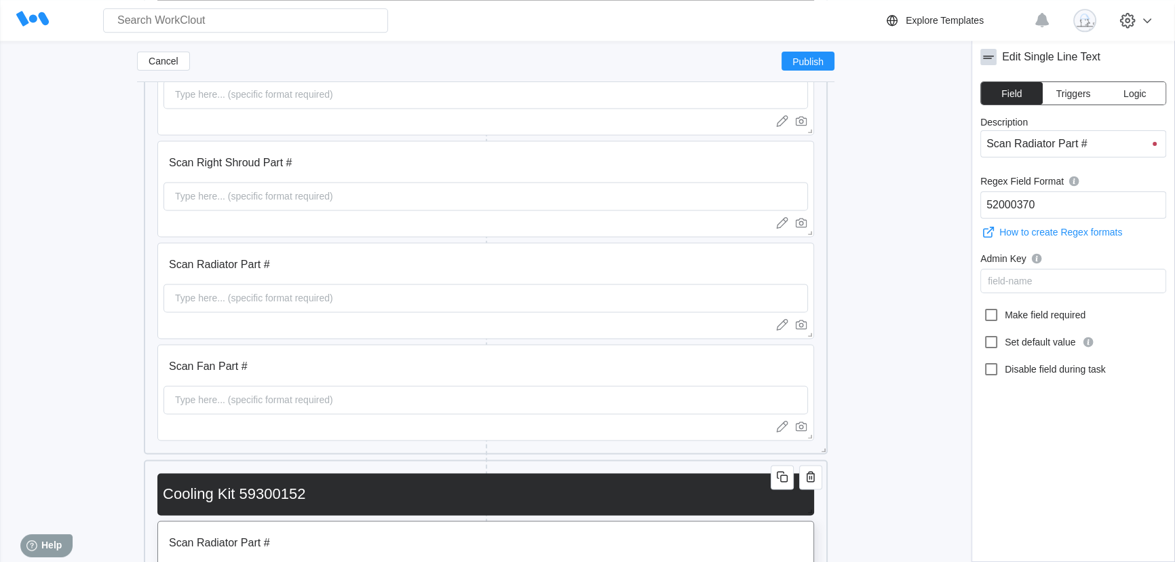
scroll to position [2310, 0]
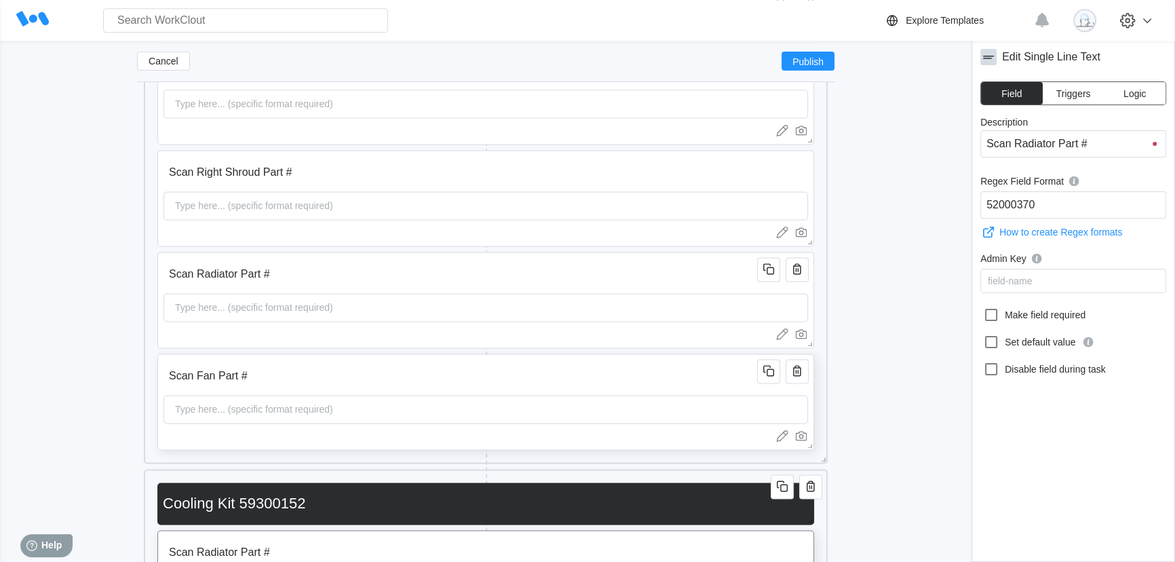
click at [509, 366] on input "Scan Fan Part #" at bounding box center [463, 375] width 598 height 27
click at [571, 267] on input "Scan Radiator Part #" at bounding box center [463, 274] width 598 height 27
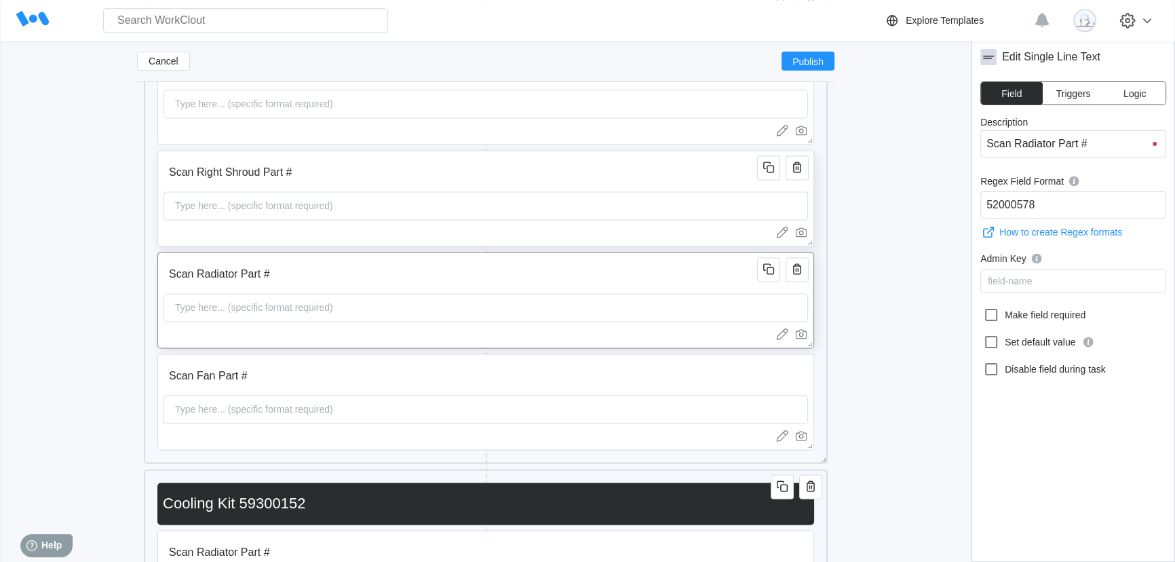
click at [461, 159] on input "Scan Right Shroud Part #" at bounding box center [463, 172] width 598 height 27
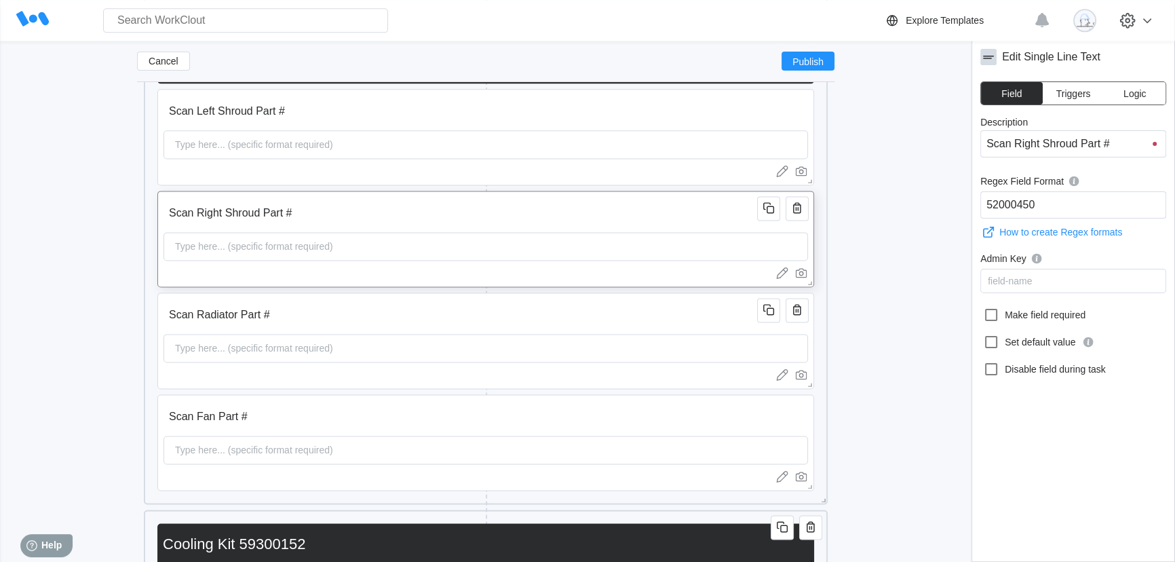
scroll to position [2248, 0]
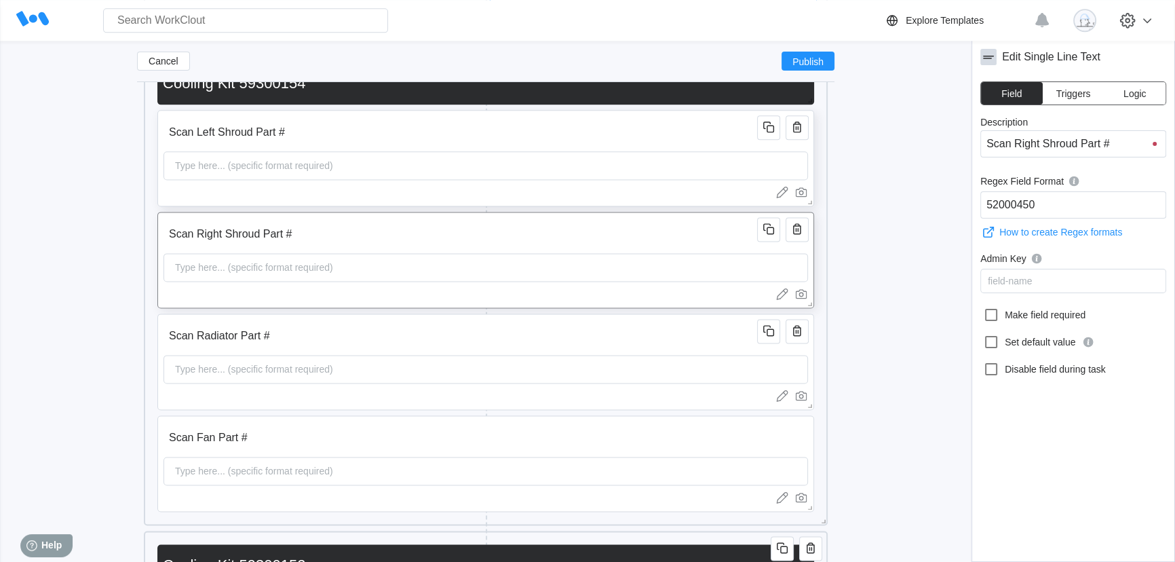
click at [453, 144] on input "Scan Left Shroud Part #" at bounding box center [463, 132] width 598 height 27
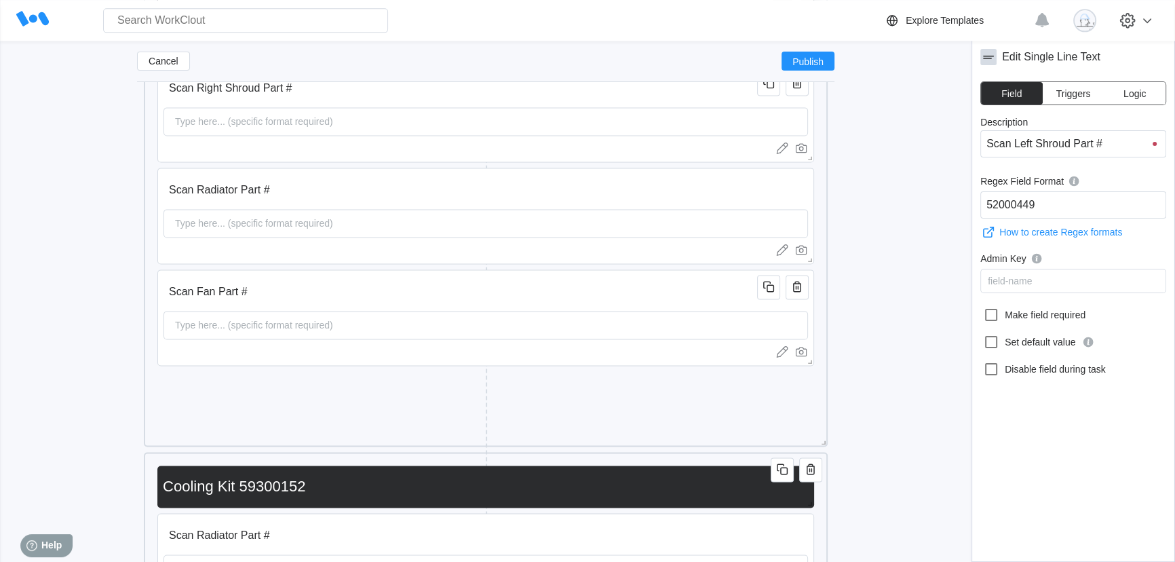
scroll to position [2495, 0]
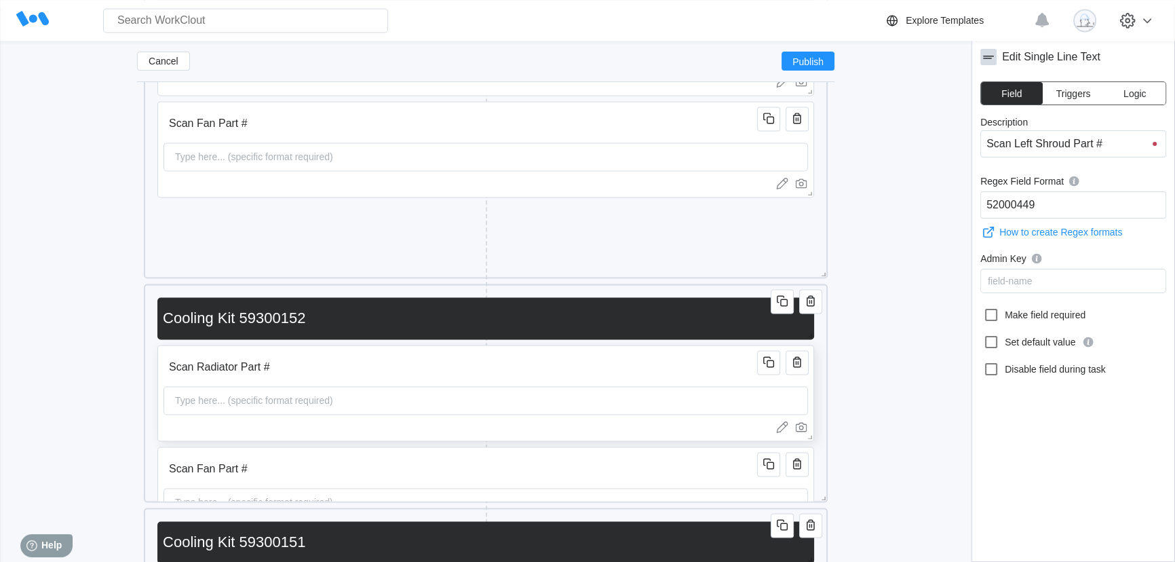
click at [563, 396] on div "Type here... (specific format required)" at bounding box center [486, 400] width 645 height 28
click at [560, 461] on input "Scan Fan Part #" at bounding box center [463, 468] width 598 height 27
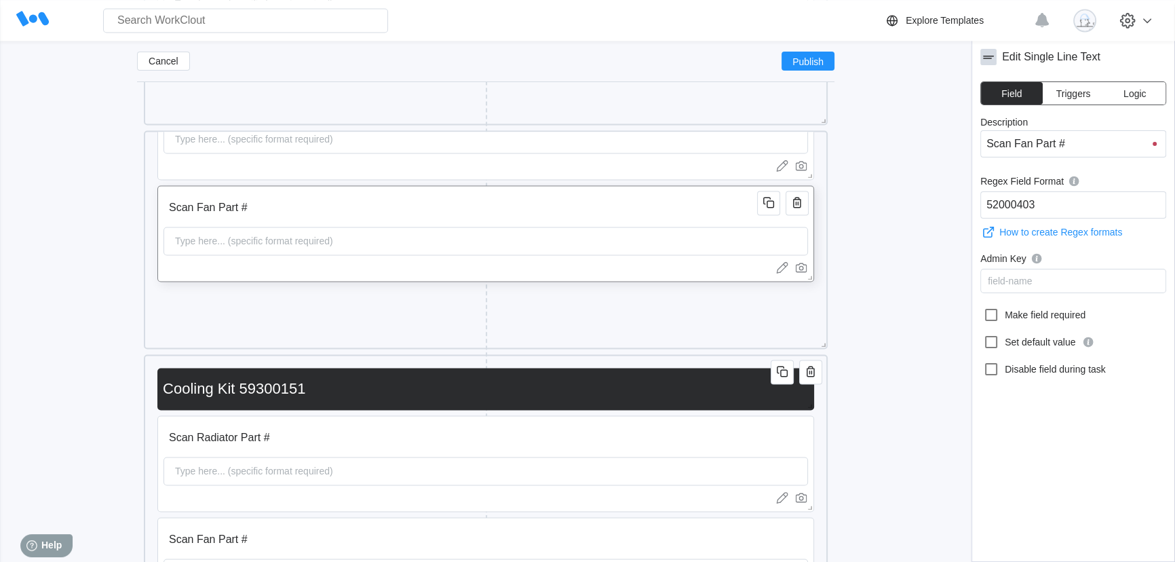
scroll to position [2865, 0]
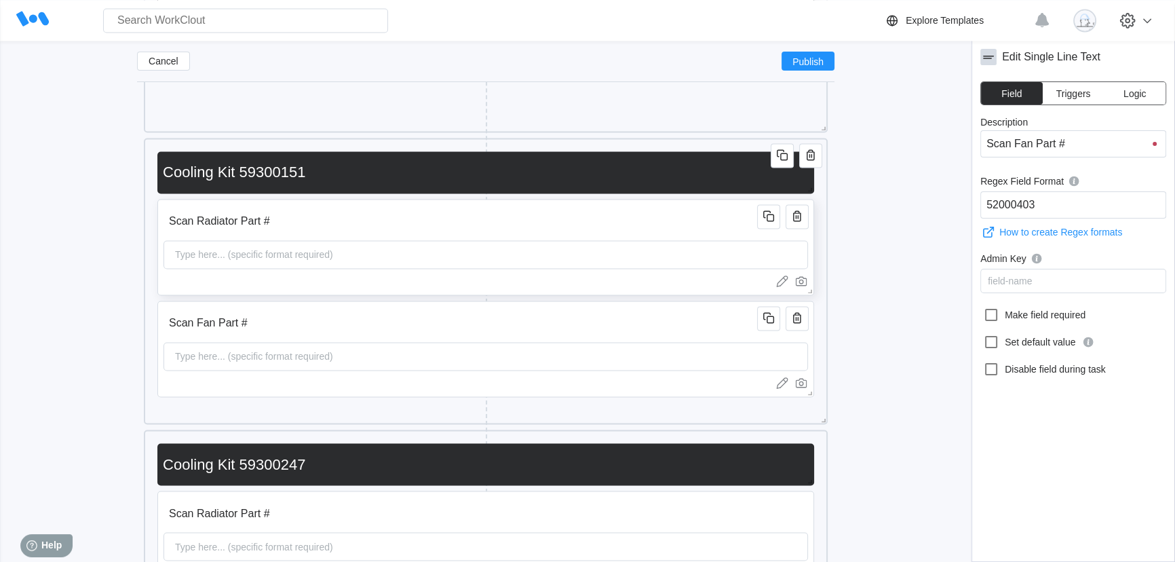
click at [562, 231] on input "Scan Radiator Part #" at bounding box center [463, 221] width 598 height 27
click at [571, 346] on div "Type here... (specific format required)" at bounding box center [486, 356] width 645 height 28
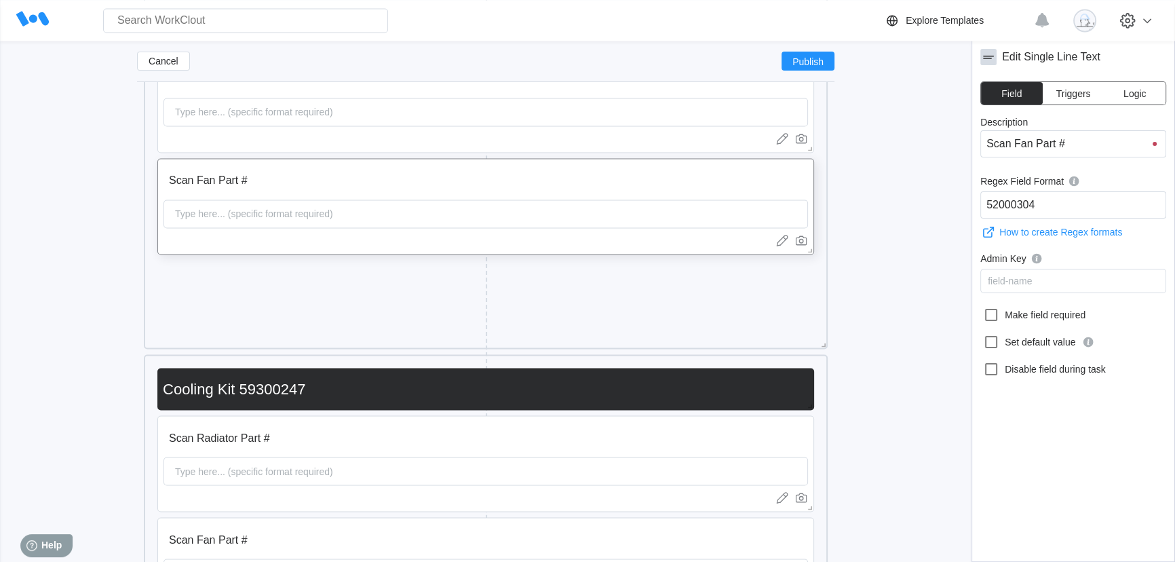
scroll to position [3050, 0]
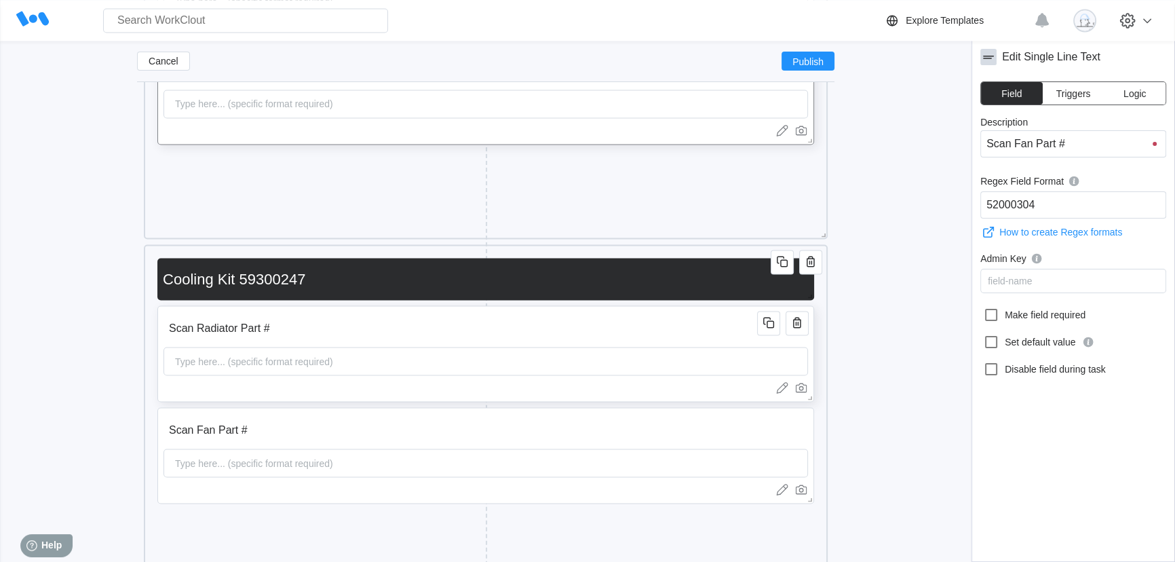
click at [566, 368] on div "Type here... (specific format required)" at bounding box center [486, 361] width 645 height 28
click at [597, 464] on div "Type here... (specific format required)" at bounding box center [486, 462] width 645 height 28
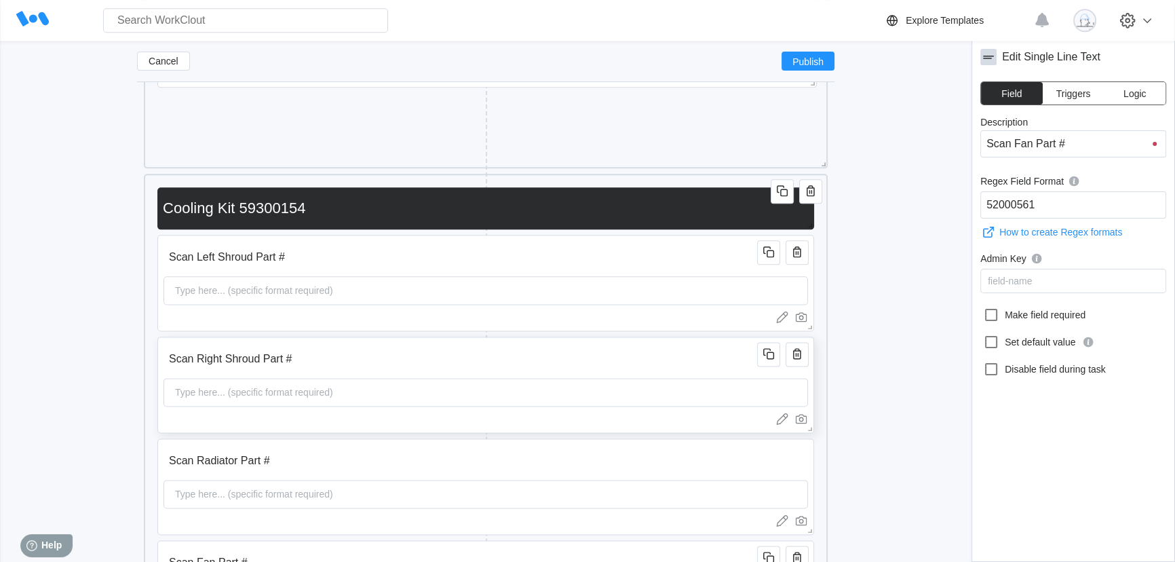
scroll to position [2194, 0]
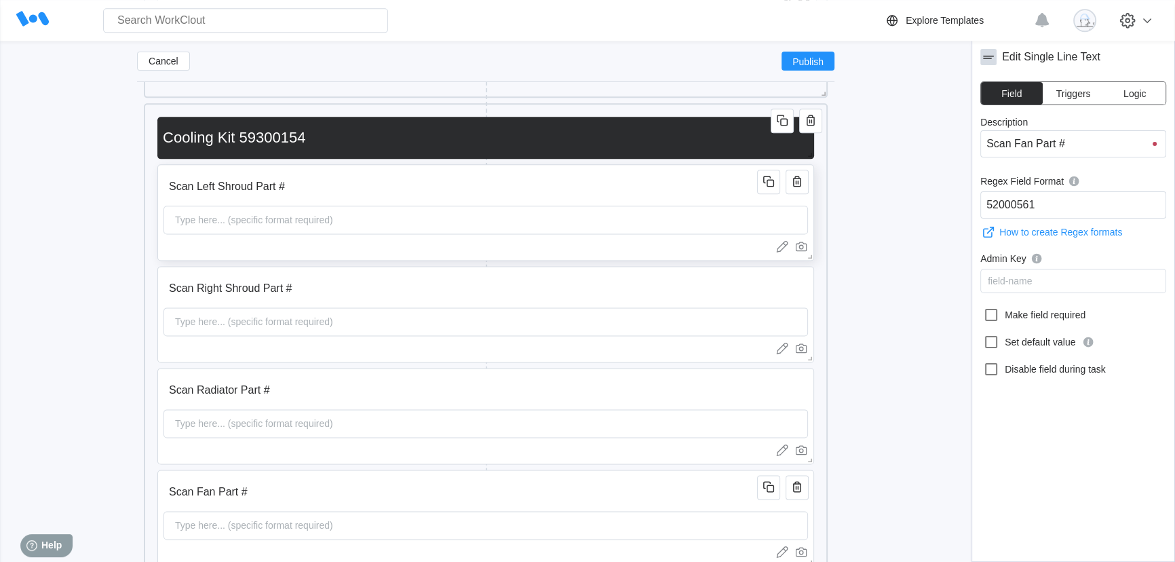
click at [585, 198] on input "Scan Left Shroud Part #" at bounding box center [463, 186] width 598 height 27
click at [990, 313] on icon at bounding box center [991, 315] width 16 height 16
click at [984, 307] on input "Make field required" at bounding box center [983, 307] width 1 height 1
click at [670, 285] on input "Scan Right Shroud Part #" at bounding box center [463, 288] width 598 height 27
click at [991, 314] on icon at bounding box center [991, 315] width 16 height 16
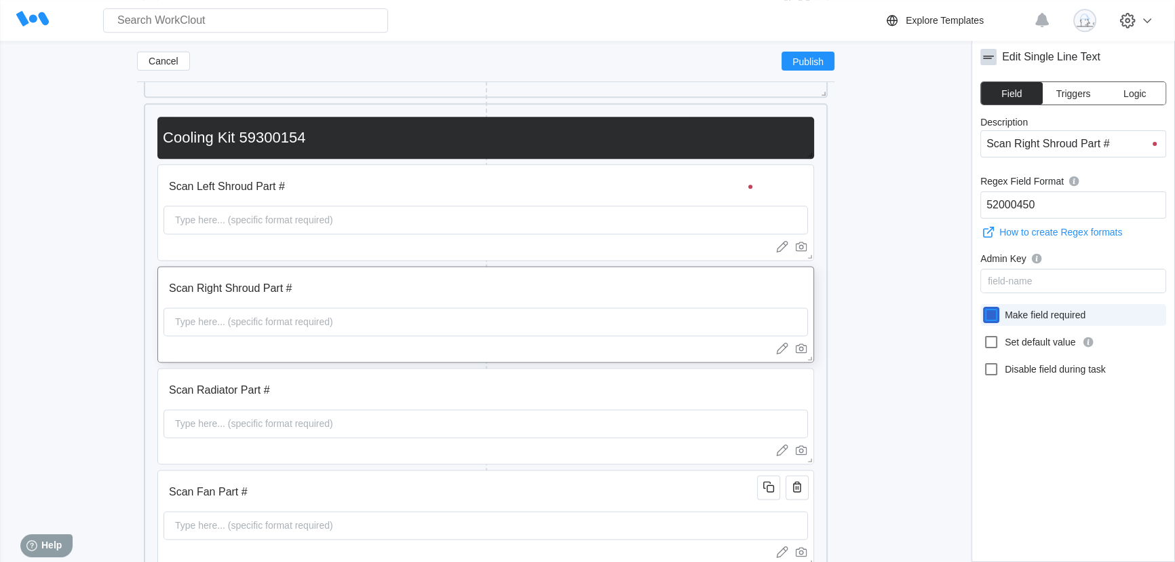
click at [984, 307] on input "Make field required" at bounding box center [983, 307] width 1 height 1
click at [740, 377] on input "Scan Radiator Part #" at bounding box center [463, 390] width 598 height 27
click at [988, 315] on icon at bounding box center [991, 315] width 16 height 16
click at [984, 307] on input "Make field required" at bounding box center [983, 307] width 1 height 1
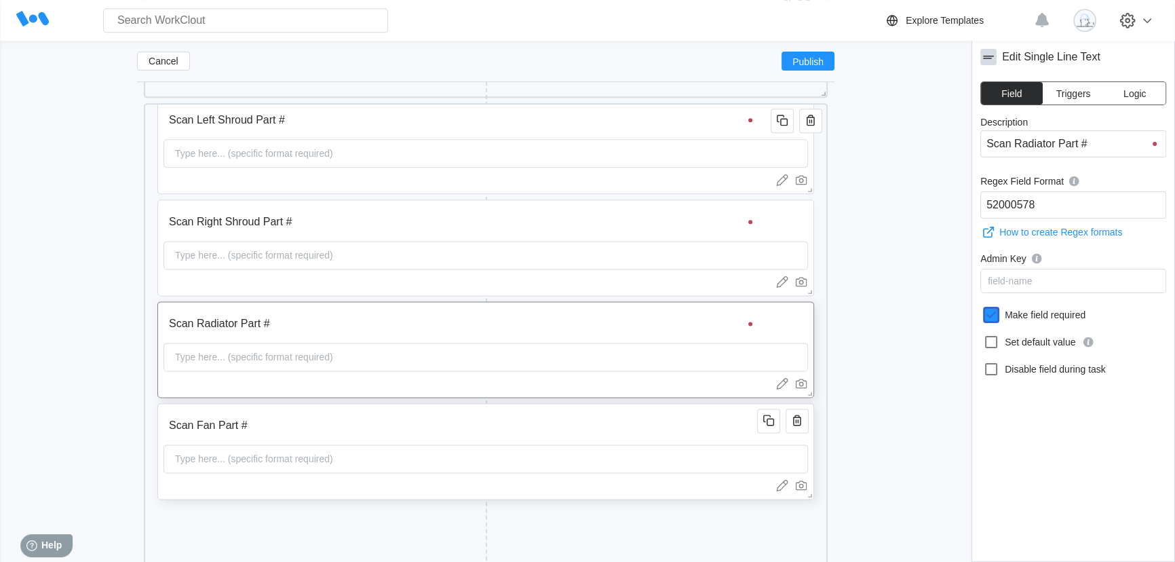
scroll to position [67, 0]
click at [684, 425] on input "Scan Fan Part #" at bounding box center [463, 424] width 598 height 27
click at [992, 315] on icon at bounding box center [991, 315] width 16 height 16
click at [984, 307] on input "Make field required" at bounding box center [983, 307] width 1 height 1
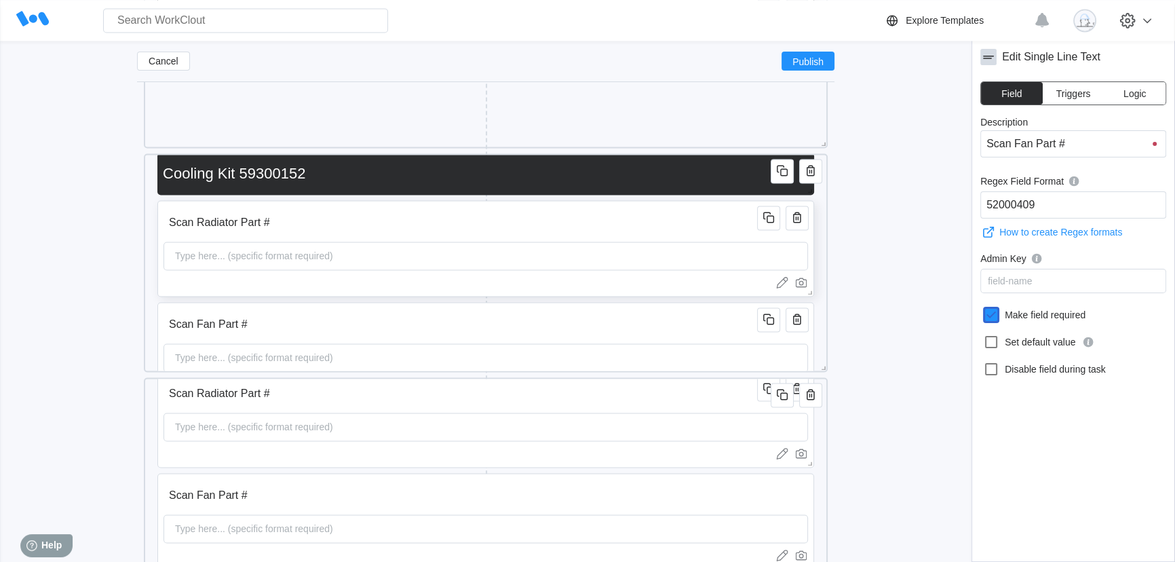
scroll to position [0, 0]
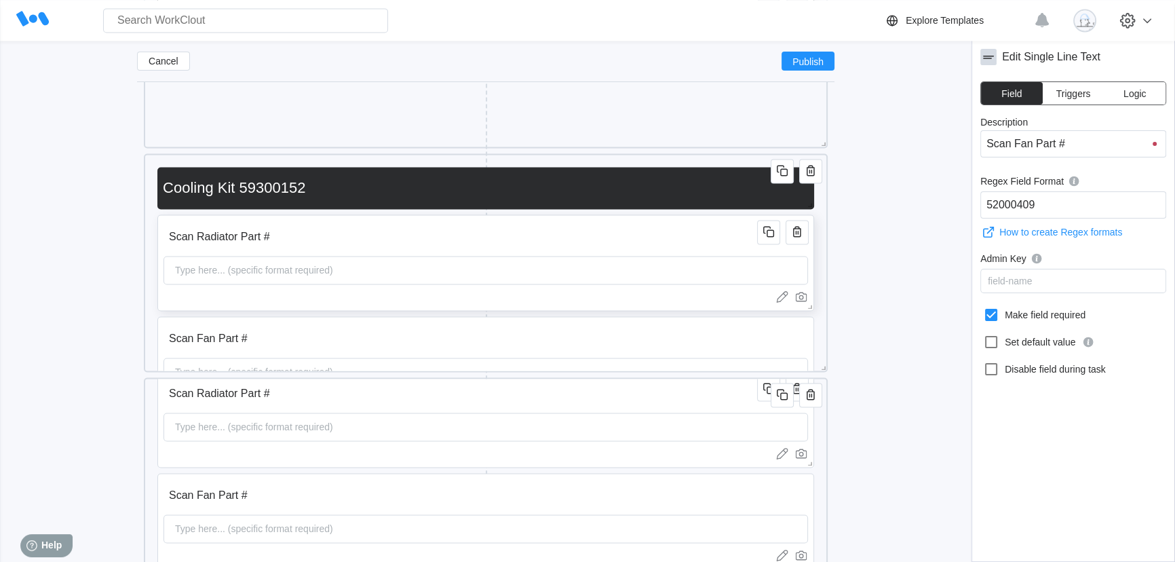
click at [718, 275] on div "Type here... (specific format required)" at bounding box center [486, 270] width 645 height 28
click at [984, 312] on icon at bounding box center [991, 315] width 16 height 16
click at [984, 307] on input "Make field required" at bounding box center [983, 307] width 1 height 1
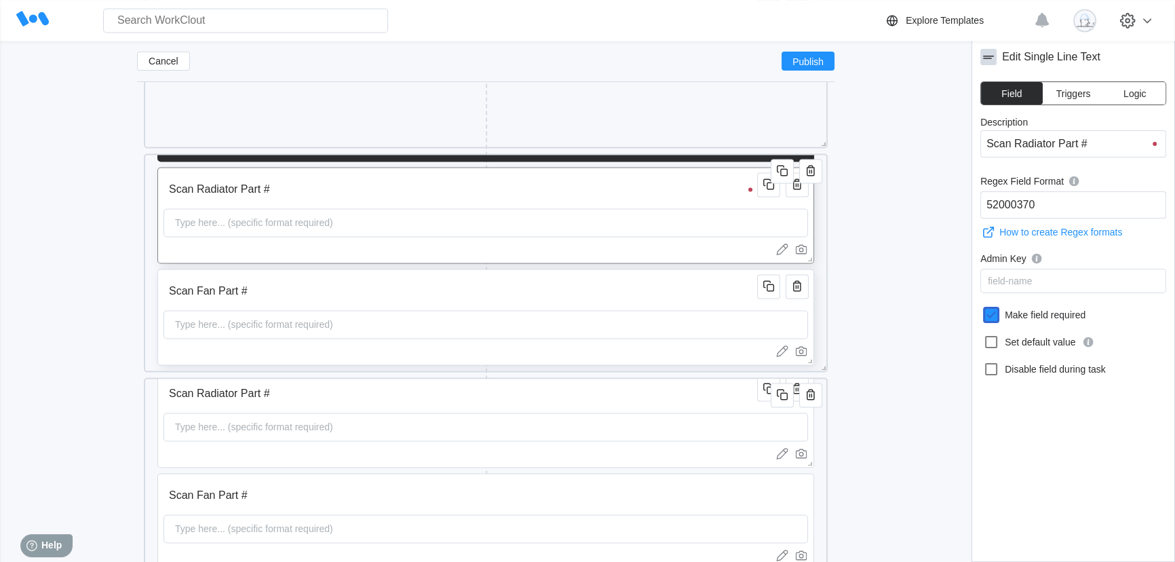
scroll to position [108, 0]
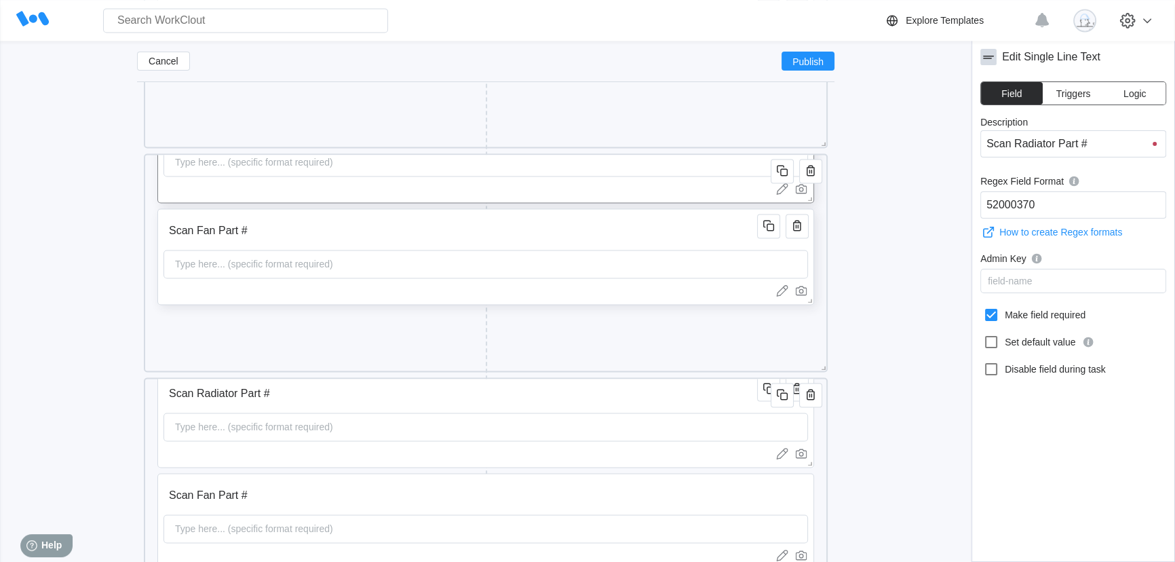
click at [722, 256] on div "Type here... (specific format required)" at bounding box center [486, 264] width 645 height 28
click at [993, 311] on icon at bounding box center [991, 315] width 16 height 16
click at [984, 307] on input "Make field required" at bounding box center [983, 307] width 1 height 1
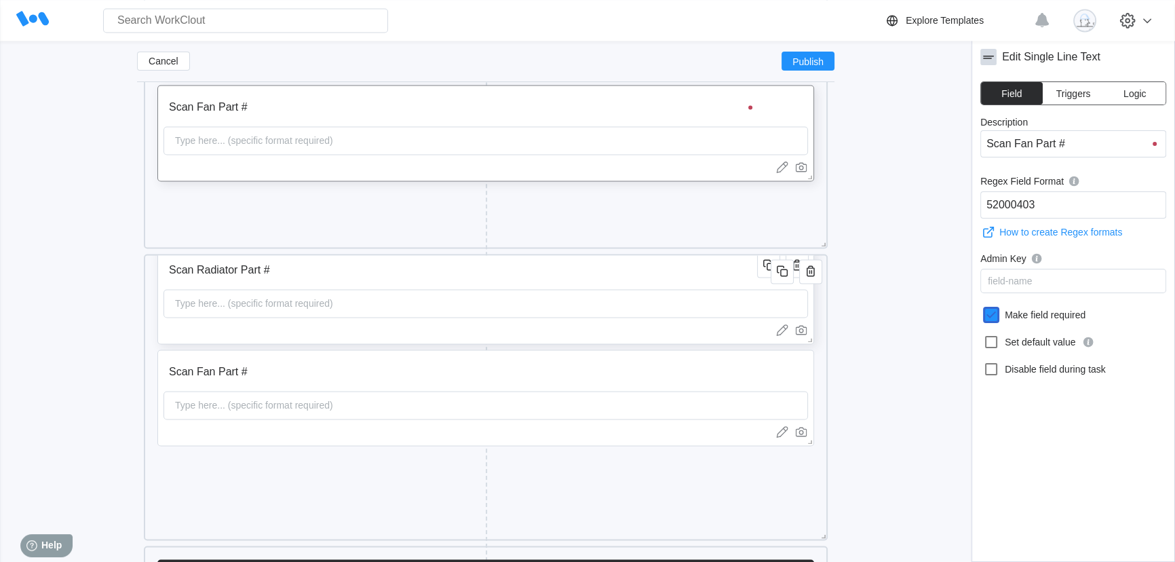
scroll to position [5, 0]
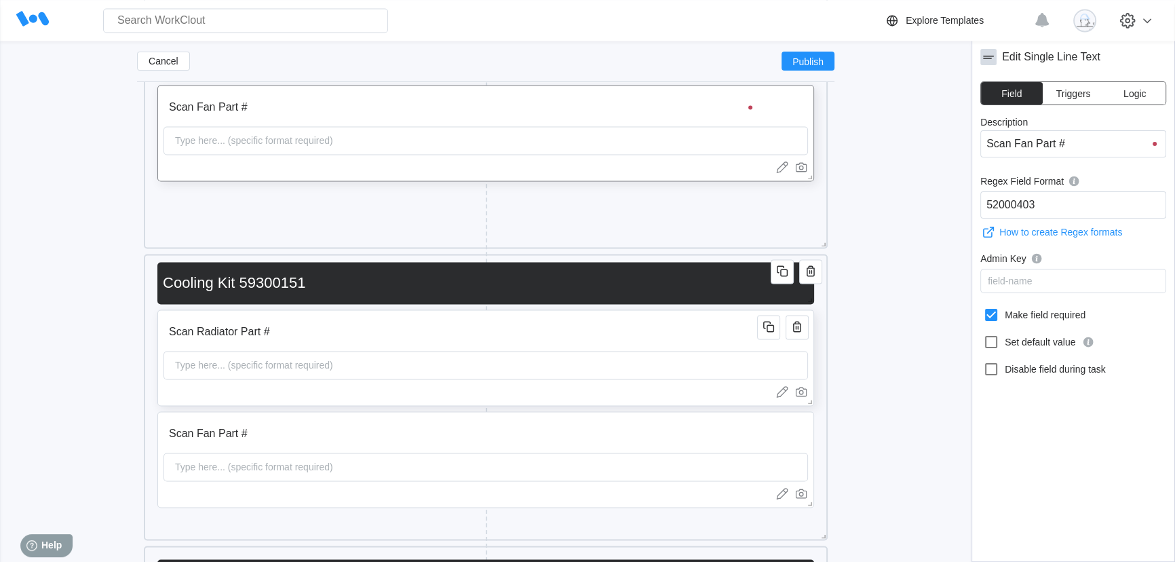
click at [670, 322] on input "Scan Radiator Part #" at bounding box center [463, 331] width 598 height 27
click at [995, 316] on icon at bounding box center [991, 315] width 16 height 16
click at [984, 307] on input "Make field required" at bounding box center [983, 307] width 1 height 1
click at [737, 418] on div "Scan Fan Part # Type here... (specific format required)" at bounding box center [485, 459] width 657 height 96
click at [739, 435] on input "Scan Fan Part #" at bounding box center [463, 433] width 598 height 27
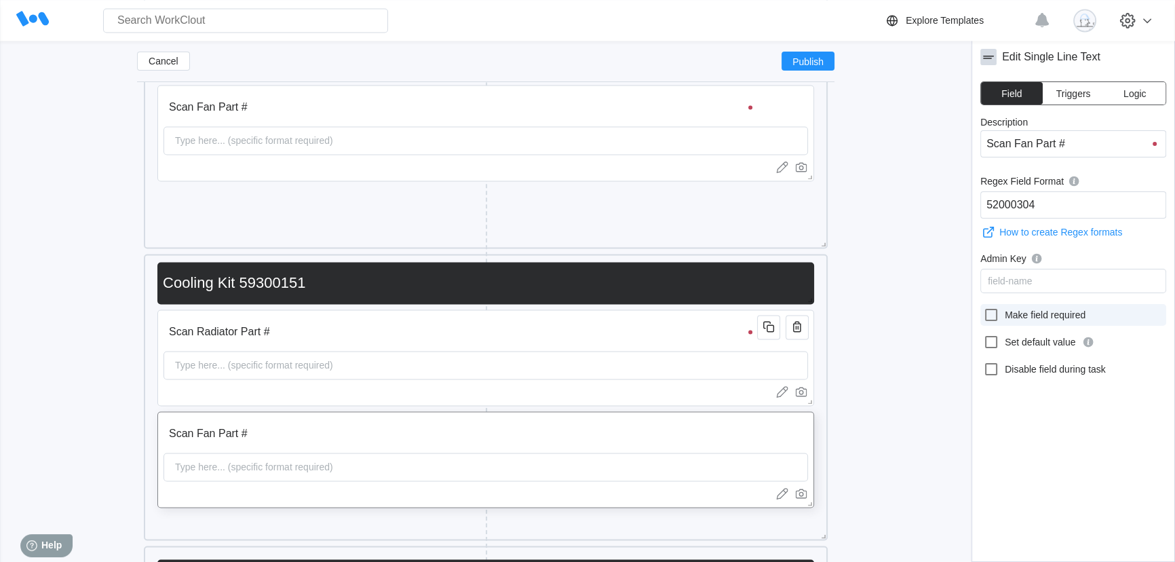
click at [992, 318] on icon at bounding box center [991, 315] width 16 height 16
click at [984, 307] on input "Make field required" at bounding box center [983, 307] width 1 height 1
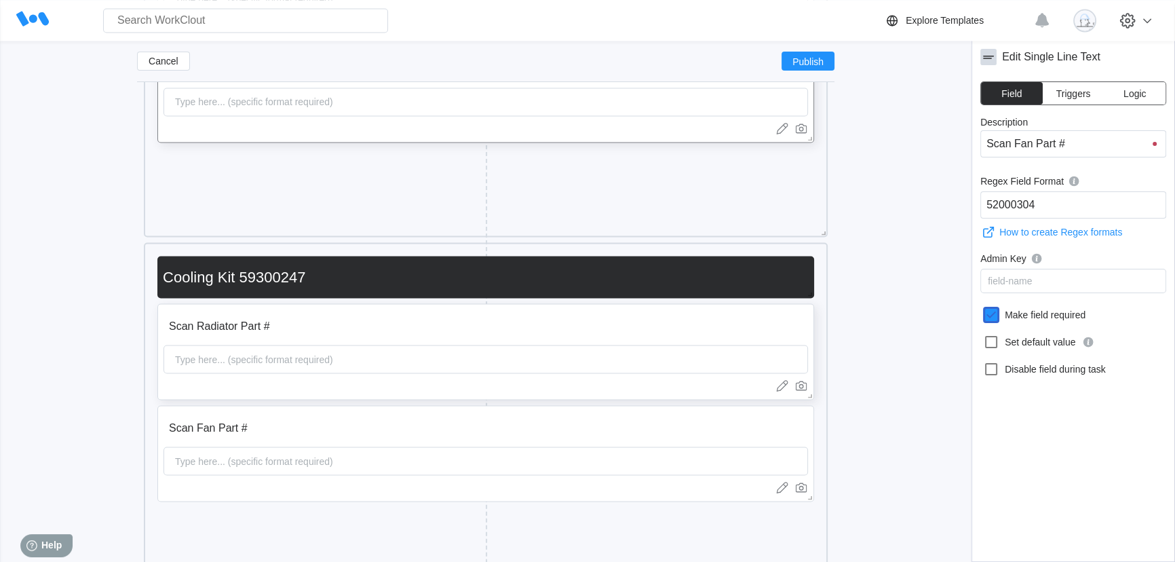
scroll to position [3058, 0]
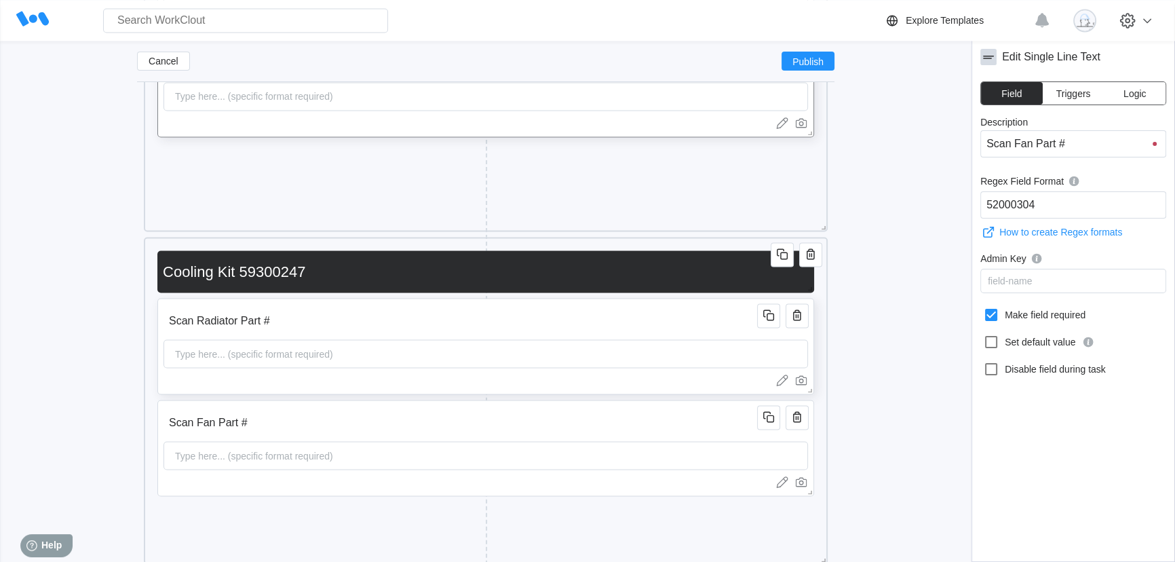
click at [694, 333] on input "Scan Radiator Part #" at bounding box center [463, 320] width 598 height 27
click at [699, 318] on input "Scan Radiator Part #" at bounding box center [463, 320] width 598 height 27
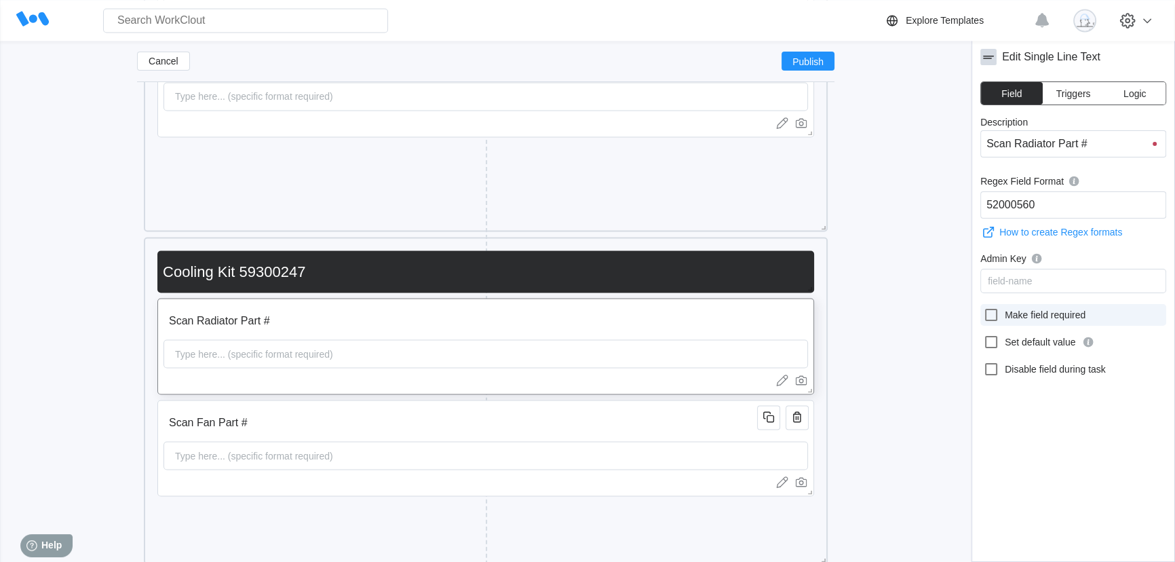
click at [991, 315] on icon at bounding box center [991, 315] width 16 height 16
click at [984, 307] on input "Make field required" at bounding box center [983, 307] width 1 height 1
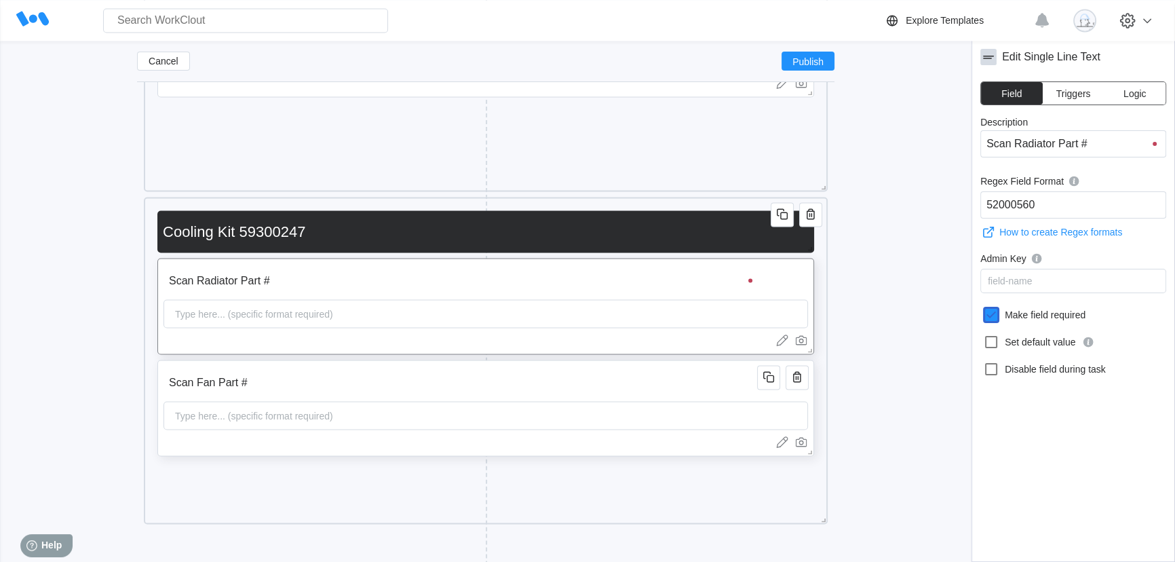
scroll to position [3119, 0]
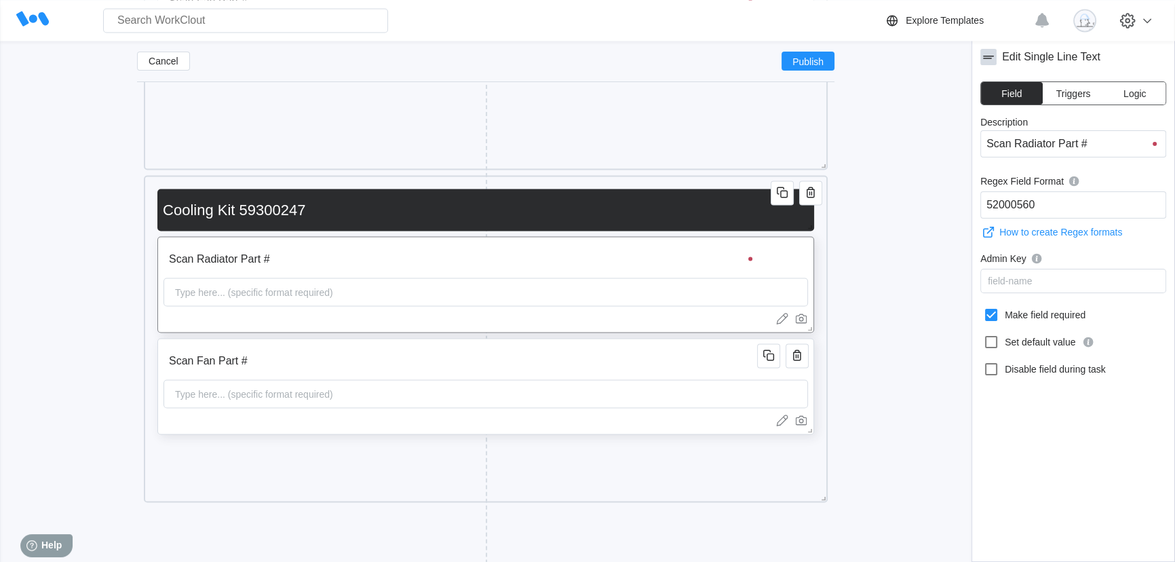
click at [714, 370] on input "Scan Fan Part #" at bounding box center [463, 360] width 598 height 27
click at [997, 318] on icon at bounding box center [991, 315] width 12 height 12
click at [984, 307] on input "Make field required" at bounding box center [983, 307] width 1 height 1
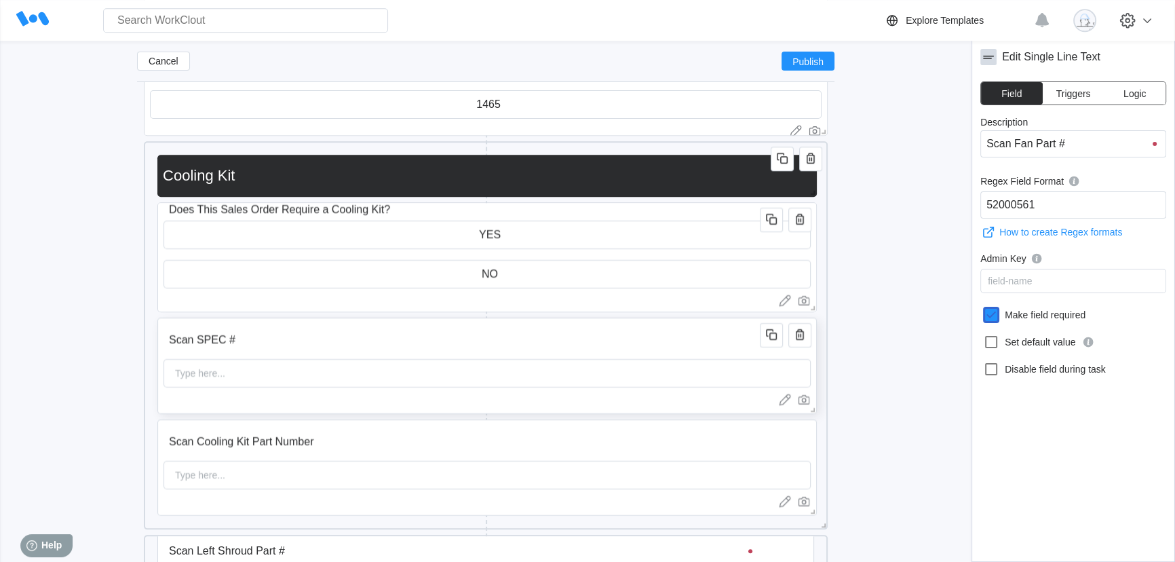
scroll to position [1701, 0]
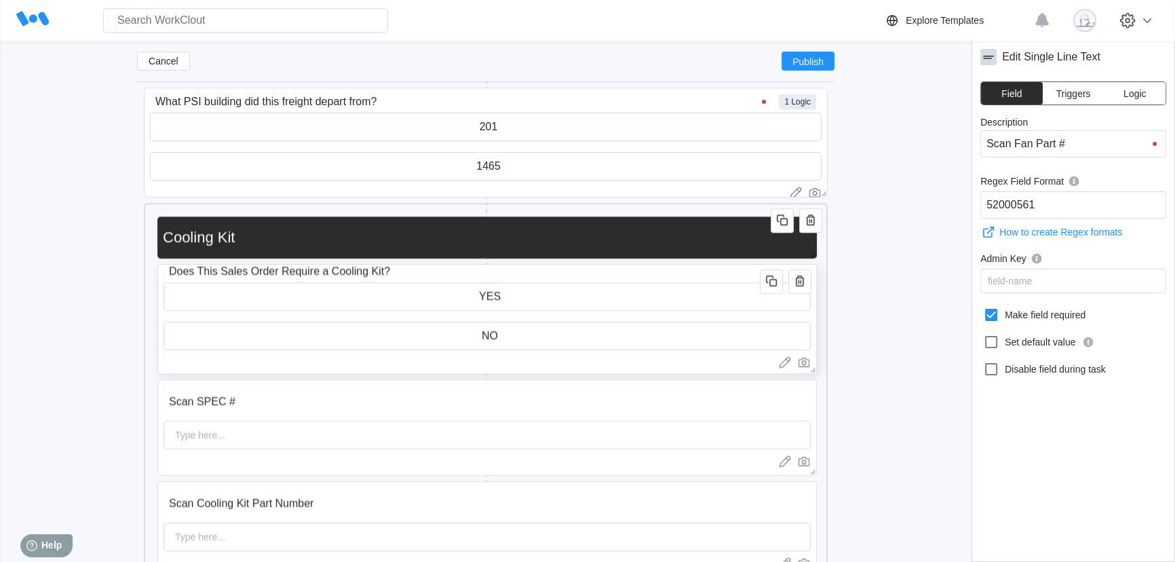
click at [560, 276] on input "Does This Sales Order Require a Cooling Kit?" at bounding box center [464, 271] width 601 height 27
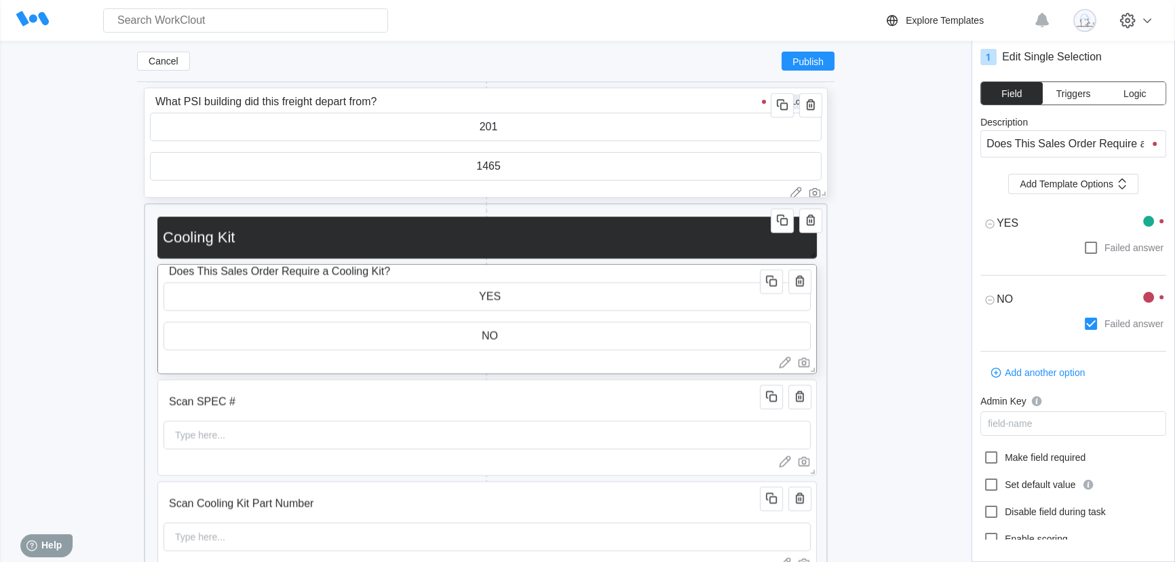
click at [697, 94] on input "What PSI building did this freight depart from?" at bounding box center [463, 101] width 626 height 27
click at [1133, 96] on span "Logic" at bounding box center [1134, 93] width 22 height 9
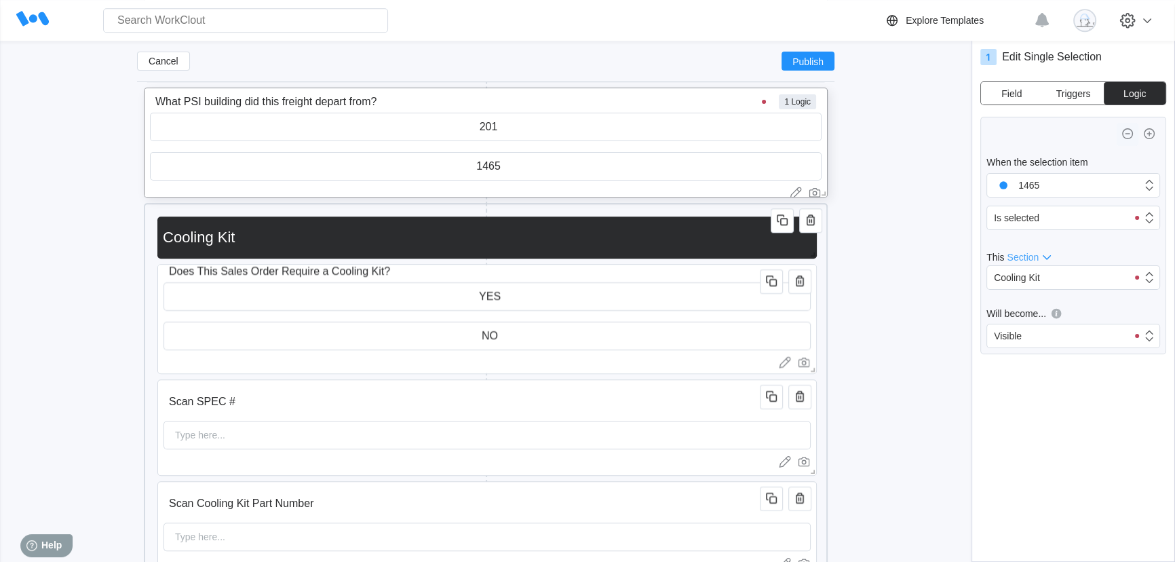
click at [1128, 134] on icon "button" at bounding box center [1127, 133] width 5 height 1
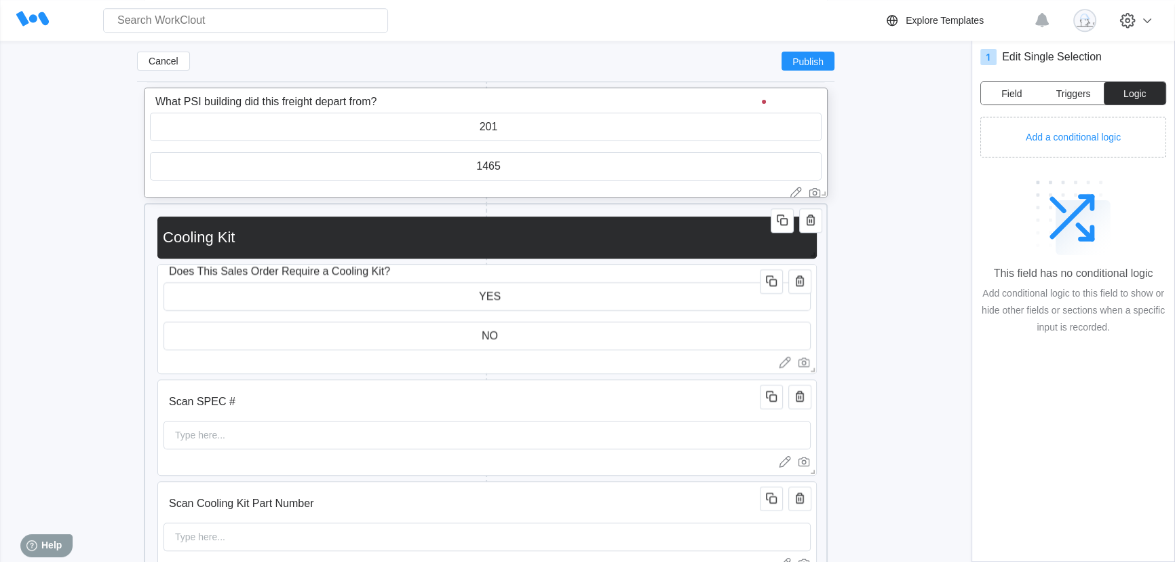
click at [1019, 92] on span "Field" at bounding box center [1011, 93] width 20 height 9
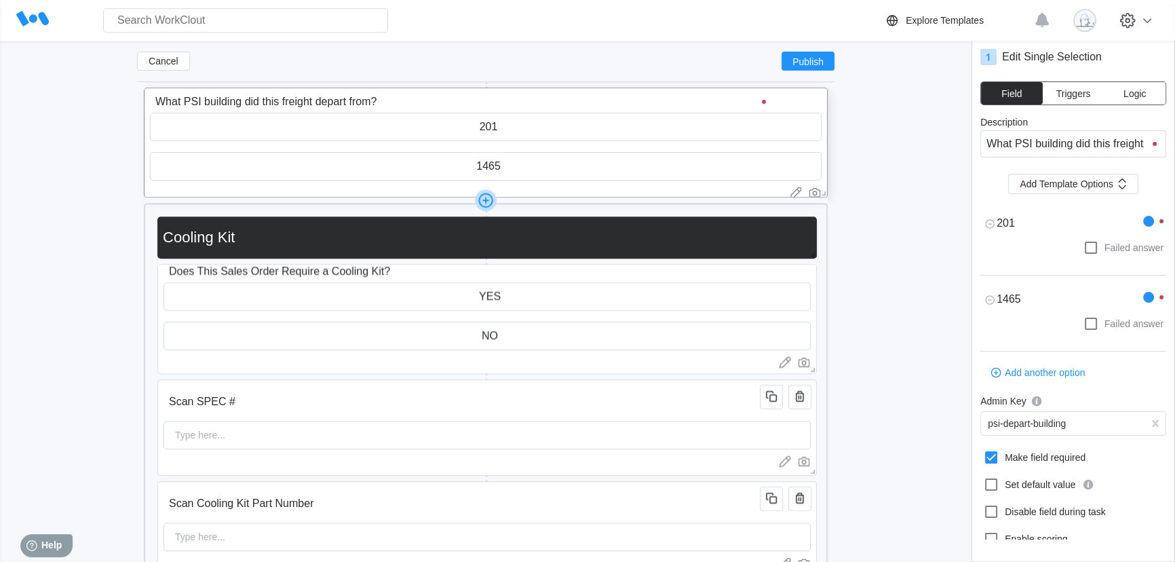
click at [489, 199] on icon at bounding box center [486, 200] width 22 height 22
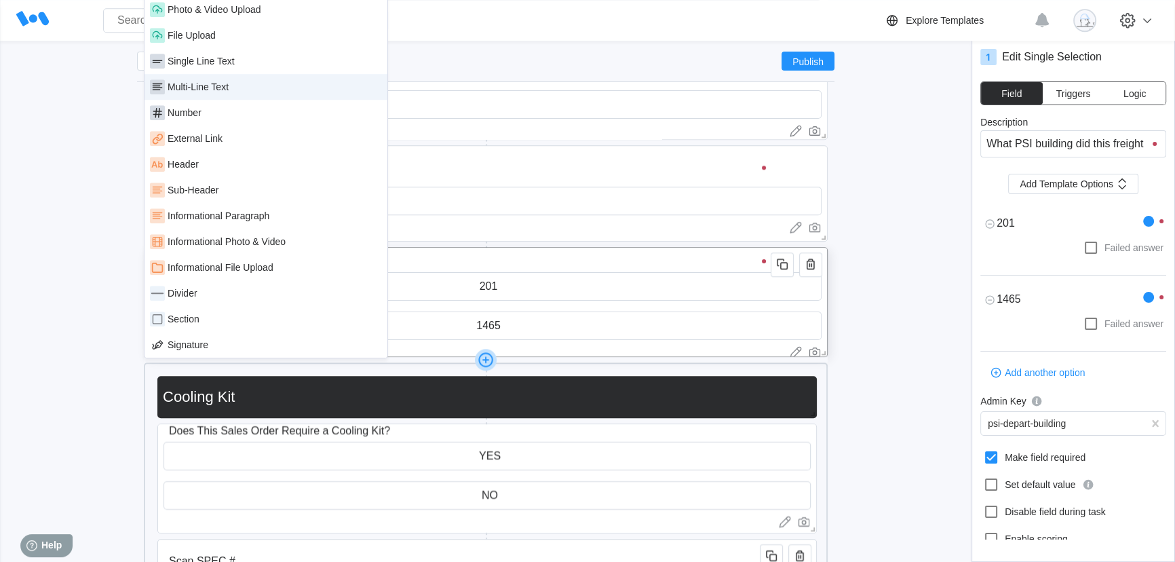
scroll to position [1516, 0]
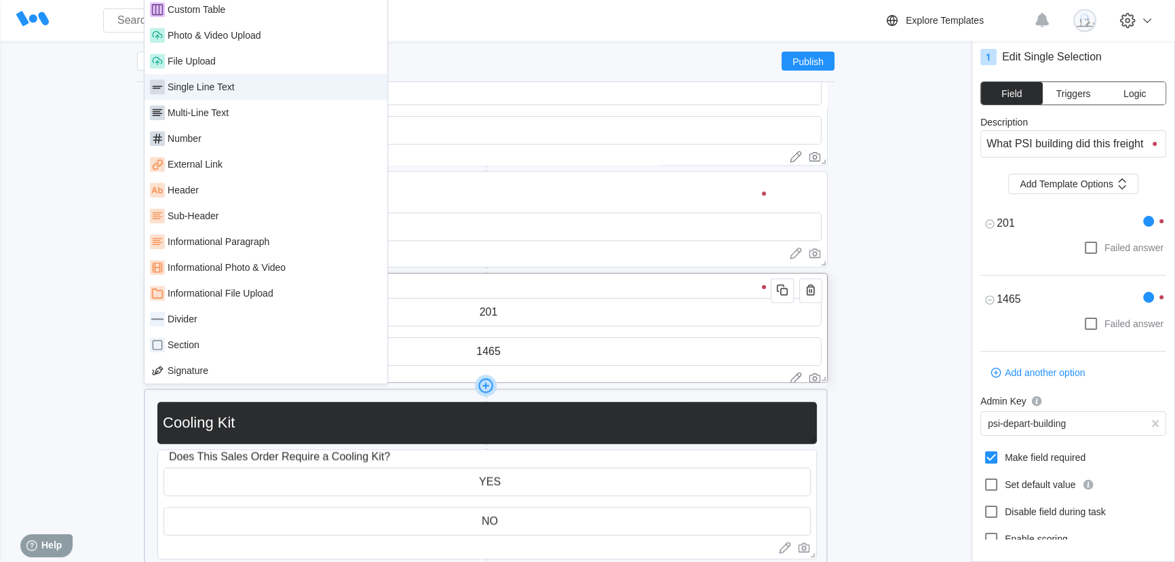
click at [191, 93] on div "Single Line Text" at bounding box center [266, 86] width 232 height 15
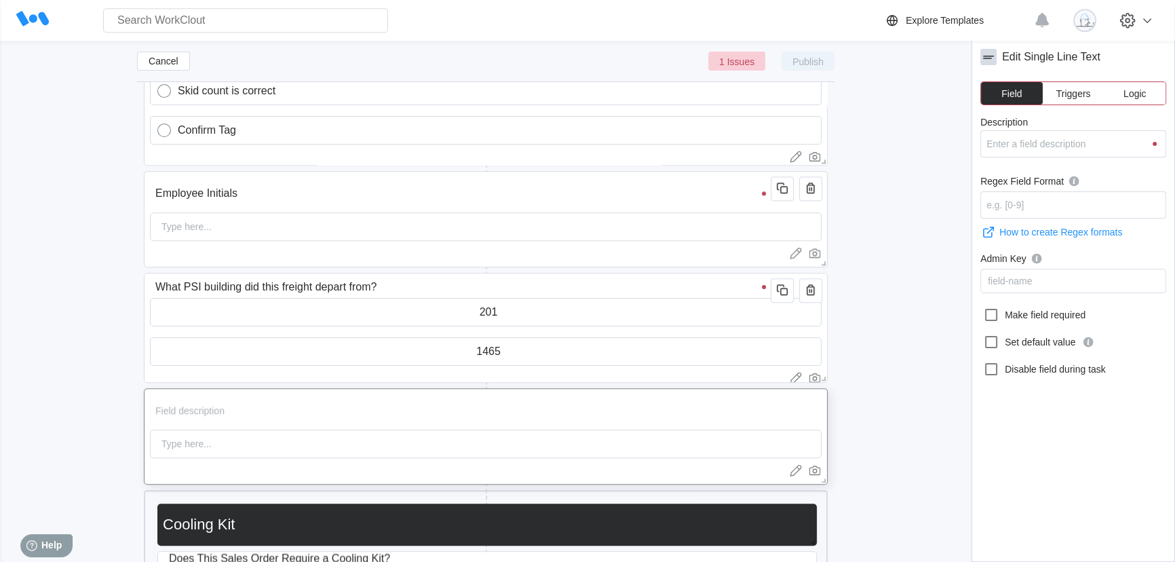
click at [875, 319] on div "Cancel 1 Issues Publish Shipping - Domestic Quality Testing. DO NOT USE! Domest…" at bounding box center [588, 423] width 1132 height 3765
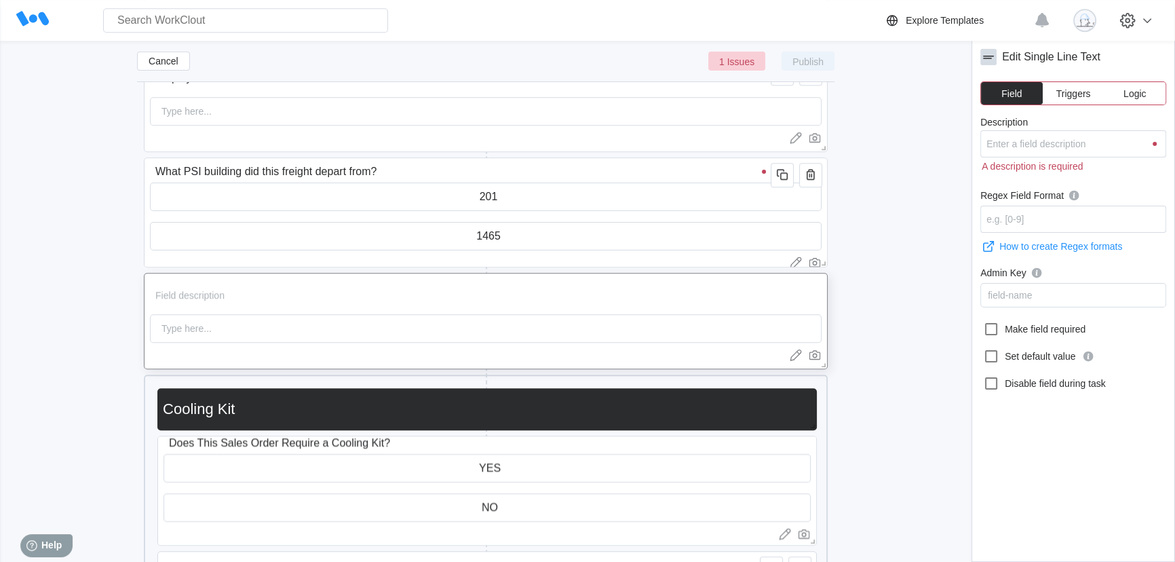
scroll to position [1639, 0]
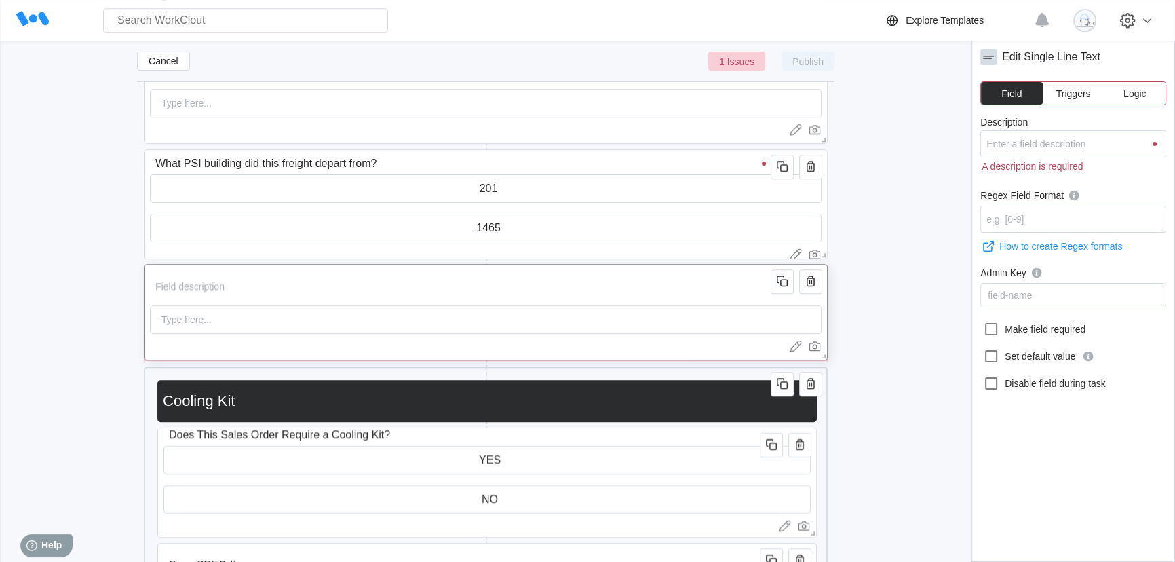
click at [238, 284] on input "Description" at bounding box center [463, 286] width 626 height 27
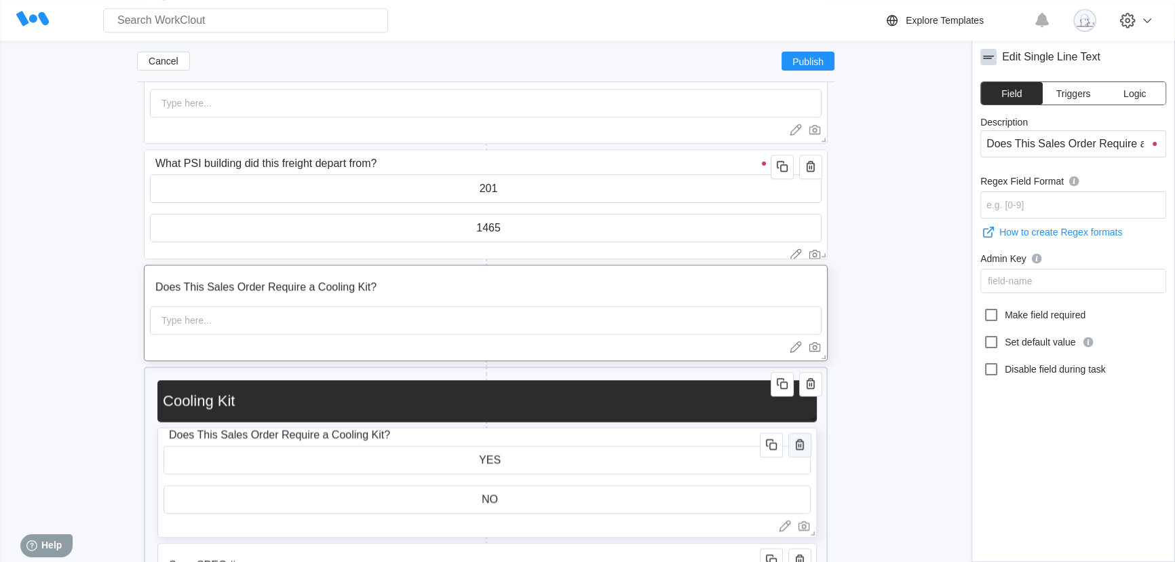
click at [803, 445] on icon "button" at bounding box center [800, 444] width 8 height 11
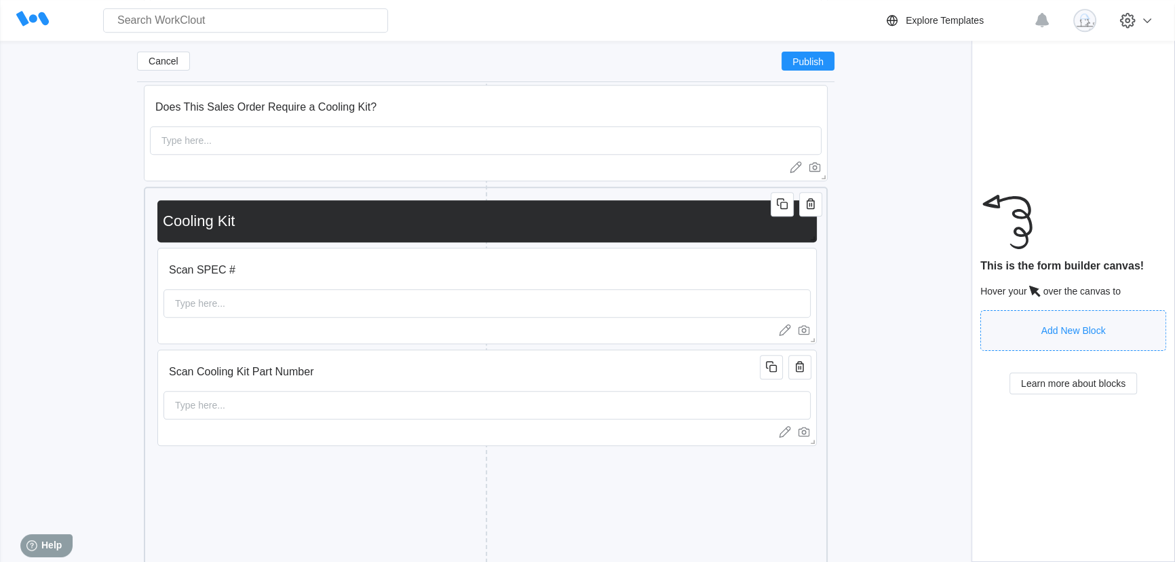
scroll to position [1886, 0]
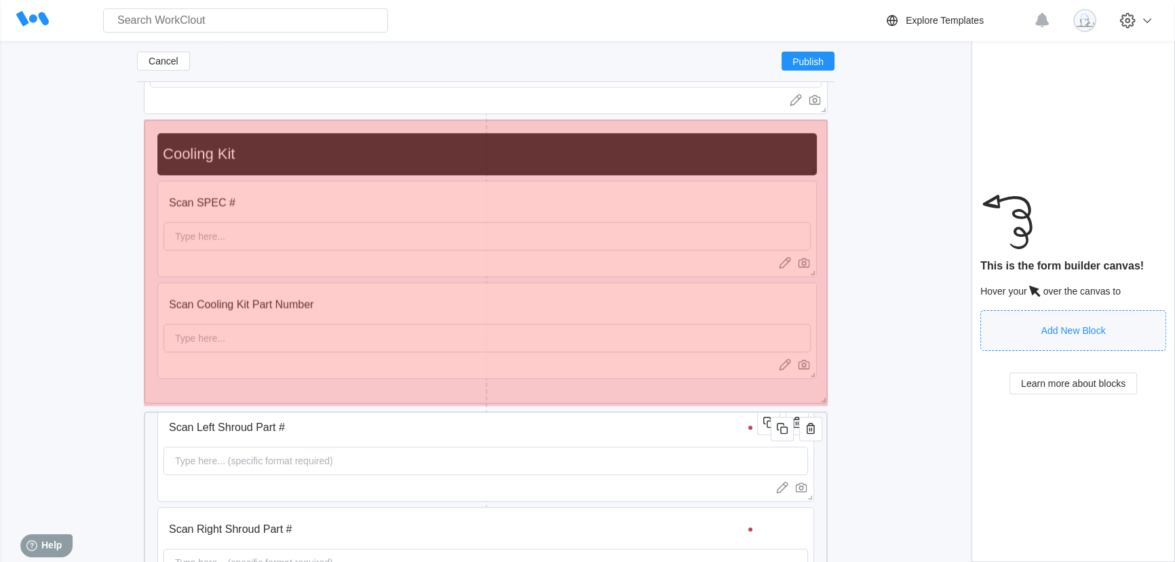
drag, startPoint x: 822, startPoint y: 504, endPoint x: 803, endPoint y: 400, distance: 105.5
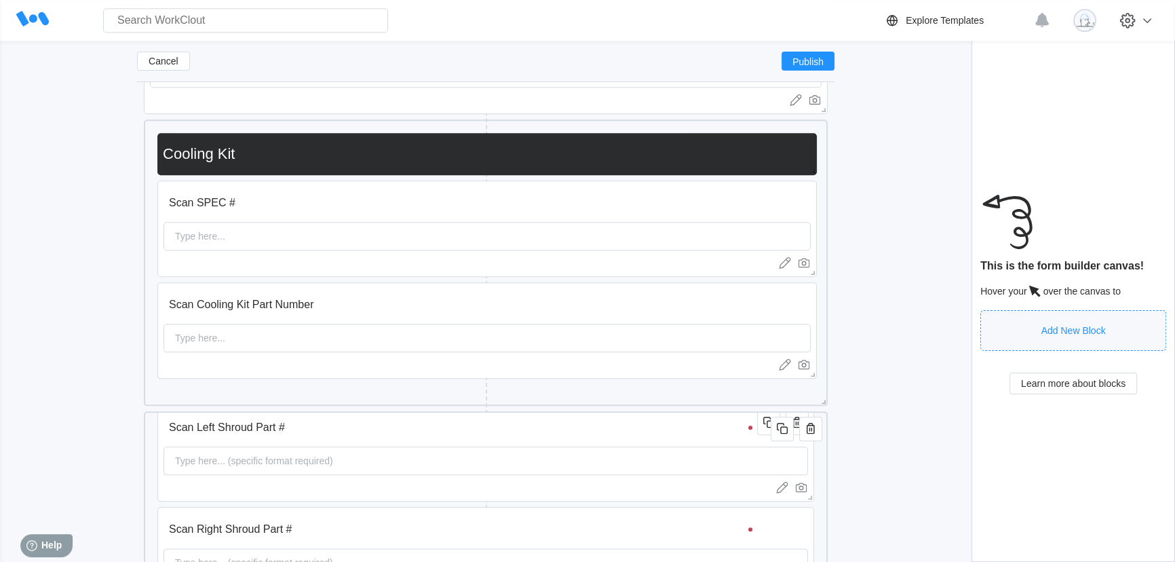
click at [869, 305] on div "Cancel Publish Shipping - Domestic Quality Testing. DO NOT USE! Domestic Loadin…" at bounding box center [588, 3] width 1132 height 3664
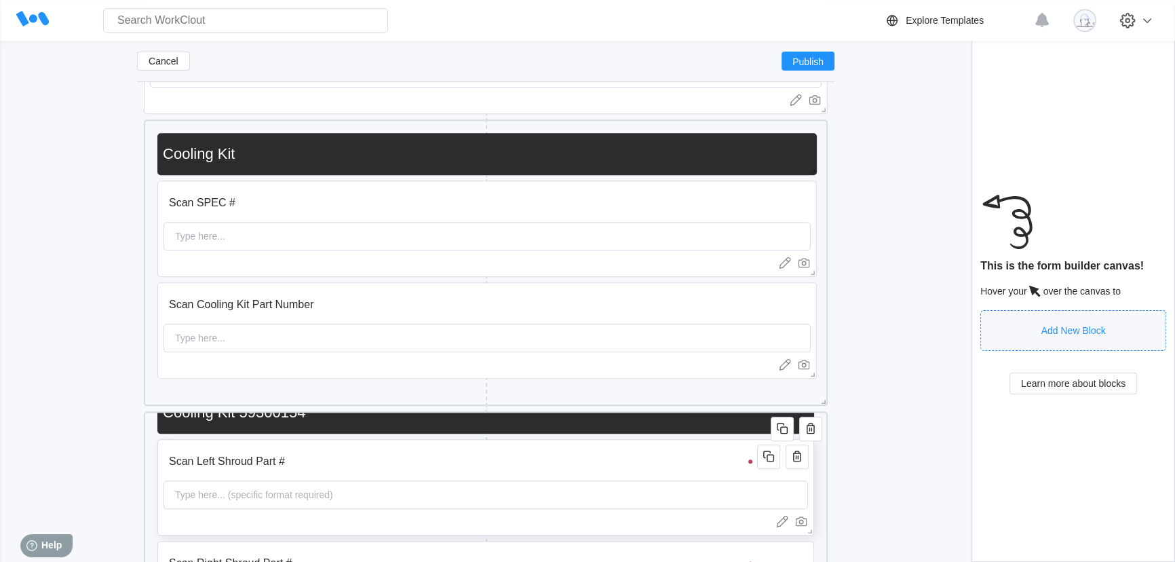
scroll to position [0, 0]
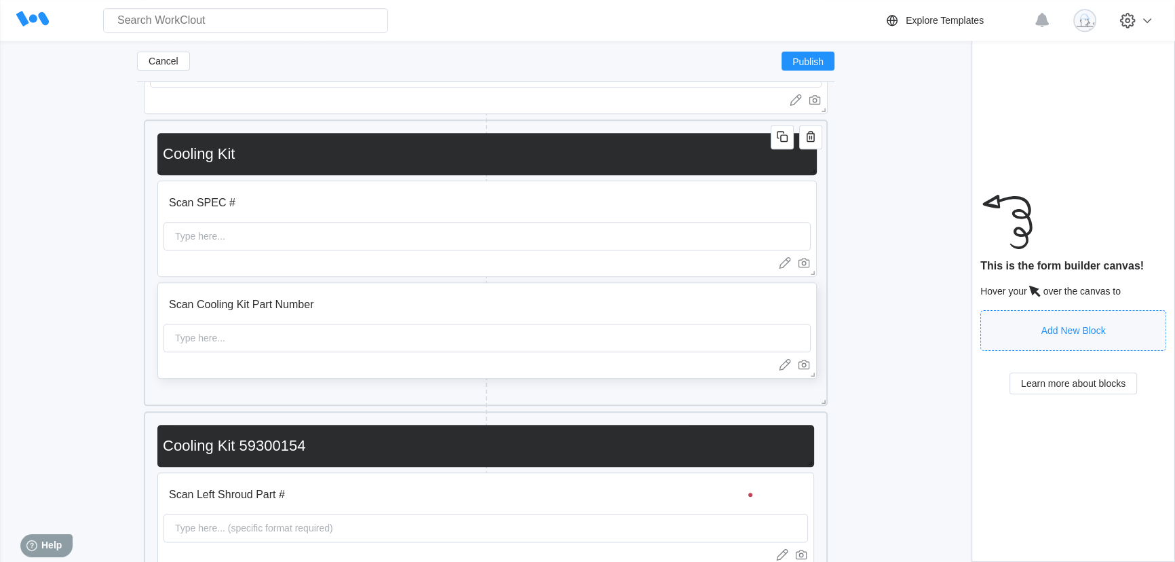
click at [598, 305] on input "Scan Cooling Kit Part Number" at bounding box center [464, 304] width 601 height 27
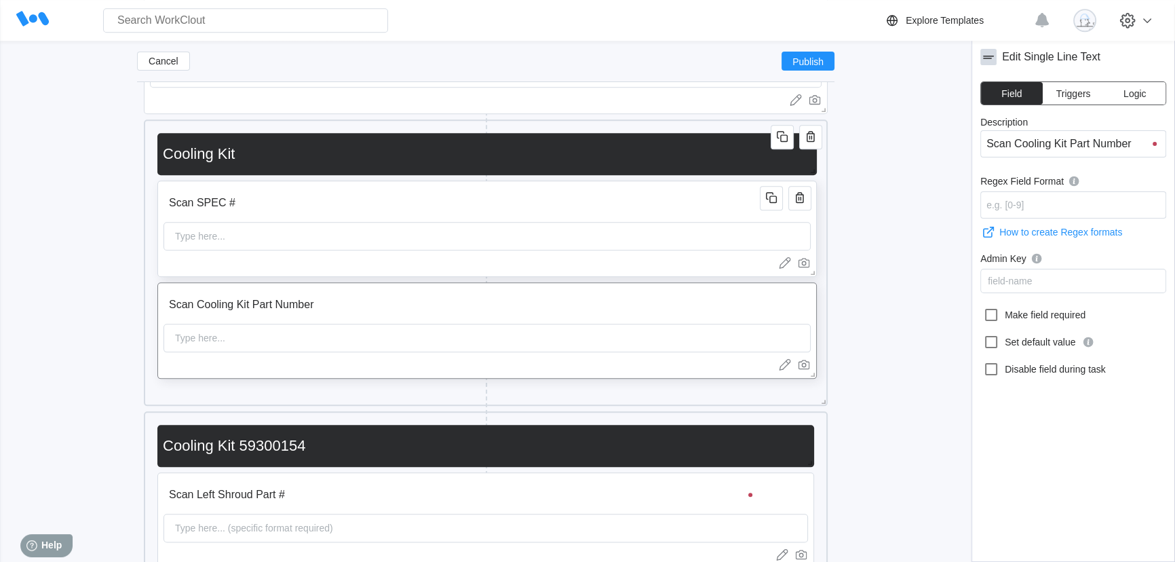
click at [539, 223] on div "Type here..." at bounding box center [487, 236] width 647 height 28
click at [994, 313] on icon at bounding box center [991, 315] width 16 height 16
click at [984, 307] on input "Make field required" at bounding box center [983, 307] width 1 height 1
click at [581, 303] on input "Scan Cooling Kit Part Number" at bounding box center [464, 304] width 601 height 27
click at [992, 314] on icon at bounding box center [991, 315] width 16 height 16
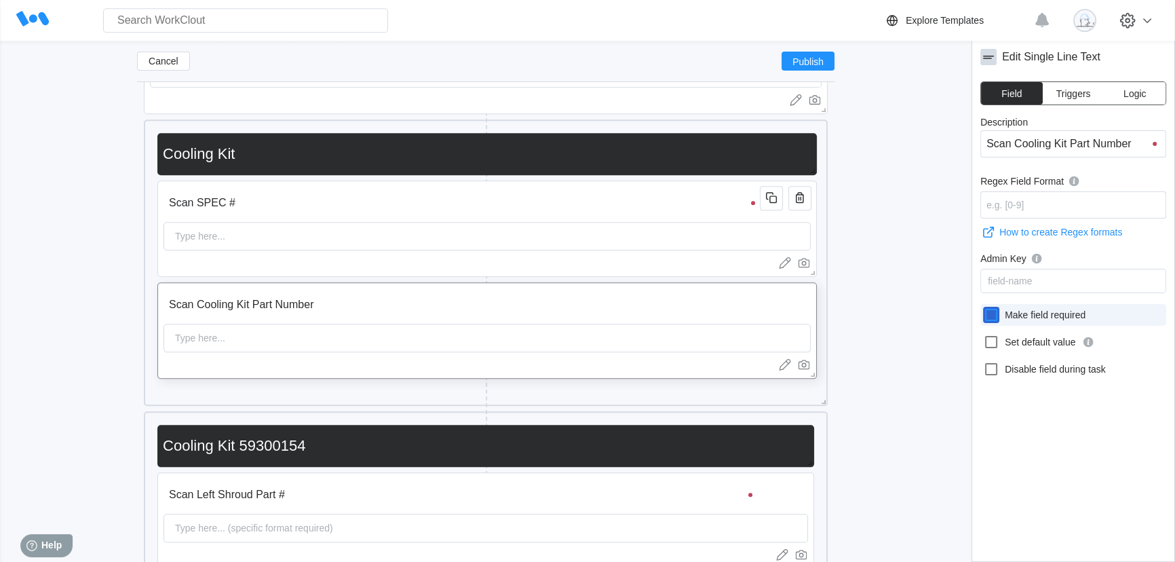
click at [984, 307] on input "Make field required" at bounding box center [983, 307] width 1 height 1
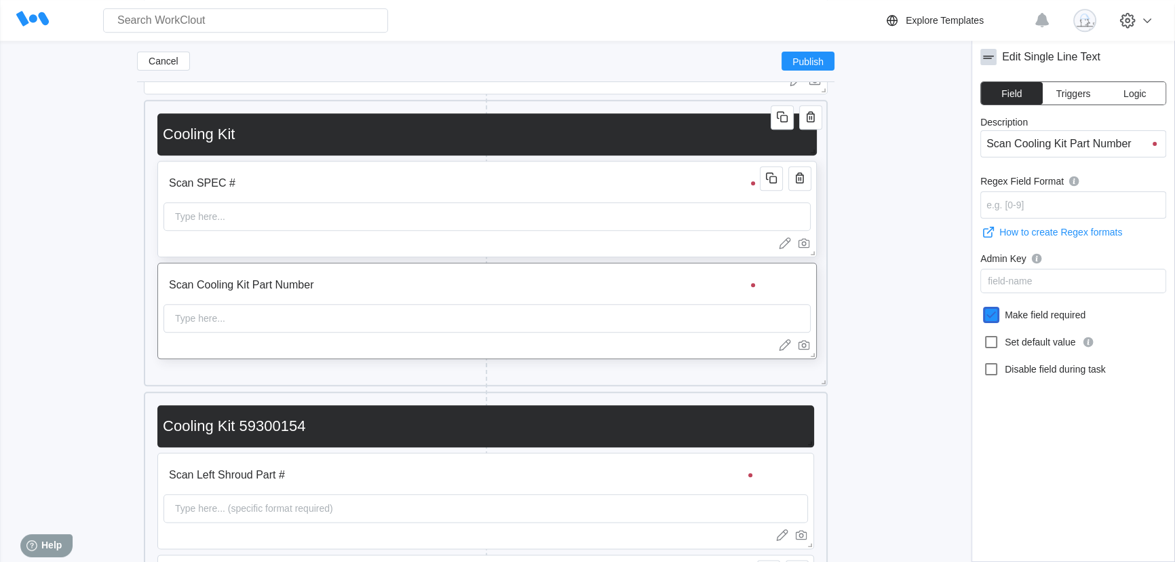
scroll to position [1886, 0]
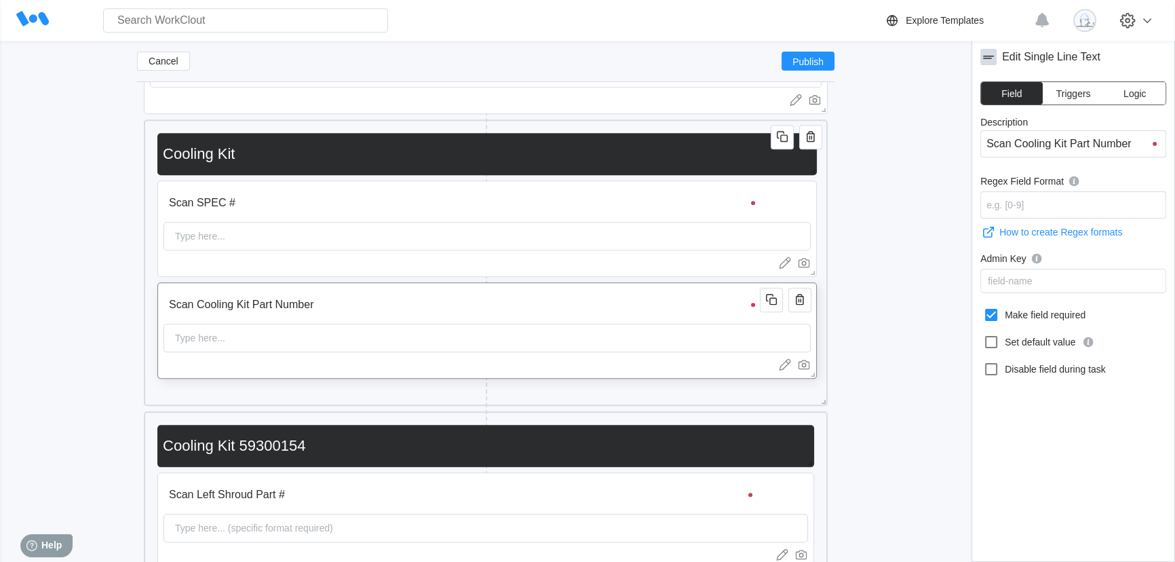
click at [522, 309] on input "Scan Cooling Kit Part Number" at bounding box center [464, 304] width 601 height 27
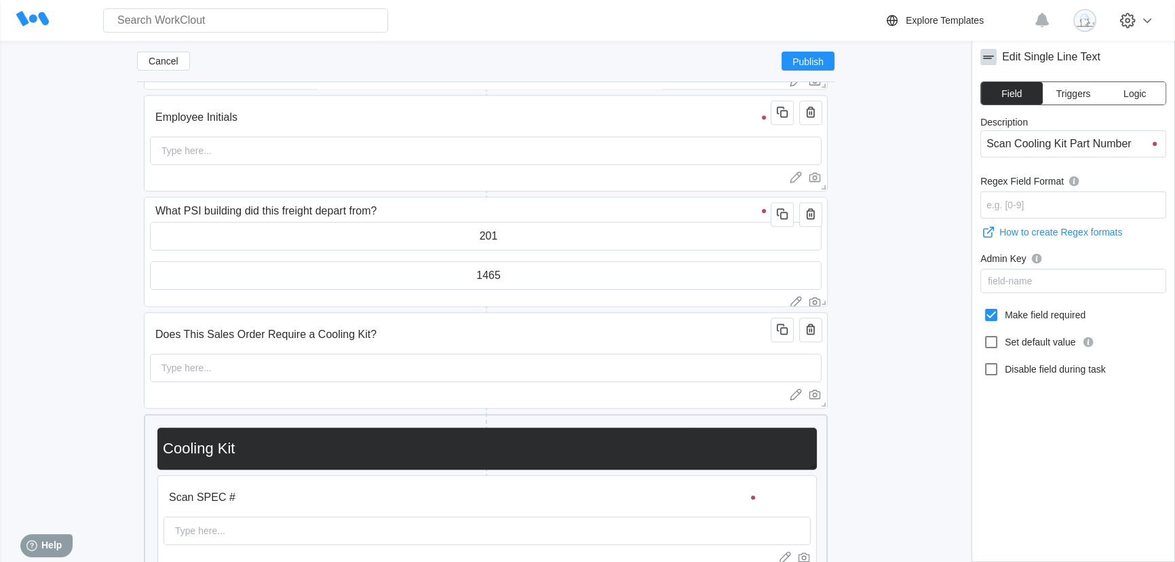
scroll to position [1577, 0]
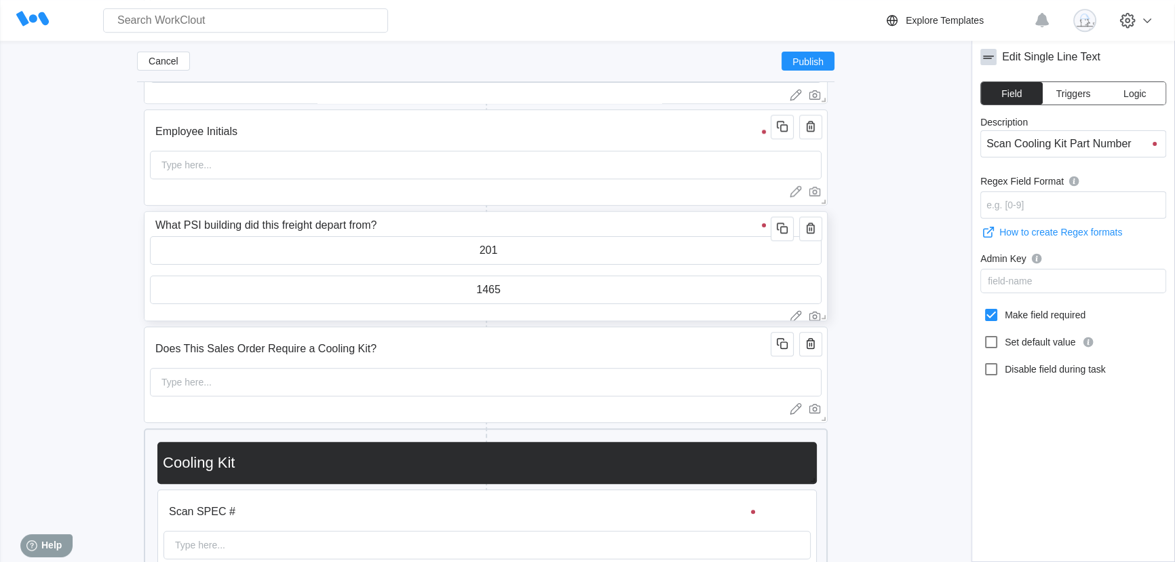
click at [522, 225] on input "What PSI building did this freight depart from?" at bounding box center [463, 225] width 626 height 27
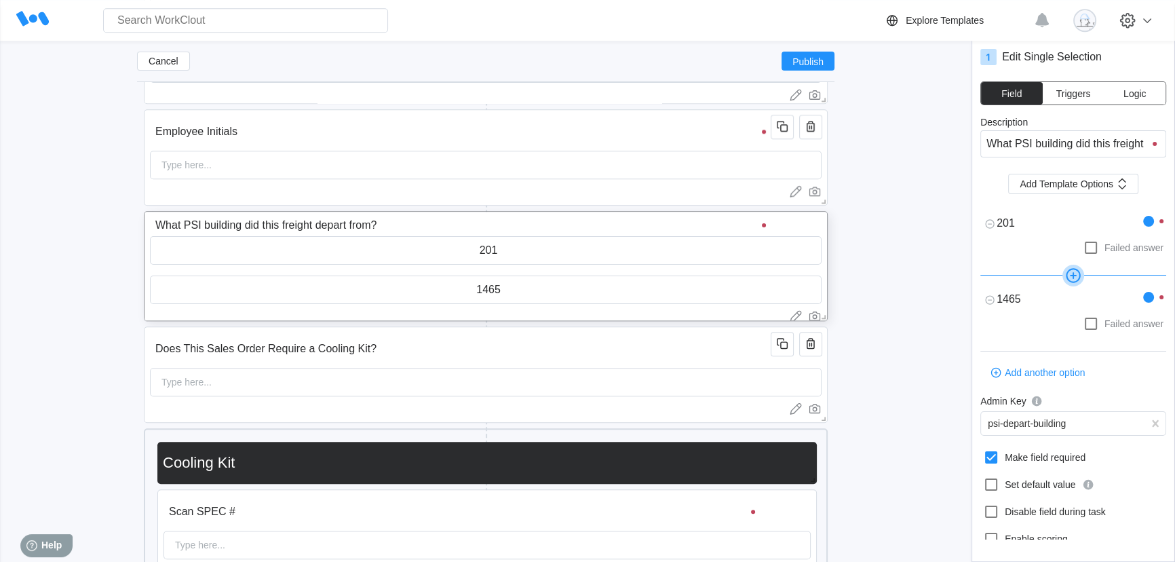
click at [1143, 224] on div at bounding box center [1148, 221] width 11 height 11
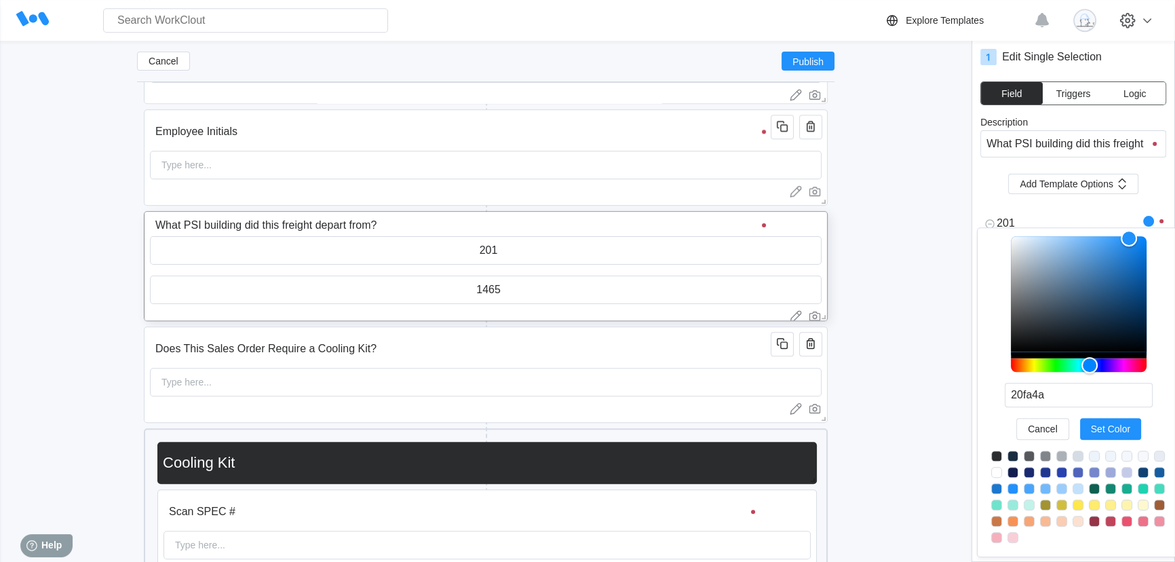
click at [1060, 359] on div at bounding box center [1079, 365] width 136 height 14
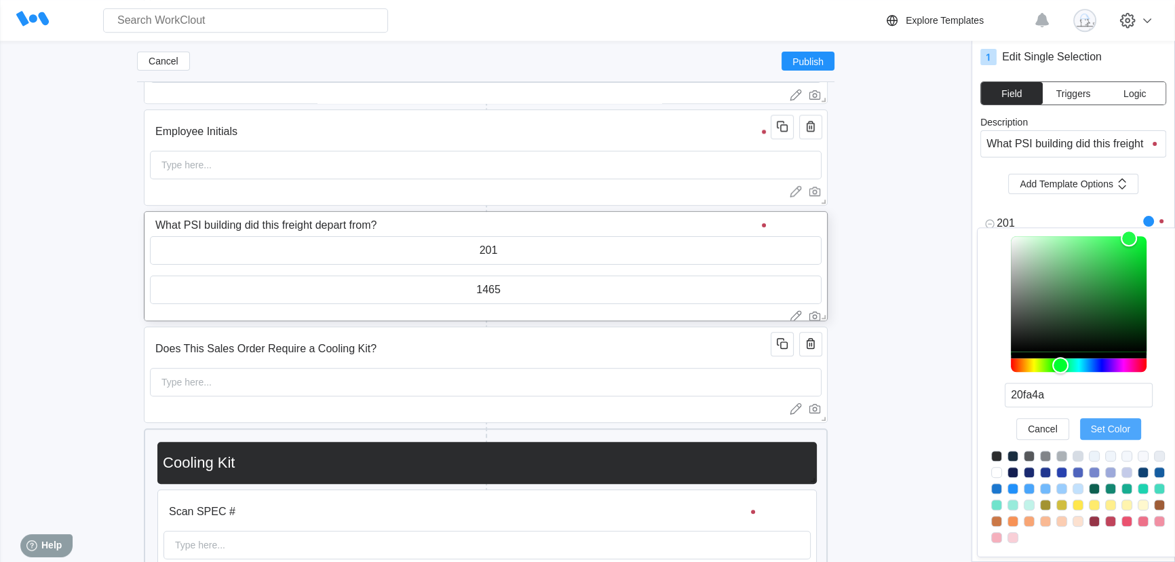
click at [1115, 434] on span "Set Color" at bounding box center [1110, 428] width 39 height 9
click at [991, 199] on div "Description What PSI building did this freight depart from? Add Template Option…" at bounding box center [1073, 328] width 186 height 423
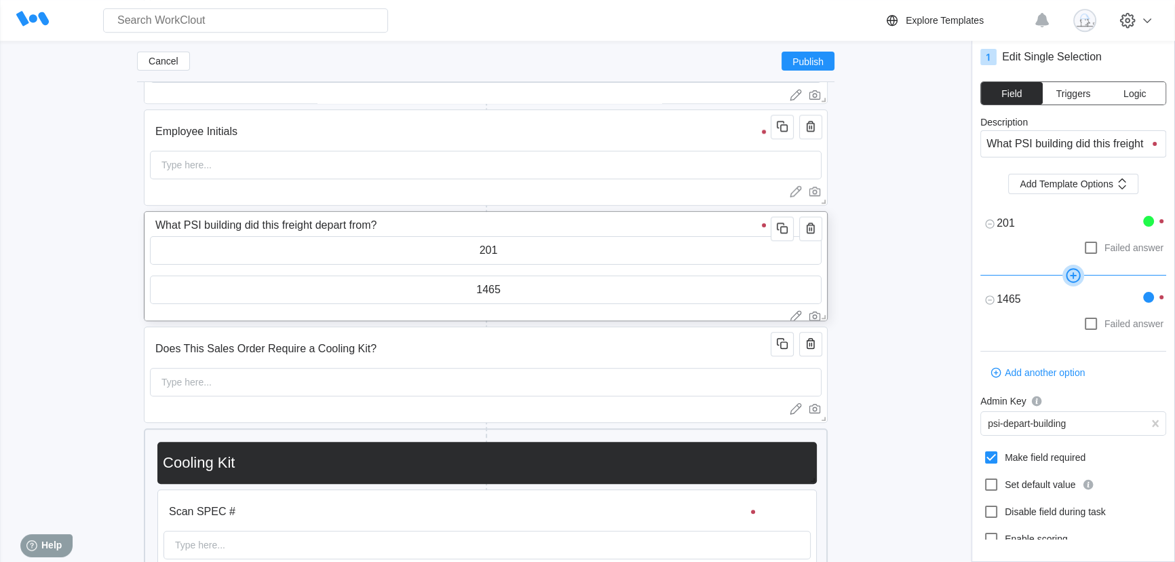
click at [575, 249] on input "201" at bounding box center [486, 250] width 670 height 27
click at [583, 289] on input "1465" at bounding box center [486, 289] width 670 height 27
click at [1142, 95] on span "Logic" at bounding box center [1134, 93] width 22 height 9
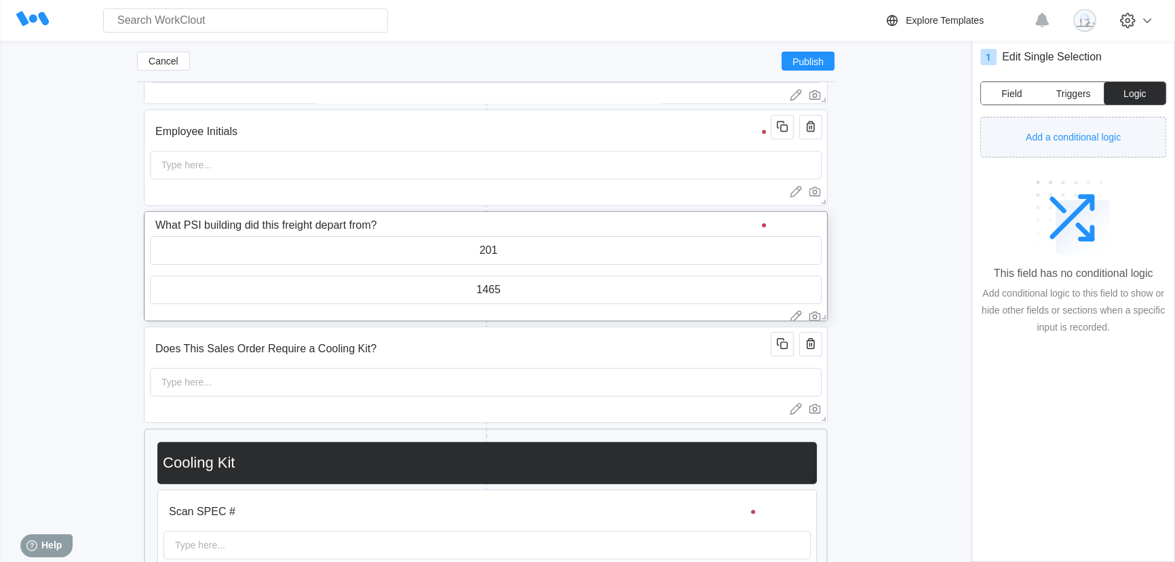
click at [1073, 140] on span "Add a conditional logic" at bounding box center [1073, 136] width 95 height 9
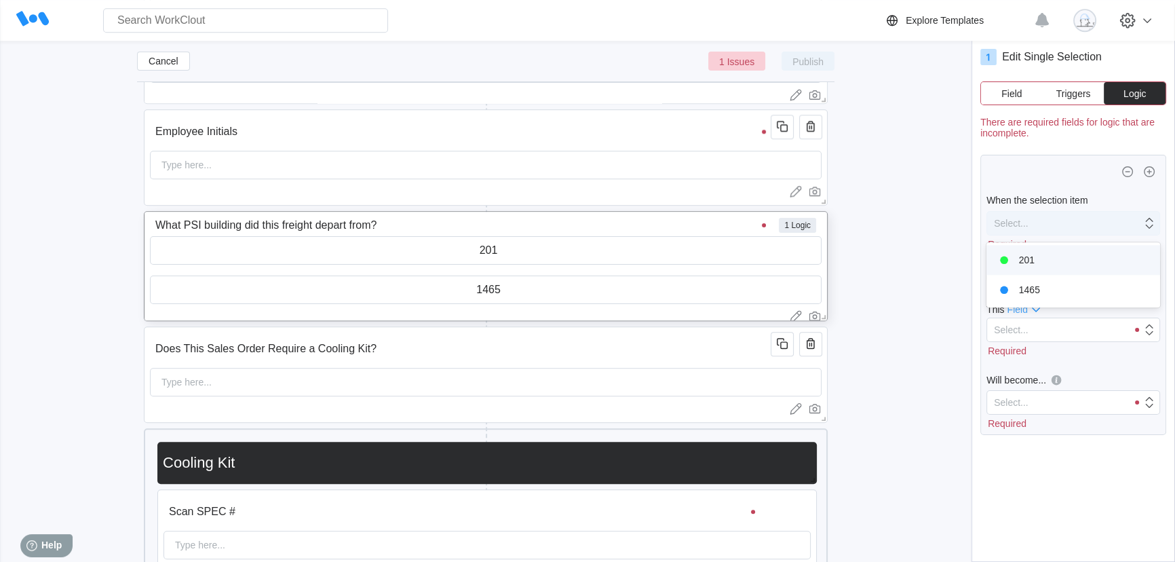
click at [1075, 225] on div "Select..." at bounding box center [1064, 223] width 155 height 19
click at [1049, 292] on div "1465" at bounding box center [1073, 289] width 157 height 19
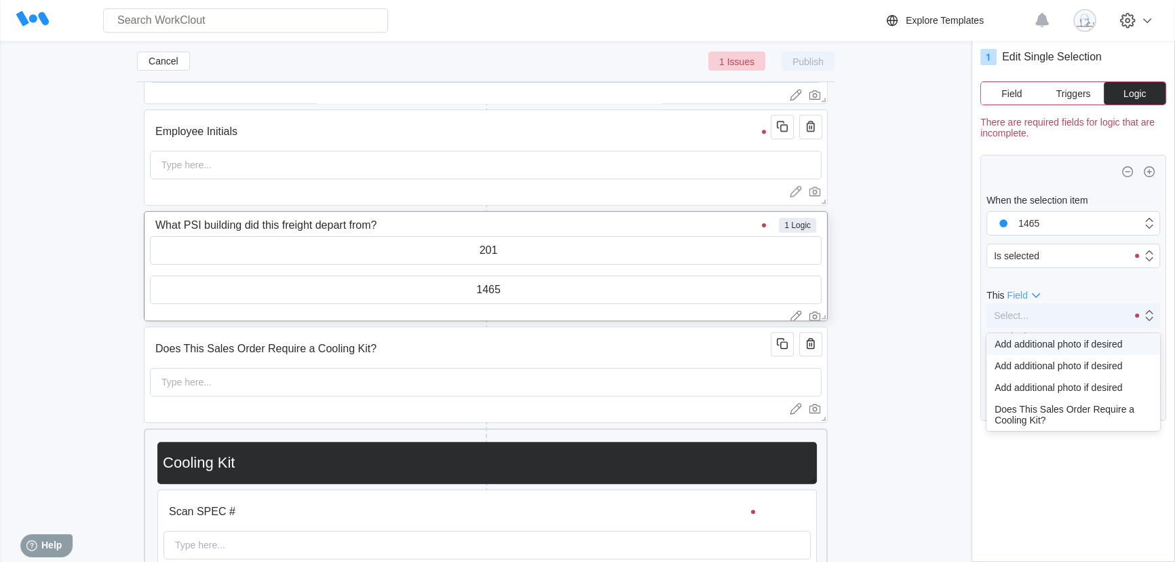
click at [1039, 312] on div "Select..." at bounding box center [1057, 315] width 140 height 19
click at [1058, 410] on div "Does This Sales Order Require a Cooling Kit?" at bounding box center [1073, 415] width 157 height 22
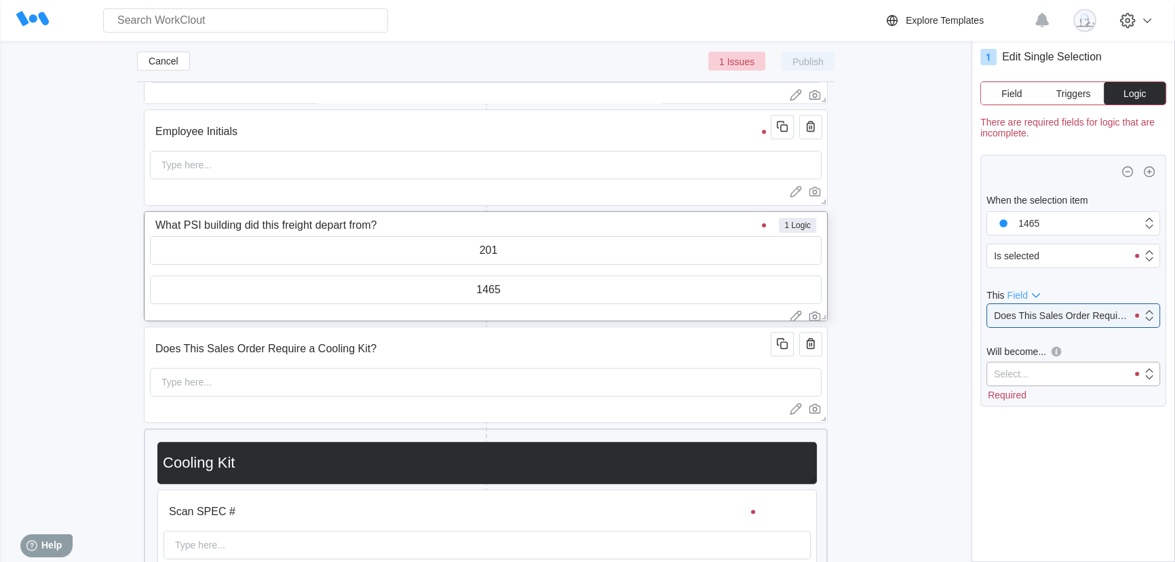
click at [1073, 368] on div "Select..." at bounding box center [1057, 373] width 140 height 19
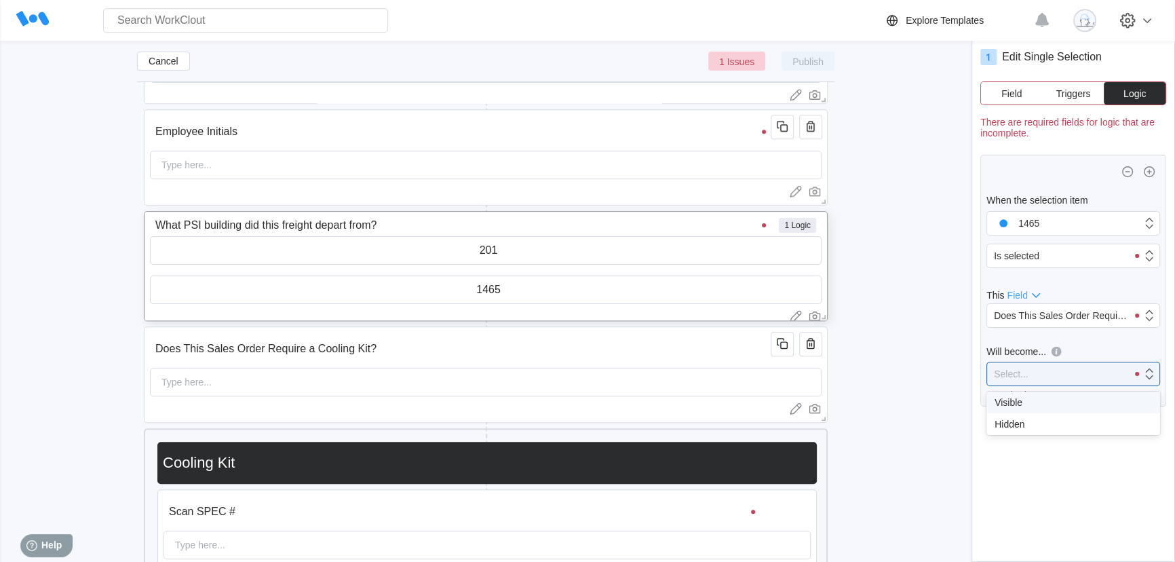
click at [1032, 405] on div "Visible" at bounding box center [1073, 402] width 157 height 11
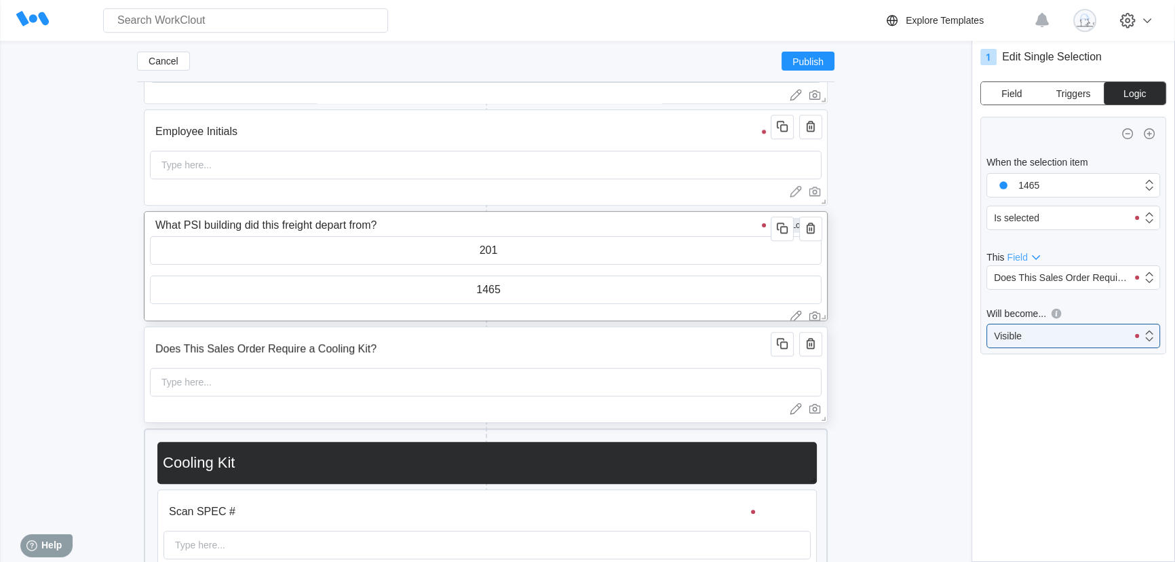
scroll to position [1639, 0]
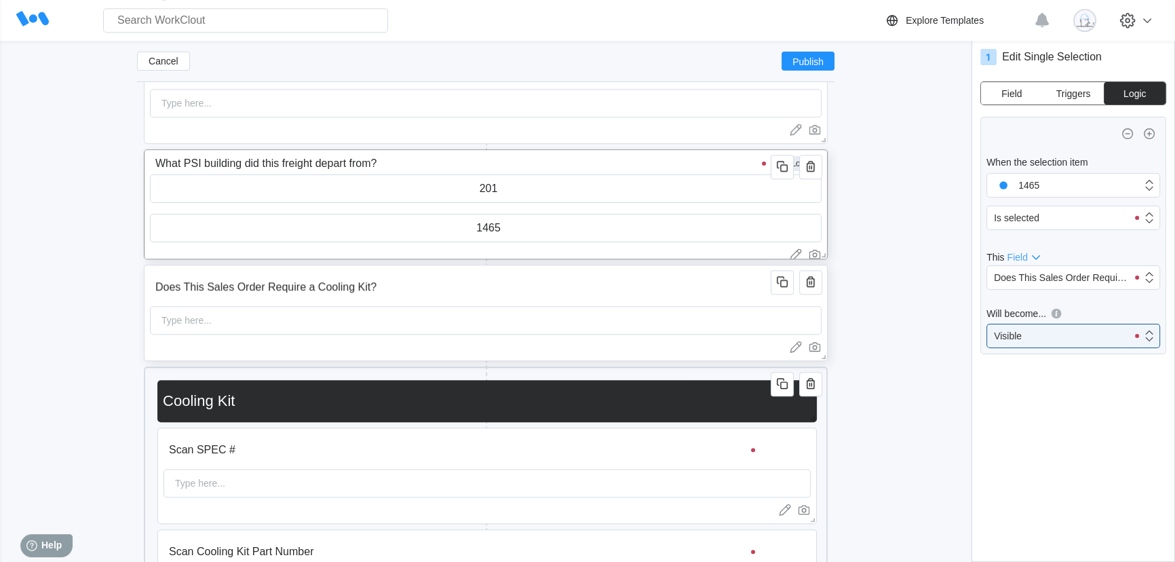
click at [528, 294] on input "Does This Sales Order Require a Cooling Kit?" at bounding box center [463, 286] width 626 height 27
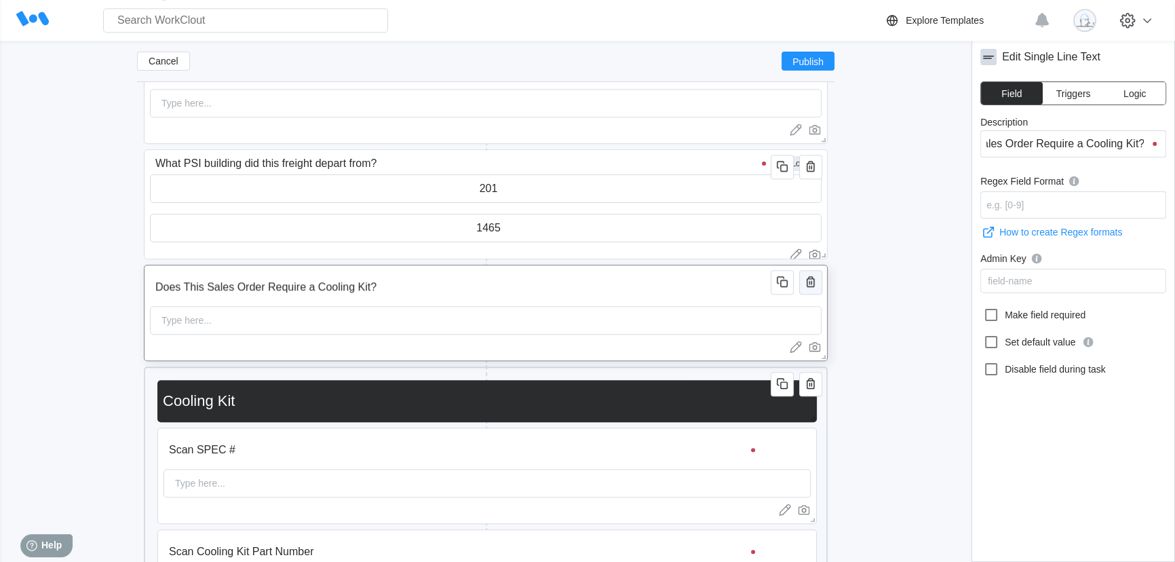
scroll to position [0, 0]
click at [807, 286] on icon "button" at bounding box center [811, 281] width 8 height 11
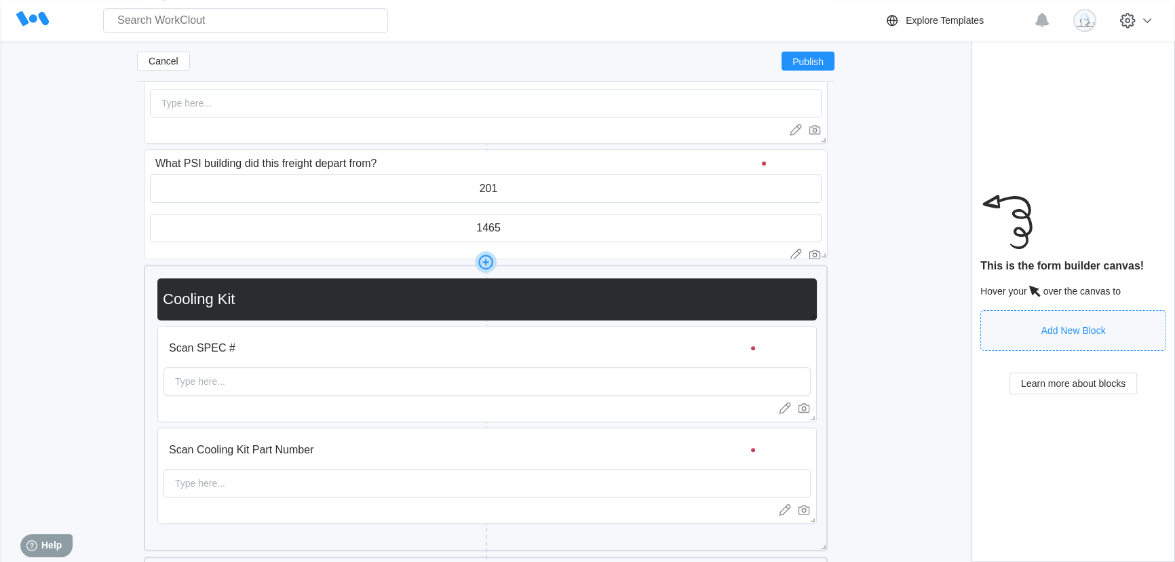
click at [485, 264] on icon at bounding box center [485, 261] width 1 height 7
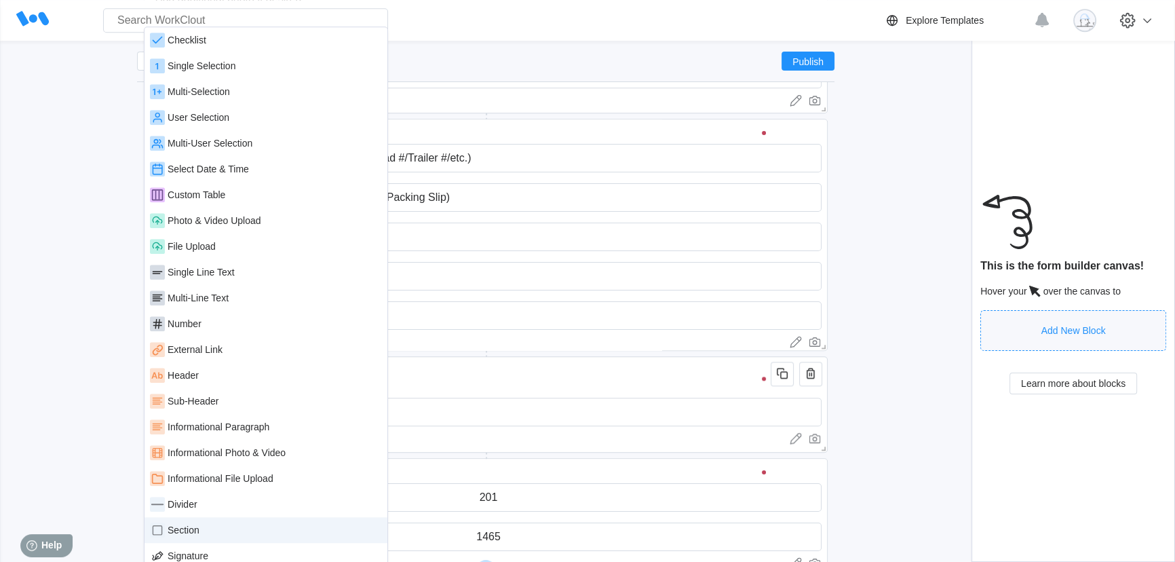
scroll to position [1269, 0]
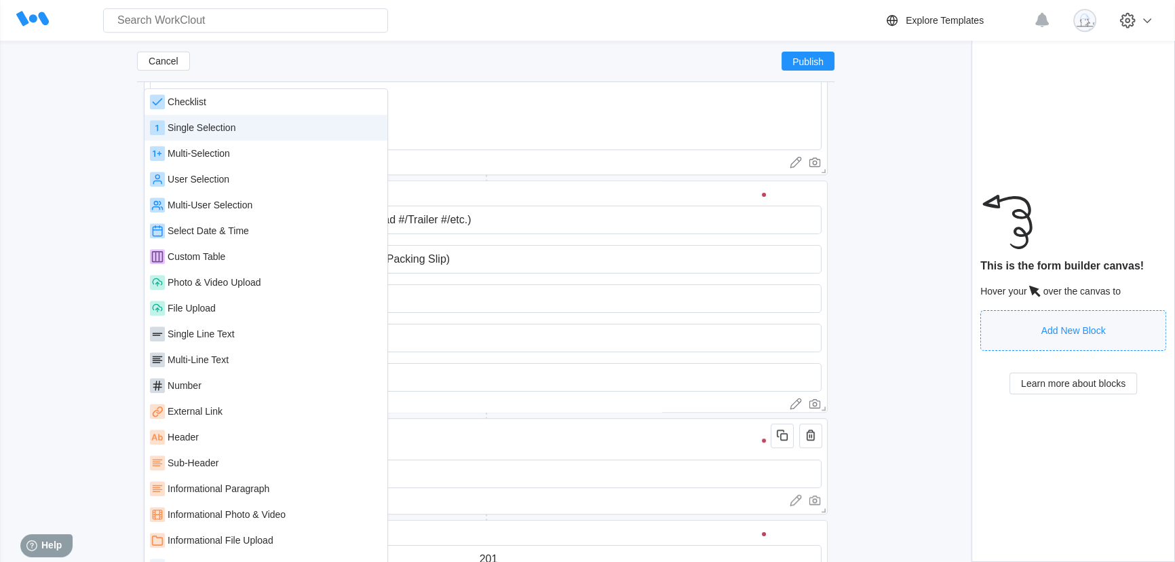
click at [211, 129] on div "Single Selection" at bounding box center [202, 127] width 68 height 11
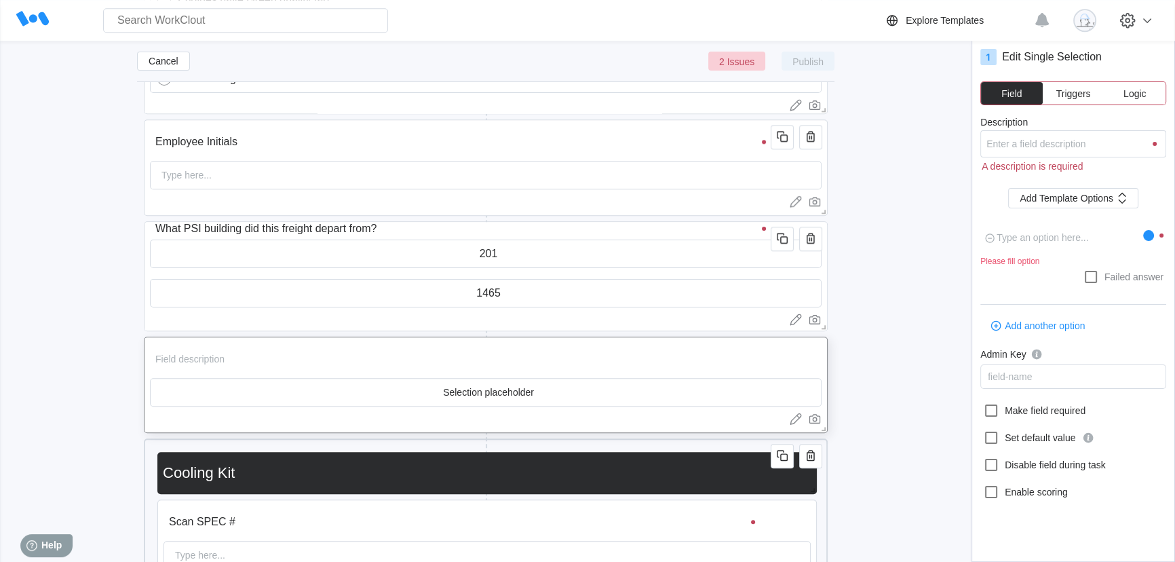
scroll to position [1639, 0]
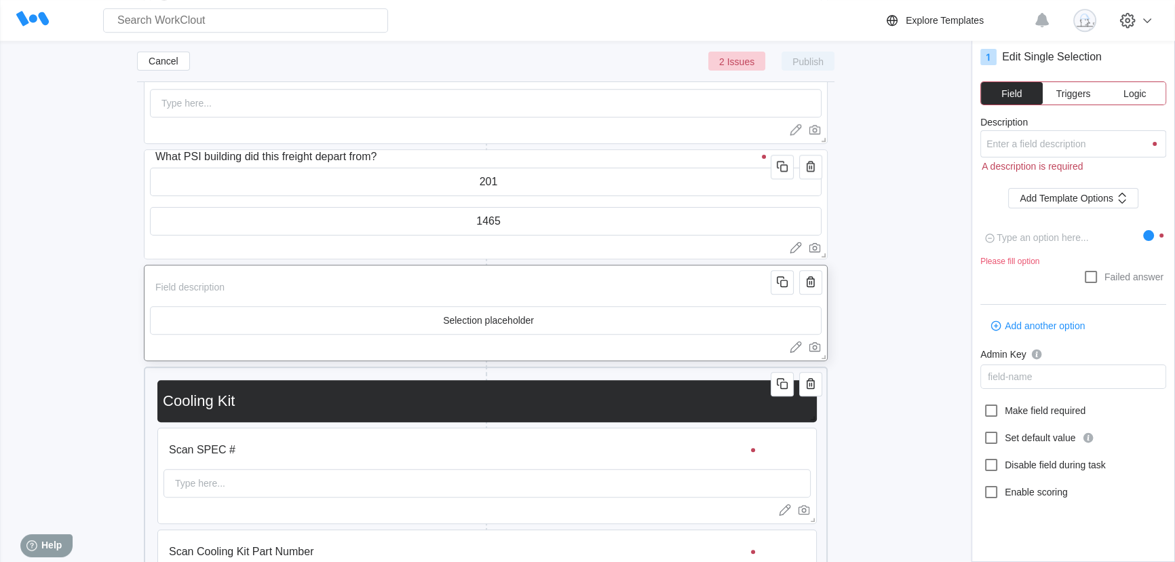
click at [356, 290] on input "Description" at bounding box center [463, 286] width 626 height 27
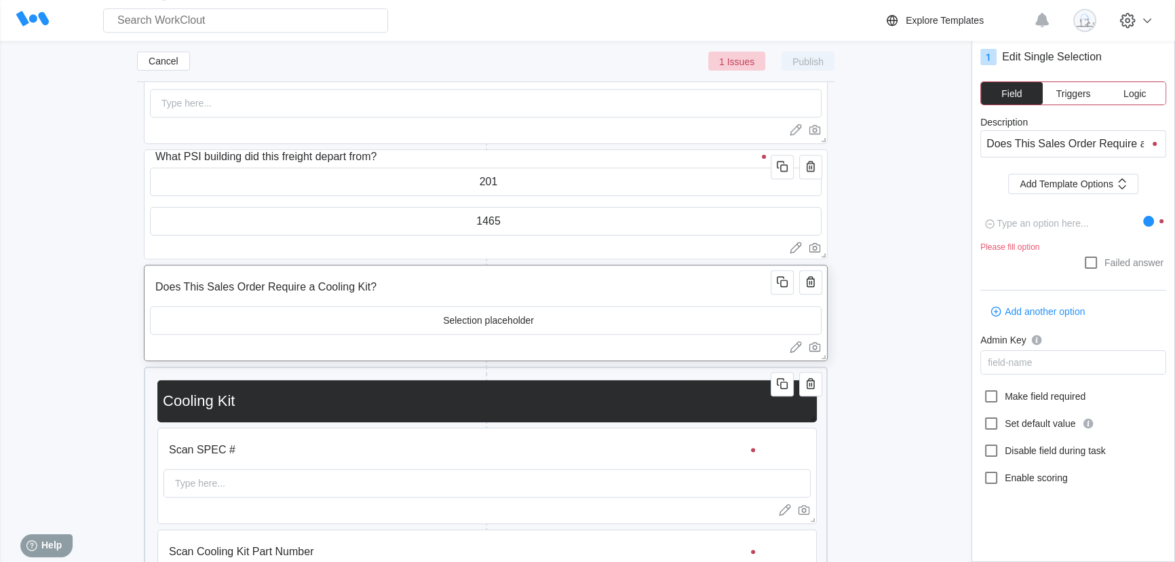
click at [521, 311] on input "text" at bounding box center [486, 320] width 670 height 27
click at [1077, 180] on span "Add Template Options" at bounding box center [1067, 183] width 94 height 9
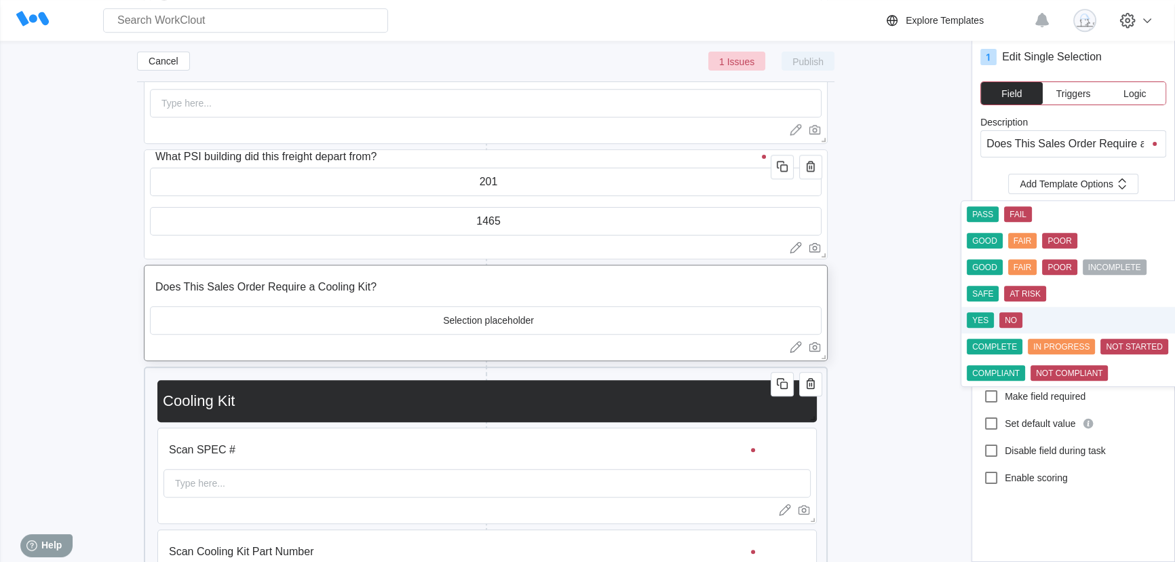
click at [1006, 325] on div "NO" at bounding box center [1010, 320] width 23 height 16
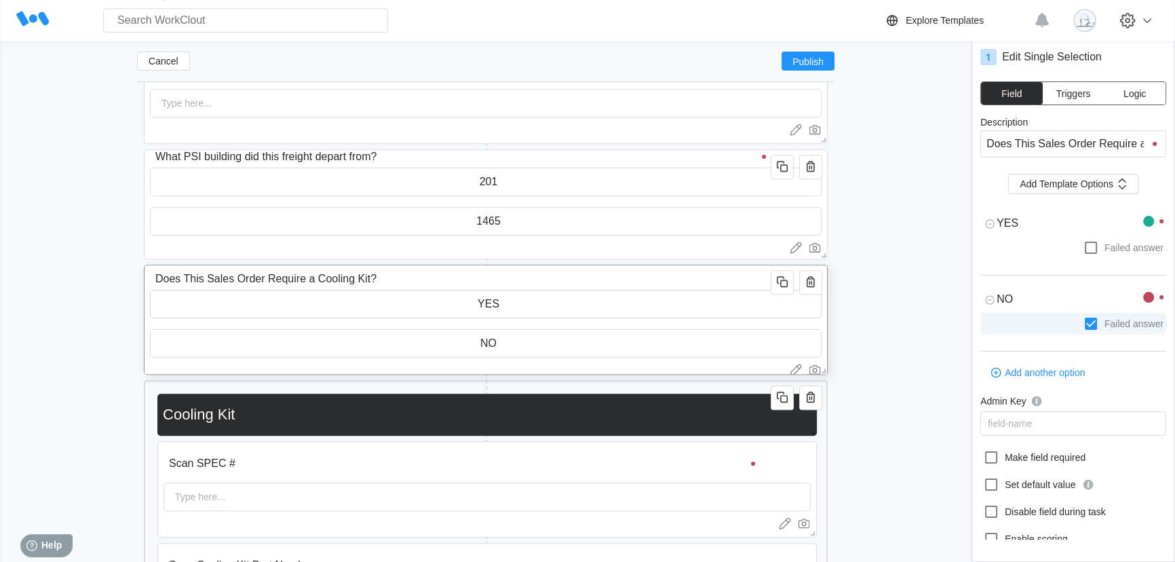
click at [1085, 325] on icon at bounding box center [1091, 324] width 12 height 12
click at [1083, 316] on input "Failed answer" at bounding box center [1083, 315] width 1 height 1
click at [550, 278] on input "Does This Sales Order Require a Cooling Kit?" at bounding box center [463, 278] width 626 height 27
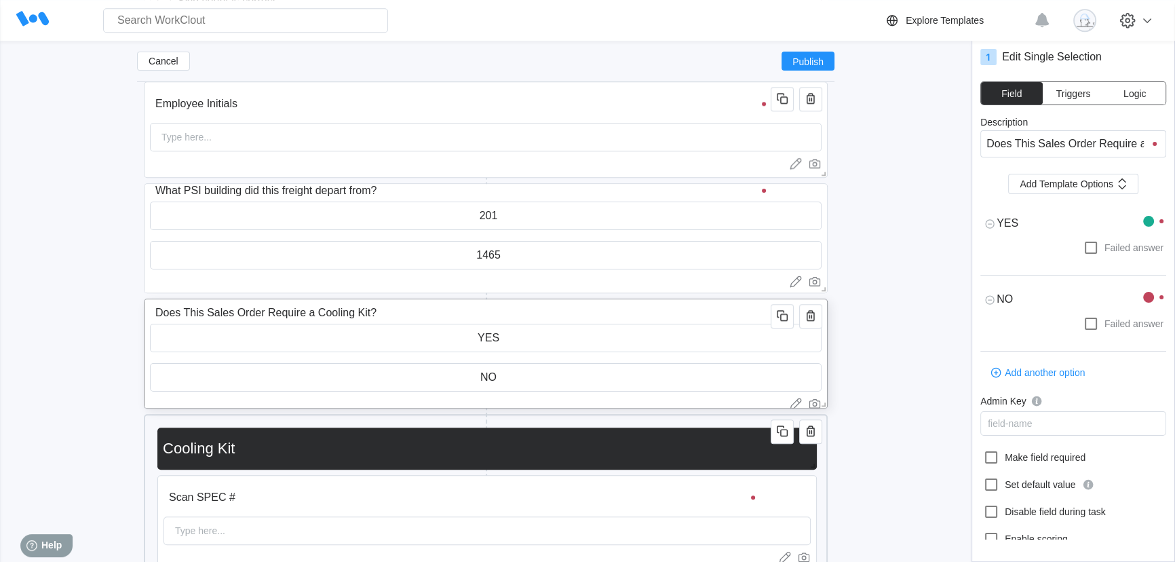
scroll to position [1577, 0]
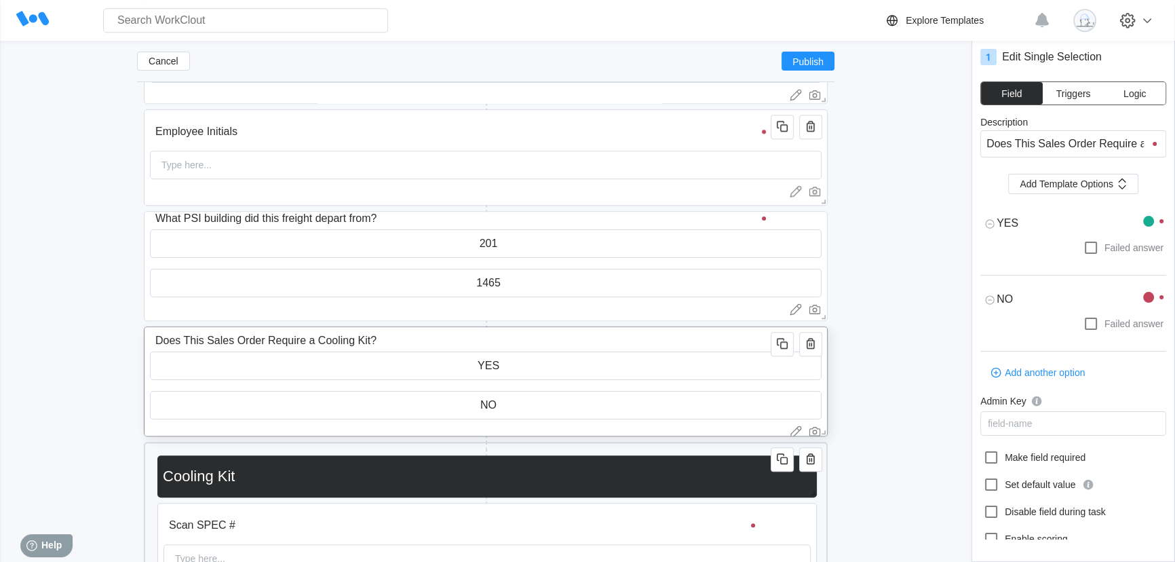
click at [569, 341] on input "Does This Sales Order Require a Cooling Kit?" at bounding box center [463, 340] width 626 height 27
click at [645, 216] on input "What PSI building did this freight depart from?" at bounding box center [463, 218] width 626 height 27
click at [1138, 91] on span "Logic" at bounding box center [1134, 93] width 22 height 9
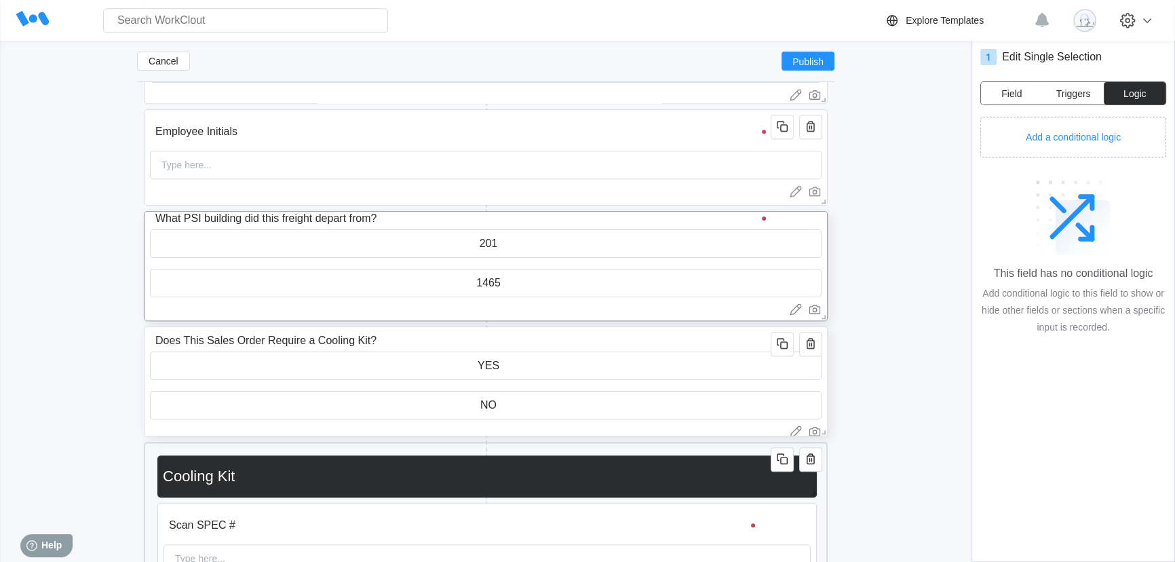
click at [615, 341] on input "Does This Sales Order Require a Cooling Kit?" at bounding box center [463, 340] width 626 height 27
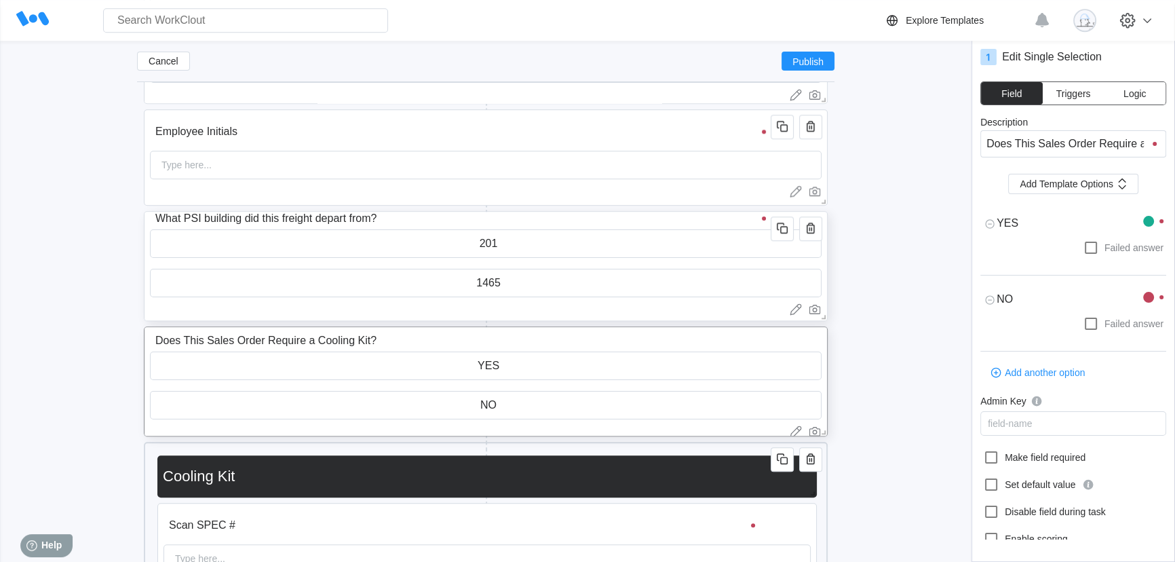
click at [646, 216] on input "What PSI building did this freight depart from?" at bounding box center [463, 218] width 626 height 27
click at [1131, 99] on button "Logic" at bounding box center [1135, 93] width 62 height 22
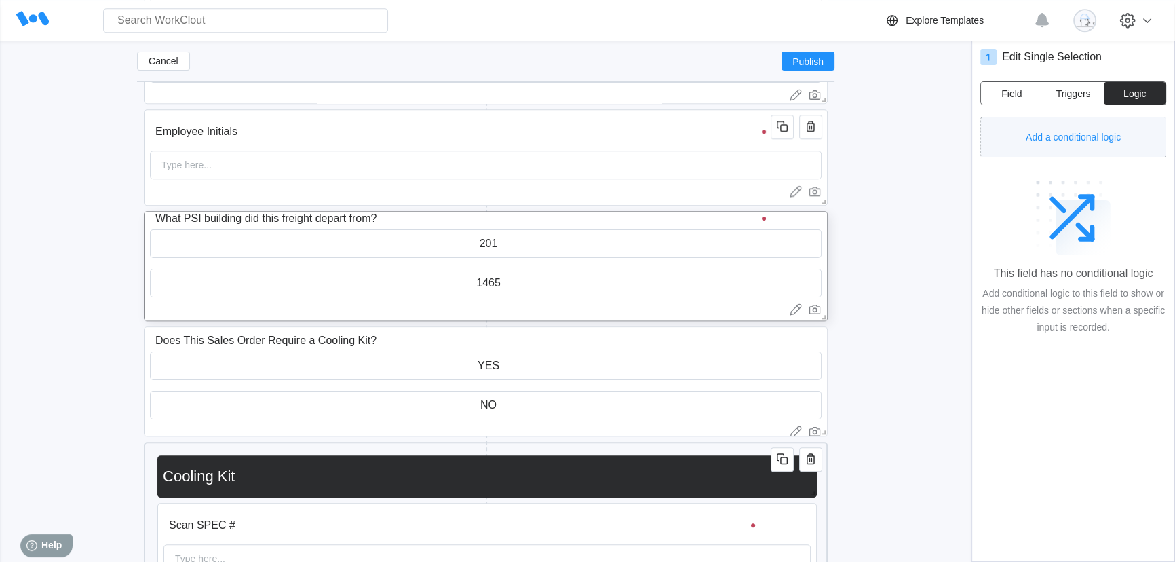
click at [1094, 151] on button "Add a conditional logic" at bounding box center [1073, 137] width 186 height 41
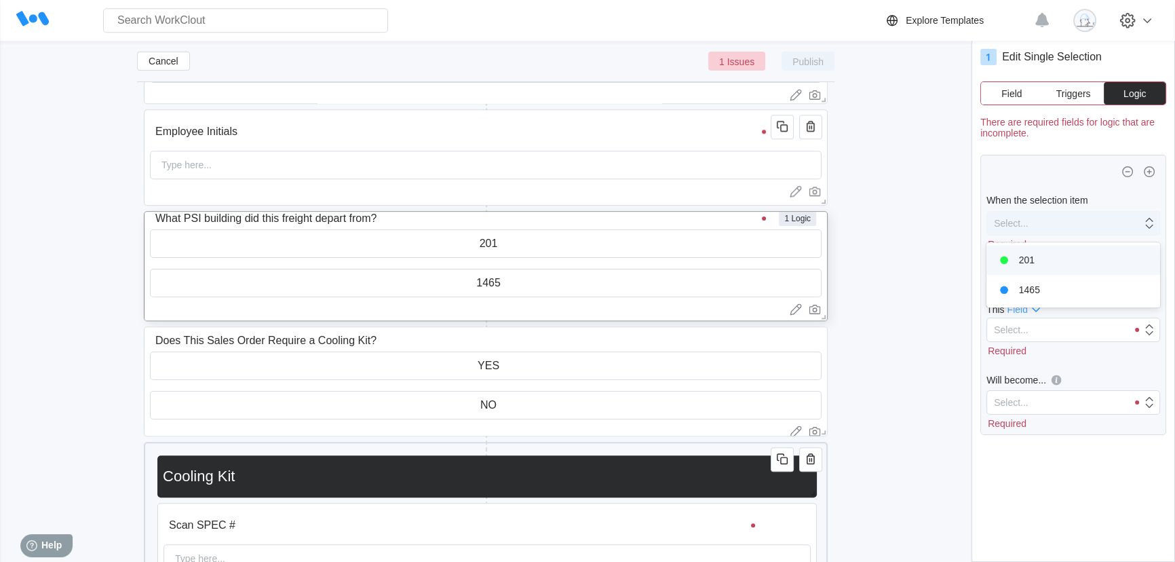
click at [1077, 225] on div "Select..." at bounding box center [1064, 223] width 155 height 19
click at [1069, 284] on div "1465" at bounding box center [1073, 289] width 157 height 19
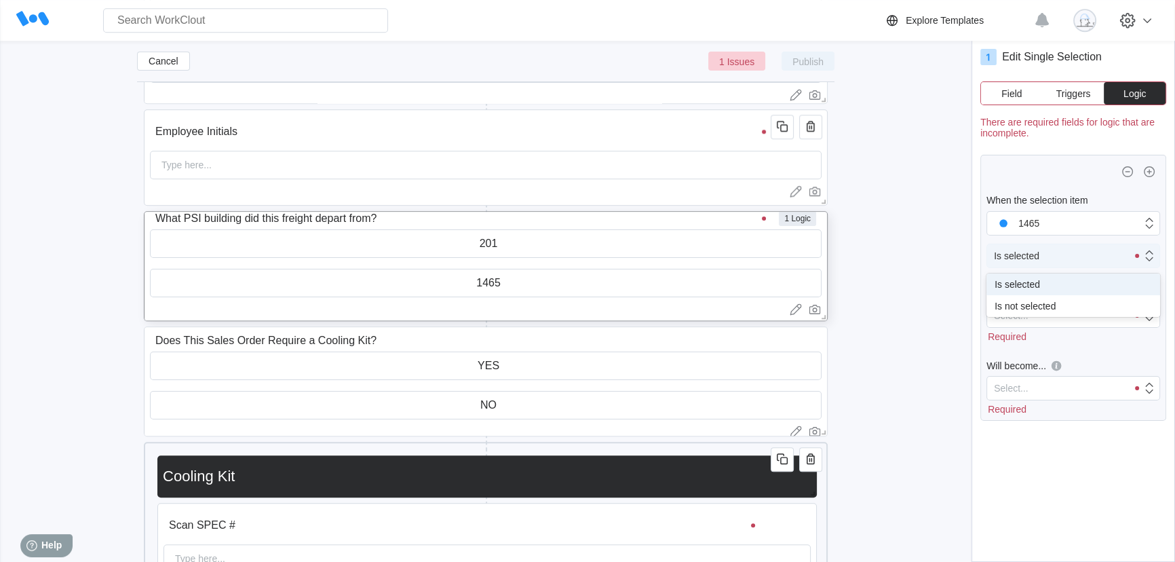
click at [1071, 254] on div "Is selected" at bounding box center [1057, 255] width 140 height 19
click at [1048, 318] on div "Select..." at bounding box center [1057, 315] width 140 height 19
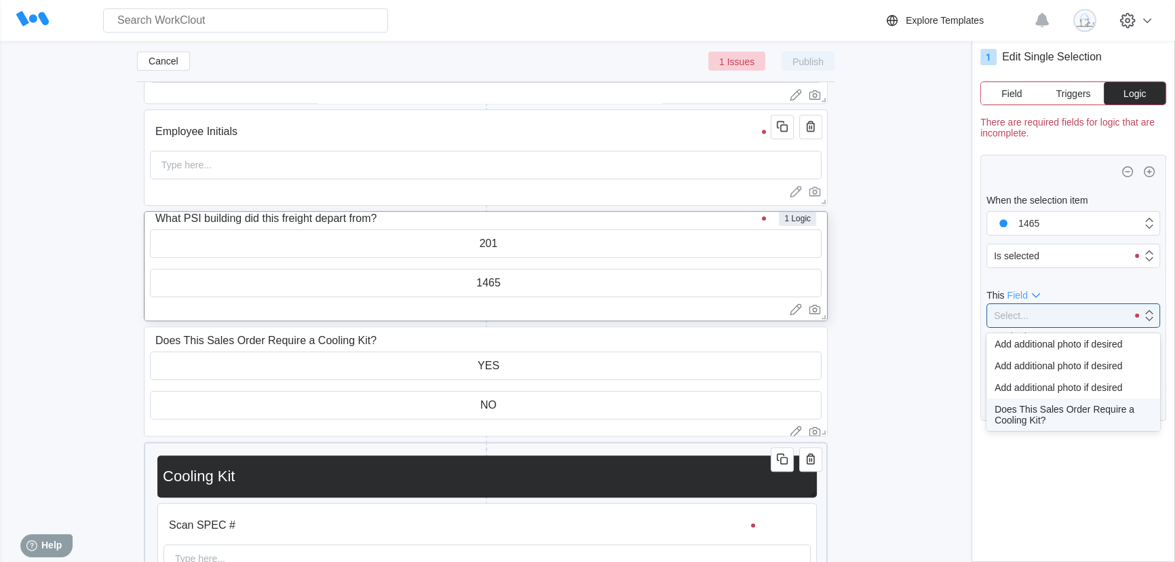
click at [1058, 415] on div "Does This Sales Order Require a Cooling Kit?" at bounding box center [1073, 415] width 157 height 22
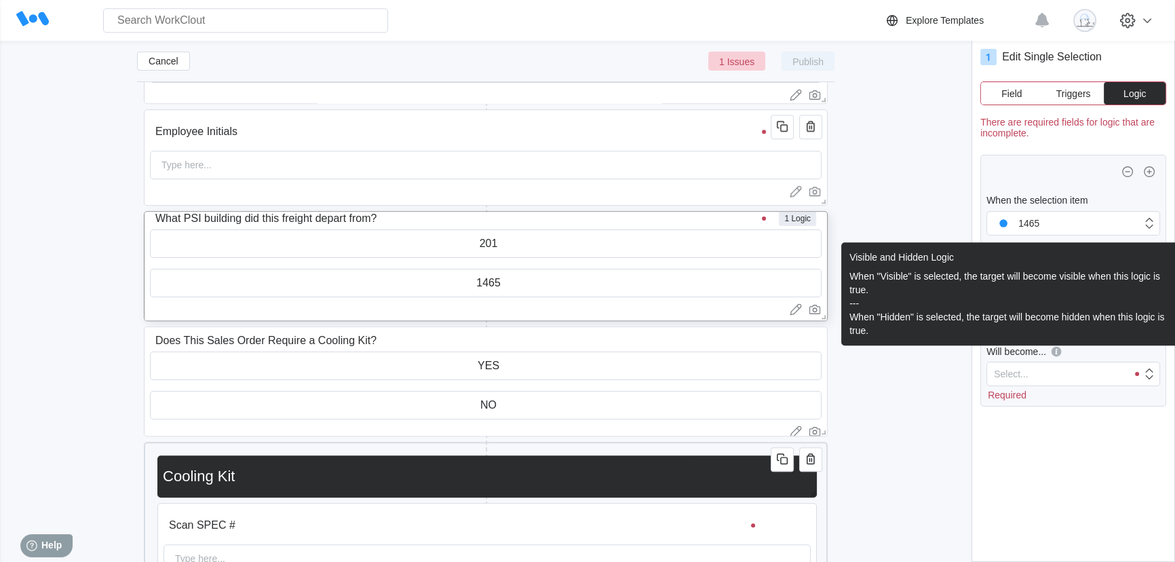
click at [1050, 357] on icon at bounding box center [1056, 351] width 15 height 15
click at [995, 368] on input "Will become..." at bounding box center [994, 373] width 1 height 11
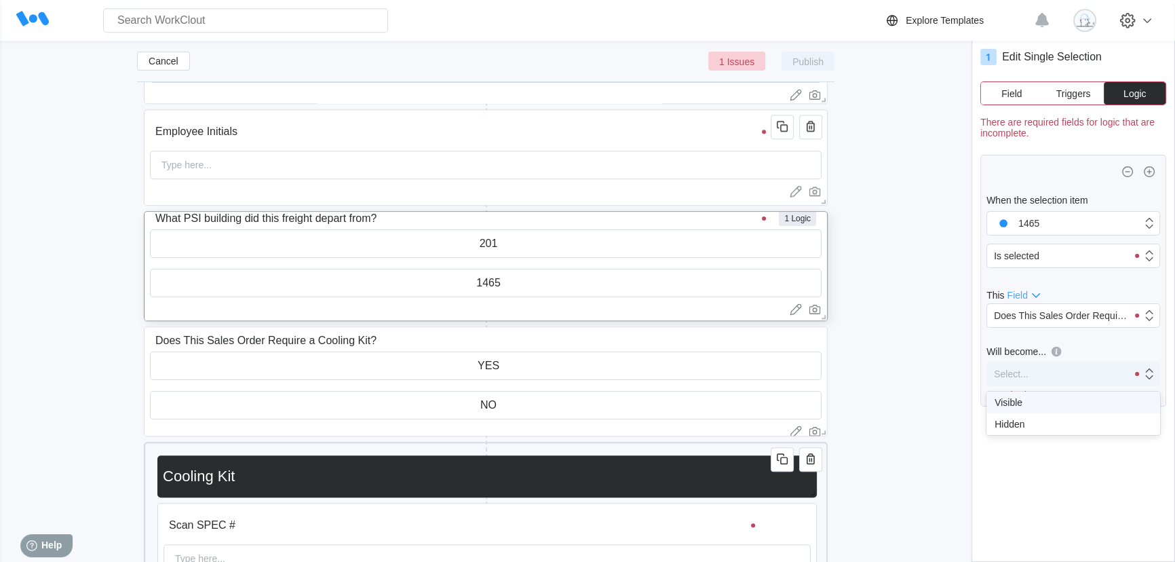
click at [1050, 370] on div "Select..." at bounding box center [1057, 373] width 140 height 19
click at [1045, 406] on div "Visible" at bounding box center [1073, 402] width 157 height 11
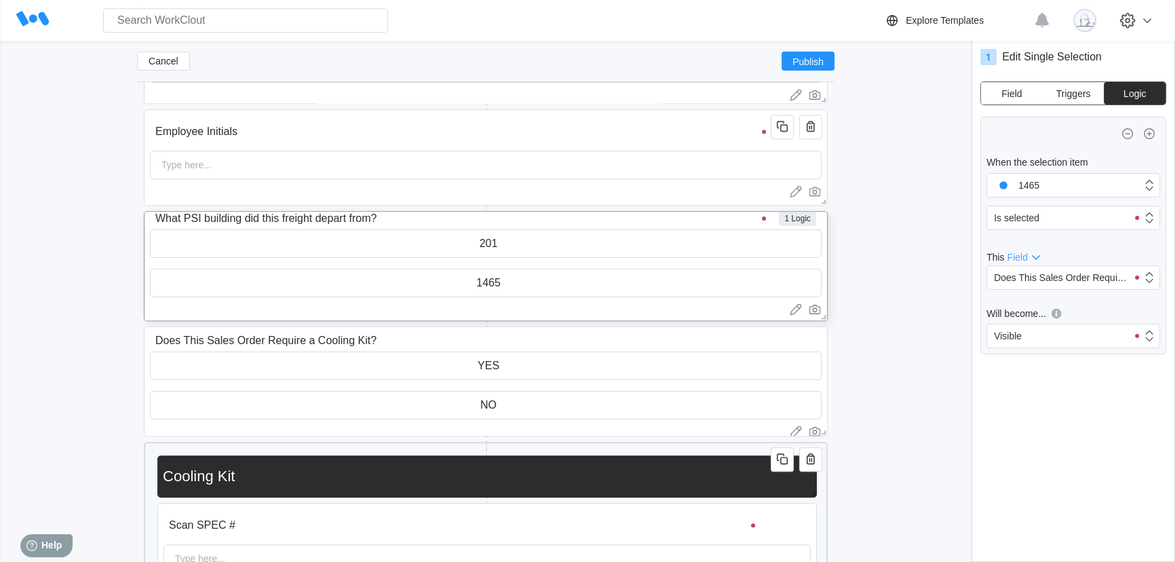
click at [1013, 95] on span "Field" at bounding box center [1011, 93] width 20 height 9
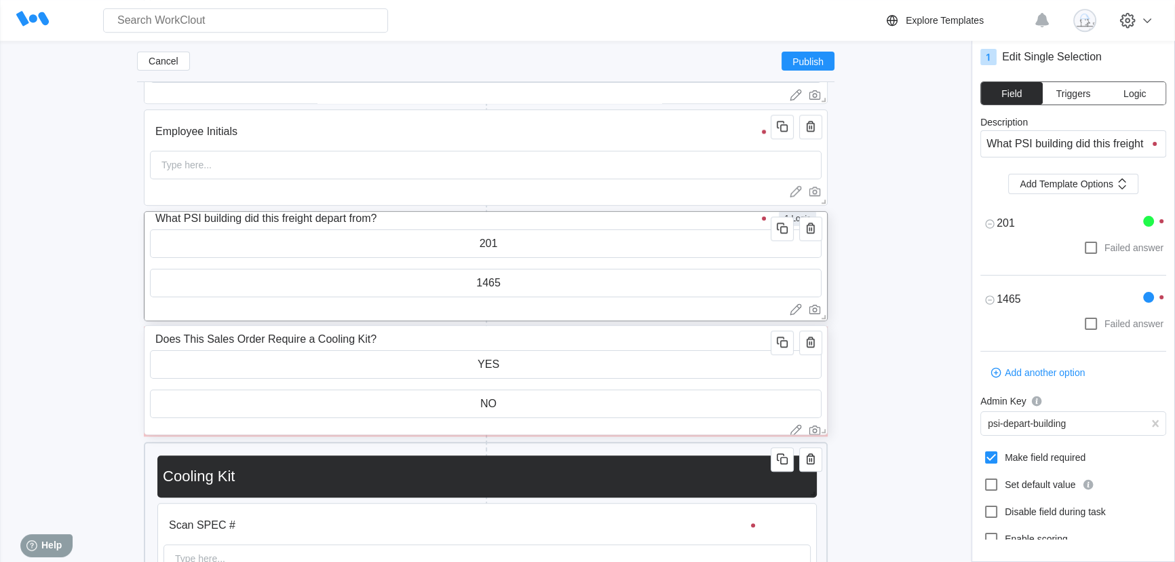
click at [581, 337] on input "Does This Sales Order Require a Cooling Kit?" at bounding box center [463, 339] width 626 height 27
click at [1134, 85] on button "Logic" at bounding box center [1135, 93] width 62 height 22
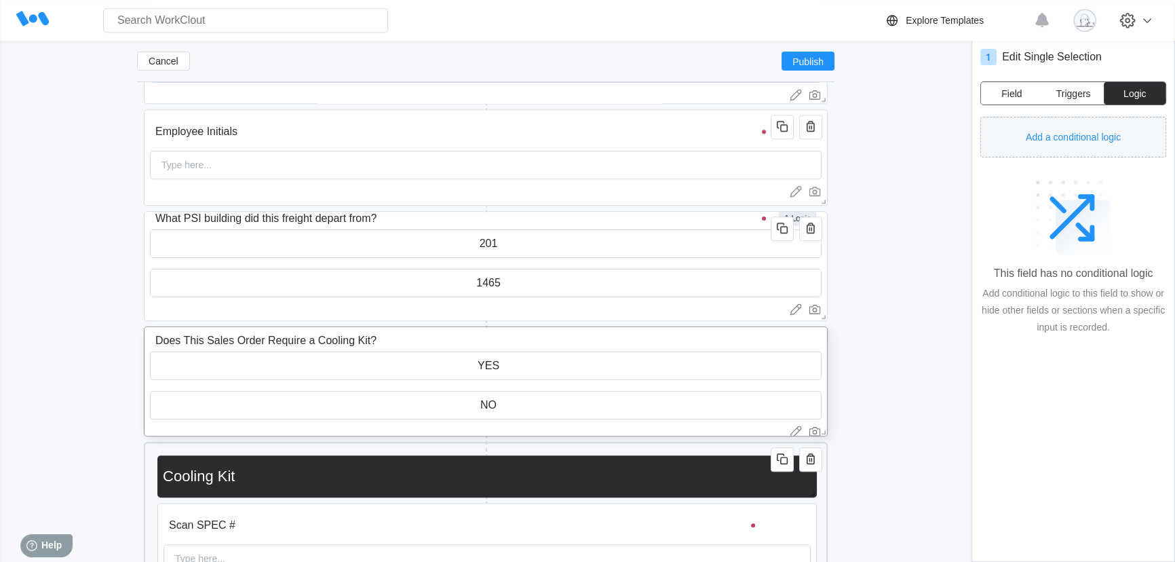
click at [1107, 134] on span "Add a conditional logic" at bounding box center [1073, 136] width 95 height 9
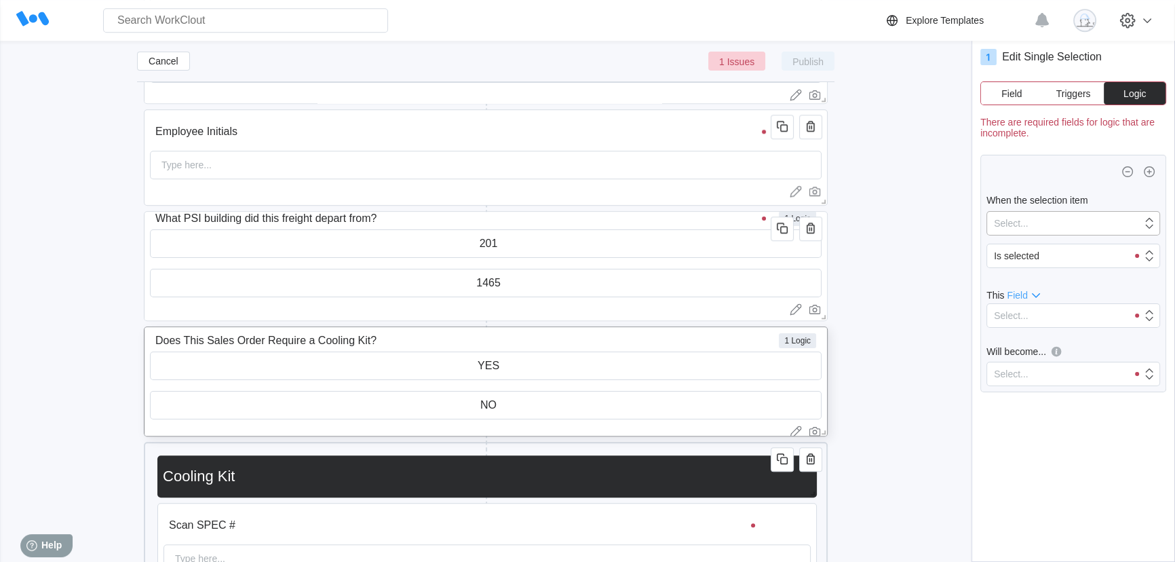
click at [1047, 216] on div "Select..." at bounding box center [1064, 223] width 155 height 19
click at [1041, 258] on div "YES" at bounding box center [1073, 259] width 157 height 19
click at [1031, 295] on icon at bounding box center [1036, 295] width 16 height 16
click at [1033, 337] on div "Field" at bounding box center [1025, 337] width 32 height 11
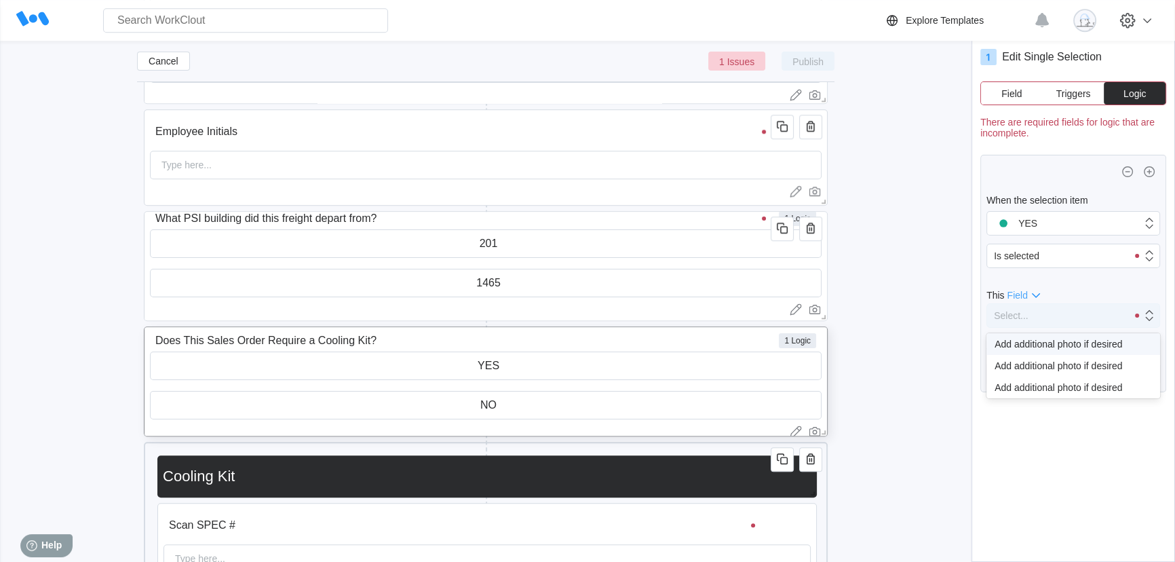
click at [1039, 309] on div "Select..." at bounding box center [1057, 315] width 140 height 19
click at [1029, 294] on icon at bounding box center [1036, 295] width 16 height 16
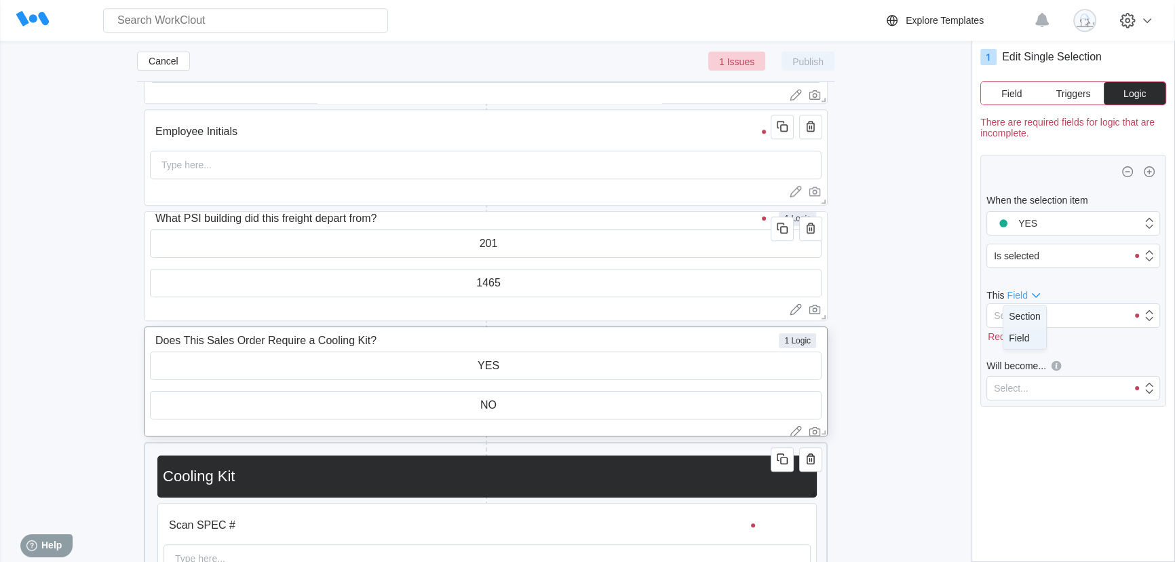
click at [1030, 316] on div "Section" at bounding box center [1025, 316] width 32 height 11
click at [1031, 314] on div "Select..." at bounding box center [1057, 315] width 140 height 19
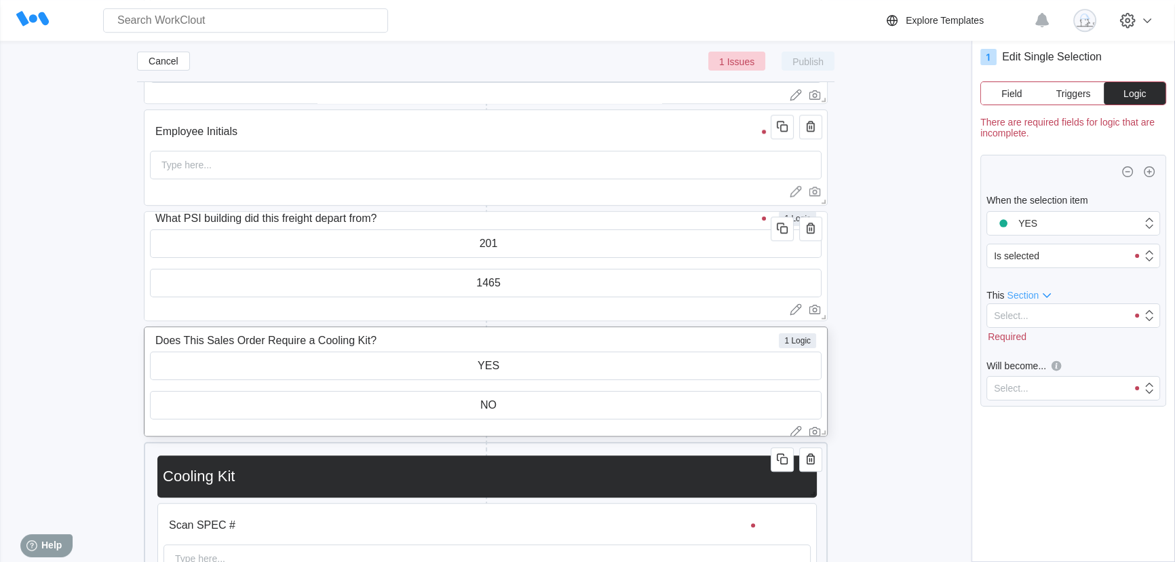
click at [1029, 295] on span "Section" at bounding box center [1023, 295] width 32 height 11
click at [1029, 339] on div "Field" at bounding box center [1024, 337] width 20 height 11
click at [1033, 318] on div "Select..." at bounding box center [1057, 315] width 140 height 19
click at [1031, 292] on icon at bounding box center [1036, 295] width 16 height 16
click at [1026, 316] on div "Section" at bounding box center [1025, 316] width 32 height 11
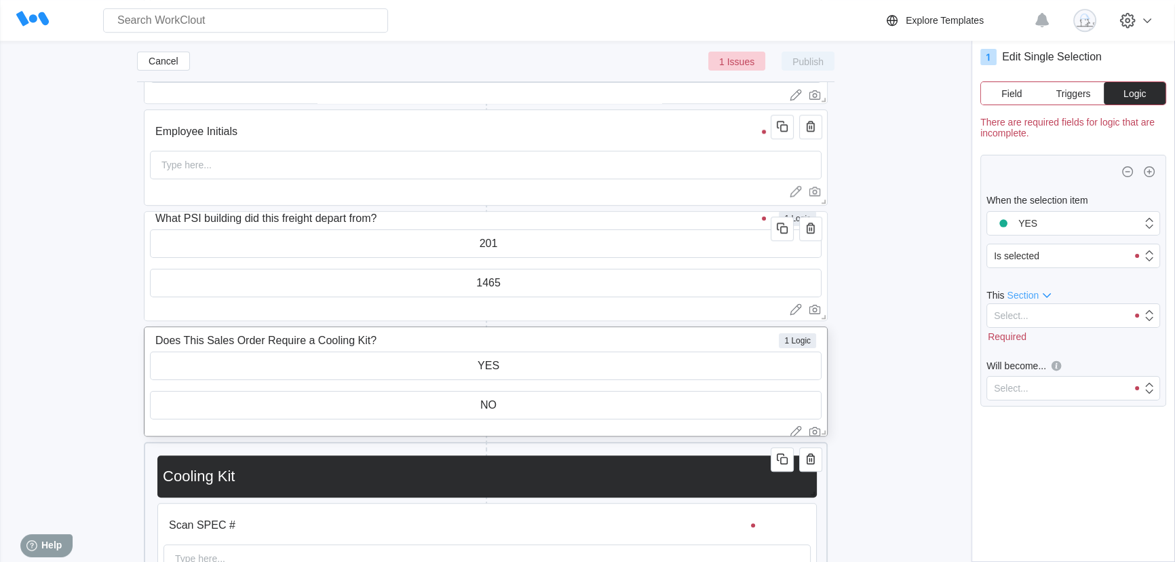
click at [1051, 341] on div "Required" at bounding box center [1073, 335] width 174 height 14
click at [1056, 321] on div "Select..." at bounding box center [1057, 315] width 140 height 19
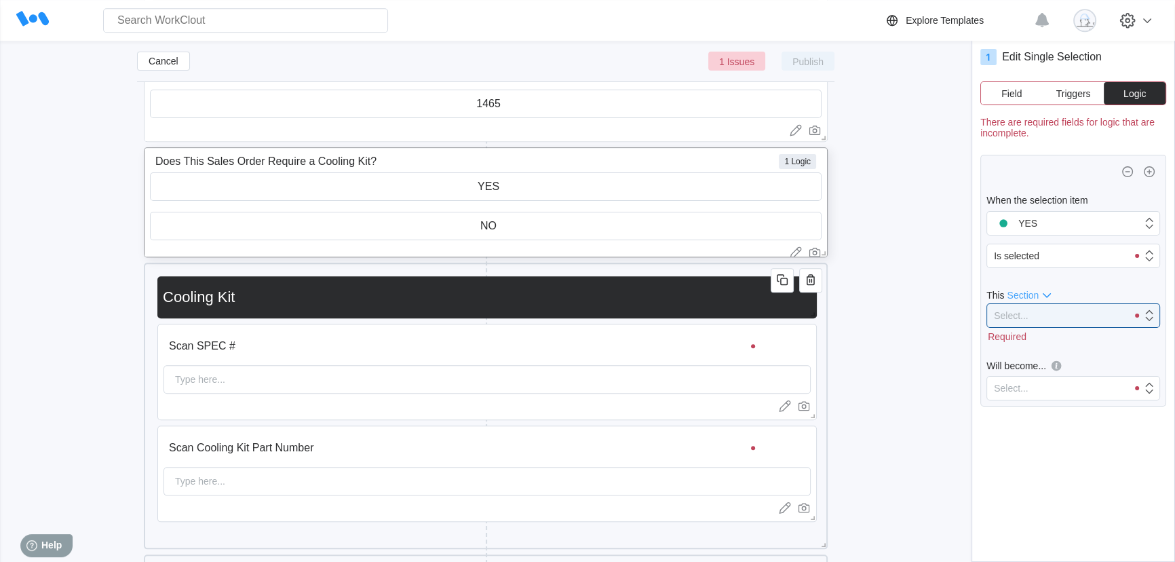
scroll to position [1763, 0]
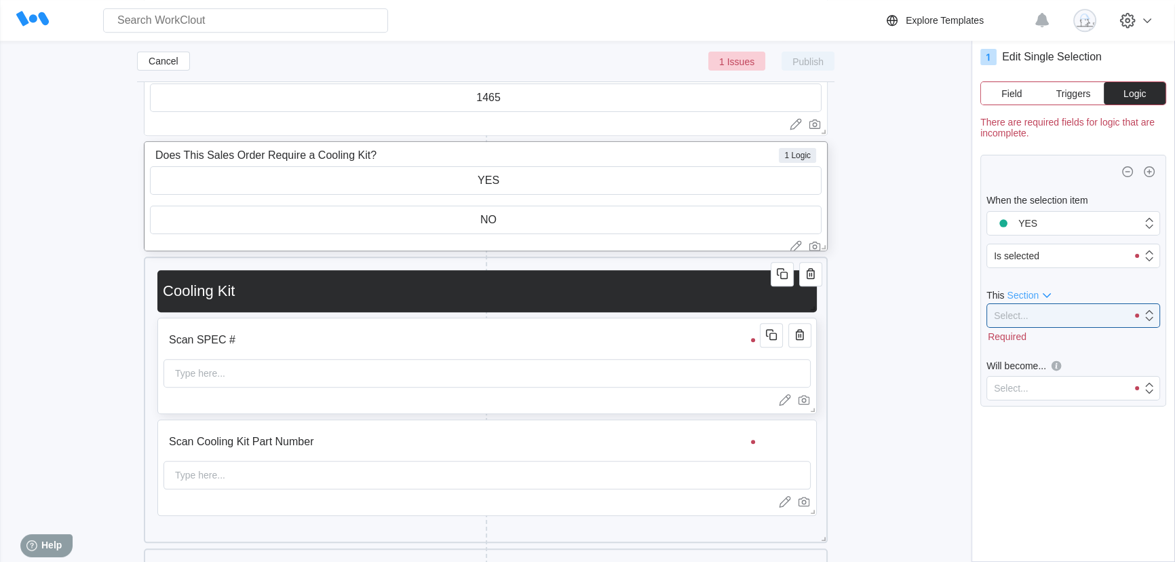
click at [727, 342] on input "Scan SPEC #" at bounding box center [464, 339] width 601 height 27
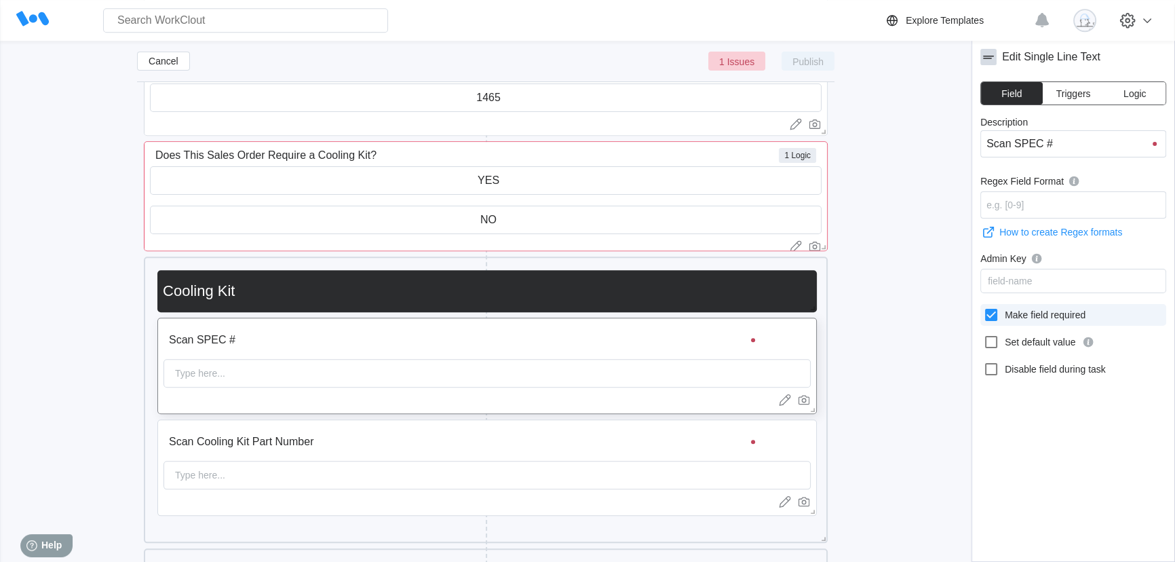
click at [992, 320] on icon at bounding box center [991, 315] width 12 height 12
click at [984, 307] on input "Make field required" at bounding box center [983, 307] width 1 height 1
click at [722, 432] on input "Scan Cooling Kit Part Number" at bounding box center [464, 441] width 601 height 27
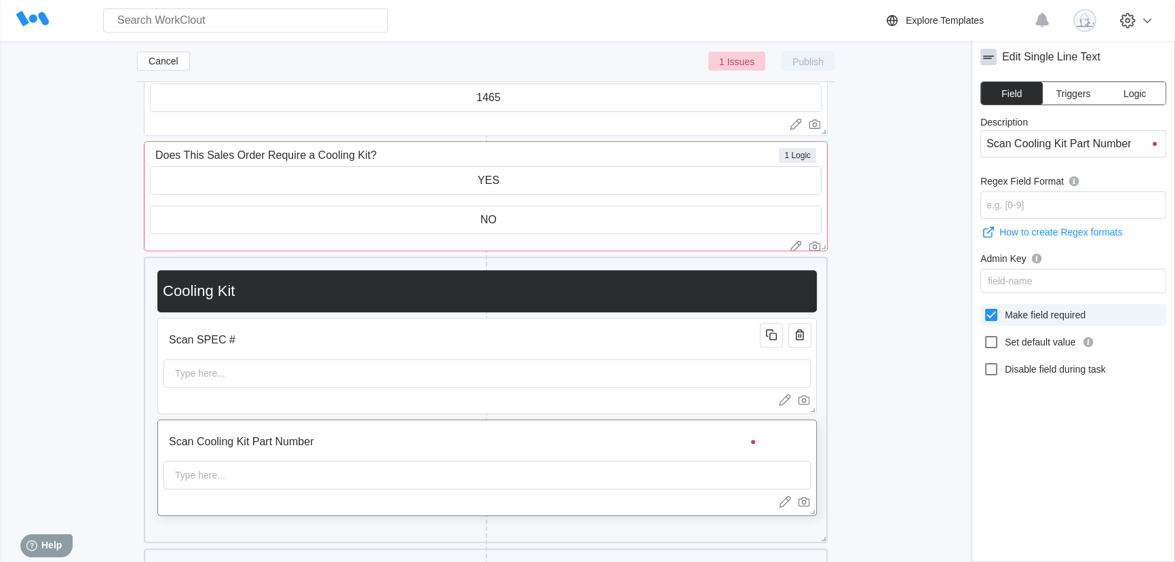
click at [991, 313] on icon at bounding box center [991, 315] width 12 height 12
click at [984, 307] on input "Make field required" at bounding box center [983, 307] width 1 height 1
click at [678, 159] on input "Does This Sales Order Require a Cooling Kit?" at bounding box center [463, 155] width 626 height 27
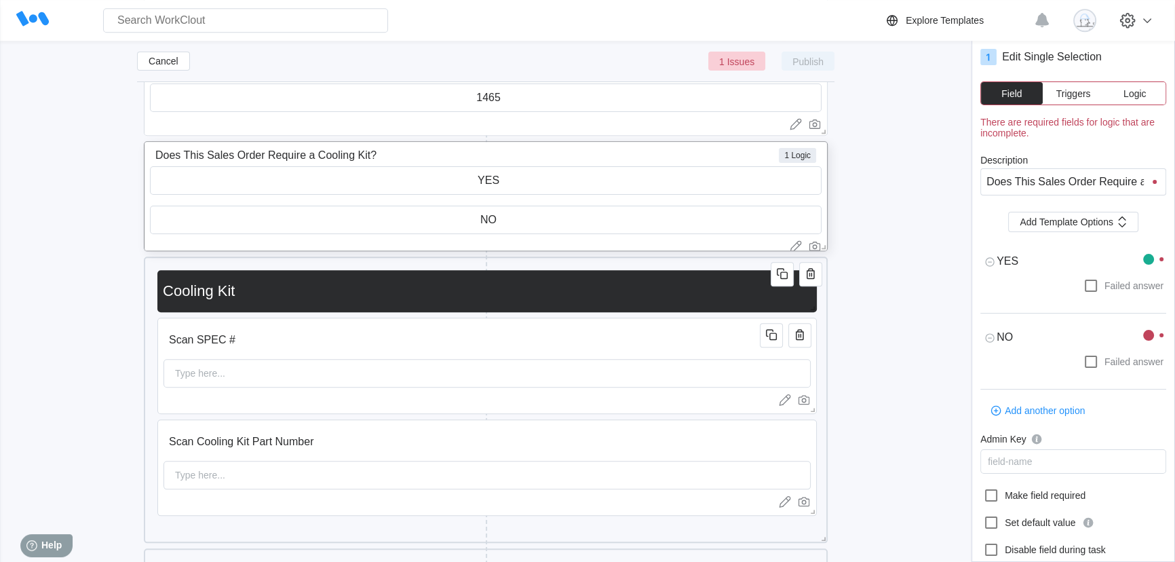
click at [1133, 86] on button "Logic" at bounding box center [1135, 93] width 62 height 22
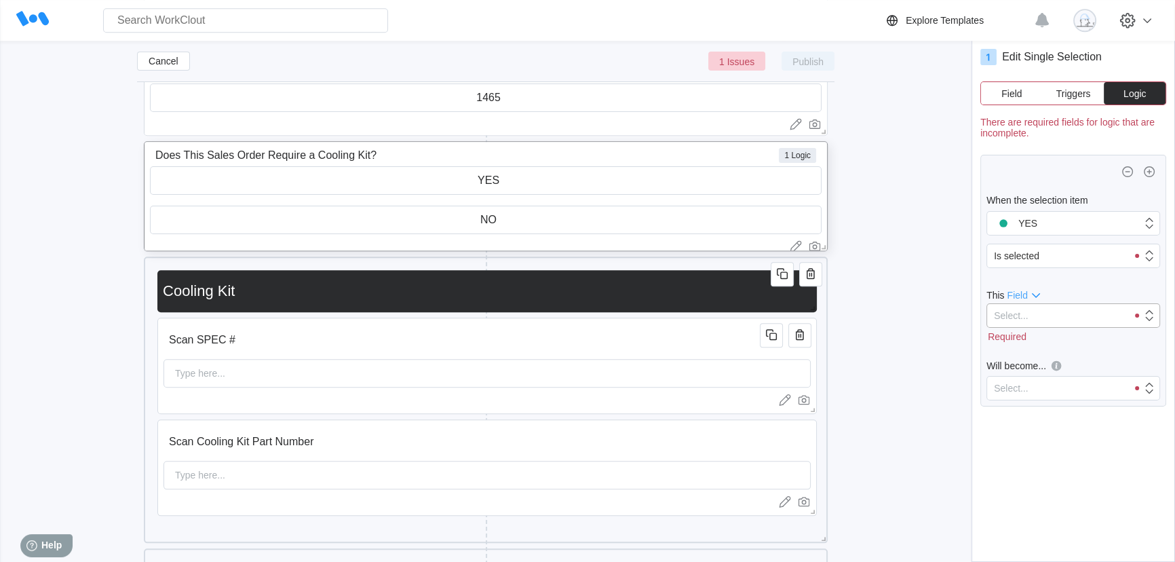
click at [1033, 318] on div "Select..." at bounding box center [1057, 315] width 140 height 19
click at [1034, 315] on div "Select..." at bounding box center [1057, 315] width 140 height 19
click at [1032, 291] on icon at bounding box center [1036, 295] width 16 height 16
click at [1031, 316] on div "Section" at bounding box center [1025, 315] width 32 height 11
click at [1031, 316] on div "Select..." at bounding box center [1057, 315] width 140 height 19
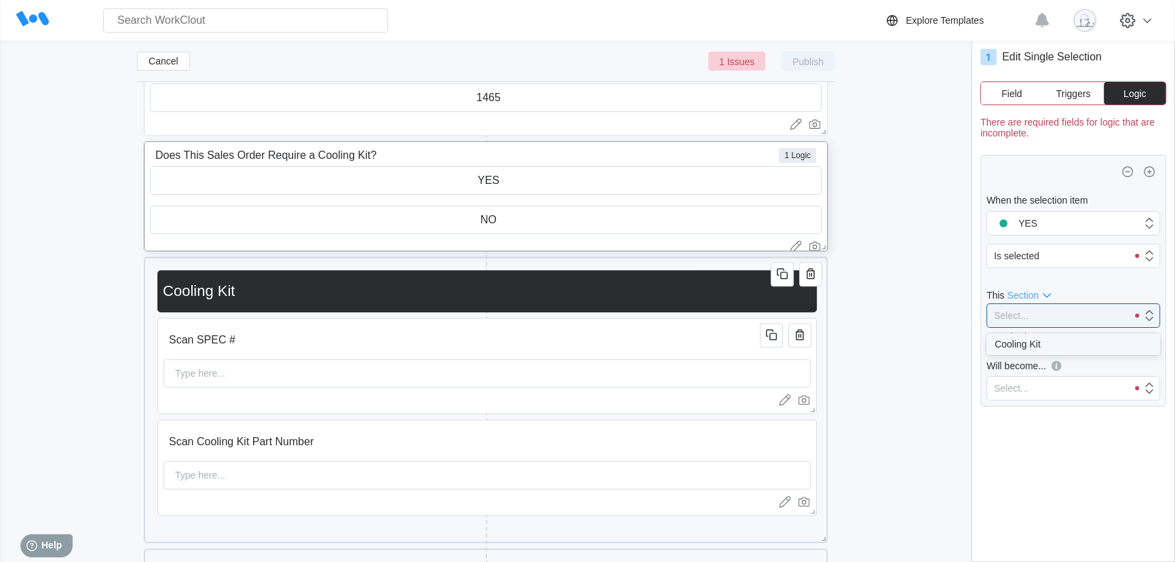
click at [1050, 344] on div "Cooling Kit" at bounding box center [1073, 344] width 157 height 11
click at [1031, 376] on div "Select..." at bounding box center [1057, 373] width 140 height 19
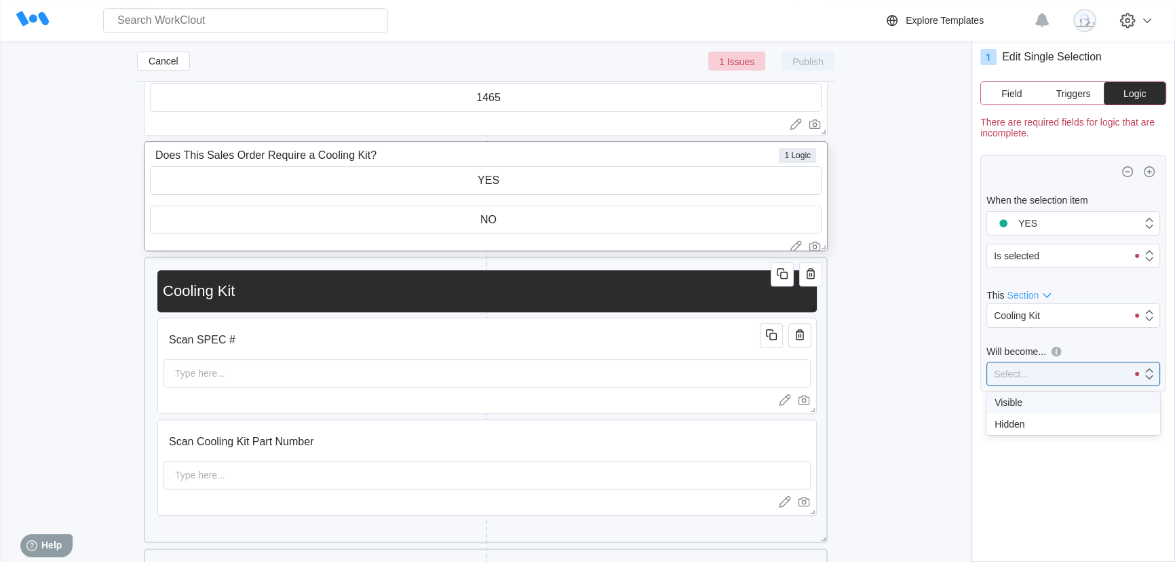
click at [1031, 405] on div "Visible" at bounding box center [1073, 402] width 157 height 11
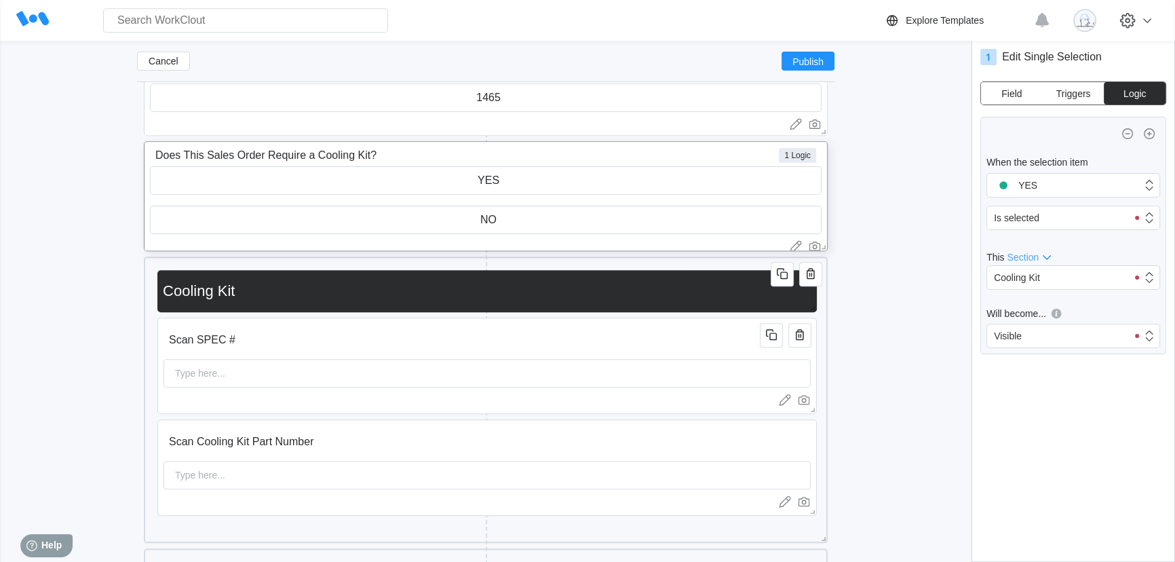
click at [988, 88] on button "Field" at bounding box center [1012, 93] width 62 height 22
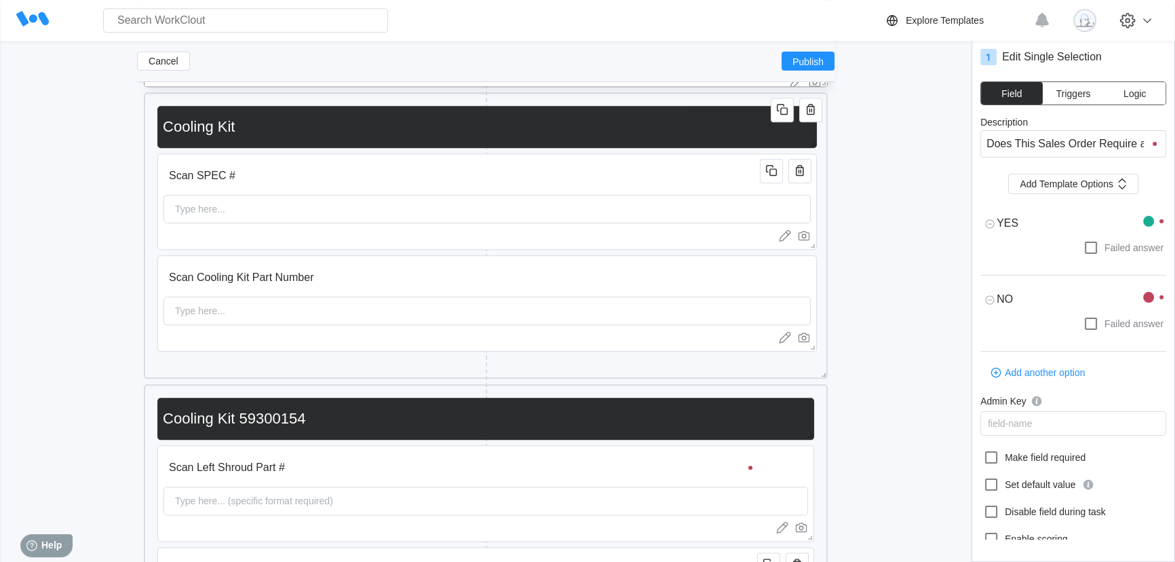
scroll to position [1947, 0]
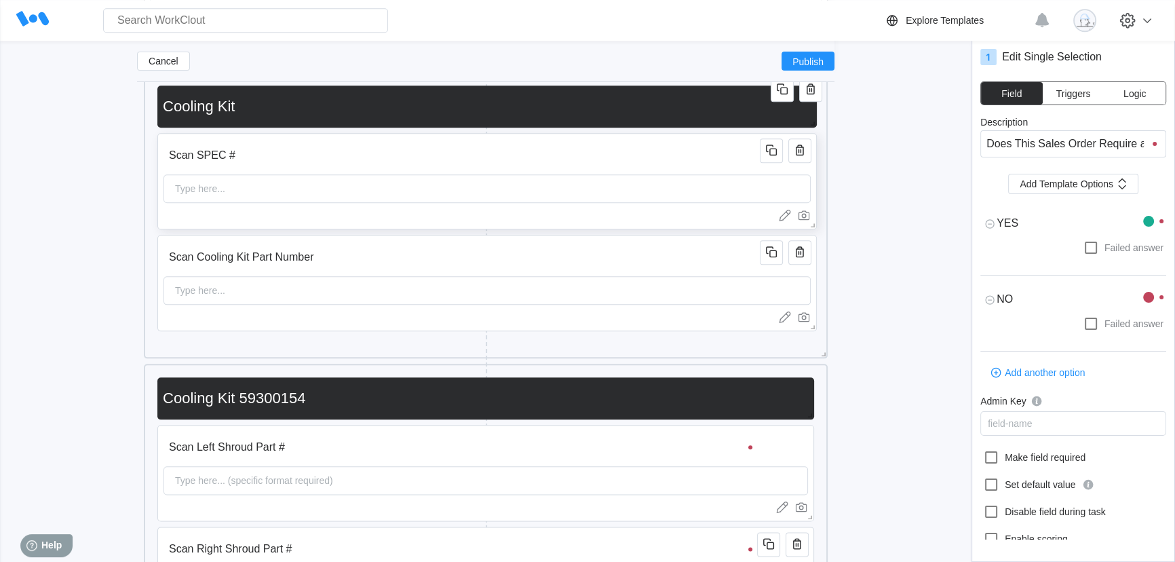
click at [626, 151] on input "Scan SPEC #" at bounding box center [464, 155] width 601 height 27
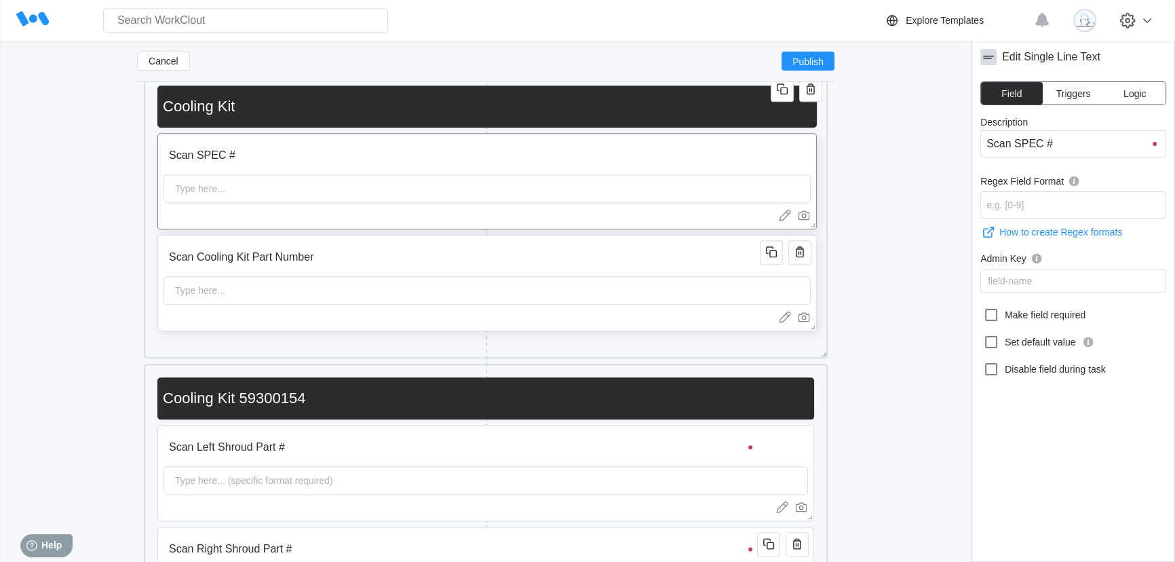
click at [594, 265] on input "Scan Cooling Kit Part Number" at bounding box center [464, 257] width 601 height 27
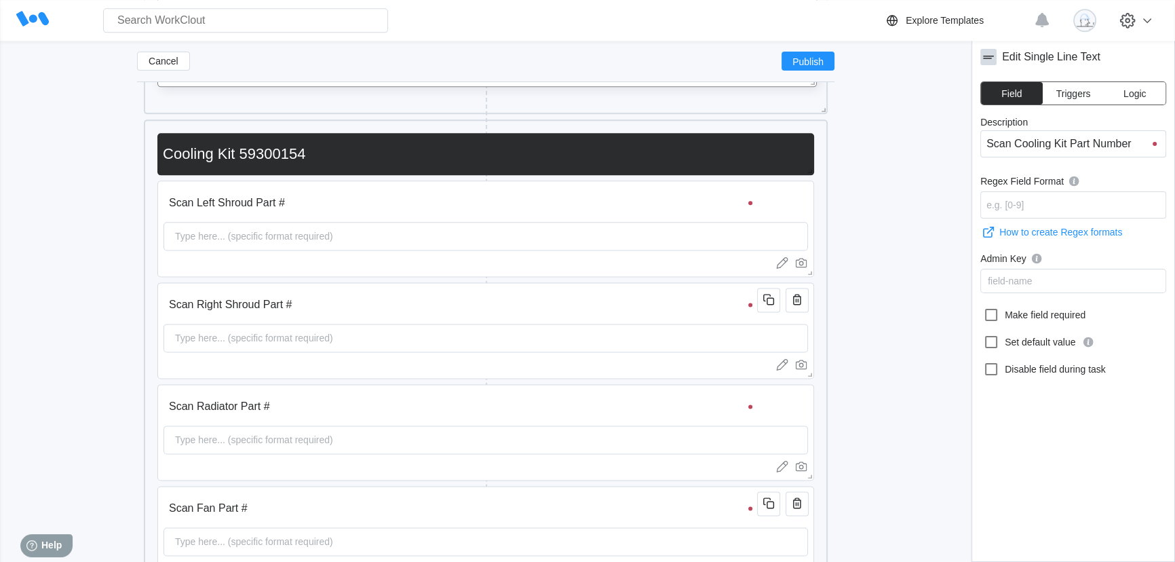
scroll to position [2194, 0]
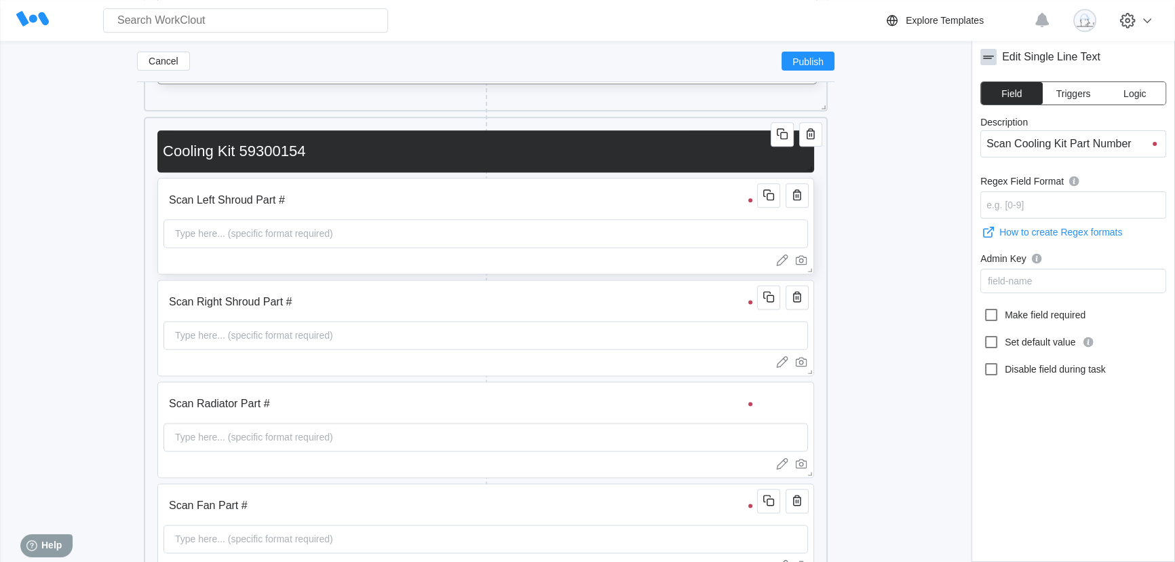
click at [695, 206] on input "Scan Left Shroud Part #" at bounding box center [463, 200] width 598 height 27
click at [990, 311] on icon at bounding box center [991, 315] width 12 height 12
click at [984, 307] on input "Make field required" at bounding box center [983, 307] width 1 height 1
click at [729, 305] on input "Scan Right Shroud Part #" at bounding box center [463, 301] width 598 height 27
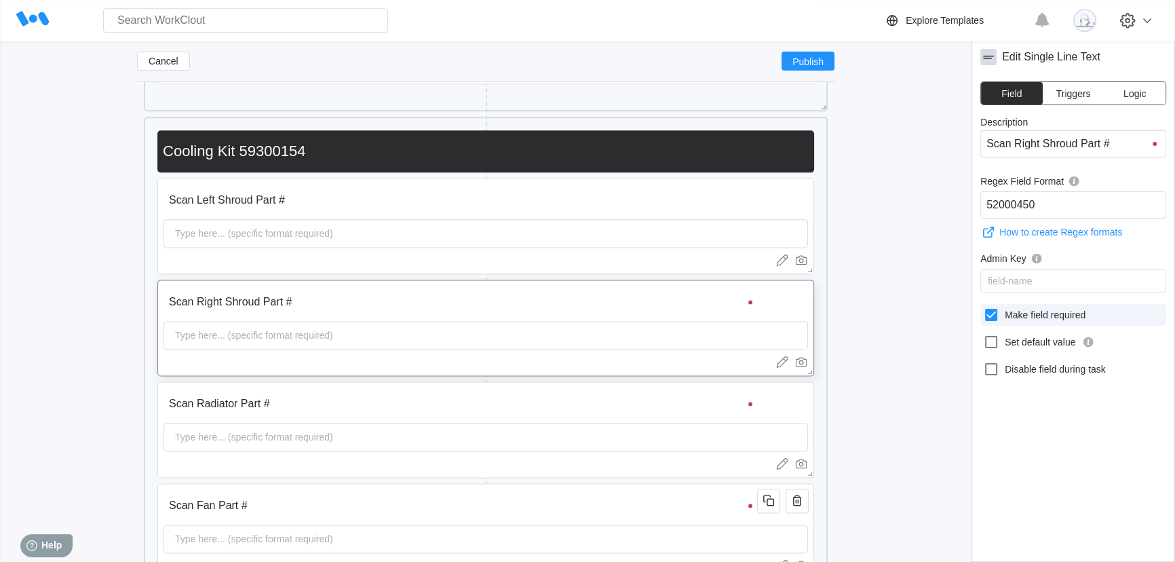
click at [1001, 315] on div at bounding box center [994, 315] width 22 height 16
click at [984, 307] on input "Make field required" at bounding box center [983, 307] width 1 height 1
click at [733, 400] on input "Scan Radiator Part #" at bounding box center [463, 403] width 598 height 27
click at [991, 311] on icon at bounding box center [991, 315] width 12 height 12
click at [984, 307] on input "Make field required" at bounding box center [983, 307] width 1 height 1
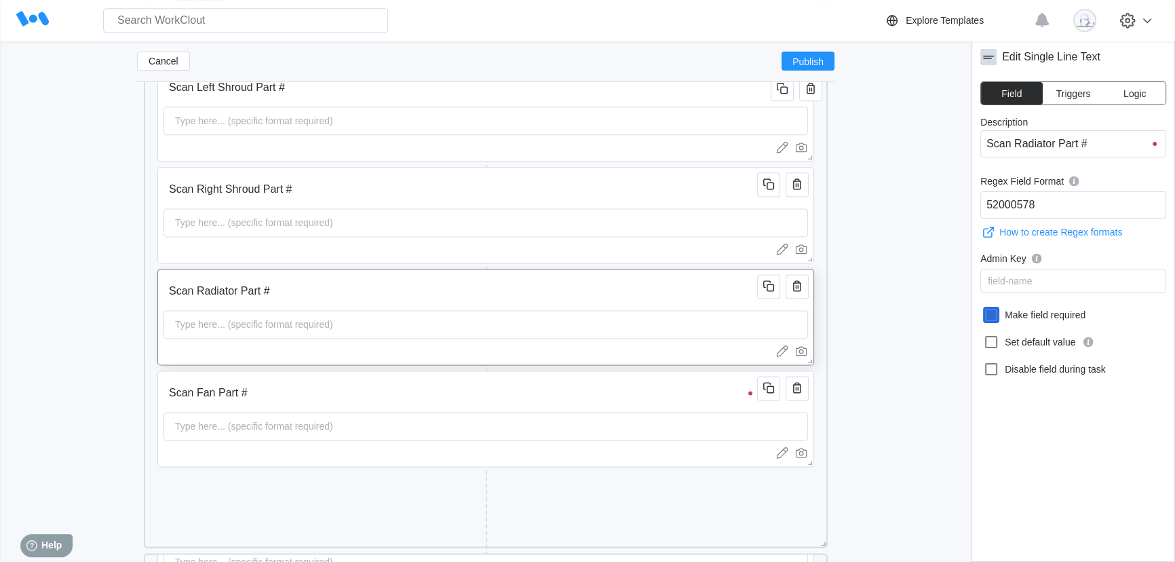
scroll to position [2379, 0]
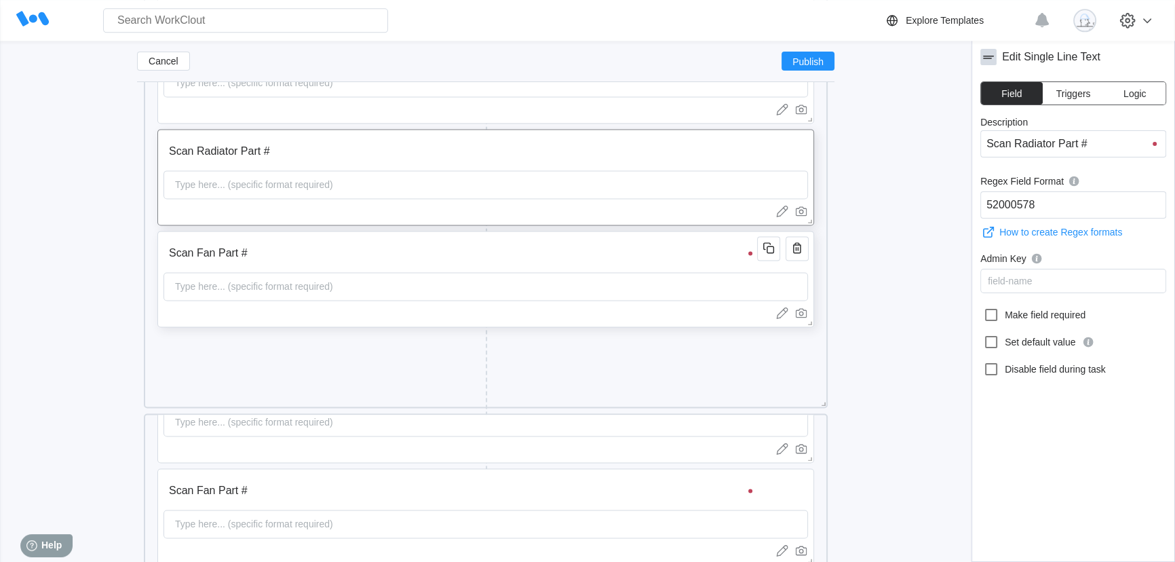
click at [707, 277] on div "Type here... (specific format required)" at bounding box center [486, 286] width 645 height 28
click at [990, 314] on icon at bounding box center [991, 315] width 12 height 12
click at [984, 307] on input "Make field required" at bounding box center [983, 307] width 1 height 1
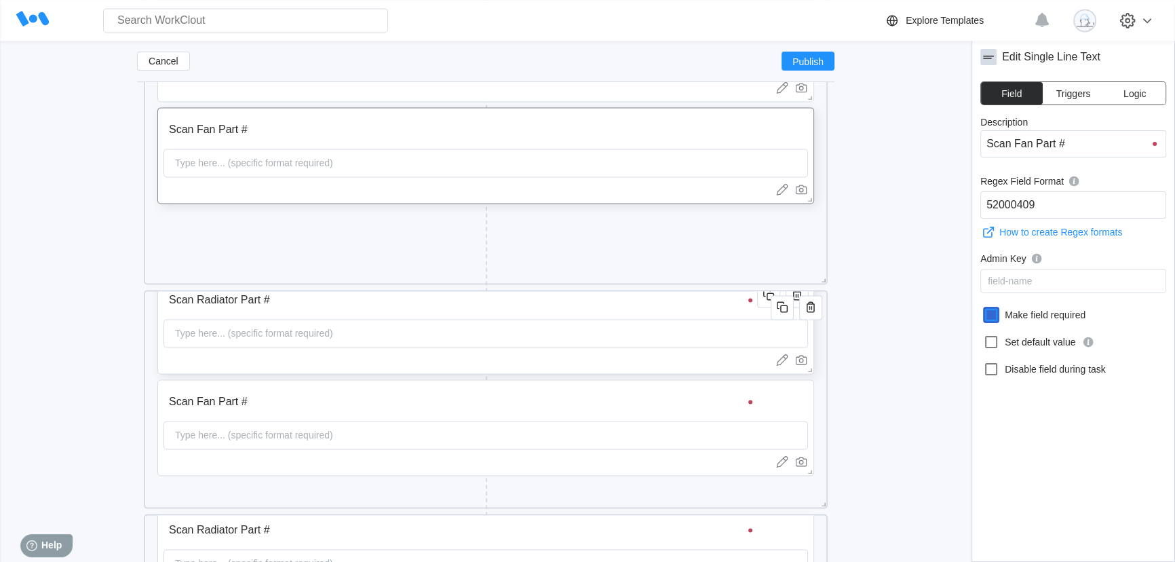
scroll to position [46, 0]
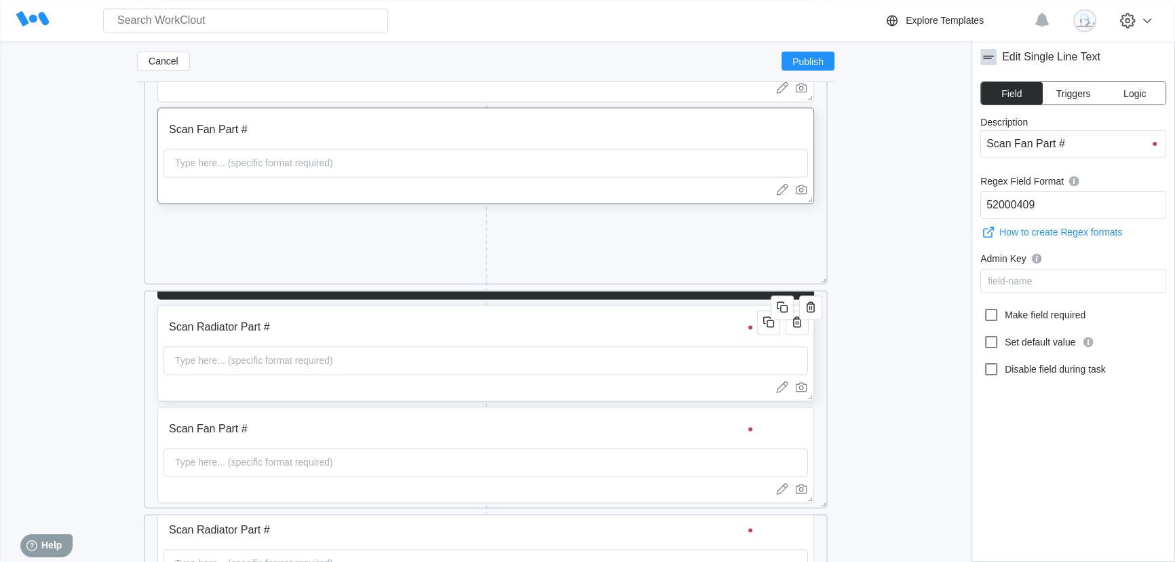
click at [664, 339] on input "Scan Radiator Part #" at bounding box center [463, 326] width 598 height 27
click at [997, 318] on icon at bounding box center [991, 315] width 16 height 16
click at [984, 307] on input "Make field required" at bounding box center [983, 307] width 1 height 1
click at [706, 448] on div "Type here... (specific format required)" at bounding box center [486, 462] width 645 height 28
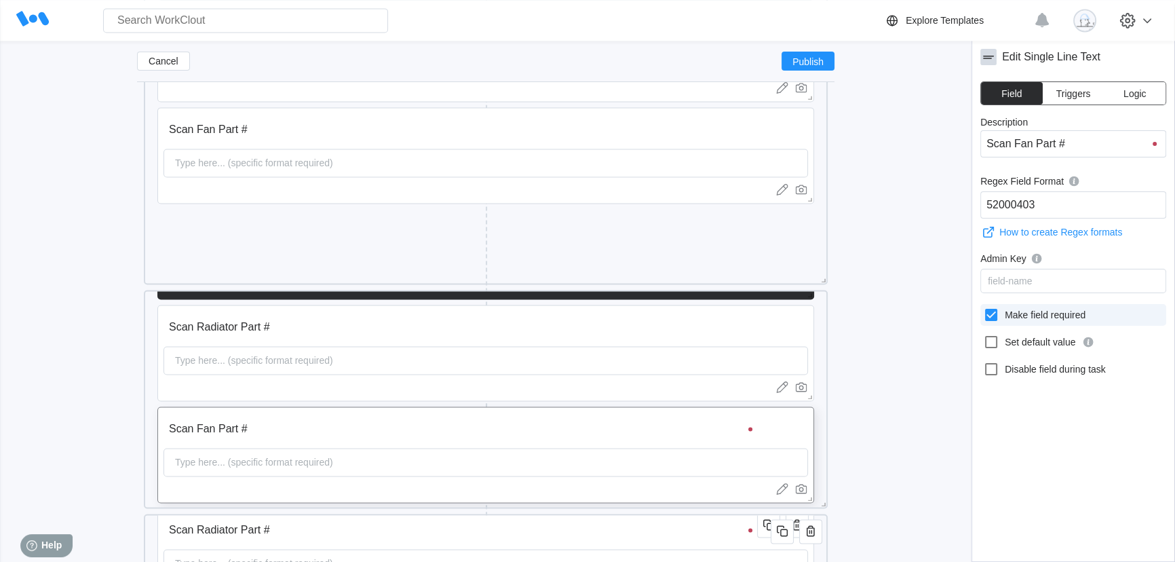
click at [988, 322] on icon at bounding box center [991, 315] width 16 height 16
click at [984, 307] on input "Make field required" at bounding box center [983, 307] width 1 height 1
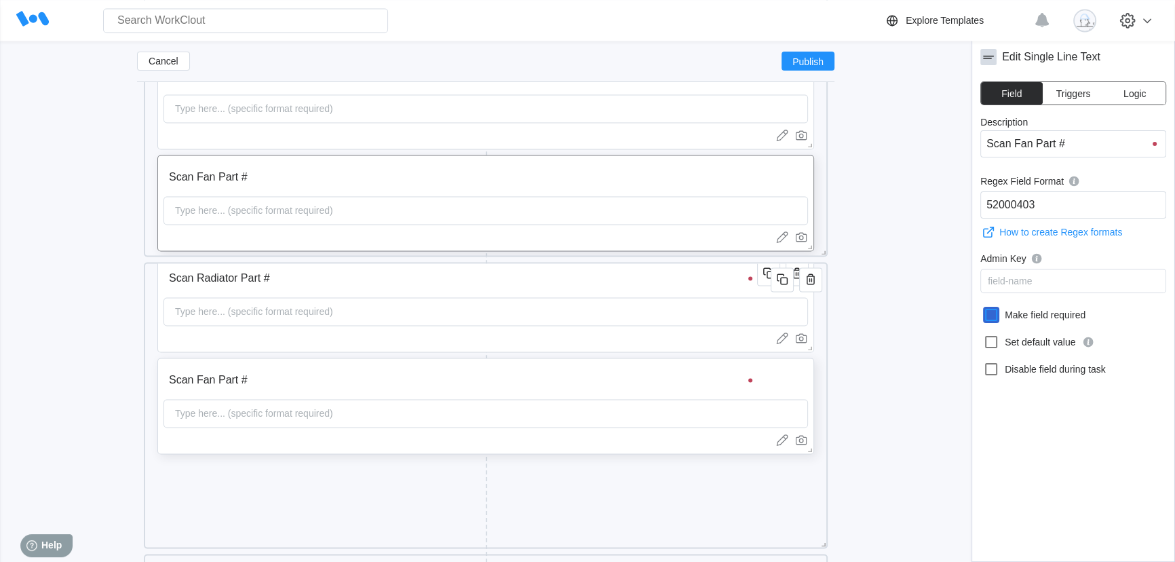
scroll to position [2811, 0]
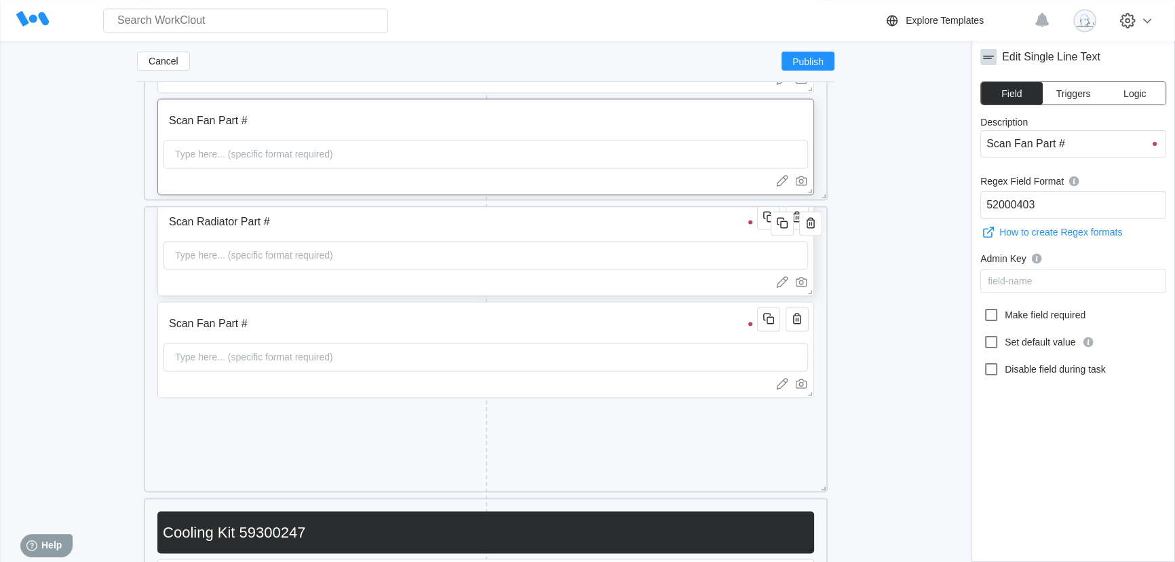
click at [686, 238] on div "Scan Radiator Part # Type here... (specific format required)" at bounding box center [485, 247] width 657 height 96
click at [1014, 318] on label "Make field required" at bounding box center [1073, 315] width 186 height 22
click at [984, 307] on input "Make field required" at bounding box center [983, 307] width 1 height 1
click at [710, 329] on input "Scan Fan Part #" at bounding box center [463, 323] width 598 height 27
click at [1085, 318] on label "Make field required" at bounding box center [1073, 315] width 186 height 22
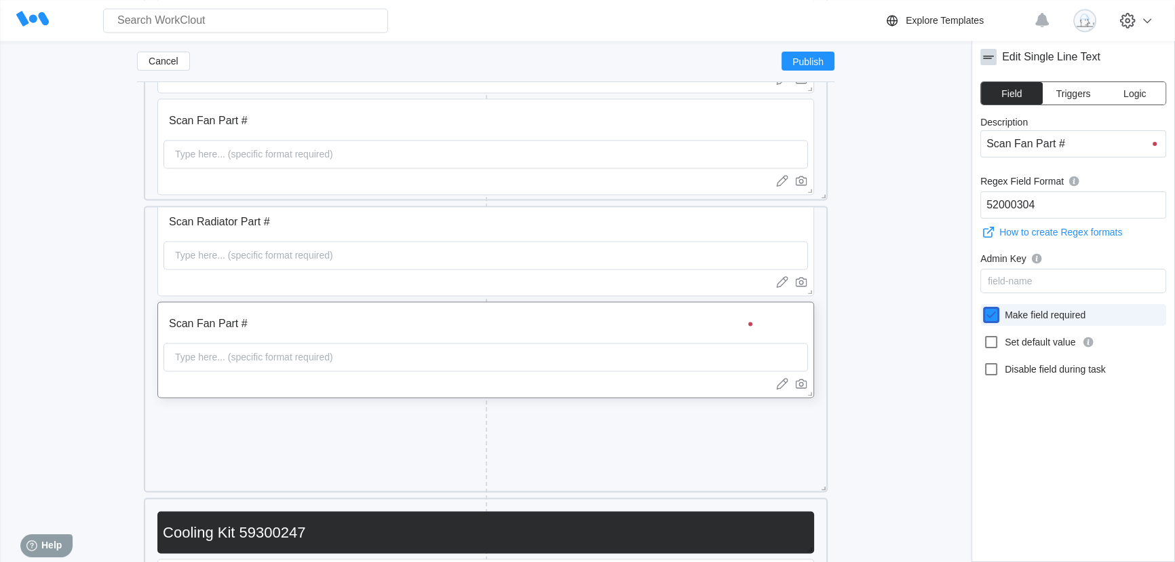
click at [984, 307] on input "Make field required" at bounding box center [983, 307] width 1 height 1
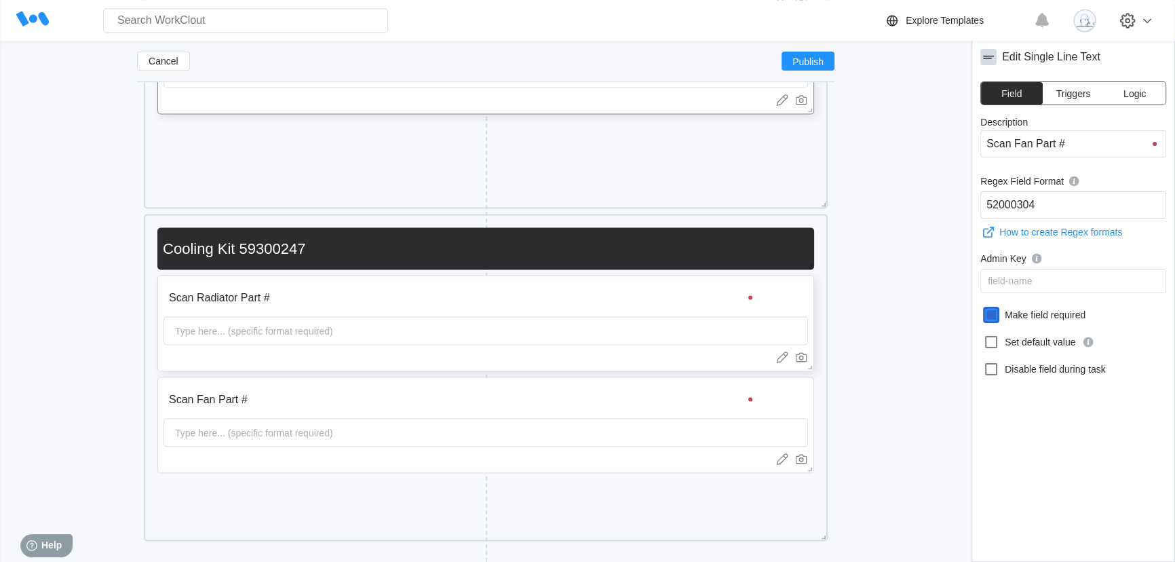
scroll to position [3119, 0]
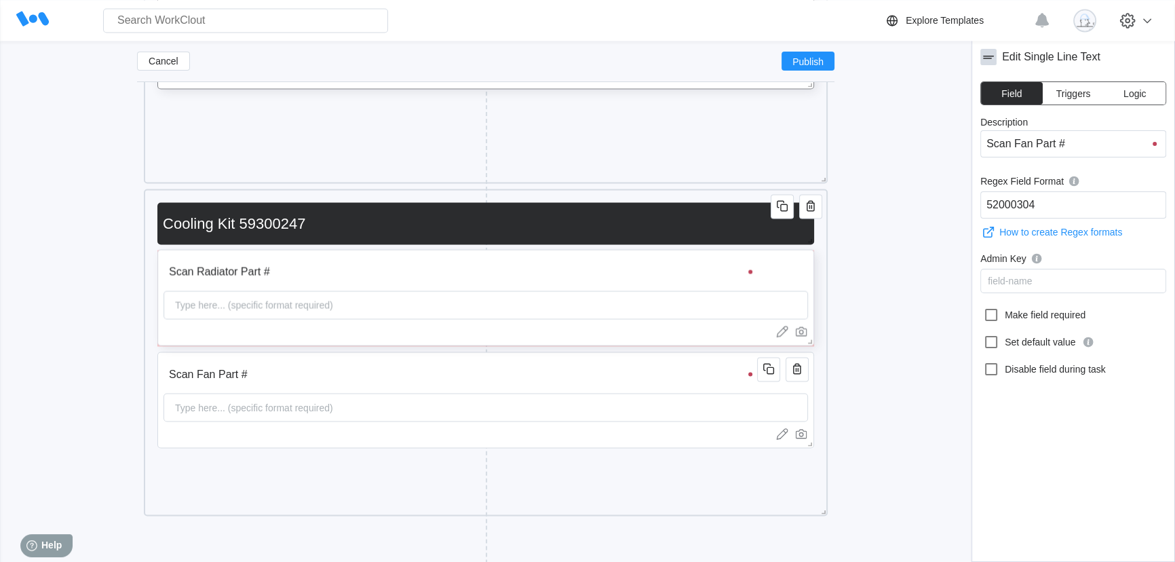
click at [695, 298] on div "Type here... (specific format required)" at bounding box center [486, 304] width 645 height 28
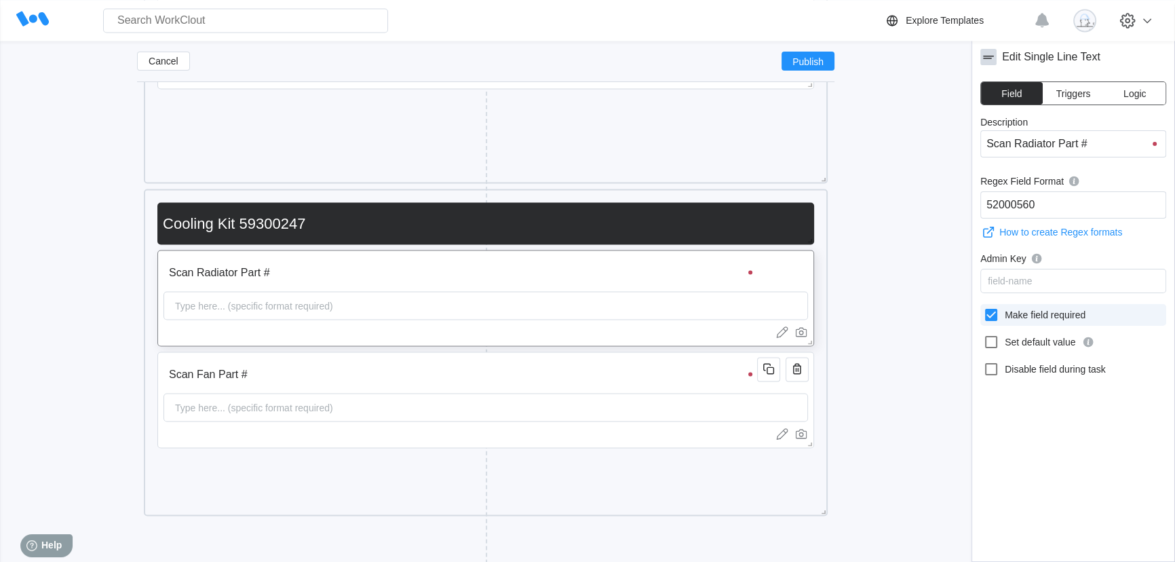
click at [1044, 320] on label "Make field required" at bounding box center [1073, 315] width 186 height 22
click at [984, 307] on input "Make field required" at bounding box center [983, 307] width 1 height 1
click at [710, 386] on input "Scan Fan Part #" at bounding box center [463, 373] width 598 height 27
click at [1038, 318] on label "Make field required" at bounding box center [1073, 315] width 186 height 22
click at [984, 307] on input "Make field required" at bounding box center [983, 307] width 1 height 1
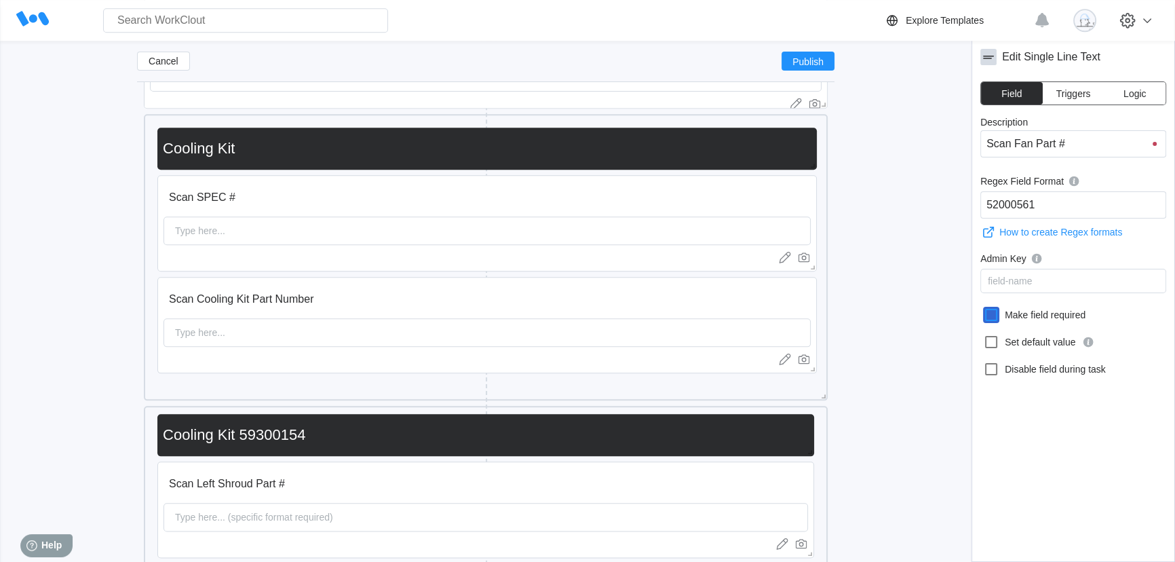
scroll to position [1886, 0]
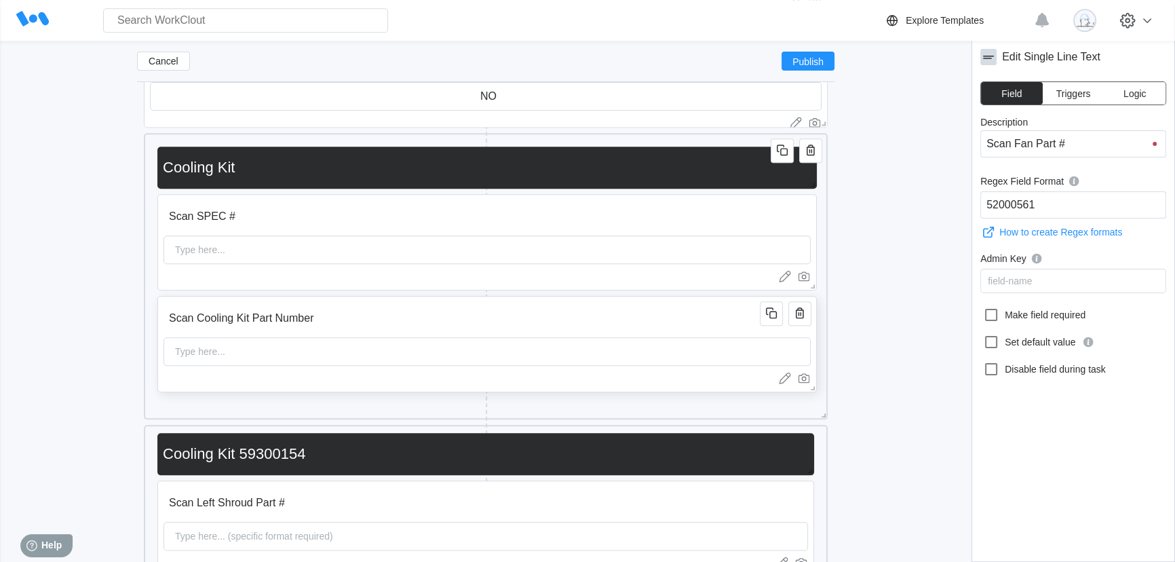
click at [624, 311] on input "Scan Cooling Kit Part Number" at bounding box center [464, 318] width 601 height 27
click at [617, 237] on div "Type here..." at bounding box center [487, 249] width 647 height 28
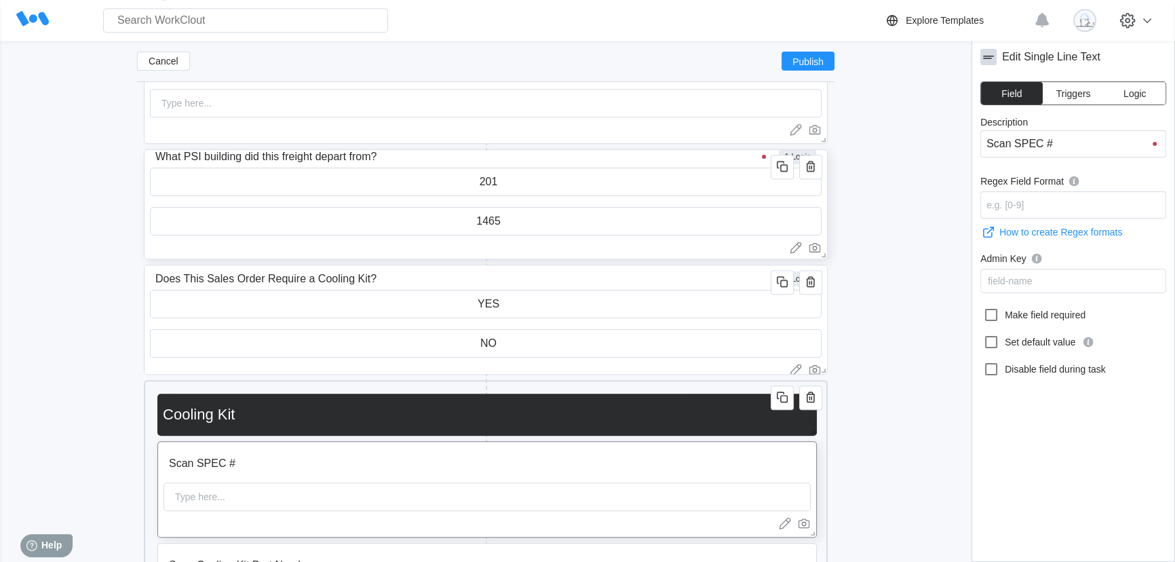
scroll to position [0, 0]
click at [369, 189] on input "201" at bounding box center [486, 188] width 670 height 27
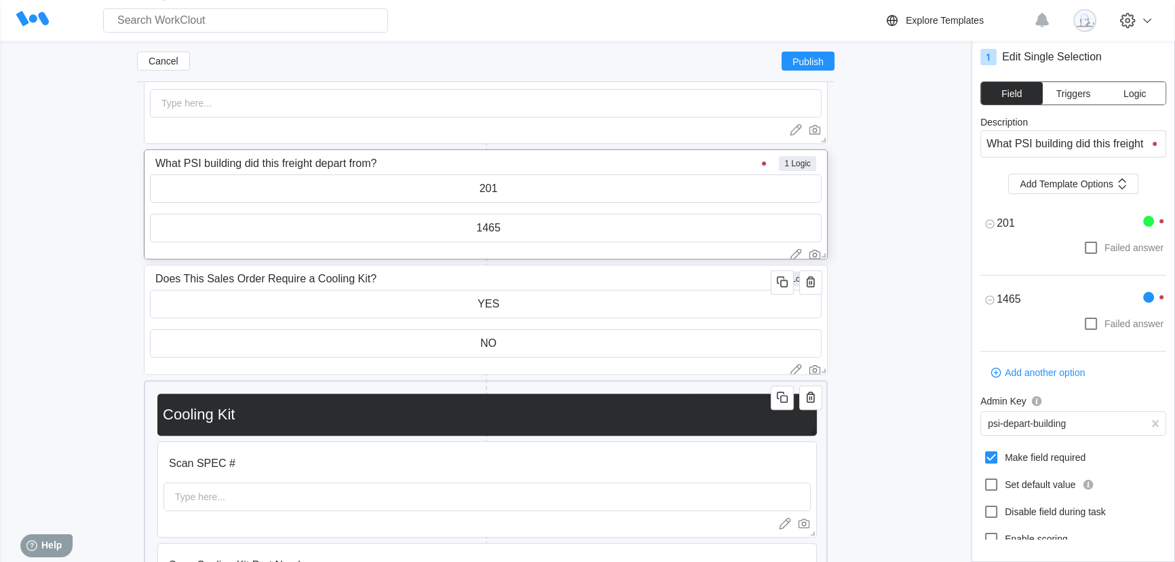
click at [1132, 83] on button "Logic" at bounding box center [1135, 93] width 62 height 22
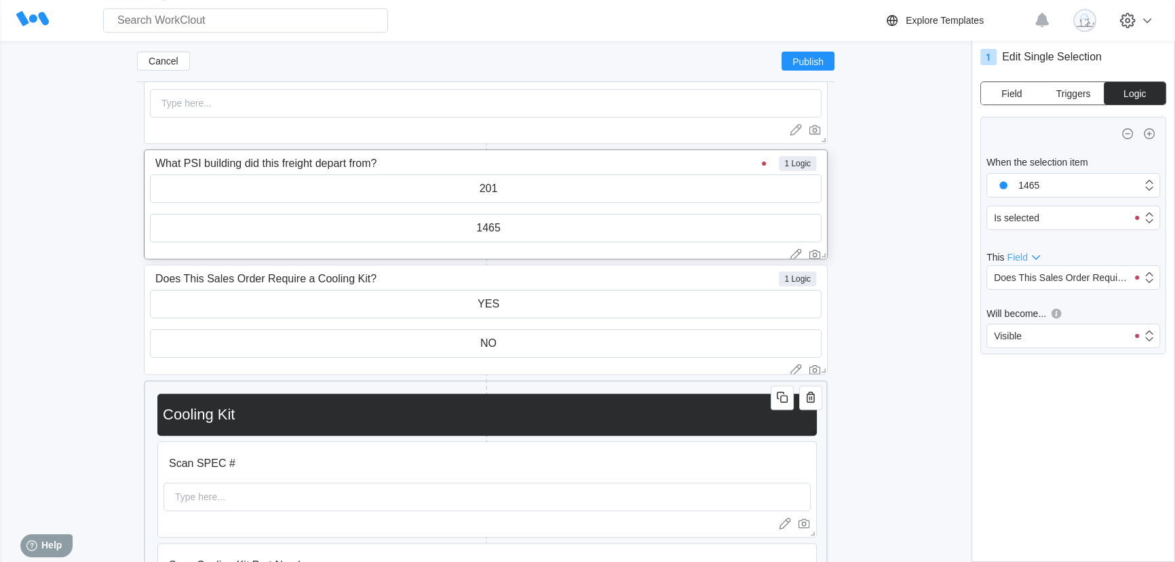
click at [1017, 83] on button "Field" at bounding box center [1012, 93] width 62 height 22
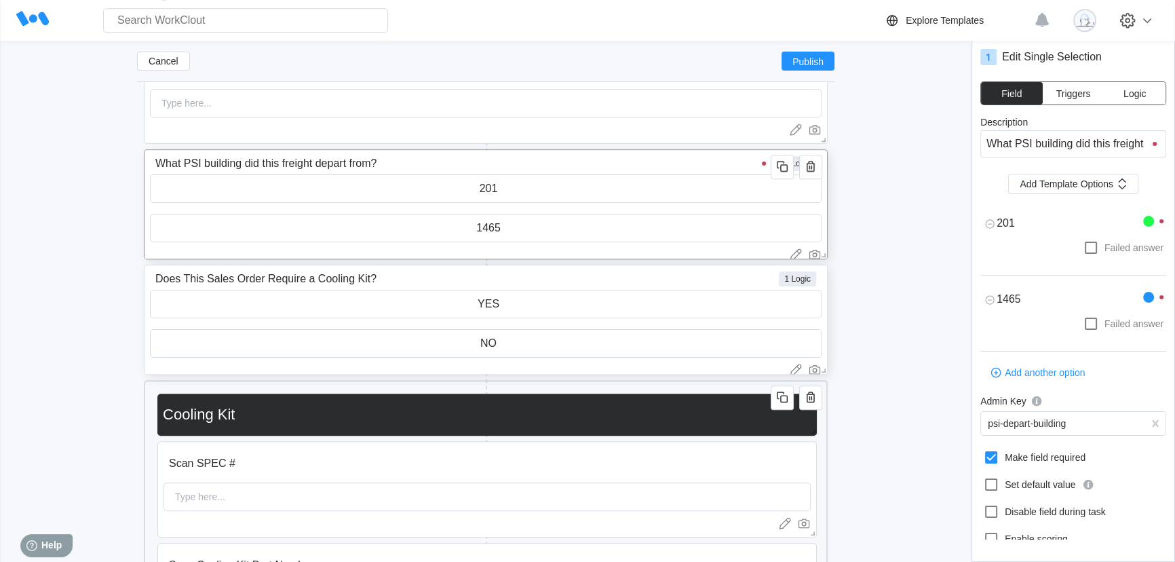
scroll to position [7, 0]
click at [448, 278] on input "Does This Sales Order Require a Cooling Kit?" at bounding box center [463, 271] width 626 height 27
click at [1147, 98] on button "Logic" at bounding box center [1135, 93] width 62 height 22
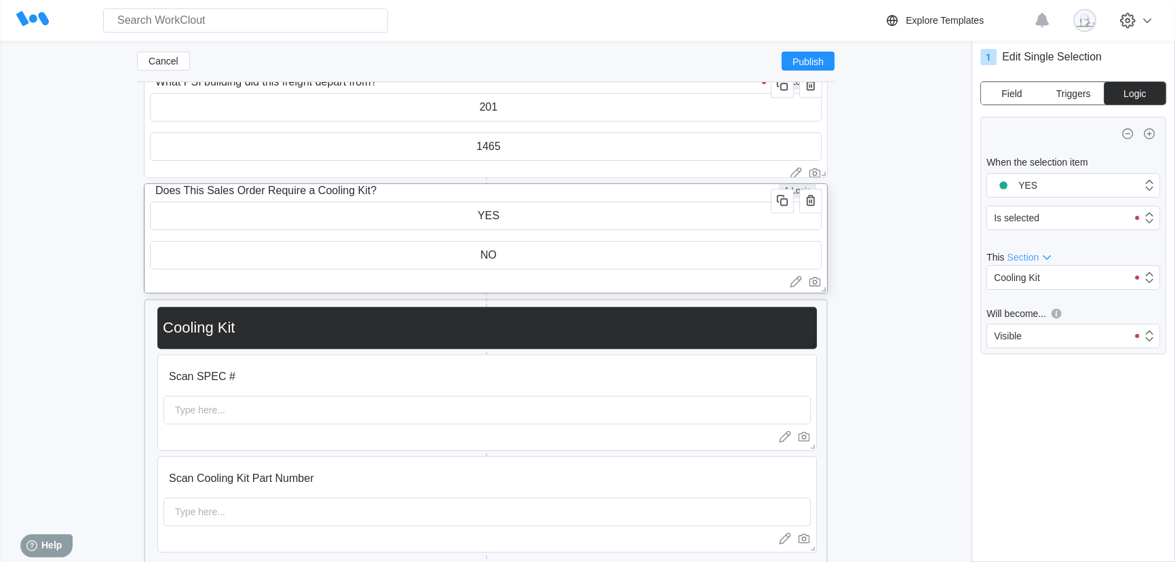
scroll to position [1763, 0]
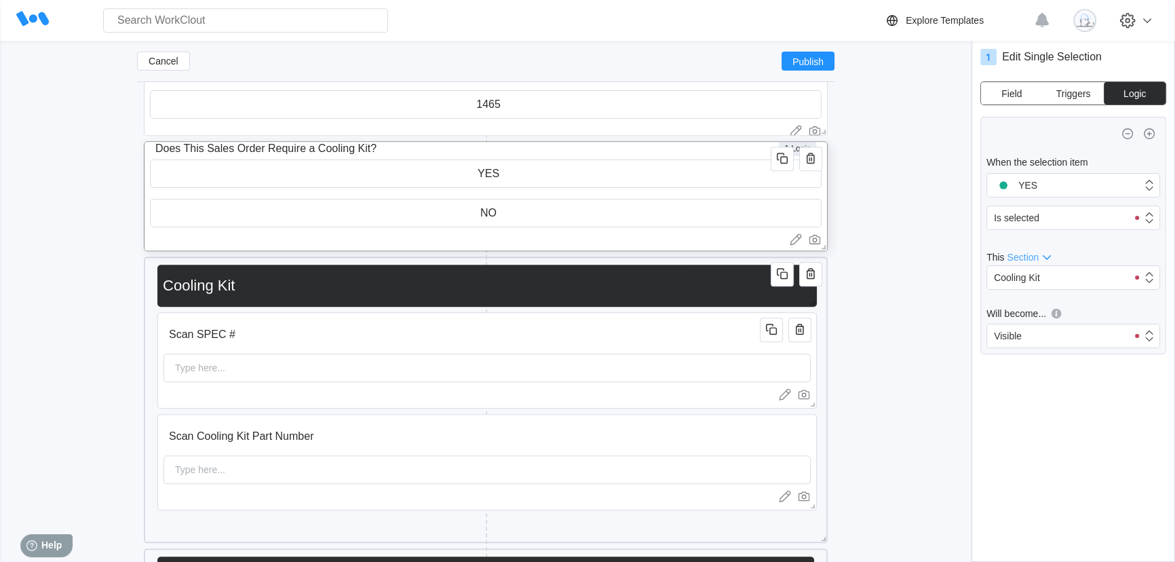
click at [587, 283] on input "Cooling Kit" at bounding box center [484, 285] width 654 height 27
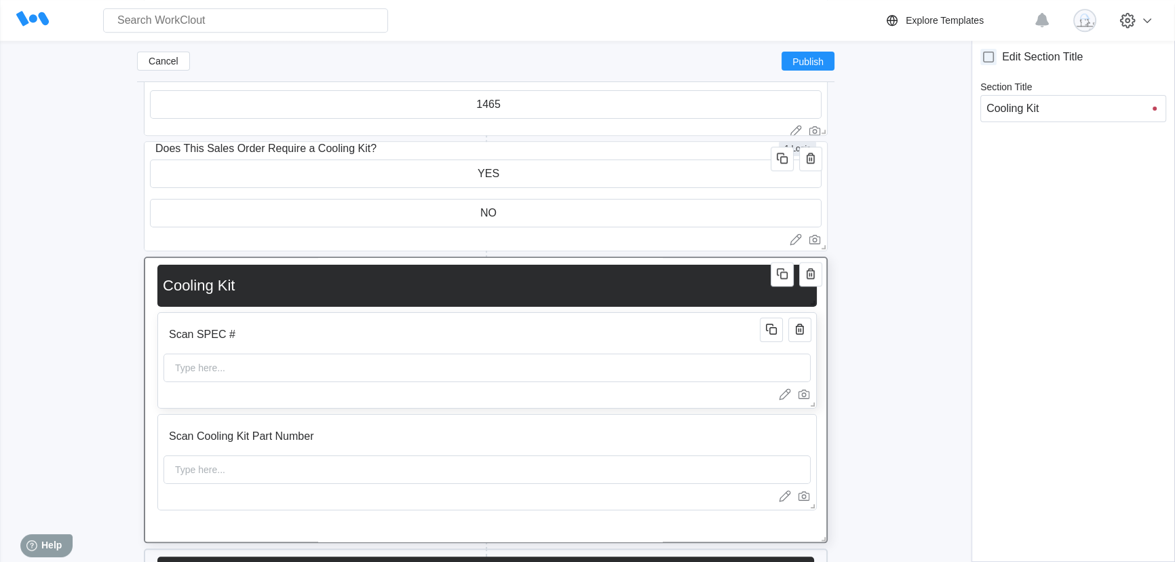
click at [231, 373] on div "Type here..." at bounding box center [200, 367] width 72 height 27
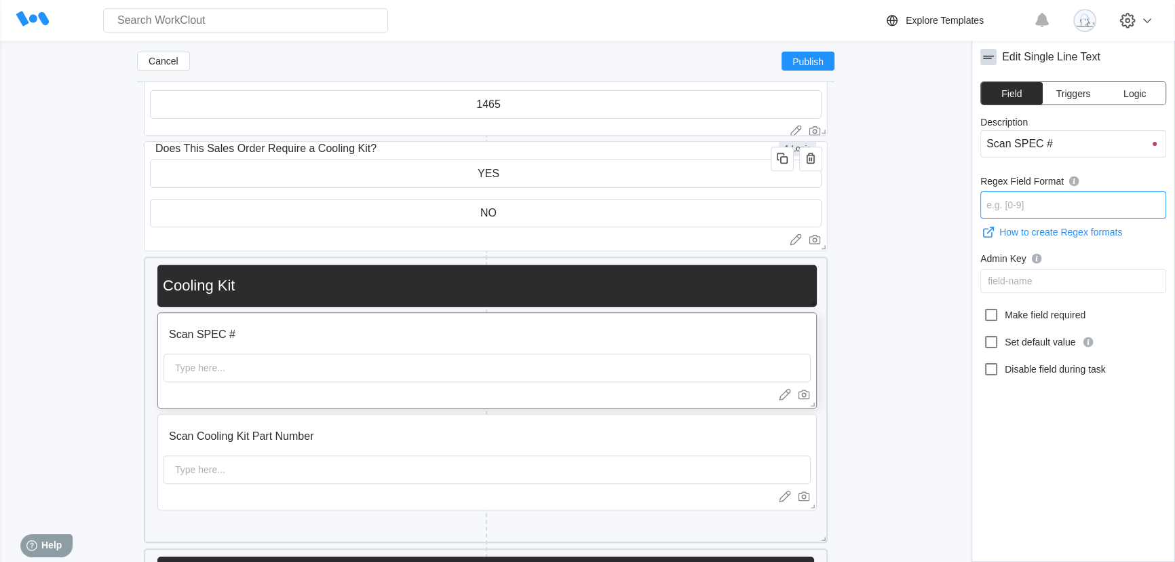
click at [1020, 204] on input "Regex Field Format" at bounding box center [1073, 204] width 186 height 27
click at [197, 331] on input "Scan SPEC #" at bounding box center [464, 334] width 601 height 27
click at [1029, 204] on input "Regex Field Format" at bounding box center [1073, 204] width 186 height 27
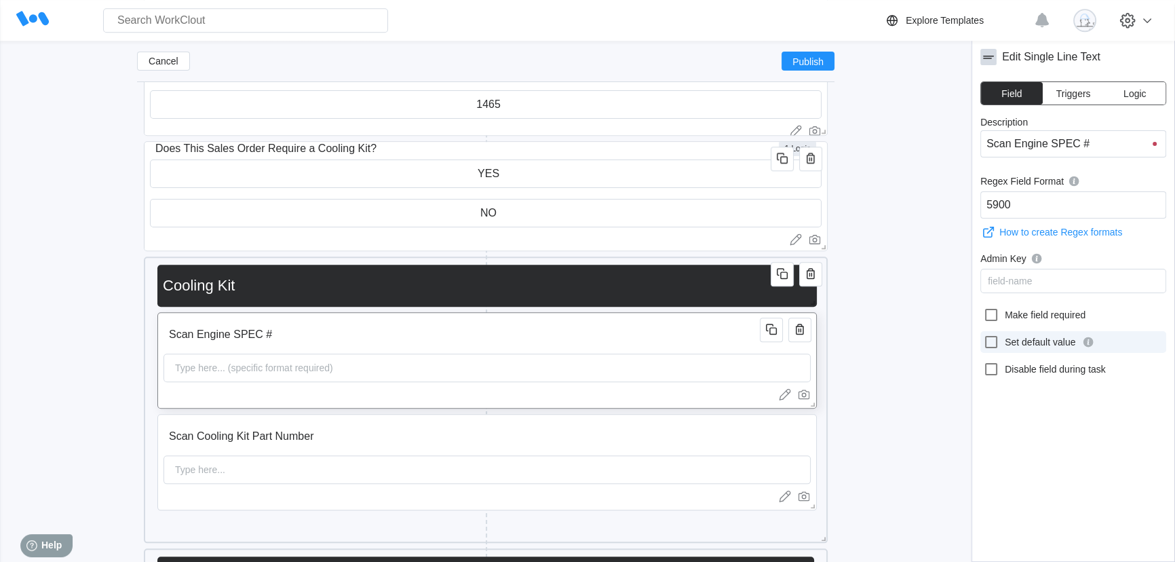
click at [993, 345] on icon at bounding box center [991, 342] width 16 height 16
click at [984, 334] on input "Set default value" at bounding box center [983, 334] width 1 height 1
click at [993, 345] on icon at bounding box center [991, 342] width 12 height 12
click at [984, 334] on input "Set default value" at bounding box center [983, 334] width 1 height 1
drag, startPoint x: 1040, startPoint y: 204, endPoint x: 986, endPoint y: 210, distance: 54.7
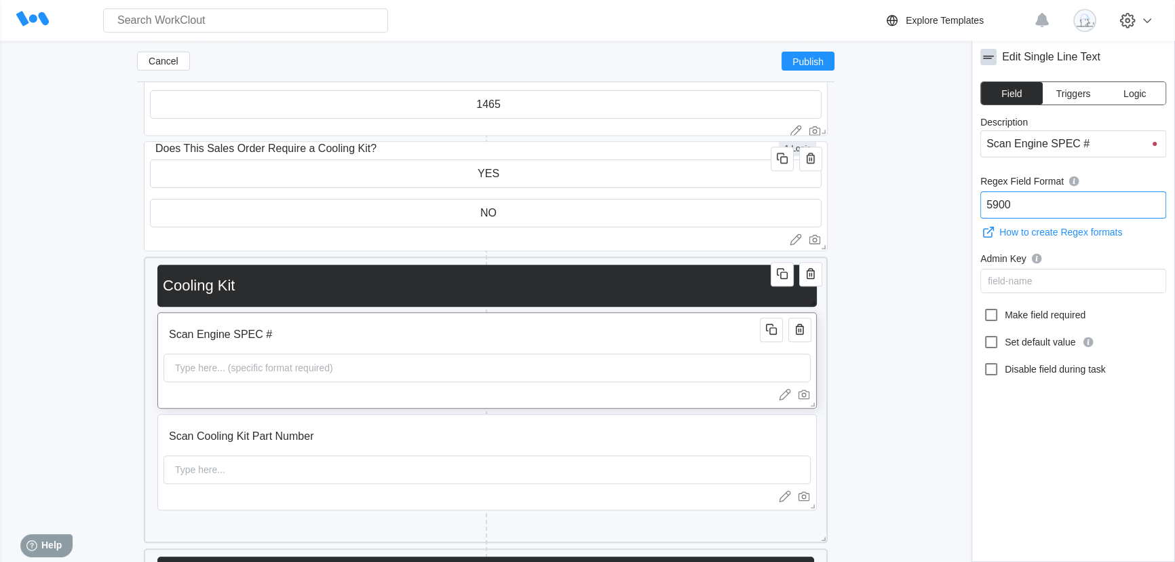
click at [986, 210] on input "5900" at bounding box center [1073, 204] width 186 height 27
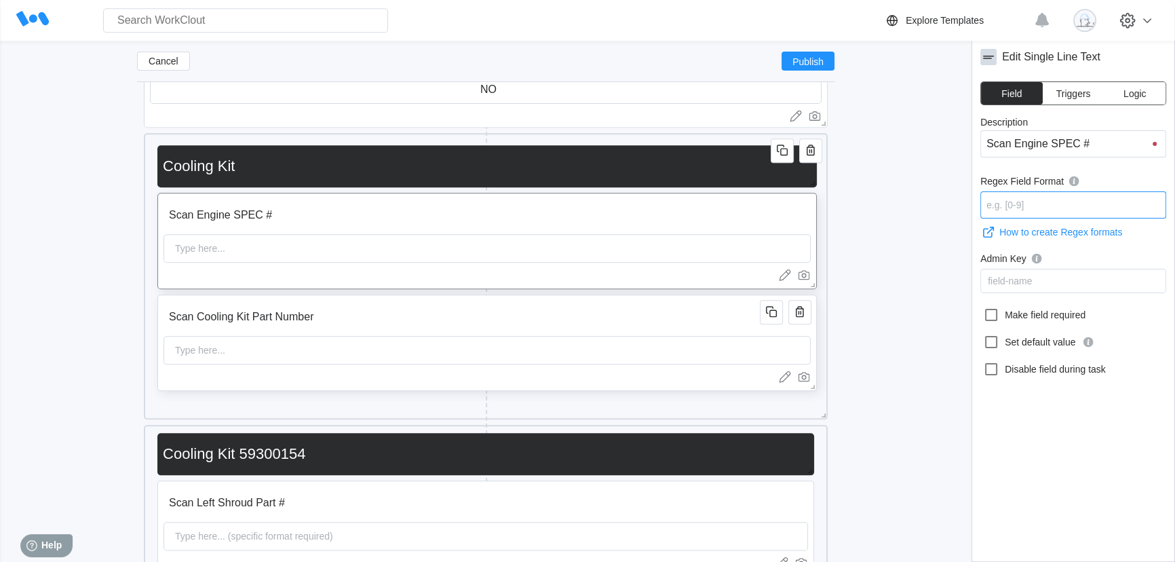
scroll to position [0, 0]
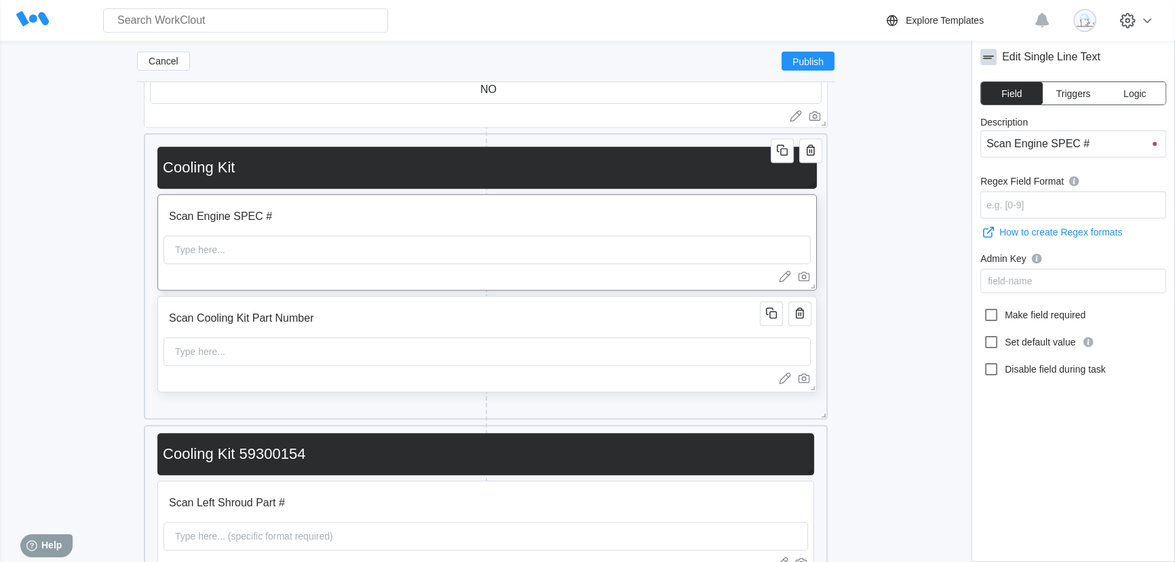
click at [438, 318] on input "Scan Cooling Kit Part Number" at bounding box center [464, 318] width 601 height 27
click at [330, 314] on input "Scan Cooling Kit Part Number" at bounding box center [464, 318] width 601 height 27
click at [1134, 89] on span "Logic" at bounding box center [1134, 93] width 22 height 9
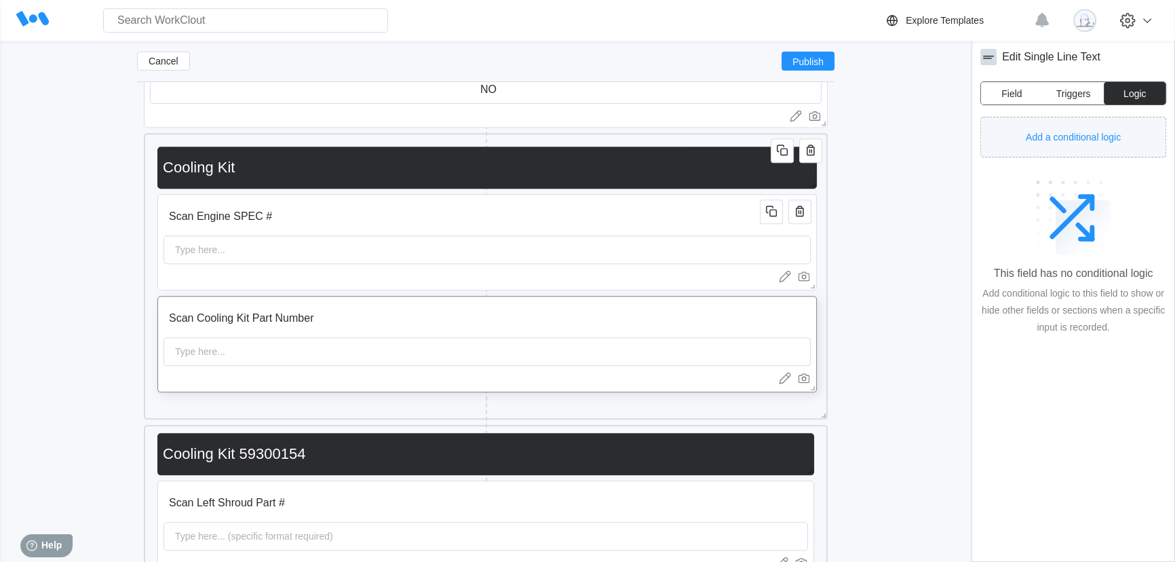
click at [1099, 125] on button "Add a conditional logic" at bounding box center [1073, 137] width 186 height 41
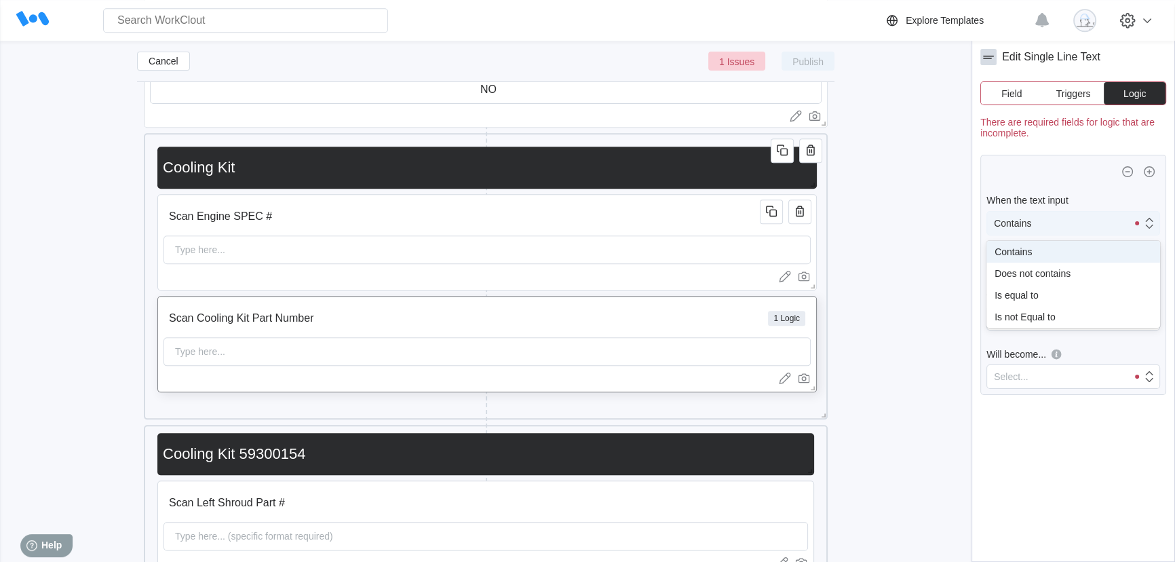
click at [1071, 218] on div "Contains" at bounding box center [1057, 223] width 140 height 19
click at [1071, 222] on div "Contains" at bounding box center [1057, 223] width 140 height 19
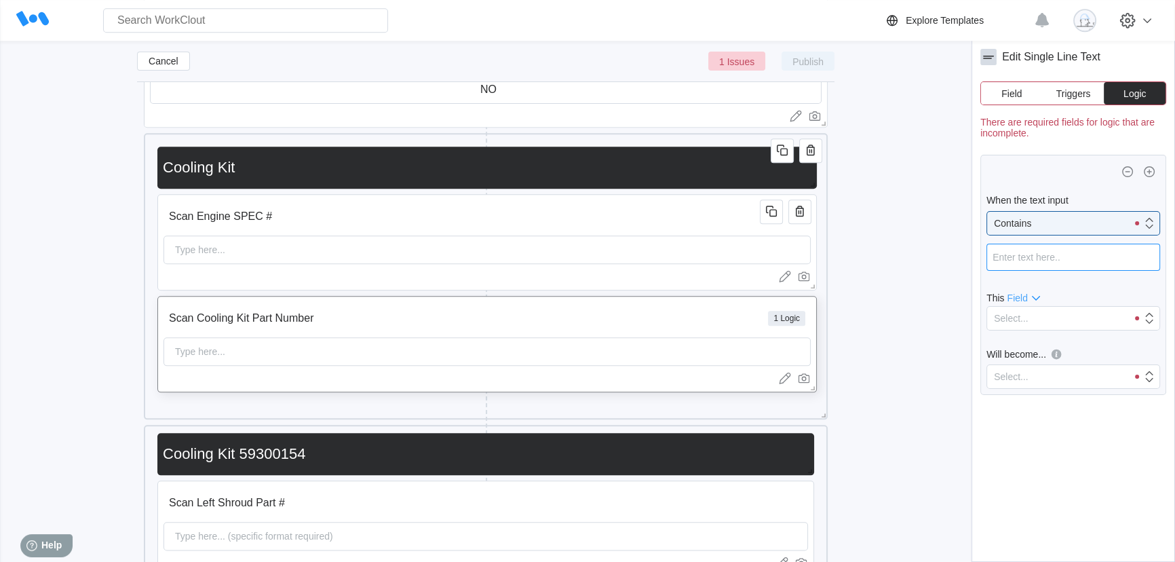
click at [1058, 264] on input "text" at bounding box center [1073, 257] width 174 height 27
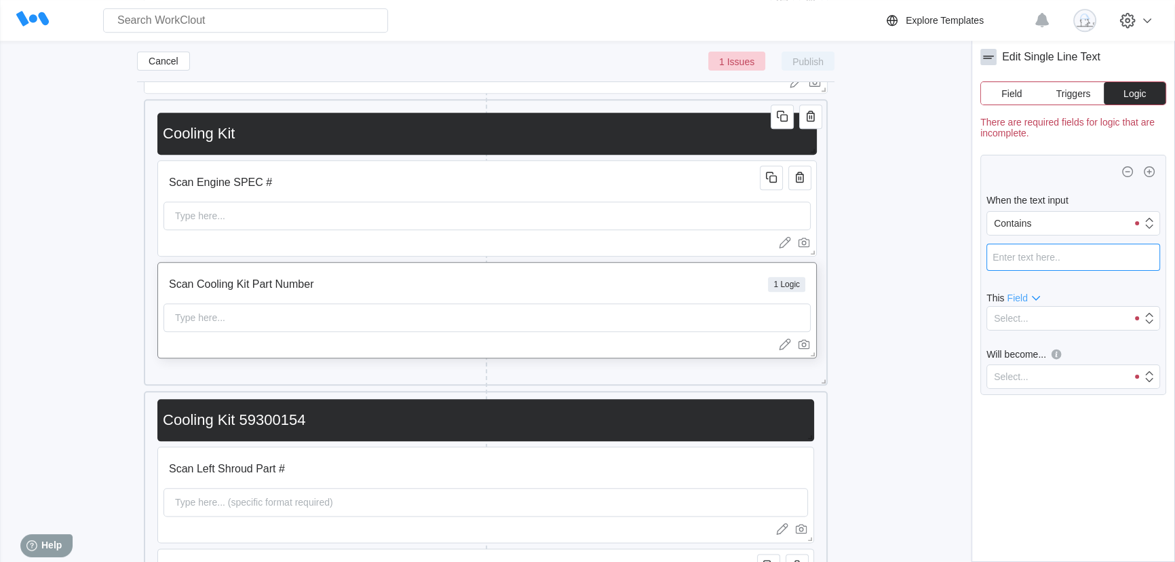
scroll to position [1947, 0]
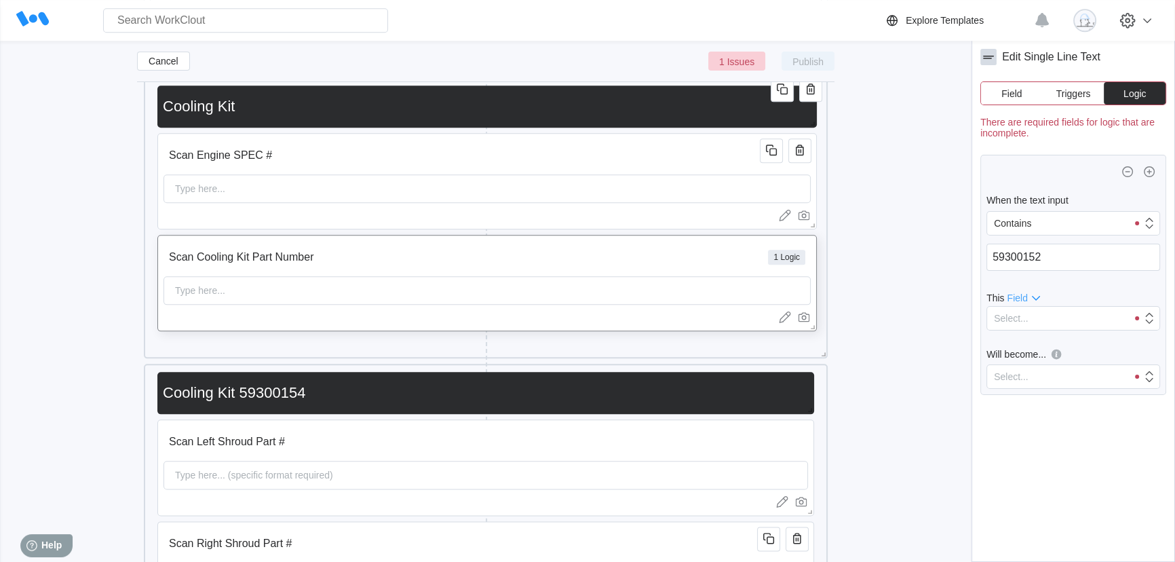
click at [1022, 294] on span "Field" at bounding box center [1017, 297] width 20 height 11
click at [1030, 316] on div "Section" at bounding box center [1025, 318] width 32 height 11
click at [1043, 318] on div "Select..." at bounding box center [1057, 318] width 140 height 19
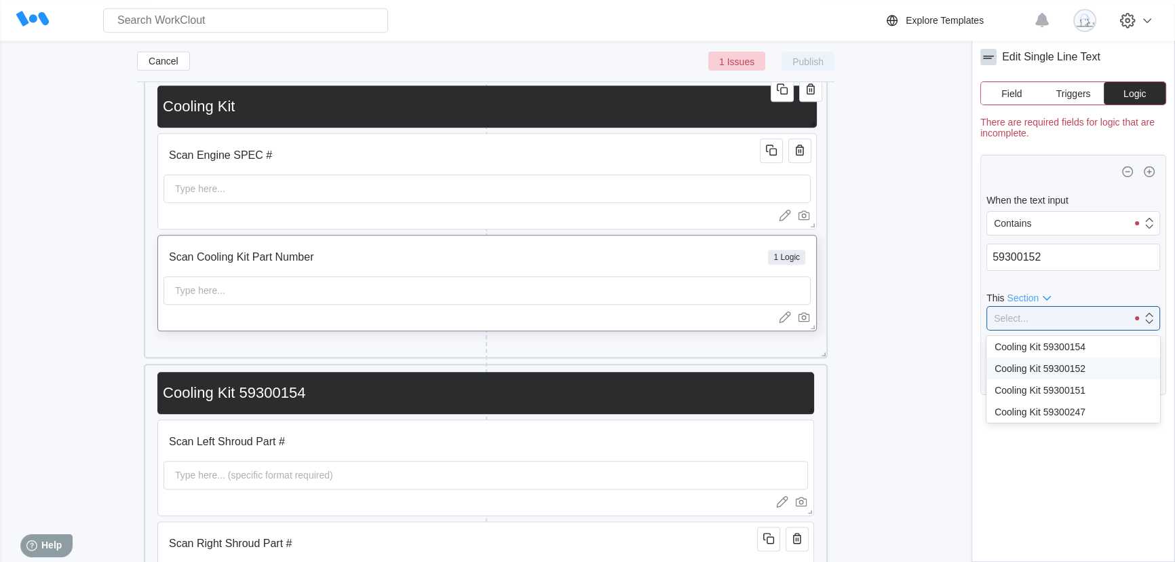
click at [1073, 368] on div "Cooling Kit 59300152" at bounding box center [1073, 368] width 157 height 11
click at [1056, 381] on div "Select..." at bounding box center [1057, 376] width 140 height 19
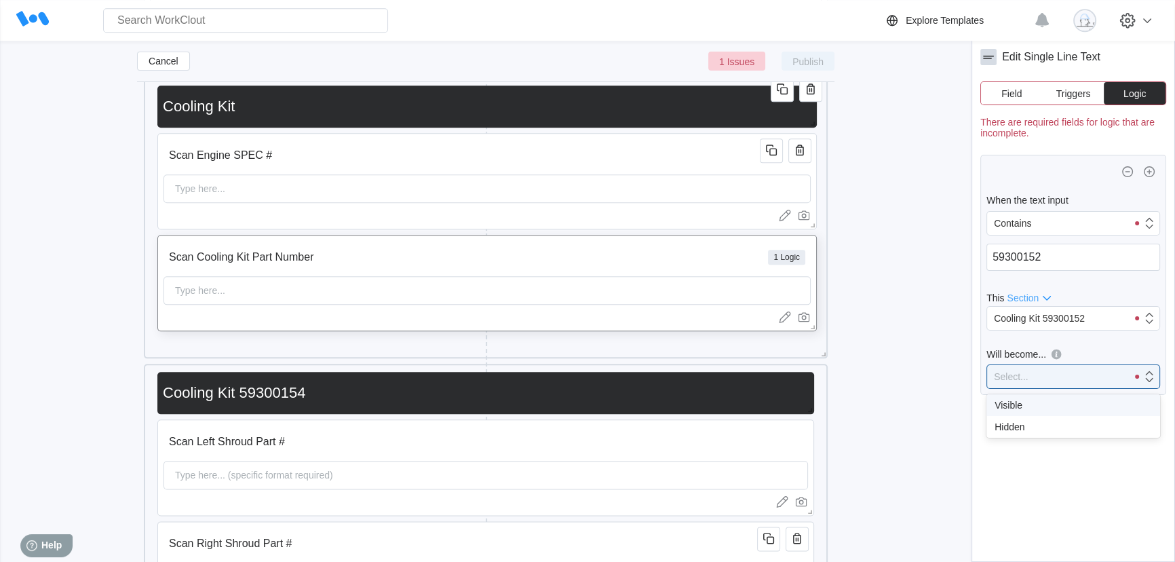
click at [1027, 402] on div "Visible" at bounding box center [1073, 405] width 157 height 11
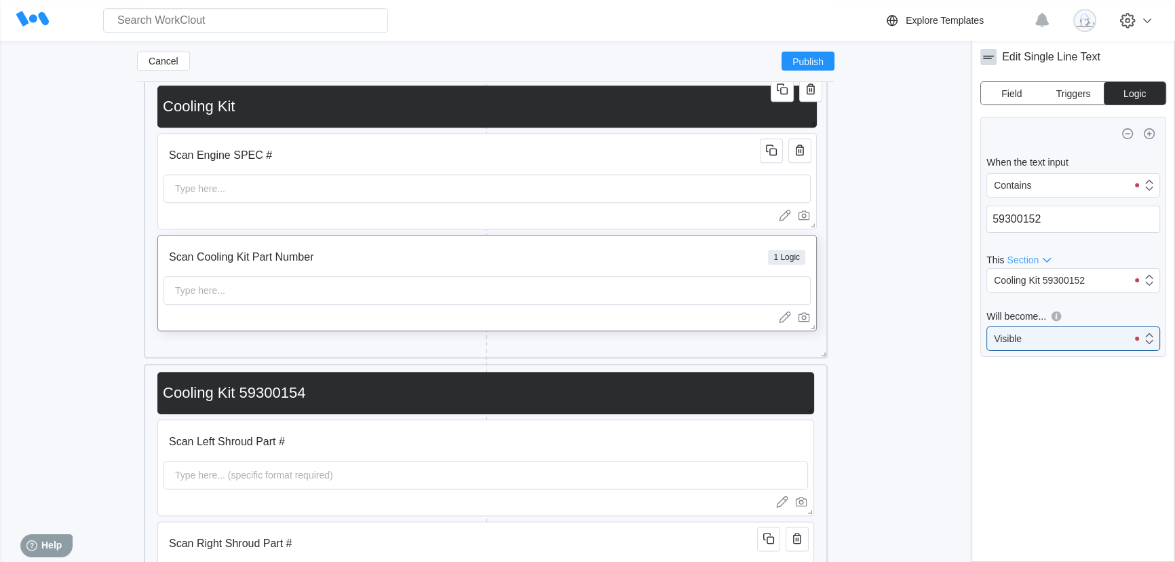
click at [1152, 132] on icon "button" at bounding box center [1149, 134] width 16 height 16
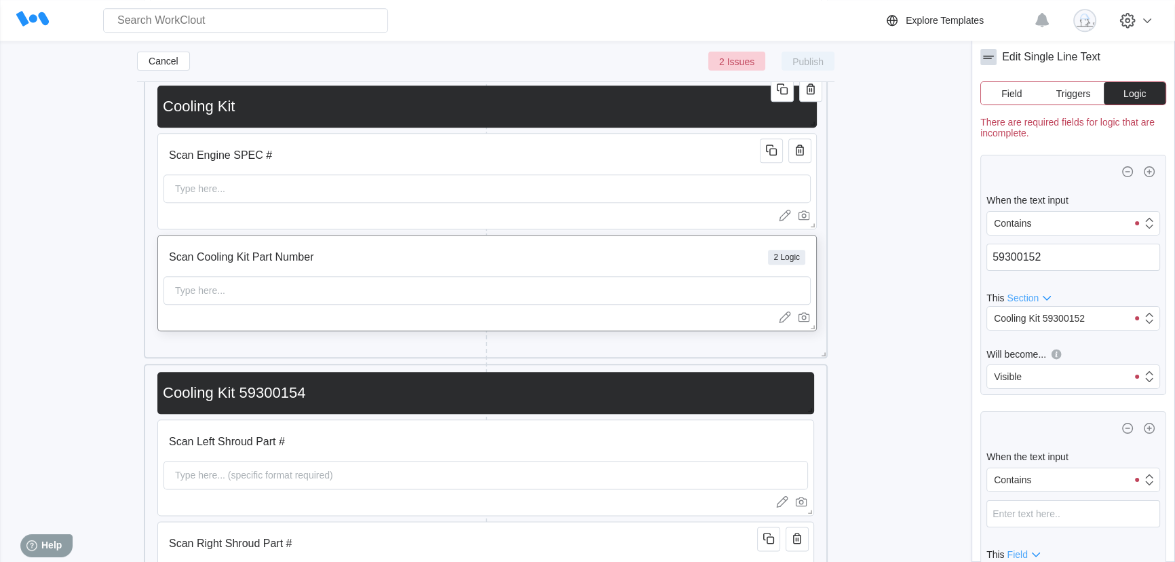
scroll to position [90, 0]
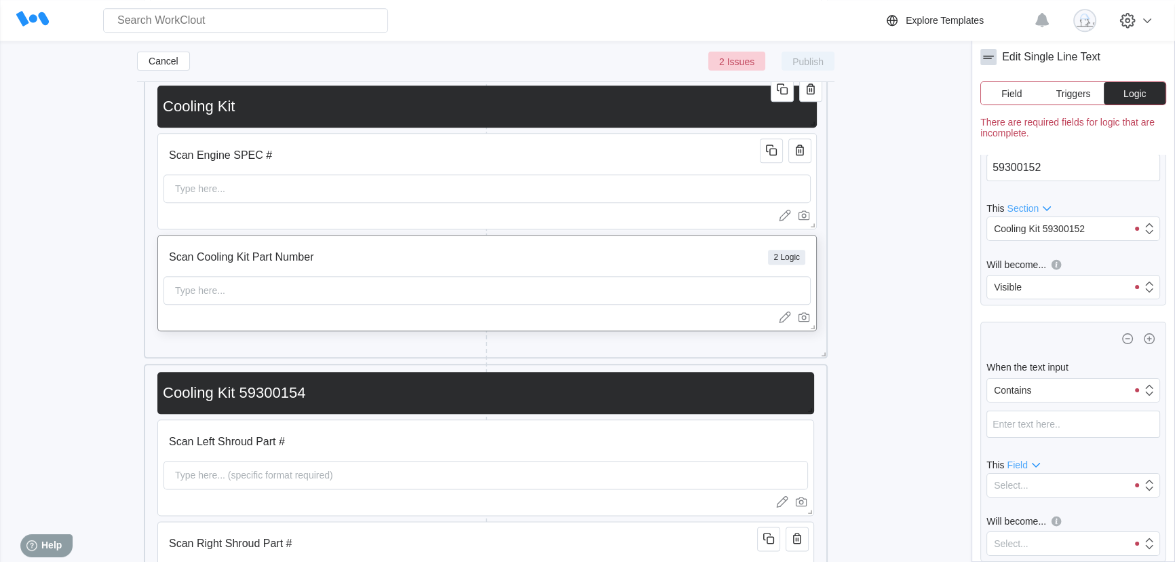
click at [1022, 90] on button "Field" at bounding box center [1012, 93] width 62 height 22
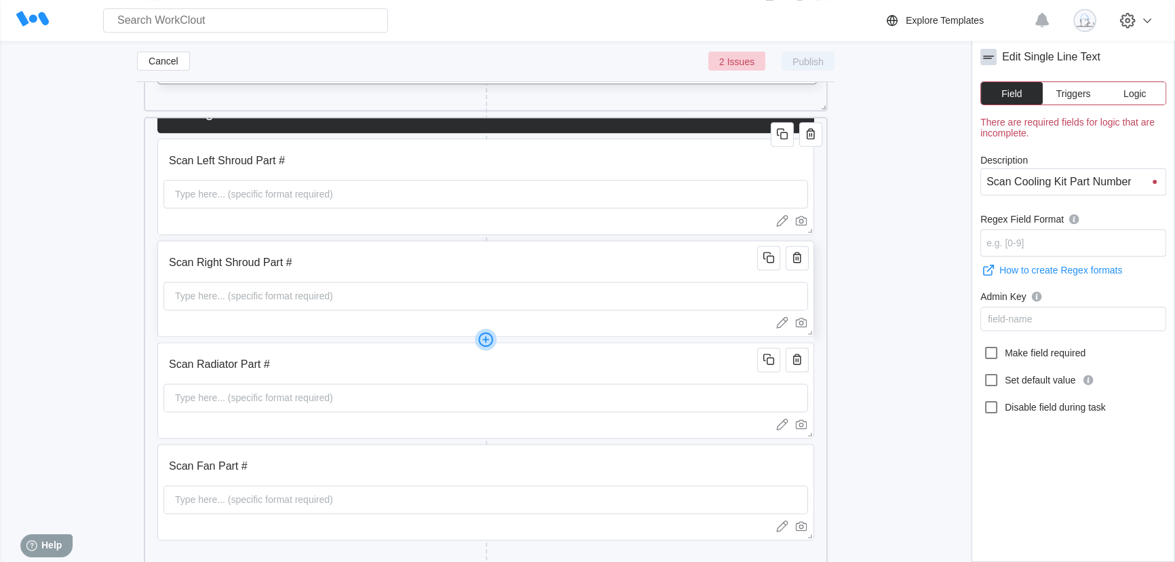
scroll to position [0, 0]
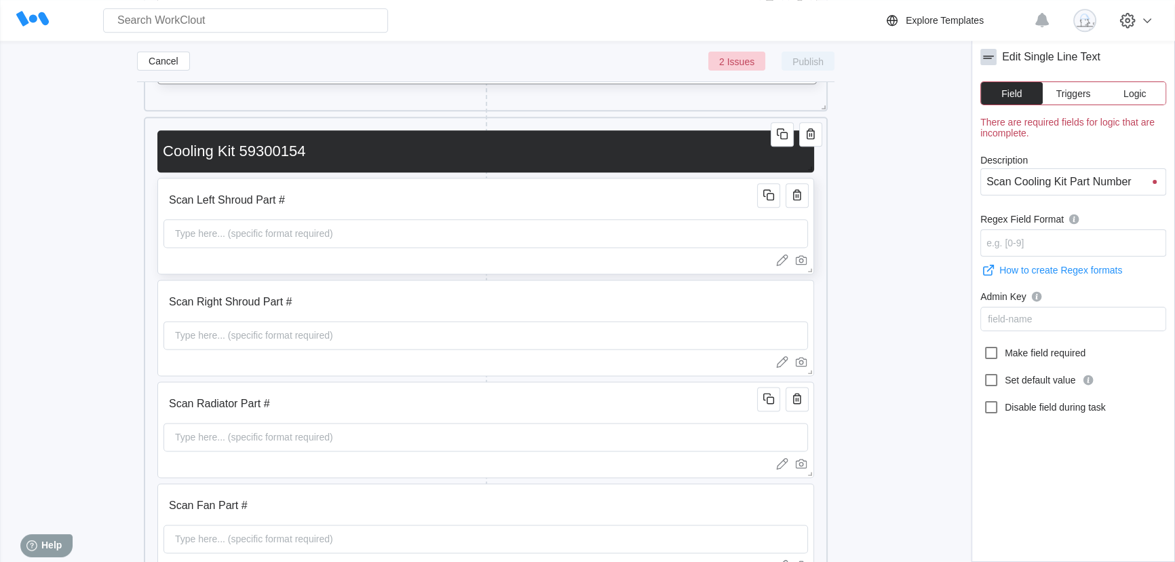
click at [358, 207] on input "Scan Left Shroud Part #" at bounding box center [463, 200] width 598 height 27
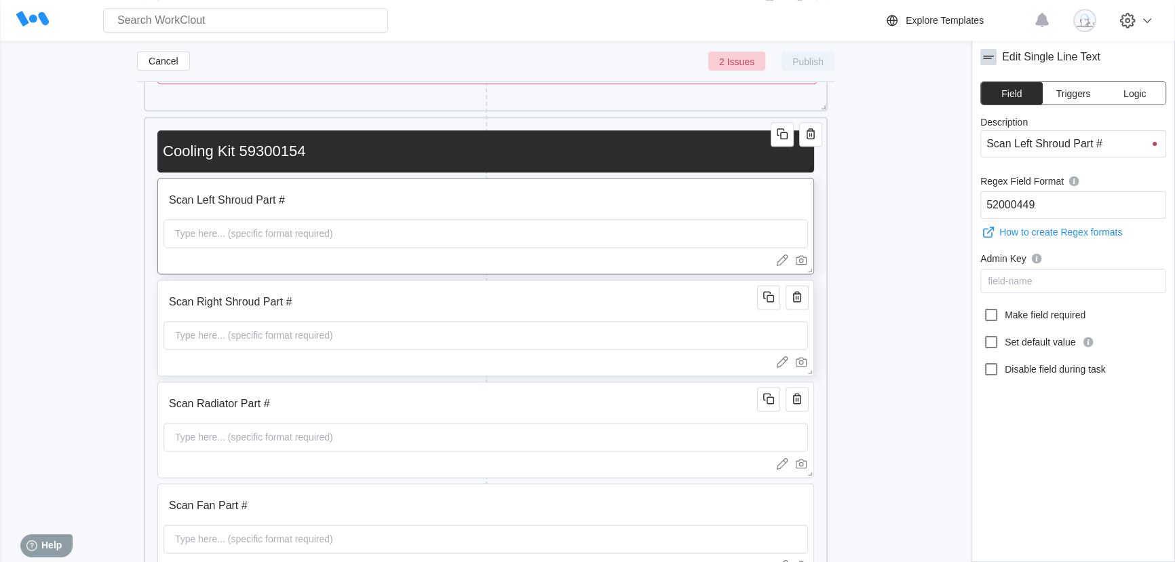
click at [454, 309] on input "Scan Right Shroud Part #" at bounding box center [463, 301] width 598 height 27
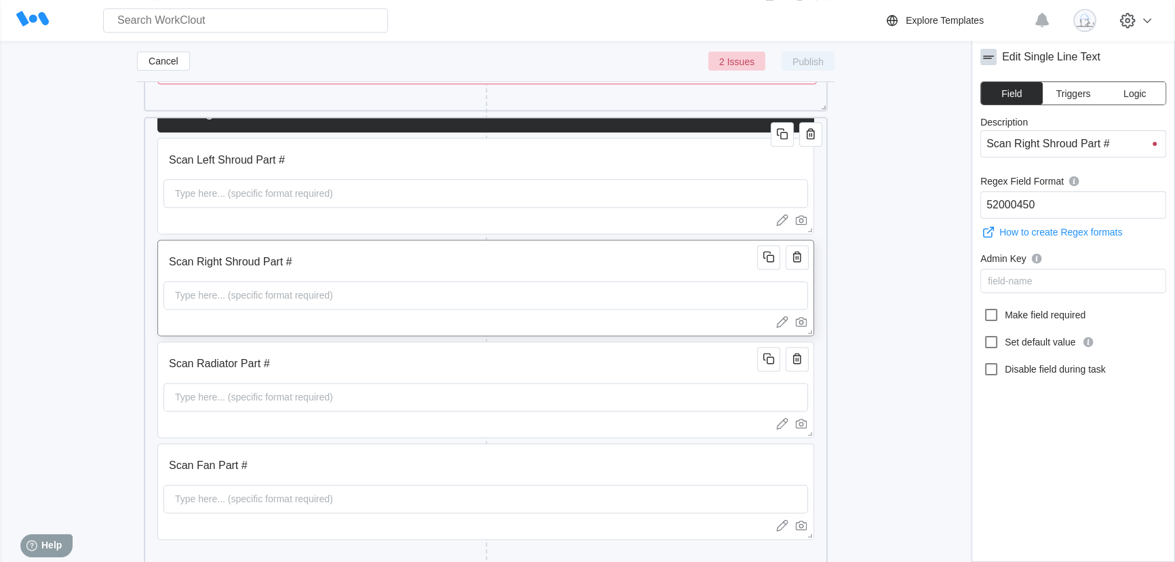
scroll to position [67, 0]
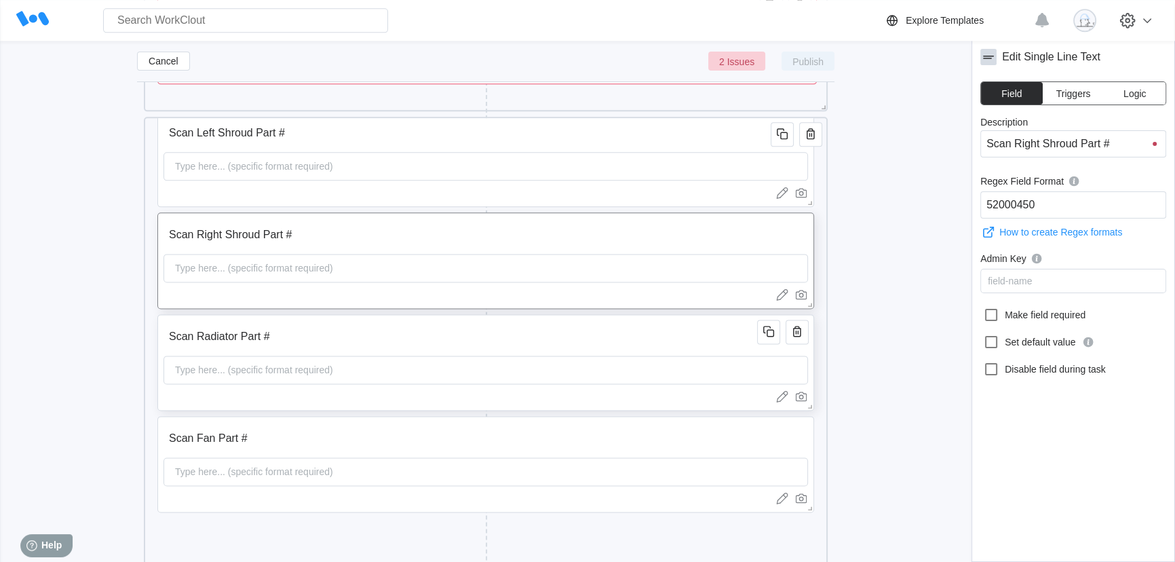
click at [398, 351] on div "Scan Radiator Part # Type here... (specific format required)" at bounding box center [485, 362] width 657 height 96
click at [486, 436] on input "Scan Fan Part #" at bounding box center [463, 438] width 598 height 27
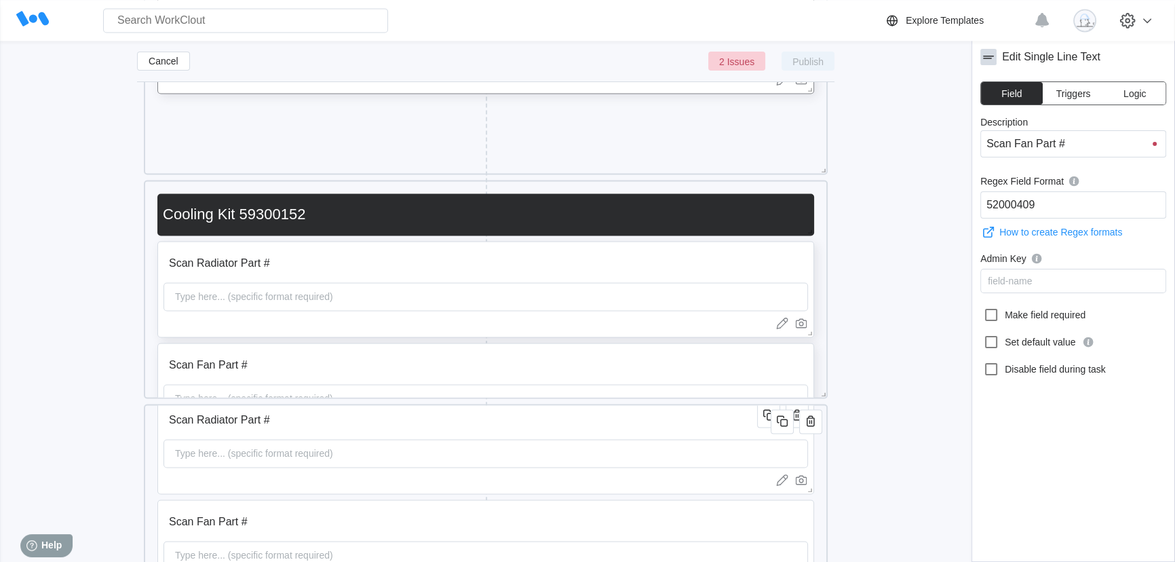
scroll to position [2687, 0]
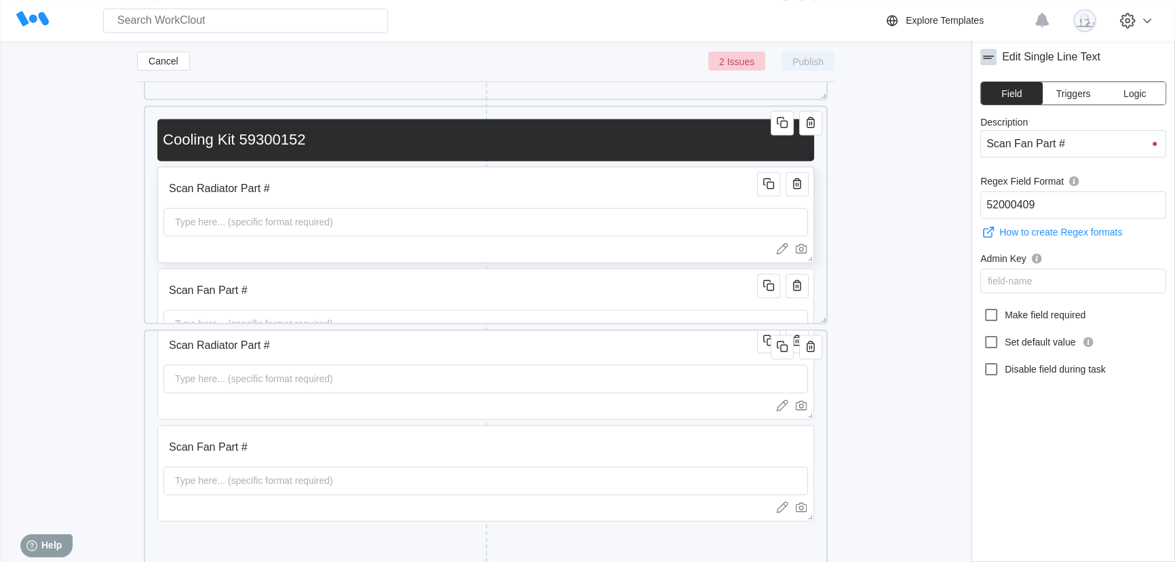
click at [393, 229] on div "Type here... (specific format required)" at bounding box center [486, 222] width 645 height 28
click at [393, 291] on input "Scan Fan Part #" at bounding box center [463, 290] width 598 height 27
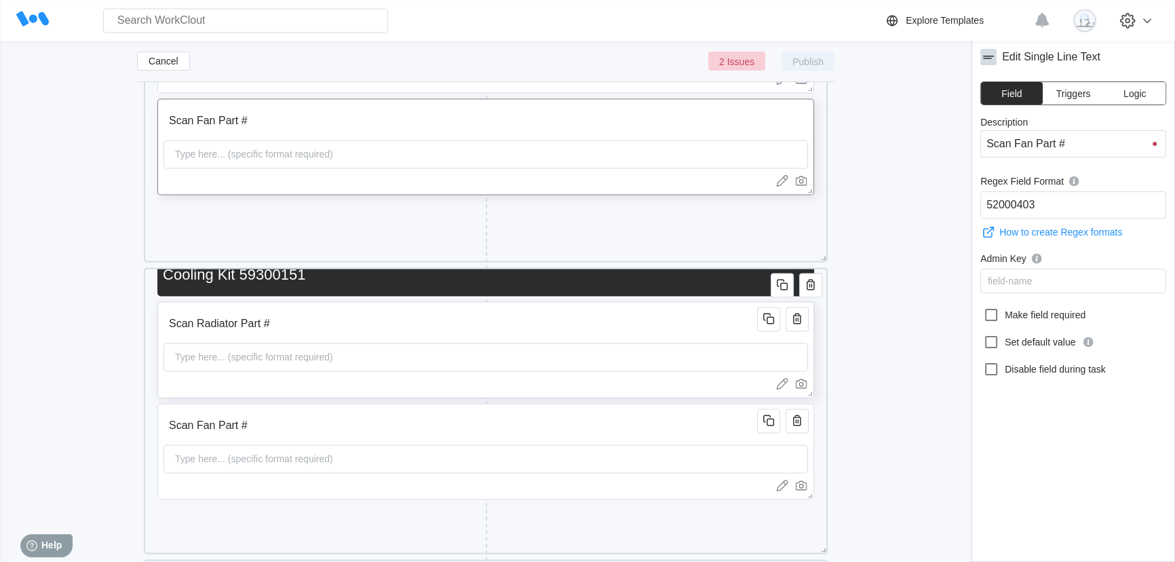
scroll to position [5, 0]
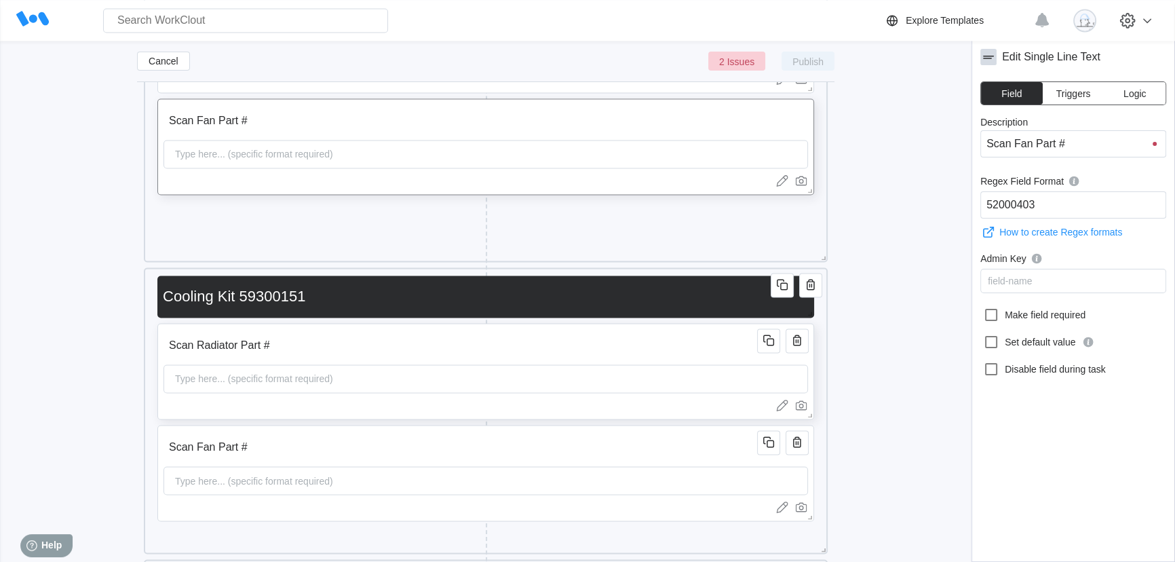
click at [381, 334] on input "Scan Radiator Part #" at bounding box center [463, 345] width 598 height 27
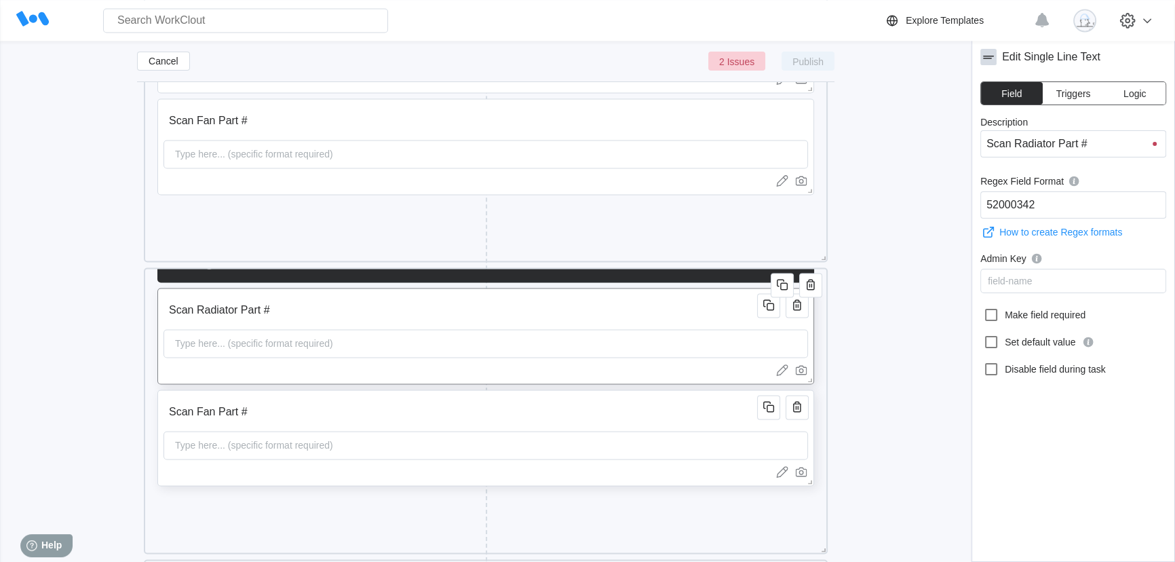
scroll to position [67, 0]
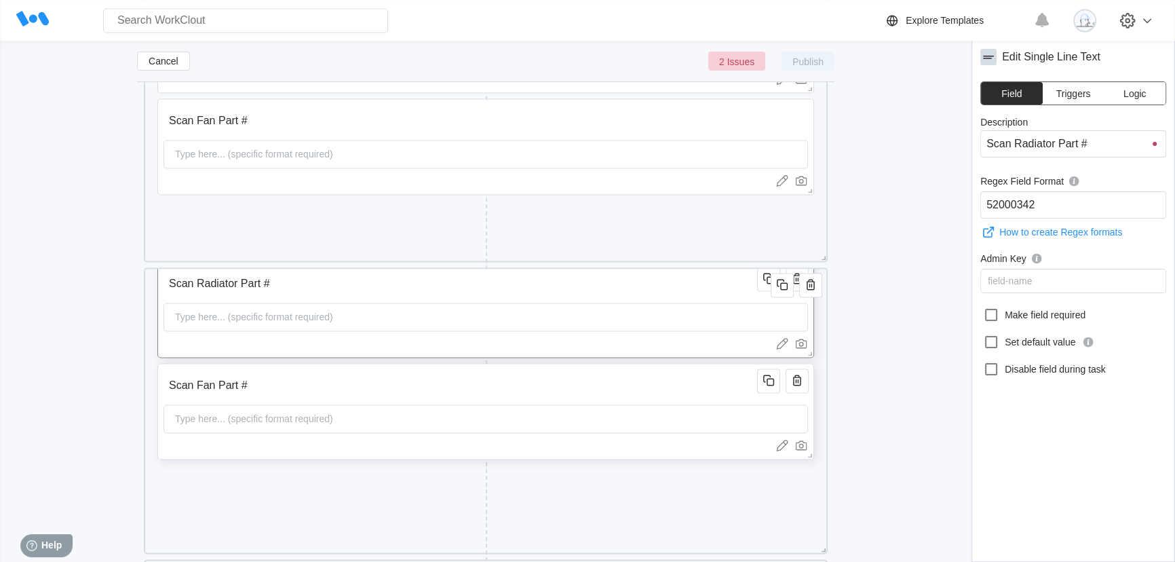
click at [565, 409] on div "Type here... (specific format required)" at bounding box center [486, 418] width 645 height 28
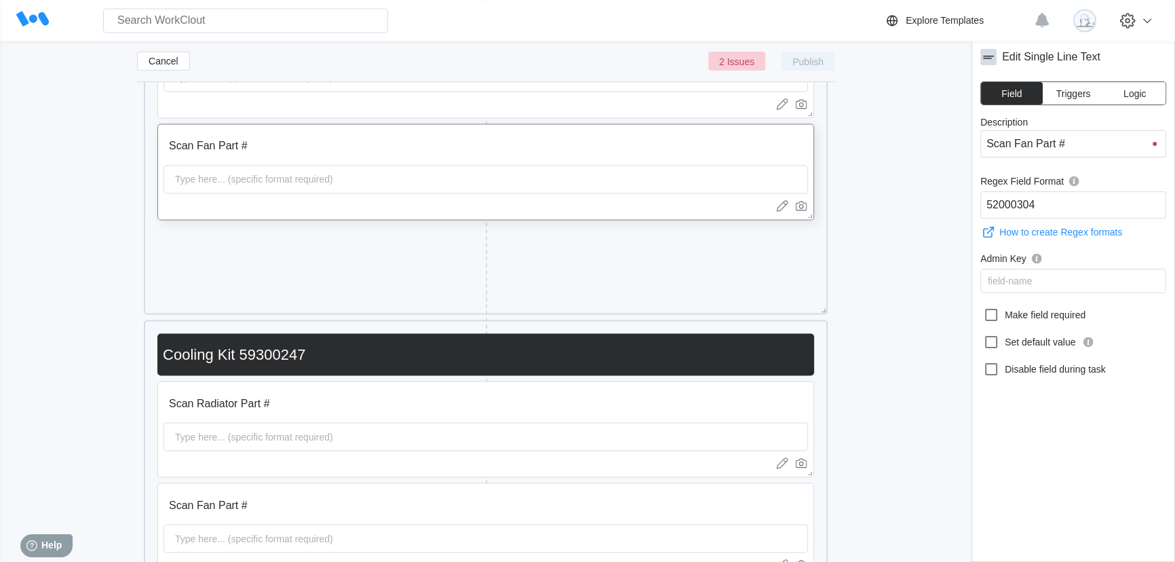
scroll to position [2996, 0]
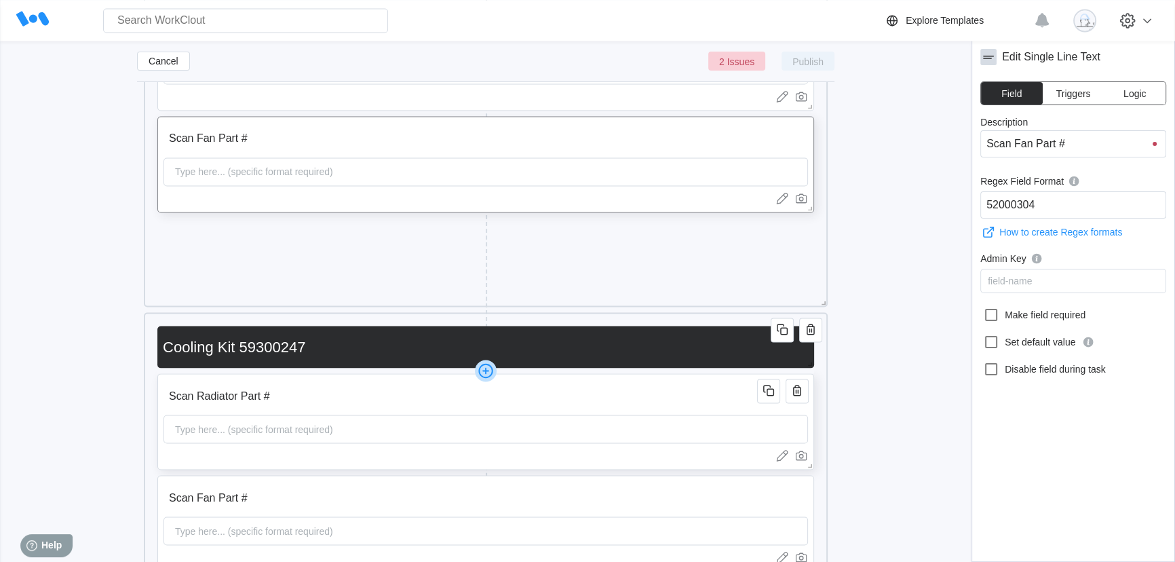
click at [367, 373] on div "Scan Radiator Part # Type here... (specific format required)" at bounding box center [485, 421] width 657 height 96
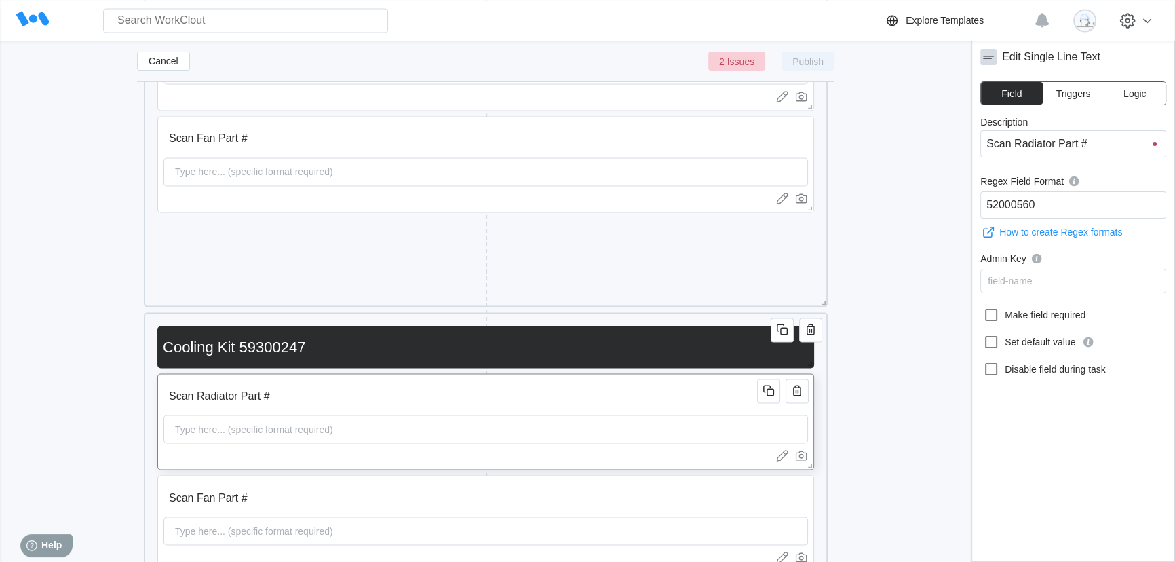
click at [357, 400] on input "Scan Radiator Part #" at bounding box center [463, 395] width 598 height 27
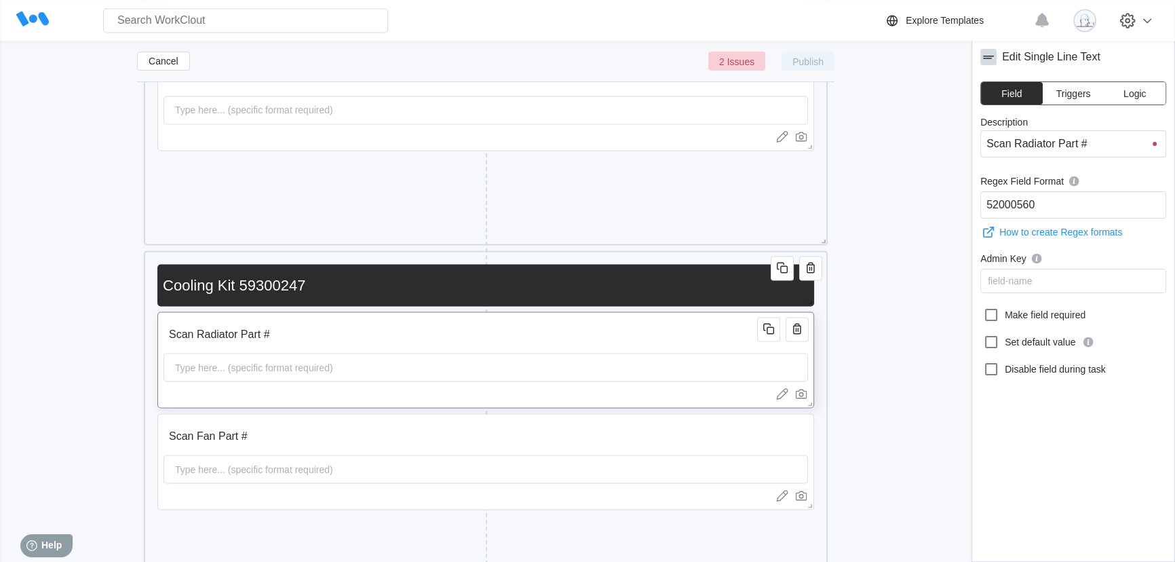
scroll to position [3181, 0]
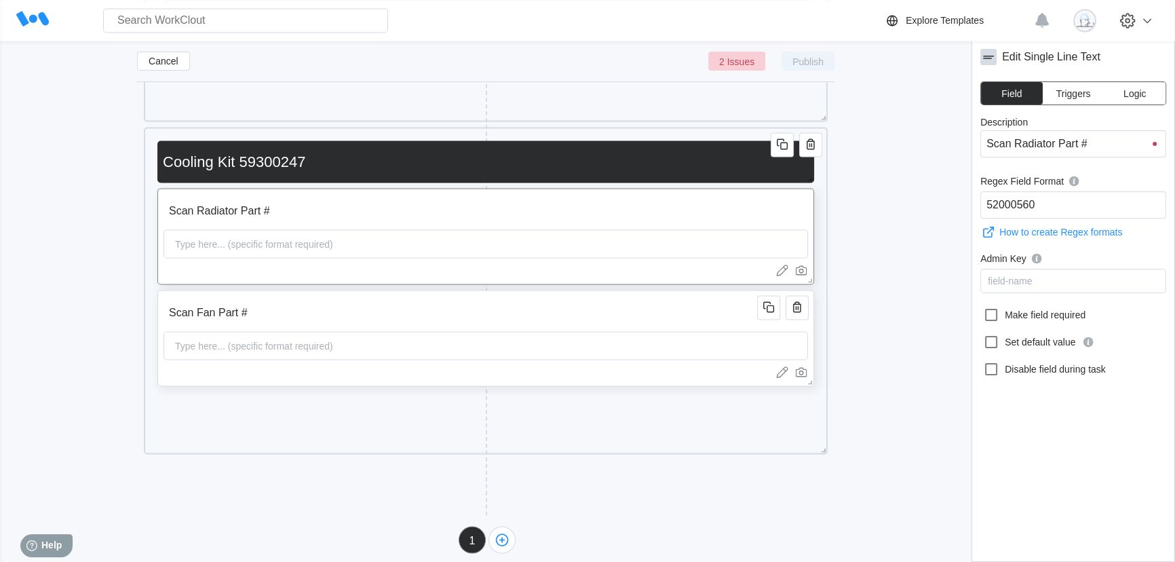
click at [377, 319] on input "Scan Fan Part #" at bounding box center [463, 312] width 598 height 27
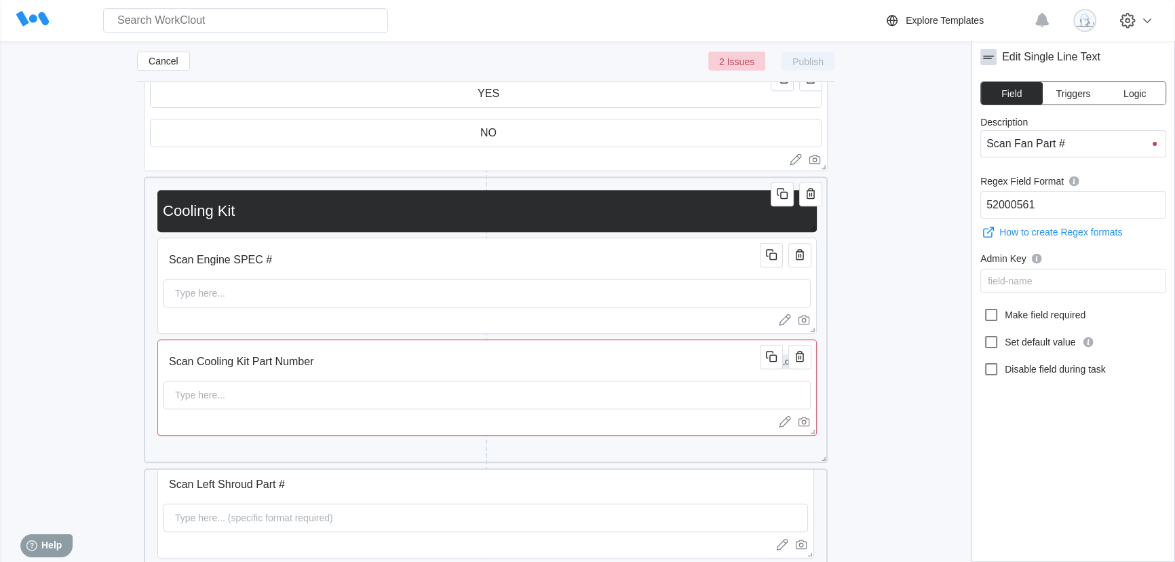
scroll to position [1824, 0]
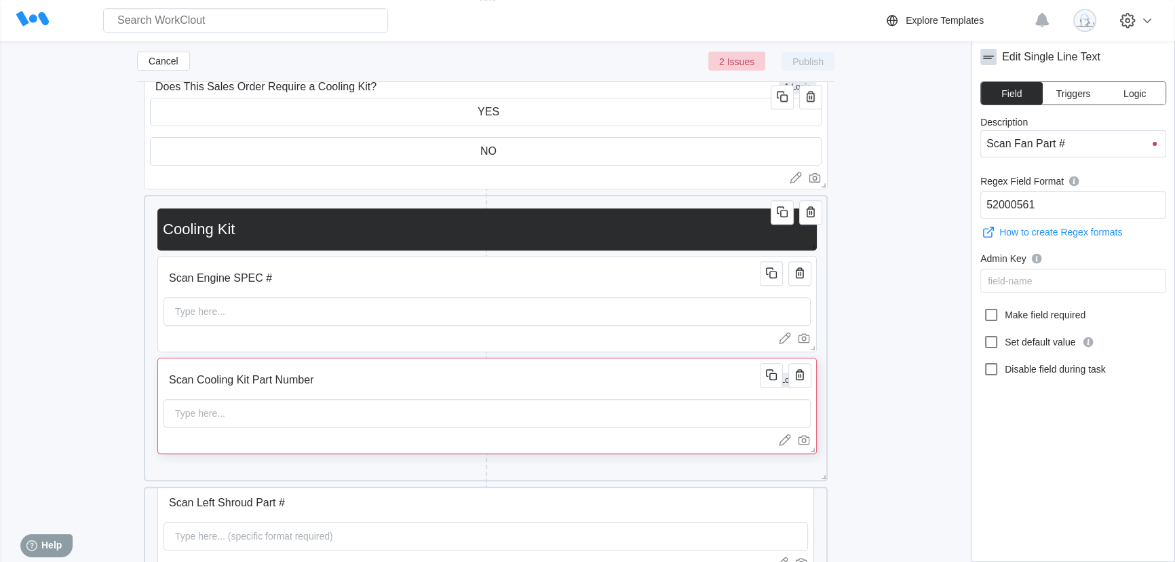
click at [686, 384] on input "Scan Cooling Kit Part Number" at bounding box center [464, 379] width 601 height 27
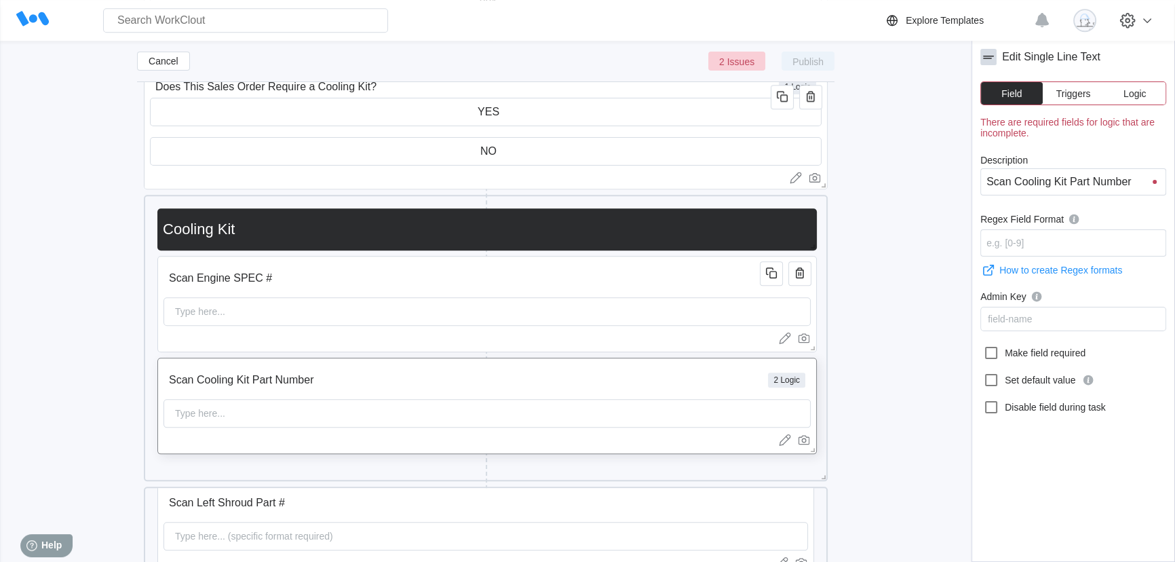
click at [1142, 100] on button "Logic" at bounding box center [1135, 93] width 62 height 22
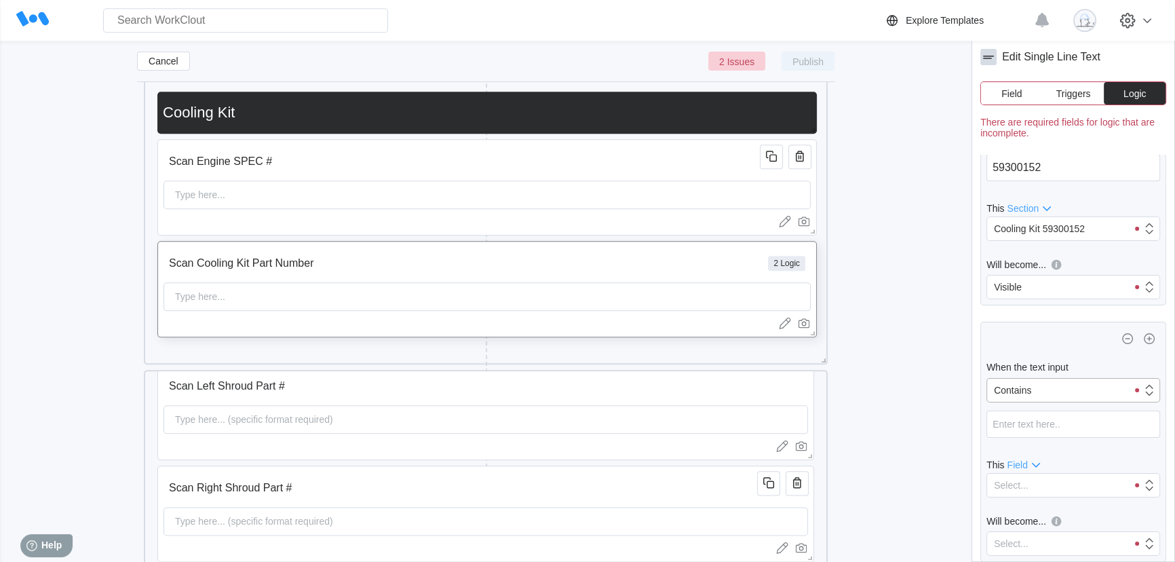
scroll to position [1947, 0]
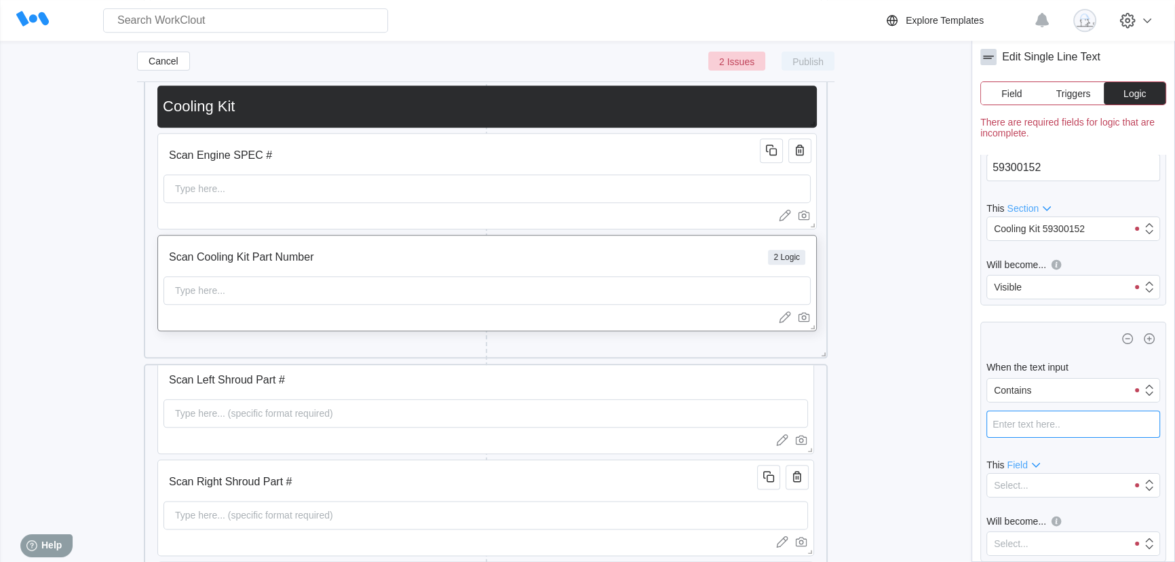
click at [1050, 438] on input "text" at bounding box center [1073, 423] width 174 height 27
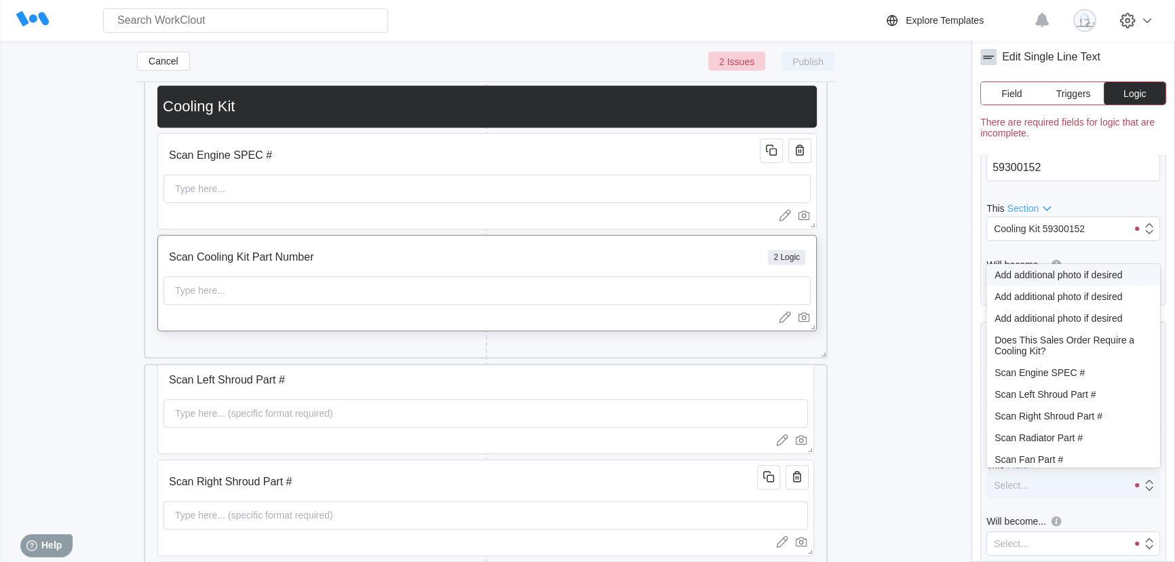
click at [1052, 482] on div "Select..." at bounding box center [1057, 485] width 140 height 19
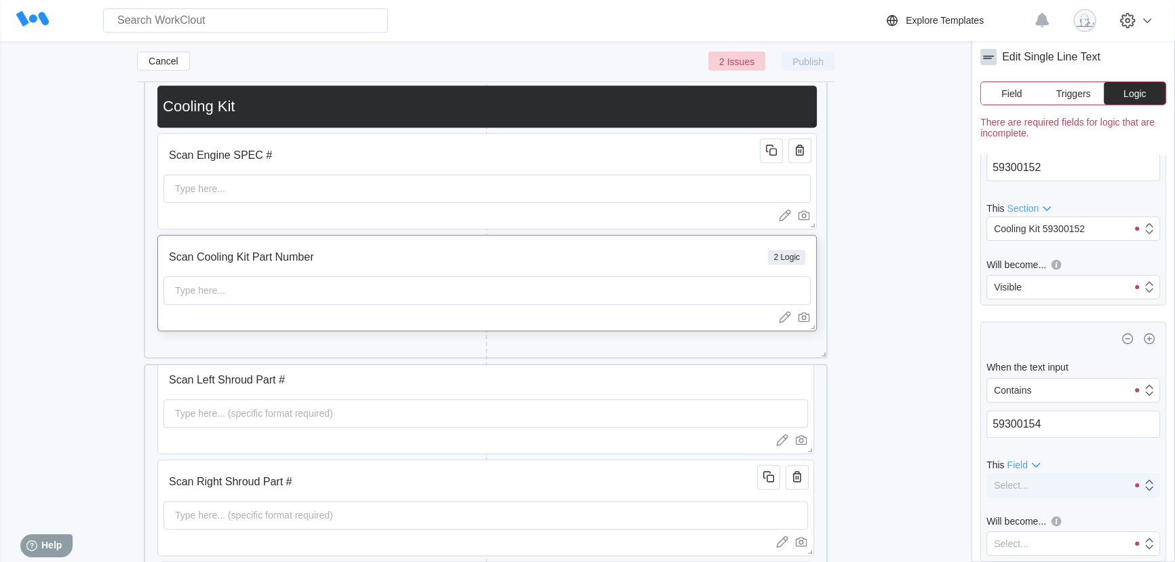
click at [1052, 482] on div "Select..." at bounding box center [1057, 485] width 140 height 19
click at [1032, 463] on icon at bounding box center [1036, 465] width 16 height 16
click at [1024, 488] on div "Section" at bounding box center [1025, 485] width 32 height 11
click at [1041, 486] on div "Select..." at bounding box center [1057, 485] width 140 height 19
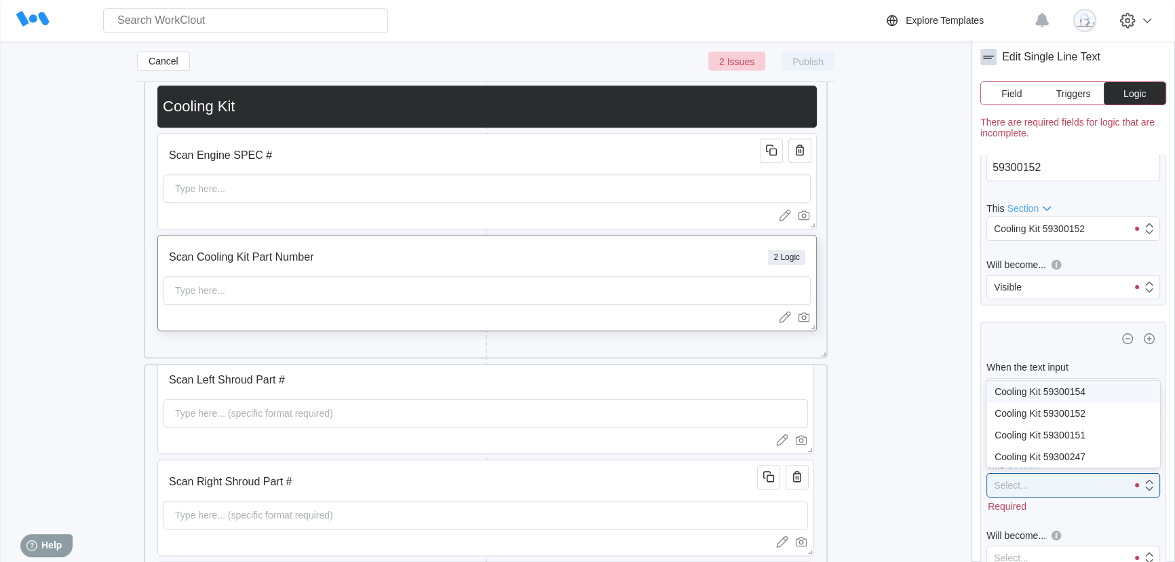
click at [1085, 392] on div "Cooling Kit 59300154" at bounding box center [1073, 391] width 157 height 11
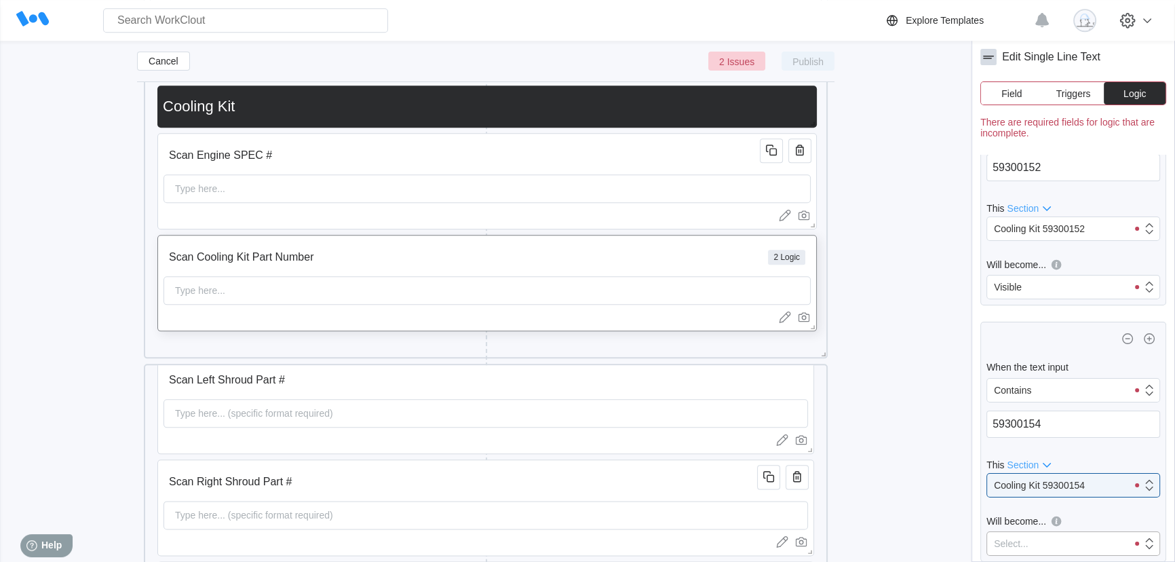
click at [1062, 543] on div "Select..." at bounding box center [1057, 543] width 140 height 19
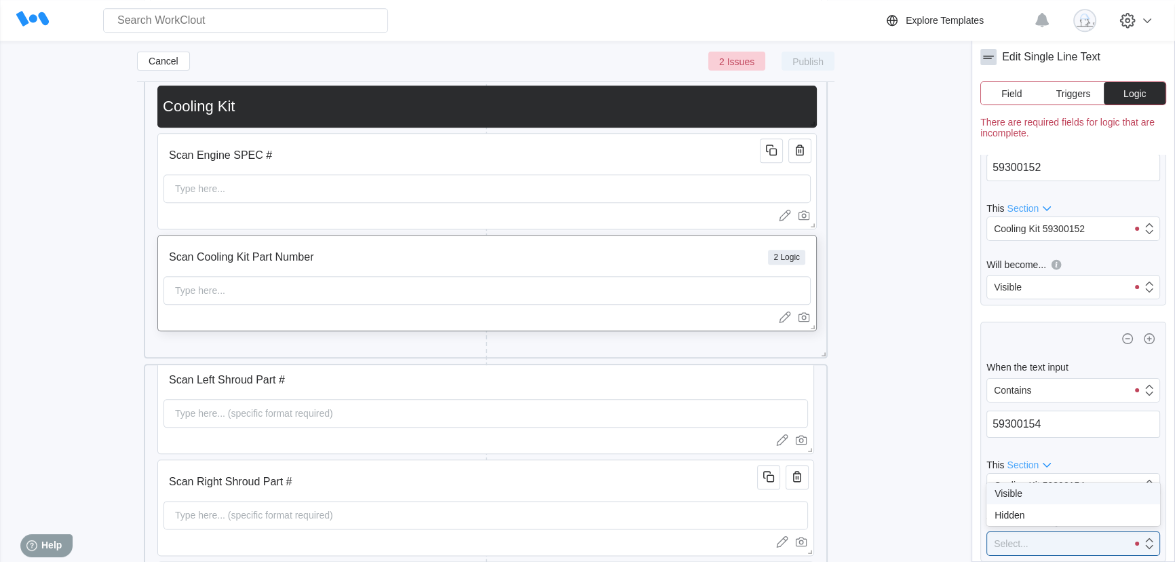
click at [1040, 494] on div "Visible" at bounding box center [1073, 493] width 157 height 11
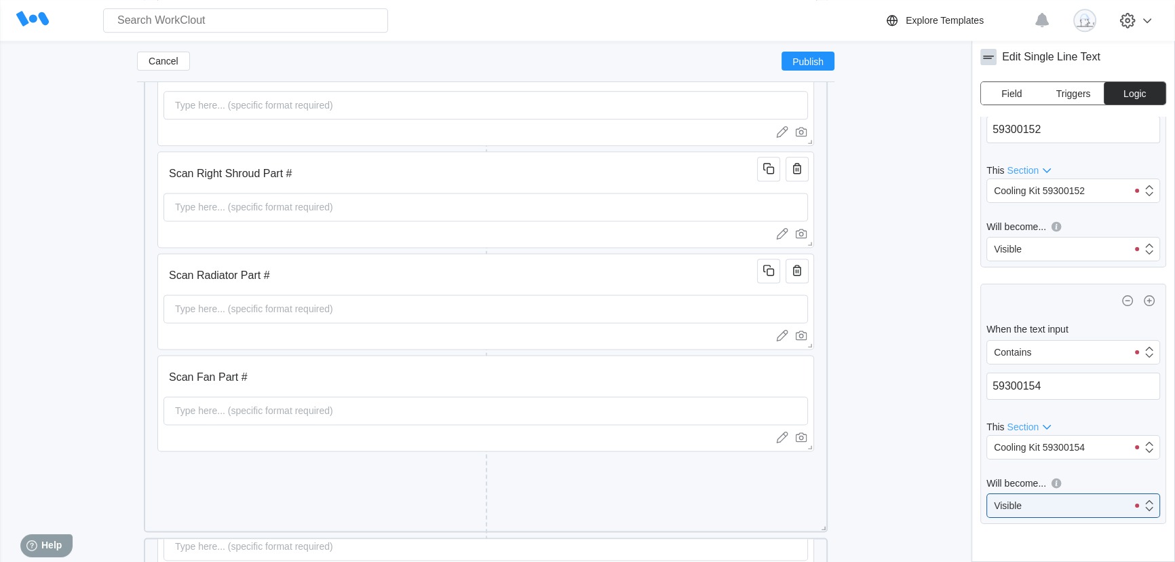
scroll to position [2256, 0]
click at [1141, 299] on icon "button" at bounding box center [1149, 300] width 16 height 16
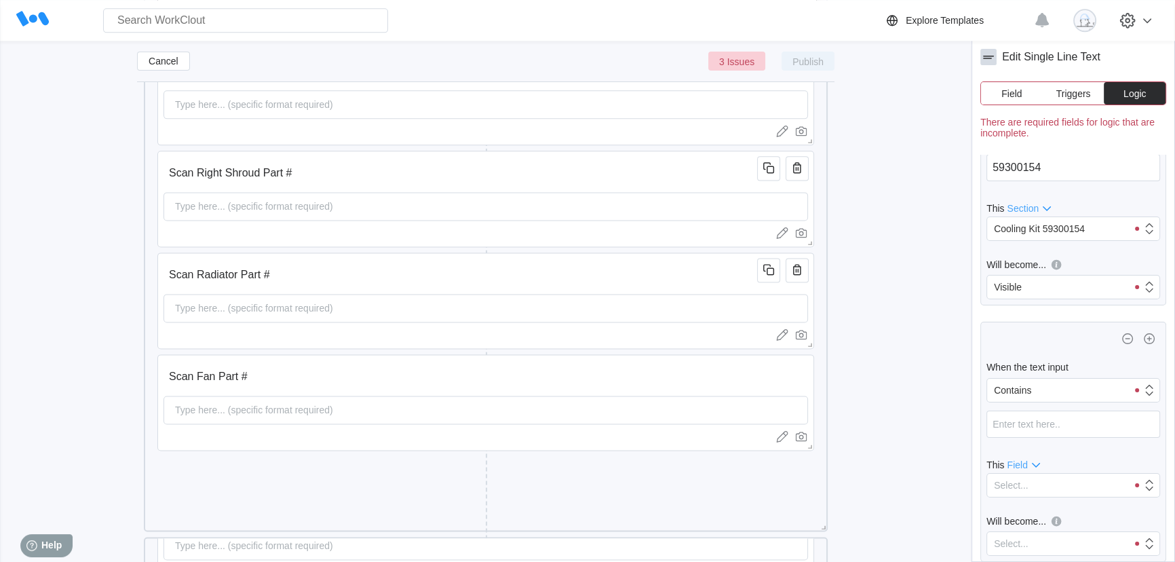
scroll to position [2318, 0]
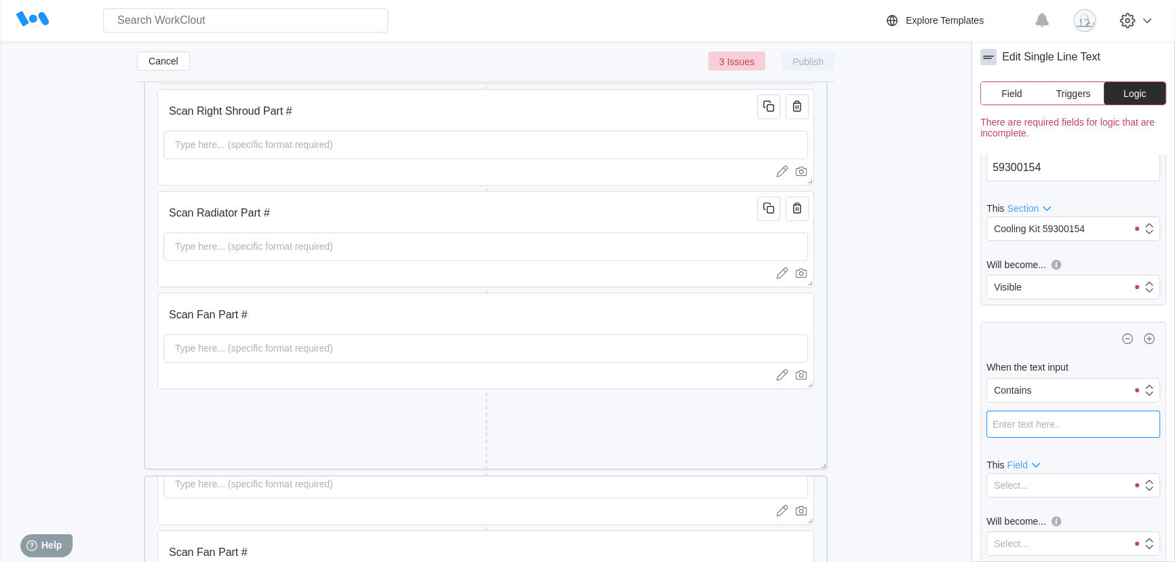
click at [1045, 421] on input "text" at bounding box center [1073, 423] width 174 height 27
click at [1021, 463] on span "Field" at bounding box center [1017, 464] width 20 height 11
click at [1018, 484] on div "Section" at bounding box center [1025, 485] width 32 height 11
click at [1023, 483] on div "Select..." at bounding box center [1011, 485] width 35 height 11
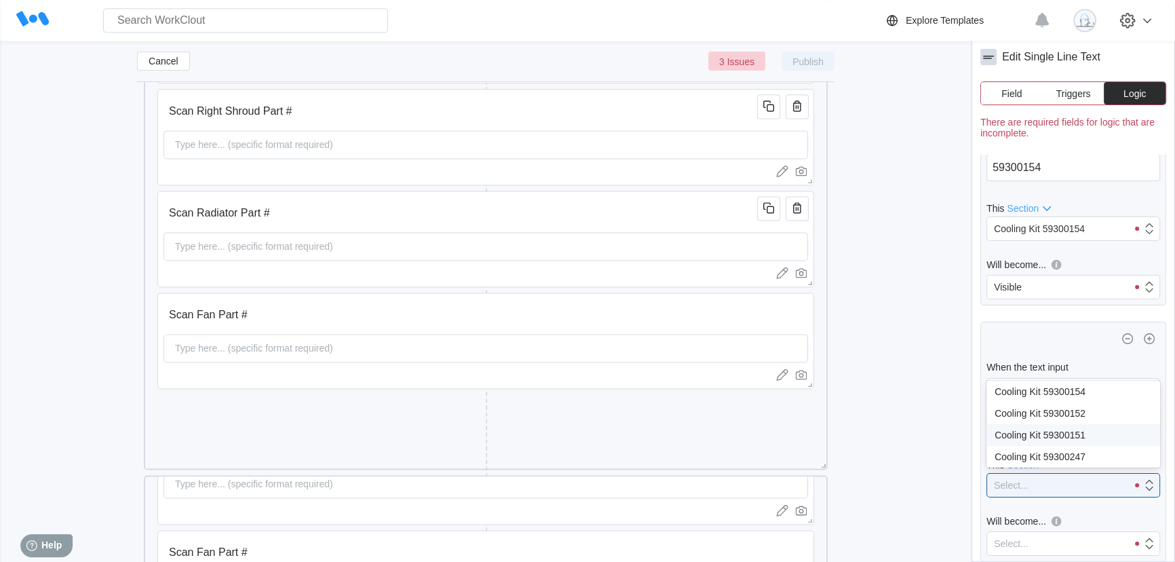
click at [1054, 429] on div "Cooling Kit 59300151" at bounding box center [1073, 434] width 157 height 11
click at [1043, 541] on div "Select..." at bounding box center [1057, 543] width 140 height 19
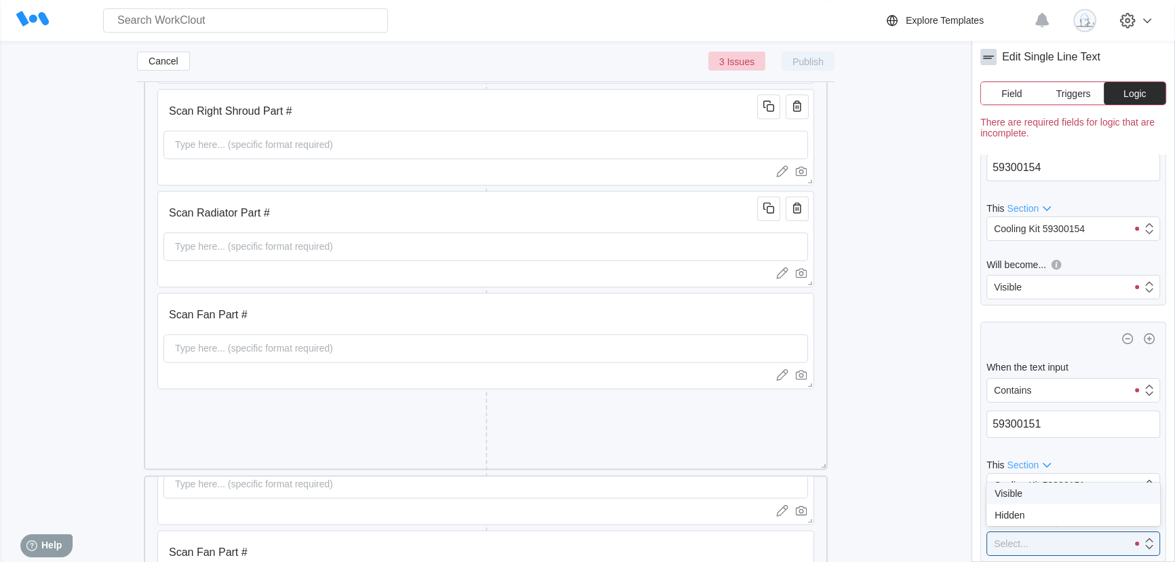
click at [1038, 496] on div "Visible" at bounding box center [1073, 493] width 157 height 11
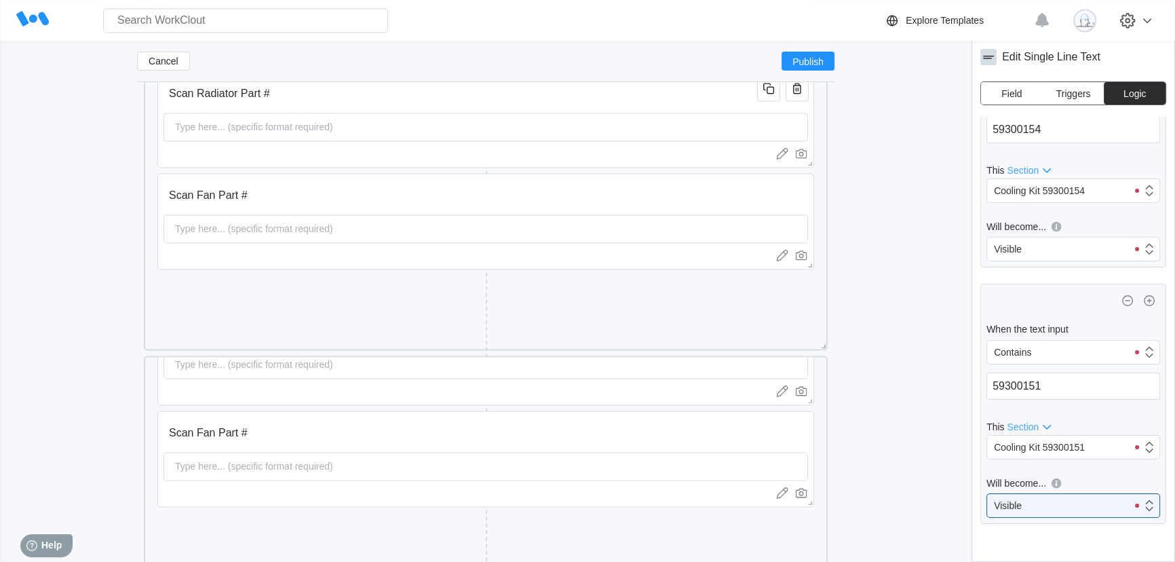
scroll to position [2441, 0]
click at [1141, 305] on icon "button" at bounding box center [1149, 300] width 16 height 16
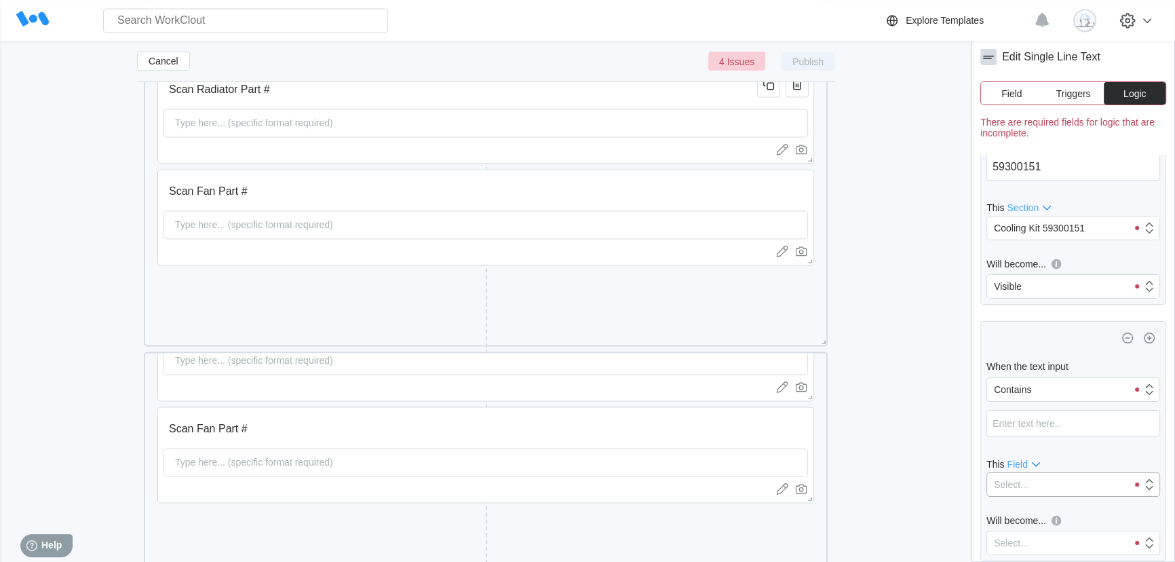
scroll to position [2626, 0]
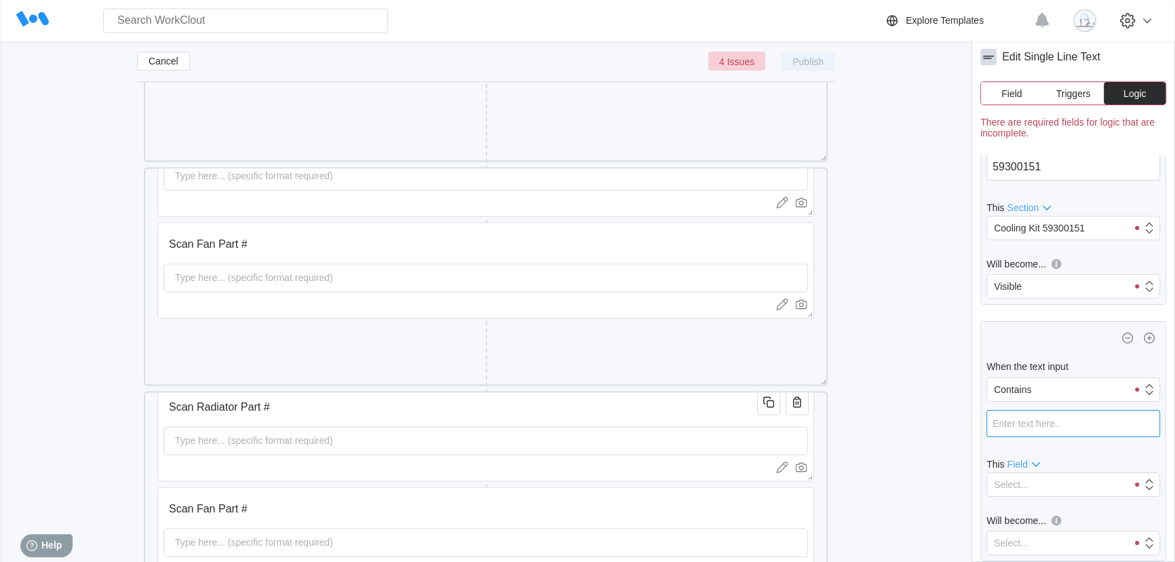
click at [1055, 422] on input "text" at bounding box center [1073, 423] width 174 height 27
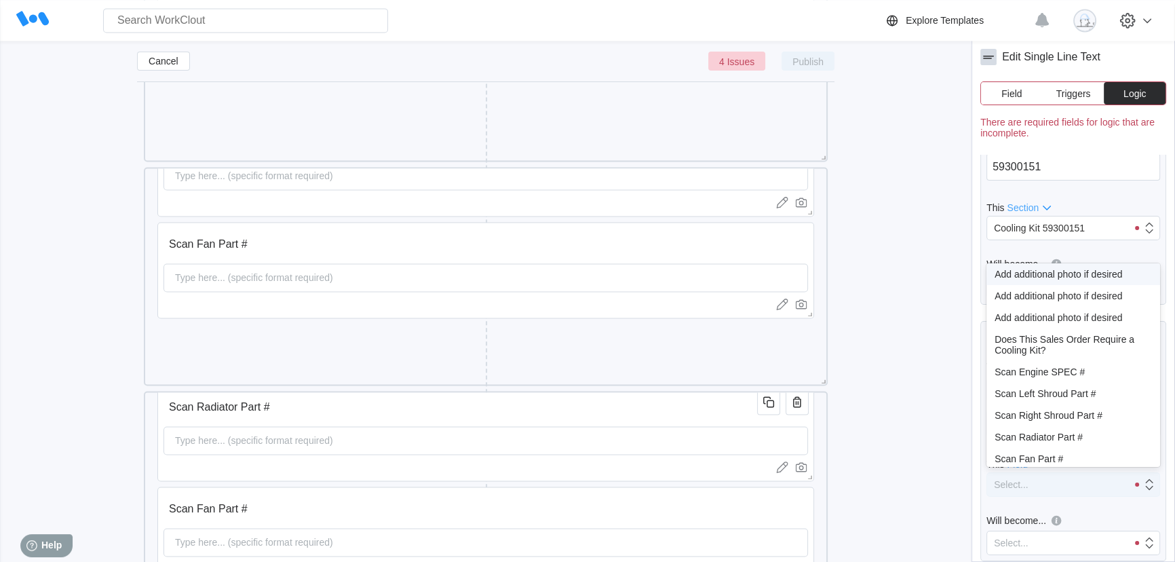
click at [1048, 480] on div "Select..." at bounding box center [1057, 484] width 140 height 19
click at [1025, 497] on div "Select..." at bounding box center [1073, 484] width 174 height 24
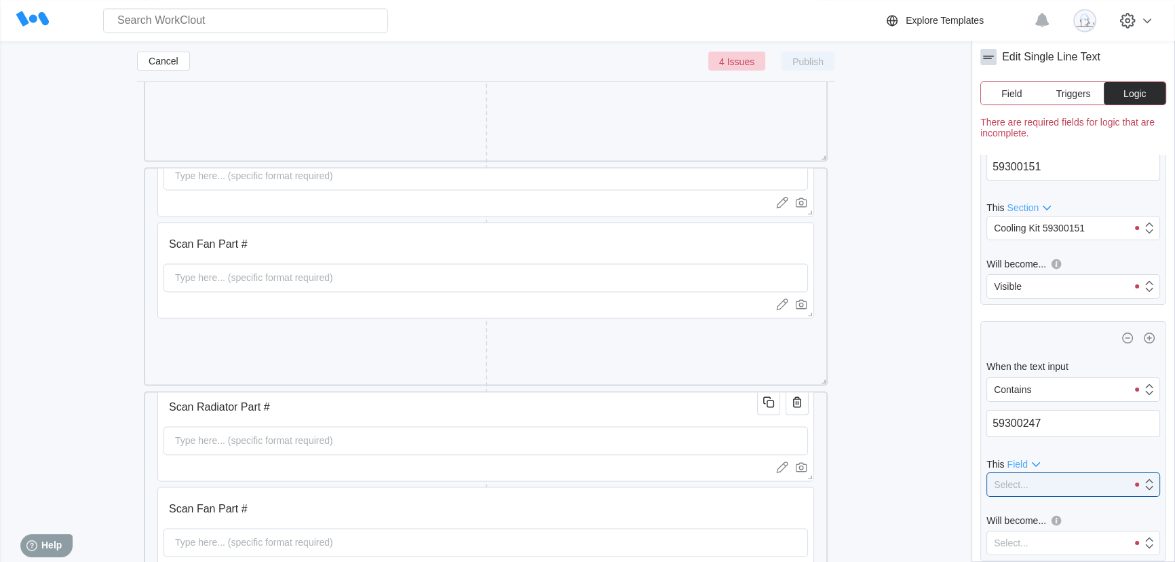
click at [1024, 461] on span "Field" at bounding box center [1017, 464] width 20 height 11
click at [1024, 478] on div "Section" at bounding box center [1024, 486] width 43 height 22
click at [1024, 486] on div "Select..." at bounding box center [1011, 484] width 35 height 11
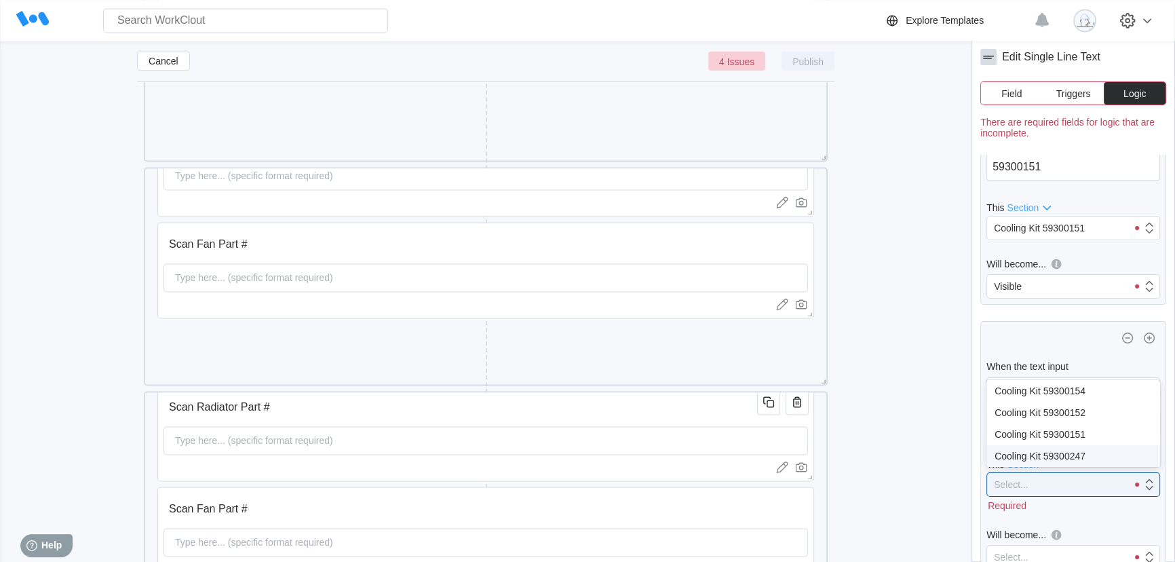
click at [1042, 458] on div "Cooling Kit 59300247" at bounding box center [1073, 455] width 157 height 11
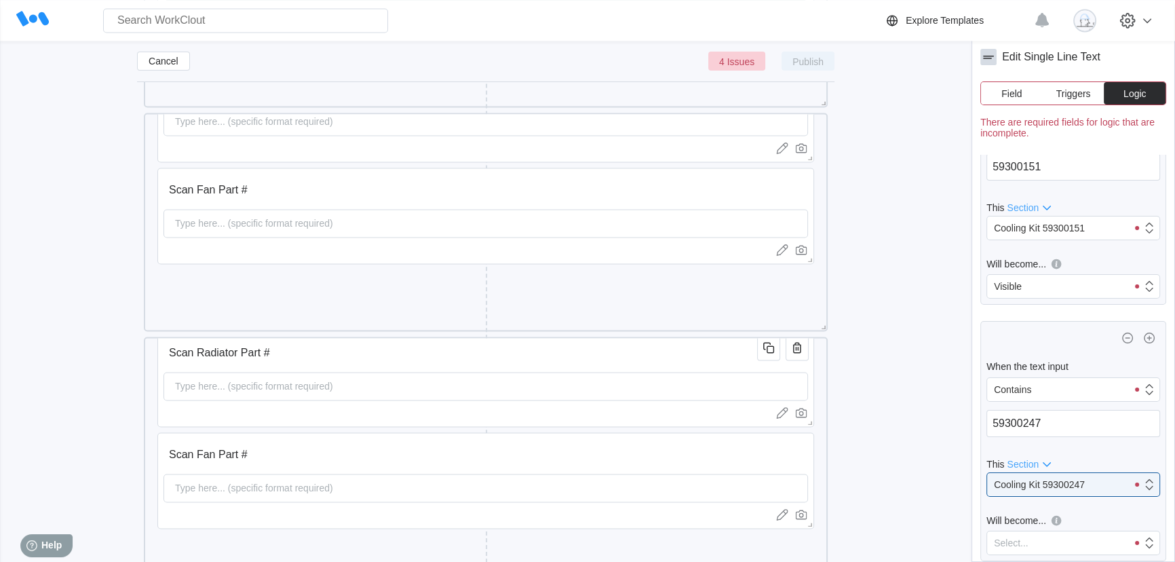
scroll to position [2749, 0]
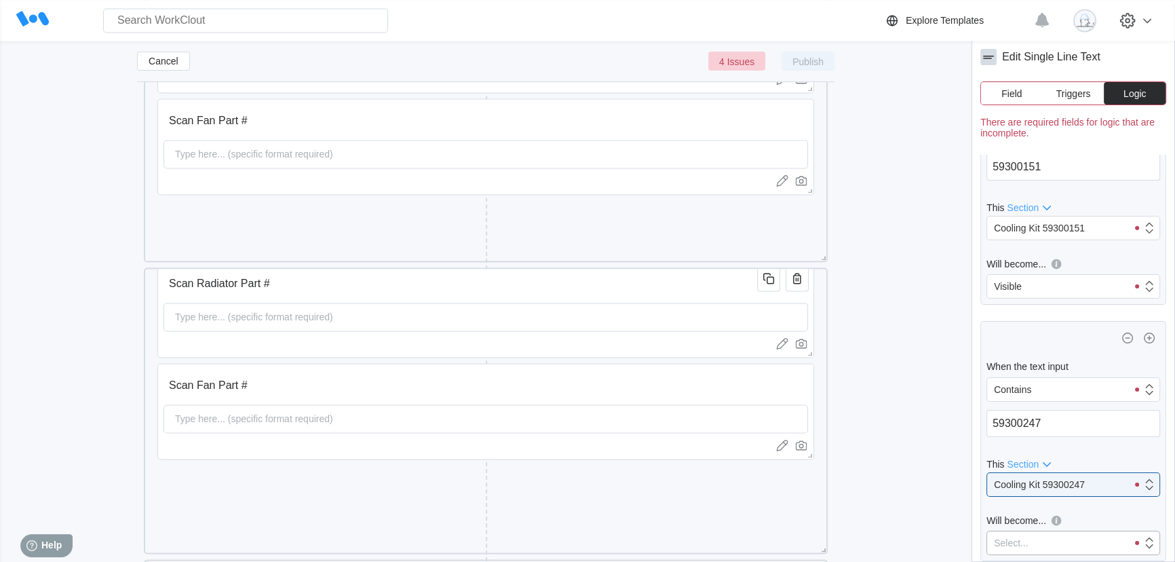
click at [1072, 543] on div "Select..." at bounding box center [1057, 542] width 140 height 19
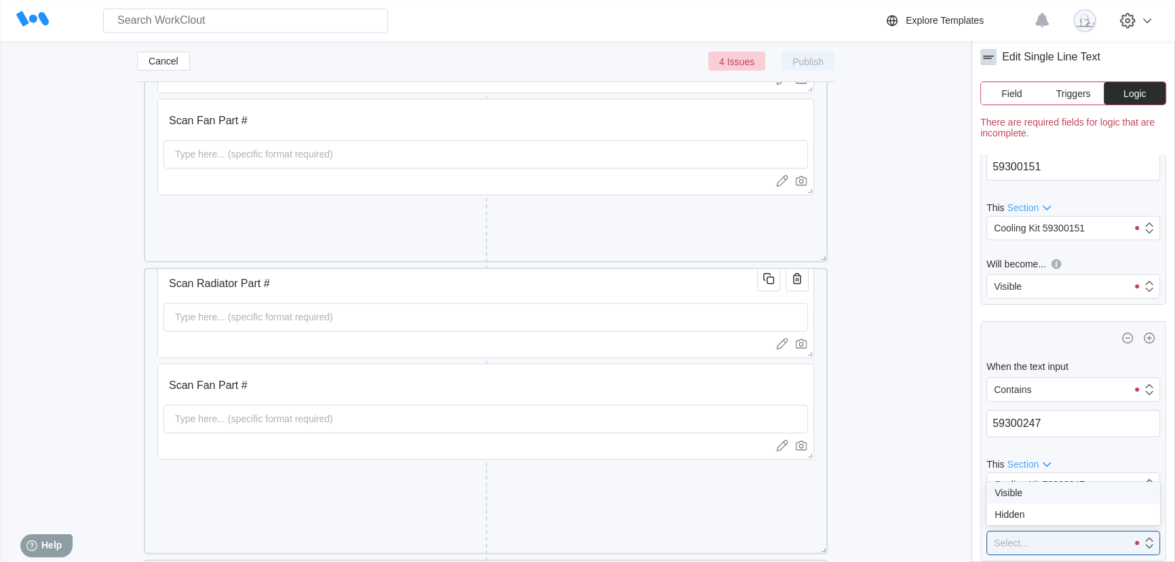
click at [1035, 497] on div "Visible" at bounding box center [1073, 492] width 157 height 11
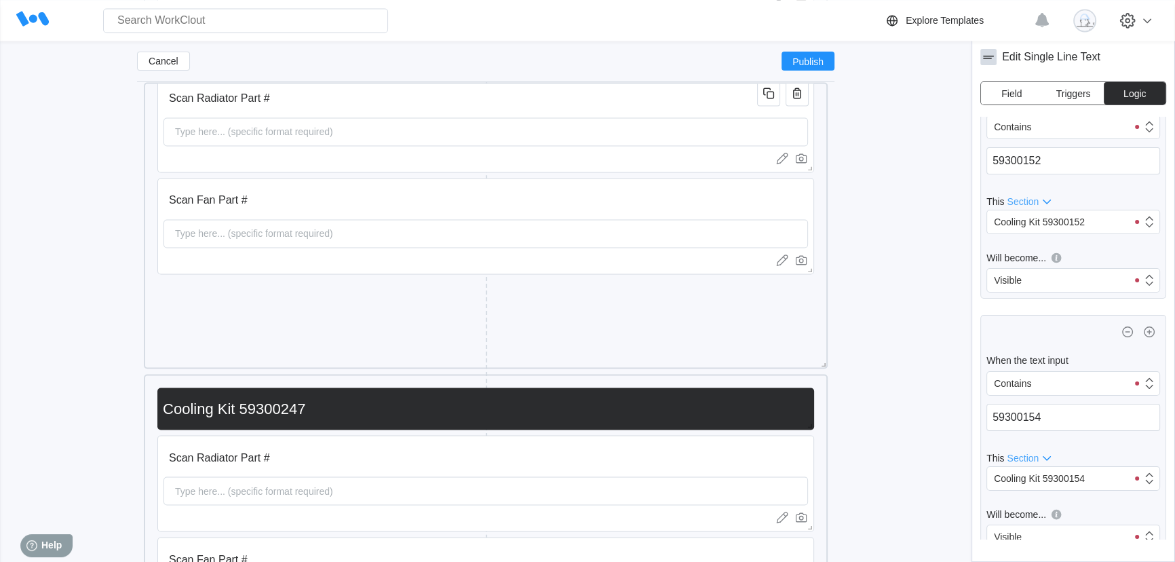
scroll to position [0, 0]
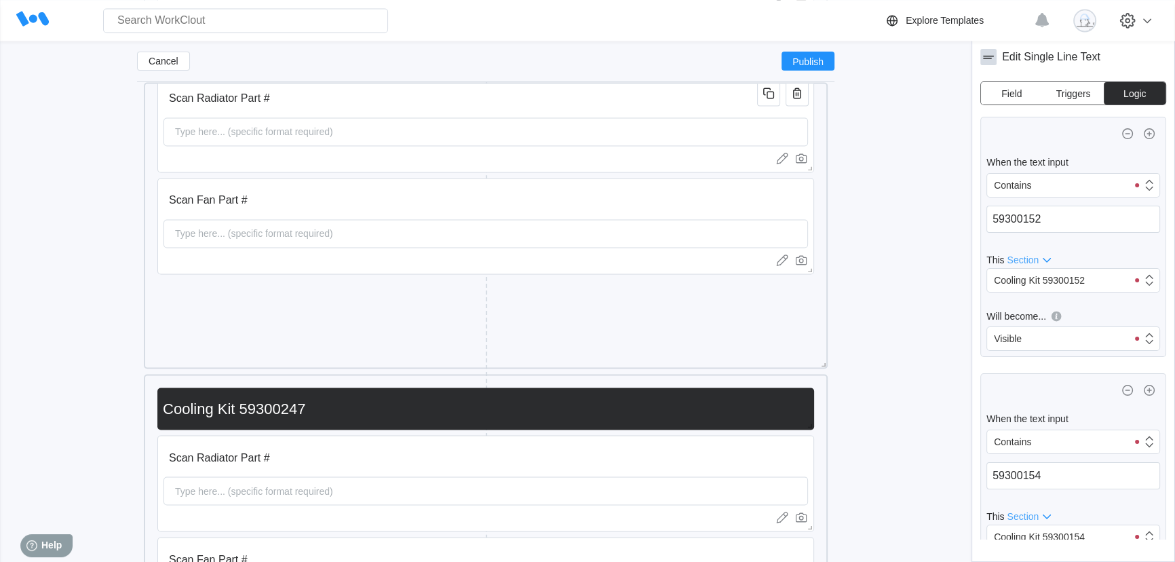
click at [1011, 89] on span "Field" at bounding box center [1011, 93] width 20 height 9
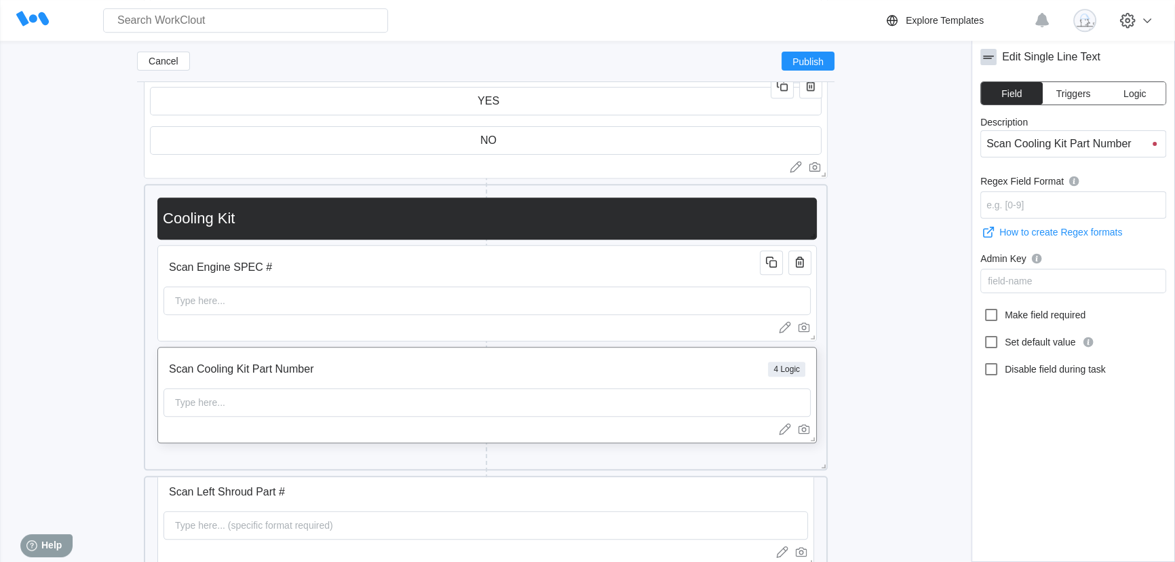
scroll to position [1776, 0]
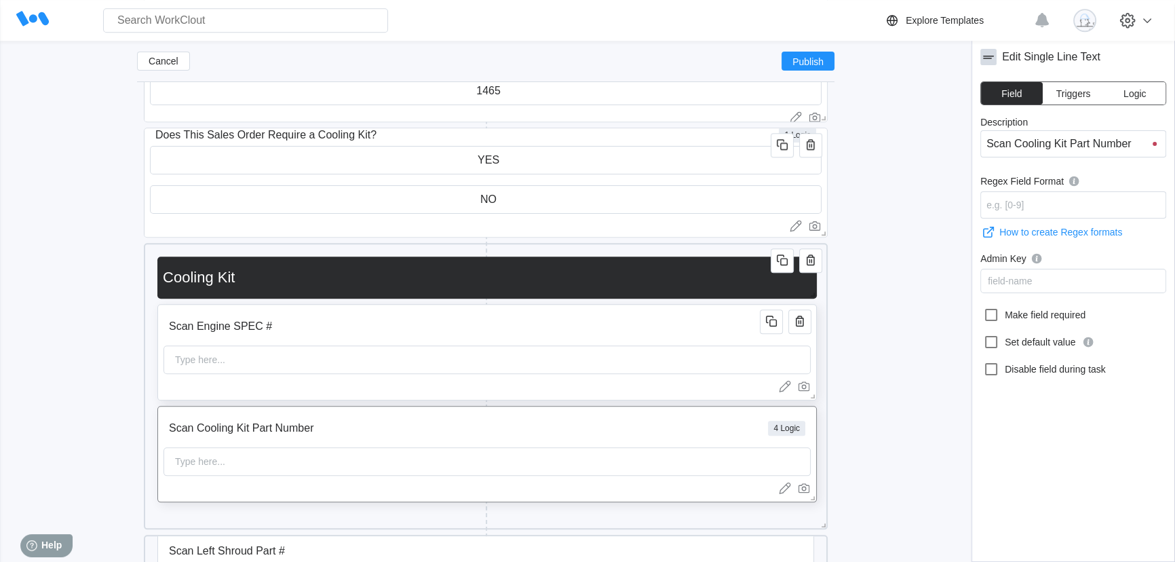
click at [605, 330] on input "Scan Engine SPEC #" at bounding box center [464, 326] width 601 height 27
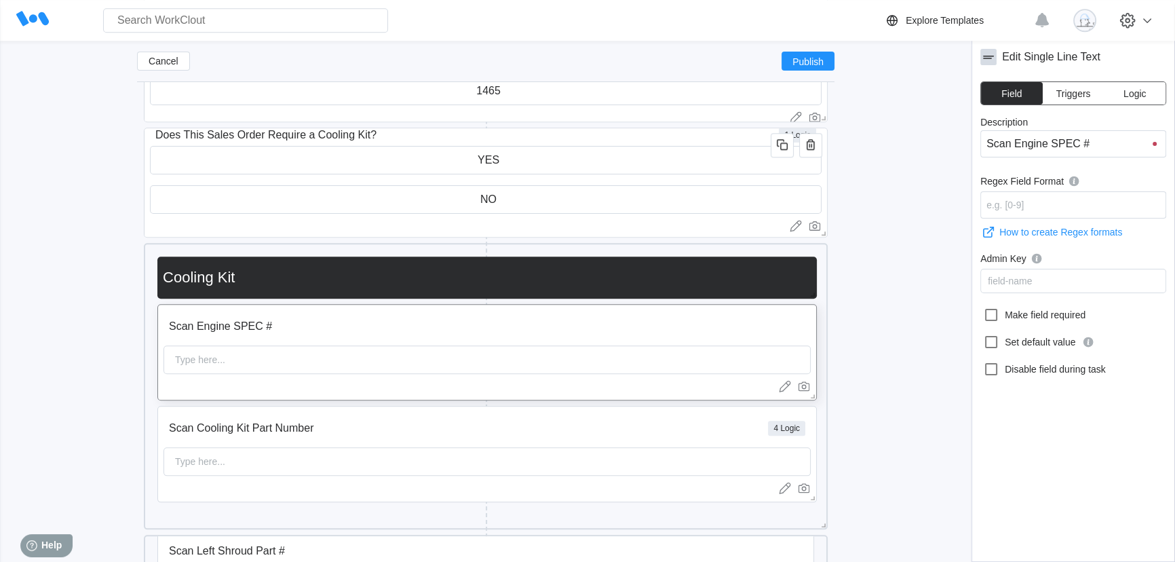
click at [1126, 94] on span "Logic" at bounding box center [1134, 93] width 22 height 9
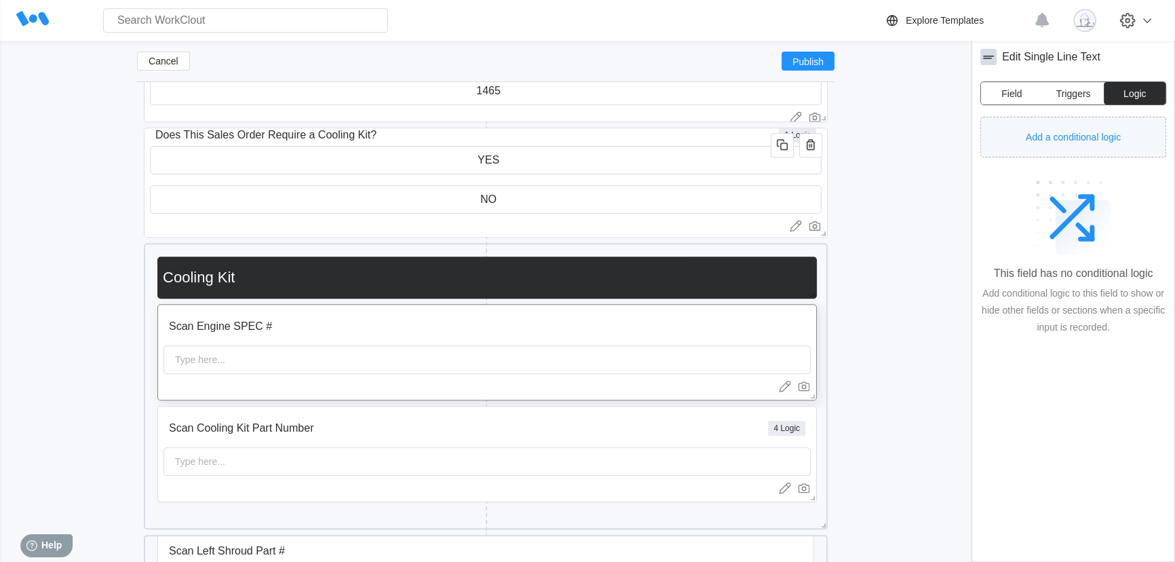
click at [1104, 132] on span "Add a conditional logic" at bounding box center [1073, 136] width 95 height 9
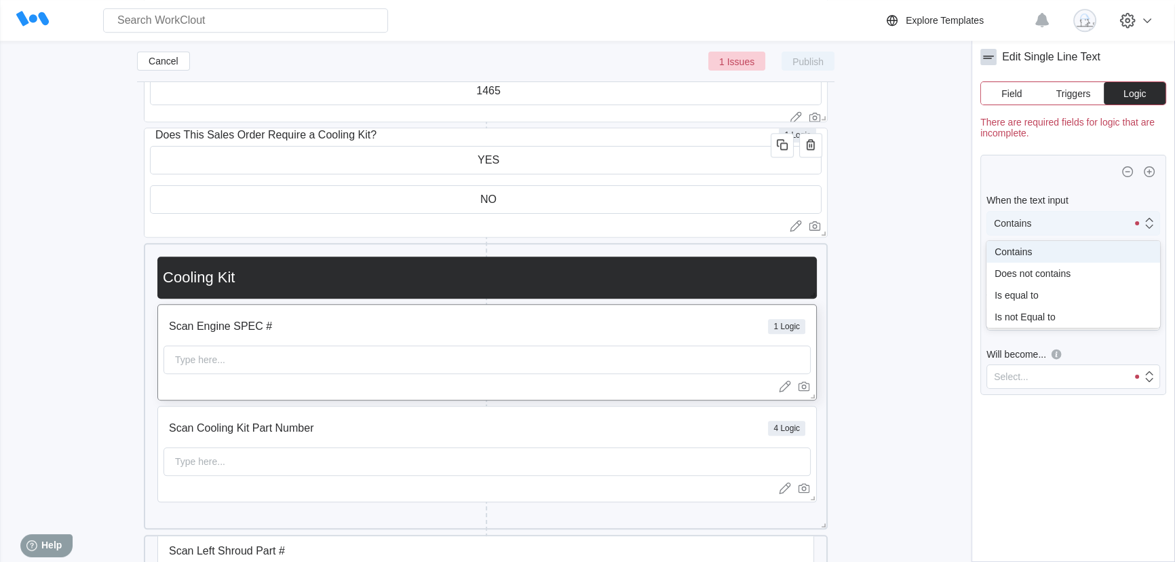
click at [1048, 227] on div "Contains" at bounding box center [1057, 223] width 140 height 19
click at [1032, 296] on div "Is equal to" at bounding box center [1073, 295] width 157 height 11
click at [1050, 264] on input "text" at bounding box center [1073, 257] width 174 height 27
click at [1024, 294] on span "Field" at bounding box center [1017, 297] width 20 height 11
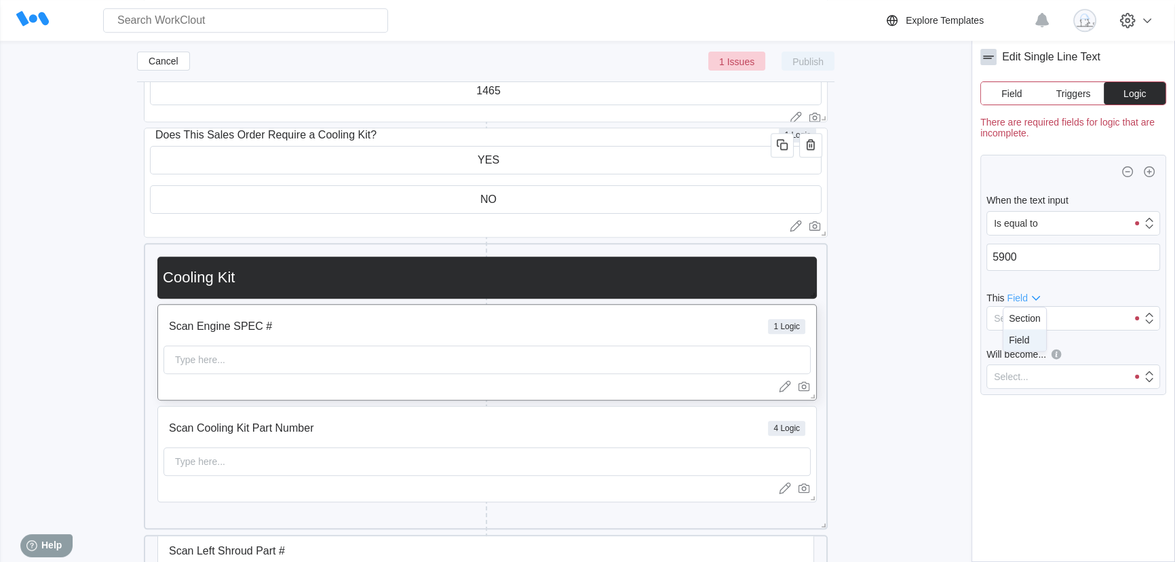
click at [1067, 206] on div "When the text input" at bounding box center [1073, 200] width 174 height 11
click at [1068, 226] on div "Is equal to" at bounding box center [1057, 223] width 140 height 19
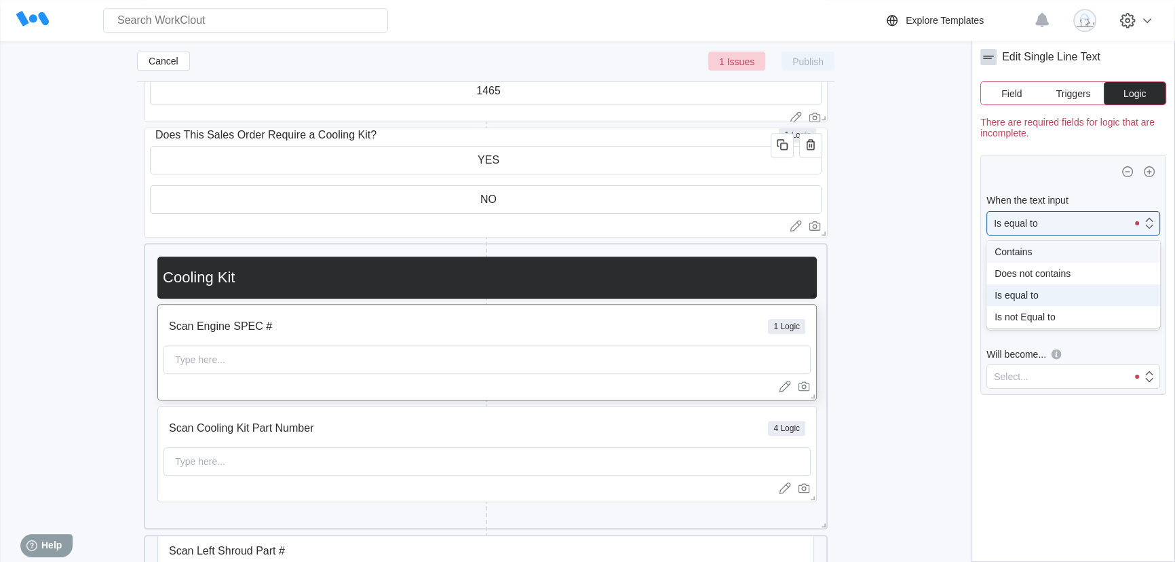
click at [1052, 255] on div "Contains" at bounding box center [1073, 251] width 157 height 11
click at [1052, 257] on input "5900" at bounding box center [1073, 257] width 174 height 27
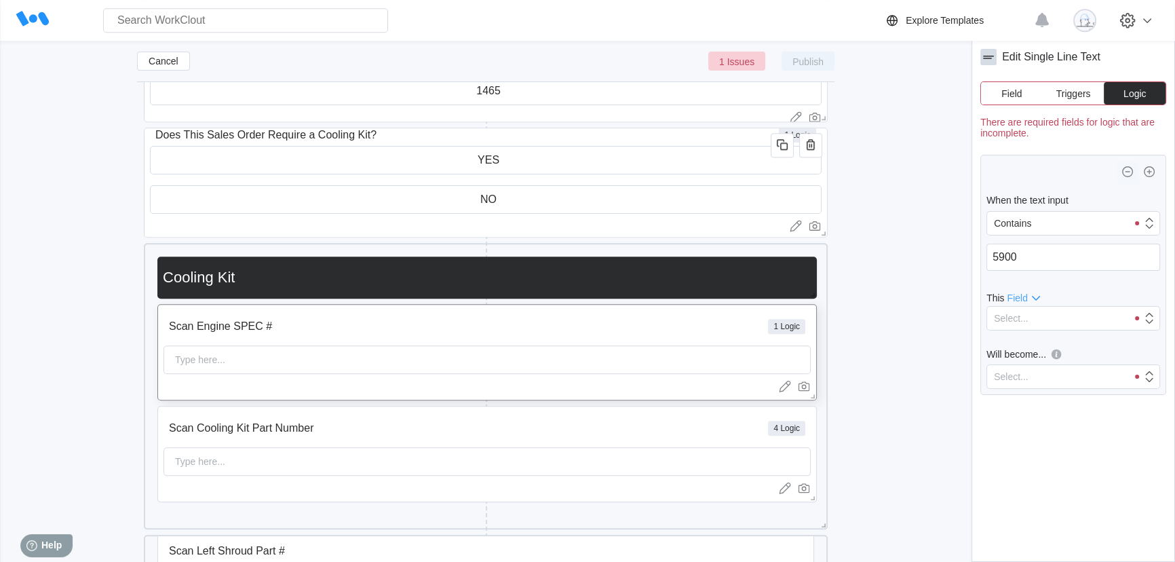
click at [1126, 177] on icon "button" at bounding box center [1127, 172] width 16 height 16
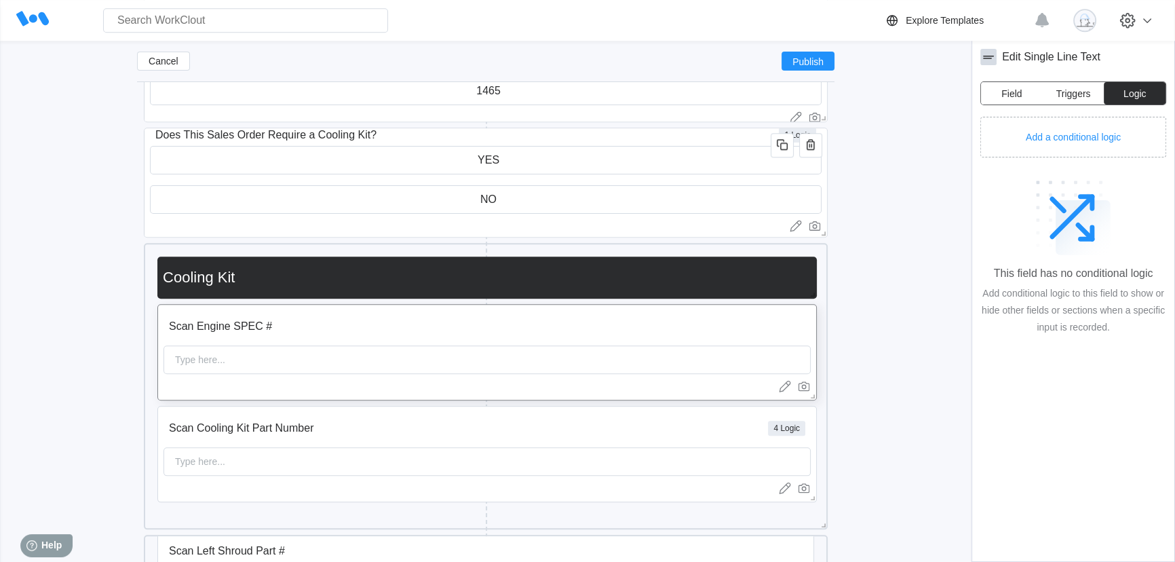
click at [1015, 84] on button "Field" at bounding box center [1012, 93] width 62 height 22
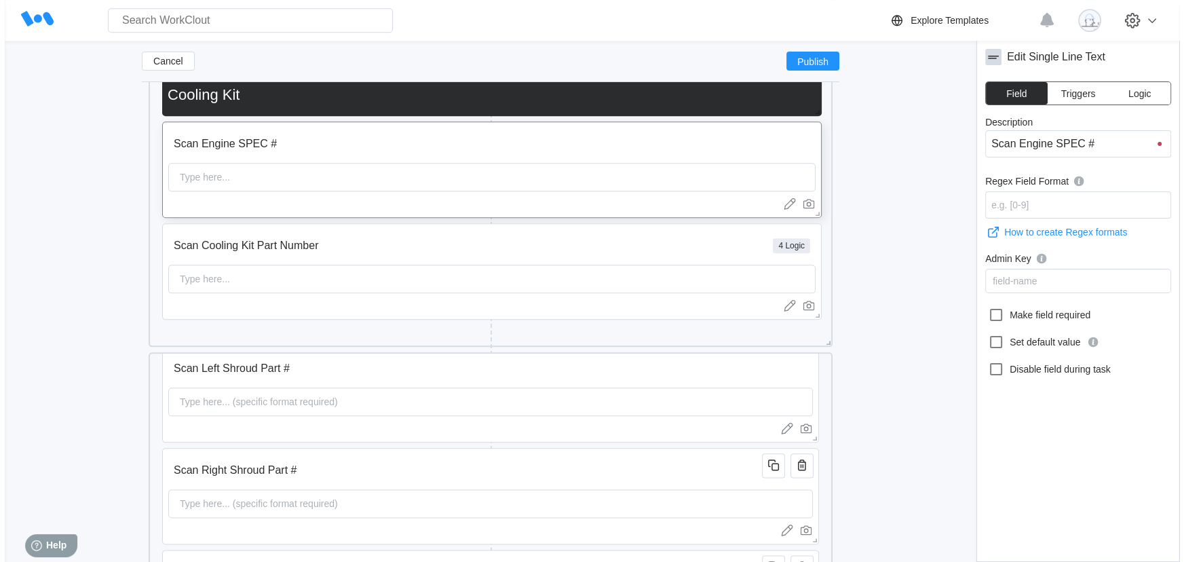
scroll to position [1961, 0]
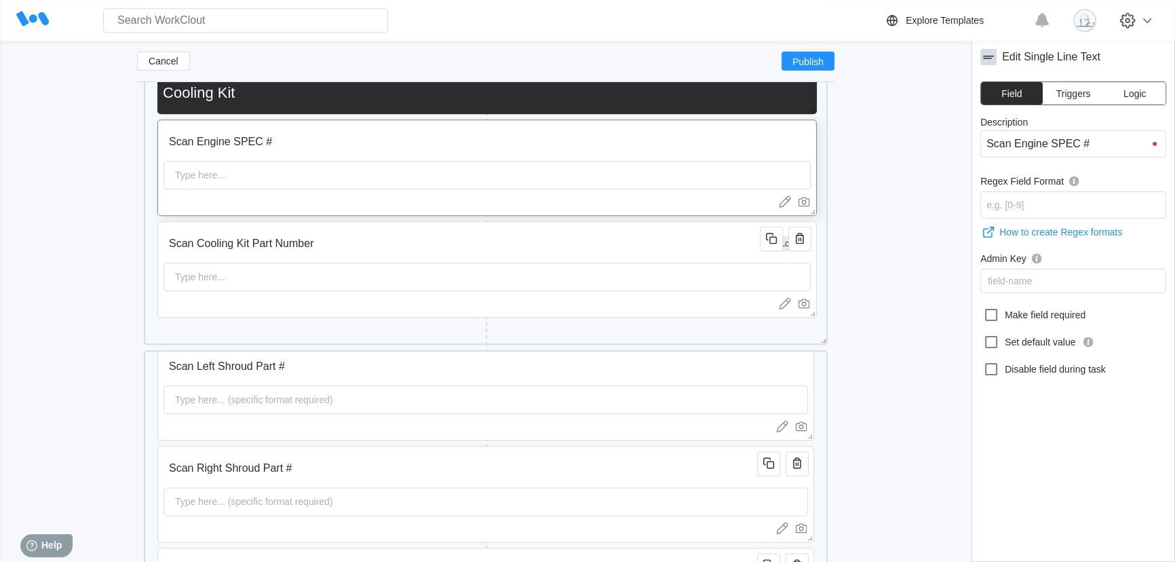
click at [1149, 94] on button "Logic" at bounding box center [1135, 93] width 62 height 22
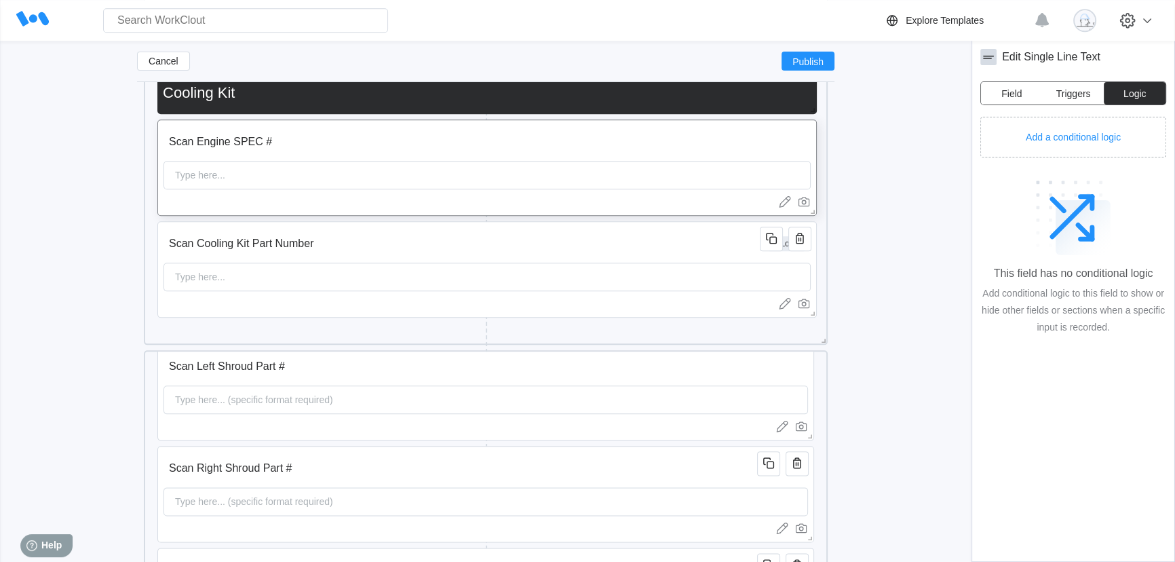
click at [1018, 89] on span "Field" at bounding box center [1011, 93] width 20 height 9
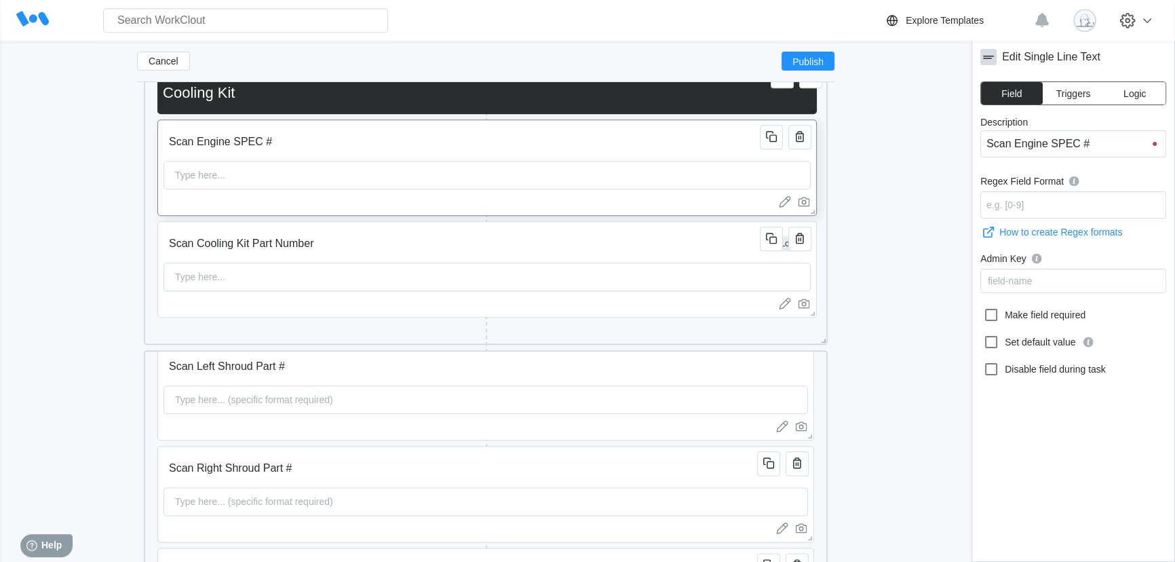
click at [539, 141] on input "Scan Engine SPEC #" at bounding box center [464, 141] width 601 height 27
click at [1144, 94] on span "Logic" at bounding box center [1134, 93] width 22 height 9
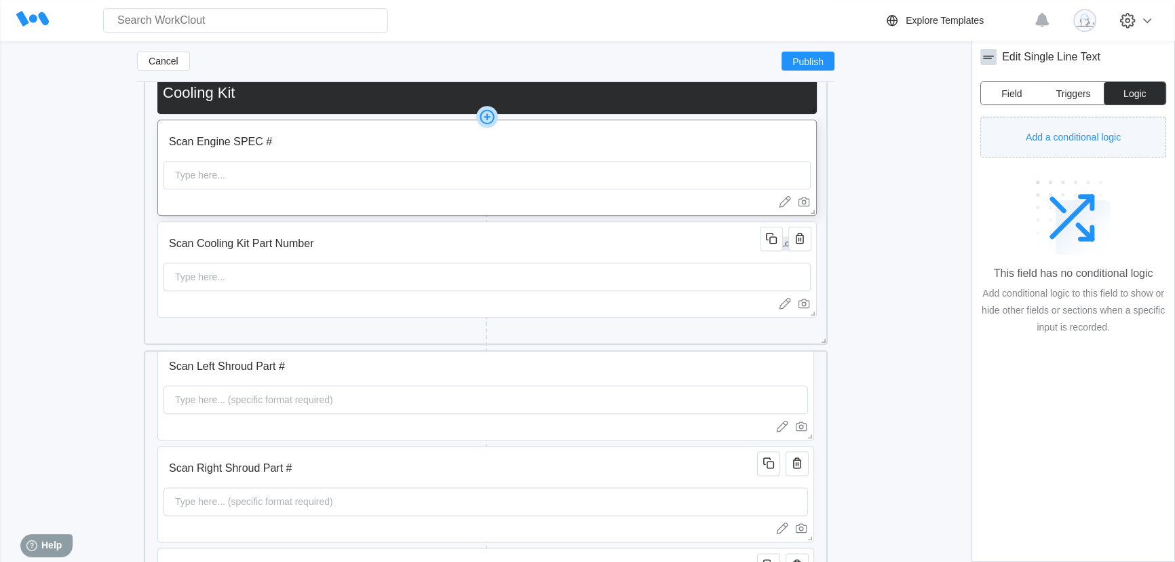
click at [1102, 132] on span "Add a conditional logic" at bounding box center [1073, 136] width 95 height 9
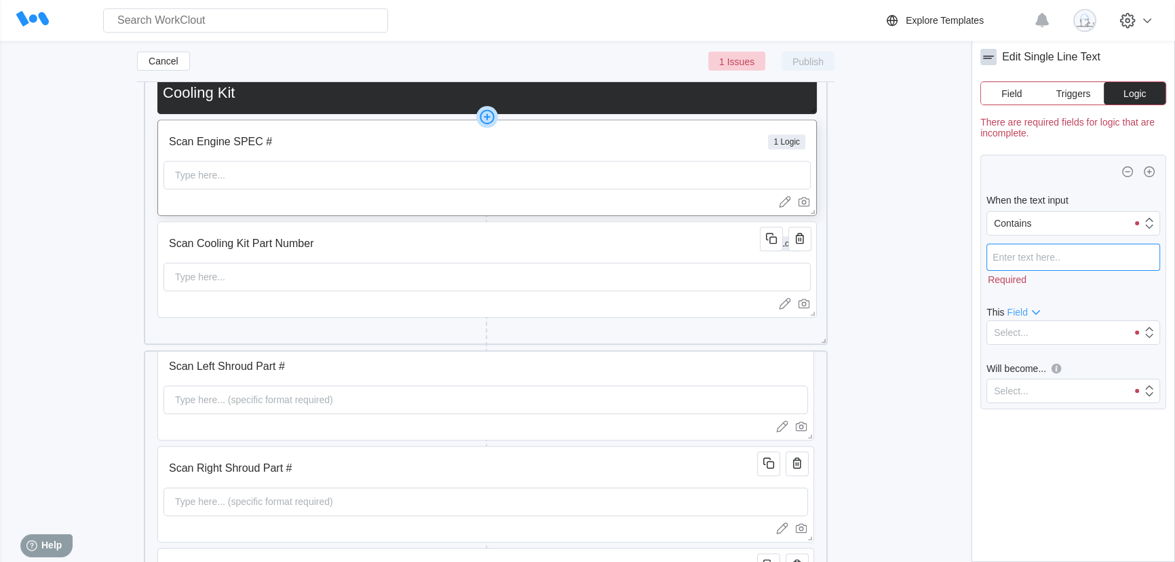
click at [1043, 257] on input "text" at bounding box center [1073, 257] width 174 height 27
click at [1037, 311] on div "Select..." at bounding box center [1057, 318] width 140 height 19
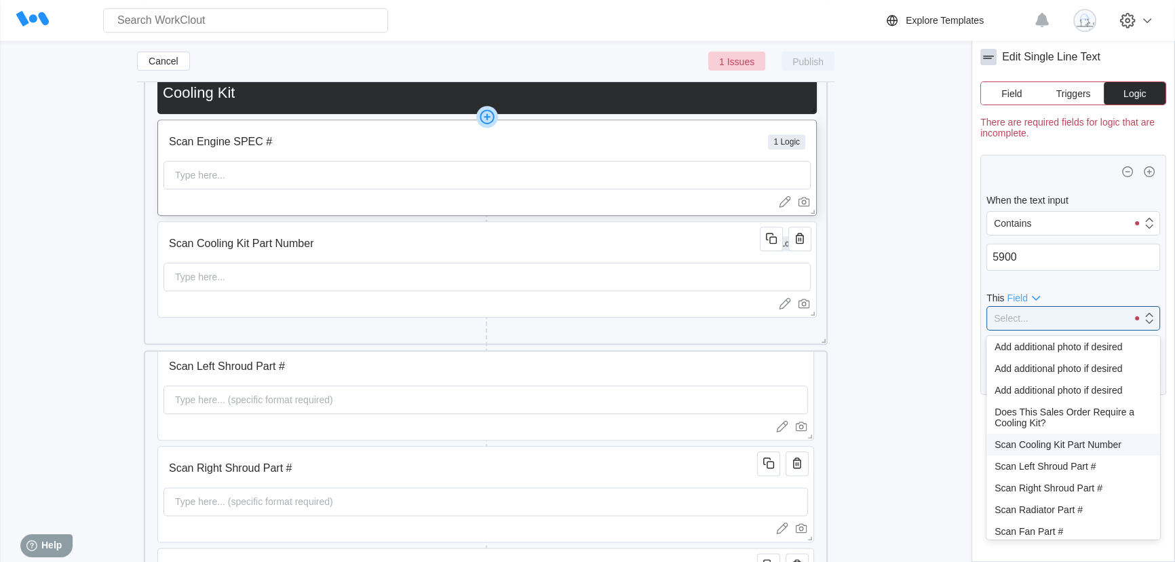
click at [1064, 448] on div "Scan Cooling Kit Part Number" at bounding box center [1073, 444] width 157 height 11
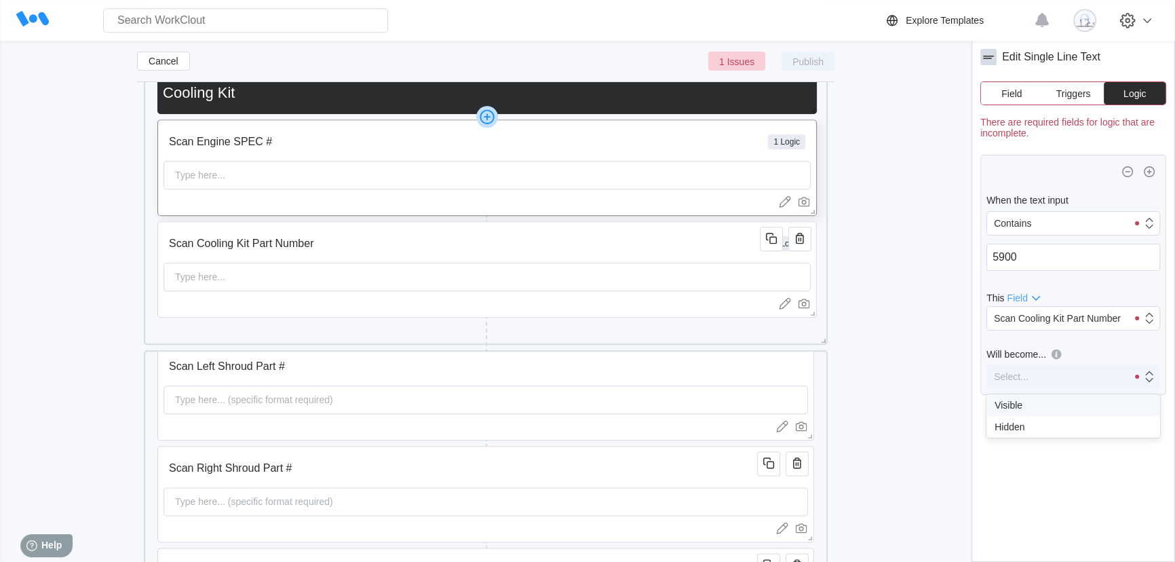
click at [1067, 373] on div "Select..." at bounding box center [1057, 376] width 140 height 19
click at [1050, 408] on div "Visible" at bounding box center [1073, 405] width 157 height 11
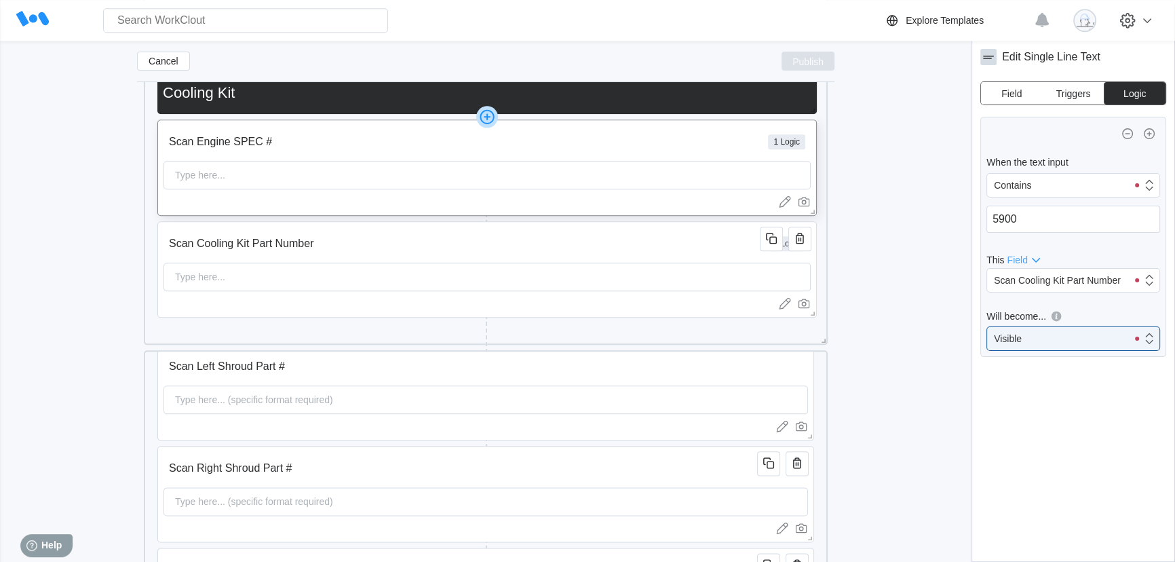
click at [815, 61] on span "Publish" at bounding box center [807, 61] width 31 height 8
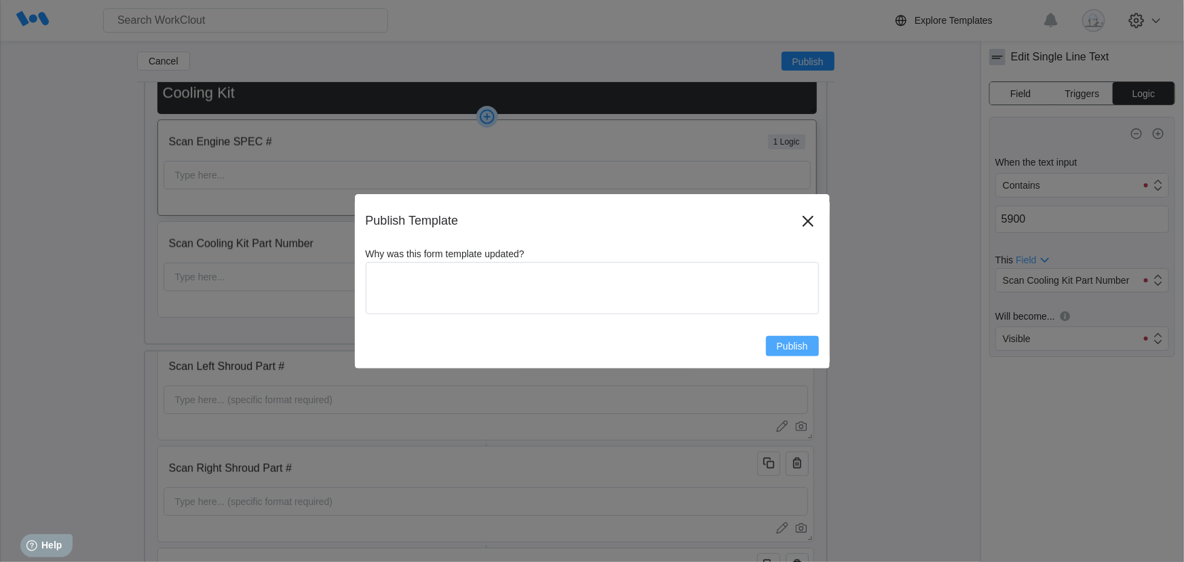
click at [790, 347] on span "Publish" at bounding box center [792, 345] width 31 height 9
